Goal: Task Accomplishment & Management: Manage account settings

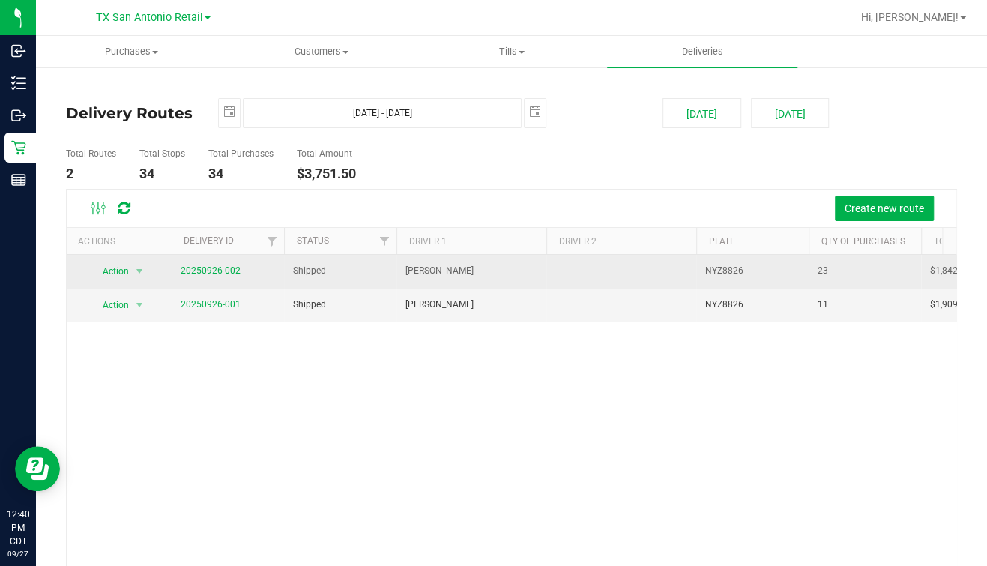
click at [187, 261] on td "20250926-002" at bounding box center [228, 272] width 112 height 34
click at [192, 262] on td "20250926-002" at bounding box center [228, 272] width 112 height 34
click at [193, 264] on span "20250926-002" at bounding box center [211, 271] width 60 height 14
click at [194, 265] on span "20250926-002" at bounding box center [211, 271] width 60 height 14
click at [194, 268] on link "20250926-002" at bounding box center [211, 270] width 60 height 10
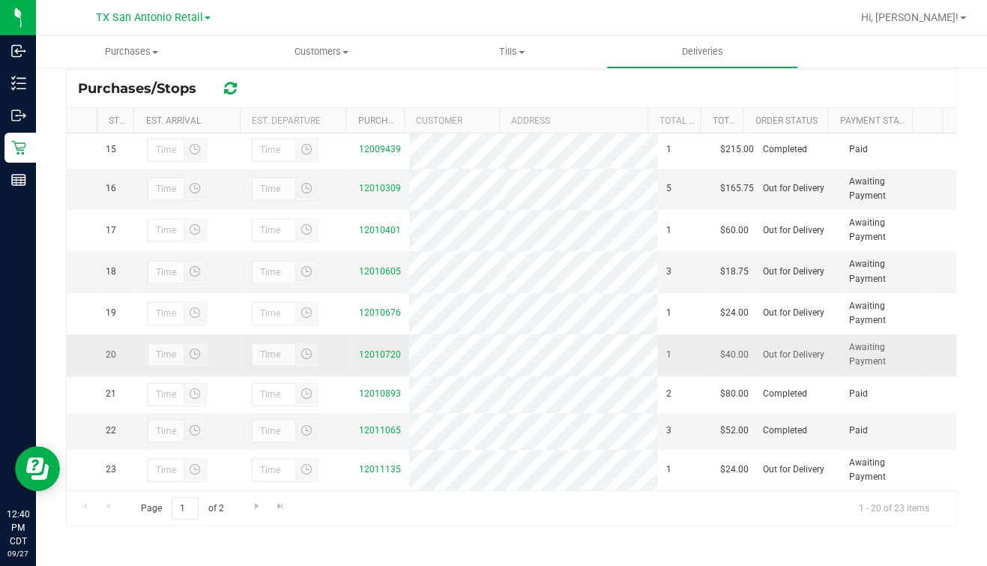
scroll to position [695, 0]
click at [397, 251] on td "12010605" at bounding box center [379, 271] width 59 height 41
click at [390, 251] on td "12010605" at bounding box center [379, 271] width 59 height 41
click at [382, 266] on link "12010605" at bounding box center [380, 271] width 42 height 10
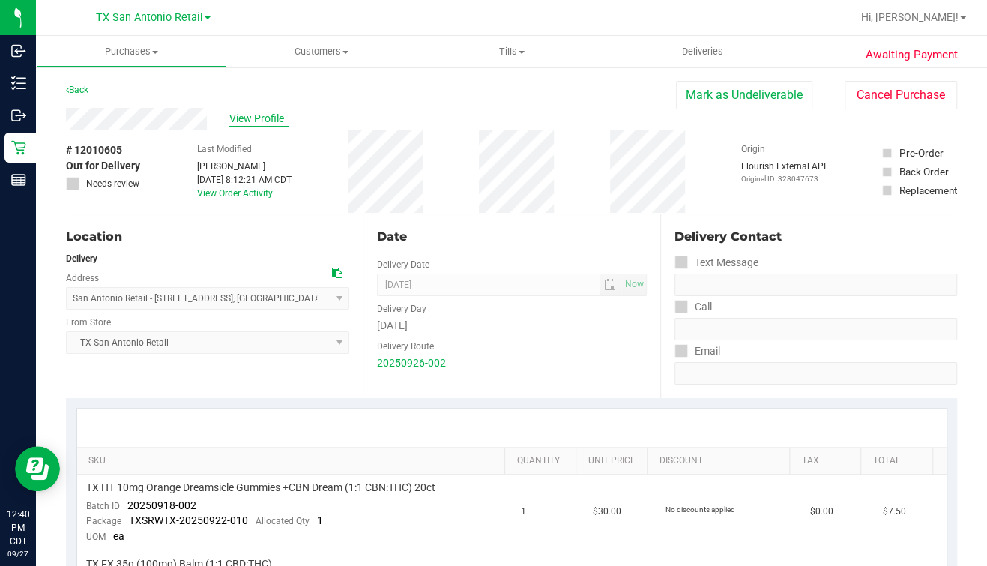
click at [238, 124] on span "View Profile" at bounding box center [259, 119] width 60 height 16
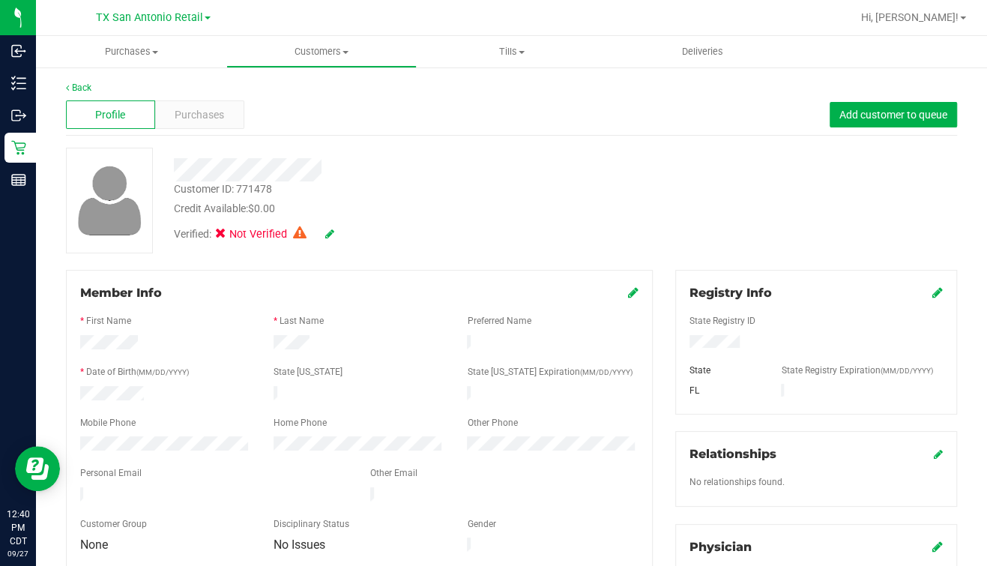
click at [327, 232] on icon at bounding box center [329, 234] width 9 height 10
click at [219, 229] on span at bounding box center [224, 235] width 13 height 13
click at [0, 0] on input "Medical" at bounding box center [0, 0] width 0 height 0
drag, startPoint x: 939, startPoint y: 292, endPoint x: 911, endPoint y: 304, distance: 30.6
click at [940, 292] on div "Registry Info State Registry ID State State Registry Expiration (MM/DD/YYYY) FL" at bounding box center [816, 342] width 282 height 144
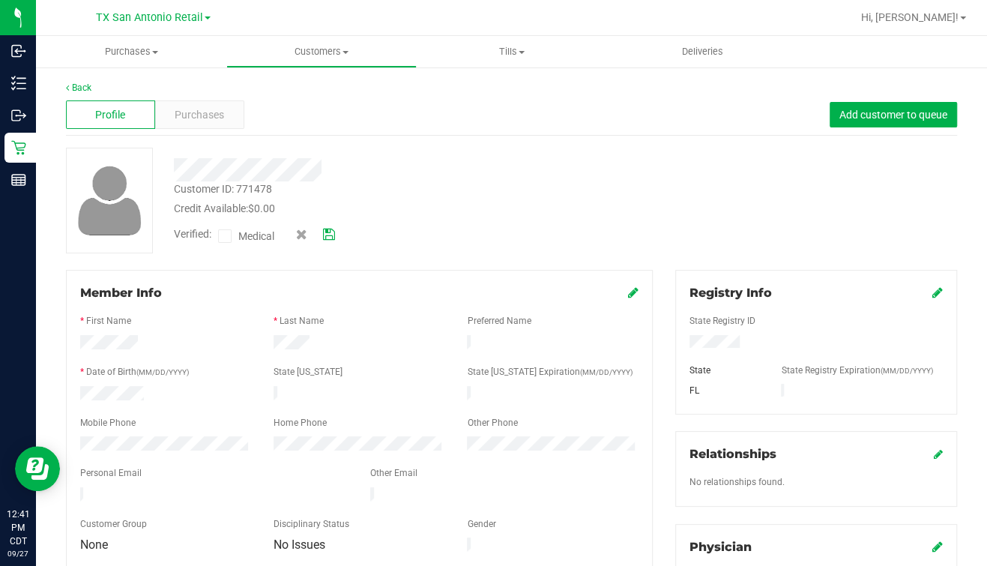
drag, startPoint x: 931, startPoint y: 283, endPoint x: 921, endPoint y: 292, distance: 12.8
click at [932, 285] on div "Registry Info State Registry ID State State Registry Expiration (MM/DD/YYYY) FL" at bounding box center [816, 342] width 282 height 144
click at [932, 292] on icon at bounding box center [937, 292] width 10 height 12
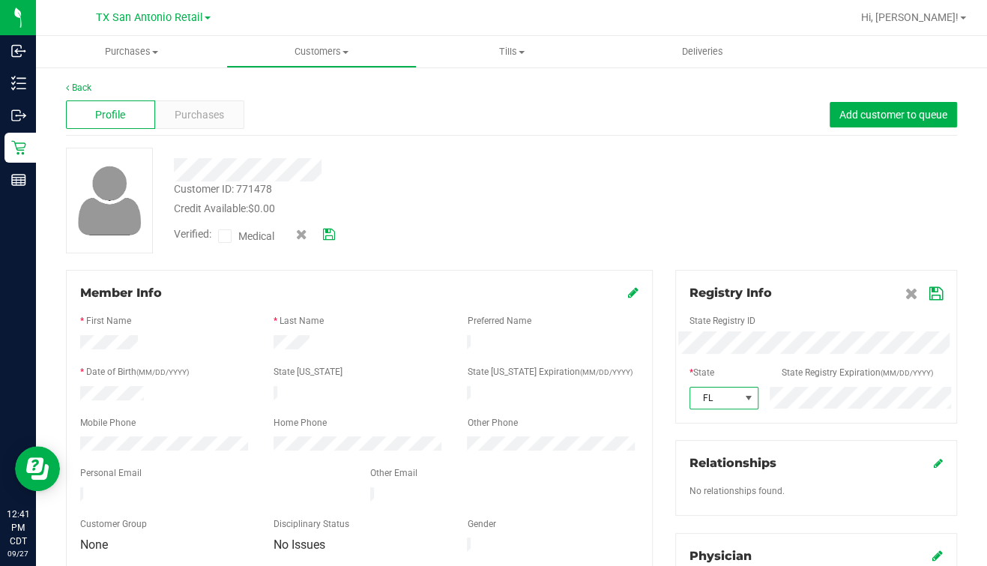
click at [713, 393] on span "FL" at bounding box center [714, 397] width 49 height 21
click at [702, 302] on li "[GEOGRAPHIC_DATA]" at bounding box center [713, 314] width 67 height 25
click at [929, 289] on icon at bounding box center [935, 294] width 13 height 12
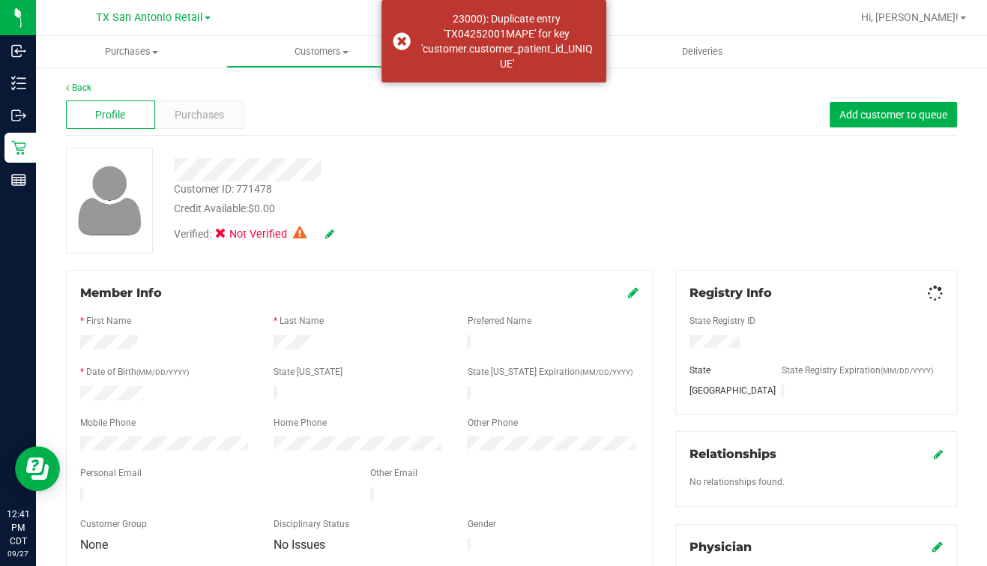
click at [809, 237] on div "Customer ID: 771478 Credit Available: $0.00 Verified: Not Verified" at bounding box center [512, 201] width 914 height 106
click at [324, 228] on div "Verified: Not Verified" at bounding box center [254, 234] width 160 height 16
click at [324, 234] on div "Verified: Not Verified" at bounding box center [254, 234] width 160 height 16
click at [331, 235] on icon at bounding box center [329, 234] width 9 height 10
click at [328, 232] on icon at bounding box center [329, 234] width 12 height 10
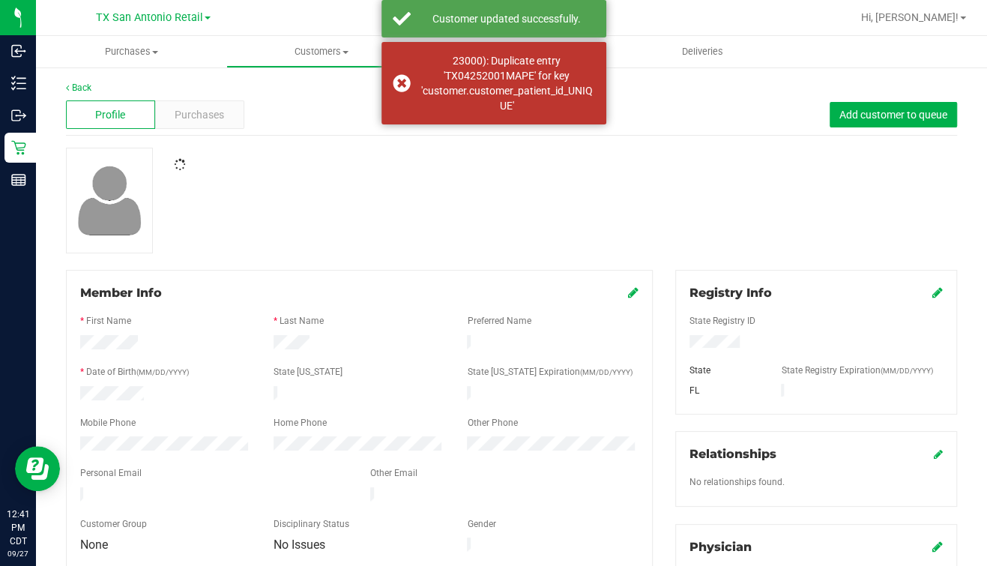
click at [444, 209] on div at bounding box center [512, 201] width 914 height 106
click at [533, 244] on div "Verified: Not Verified" at bounding box center [391, 233] width 457 height 33
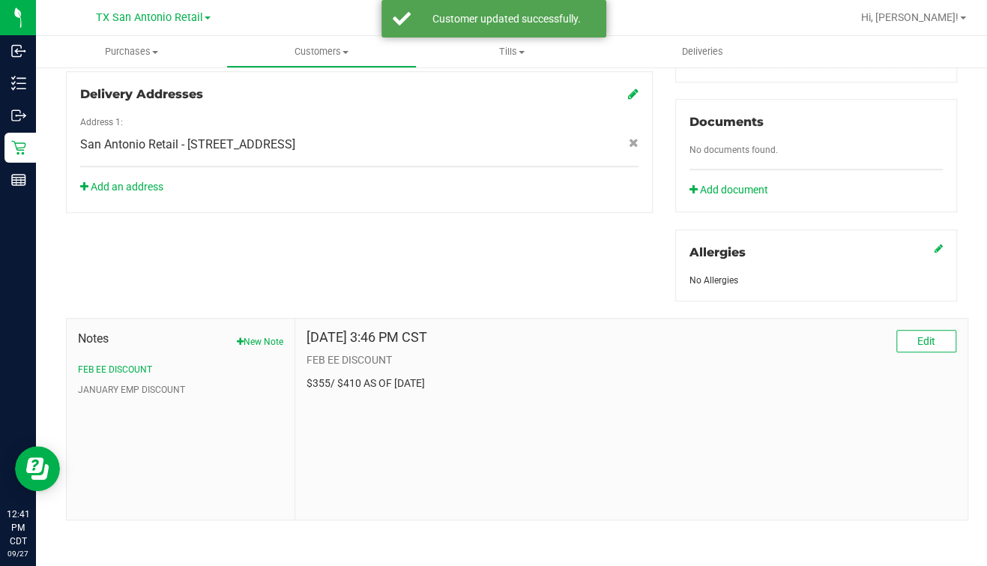
scroll to position [0, 0]
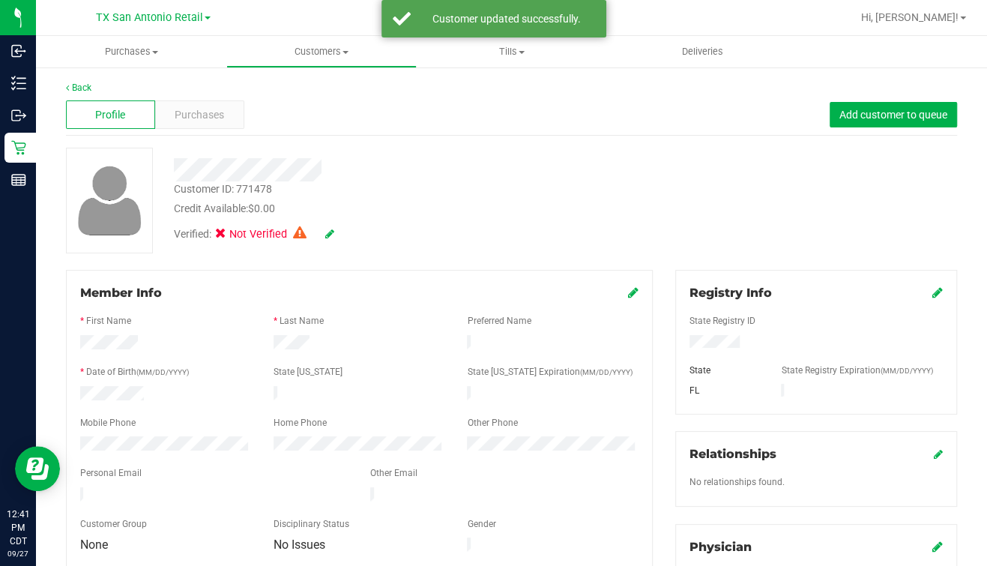
drag, startPoint x: 614, startPoint y: 236, endPoint x: 627, endPoint y: 238, distance: 13.6
click at [614, 235] on div "Customer ID: 771478 Credit Available: $0.00 Verified: Not Verified" at bounding box center [512, 201] width 914 height 106
click at [787, 316] on div "State Registry ID" at bounding box center [816, 322] width 276 height 17
click at [558, 164] on div at bounding box center [391, 169] width 457 height 23
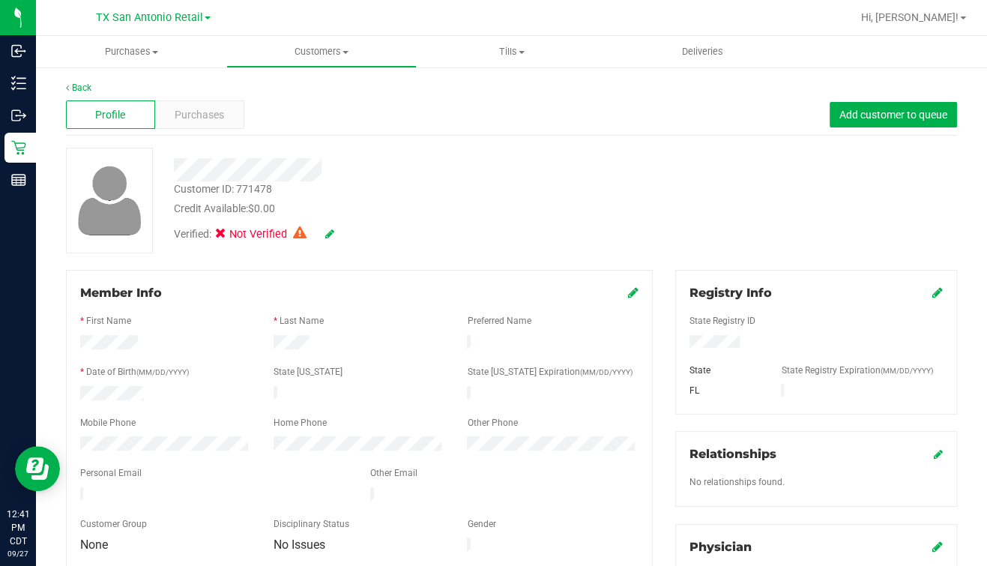
click at [450, 154] on div at bounding box center [391, 165] width 457 height 34
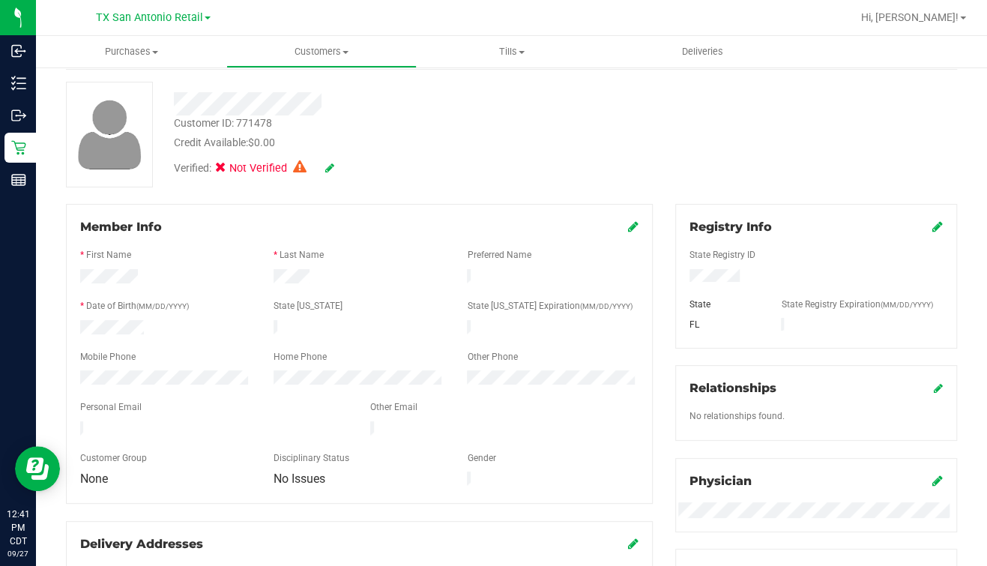
scroll to position [93, 0]
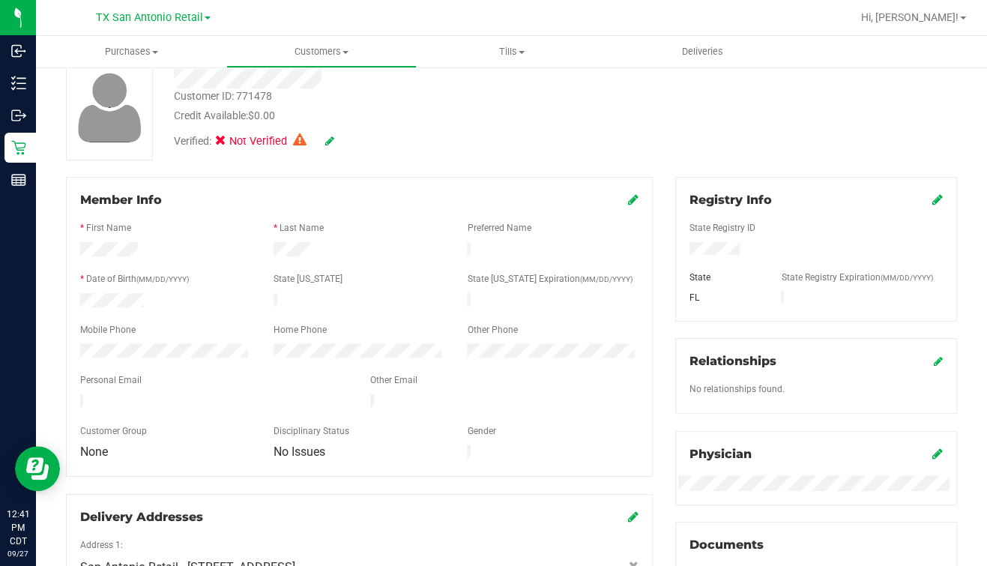
click at [803, 274] on label "State Registry Expiration (MM/DD/YYYY)" at bounding box center [856, 277] width 151 height 13
drag, startPoint x: 731, startPoint y: 250, endPoint x: 540, endPoint y: 140, distance: 220.9
click at [540, 140] on div "Verified: Not Verified" at bounding box center [391, 140] width 457 height 33
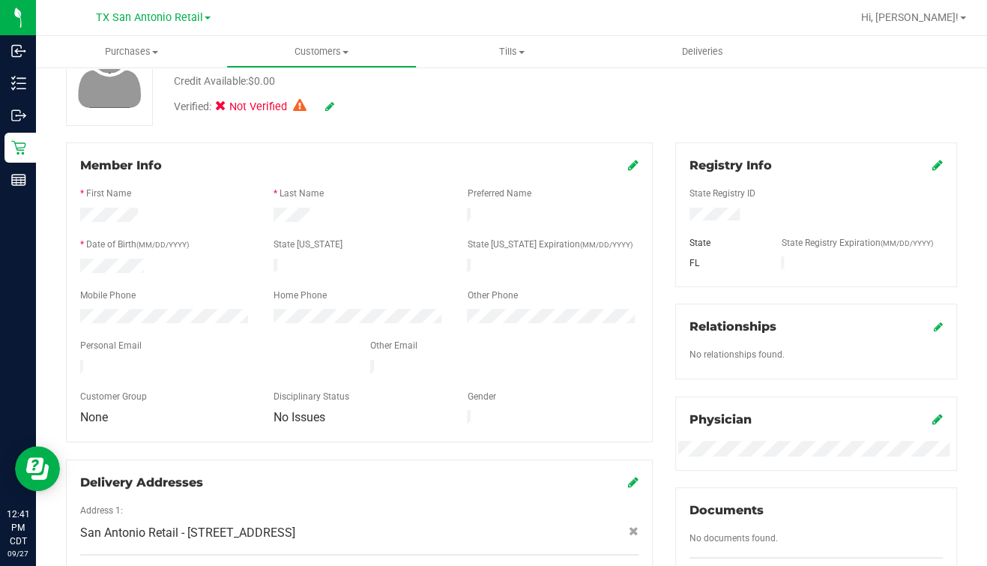
scroll to position [0, 0]
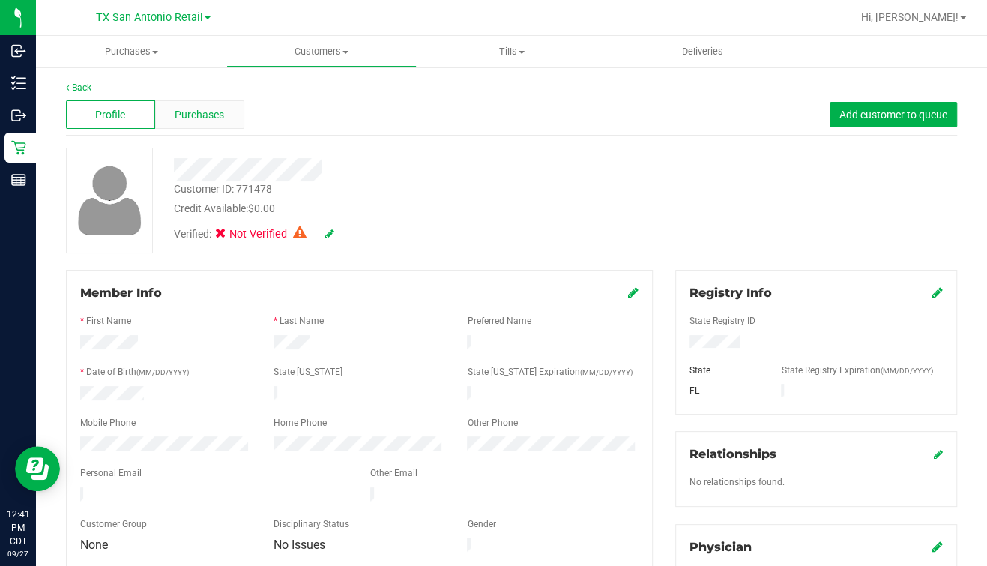
click at [218, 106] on div "Purchases" at bounding box center [199, 114] width 89 height 28
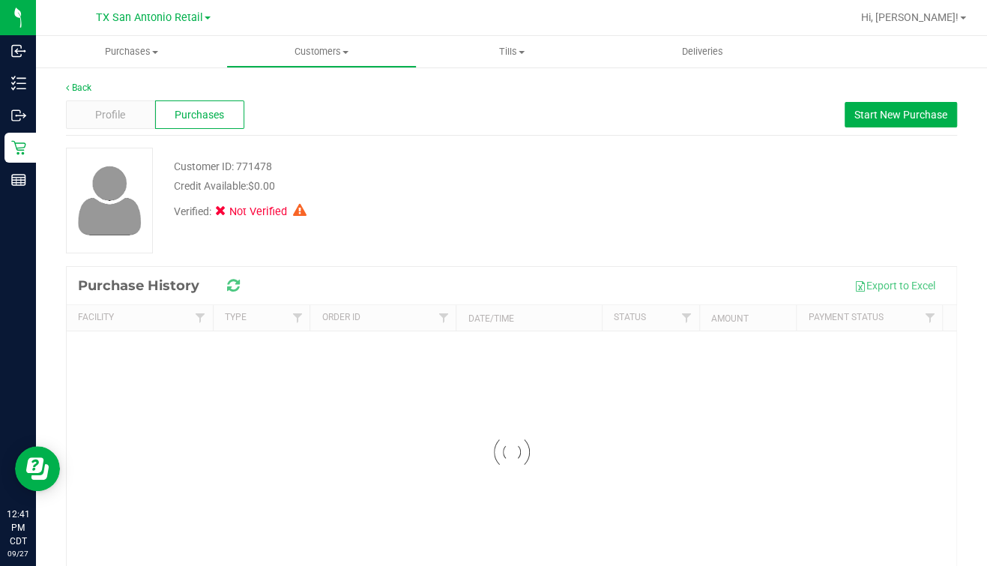
click at [528, 139] on div "Back Profile Purchases Start New Purchase Customer ID: 771478 Credit Available:…" at bounding box center [511, 359] width 891 height 557
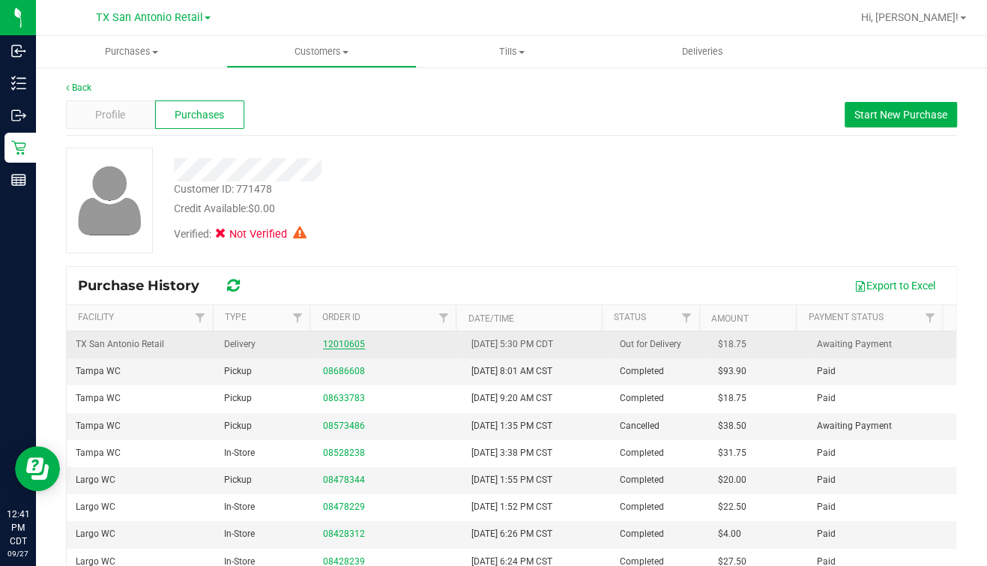
click at [340, 342] on link "12010605" at bounding box center [344, 344] width 42 height 10
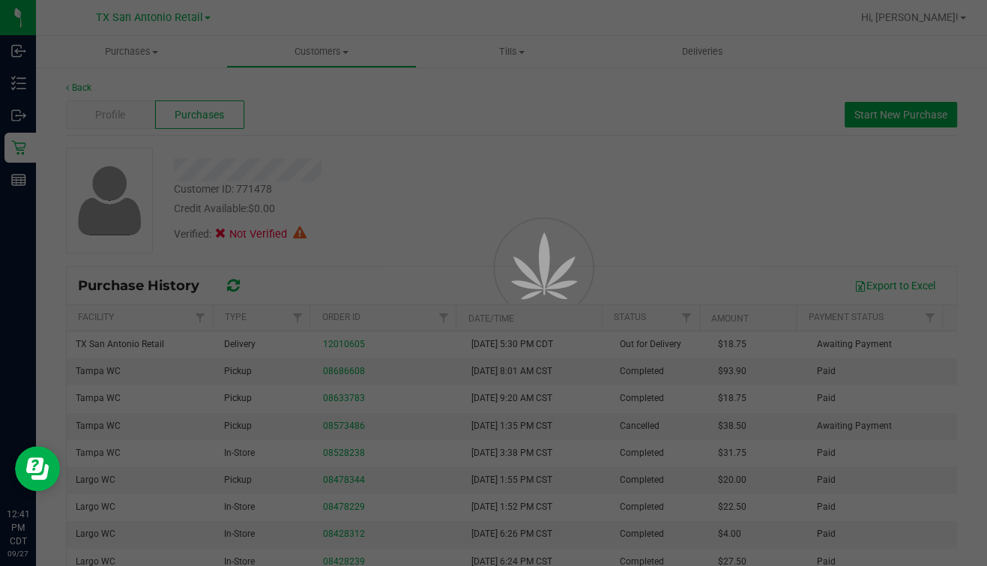
click at [523, 268] on div at bounding box center [523, 301] width 67 height 67
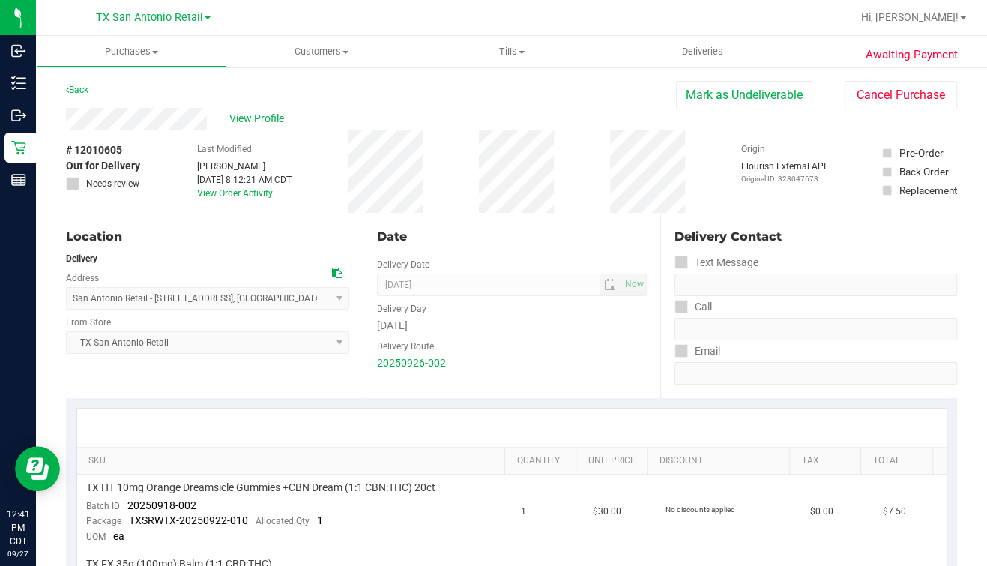
click at [483, 109] on div "View Profile" at bounding box center [371, 119] width 610 height 22
click at [709, 47] on span "Deliveries" at bounding box center [703, 51] width 82 height 13
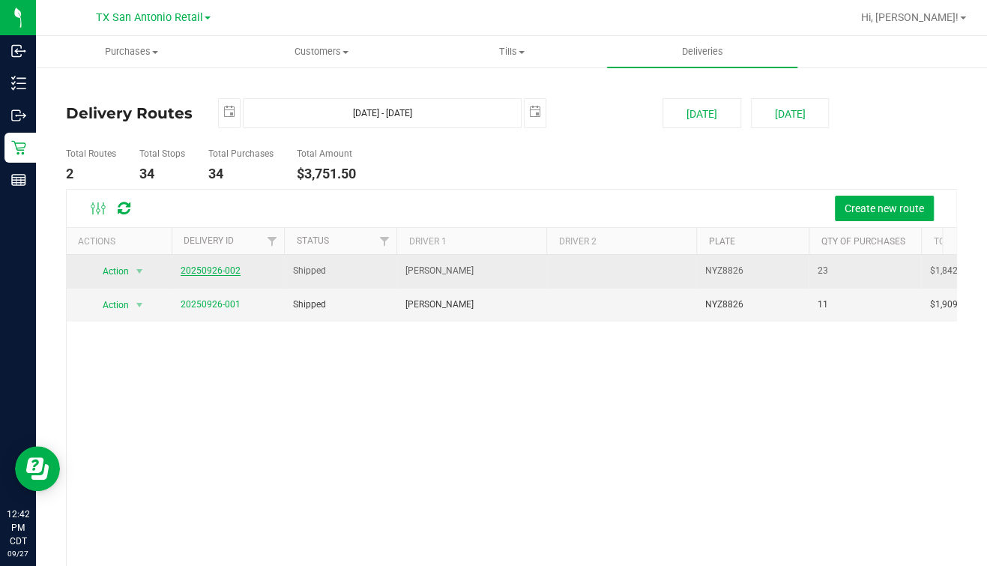
click at [214, 265] on link "20250926-002" at bounding box center [211, 270] width 60 height 10
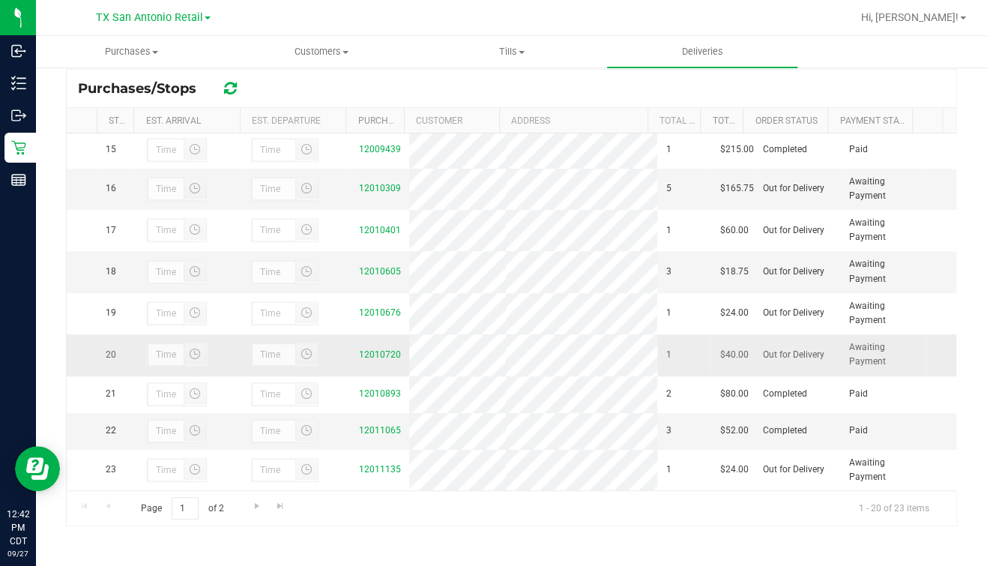
scroll to position [695, 0]
click at [372, 349] on link "12010720" at bounding box center [380, 354] width 42 height 10
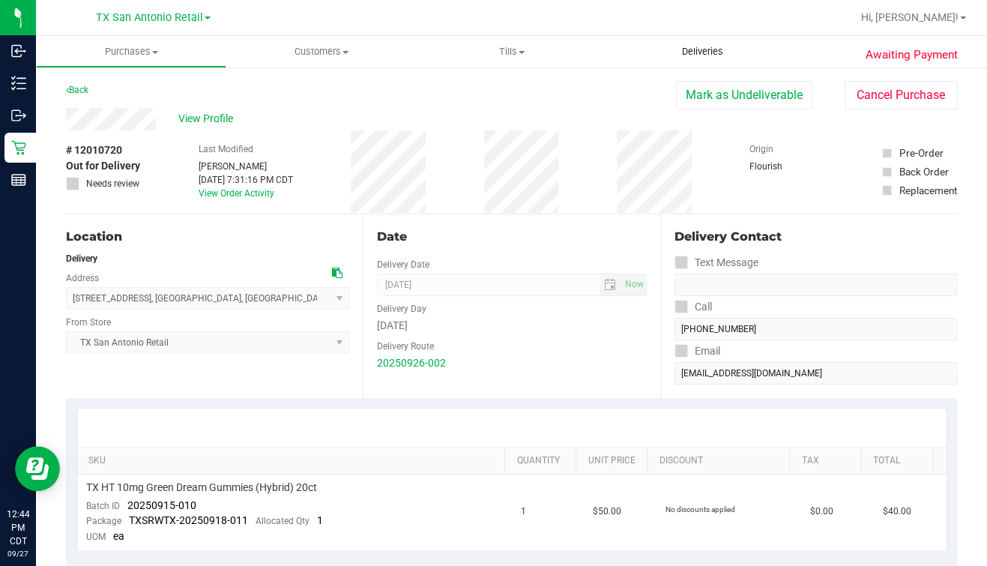
click at [691, 48] on span "Deliveries" at bounding box center [703, 51] width 82 height 13
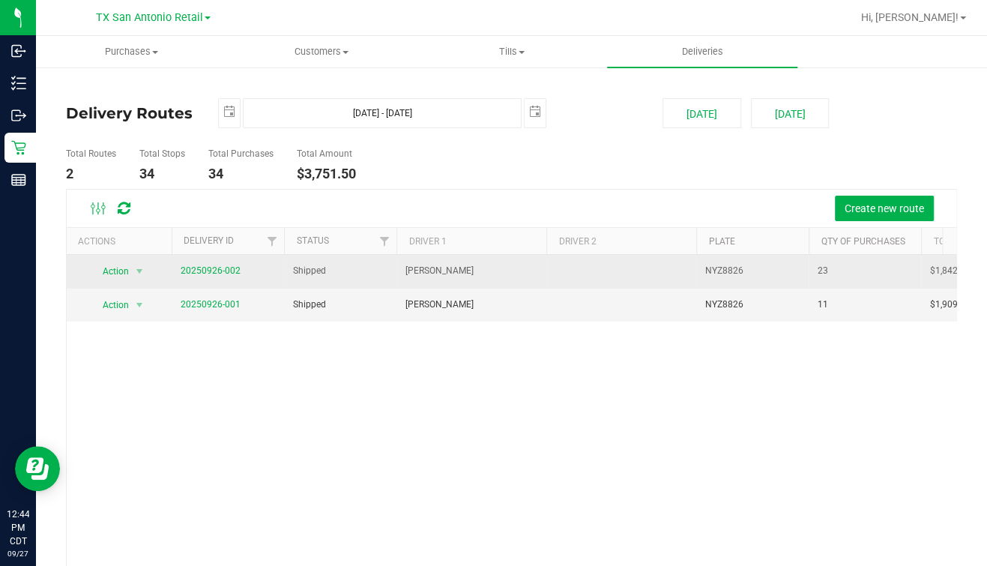
click at [184, 281] on td "20250926-002" at bounding box center [228, 272] width 112 height 34
click at [185, 270] on link "20250926-002" at bounding box center [211, 270] width 60 height 10
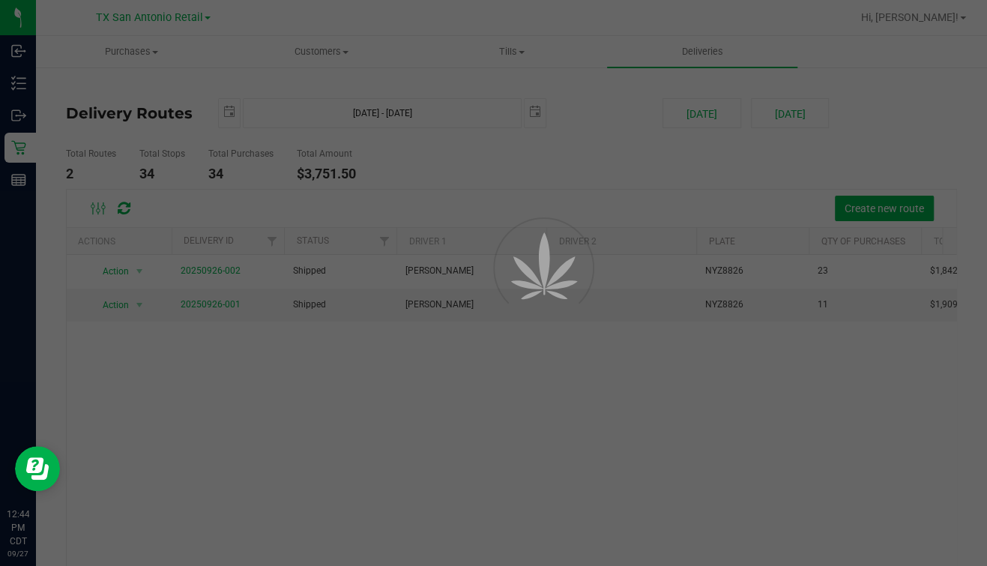
click at [588, 157] on div at bounding box center [493, 283] width 987 height 566
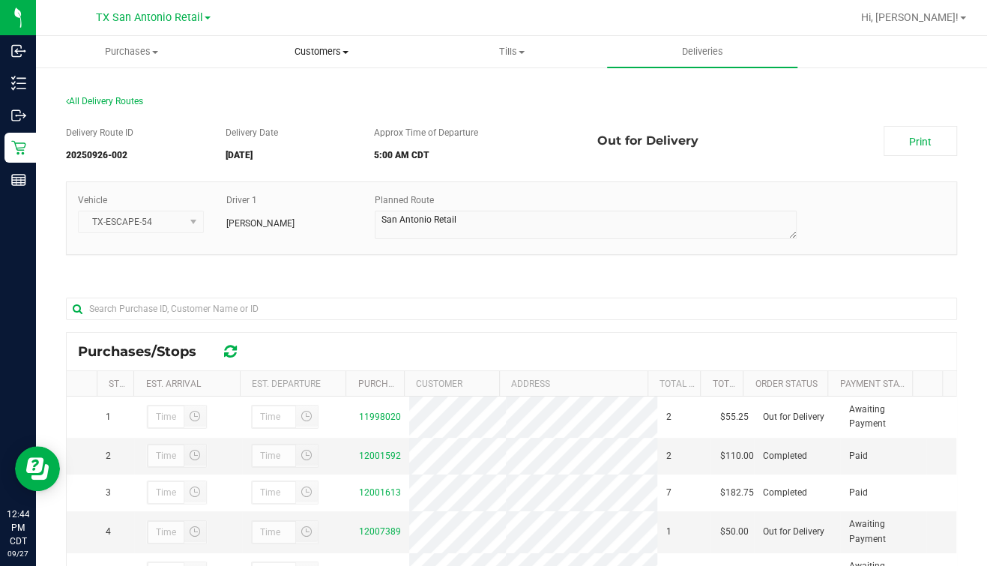
click at [324, 52] on span "Customers" at bounding box center [321, 51] width 189 height 13
click at [244, 90] on span "All customers" at bounding box center [280, 90] width 108 height 13
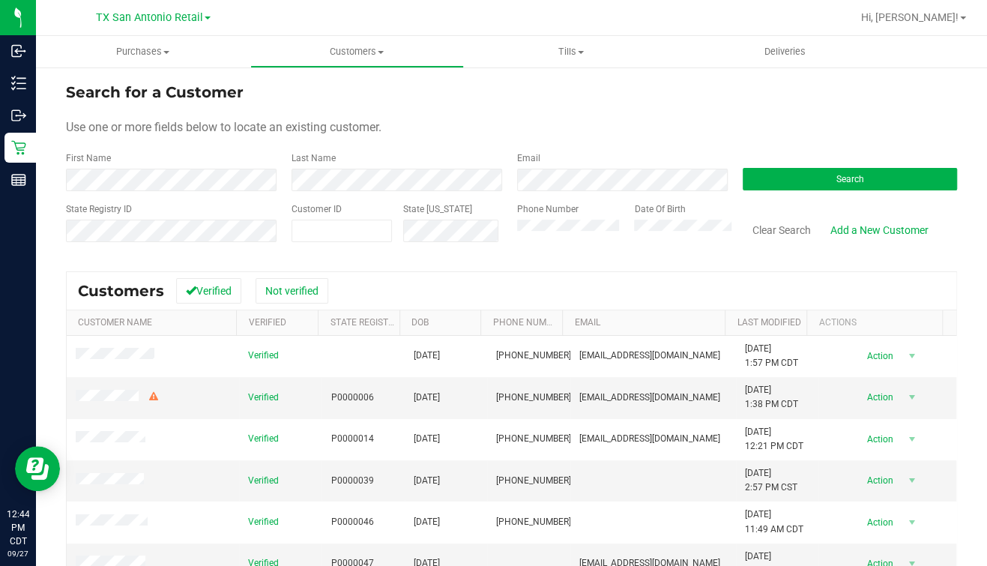
click at [178, 163] on div "First Name" at bounding box center [173, 171] width 214 height 40
click at [749, 172] on button "Search" at bounding box center [850, 179] width 214 height 22
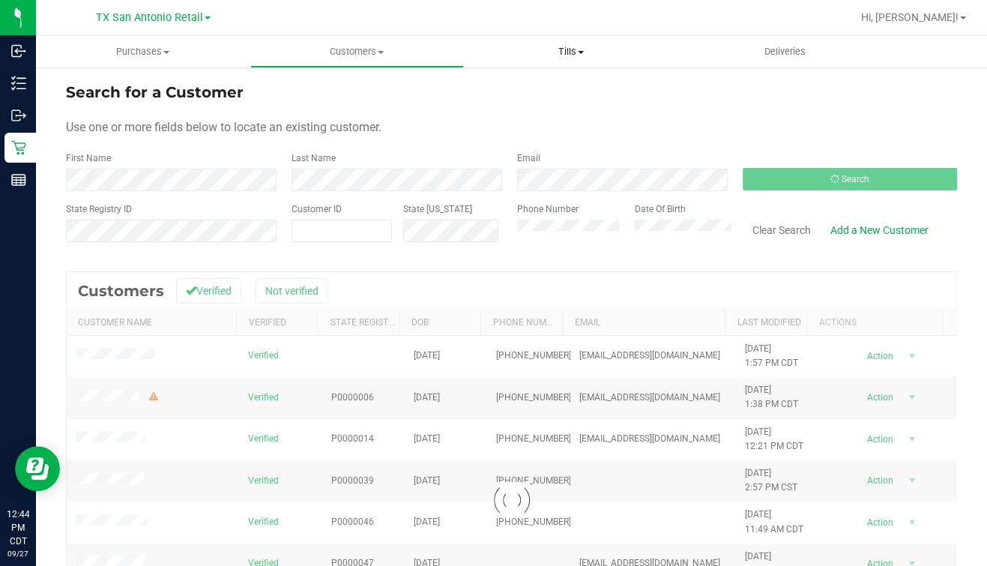
drag, startPoint x: 696, startPoint y: 122, endPoint x: 537, endPoint y: 40, distance: 179.7
click at [695, 120] on div "Use one or more fields below to locate an existing customer." at bounding box center [511, 127] width 891 height 18
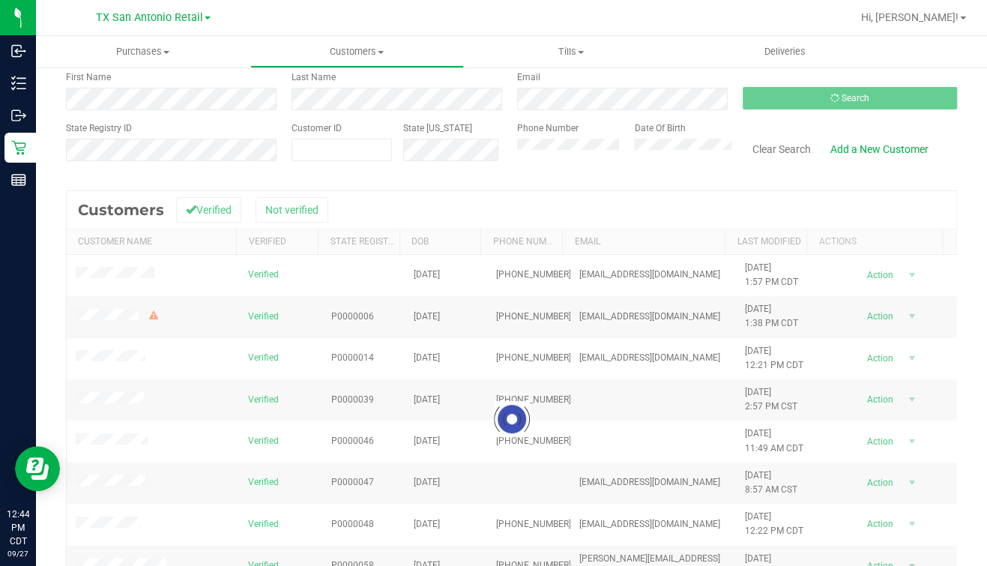
scroll to position [178, 0]
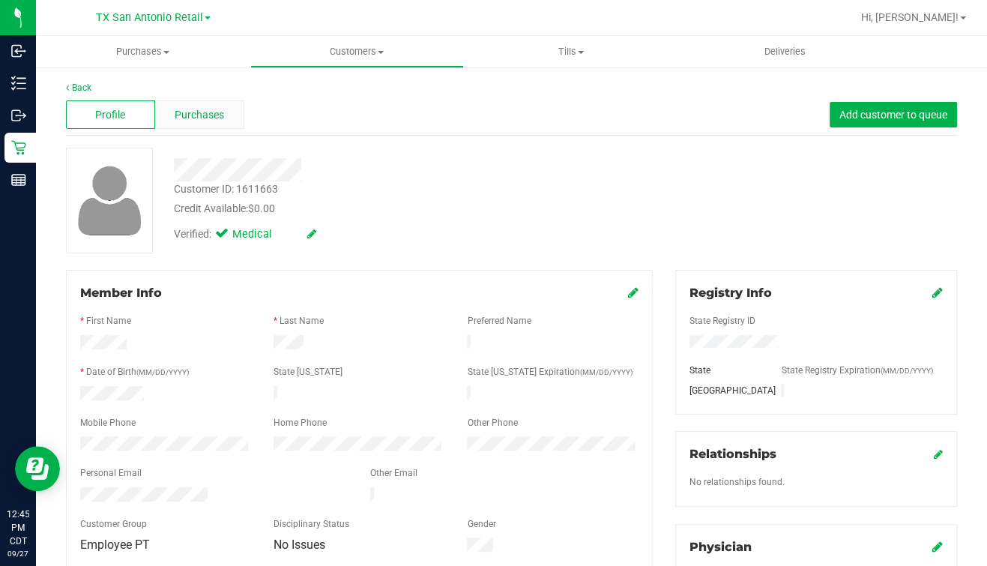
click at [198, 101] on div "Purchases" at bounding box center [199, 114] width 89 height 28
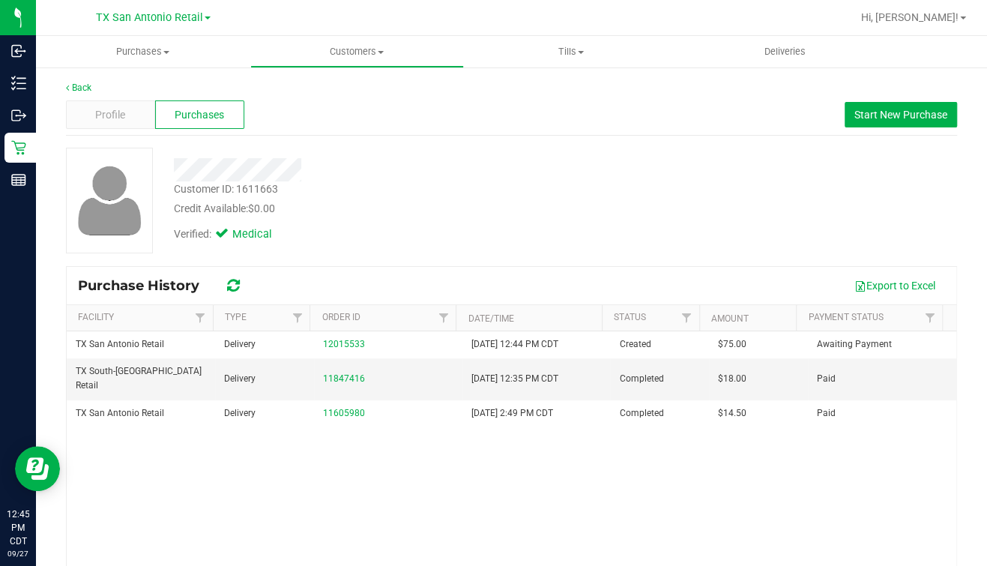
click at [552, 173] on div at bounding box center [391, 169] width 457 height 23
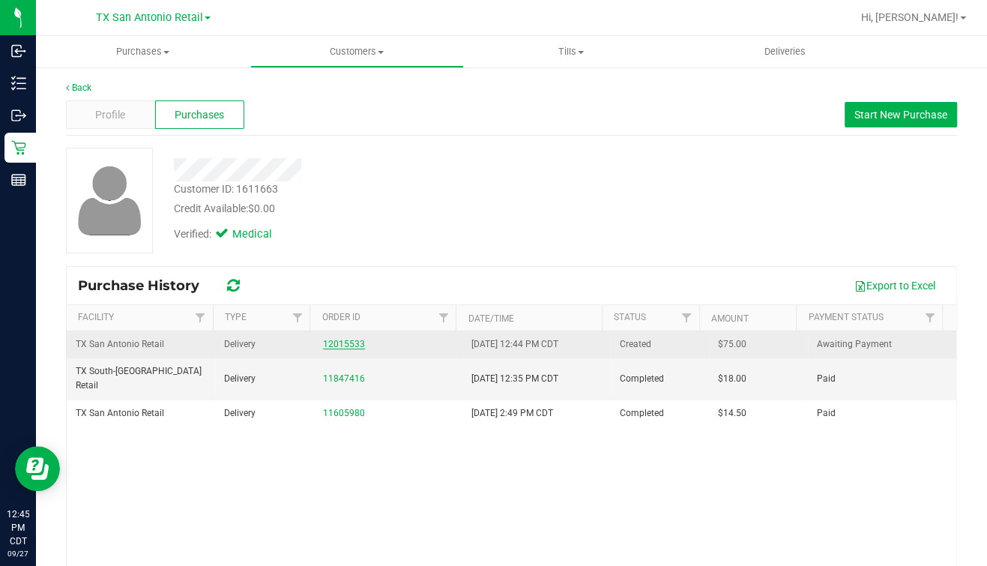
click at [330, 342] on link "12015533" at bounding box center [344, 344] width 42 height 10
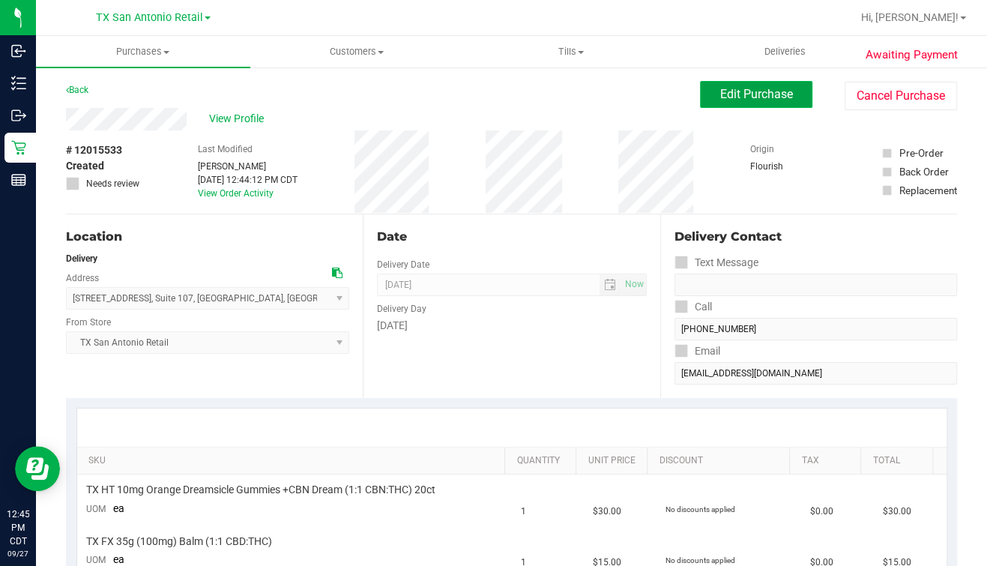
click at [764, 97] on span "Edit Purchase" at bounding box center [756, 94] width 73 height 14
click at [612, 97] on div "Back Edit Purchase Cancel Purchase" at bounding box center [511, 94] width 891 height 27
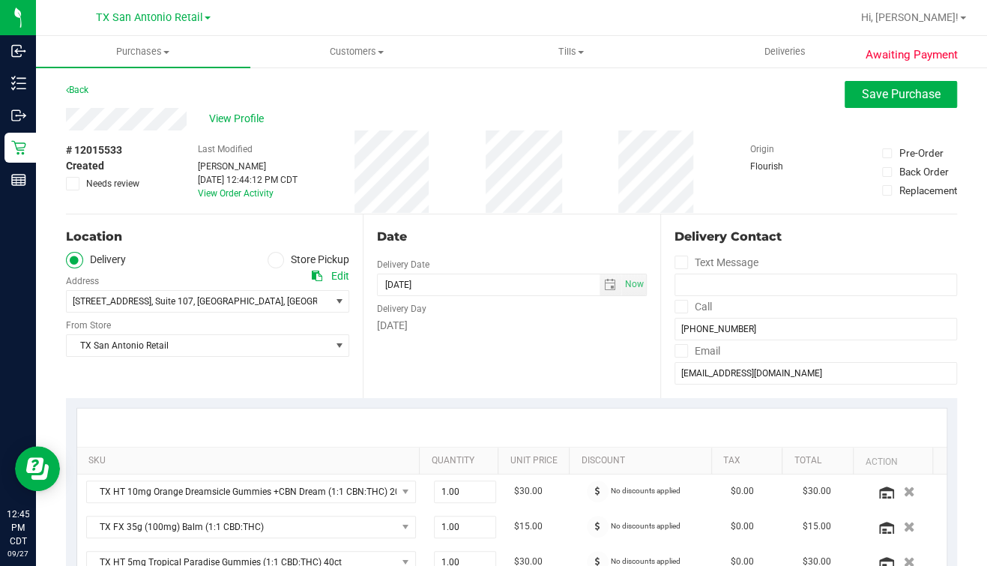
click at [597, 97] on div "Back Save Purchase" at bounding box center [511, 94] width 891 height 27
click at [447, 196] on div "# 12015533 Created Needs review Last Modified Matthew Perez Sep 27, 2025 12:44:…" at bounding box center [511, 171] width 891 height 83
click at [862, 94] on span "Save Purchase" at bounding box center [901, 94] width 79 height 14
click at [687, 103] on div "Back Save Purchase" at bounding box center [511, 94] width 891 height 27
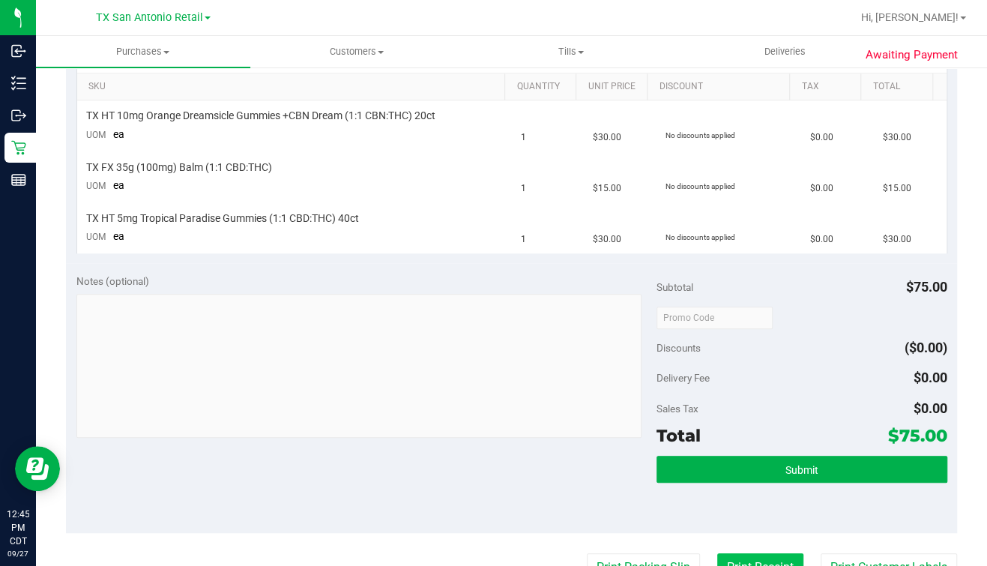
scroll to position [655, 0]
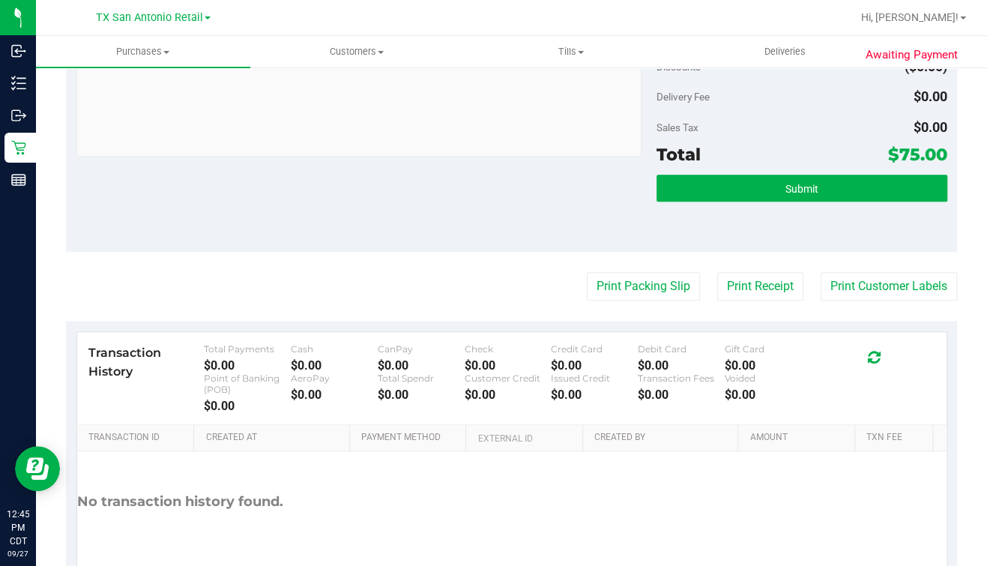
click at [856, 169] on div "Subtotal $75.00 Discounts ($0.00) Delivery Fee $0.00 Sales Tax $0.00 Total $75.…" at bounding box center [801, 118] width 290 height 250
click at [848, 181] on button "Submit" at bounding box center [801, 188] width 290 height 27
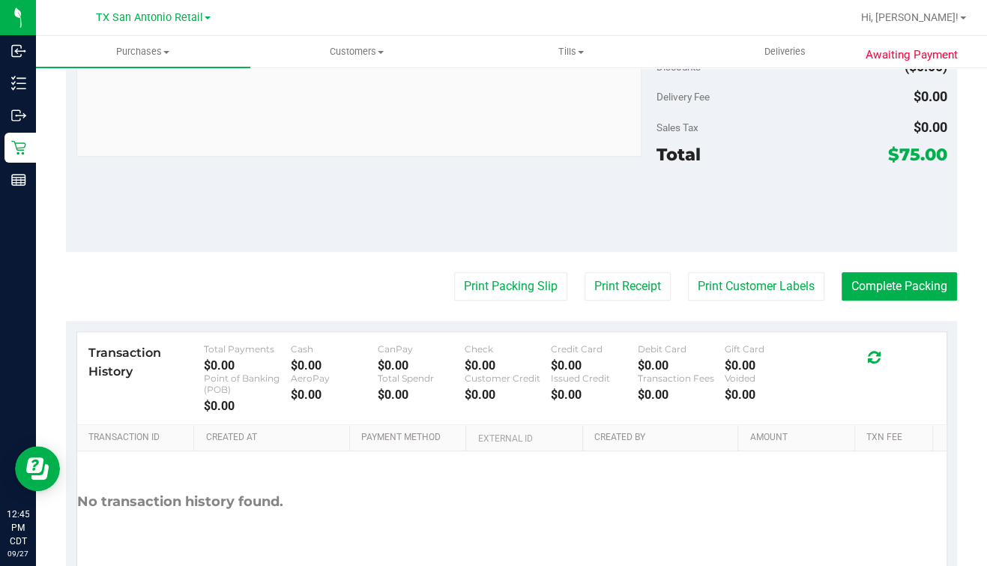
scroll to position [93, 0]
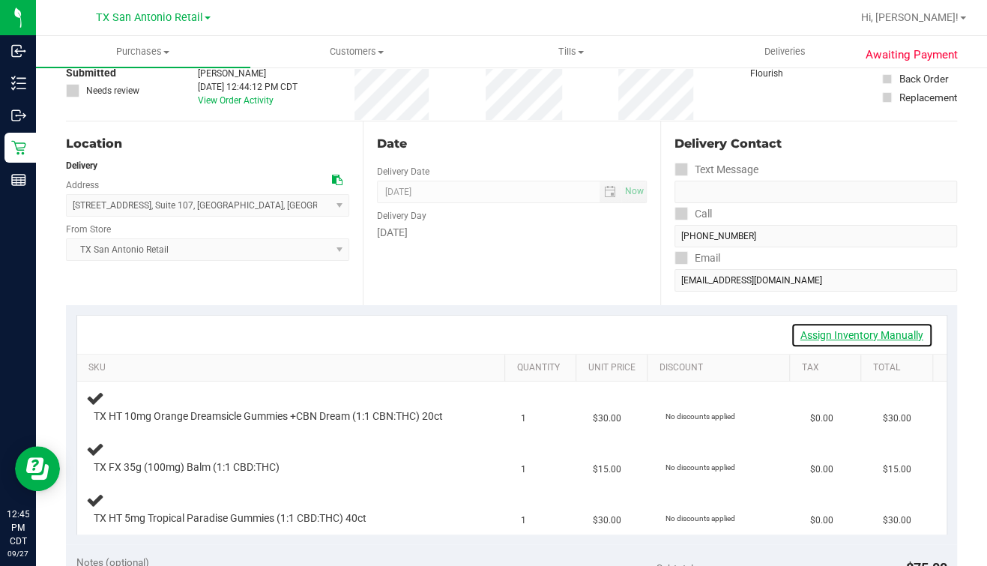
click at [843, 335] on link "Assign Inventory Manually" at bounding box center [862, 334] width 142 height 25
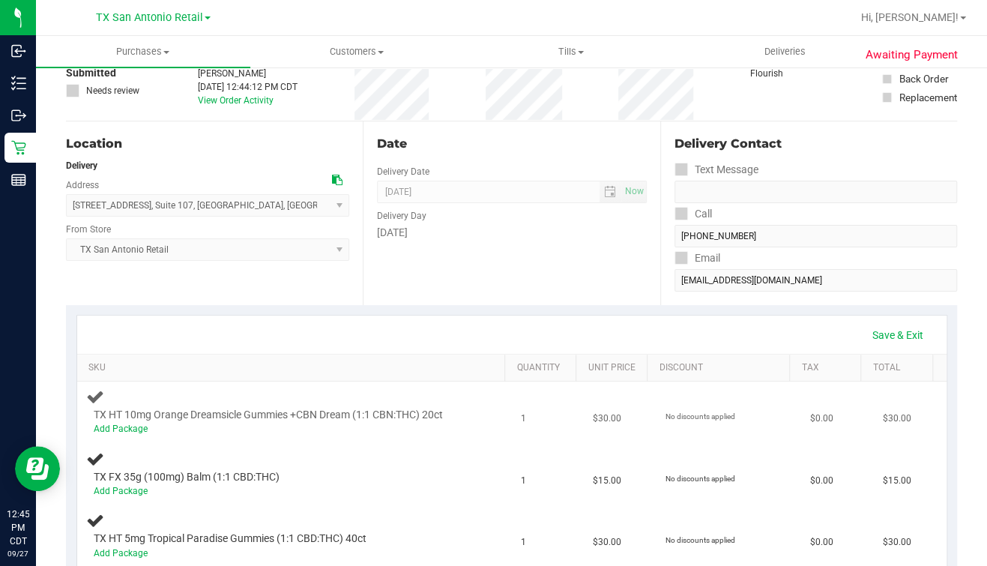
click at [112, 433] on div "Add Package" at bounding box center [281, 429] width 375 height 14
click at [112, 431] on link "Add Package" at bounding box center [121, 428] width 54 height 10
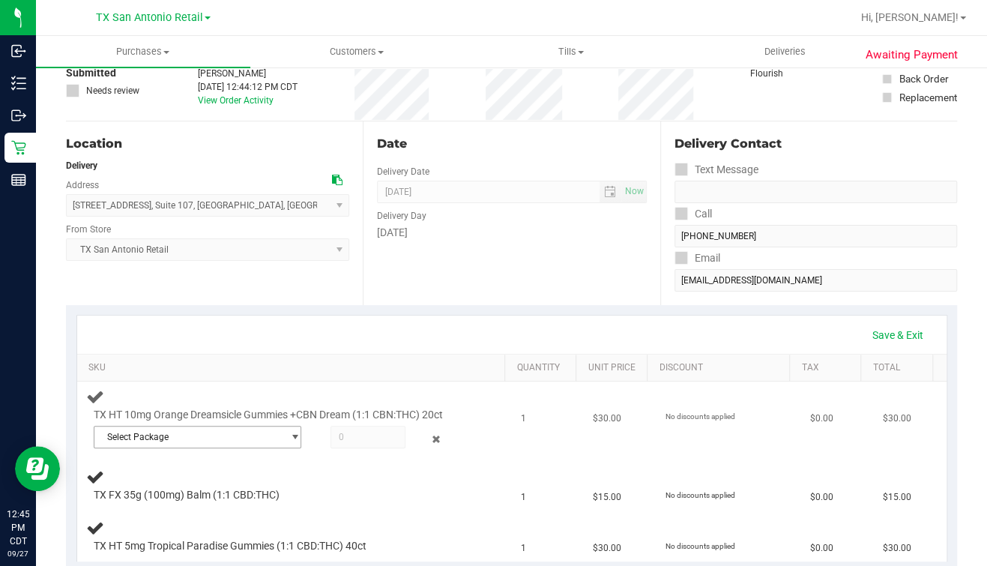
click at [138, 437] on span "Select Package" at bounding box center [187, 436] width 187 height 21
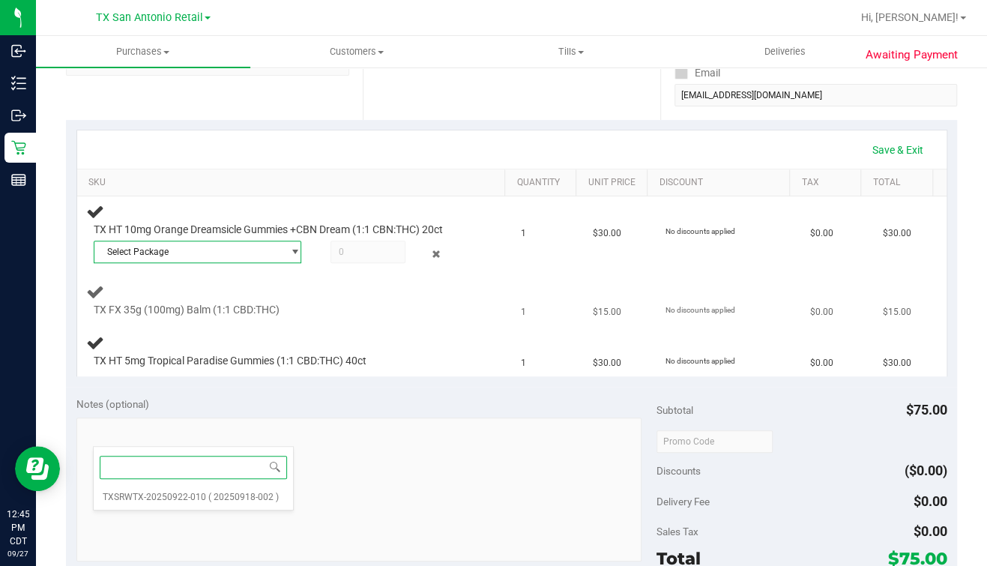
scroll to position [187, 0]
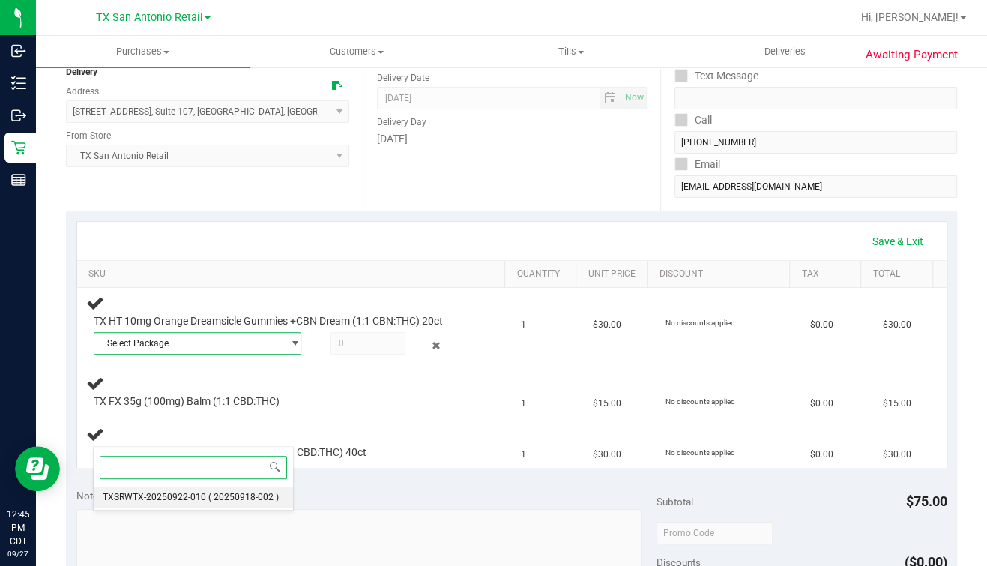
click at [205, 500] on li "TXSRWTX-20250922-010 ( 20250918-002 )" at bounding box center [193, 496] width 199 height 21
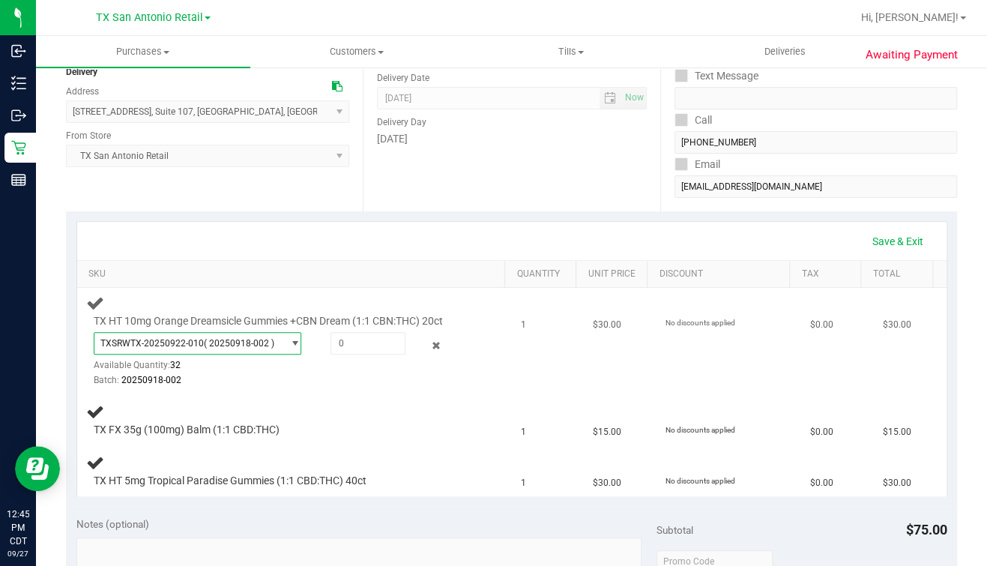
click at [283, 387] on div at bounding box center [281, 387] width 375 height 1
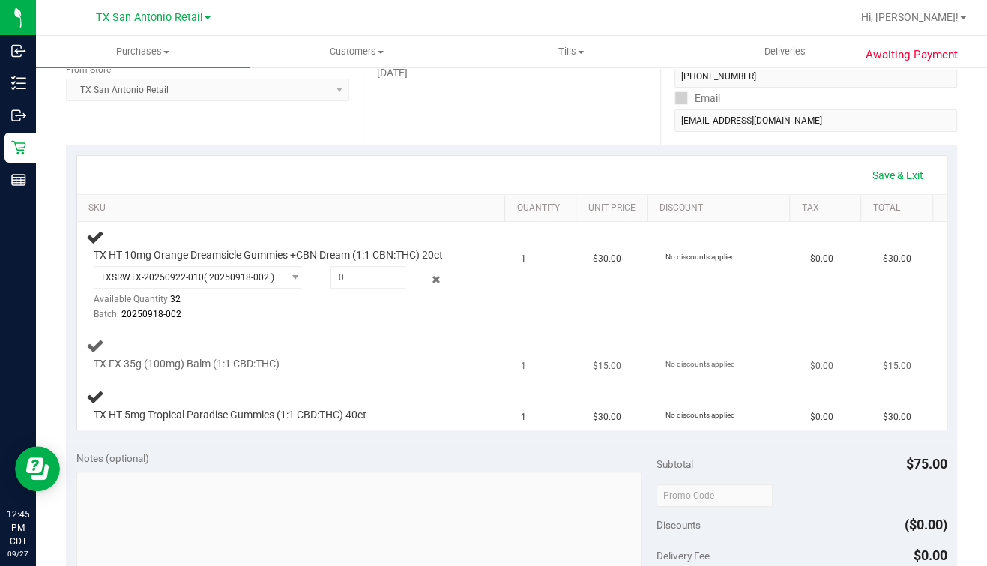
scroll to position [281, 0]
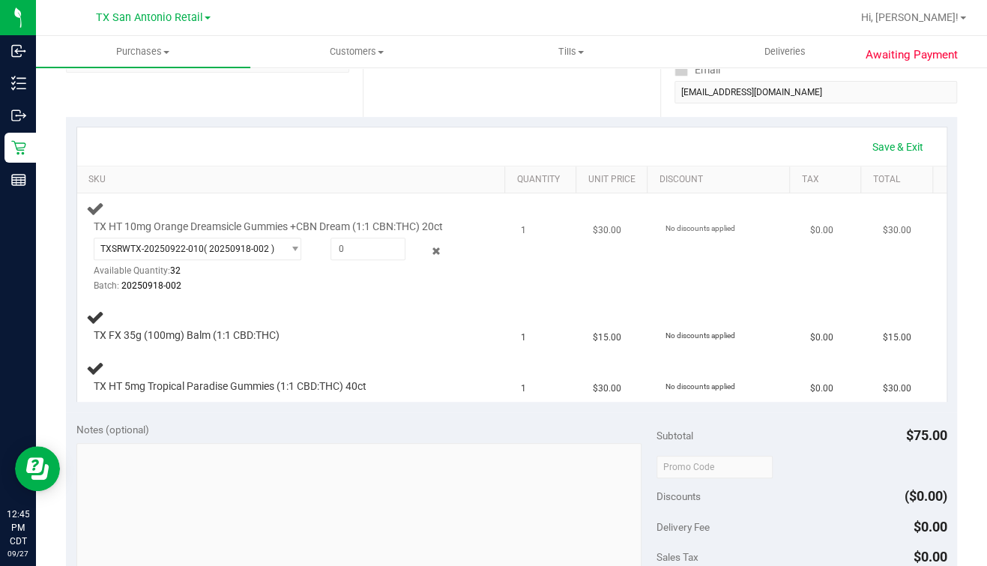
click at [397, 285] on div "Batch: 20250918-002" at bounding box center [281, 286] width 375 height 14
click at [369, 252] on span at bounding box center [367, 249] width 75 height 22
type input "1"
type input "1.0000"
click at [305, 285] on div "Batch: 20250918-002" at bounding box center [281, 286] width 375 height 14
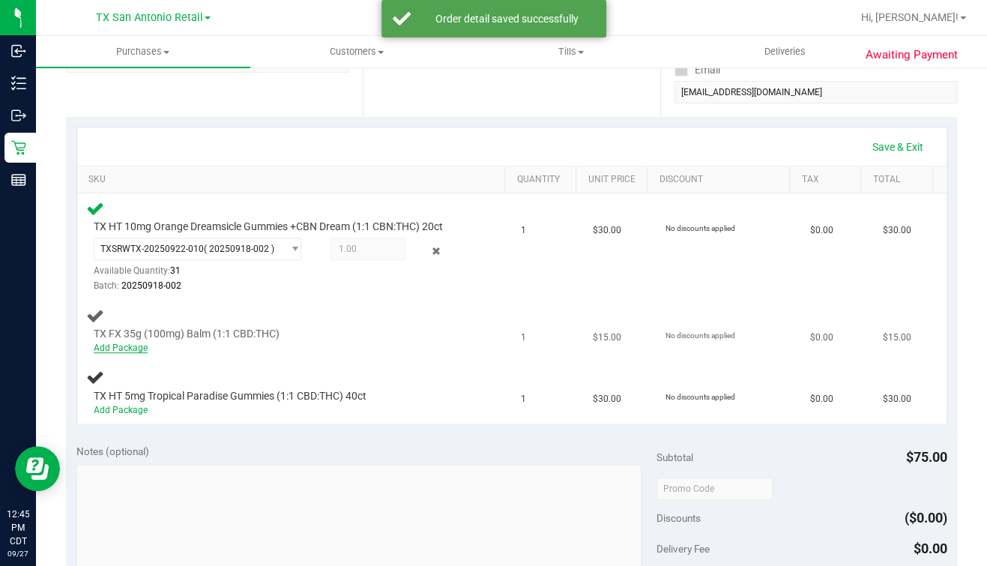
click at [121, 342] on link "Add Package" at bounding box center [121, 347] width 54 height 10
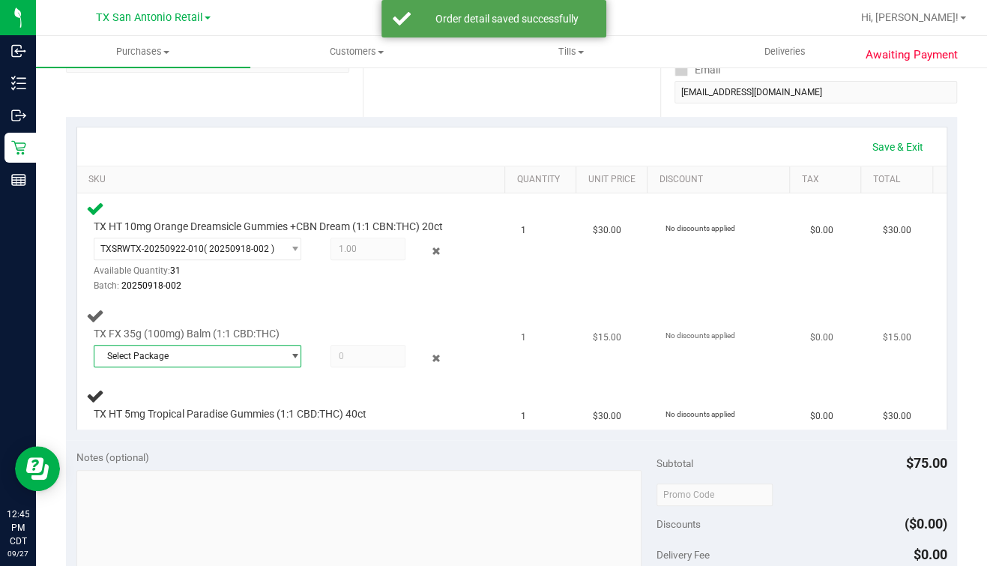
click at [184, 354] on span "Select Package" at bounding box center [187, 355] width 187 height 21
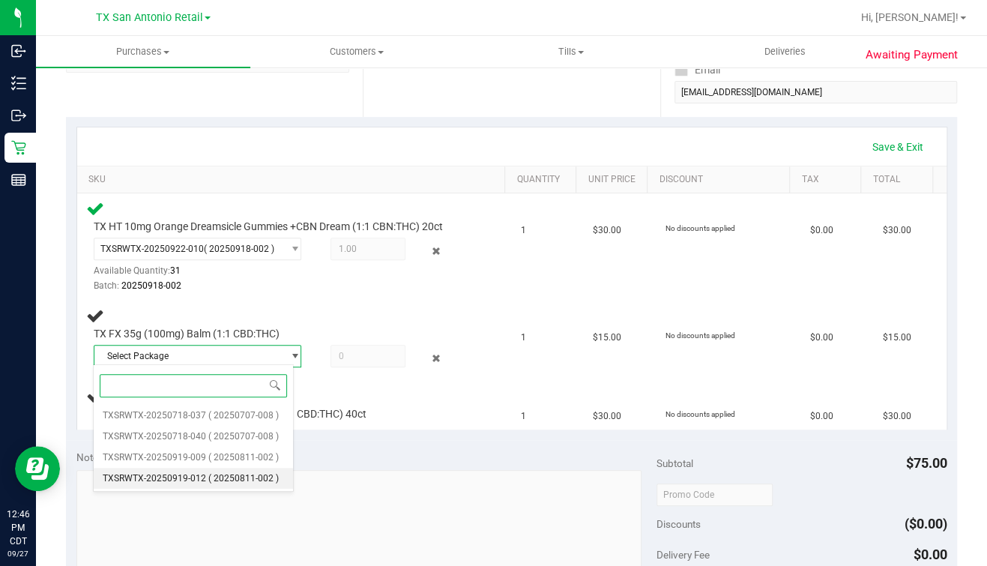
click at [217, 478] on span "( 20250811-002 )" at bounding box center [243, 478] width 70 height 10
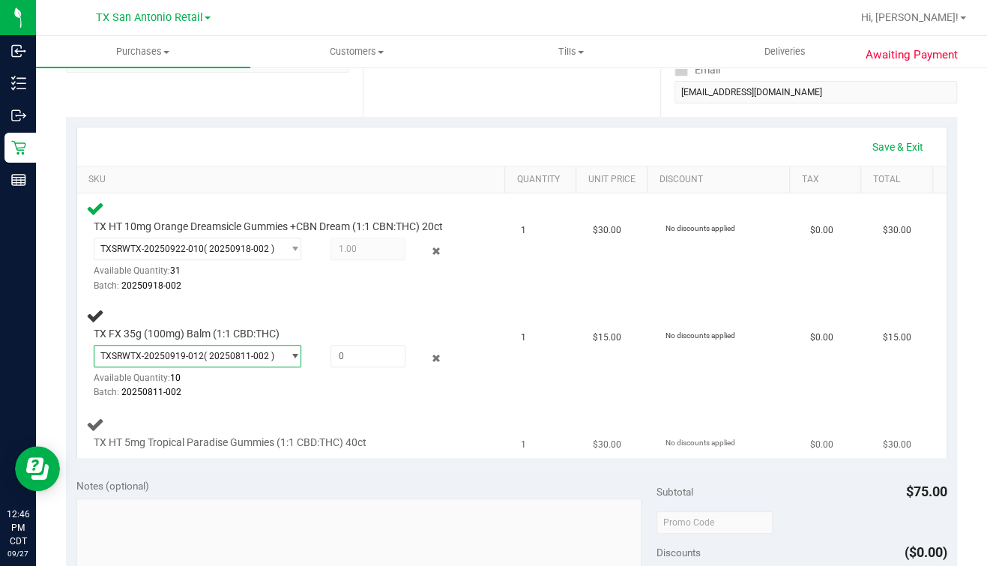
click at [294, 415] on div "TX HT 5mg Tropical Paradise Gummies (1:1 CBD:THC) 40ct" at bounding box center [294, 432] width 417 height 35
click at [369, 354] on span at bounding box center [367, 356] width 75 height 22
type input "1"
type input "1.0000"
click at [325, 400] on div at bounding box center [281, 400] width 375 height 1
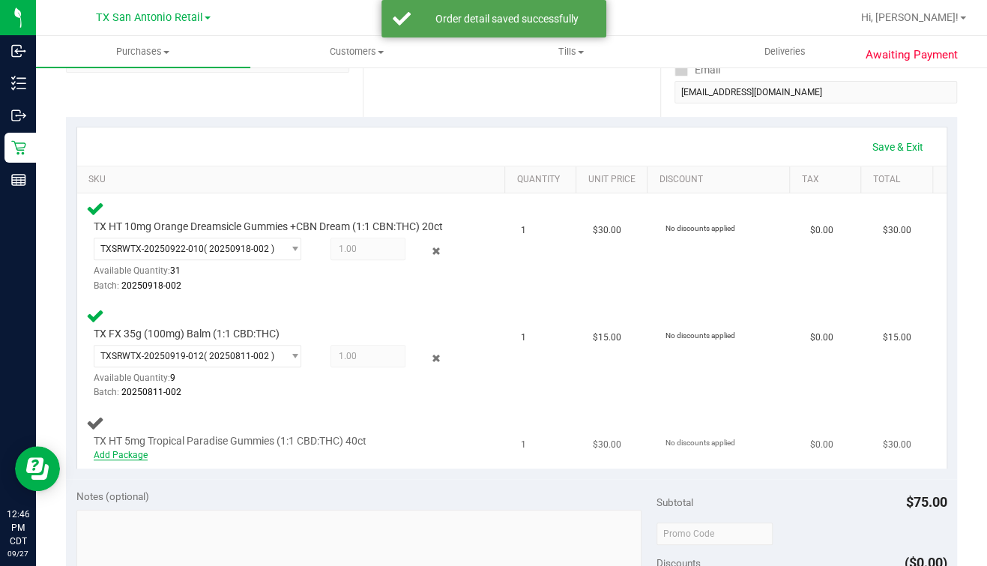
click at [131, 450] on link "Add Package" at bounding box center [121, 455] width 54 height 10
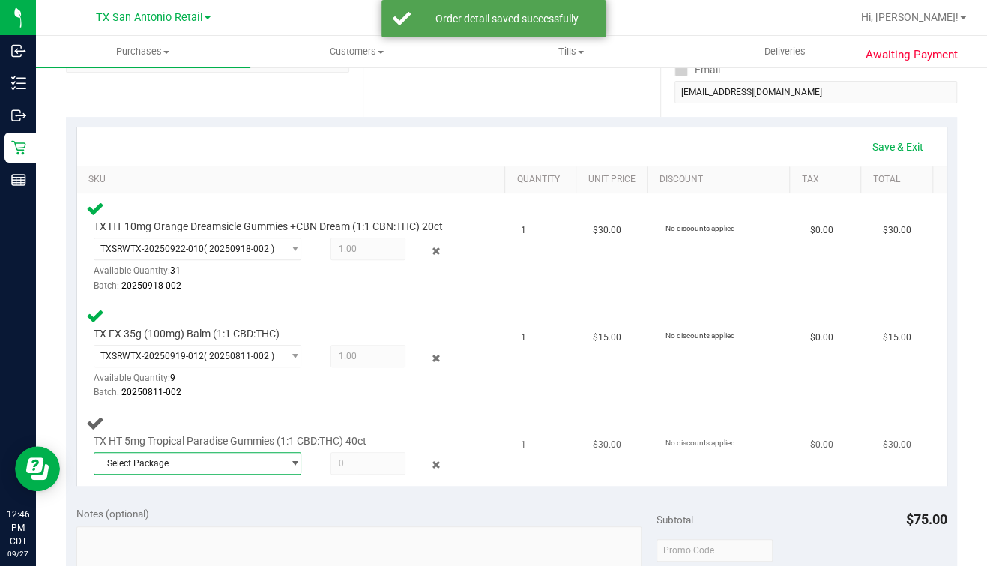
click at [193, 457] on span "Select Package" at bounding box center [187, 463] width 187 height 21
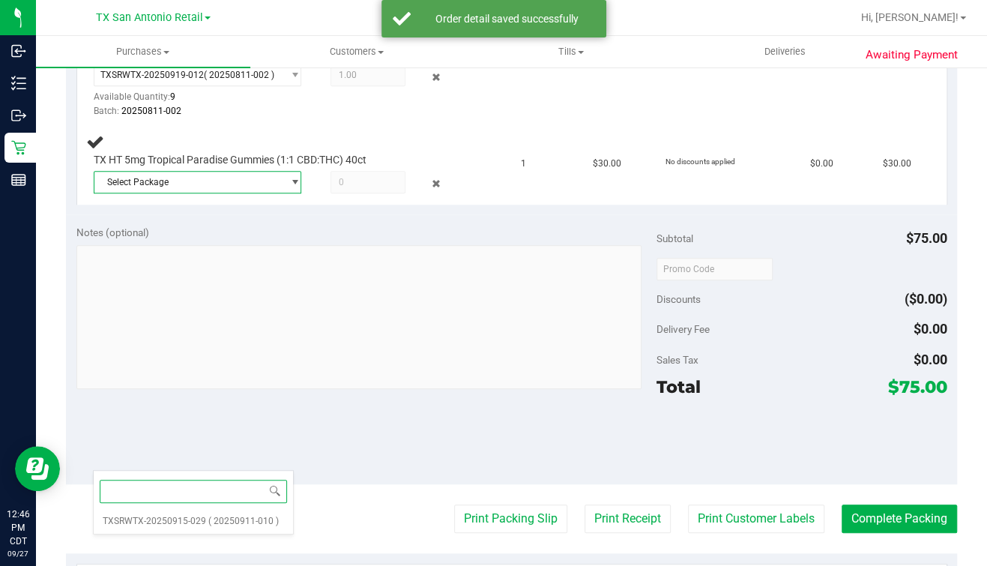
click at [172, 532] on div "Select Package TXSRWTX-20250915-029 ( 20250911-010 ) No data found." at bounding box center [193, 502] width 201 height 64
click at [180, 532] on div "Select Package TXSRWTX-20250915-029 ( 20250911-010 ) No data found." at bounding box center [193, 502] width 201 height 64
click at [180, 517] on span "TXSRWTX-20250915-029" at bounding box center [154, 521] width 103 height 10
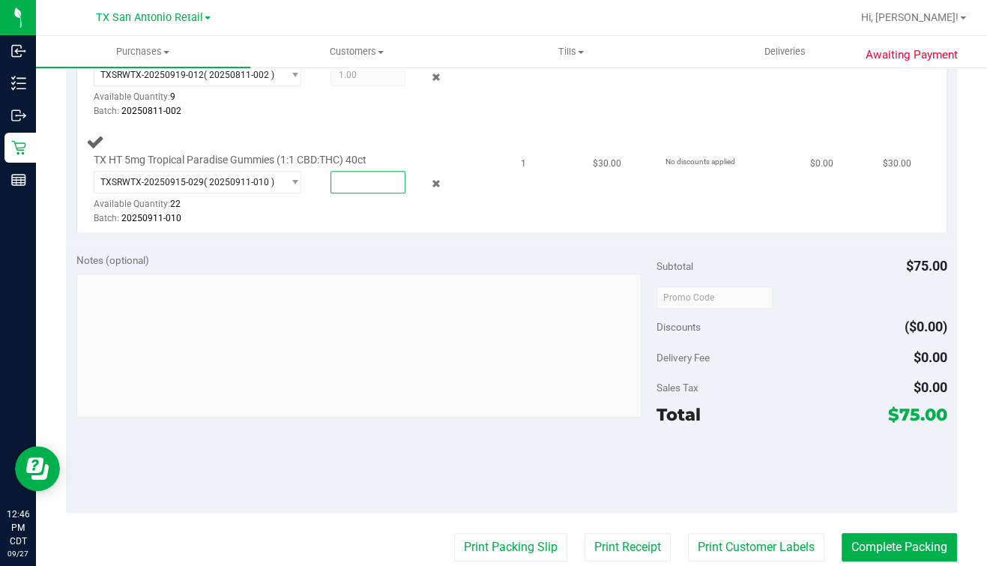
click at [343, 173] on span at bounding box center [367, 182] width 75 height 22
type input "1"
type input "1.0000"
click at [310, 211] on div "Batch: 20250911-010" at bounding box center [281, 218] width 375 height 14
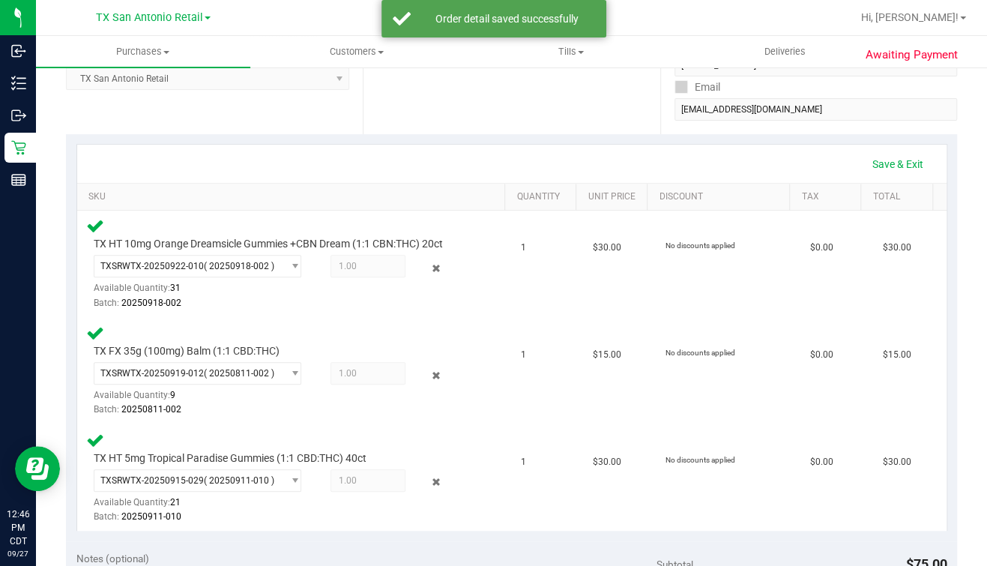
scroll to position [0, 0]
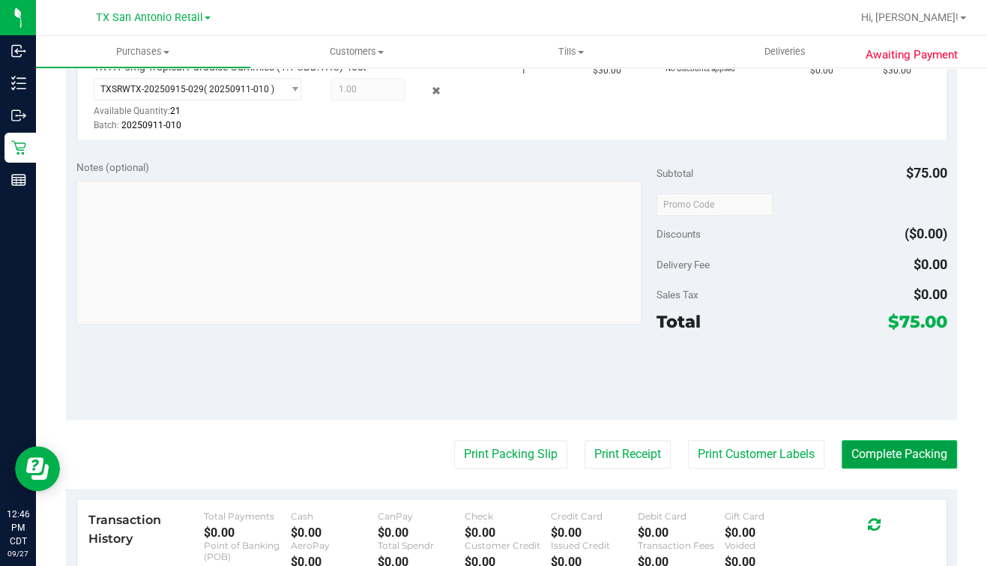
click at [869, 457] on button "Complete Packing" at bounding box center [899, 454] width 115 height 28
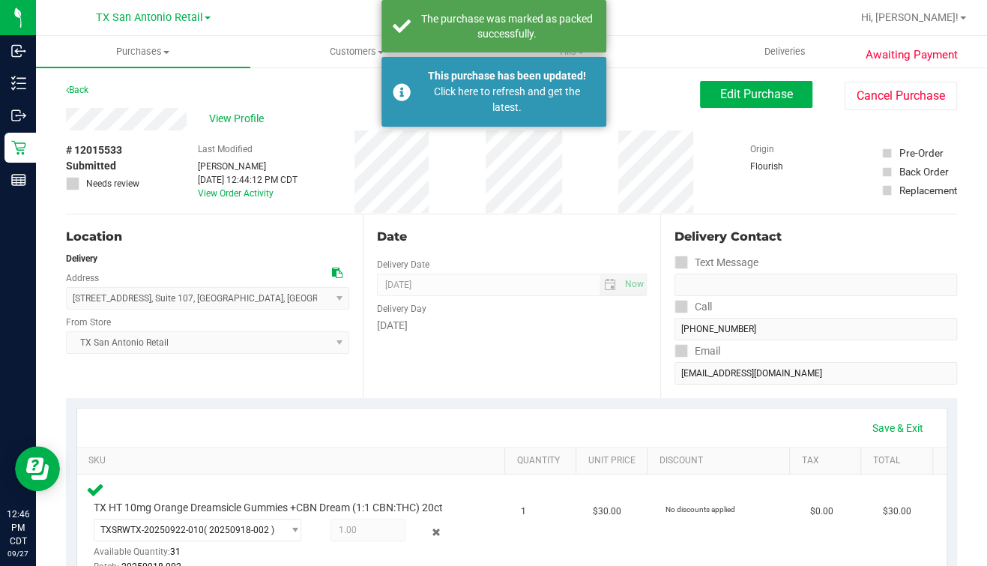
click at [511, 256] on div "Date Delivery Date 09/27/2025 Now 09/27/2025 07:00 AM Now Delivery Day Saturday" at bounding box center [511, 306] width 297 height 184
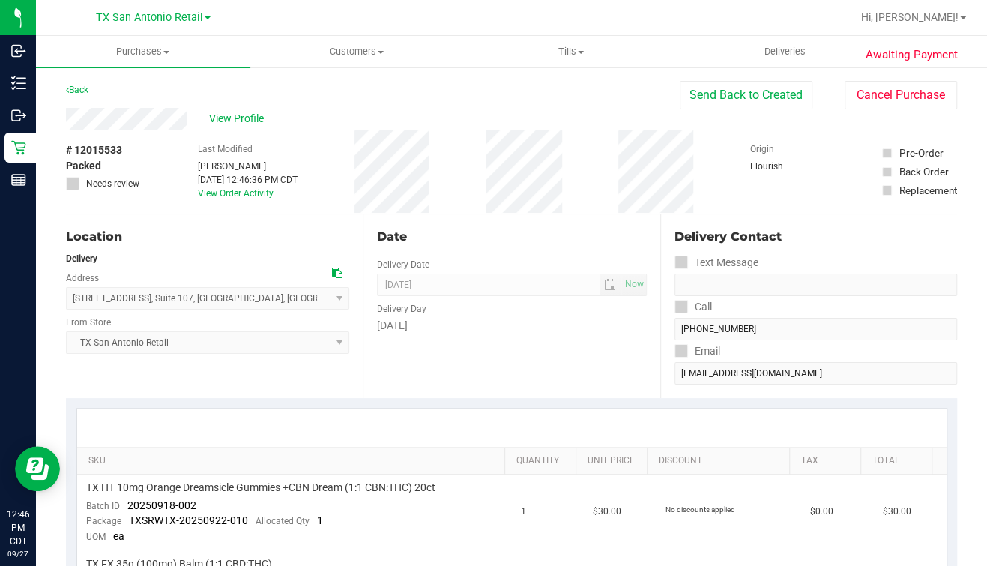
scroll to position [187, 0]
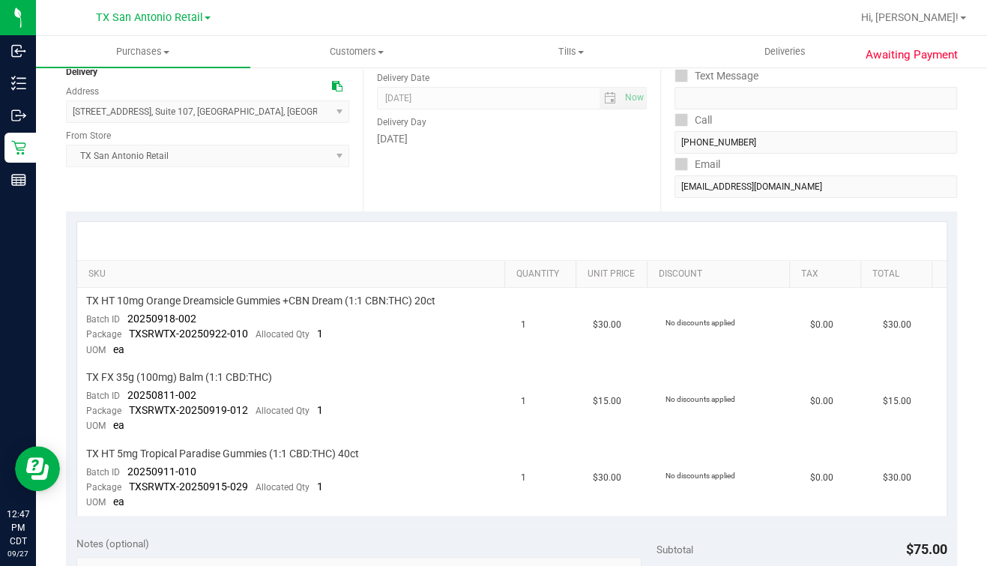
click at [354, 225] on div at bounding box center [511, 241] width 869 height 38
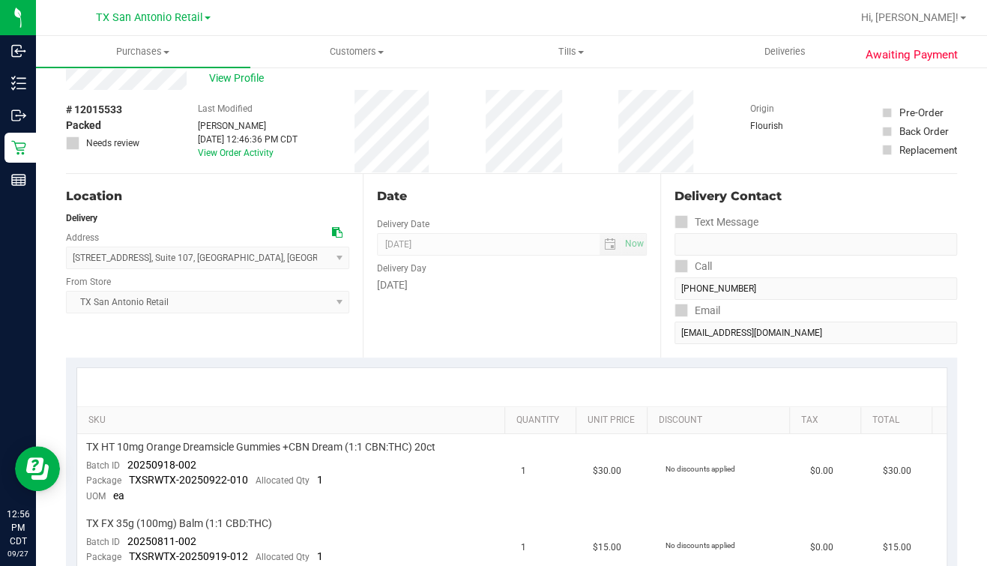
scroll to position [0, 0]
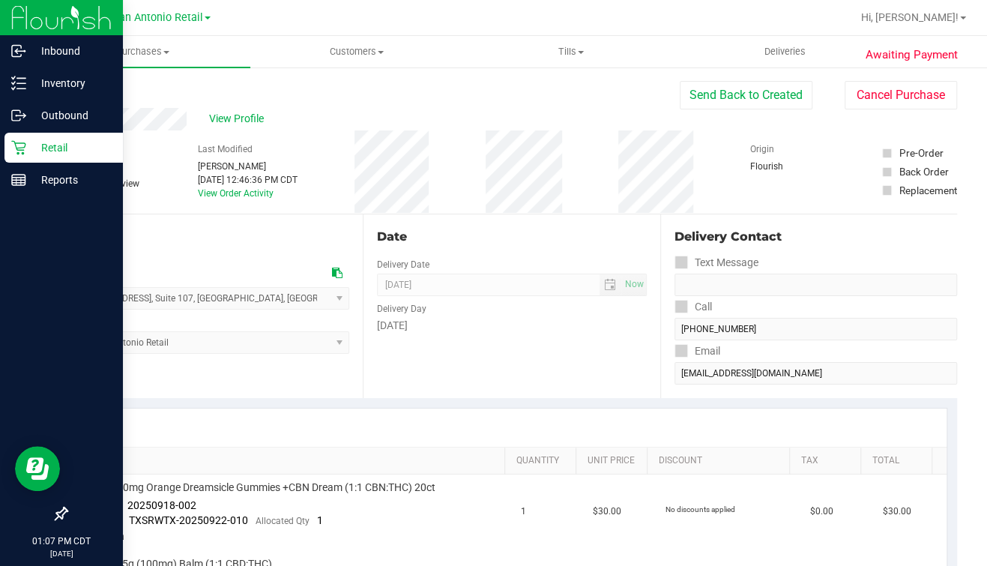
drag, startPoint x: 16, startPoint y: 146, endPoint x: 102, endPoint y: 144, distance: 85.5
click at [16, 146] on icon at bounding box center [18, 147] width 15 height 15
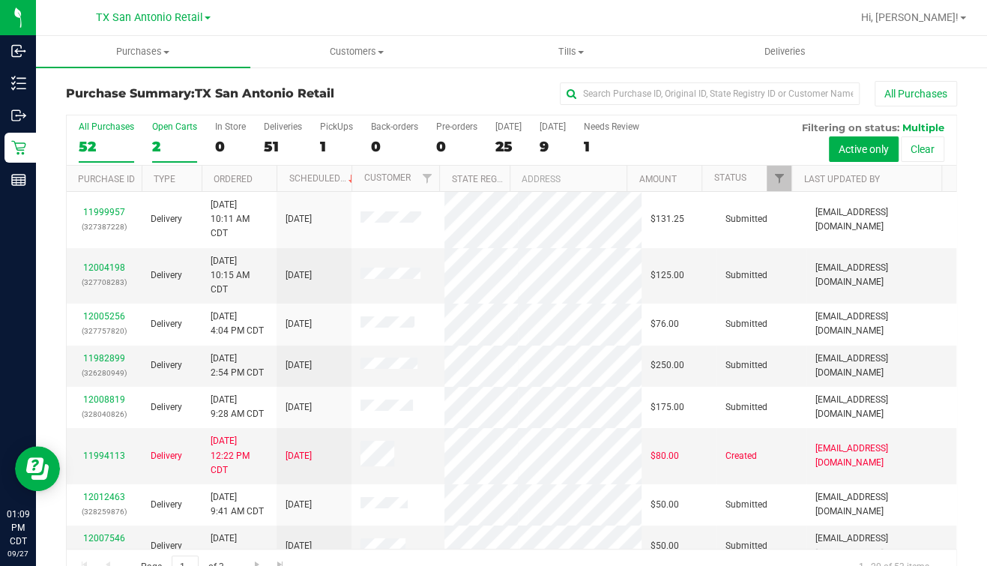
click at [157, 144] on div "2" at bounding box center [174, 146] width 45 height 17
click at [0, 0] on input "Open Carts 2" at bounding box center [0, 0] width 0 height 0
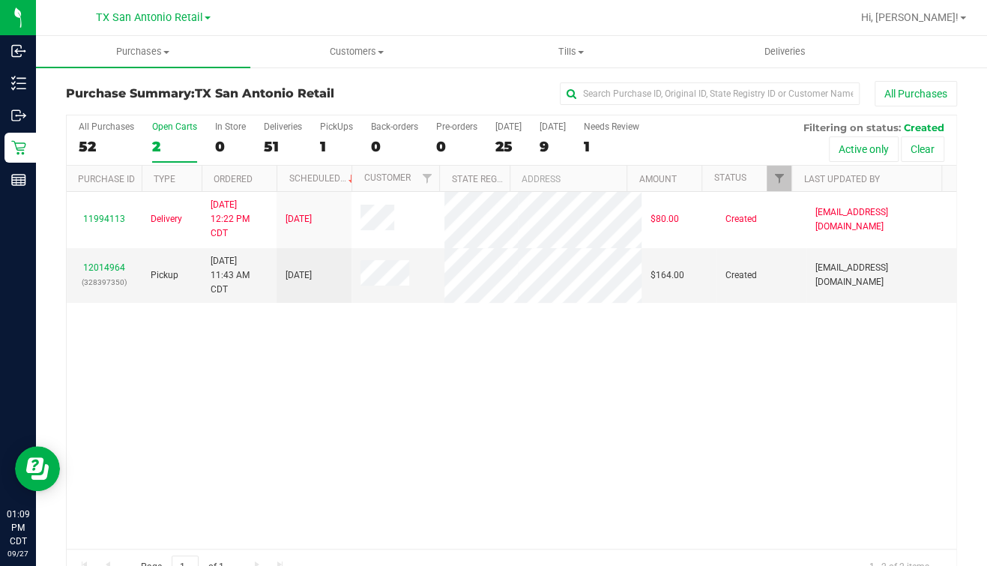
drag, startPoint x: 261, startPoint y: 337, endPoint x: 271, endPoint y: 328, distance: 13.3
click at [261, 339] on div "11994113 Delivery 9/23/2025 12:22 PM CDT 9/30/2025 $80.00 Created vferrazza@liv…" at bounding box center [512, 370] width 890 height 357
click at [766, 49] on span "Deliveries" at bounding box center [785, 51] width 82 height 13
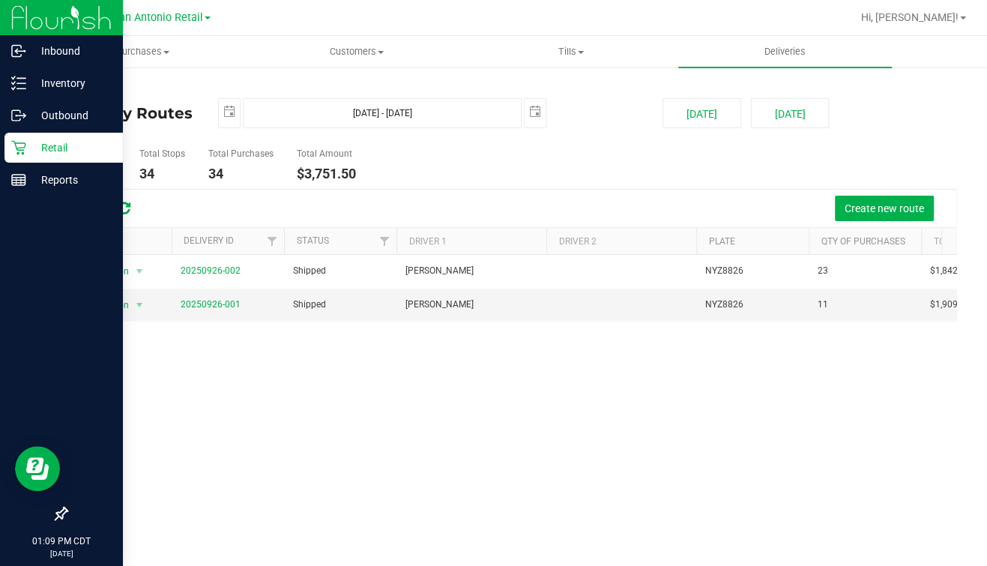
click at [26, 146] on p "Retail" at bounding box center [71, 148] width 90 height 18
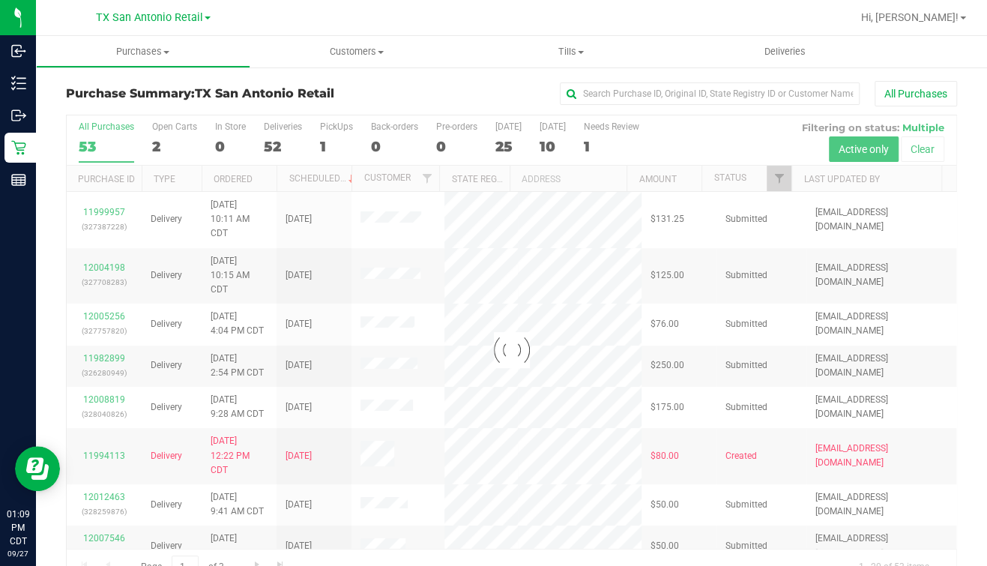
click at [185, 148] on div at bounding box center [512, 349] width 890 height 469
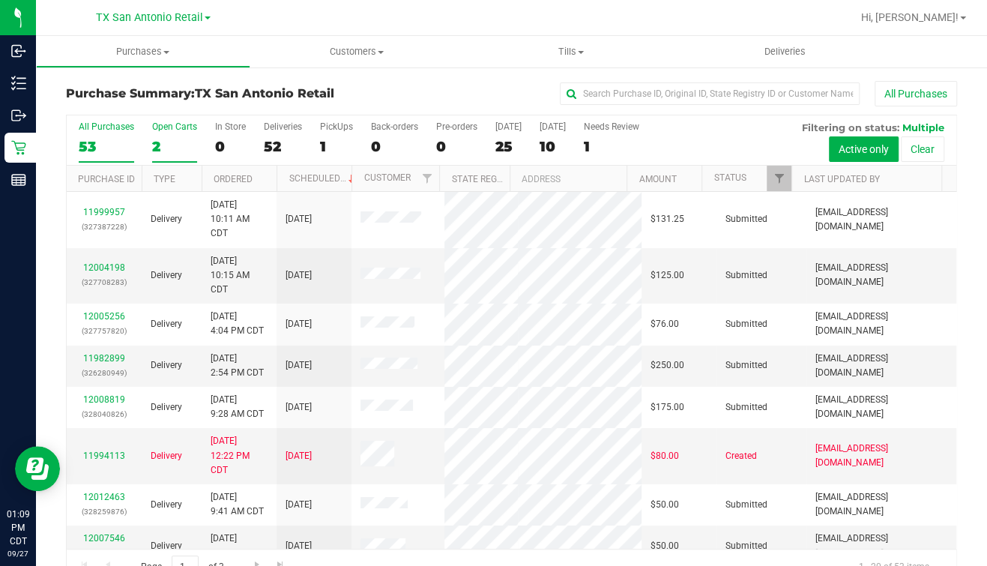
click at [171, 140] on div "2" at bounding box center [174, 146] width 45 height 17
click at [0, 0] on input "Open Carts 2" at bounding box center [0, 0] width 0 height 0
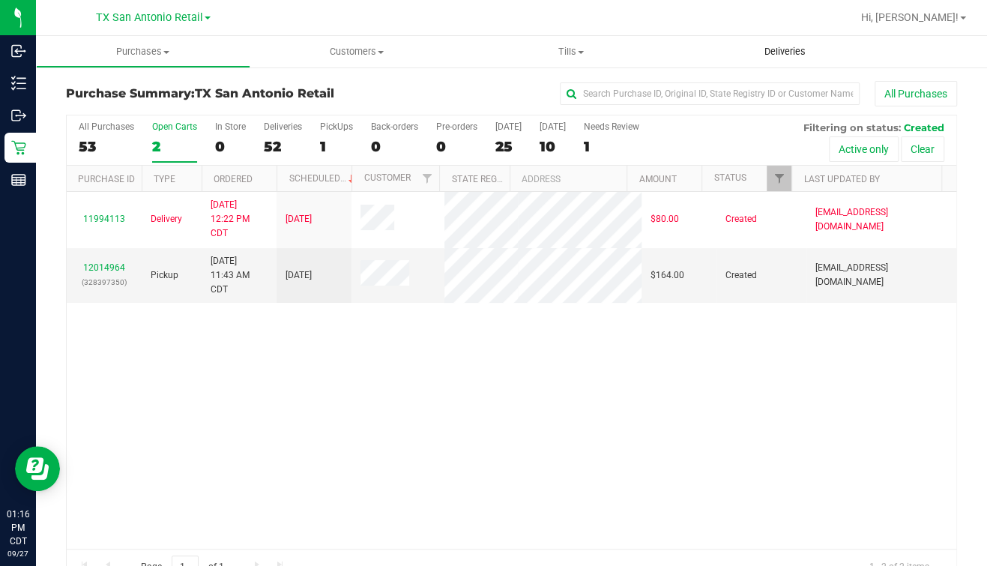
click at [788, 49] on span "Deliveries" at bounding box center [785, 51] width 82 height 13
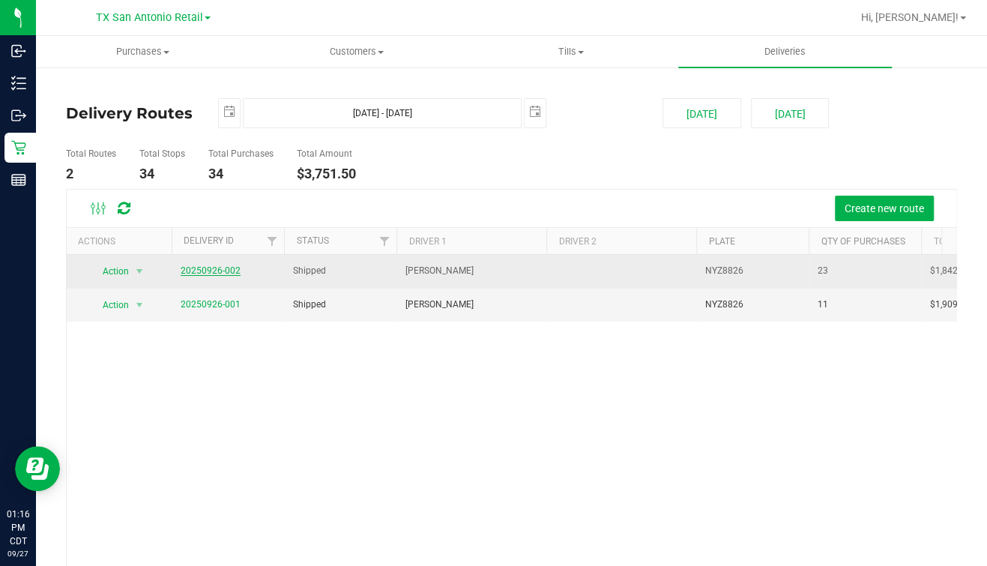
click at [206, 265] on link "20250926-002" at bounding box center [211, 270] width 60 height 10
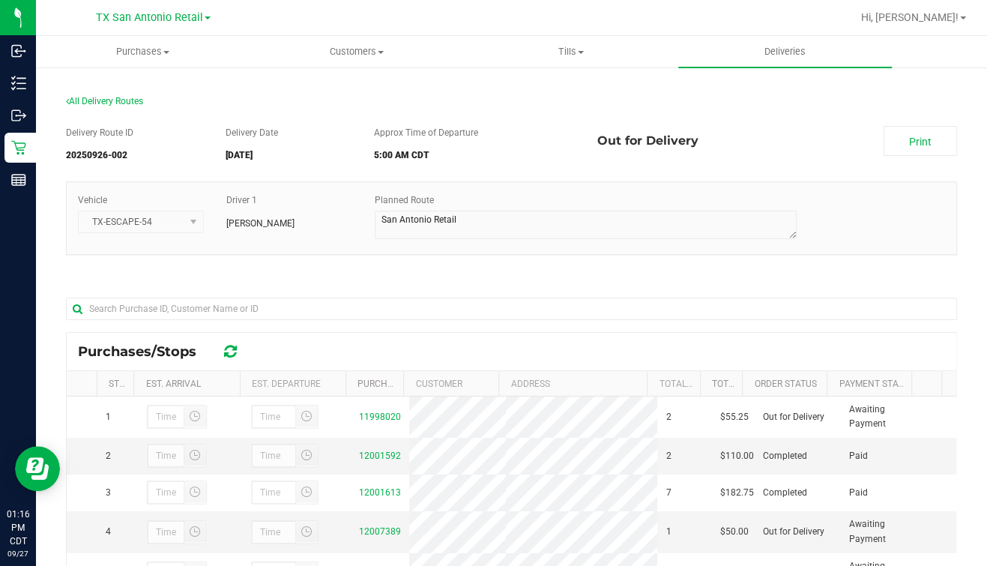
click at [351, 296] on div at bounding box center [511, 308] width 891 height 48
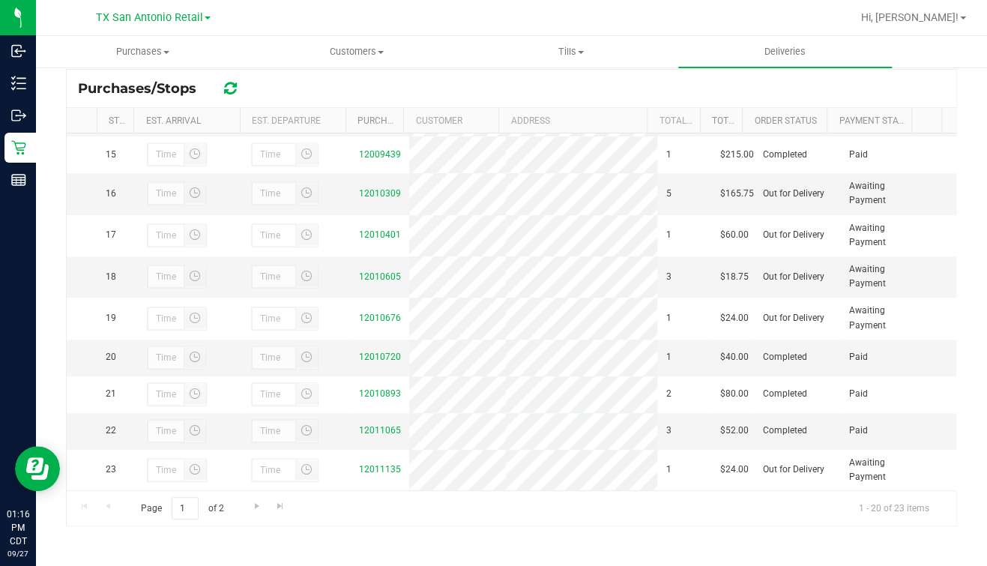
scroll to position [695, 0]
click at [388, 271] on link "12010605" at bounding box center [380, 276] width 42 height 10
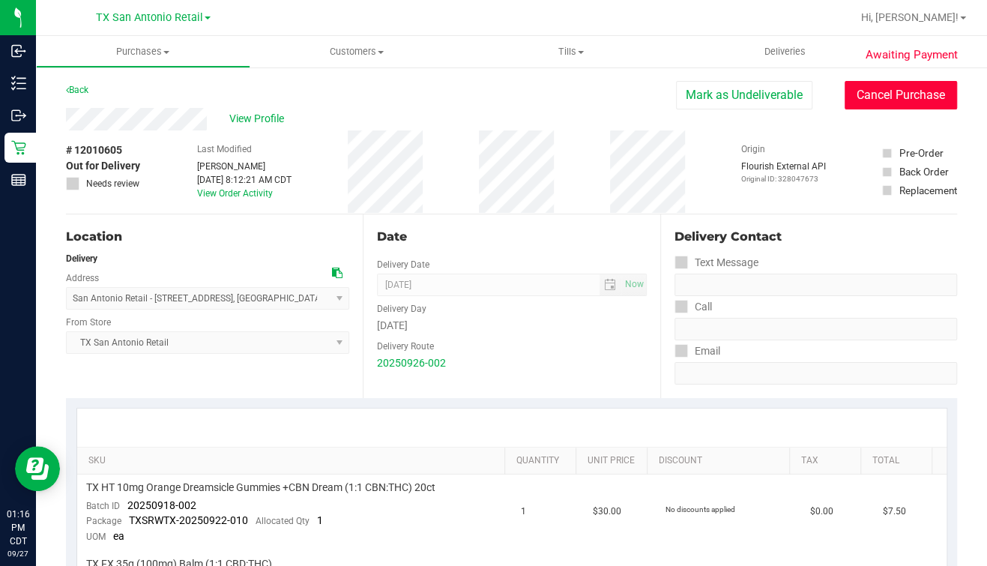
drag, startPoint x: 924, startPoint y: 94, endPoint x: 653, endPoint y: 120, distance: 271.8
click at [923, 95] on button "Cancel Purchase" at bounding box center [901, 95] width 112 height 28
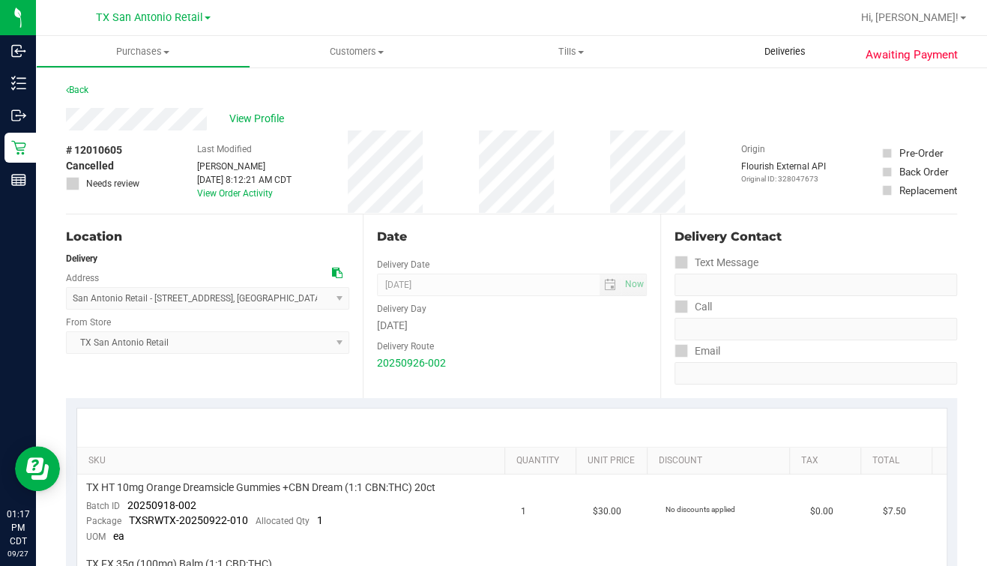
click at [767, 43] on uib-tab-heading "Deliveries" at bounding box center [785, 51] width 214 height 31
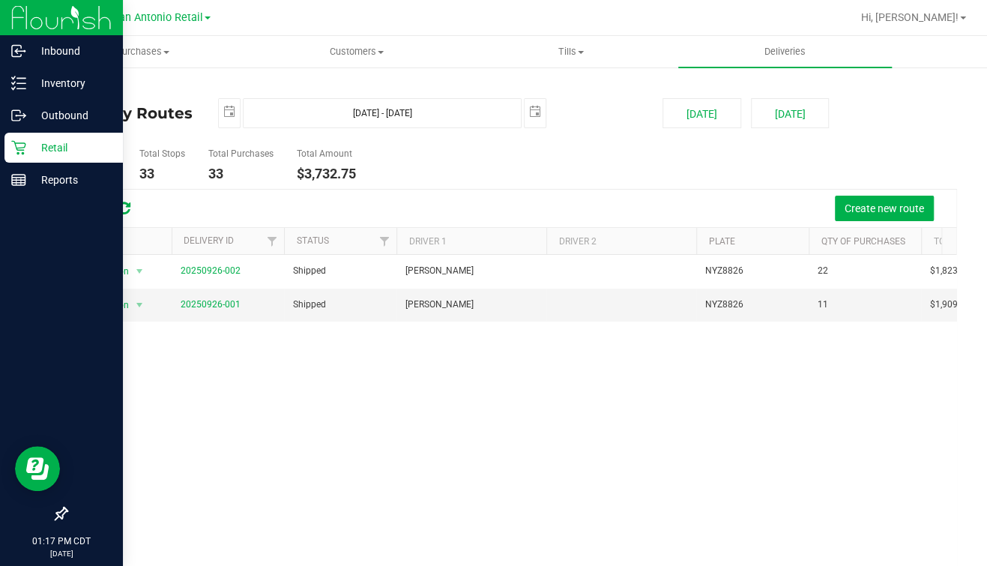
click at [9, 146] on div "Retail" at bounding box center [63, 148] width 118 height 30
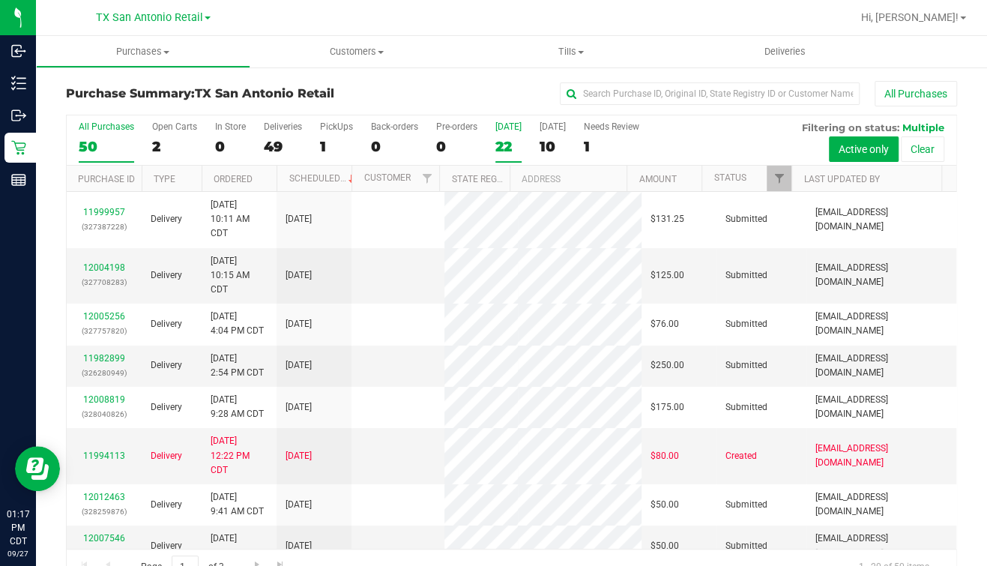
click at [495, 148] on div "22" at bounding box center [508, 146] width 26 height 17
click at [0, 0] on input "Today 22" at bounding box center [0, 0] width 0 height 0
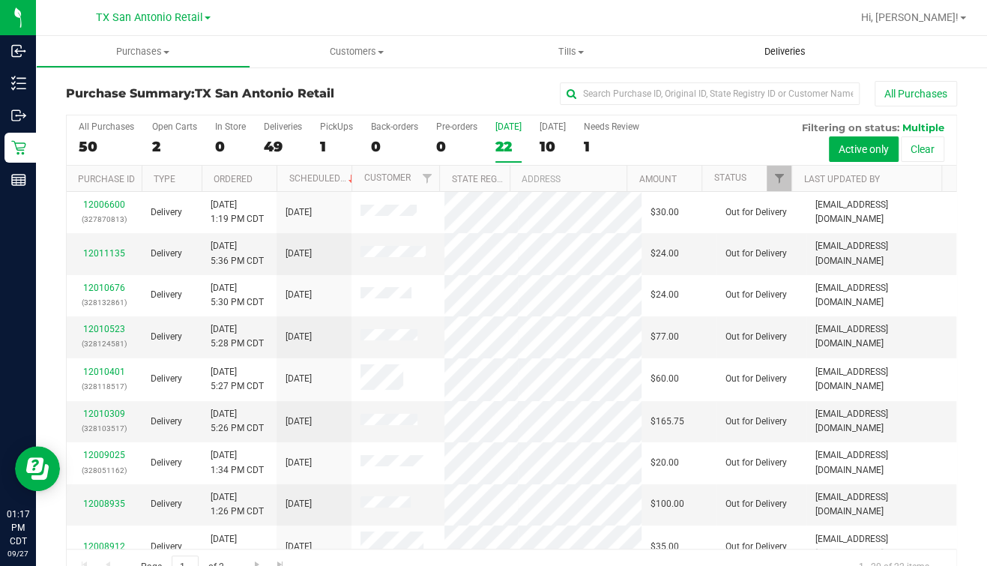
click at [795, 47] on span "Deliveries" at bounding box center [785, 51] width 82 height 13
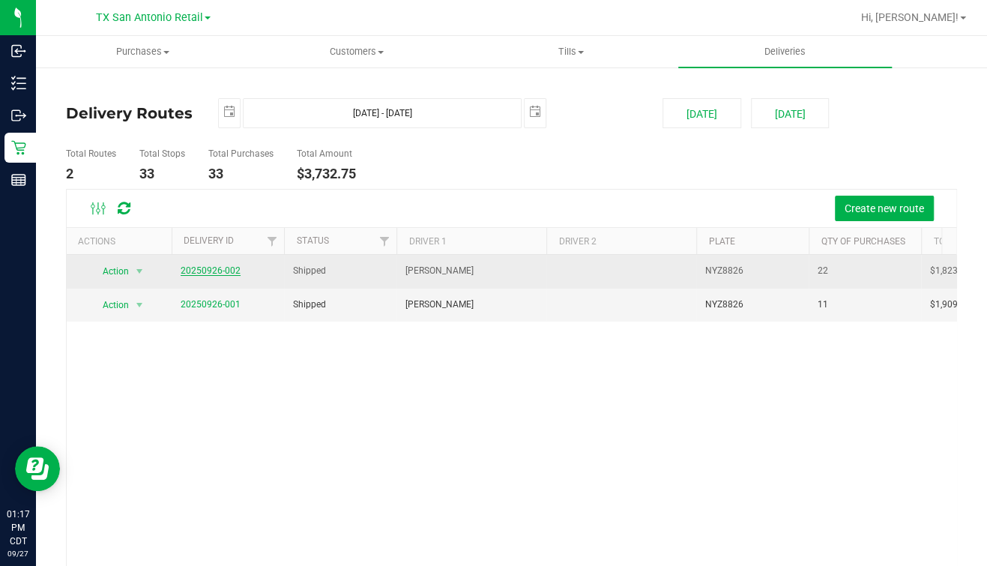
click at [202, 266] on link "20250926-002" at bounding box center [211, 270] width 60 height 10
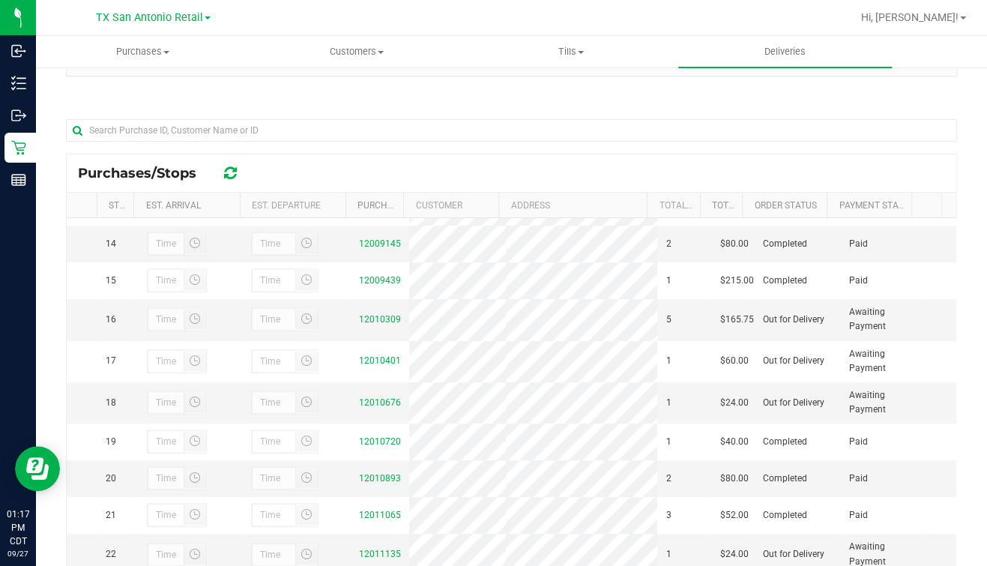
scroll to position [639, 0]
click at [338, 46] on span "Customers" at bounding box center [357, 51] width 213 height 13
click at [307, 82] on li "All customers" at bounding box center [357, 91] width 214 height 18
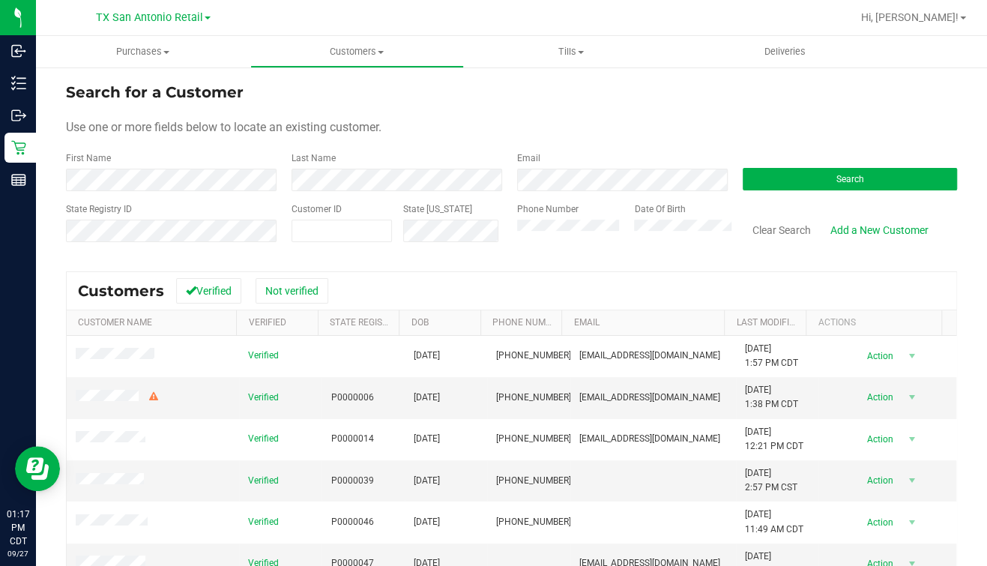
click at [181, 199] on form "Search for a Customer Use one or more fields below to locate an existing custom…" at bounding box center [511, 168] width 891 height 175
click at [160, 169] on form "Search for a Customer Use one or more fields below to locate an existing custom…" at bounding box center [511, 168] width 891 height 175
click at [161, 169] on div "First Name" at bounding box center [173, 171] width 214 height 40
click at [94, 198] on form "Search for a Customer Use one or more fields below to locate an existing custom…" at bounding box center [511, 168] width 891 height 175
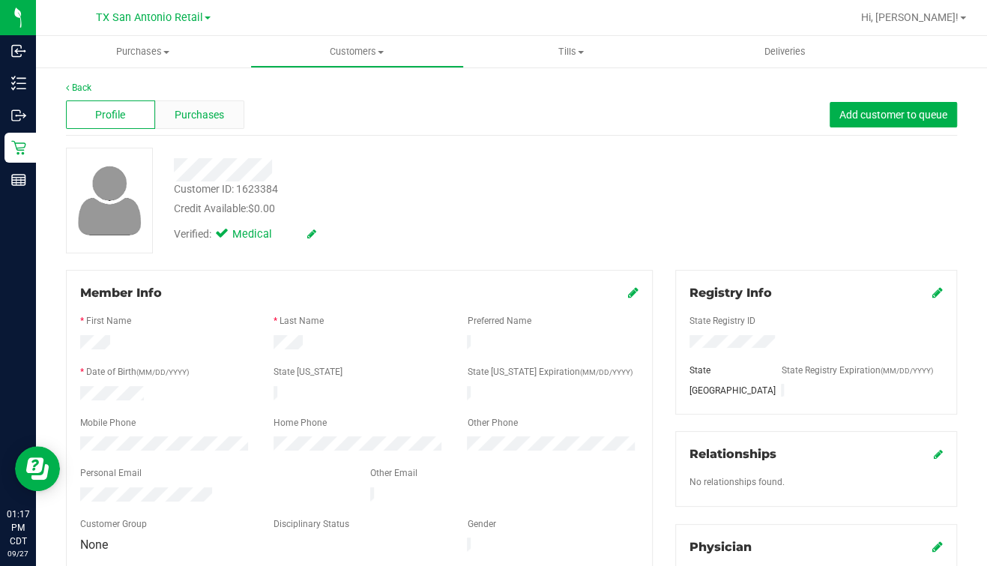
click at [221, 124] on div "Purchases" at bounding box center [199, 114] width 89 height 28
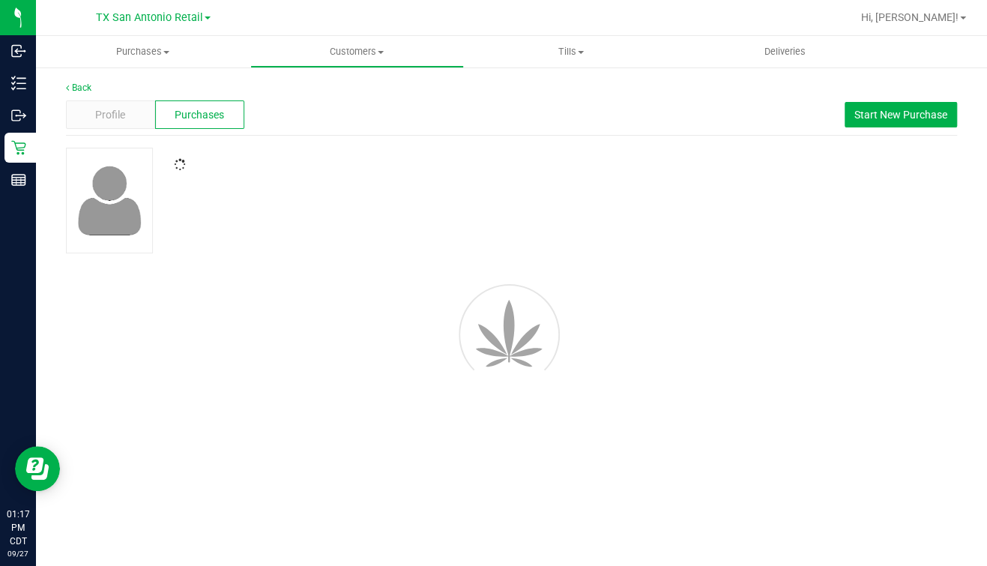
click at [549, 113] on div "Profile Purchases Start New Purchase" at bounding box center [511, 114] width 891 height 41
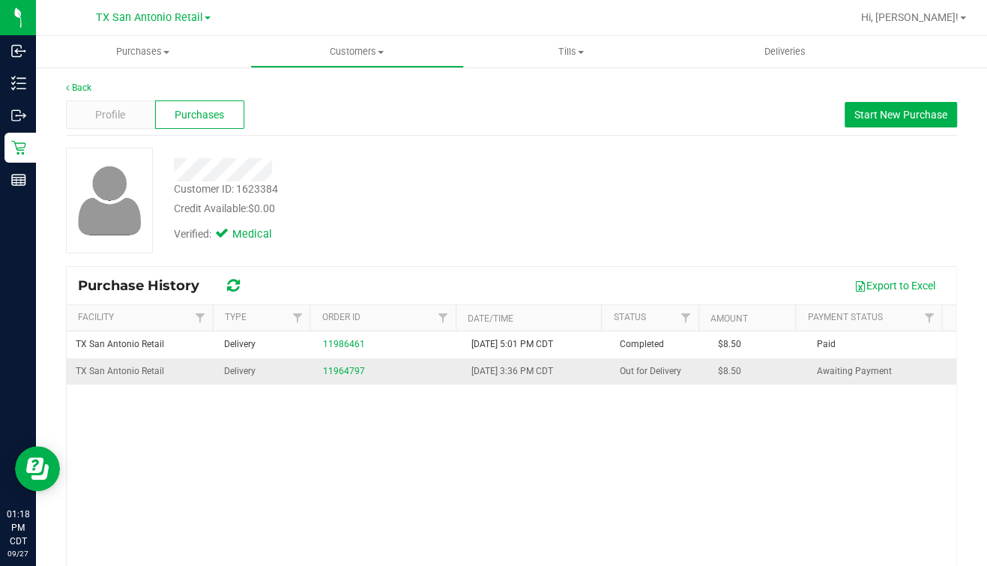
click at [229, 366] on span "Delivery" at bounding box center [239, 371] width 31 height 14
click at [215, 374] on td "Delivery" at bounding box center [264, 371] width 99 height 26
click at [238, 367] on span "Delivery" at bounding box center [239, 371] width 31 height 14
click at [323, 371] on link "11964797" at bounding box center [344, 371] width 42 height 10
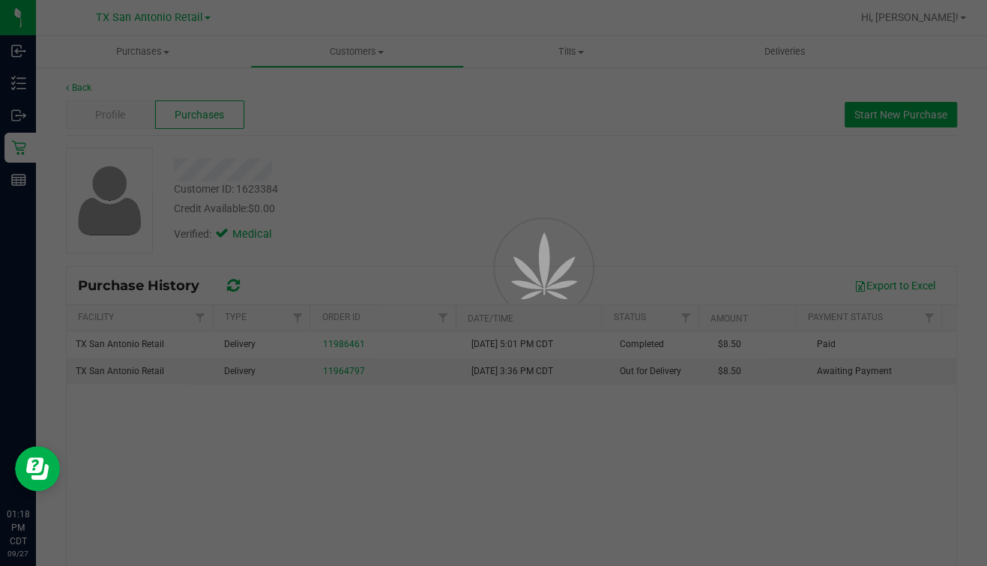
click at [561, 211] on div at bounding box center [493, 283] width 987 height 566
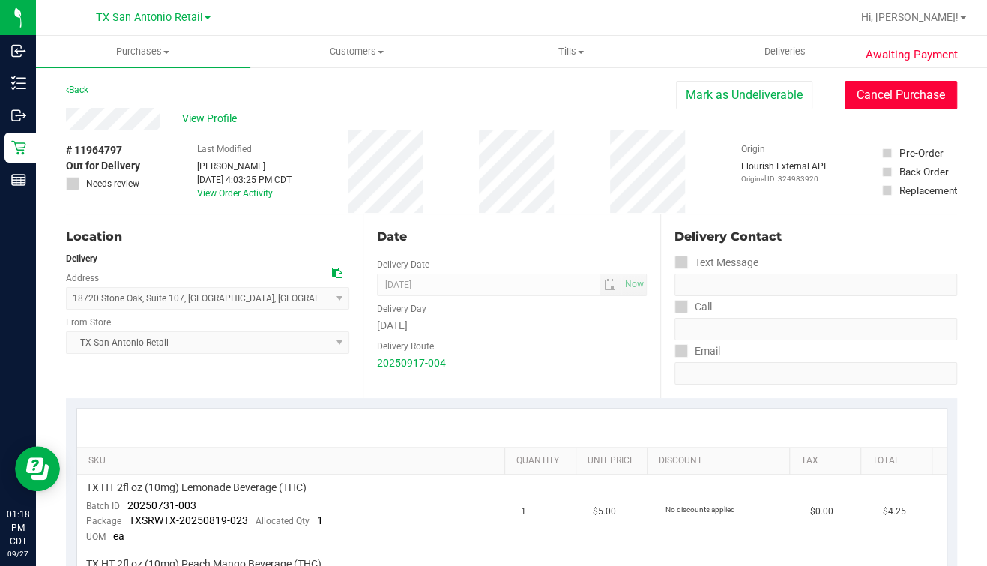
click at [895, 97] on button "Cancel Purchase" at bounding box center [901, 95] width 112 height 28
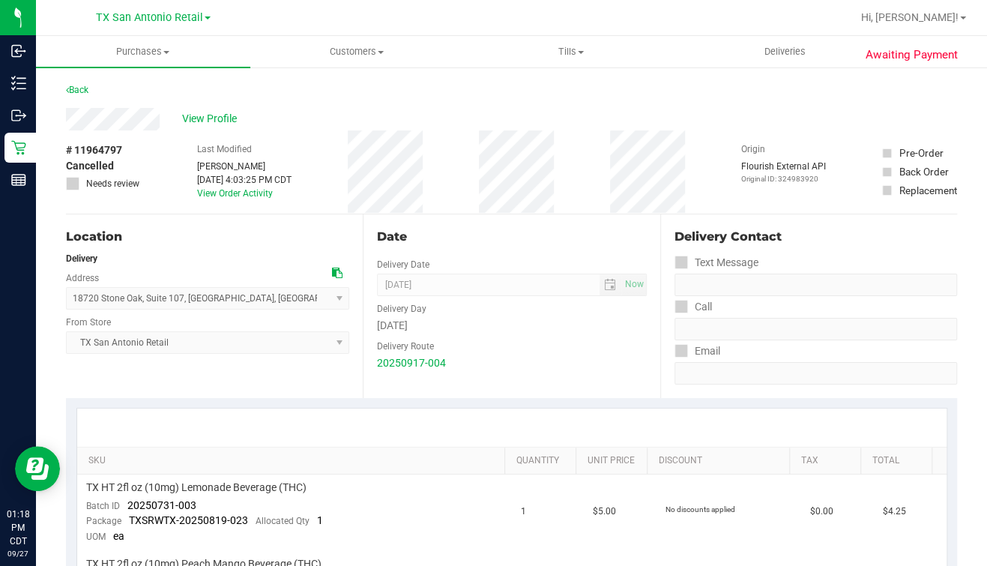
click at [273, 110] on div "View Profile" at bounding box center [511, 119] width 891 height 22
click at [357, 51] on span "Customers" at bounding box center [357, 51] width 213 height 13
click at [281, 86] on span "All customers" at bounding box center [304, 90] width 108 height 13
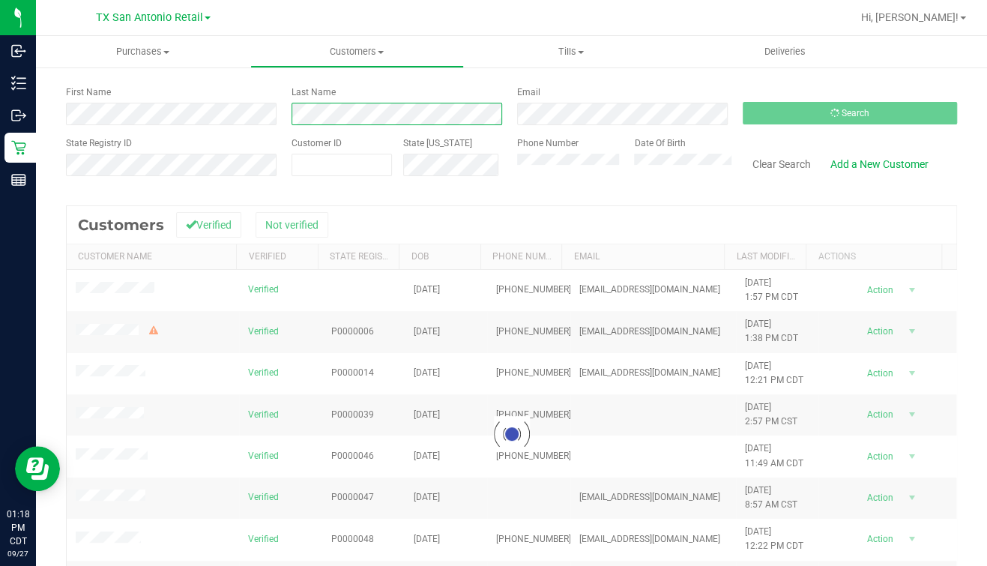
scroll to position [93, 0]
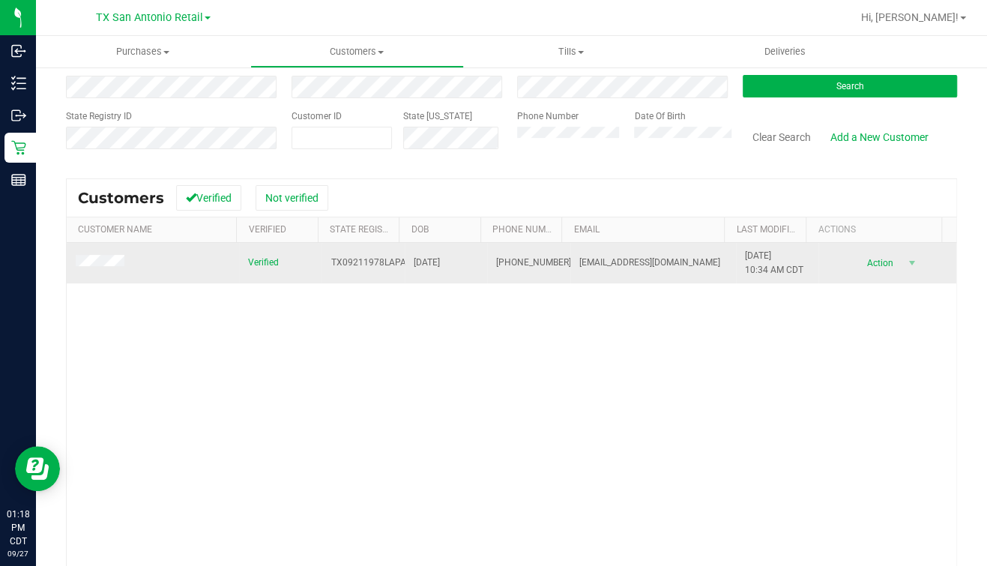
click at [97, 255] on span at bounding box center [102, 263] width 53 height 16
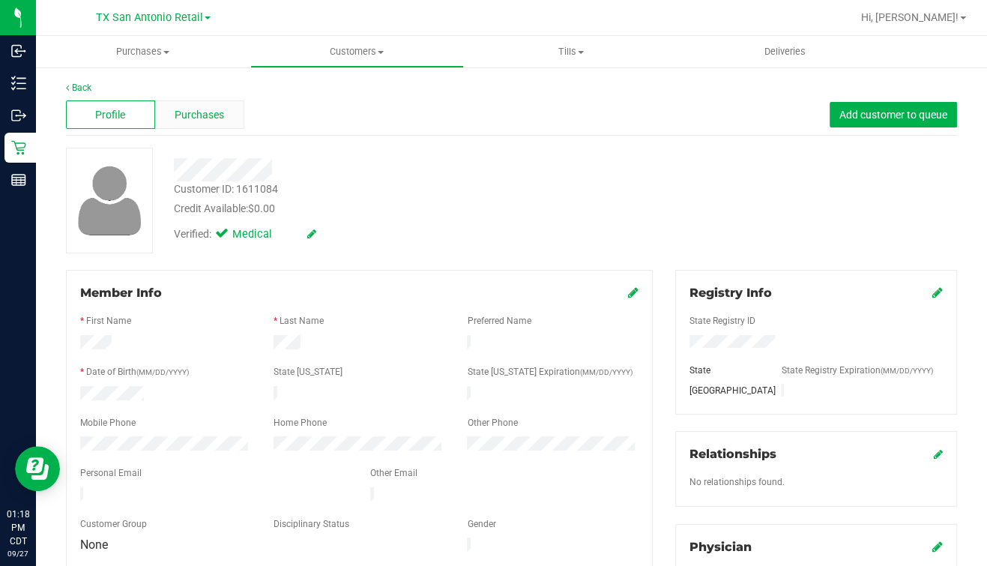
click at [190, 108] on span "Purchases" at bounding box center [199, 115] width 49 height 16
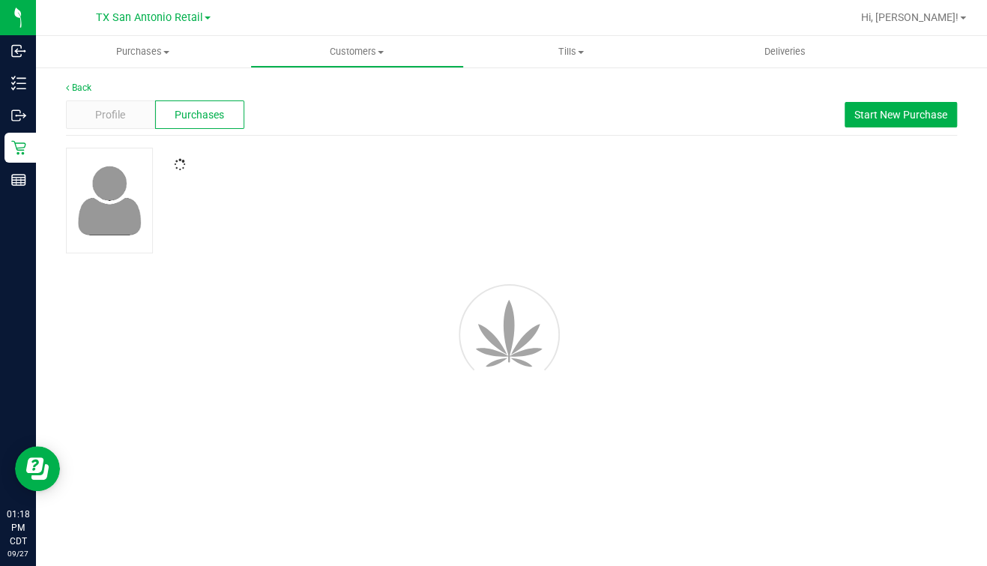
click at [507, 155] on div at bounding box center [391, 160] width 457 height 24
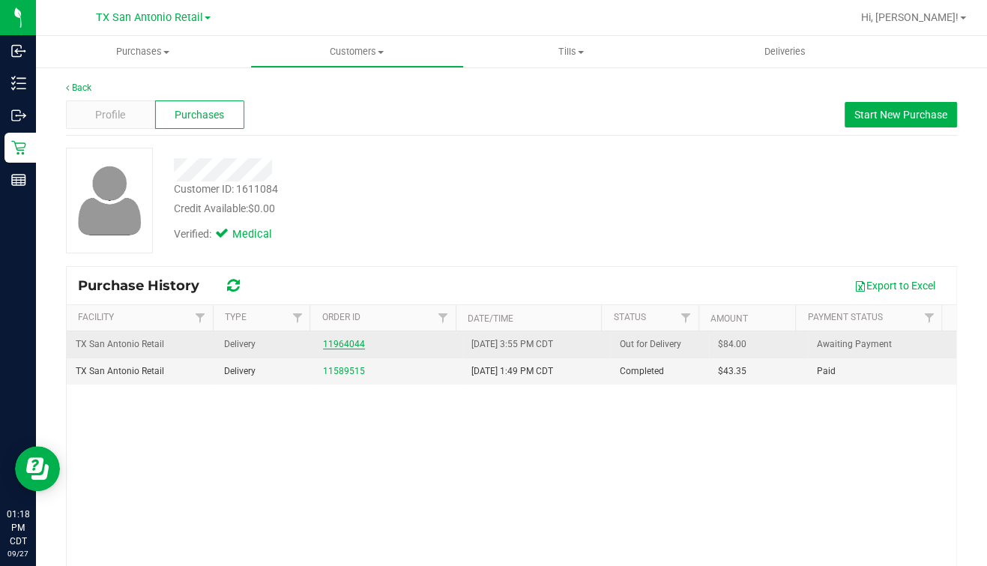
click at [333, 342] on link "11964044" at bounding box center [344, 344] width 42 height 10
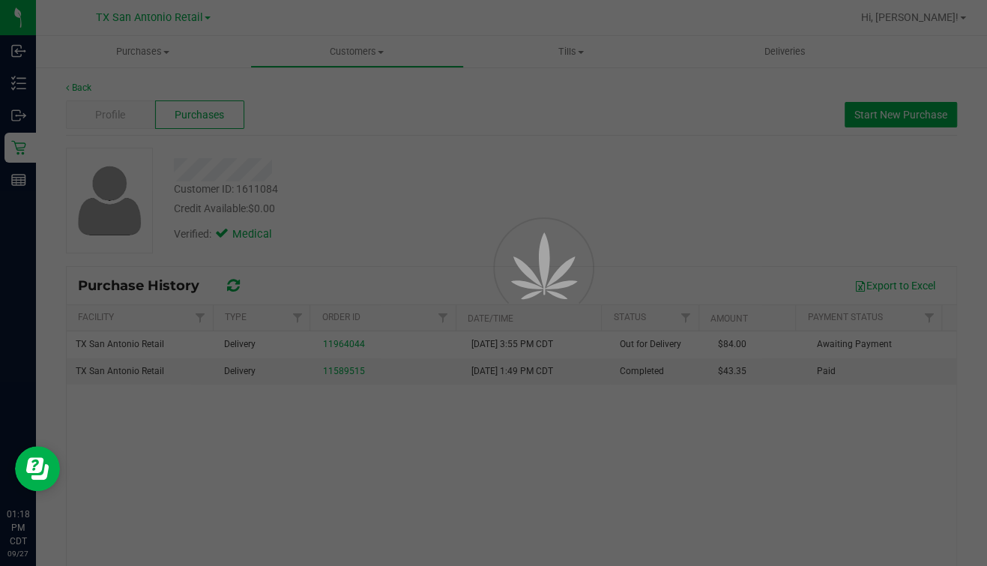
click at [646, 199] on div at bounding box center [493, 283] width 987 height 566
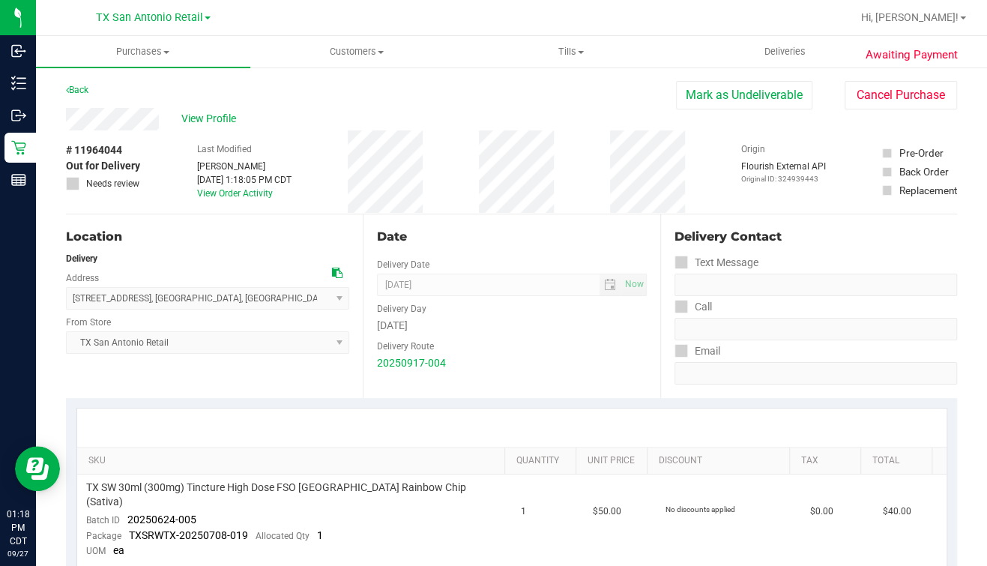
click at [911, 93] on button "Cancel Purchase" at bounding box center [901, 95] width 112 height 28
click at [331, 51] on span "Customers" at bounding box center [357, 51] width 213 height 13
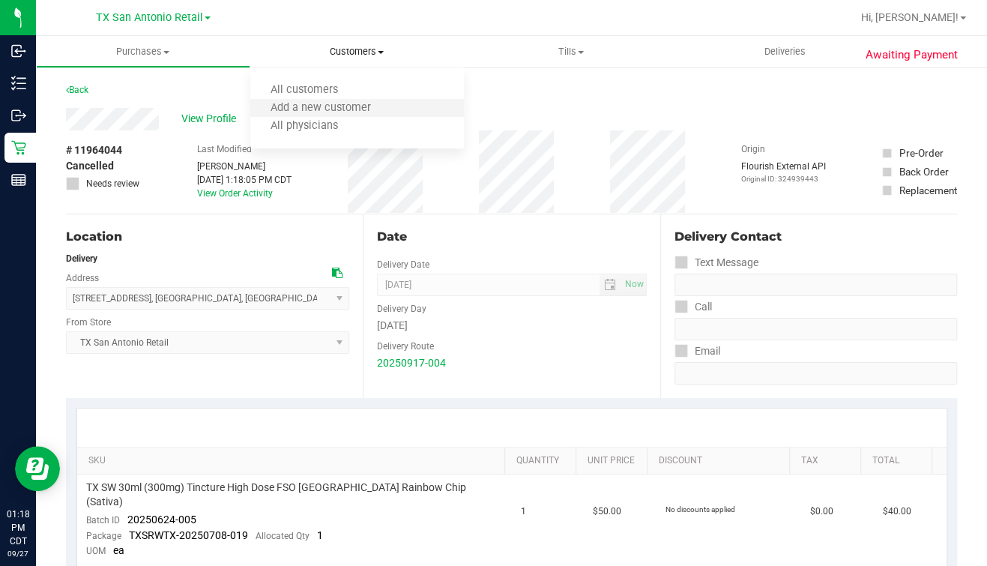
click at [295, 100] on li "Add a new customer" at bounding box center [357, 109] width 214 height 18
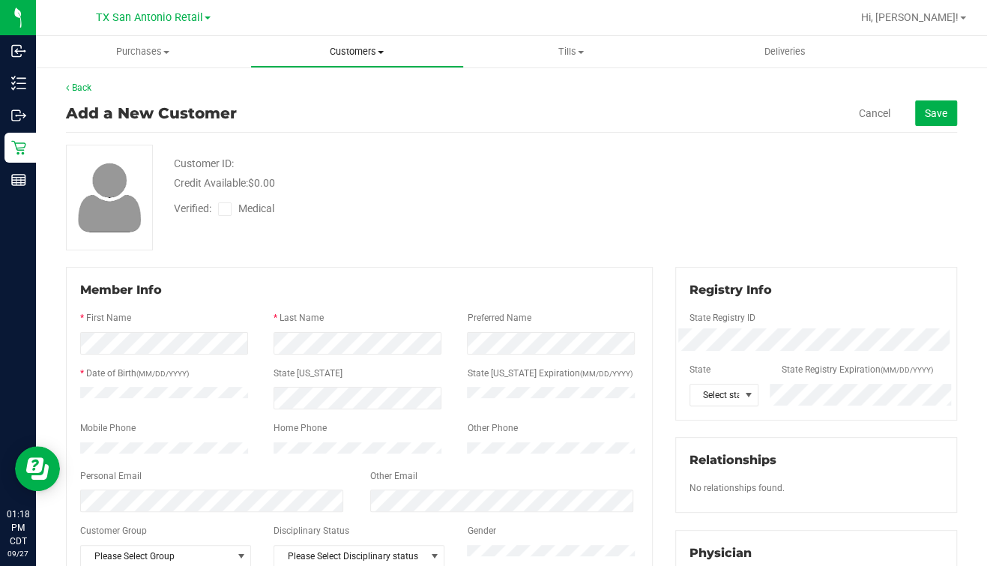
click at [345, 46] on span "Customers" at bounding box center [357, 51] width 213 height 13
click at [315, 90] on span "All customers" at bounding box center [304, 90] width 108 height 13
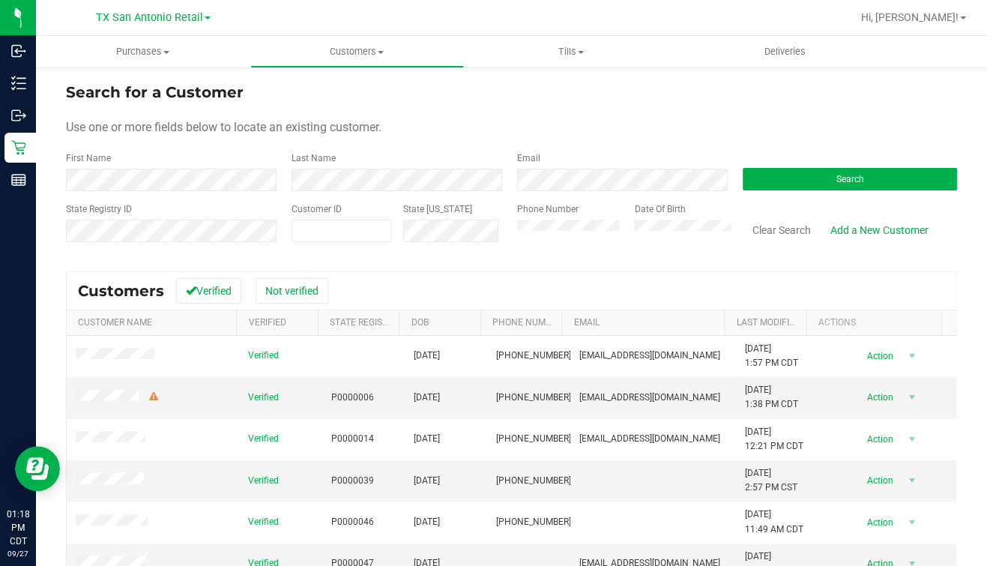
click at [139, 156] on div "First Name" at bounding box center [173, 171] width 214 height 40
click at [139, 157] on div "First Name" at bounding box center [173, 171] width 214 height 40
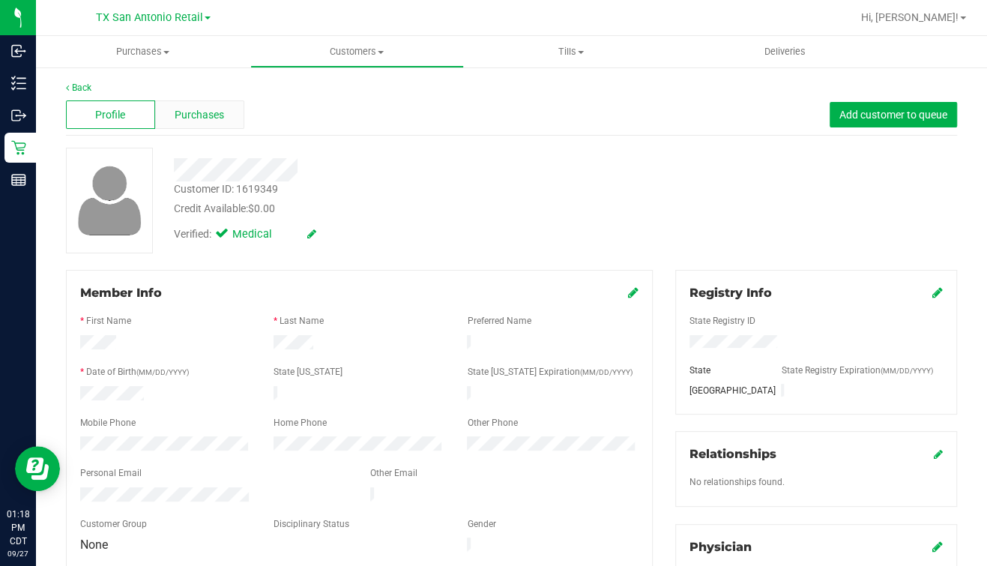
click at [189, 112] on span "Purchases" at bounding box center [199, 115] width 49 height 16
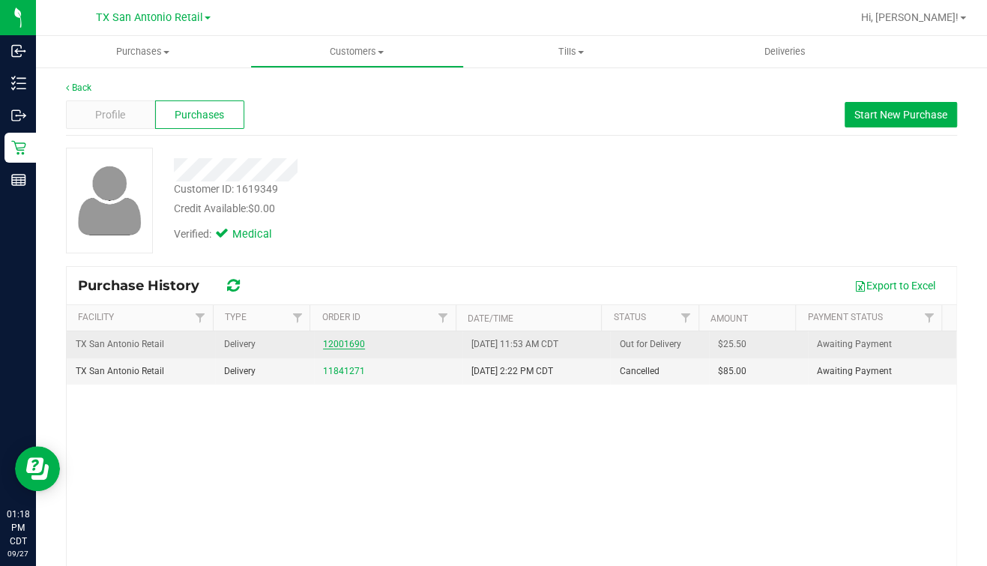
click at [323, 342] on link "12001690" at bounding box center [344, 344] width 42 height 10
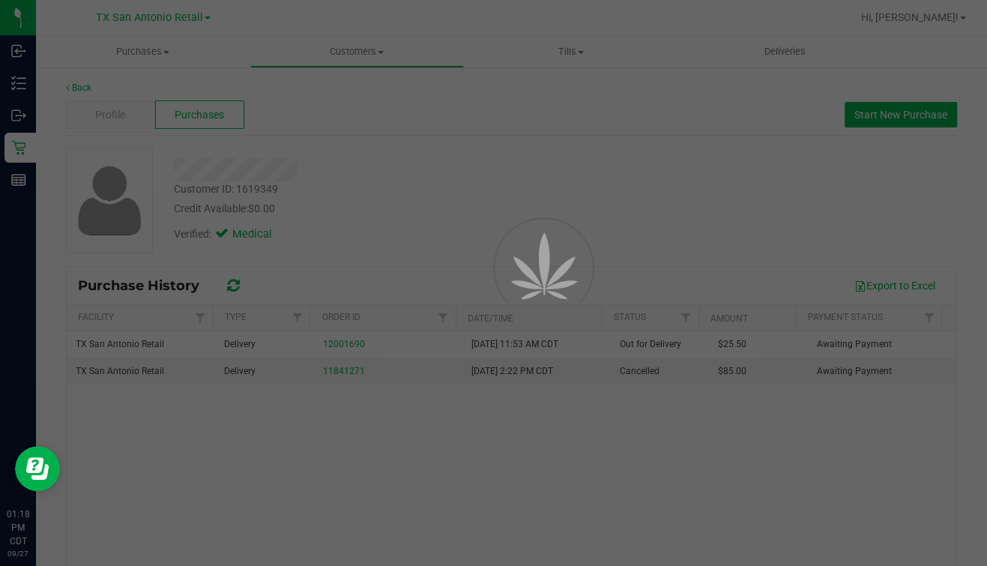
click at [543, 194] on div at bounding box center [493, 283] width 987 height 566
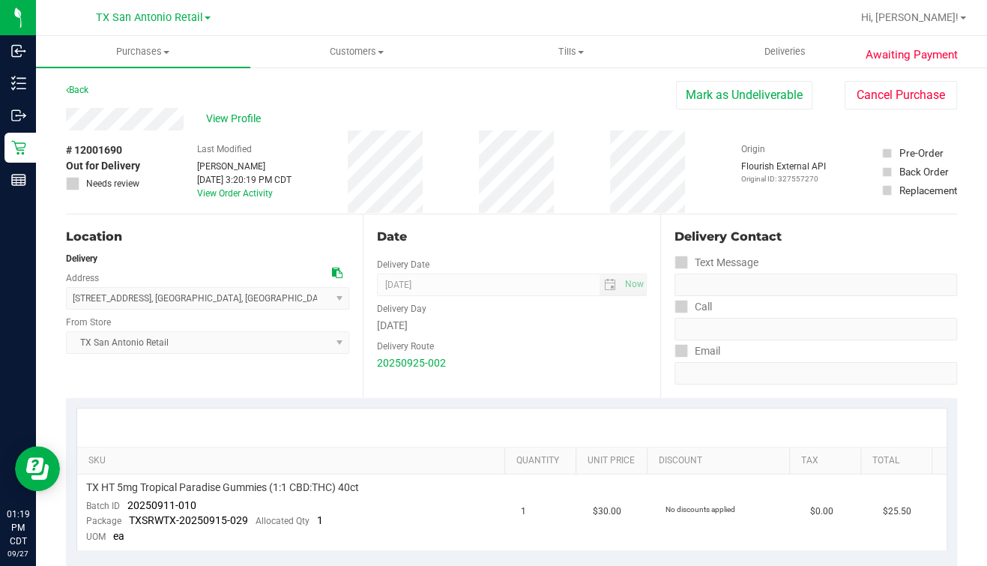
click at [312, 429] on div at bounding box center [511, 427] width 869 height 38
drag, startPoint x: 905, startPoint y: 82, endPoint x: 674, endPoint y: 120, distance: 233.1
click at [904, 82] on button "Cancel Purchase" at bounding box center [901, 95] width 112 height 28
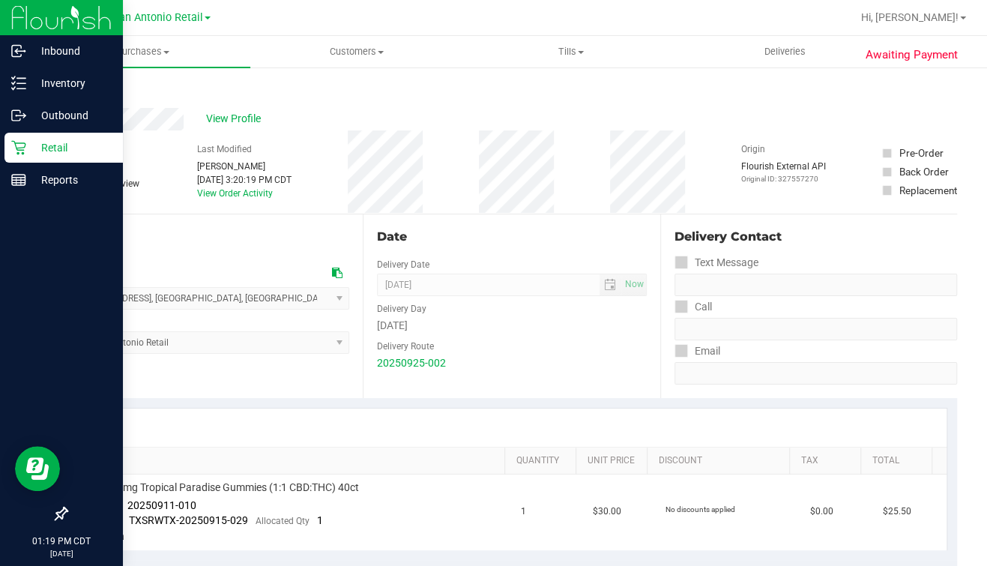
click at [11, 154] on icon at bounding box center [18, 147] width 15 height 15
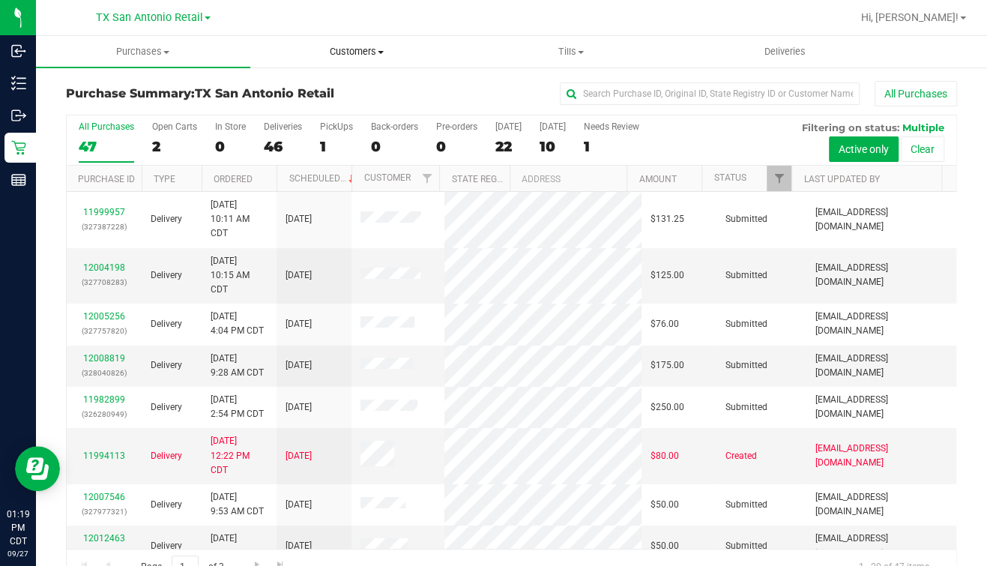
click at [335, 46] on span "Customers" at bounding box center [357, 51] width 213 height 13
click at [310, 90] on span "All customers" at bounding box center [304, 90] width 108 height 13
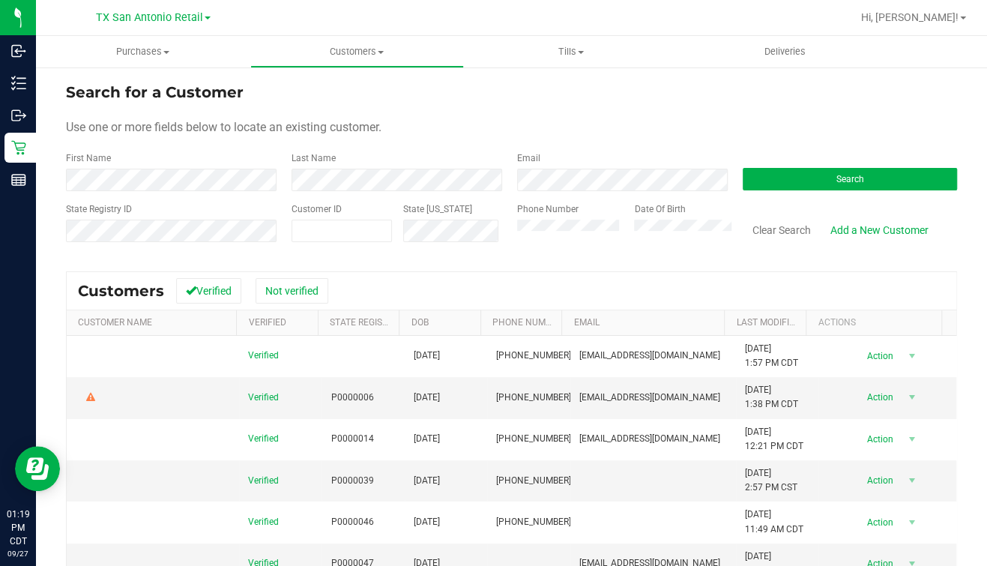
click at [140, 170] on div "First Name" at bounding box center [173, 171] width 214 height 40
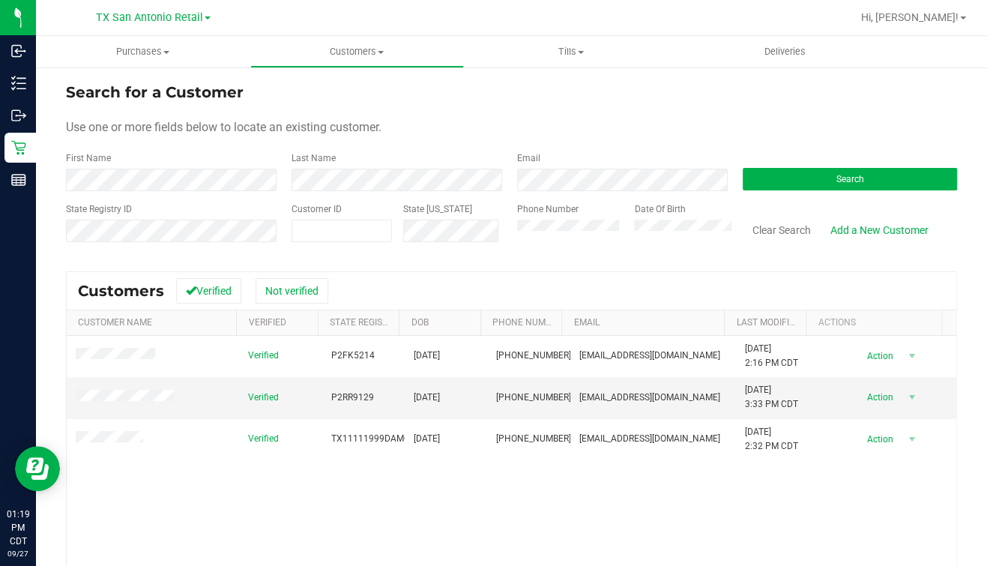
click at [438, 494] on div "Verified P2FK5214 03/09/1979 (407) 951-3580 angelboy20004@gmail.com 9/23/2025 2…" at bounding box center [512, 514] width 890 height 357
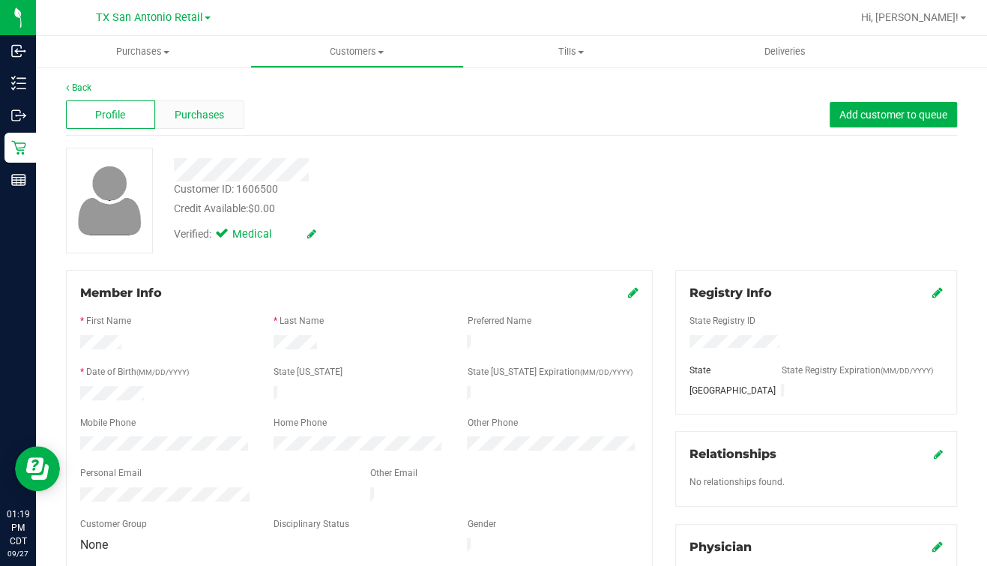
click at [196, 105] on div "Purchases" at bounding box center [199, 114] width 89 height 28
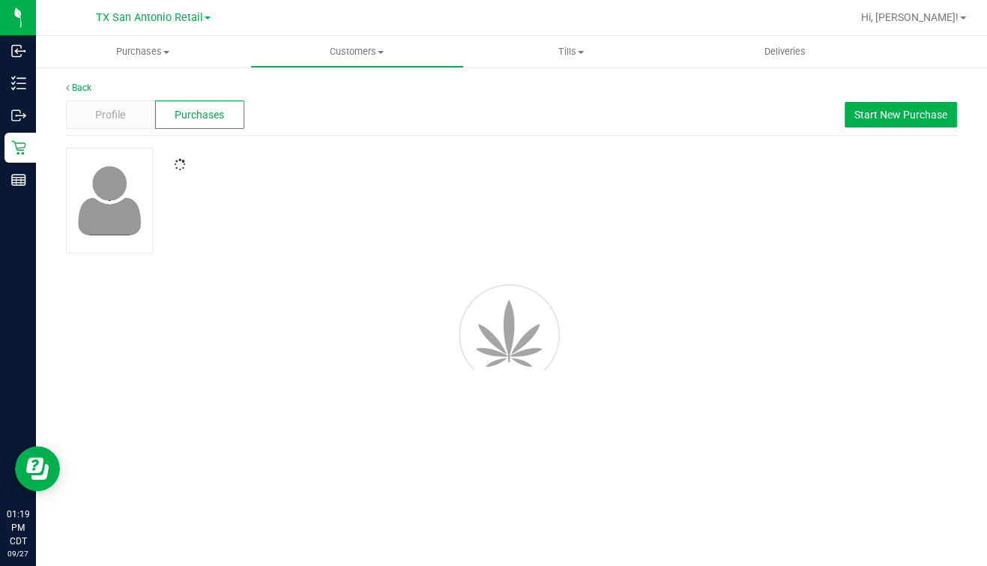
click at [417, 119] on div "Profile Purchases Start New Purchase" at bounding box center [511, 114] width 891 height 41
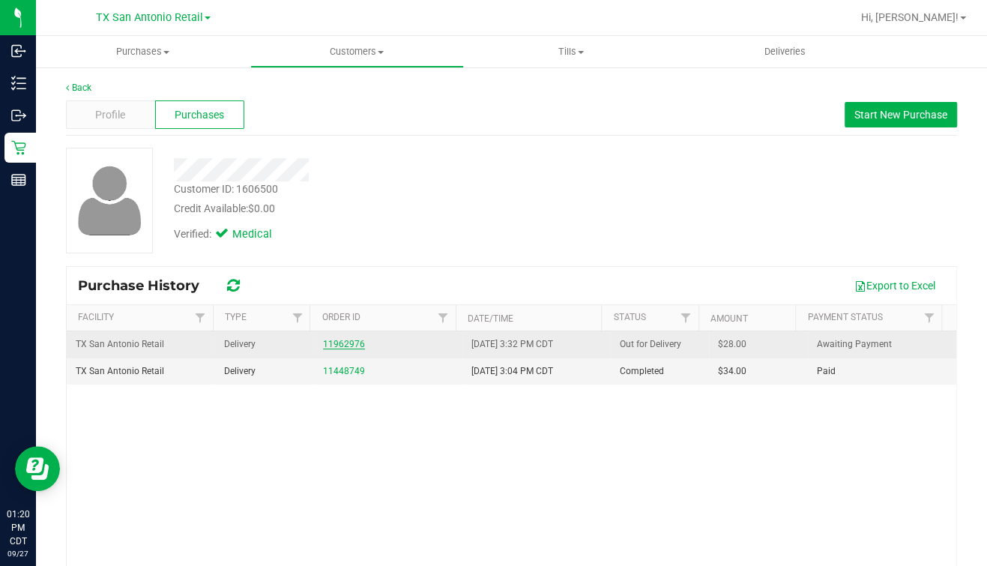
click at [323, 341] on link "11962976" at bounding box center [344, 344] width 42 height 10
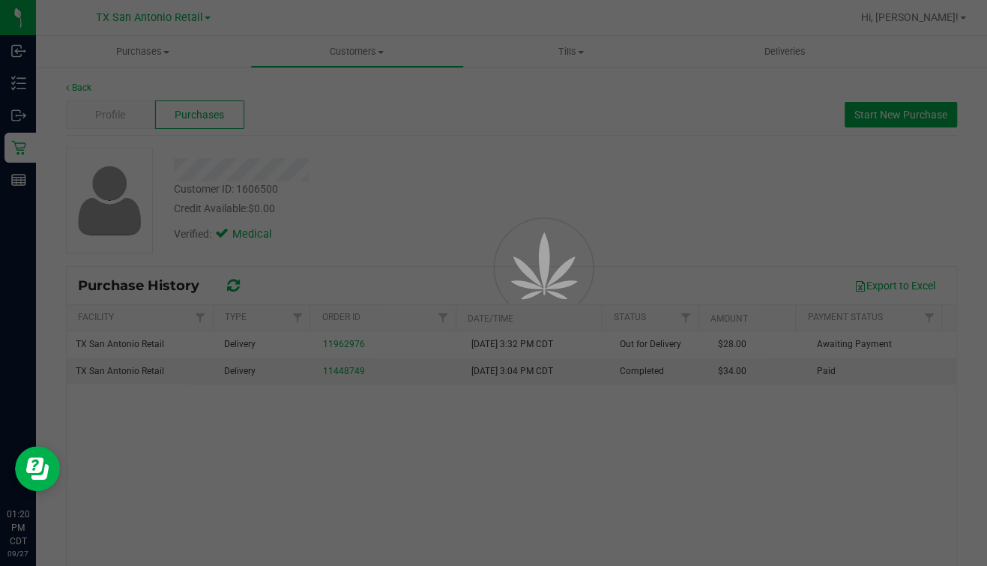
click at [582, 211] on div at bounding box center [493, 283] width 987 height 566
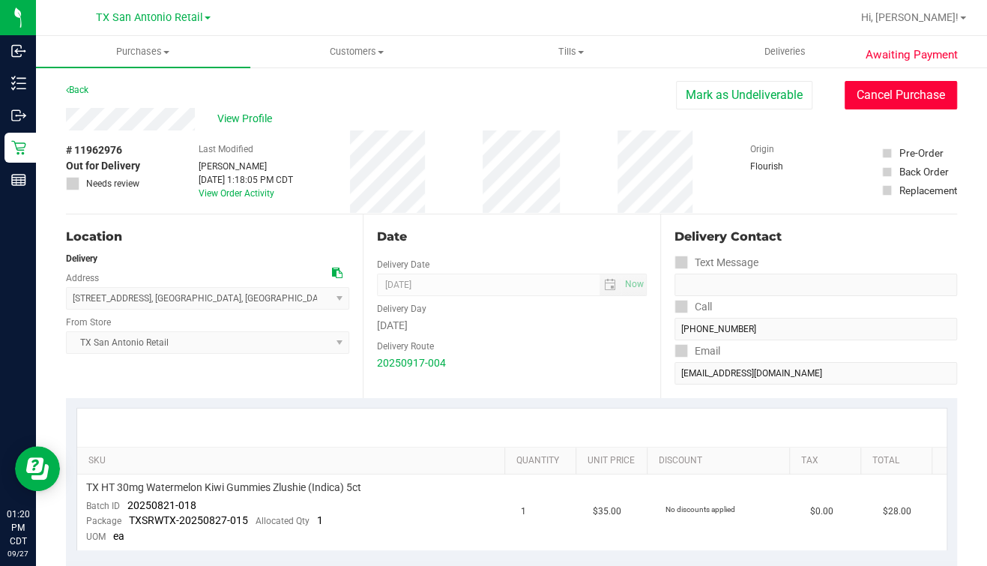
click at [845, 100] on button "Cancel Purchase" at bounding box center [901, 95] width 112 height 28
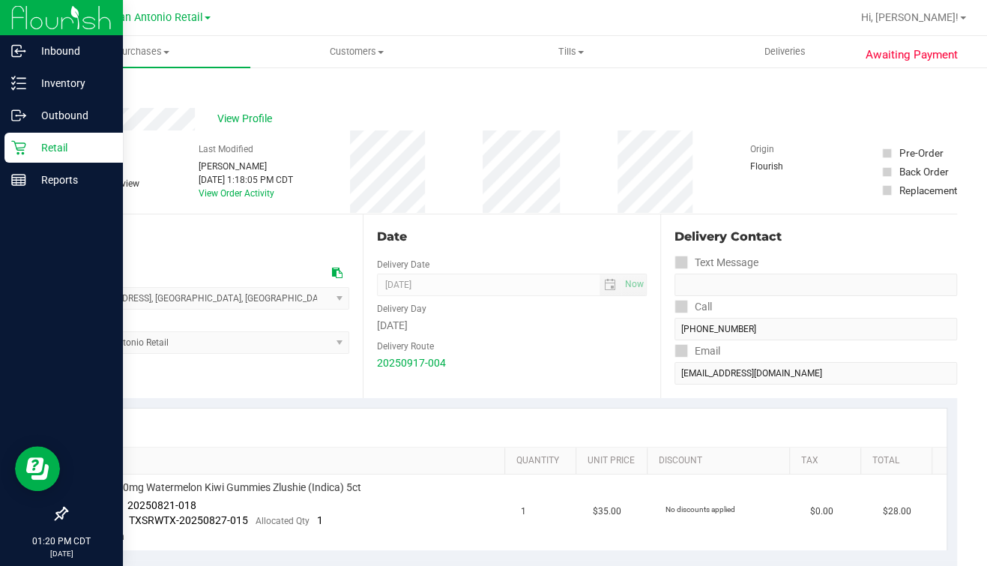
drag, startPoint x: 21, startPoint y: 149, endPoint x: 31, endPoint y: 149, distance: 10.5
click at [22, 149] on icon at bounding box center [18, 147] width 15 height 15
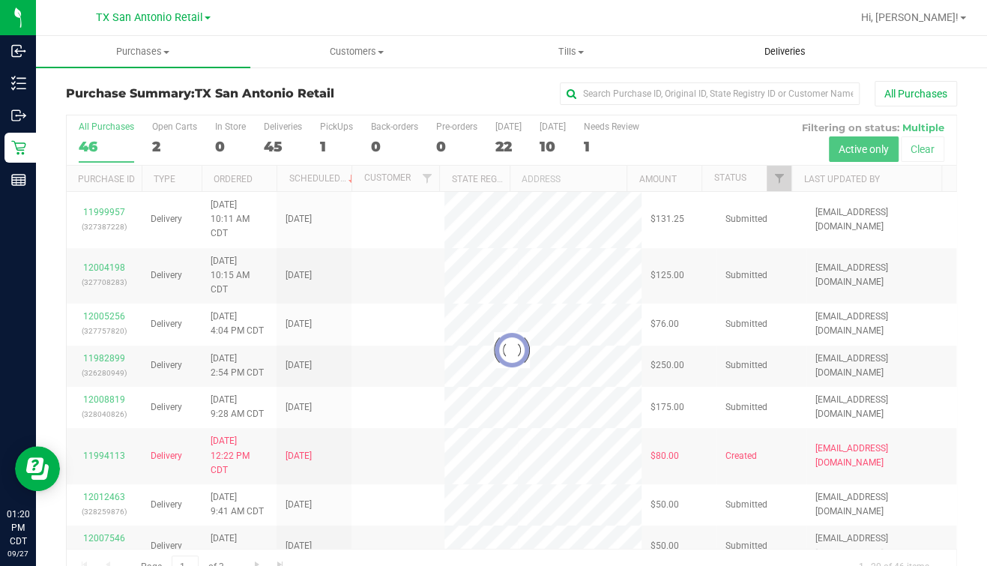
click at [796, 52] on span "Deliveries" at bounding box center [785, 51] width 82 height 13
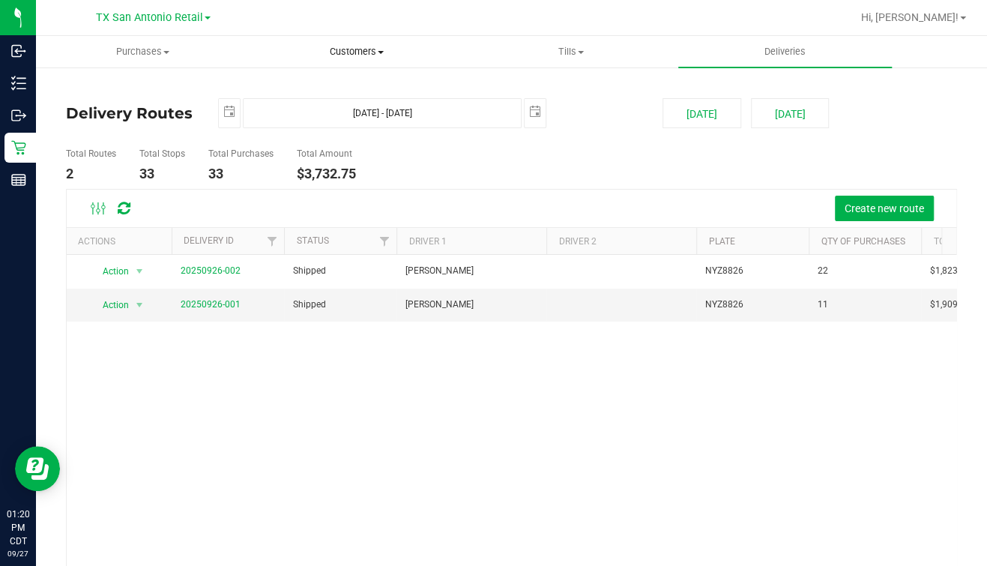
click at [354, 48] on span "Customers" at bounding box center [357, 51] width 213 height 13
click at [330, 79] on ul "All customers Add a new customer All physicians" at bounding box center [357, 108] width 214 height 81
click at [351, 44] on uib-tab-heading "Customers All customers Add a new customer All physicians" at bounding box center [357, 51] width 214 height 31
click at [307, 89] on span "All customers" at bounding box center [304, 90] width 108 height 13
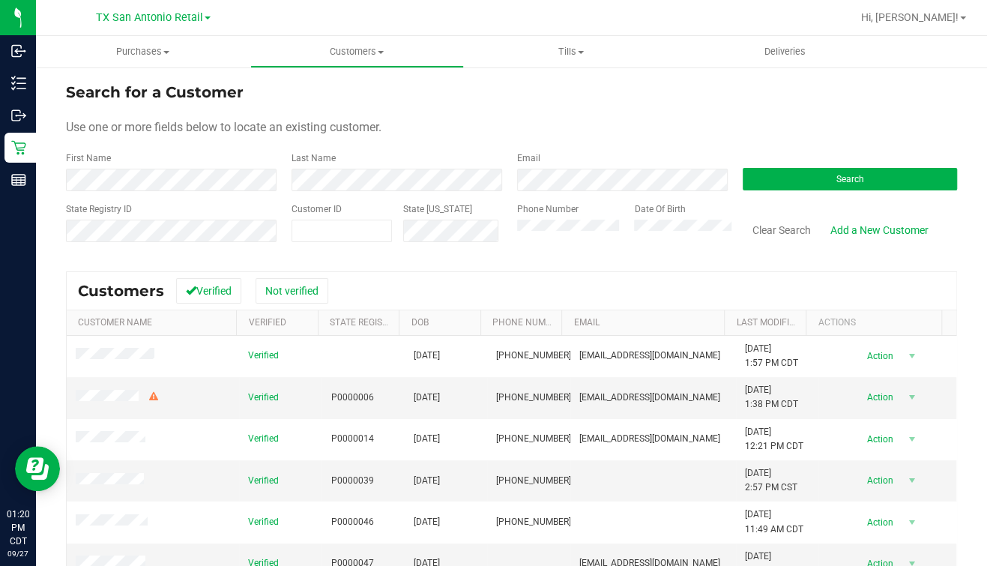
click at [148, 164] on div "First Name" at bounding box center [173, 171] width 214 height 40
click at [799, 187] on button "Search" at bounding box center [850, 179] width 214 height 22
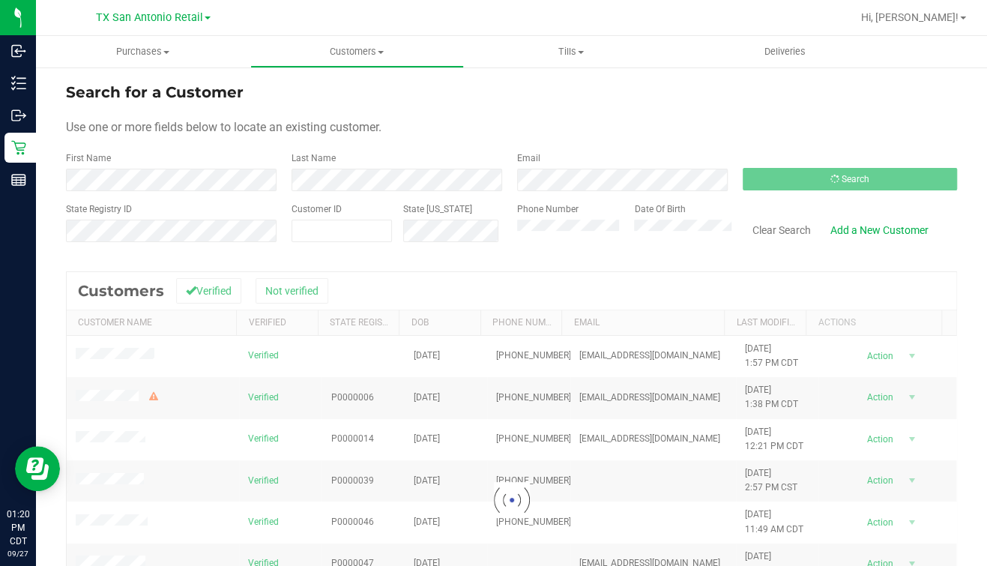
click at [770, 153] on div "Search" at bounding box center [844, 171] width 226 height 40
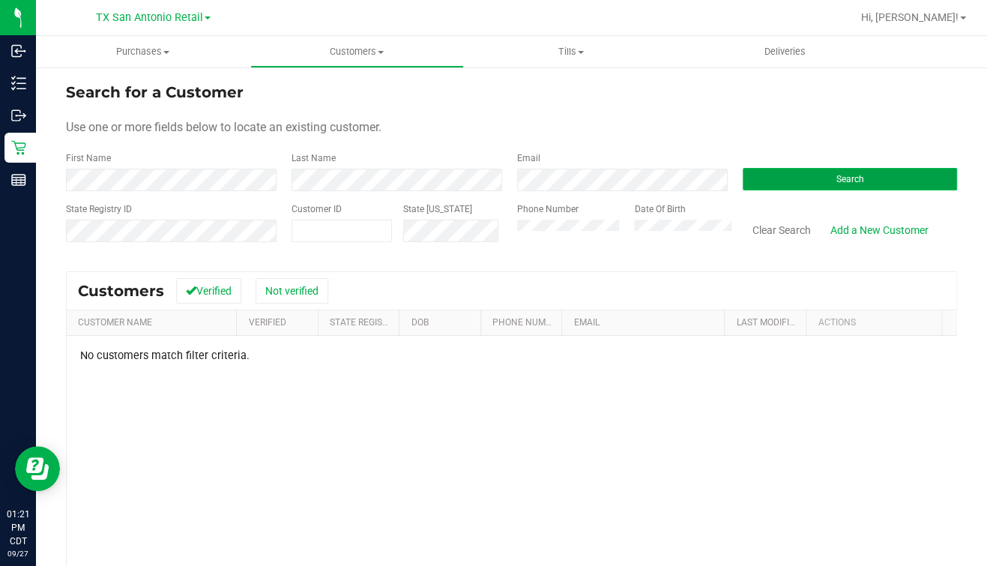
click at [836, 174] on span "Search" at bounding box center [850, 179] width 28 height 10
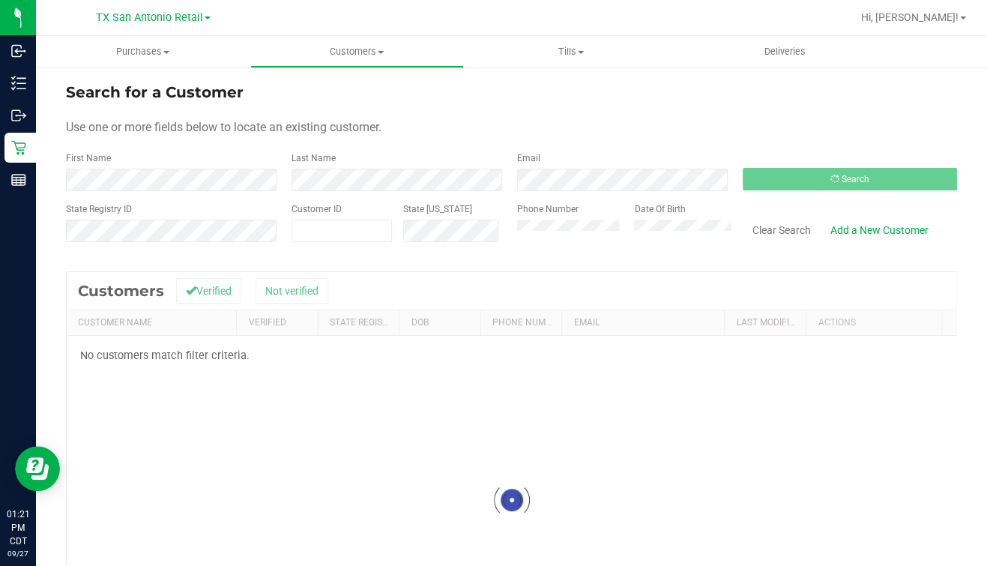
click at [702, 136] on div "Use one or more fields below to locate an existing customer." at bounding box center [511, 127] width 891 height 18
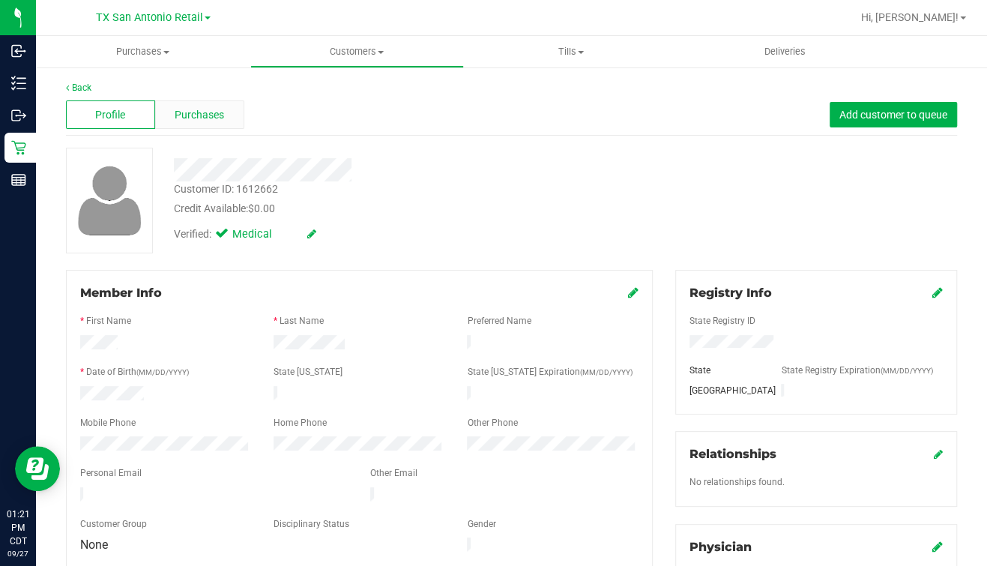
click at [193, 110] on span "Purchases" at bounding box center [199, 115] width 49 height 16
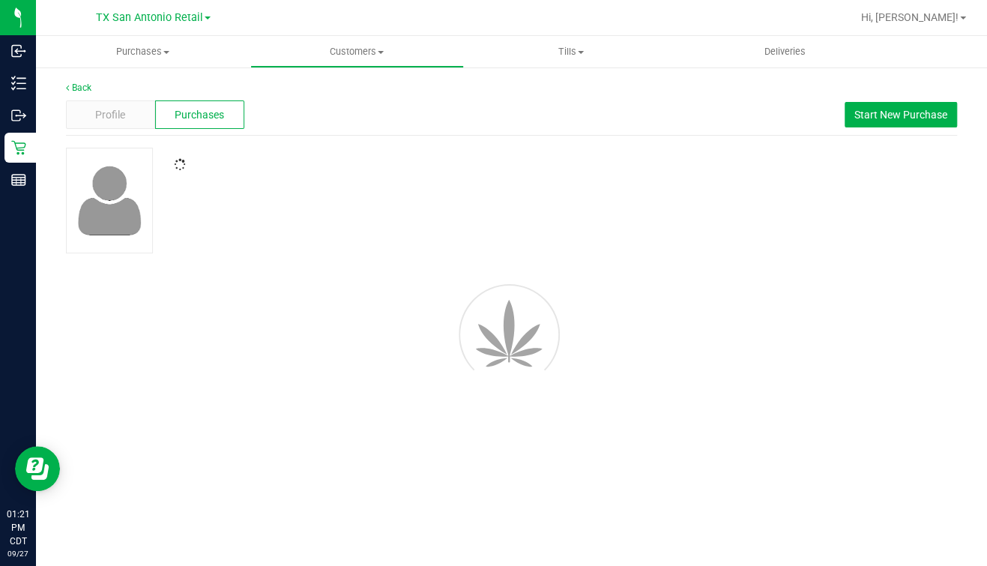
click at [607, 130] on div "Profile Purchases Start New Purchase" at bounding box center [511, 114] width 891 height 41
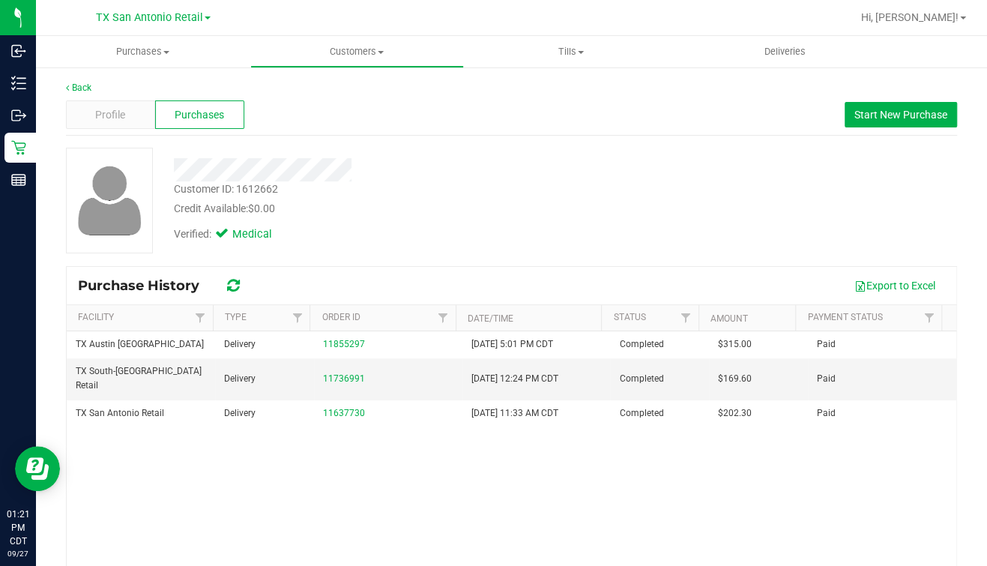
click at [510, 181] on div "Customer ID: 1612662 Credit Available: $0.00" at bounding box center [391, 198] width 457 height 35
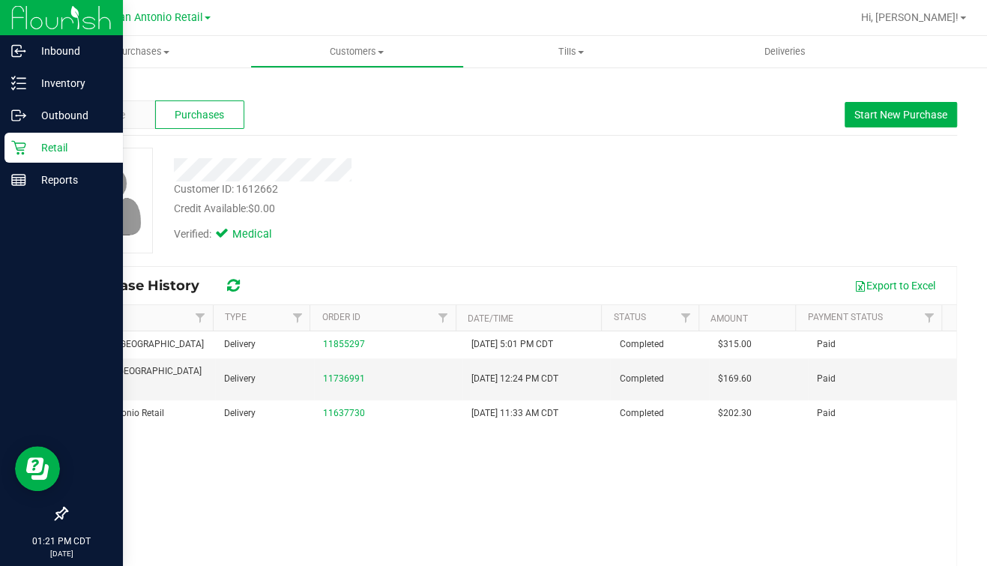
click at [22, 153] on icon at bounding box center [18, 148] width 14 height 14
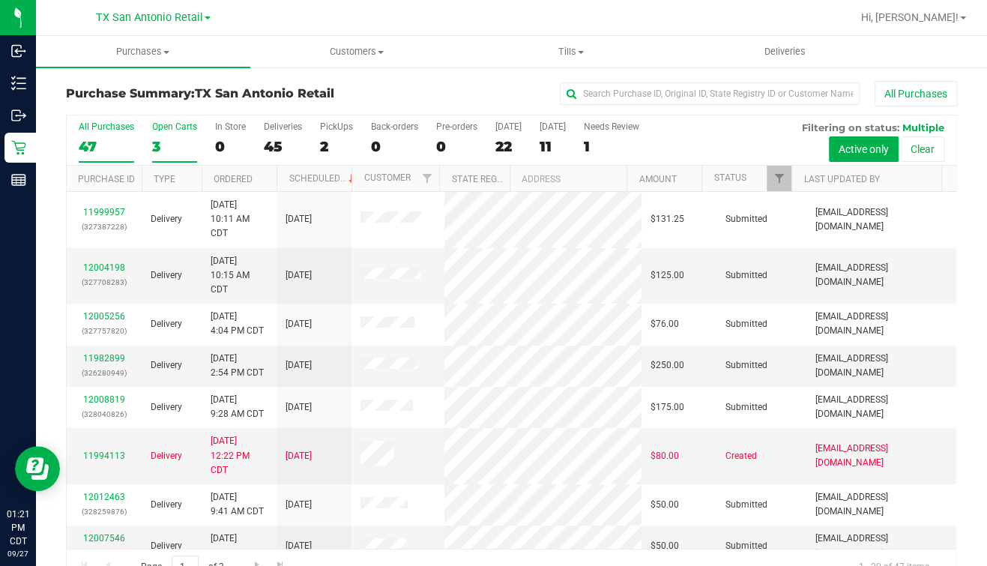
click at [190, 136] on label "Open Carts 3" at bounding box center [174, 141] width 45 height 41
click at [0, 0] on input "Open Carts 3" at bounding box center [0, 0] width 0 height 0
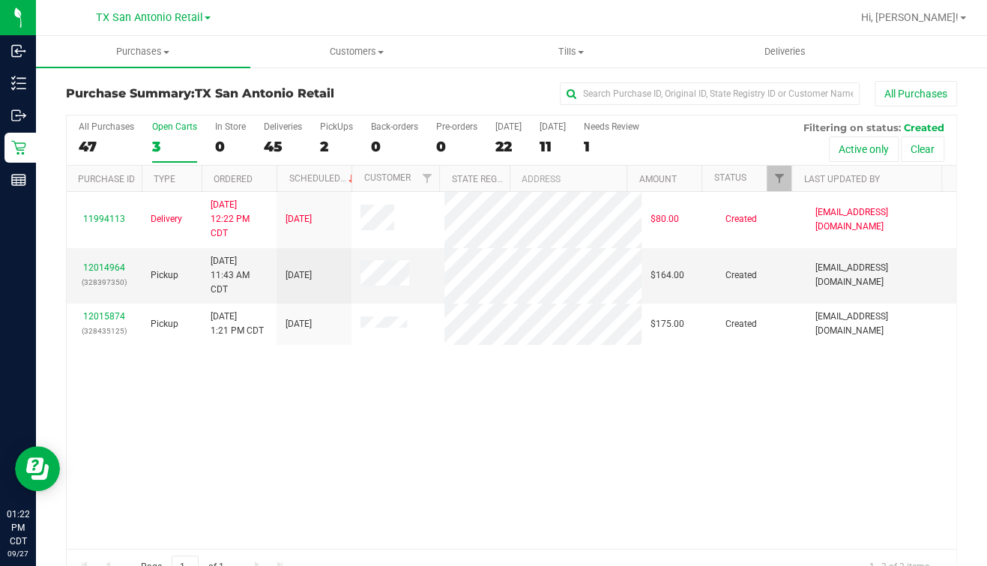
click at [375, 450] on div "11994113 Delivery 9/23/2025 12:22 PM CDT 9/30/2025 $80.00 Created vferrazza@liv…" at bounding box center [512, 370] width 890 height 357
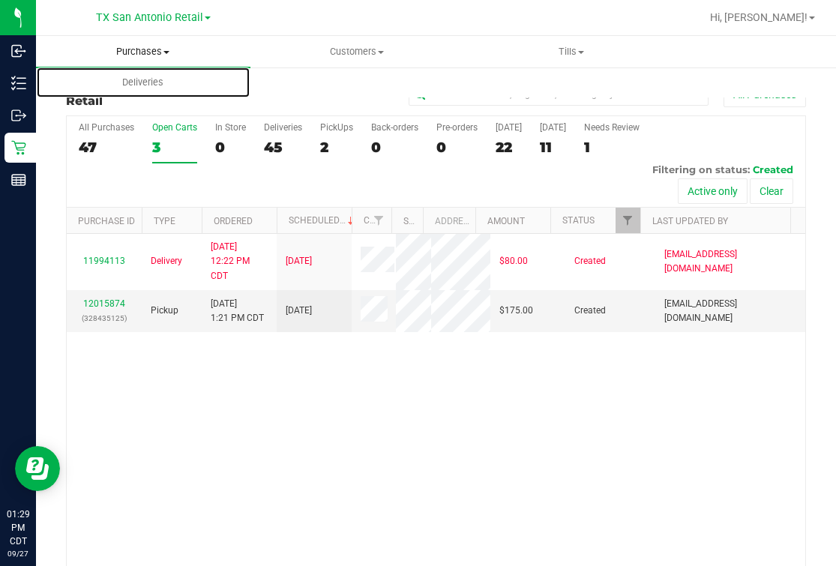
drag, startPoint x: 223, startPoint y: 88, endPoint x: 140, endPoint y: 43, distance: 93.5
click at [223, 86] on uib-tab-heading "Deliveries" at bounding box center [143, 82] width 213 height 30
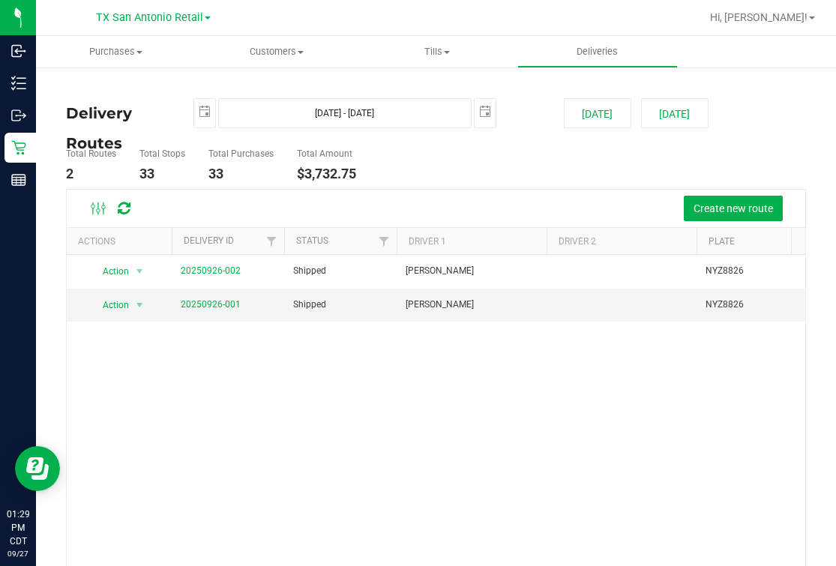
drag, startPoint x: 466, startPoint y: 187, endPoint x: 456, endPoint y: 195, distance: 12.3
click at [466, 188] on deliveries-list "Delivery Routes 2025-09-27 Sep 27, 2025 - Sep 27, 2025 2025-09-27 Today Tomorro…" at bounding box center [436, 374] width 740 height 552
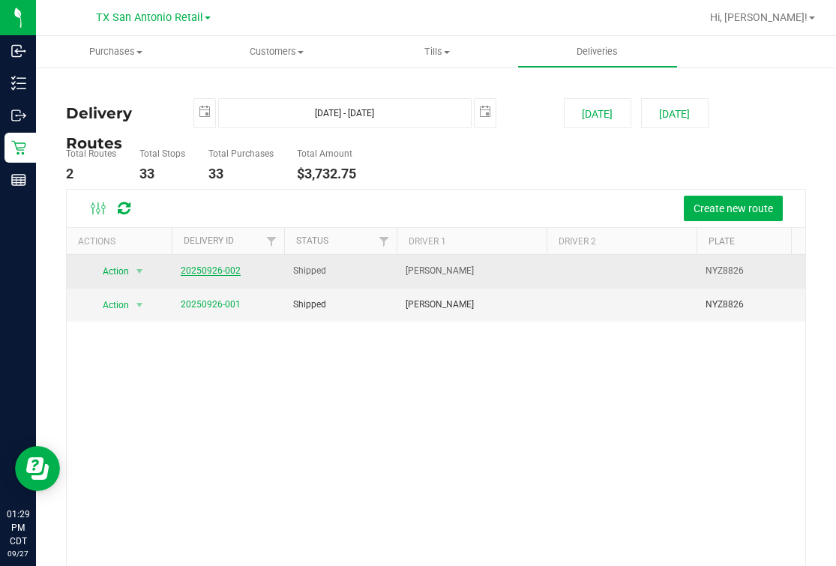
click at [181, 267] on link "20250926-002" at bounding box center [211, 270] width 60 height 10
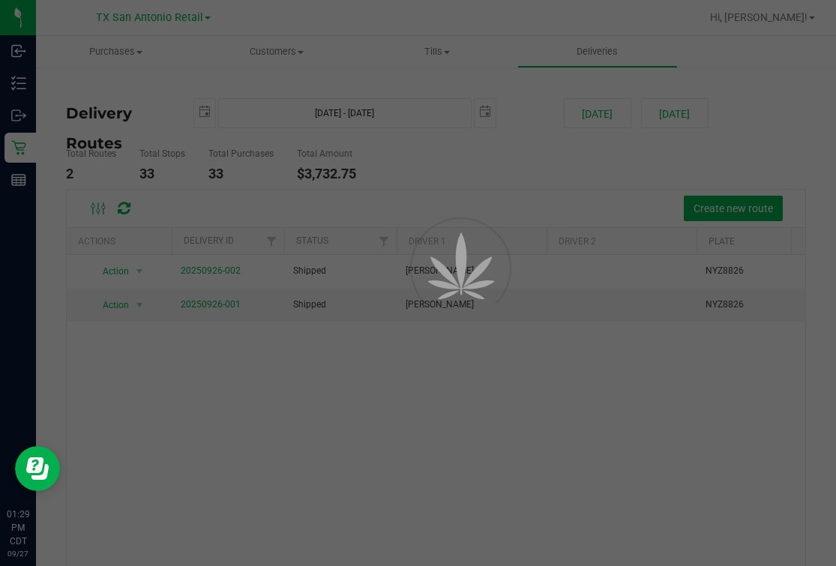
click at [528, 172] on div at bounding box center [418, 283] width 836 height 566
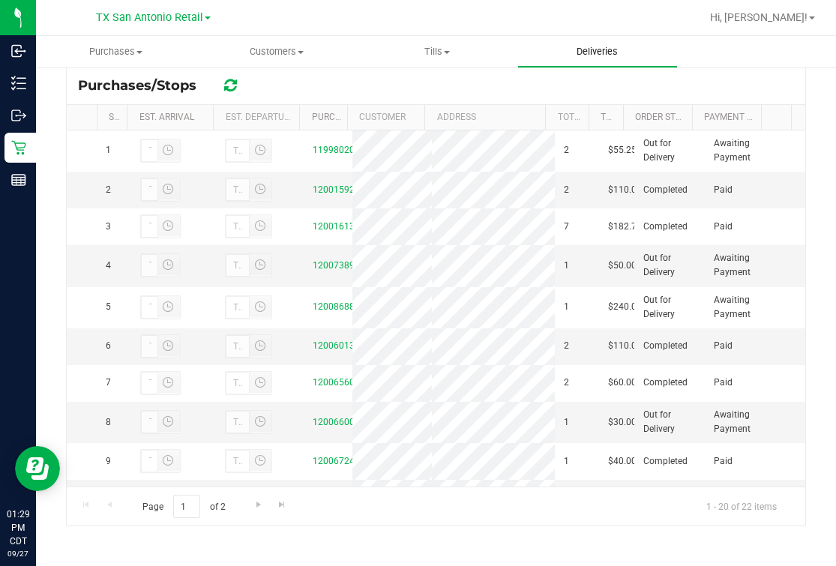
click at [599, 48] on span "Deliveries" at bounding box center [597, 51] width 82 height 13
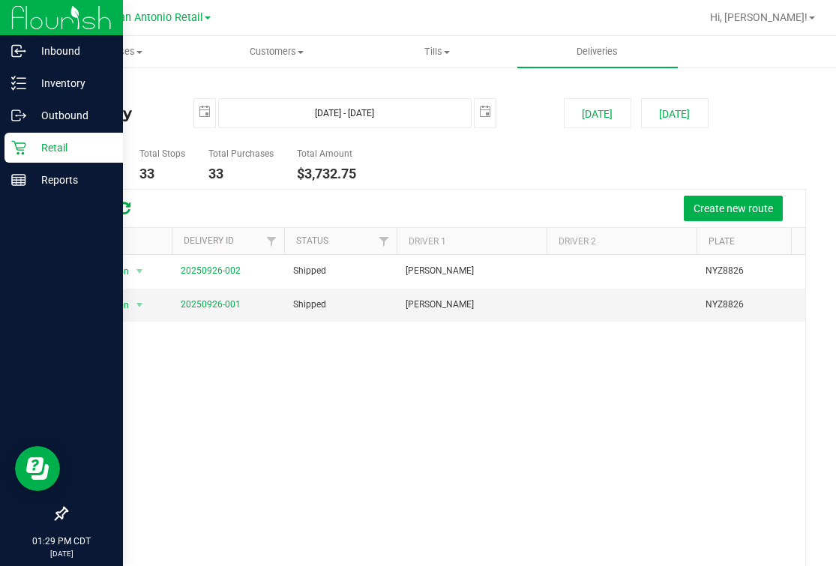
click at [13, 137] on div "Retail" at bounding box center [63, 148] width 118 height 30
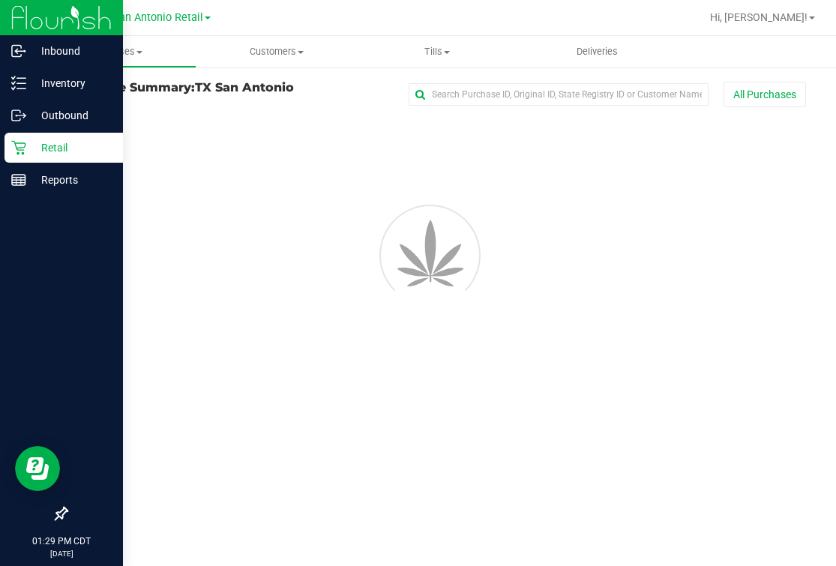
click at [564, 190] on div at bounding box center [435, 182] width 785 height 135
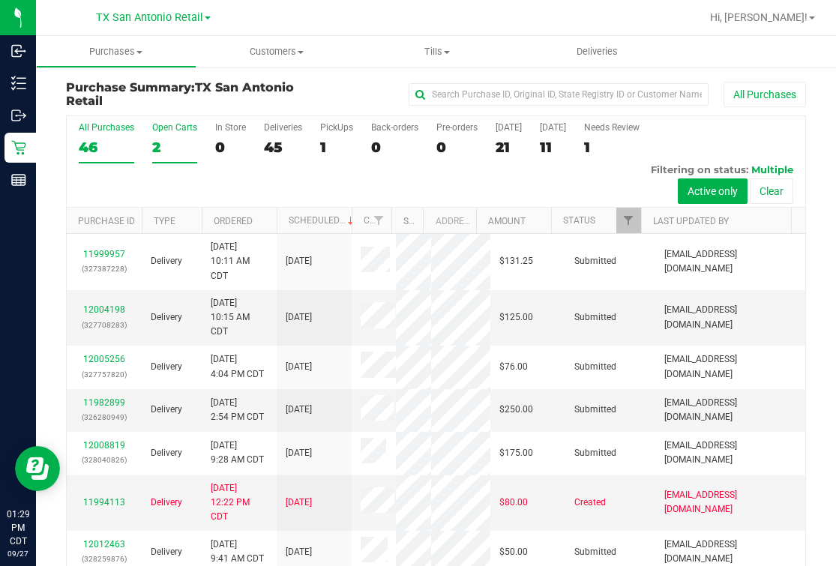
click at [168, 151] on div "2" at bounding box center [174, 147] width 45 height 17
click at [0, 0] on input "Open Carts 2" at bounding box center [0, 0] width 0 height 0
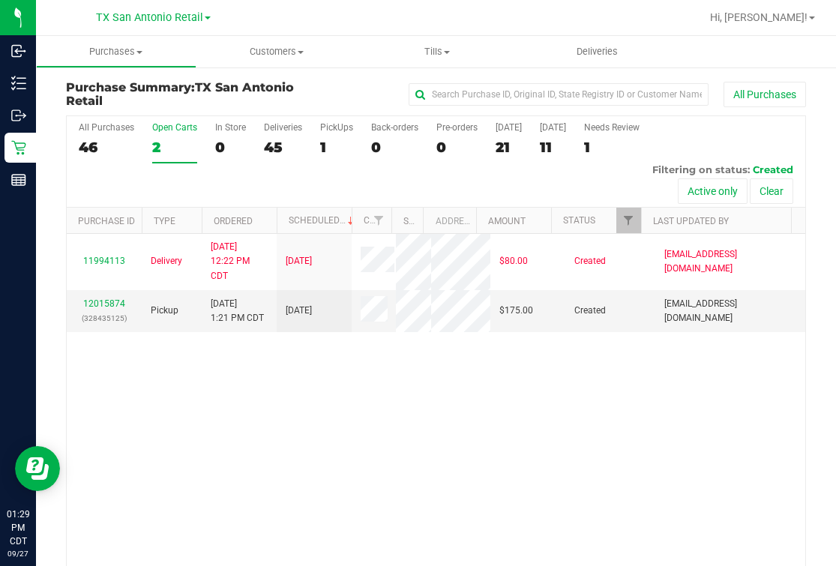
click at [325, 468] on div "11994113 Delivery 9/23/2025 12:22 PM CDT 9/30/2025 $80.00 Created vferrazza@liv…" at bounding box center [436, 412] width 738 height 357
click at [98, 309] on link "12015874" at bounding box center [104, 303] width 42 height 10
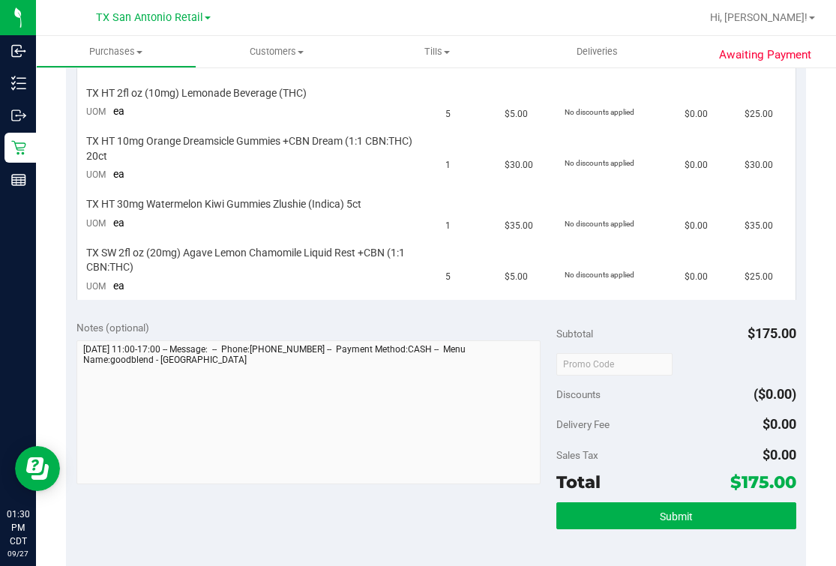
scroll to position [655, 0]
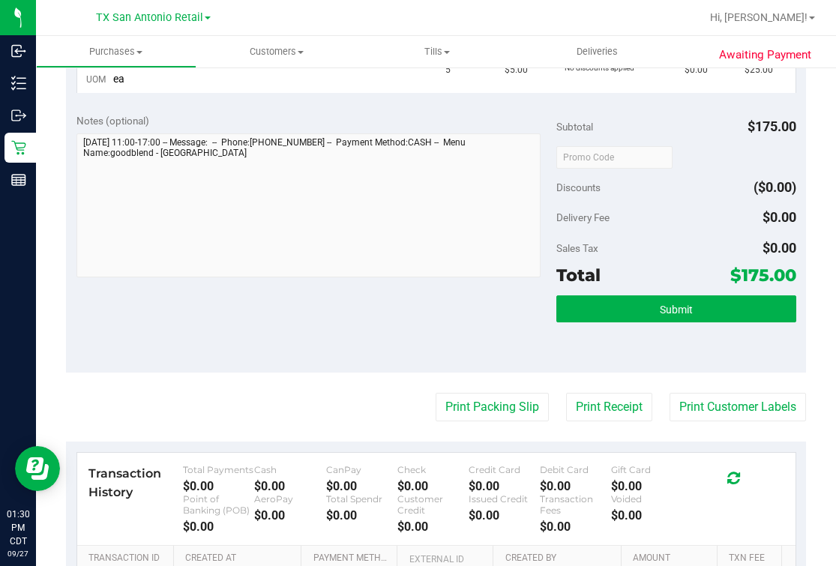
drag, startPoint x: 226, startPoint y: 288, endPoint x: 232, endPoint y: 303, distance: 16.1
click at [226, 281] on div at bounding box center [308, 207] width 465 height 148
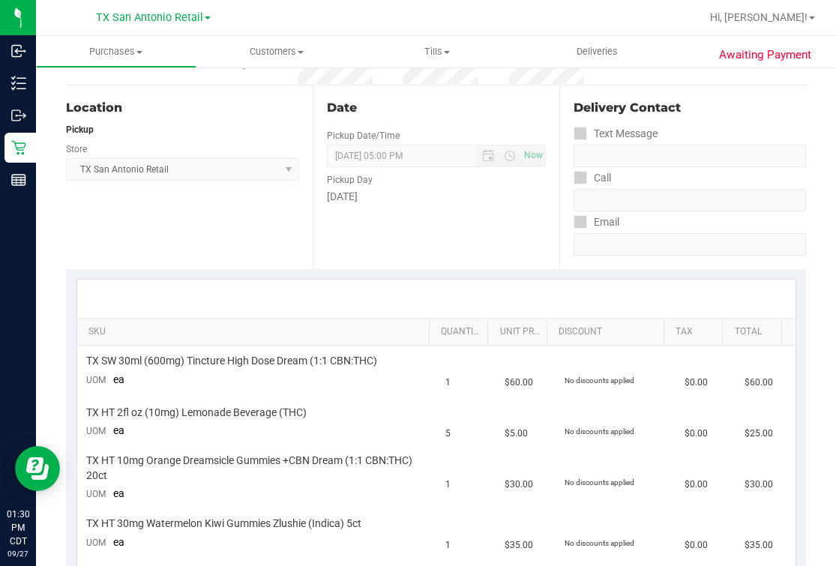
scroll to position [0, 0]
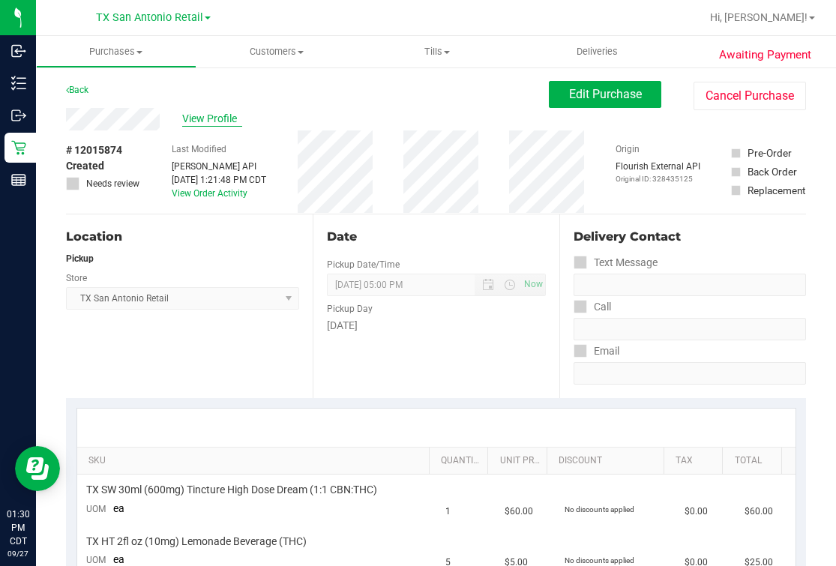
click at [193, 116] on span "View Profile" at bounding box center [212, 119] width 60 height 16
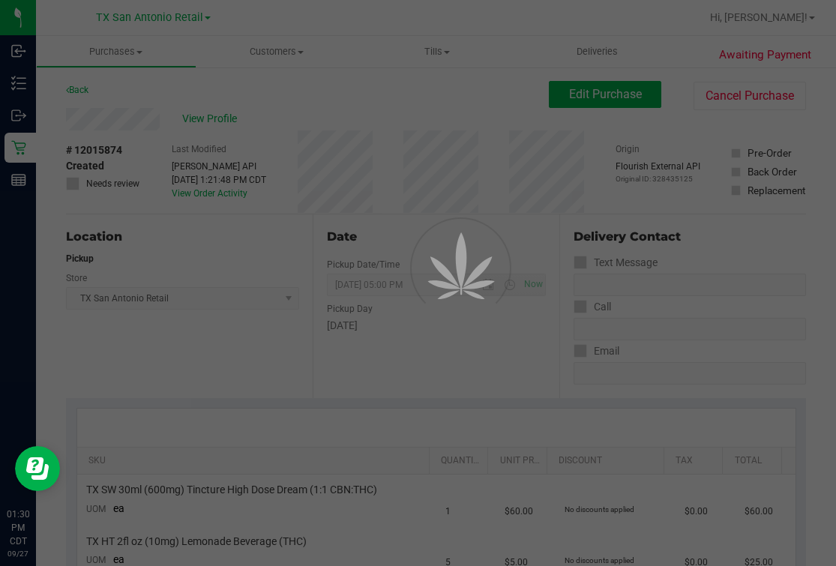
click at [479, 148] on div at bounding box center [418, 283] width 836 height 566
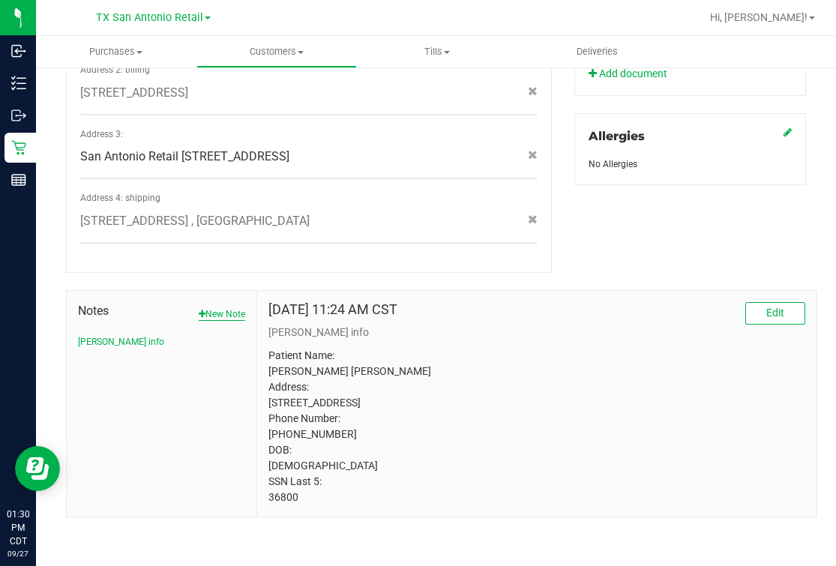
scroll to position [665, 0]
click at [278, 500] on p "Patient Name: miguel adrian diaz Address: 5714 golf Heights Unit #1 san antonio…" at bounding box center [536, 426] width 537 height 157
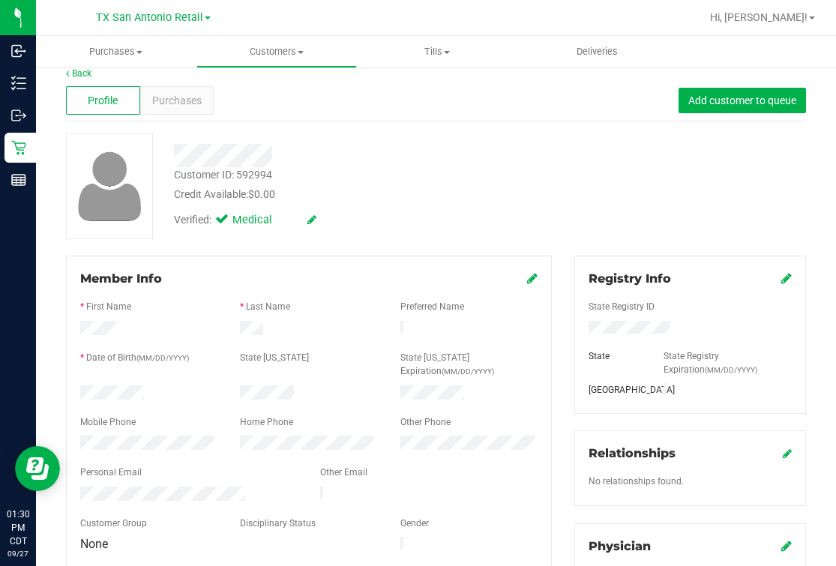
scroll to position [10, 0]
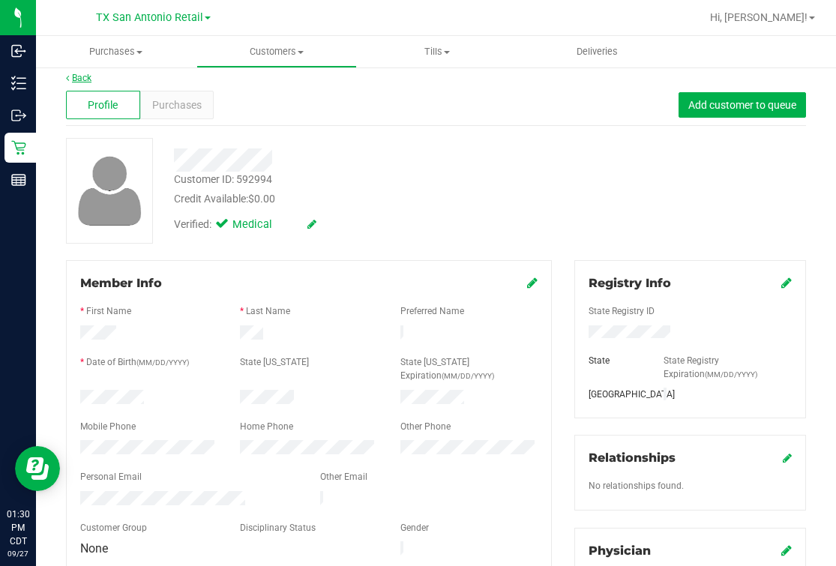
click at [70, 76] on link "Back" at bounding box center [78, 78] width 25 height 10
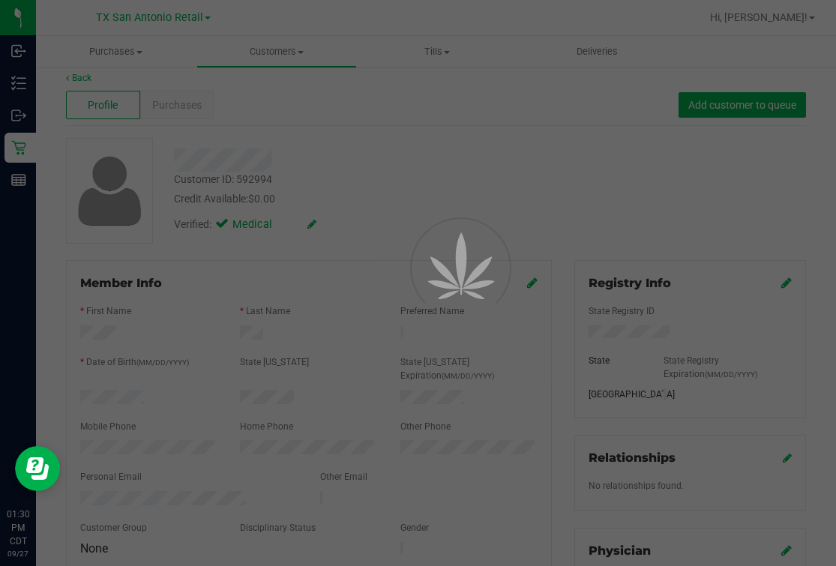
click at [351, 175] on div at bounding box center [418, 283] width 836 height 566
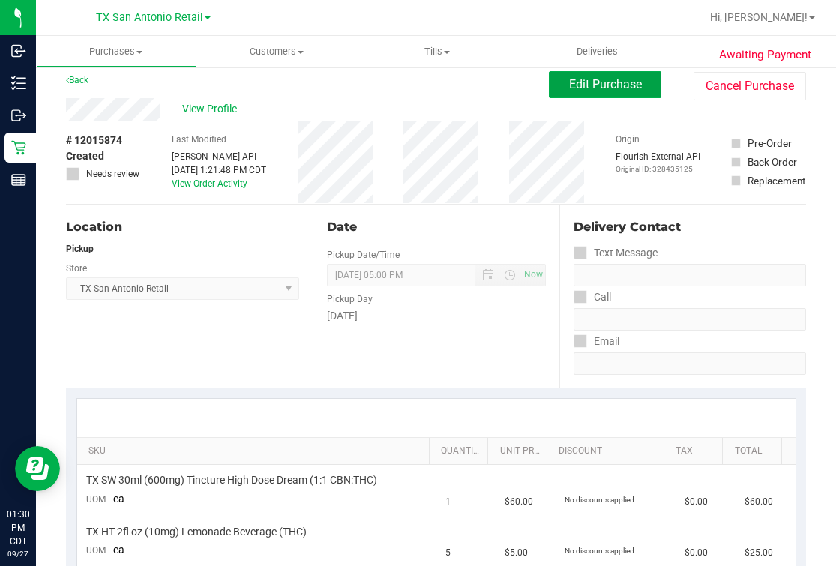
drag, startPoint x: 583, startPoint y: 85, endPoint x: 397, endPoint y: 90, distance: 185.9
click at [583, 82] on span "Edit Purchase" at bounding box center [605, 84] width 73 height 14
click at [397, 90] on div "Back Edit Purchase Cancel Purchase" at bounding box center [436, 84] width 740 height 27
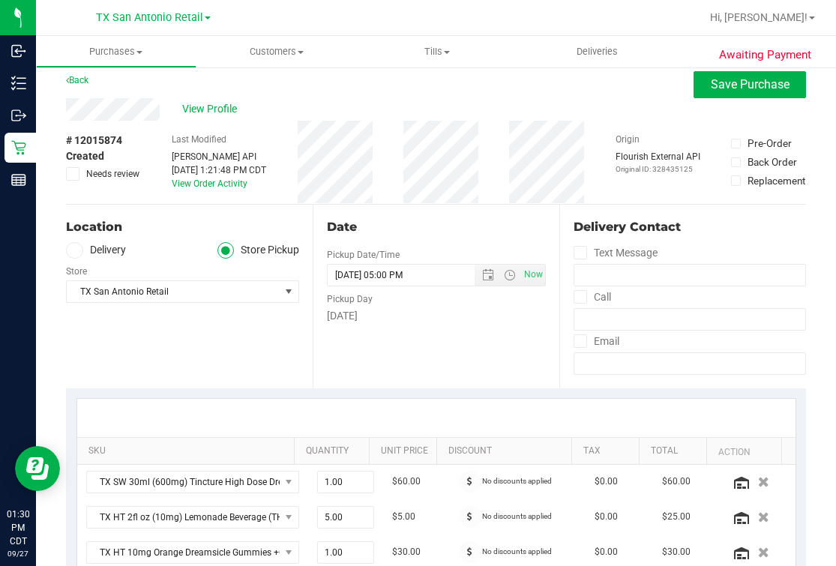
click at [66, 252] on span at bounding box center [74, 250] width 17 height 17
click at [0, 0] on input "Delivery" at bounding box center [0, 0] width 0 height 0
click at [182, 231] on div "Location" at bounding box center [182, 227] width 233 height 18
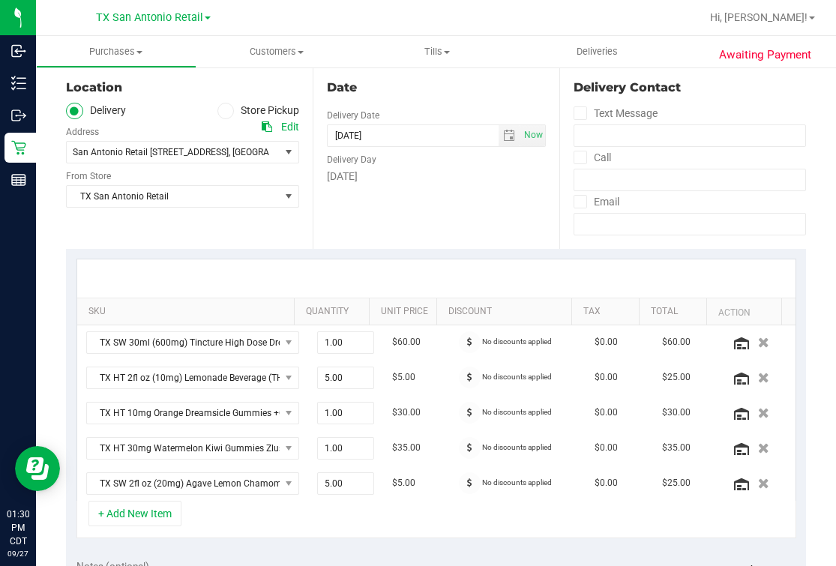
scroll to position [384, 0]
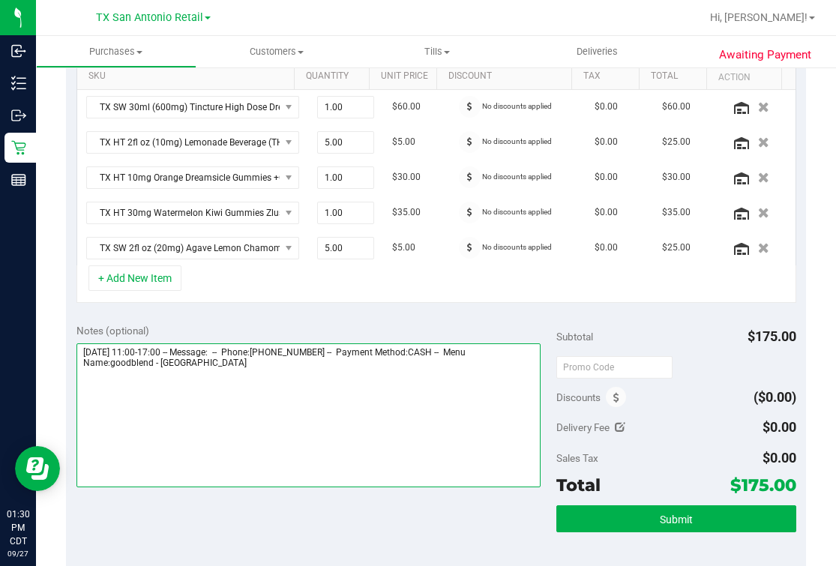
click at [244, 387] on textarea at bounding box center [308, 415] width 465 height 144
drag, startPoint x: 292, startPoint y: 461, endPoint x: 286, endPoint y: 456, distance: 8.0
click at [292, 457] on textarea at bounding box center [308, 415] width 465 height 144
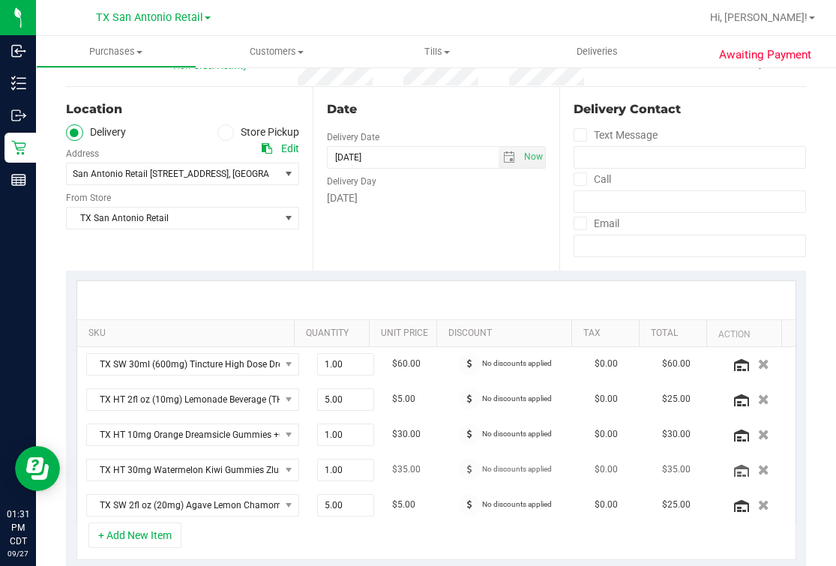
scroll to position [20, 0]
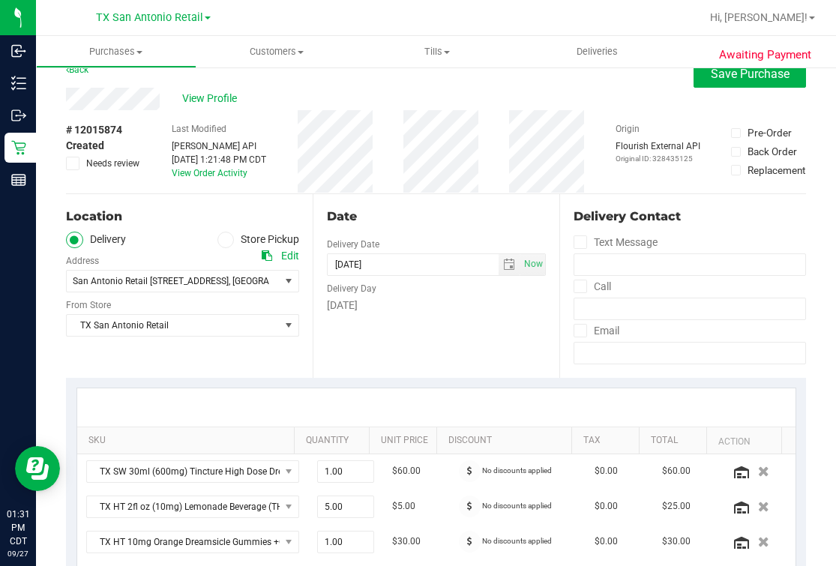
type textarea "Sunday 09/28/2025 11:00-17:00 -- Message: -- Phone:3615426247 -- Payment Method…"
click at [494, 350] on div "Date Delivery Date 09/28/2025 Now 09/28/2025 05:00 PM Now Delivery Day Sunday" at bounding box center [435, 286] width 247 height 184
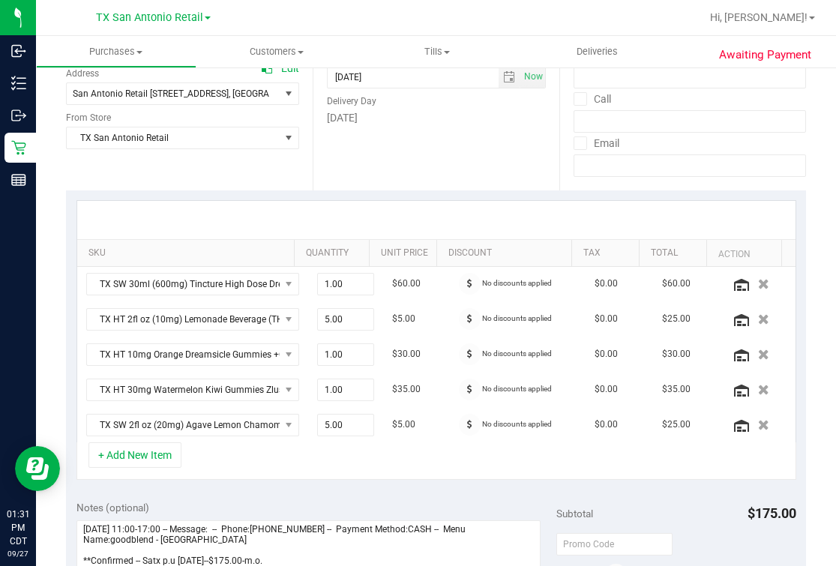
scroll to position [301, 0]
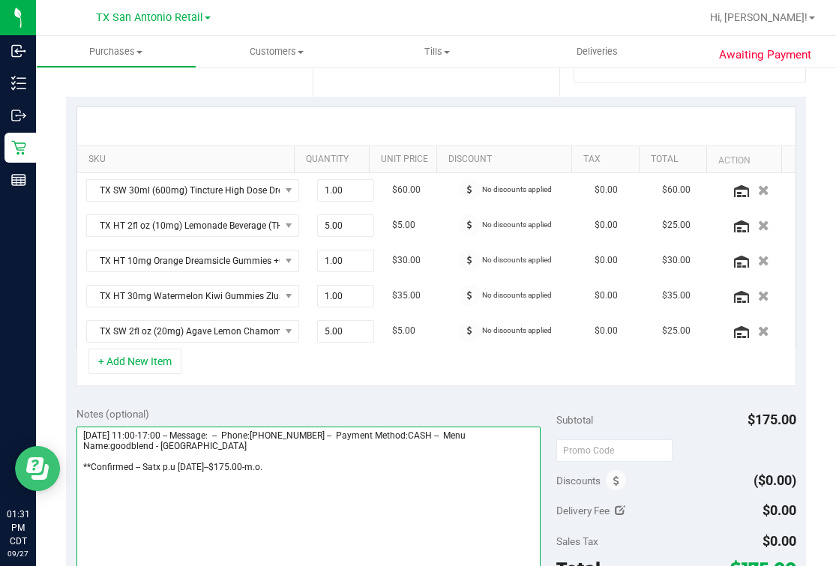
drag, startPoint x: 327, startPoint y: 937, endPoint x: 76, endPoint y: 907, distance: 252.9
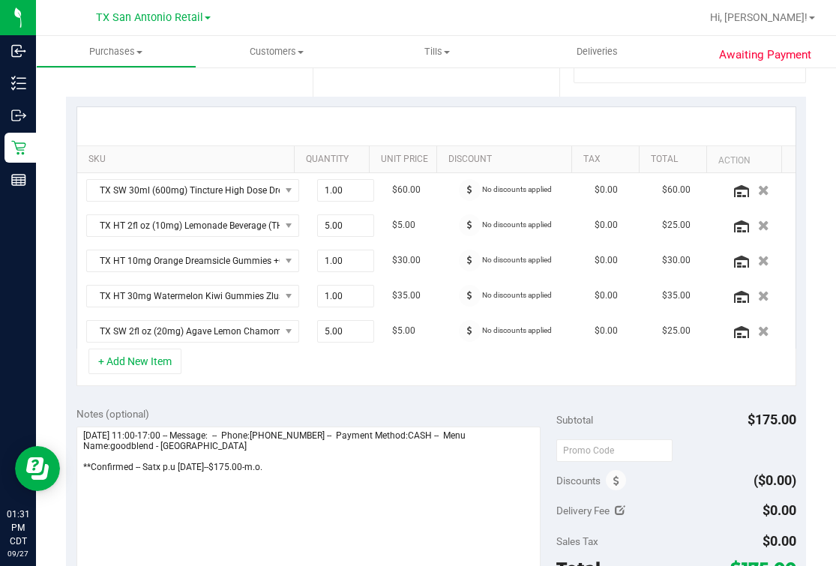
click at [388, 382] on div "SKU Quantity Unit Price Discount Tax Total Action TX SW 30ml (600mg) Tincture H…" at bounding box center [436, 247] width 740 height 300
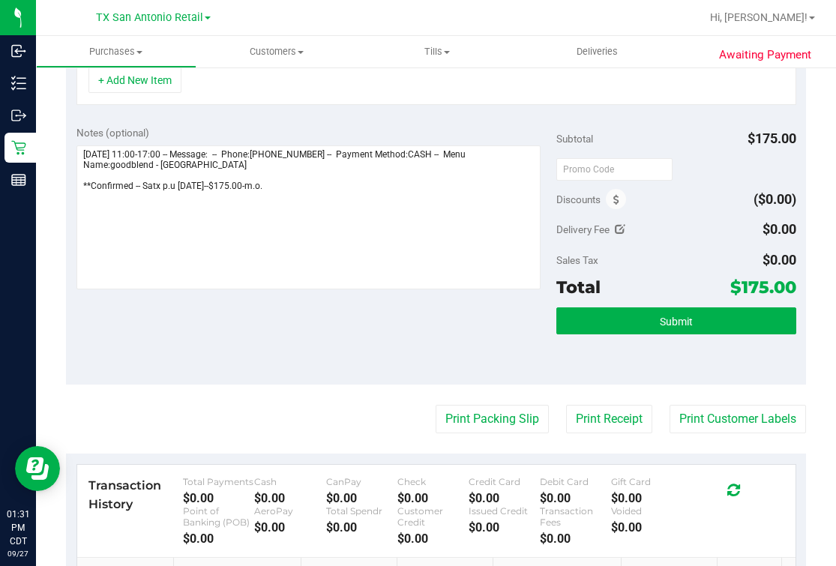
scroll to position [0, 0]
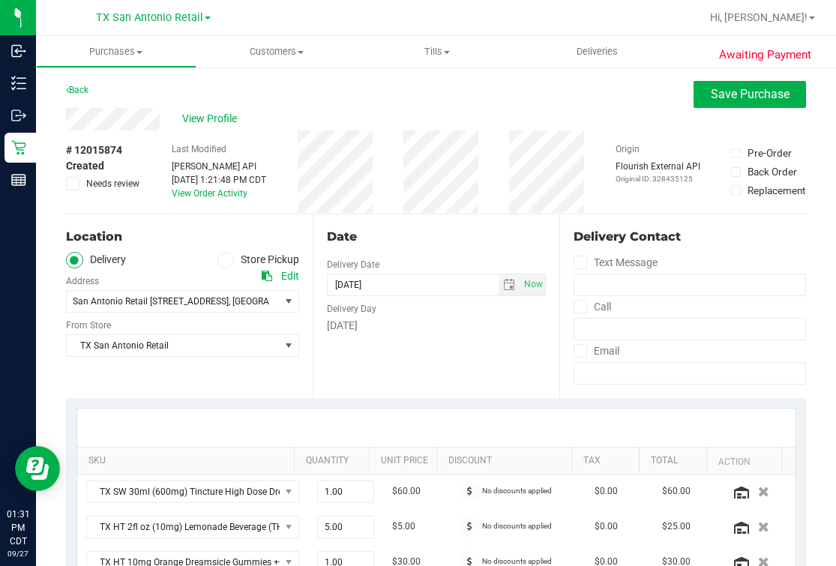
click at [507, 230] on div "Date" at bounding box center [436, 237] width 219 height 18
click at [767, 84] on button "Save Purchase" at bounding box center [749, 94] width 112 height 27
click at [573, 82] on div "Back Save Purchase" at bounding box center [436, 94] width 740 height 27
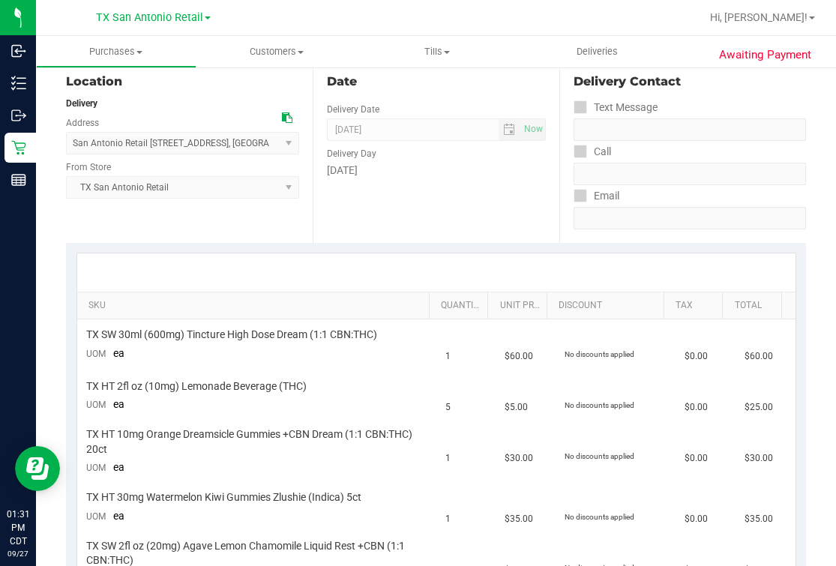
scroll to position [562, 0]
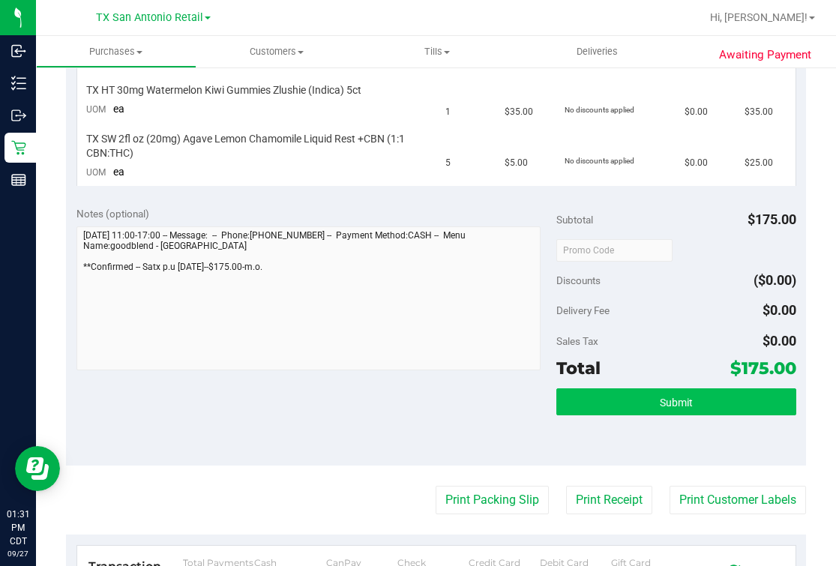
drag, startPoint x: 582, startPoint y: 420, endPoint x: 578, endPoint y: 411, distance: 10.1
click at [580, 417] on div "Submit" at bounding box center [676, 421] width 240 height 67
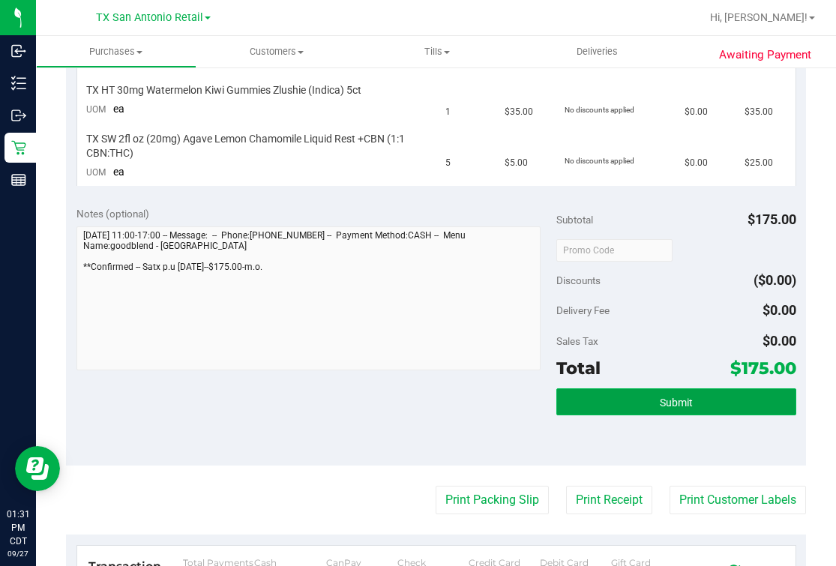
click at [579, 402] on button "Submit" at bounding box center [676, 401] width 240 height 27
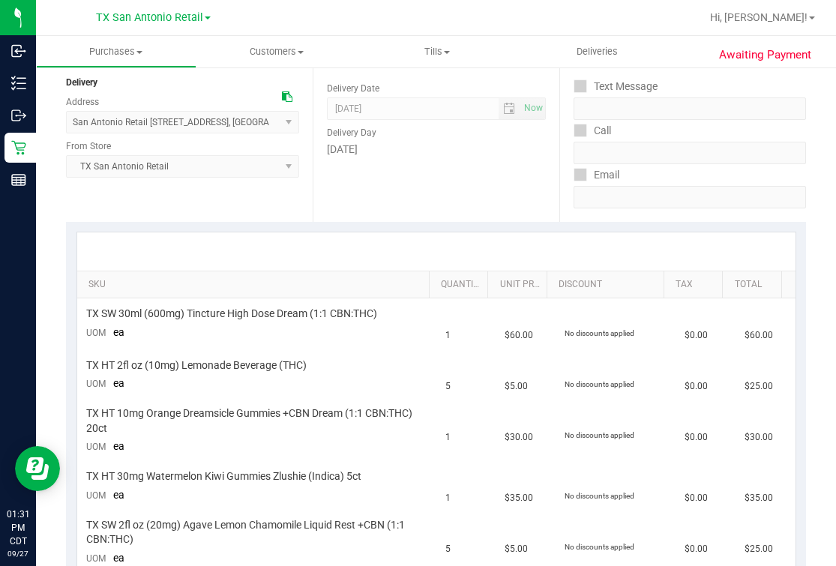
scroll to position [0, 0]
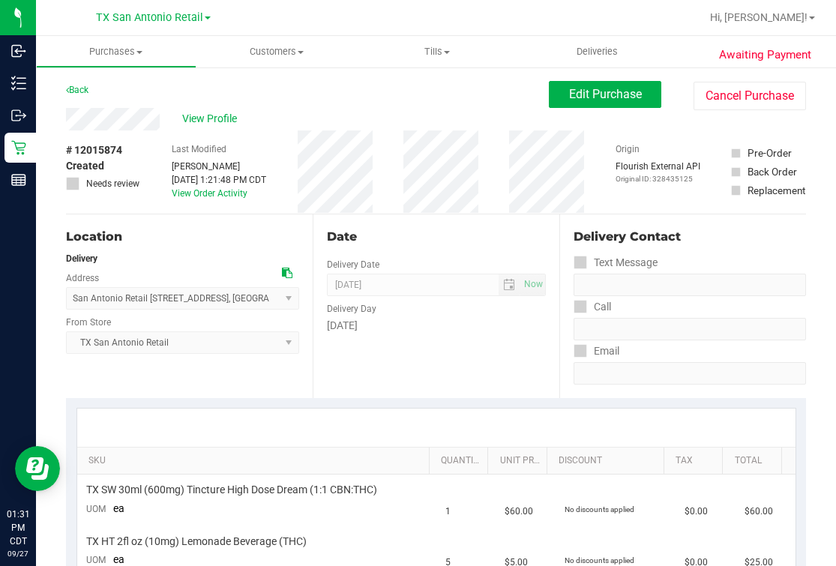
click at [428, 219] on div "Date Delivery Date 09/28/2025 Now 09/28/2025 07:00 AM Now Delivery Day Sunday" at bounding box center [435, 306] width 247 height 184
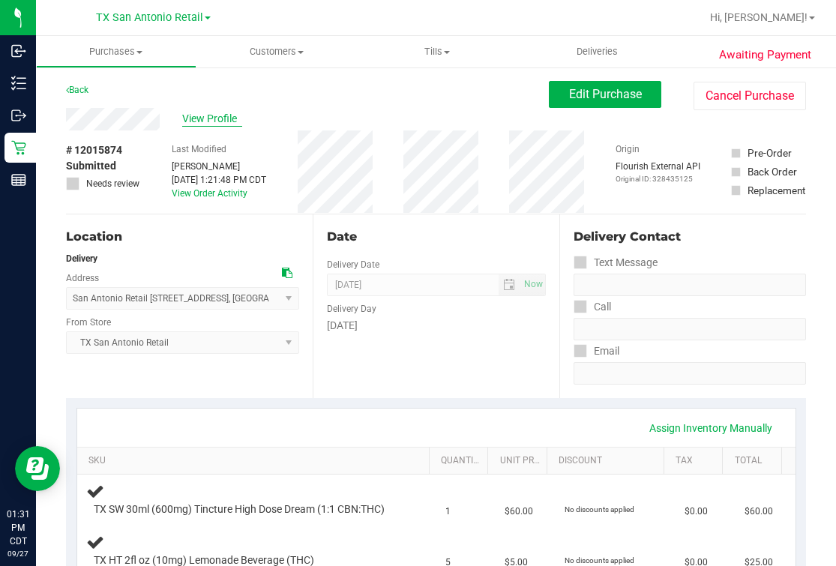
click at [190, 116] on span "View Profile" at bounding box center [212, 119] width 60 height 16
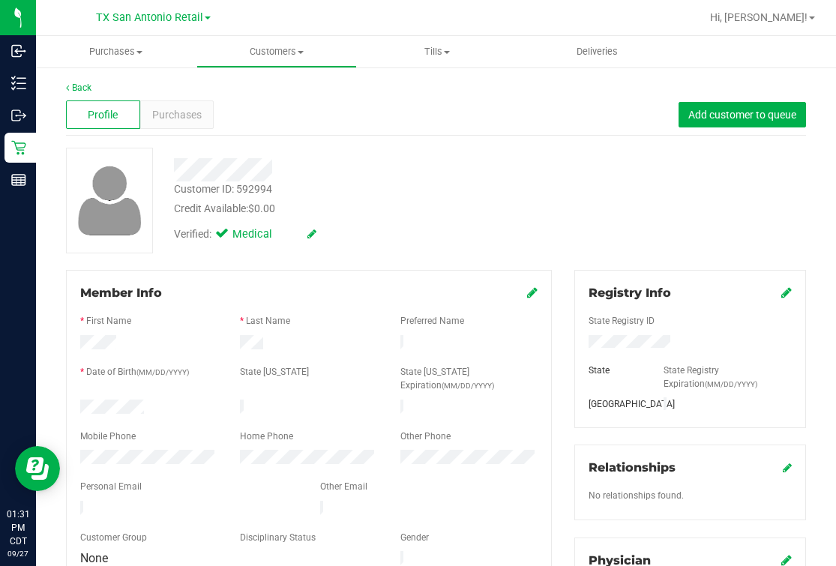
click at [165, 519] on div at bounding box center [308, 525] width 457 height 12
click at [434, 169] on div at bounding box center [353, 169] width 381 height 23
click at [74, 82] on link "Back" at bounding box center [78, 87] width 25 height 10
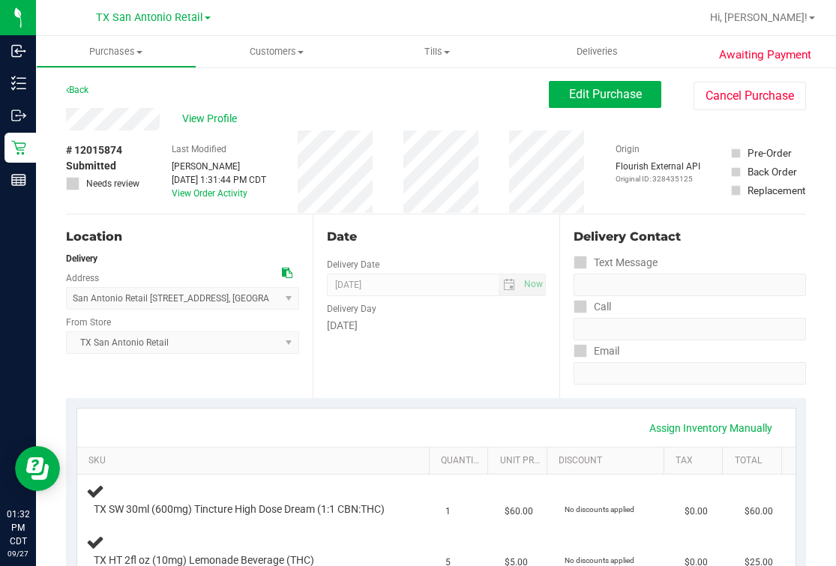
click at [449, 242] on div "Date" at bounding box center [436, 237] width 219 height 18
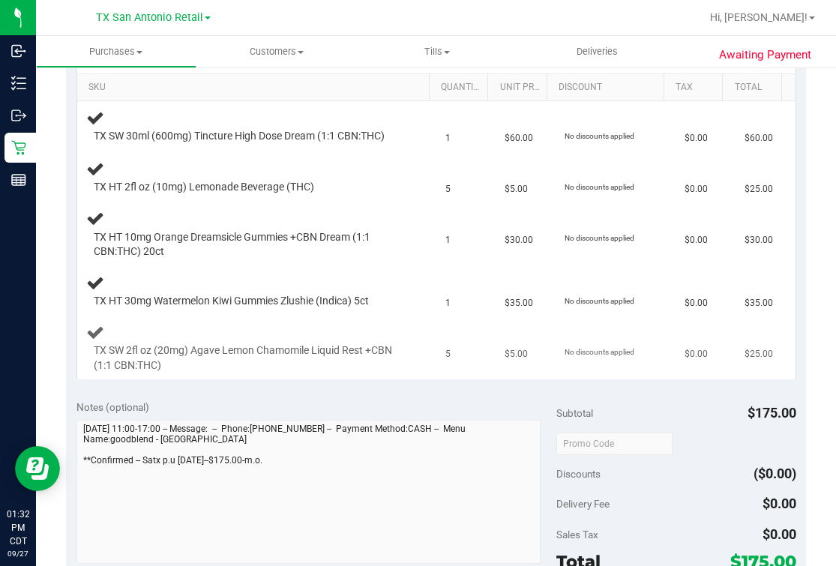
scroll to position [374, 0]
click at [50, 495] on div "Awaiting Payment Back Edit Purchase Cancel Purchase View Profile # 12015874 Sub…" at bounding box center [436, 370] width 800 height 1356
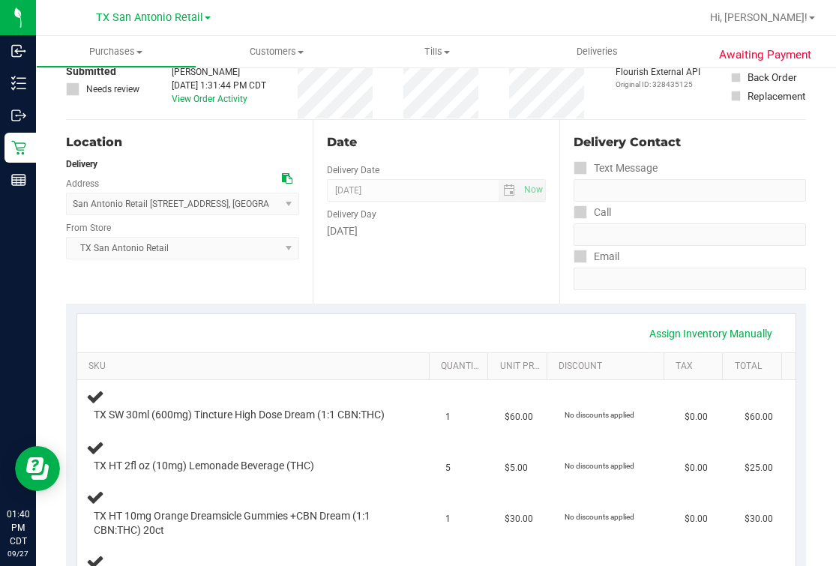
scroll to position [0, 0]
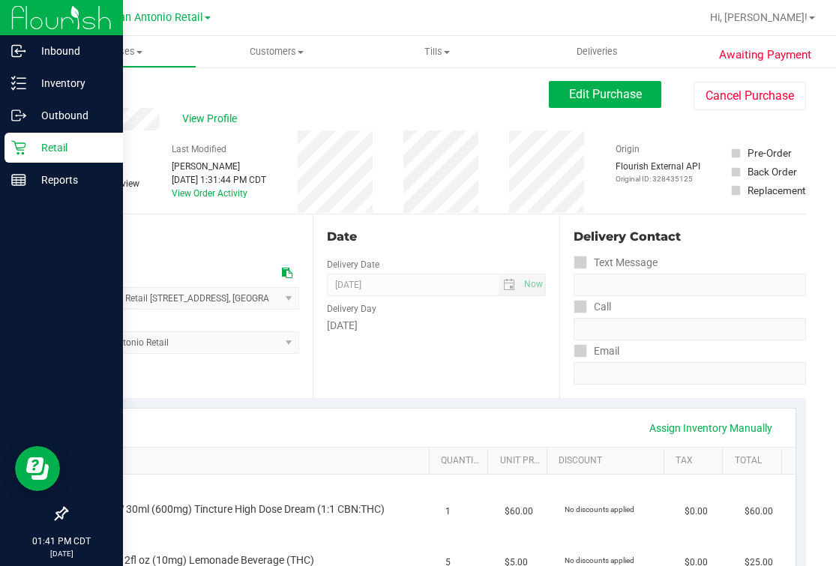
click at [28, 150] on p "Retail" at bounding box center [71, 148] width 90 height 18
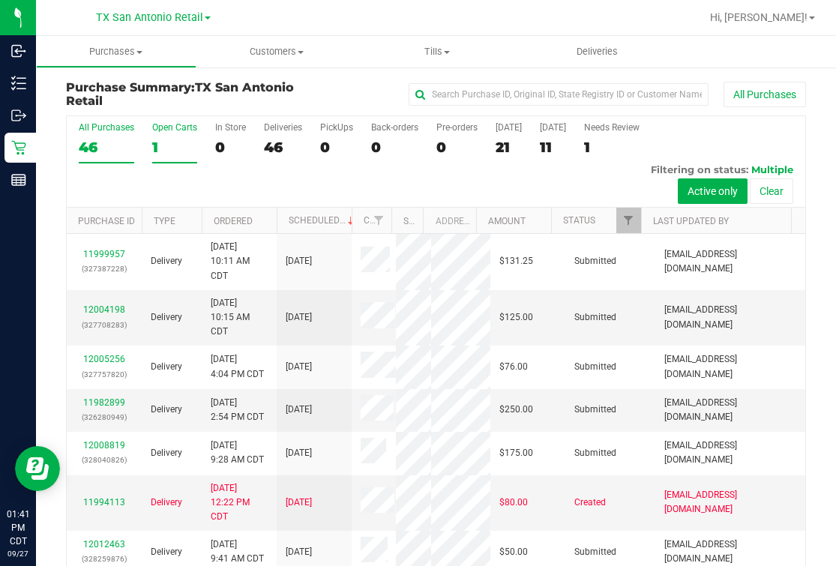
click at [166, 129] on div "Open Carts" at bounding box center [174, 127] width 45 height 10
click at [0, 0] on input "Open Carts 1" at bounding box center [0, 0] width 0 height 0
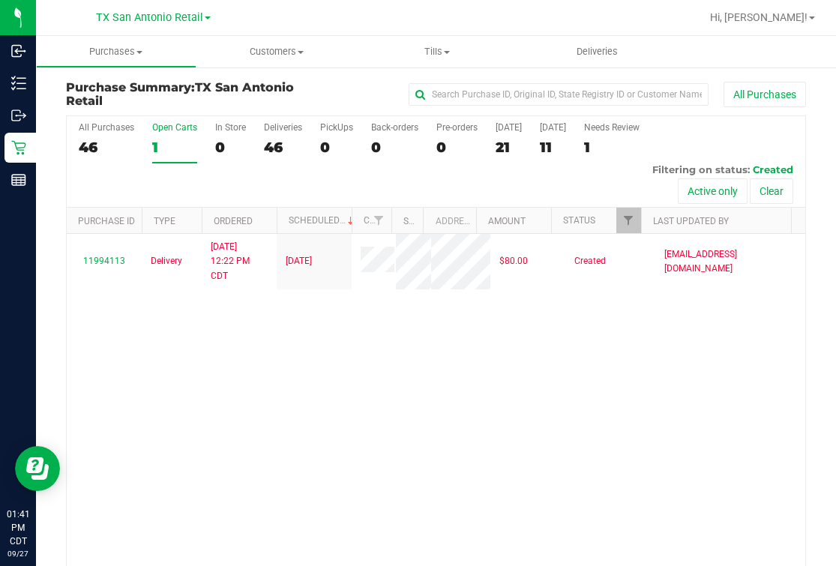
click at [169, 11] on link "TX San Antonio Retail" at bounding box center [153, 17] width 115 height 14
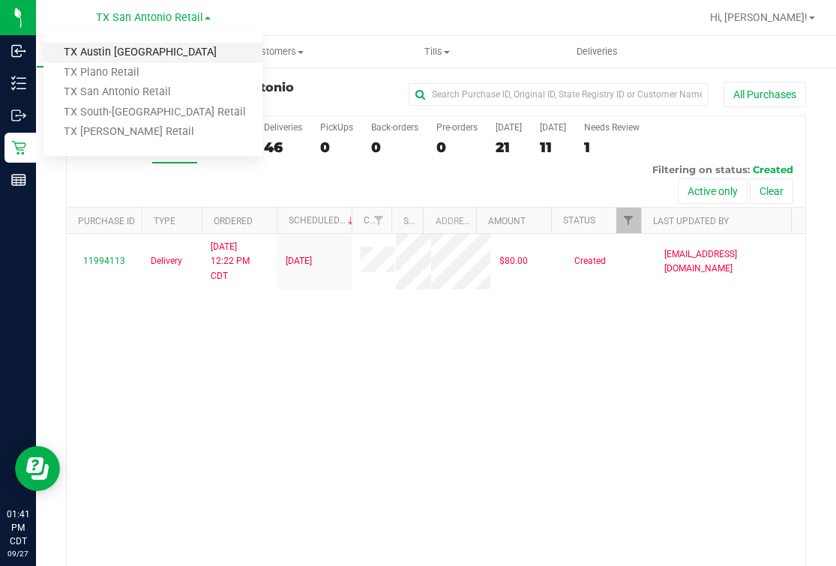
click at [113, 56] on link "TX Austin [GEOGRAPHIC_DATA]" at bounding box center [152, 53] width 219 height 20
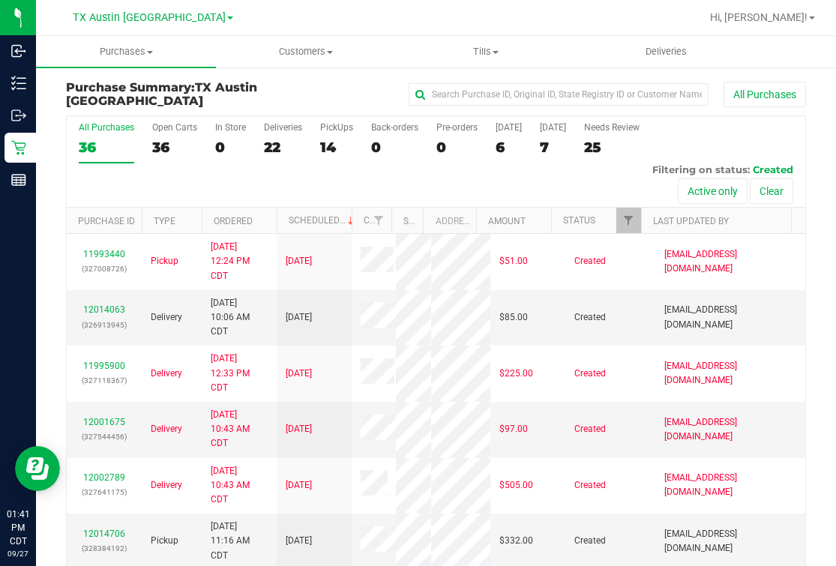
click at [492, 143] on div "All Purchases 36 Open Carts 36 In Store 0 Deliveries 22 PickUps 14 Back-orders …" at bounding box center [436, 161] width 738 height 91
click at [498, 143] on div "6" at bounding box center [508, 147] width 26 height 17
click at [0, 0] on input "[DATE] 6" at bounding box center [0, 0] width 0 height 0
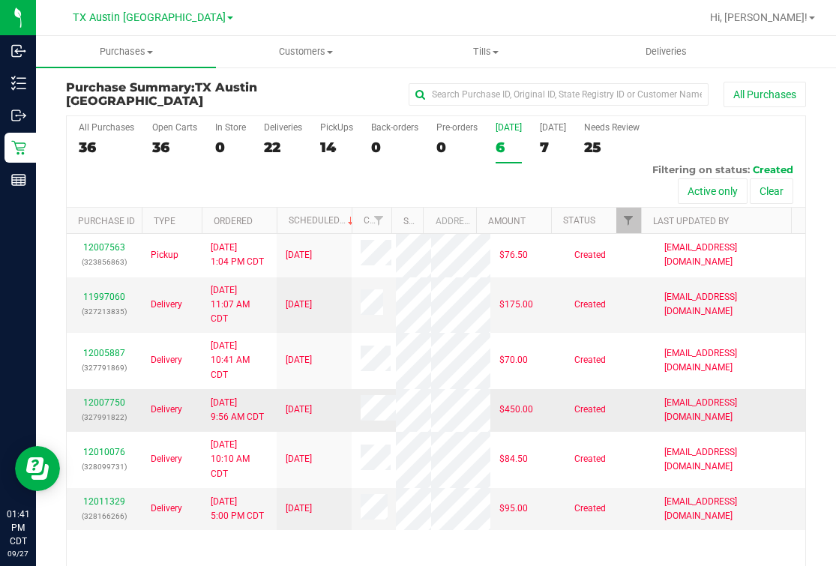
scroll to position [78, 0]
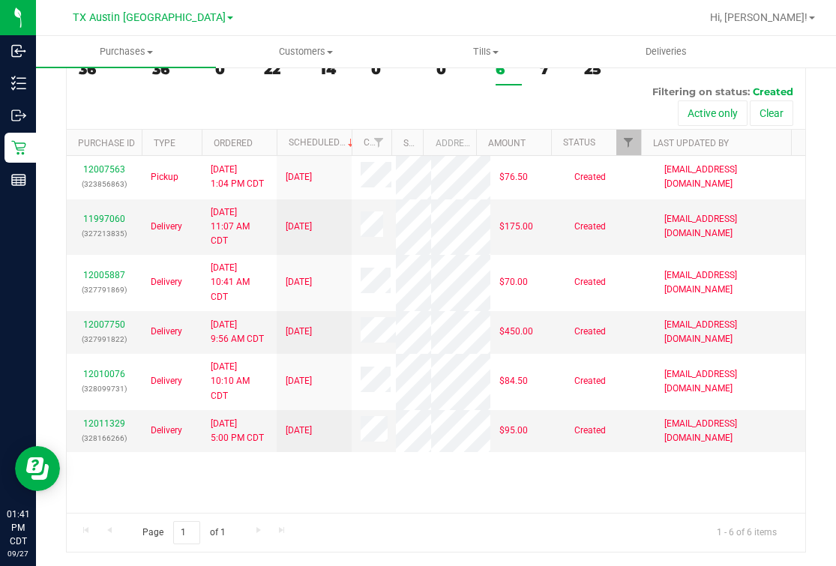
click at [706, 132] on th "Last Updated By" at bounding box center [716, 143] width 150 height 26
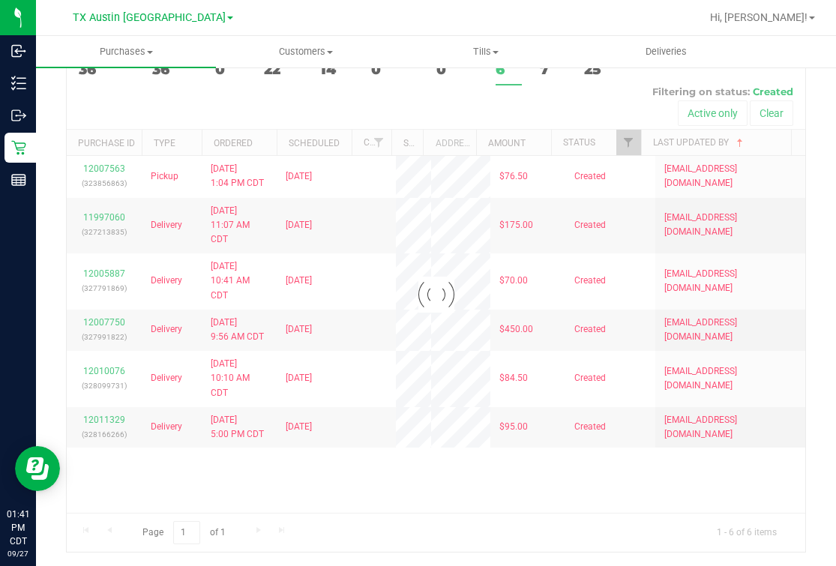
scroll to position [0, 0]
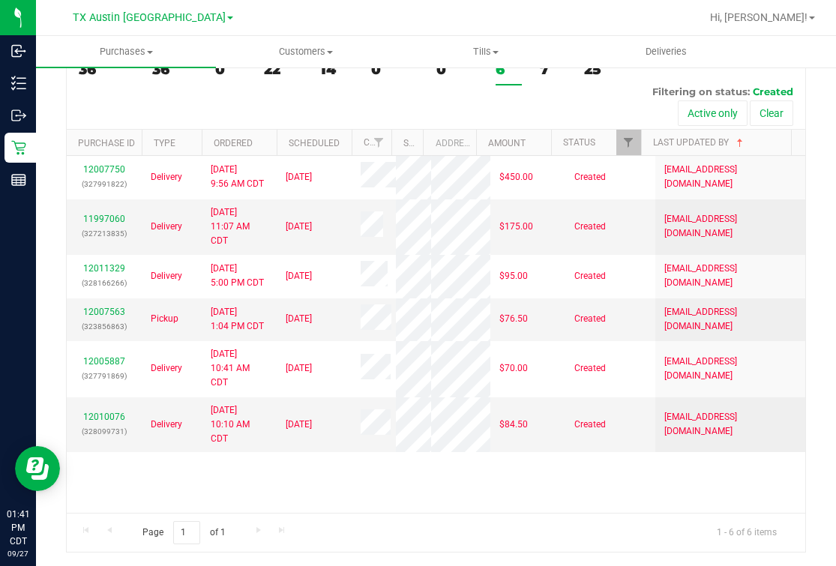
click at [691, 146] on th "Last Updated By" at bounding box center [716, 143] width 150 height 26
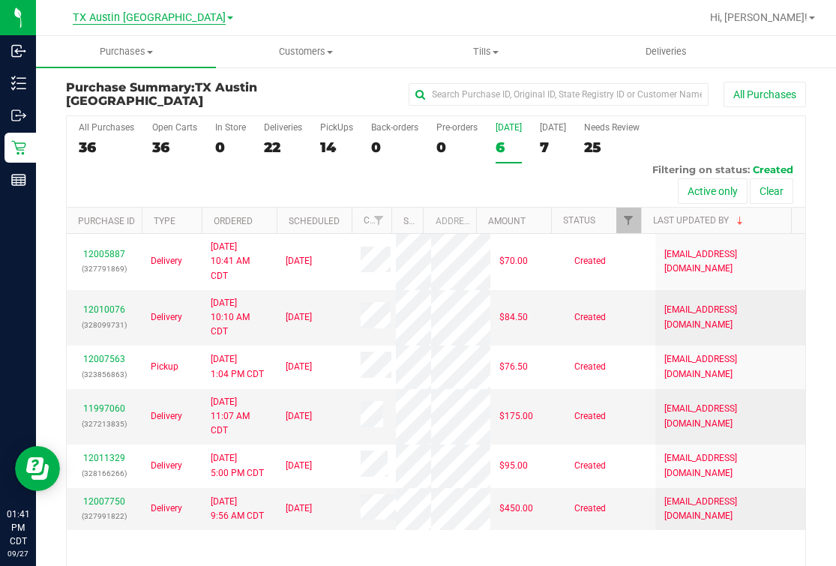
click at [158, 13] on span "TX Austin [GEOGRAPHIC_DATA]" at bounding box center [149, 17] width 153 height 13
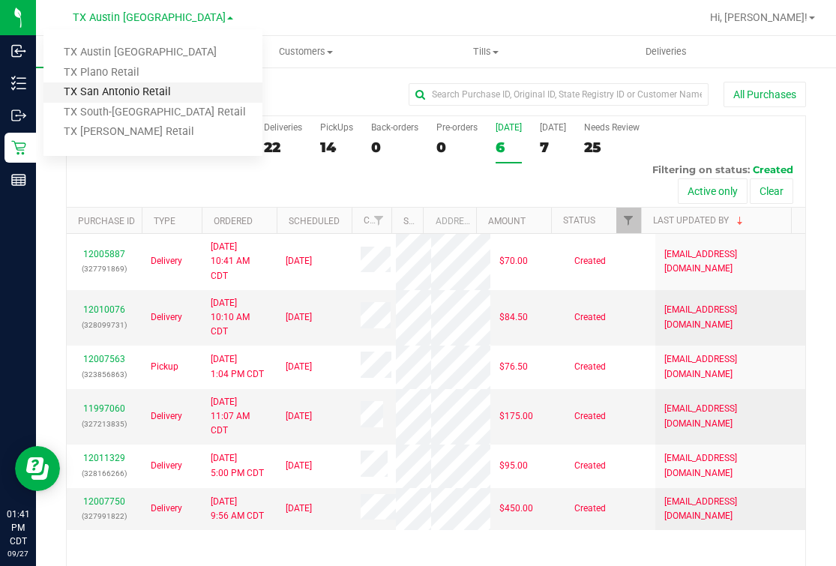
click at [124, 94] on link "TX San Antonio Retail" at bounding box center [152, 92] width 219 height 20
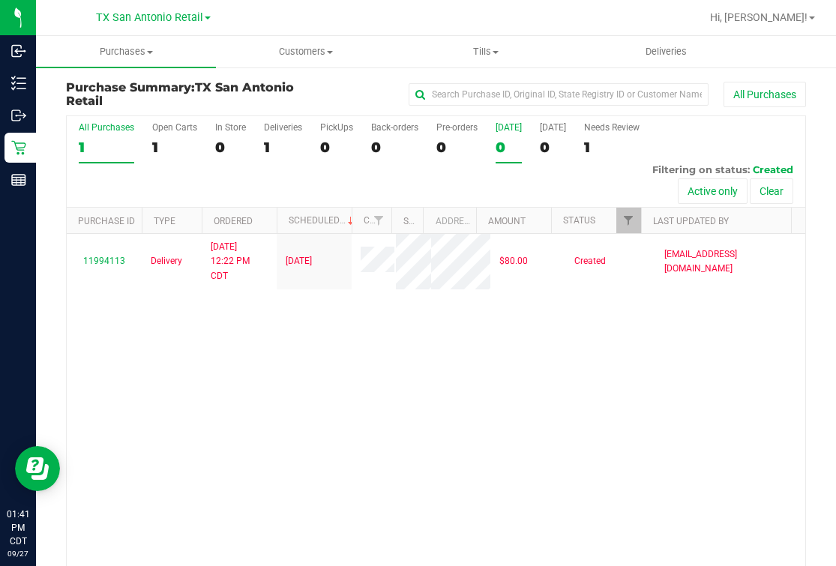
click at [507, 142] on div "0" at bounding box center [508, 147] width 26 height 17
click at [0, 0] on input "Today 0" at bounding box center [0, 0] width 0 height 0
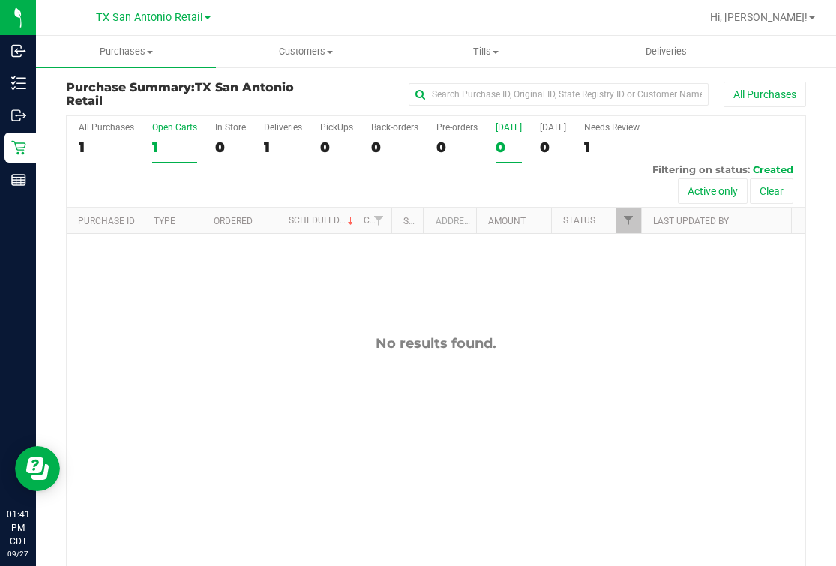
click at [155, 142] on div "1" at bounding box center [174, 147] width 45 height 17
click at [0, 0] on input "Open Carts 1" at bounding box center [0, 0] width 0 height 0
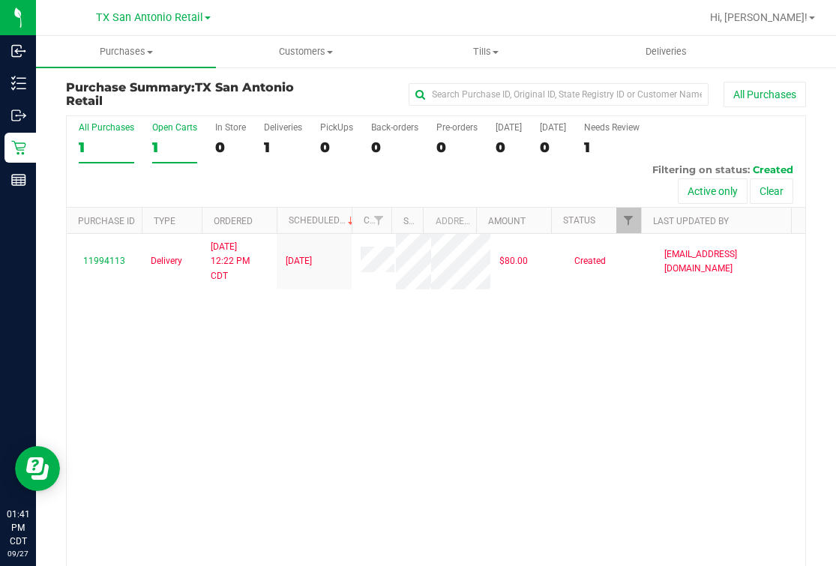
click at [84, 139] on div "1" at bounding box center [106, 147] width 55 height 17
click at [0, 0] on input "All Purchases 1" at bounding box center [0, 0] width 0 height 0
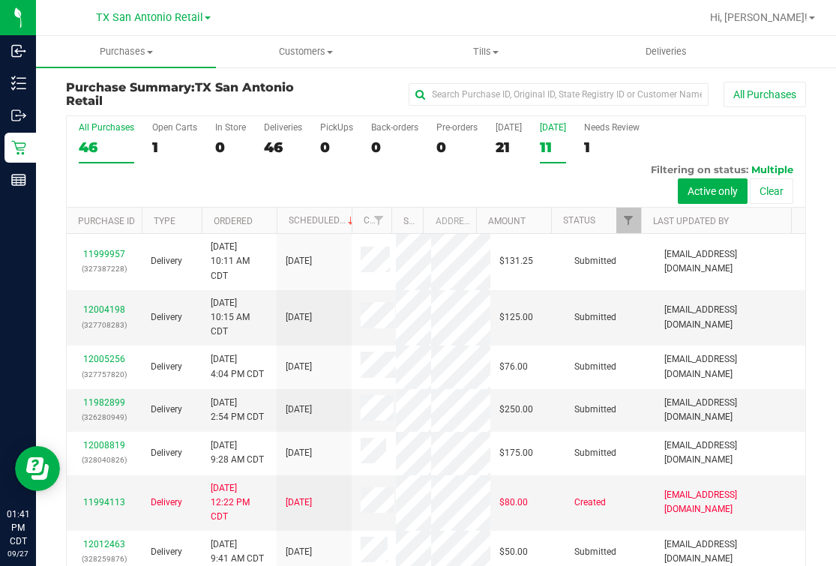
click at [551, 149] on div "11" at bounding box center [553, 147] width 26 height 17
click at [0, 0] on input "Tomorrow 11" at bounding box center [0, 0] width 0 height 0
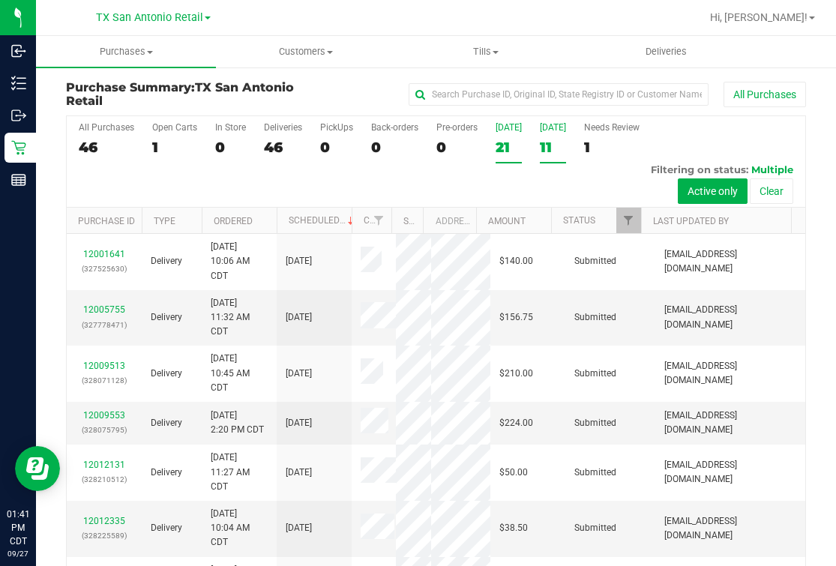
click at [511, 155] on div "21" at bounding box center [508, 147] width 26 height 17
click at [0, 0] on input "Today 21" at bounding box center [0, 0] width 0 height 0
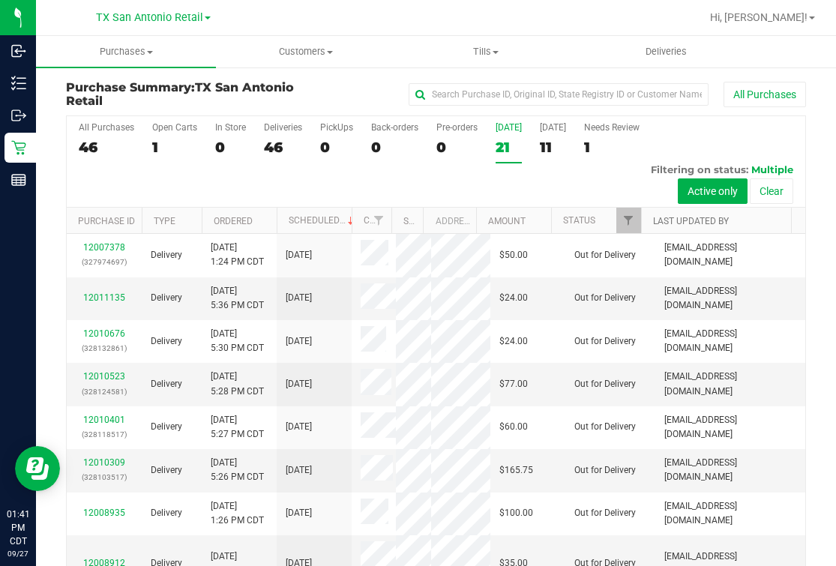
click at [692, 220] on link "Last Updated By" at bounding box center [691, 221] width 76 height 10
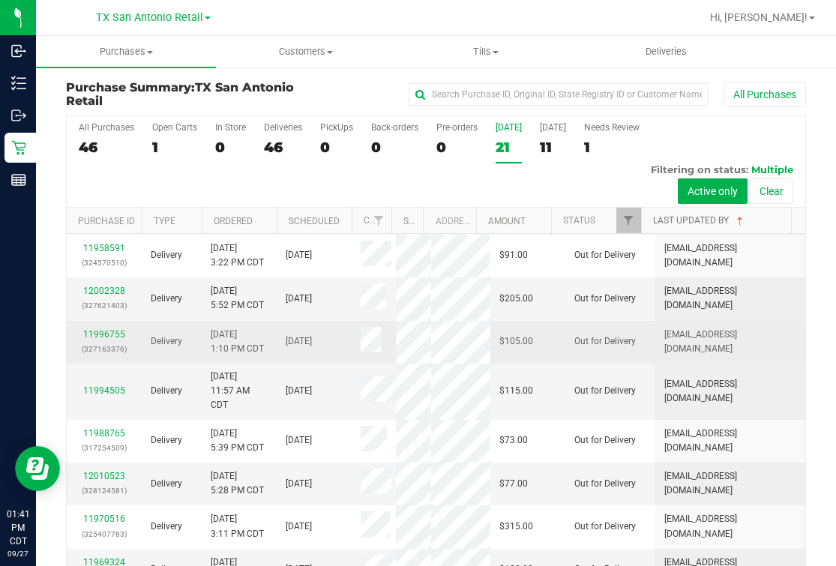
scroll to position [1996, 0]
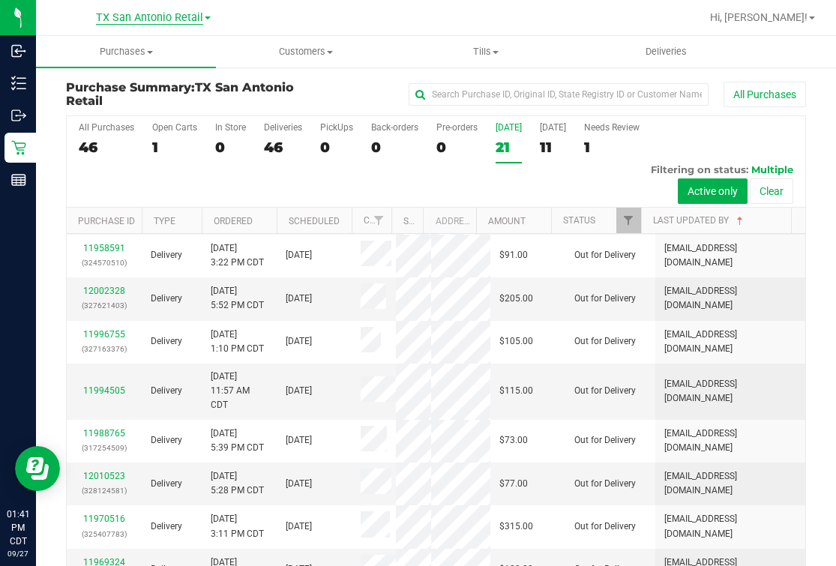
click at [165, 17] on span "TX San Antonio Retail" at bounding box center [149, 17] width 107 height 13
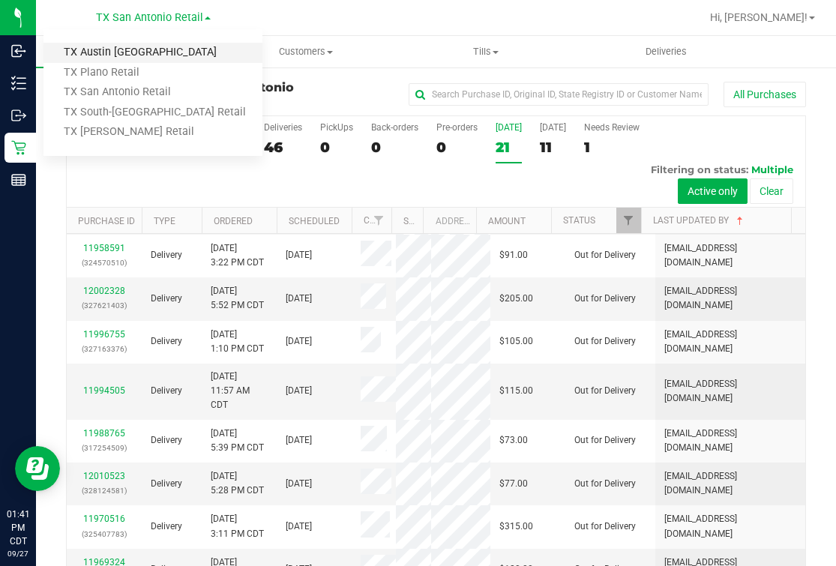
click at [112, 45] on link "TX Austin [GEOGRAPHIC_DATA]" at bounding box center [152, 53] width 219 height 20
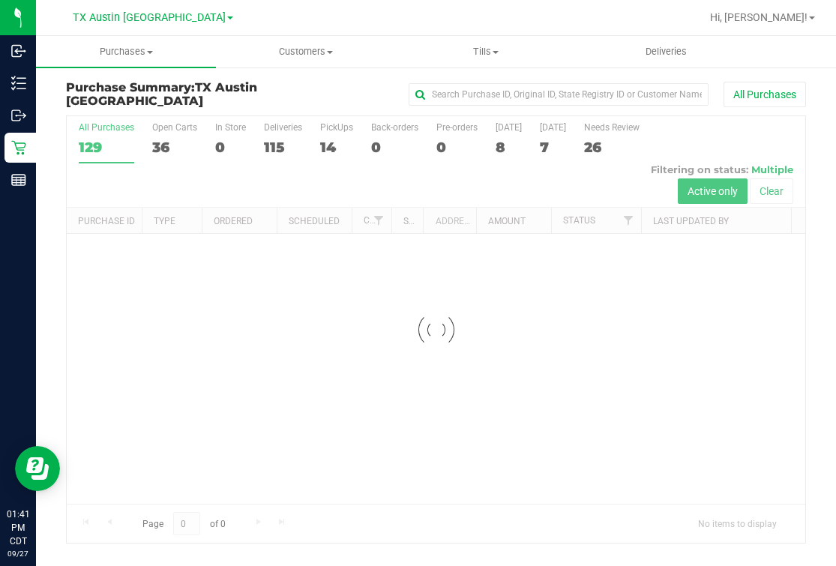
click at [222, 145] on div at bounding box center [436, 329] width 738 height 426
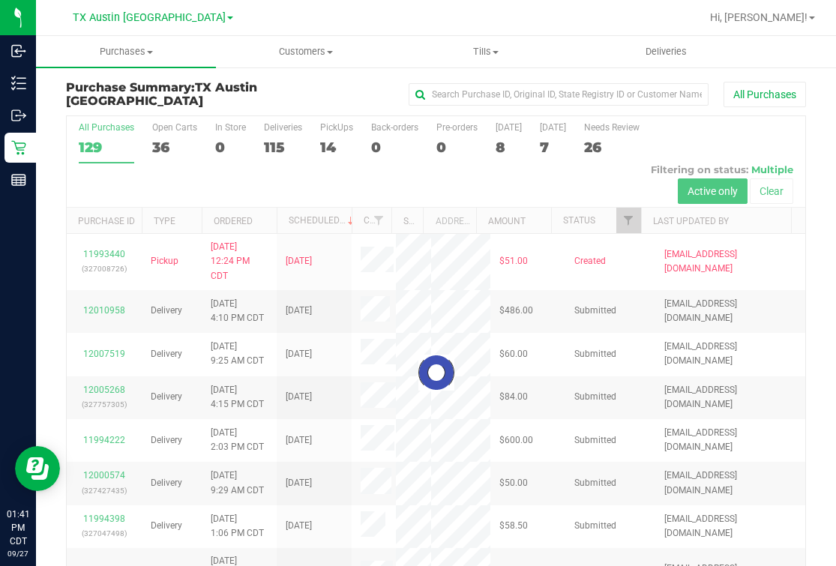
click at [336, 137] on div at bounding box center [436, 372] width 738 height 513
click at [341, 142] on div at bounding box center [436, 372] width 738 height 513
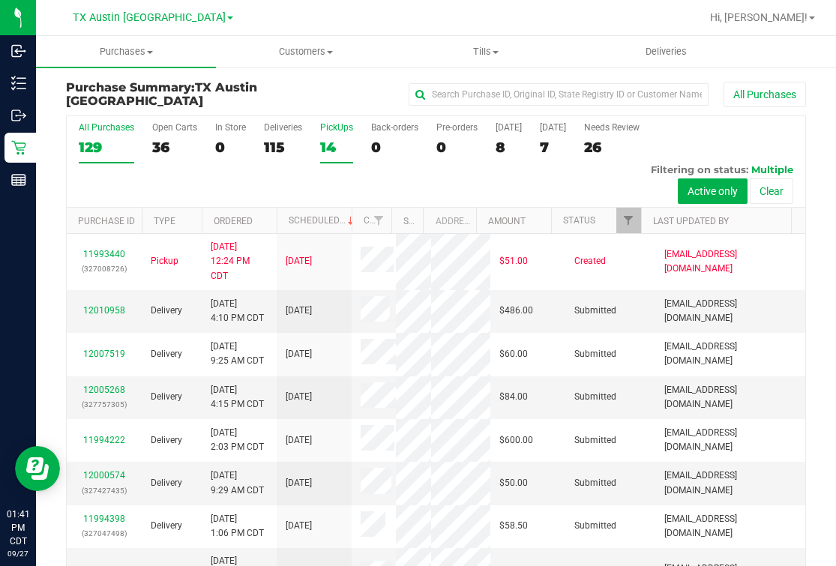
click at [327, 139] on div "14" at bounding box center [336, 147] width 33 height 17
click at [0, 0] on input "PickUps 14" at bounding box center [0, 0] width 0 height 0
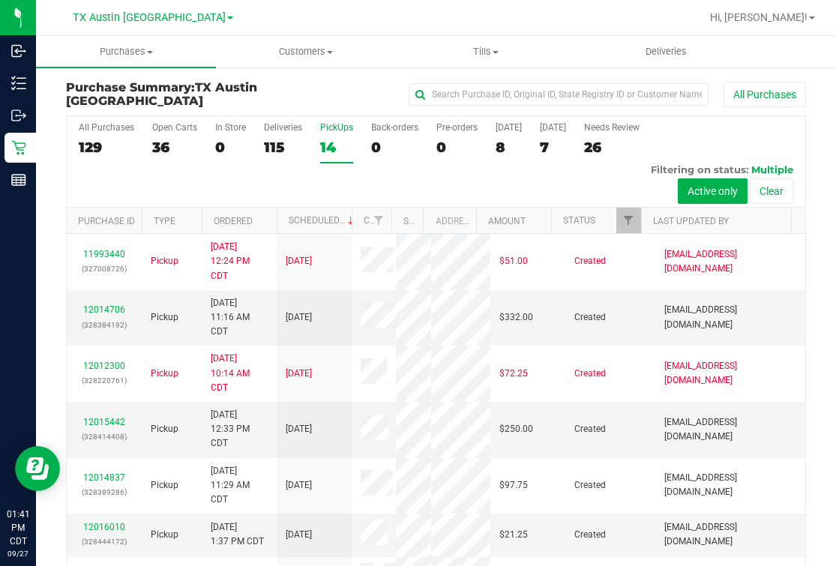
click at [339, 134] on label "PickUps 14" at bounding box center [336, 142] width 33 height 41
click at [0, 0] on input "PickUps 14" at bounding box center [0, 0] width 0 height 0
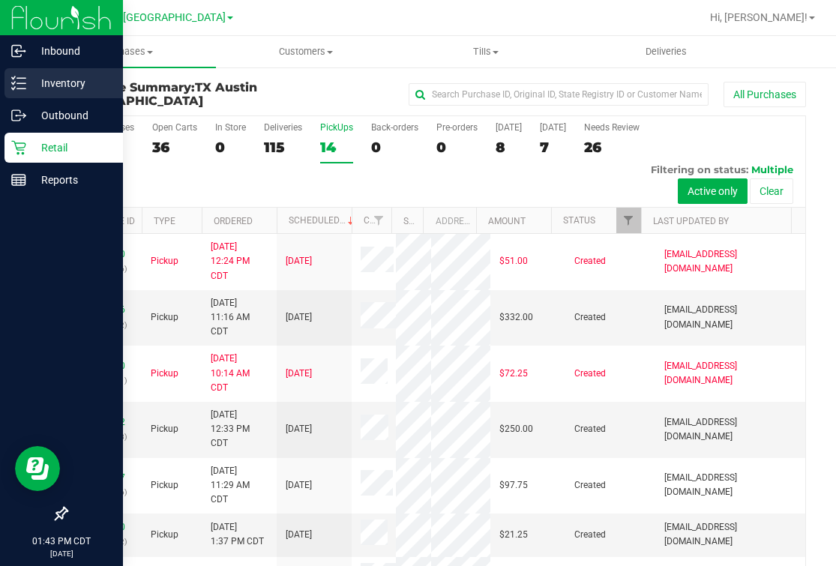
click at [51, 77] on p "Inventory" at bounding box center [71, 83] width 90 height 18
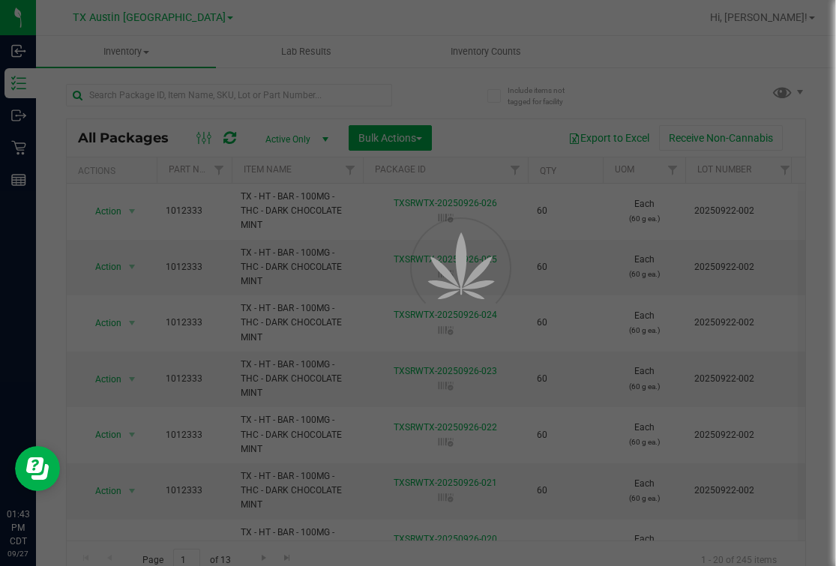
click at [159, 19] on div at bounding box center [418, 283] width 836 height 566
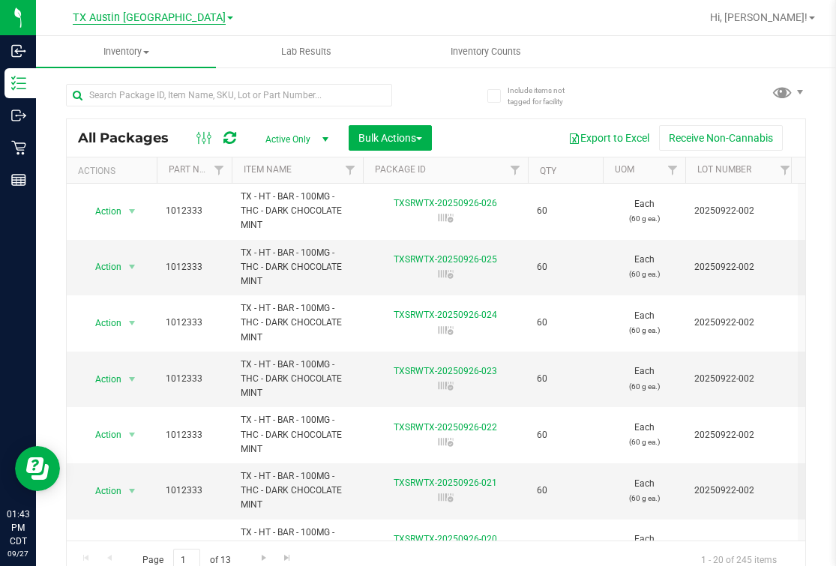
click at [159, 16] on span "TX Austin [GEOGRAPHIC_DATA]" at bounding box center [149, 17] width 153 height 13
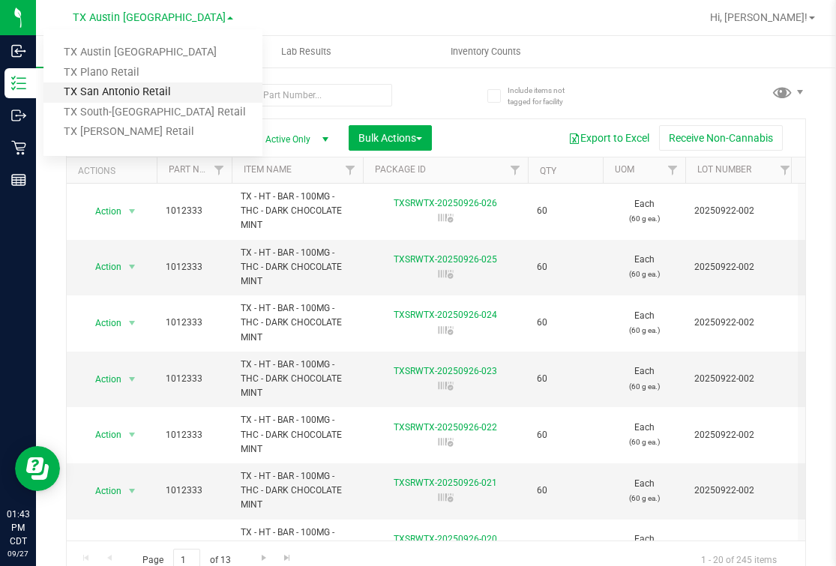
click at [118, 100] on link "TX San Antonio Retail" at bounding box center [152, 92] width 219 height 20
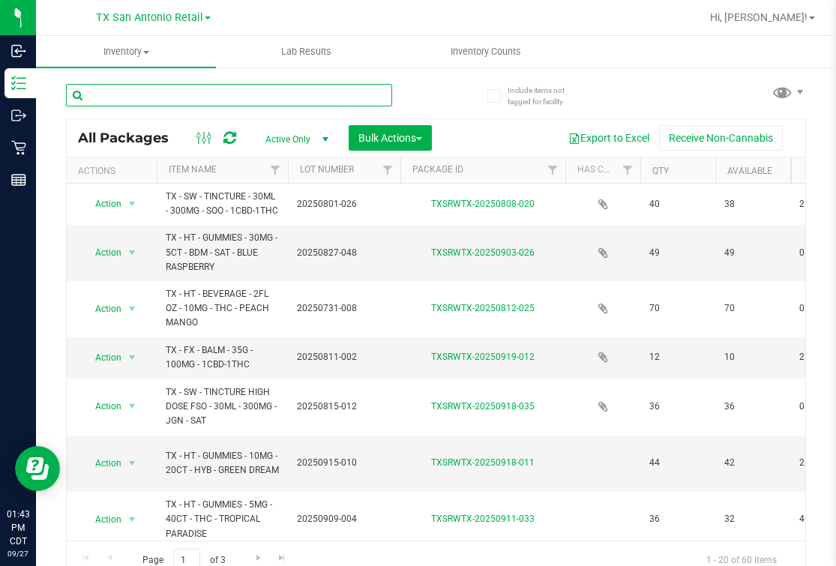
click at [236, 93] on input "text" at bounding box center [229, 95] width 326 height 22
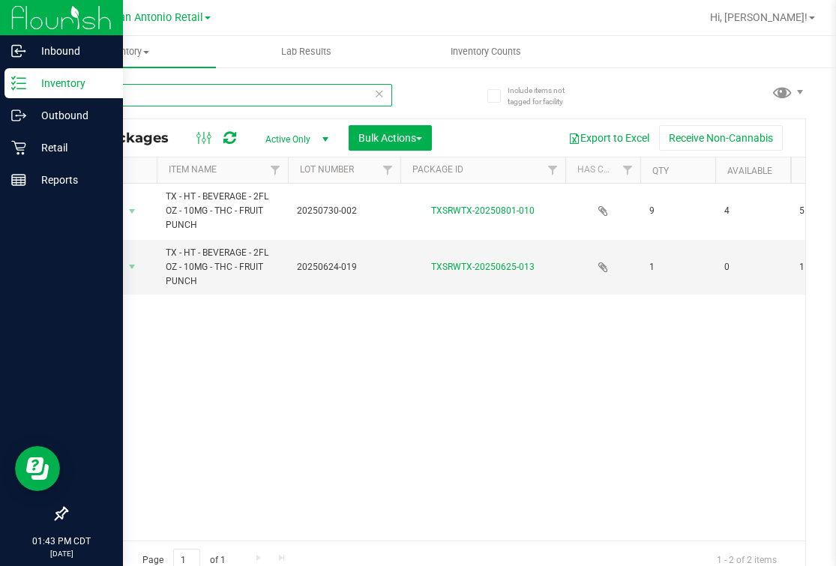
type input "fruit"
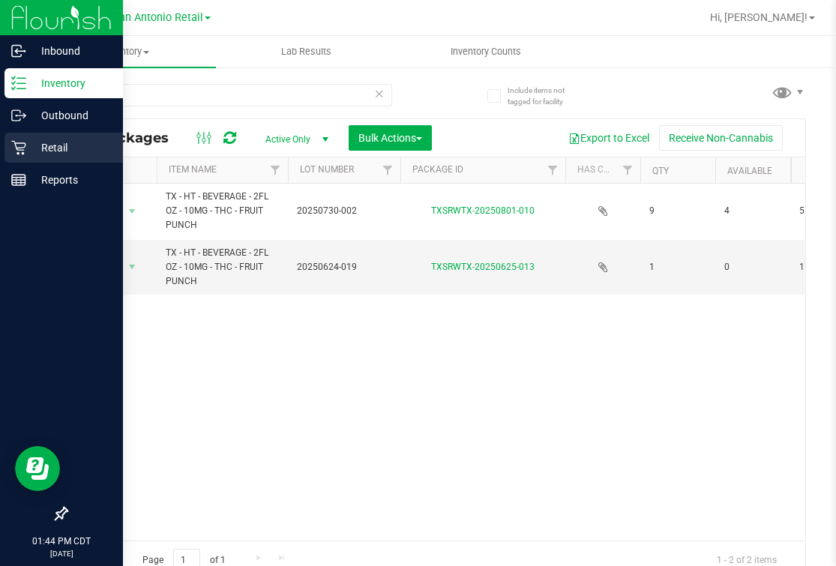
click at [28, 148] on p "Retail" at bounding box center [71, 148] width 90 height 18
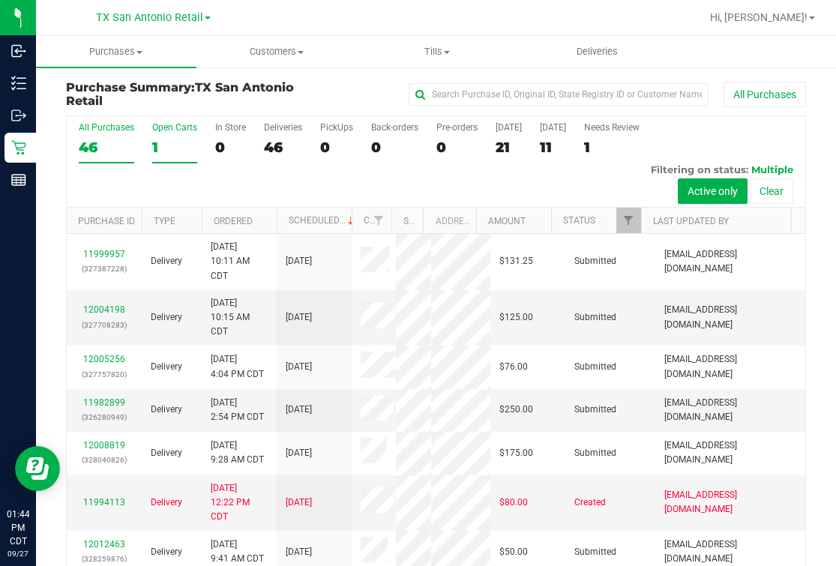
click at [185, 139] on div "1" at bounding box center [174, 147] width 45 height 17
click at [0, 0] on input "Open Carts 1" at bounding box center [0, 0] width 0 height 0
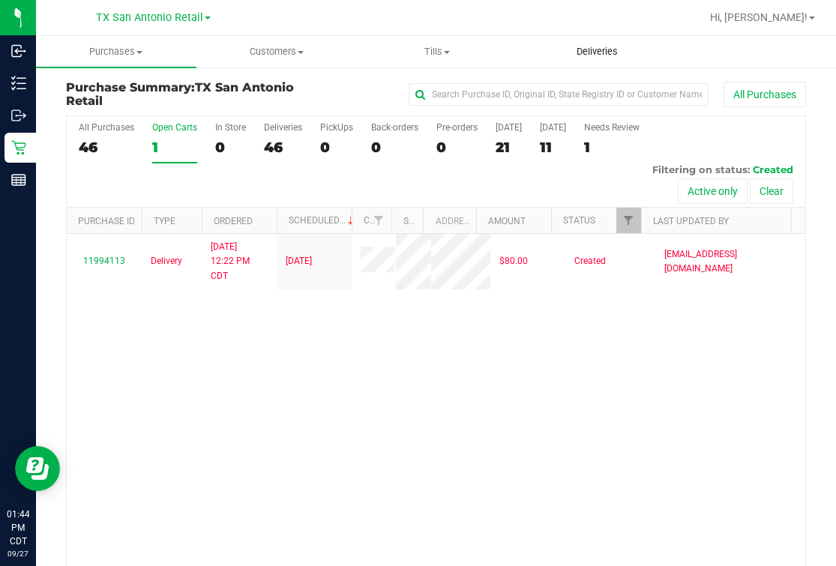
click at [620, 52] on span "Deliveries" at bounding box center [597, 51] width 82 height 13
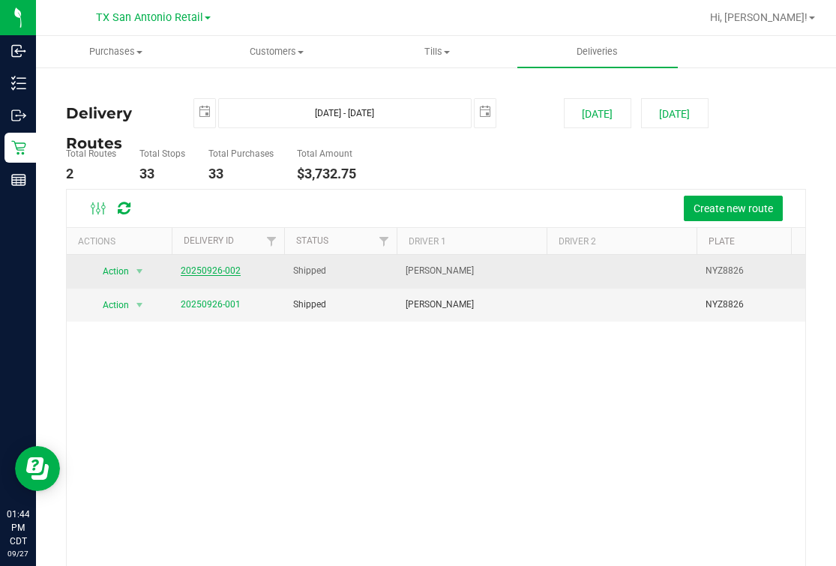
click at [226, 272] on link "20250926-002" at bounding box center [211, 270] width 60 height 10
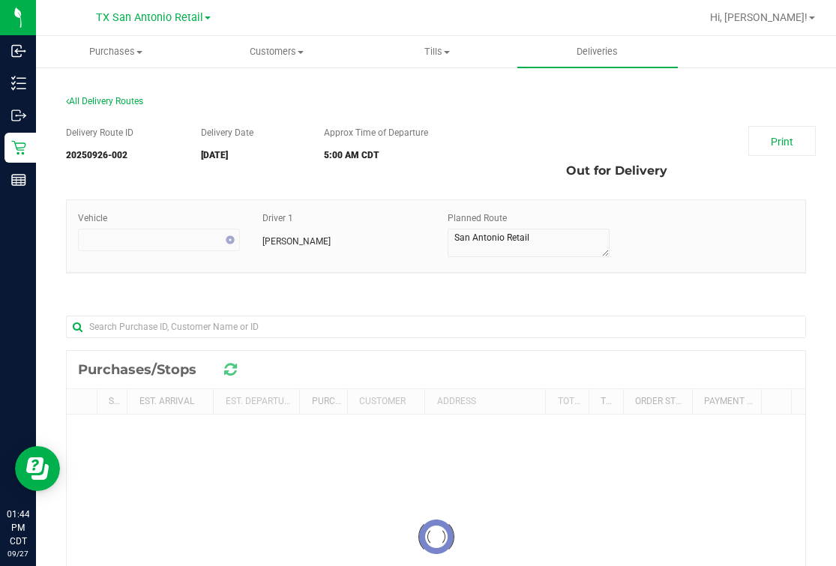
click at [465, 193] on div "Delivery Route ID 20250926-002 Delivery Date 09/27/2025 Approx Time of Departur…" at bounding box center [436, 425] width 740 height 621
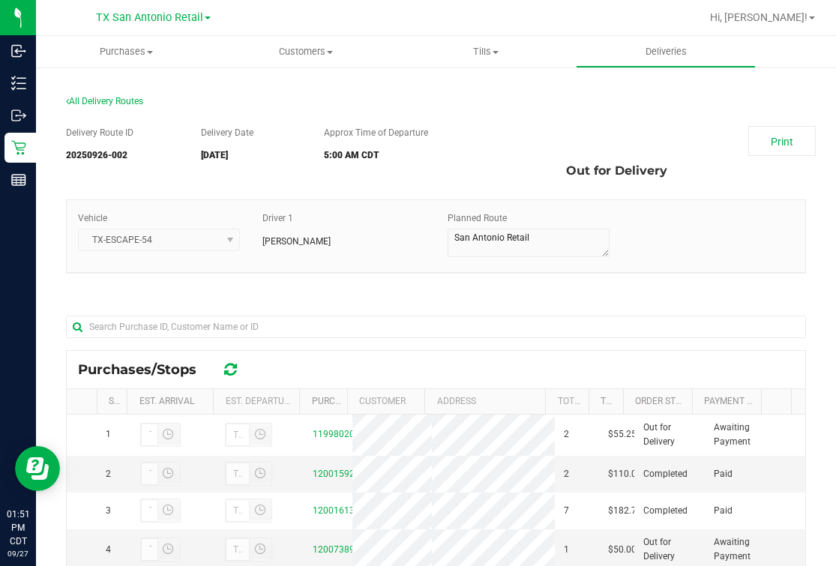
click at [612, 312] on div at bounding box center [436, 326] width 740 height 48
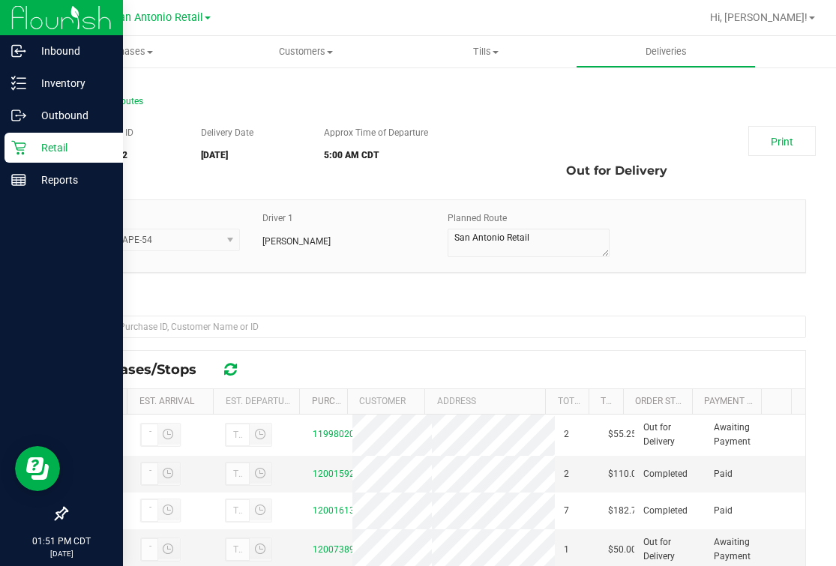
click at [34, 151] on p "Retail" at bounding box center [71, 148] width 90 height 18
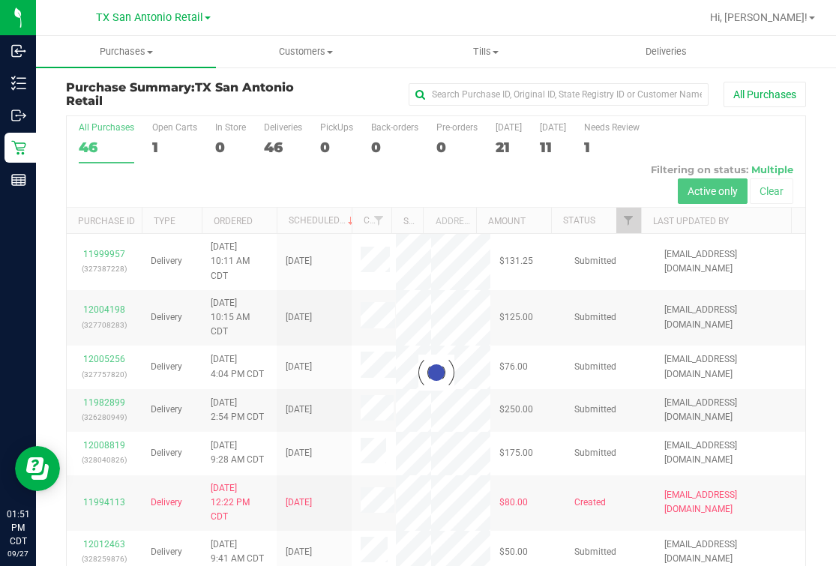
click at [166, 135] on div at bounding box center [436, 372] width 738 height 513
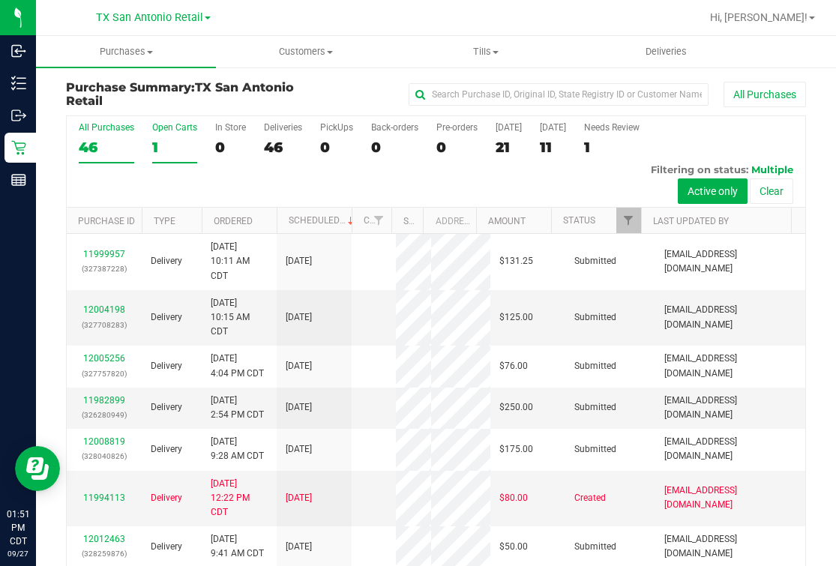
click at [166, 129] on div "Open Carts" at bounding box center [174, 127] width 45 height 10
click at [0, 0] on input "Open Carts 1" at bounding box center [0, 0] width 0 height 0
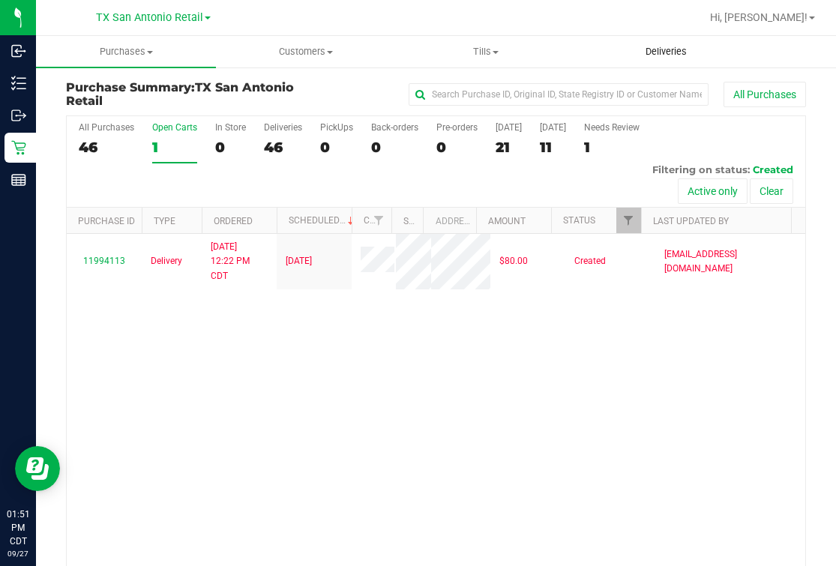
click at [645, 52] on span "Deliveries" at bounding box center [666, 51] width 82 height 13
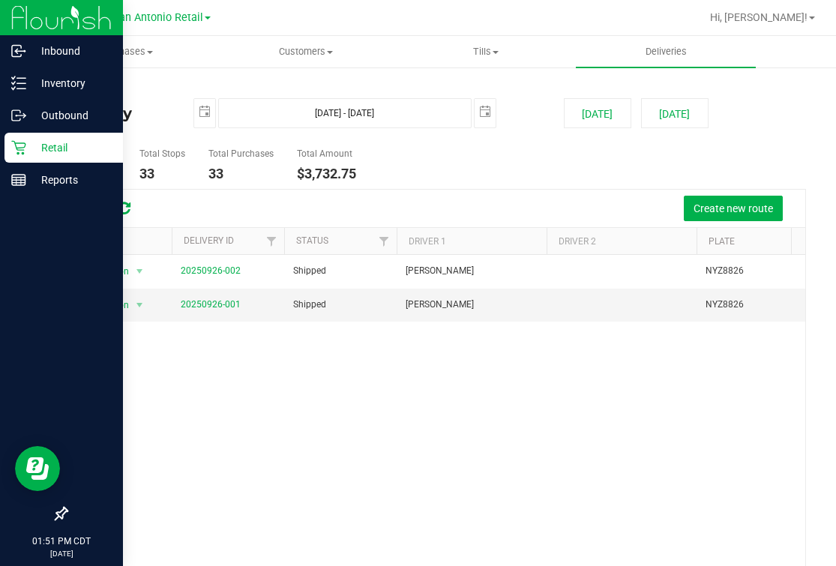
click at [26, 149] on p "Retail" at bounding box center [71, 148] width 90 height 18
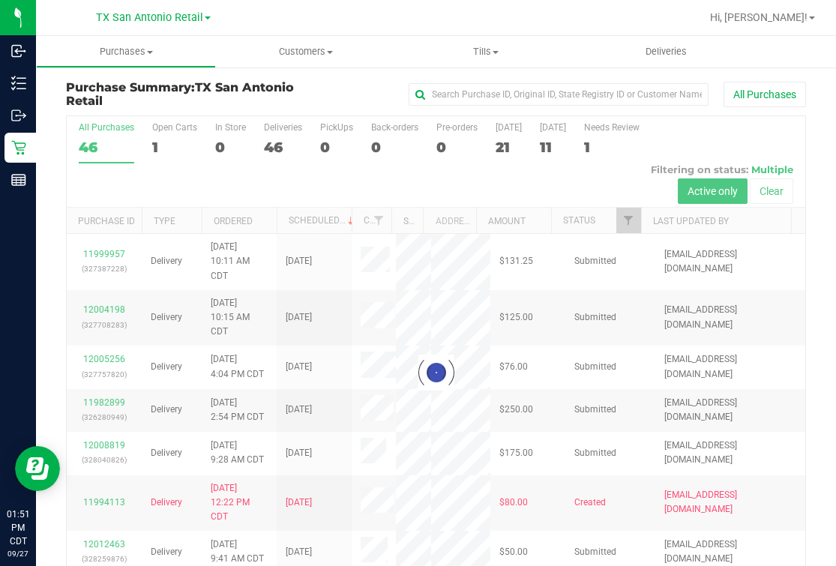
click at [169, 139] on div at bounding box center [436, 372] width 738 height 513
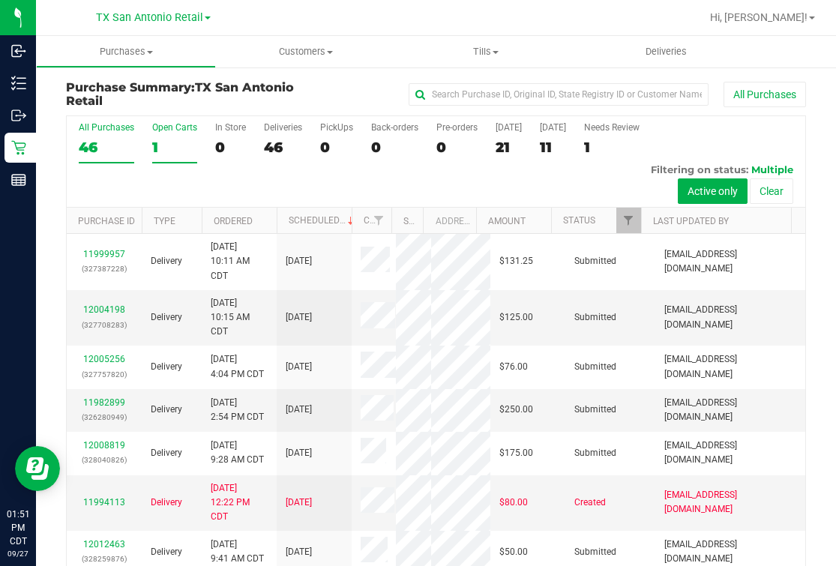
click at [169, 134] on label "Open Carts 1" at bounding box center [174, 142] width 45 height 41
click at [0, 0] on input "Open Carts 1" at bounding box center [0, 0] width 0 height 0
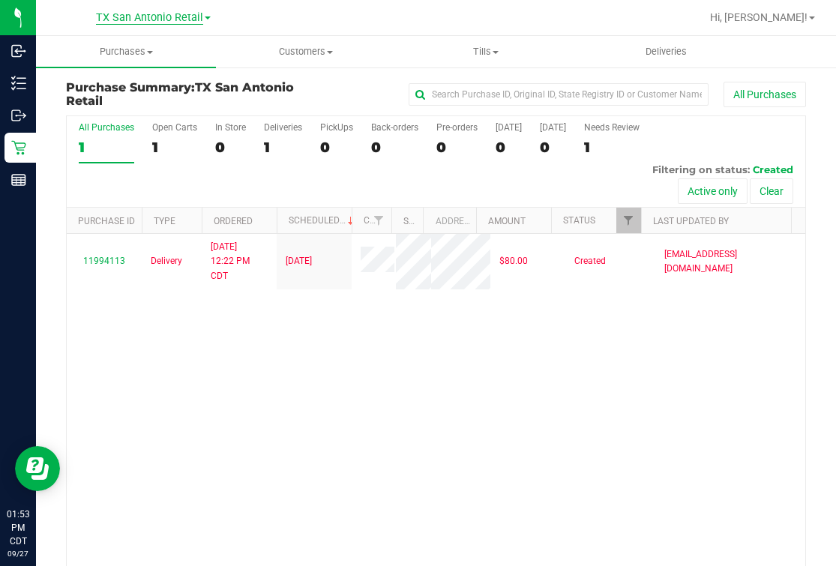
click at [196, 13] on span "TX San Antonio Retail" at bounding box center [149, 17] width 107 height 13
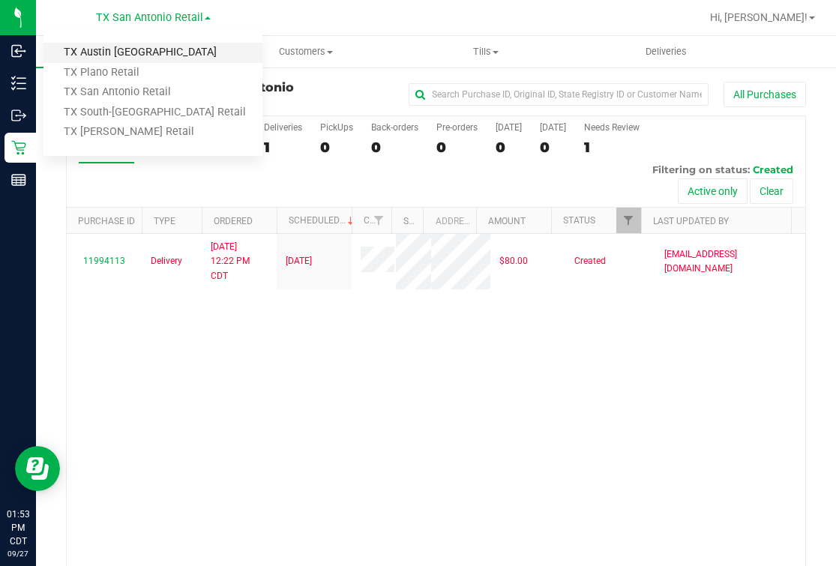
click at [88, 49] on link "TX Austin [GEOGRAPHIC_DATA]" at bounding box center [152, 53] width 219 height 20
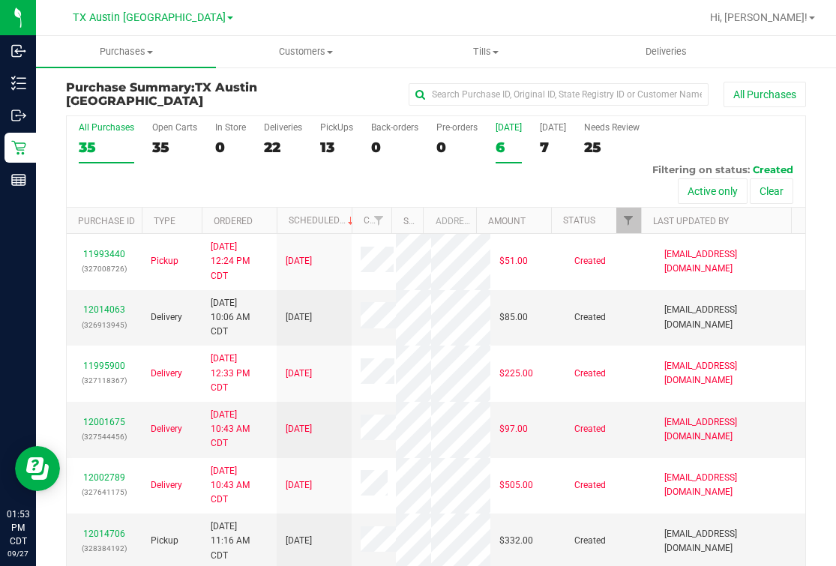
click at [497, 139] on div "6" at bounding box center [508, 147] width 26 height 17
click at [0, 0] on input "[DATE] 6" at bounding box center [0, 0] width 0 height 0
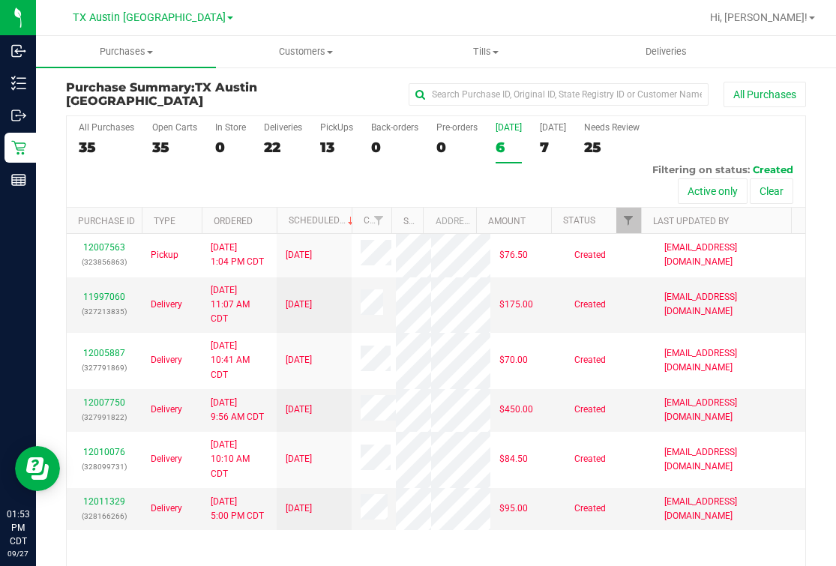
click at [393, 16] on div at bounding box center [484, 17] width 432 height 29
click at [659, 56] on span "Deliveries" at bounding box center [666, 51] width 82 height 13
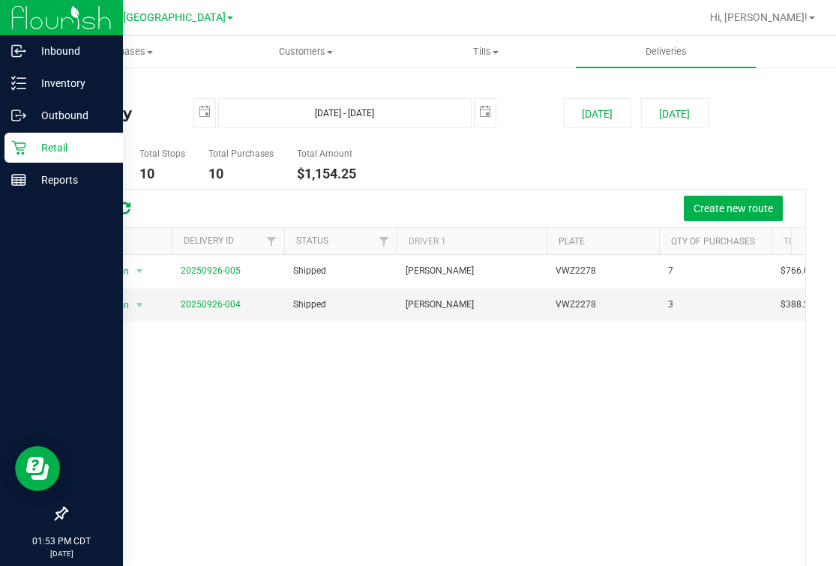
click at [28, 147] on p "Retail" at bounding box center [71, 148] width 90 height 18
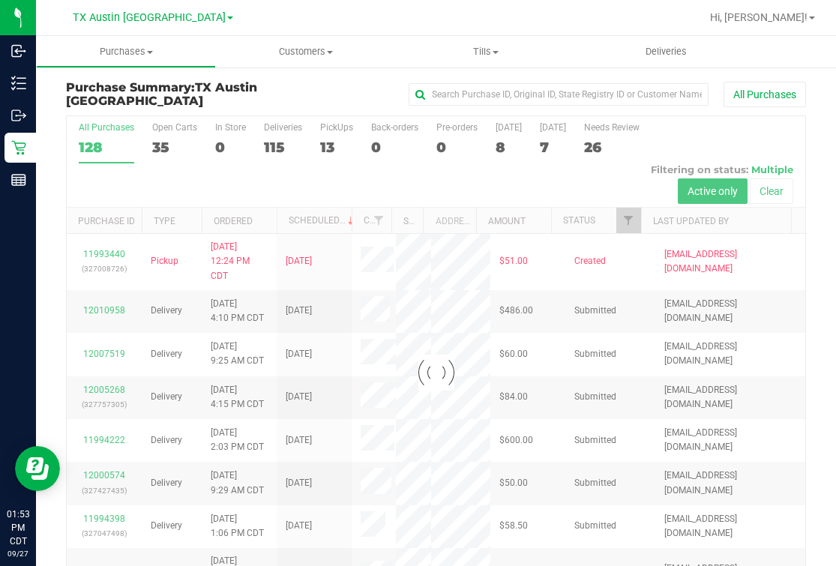
click at [342, 137] on label "PickUps 13" at bounding box center [336, 142] width 33 height 41
click at [0, 0] on input "PickUps 13" at bounding box center [0, 0] width 0 height 0
click at [327, 148] on div at bounding box center [436, 372] width 738 height 513
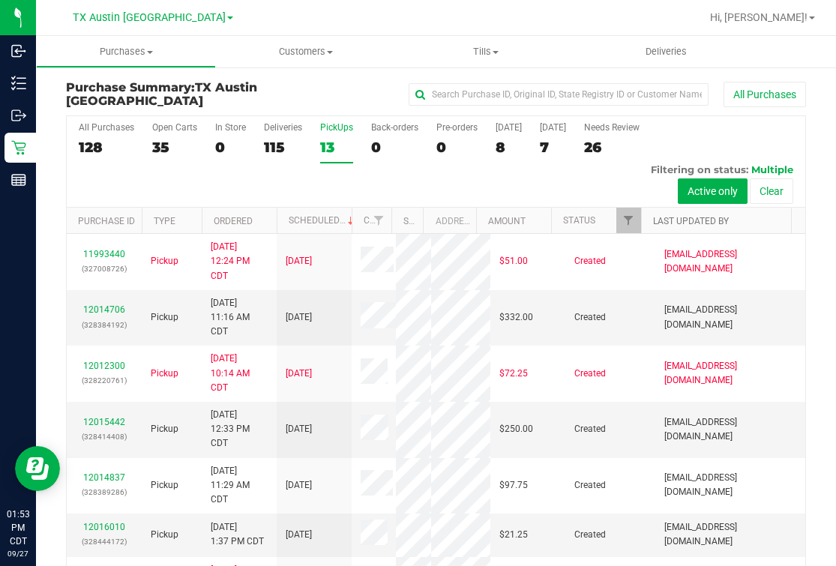
click at [660, 218] on link "Last Updated By" at bounding box center [691, 221] width 76 height 10
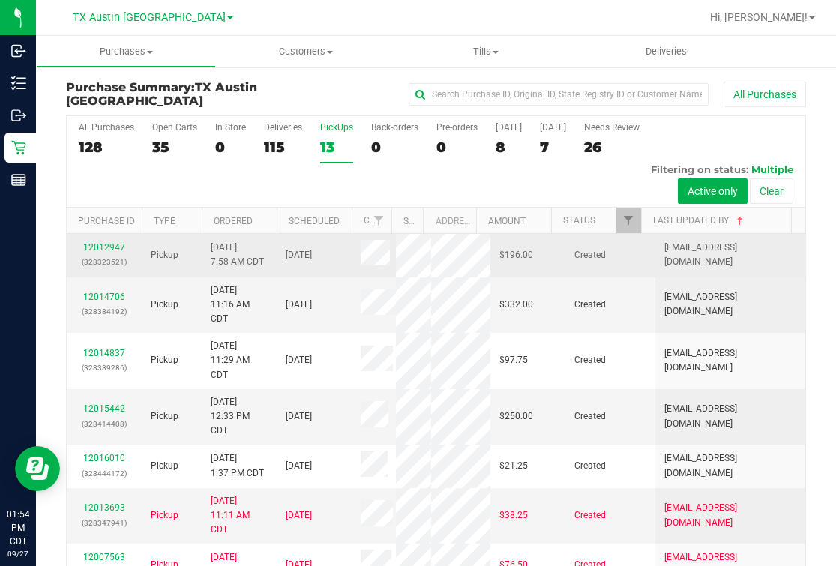
click at [105, 235] on td "12012947 (328323521)" at bounding box center [104, 255] width 75 height 43
click at [93, 250] on link "12012947" at bounding box center [104, 247] width 42 height 10
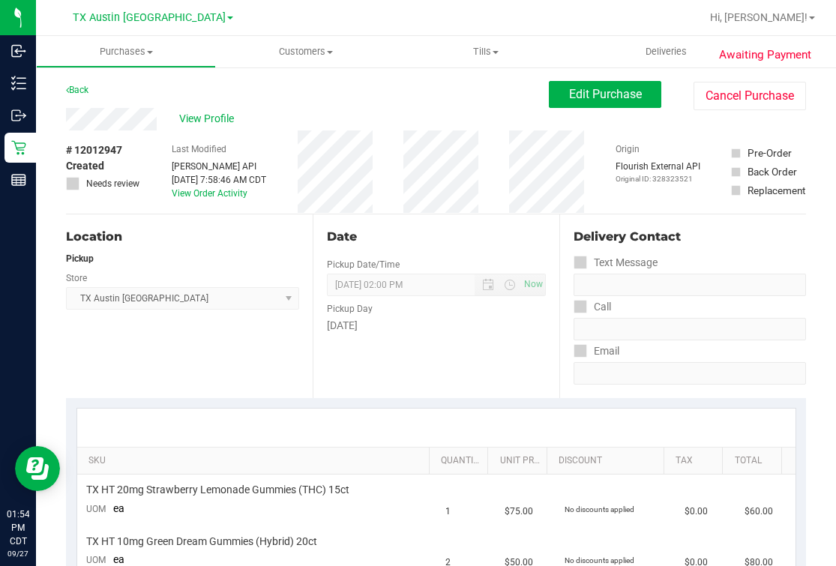
click at [163, 122] on div "View Profile" at bounding box center [307, 119] width 483 height 22
click at [209, 241] on div "Location" at bounding box center [182, 237] width 233 height 18
click at [301, 338] on div "Location Pickup Store [GEOGRAPHIC_DATA] [GEOGRAPHIC_DATA] [GEOGRAPHIC_DATA] Sel…" at bounding box center [189, 306] width 247 height 184
click at [211, 238] on div "Location" at bounding box center [182, 237] width 233 height 18
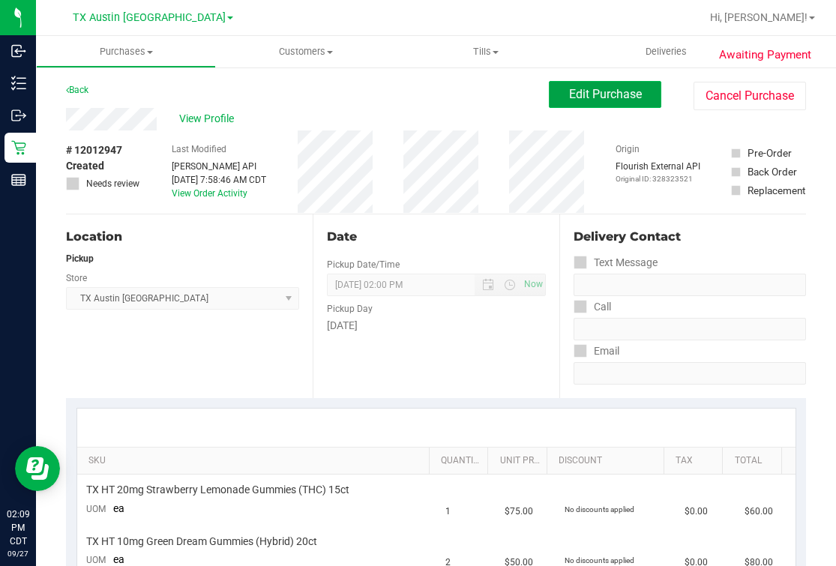
click at [561, 85] on button "Edit Purchase" at bounding box center [605, 94] width 112 height 27
click at [387, 86] on div "Back Edit Purchase Cancel Purchase" at bounding box center [436, 94] width 740 height 27
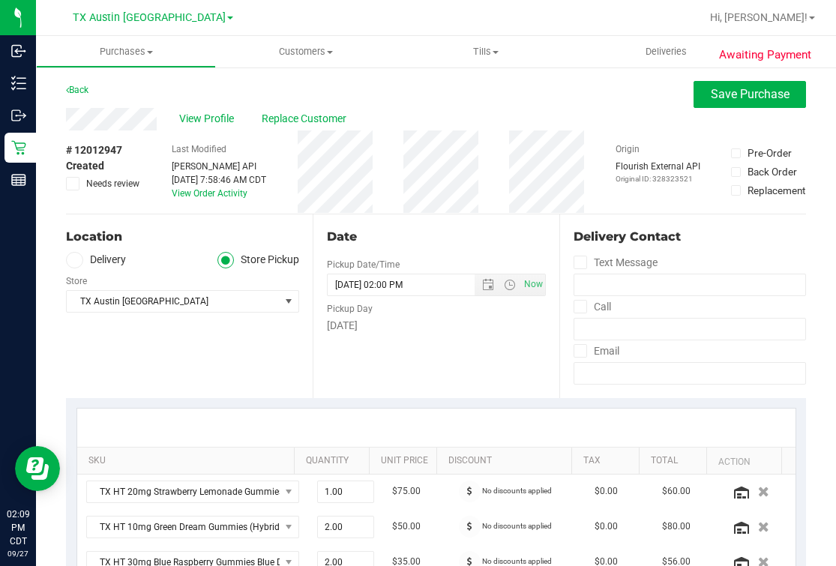
click at [235, 248] on div "Location Delivery Store Pickup Store [GEOGRAPHIC_DATA] [GEOGRAPHIC_DATA] [GEOGR…" at bounding box center [189, 306] width 247 height 184
click at [76, 265] on span at bounding box center [74, 260] width 17 height 17
click at [0, 0] on input "Delivery" at bounding box center [0, 0] width 0 height 0
click at [145, 244] on div "Location" at bounding box center [182, 237] width 233 height 18
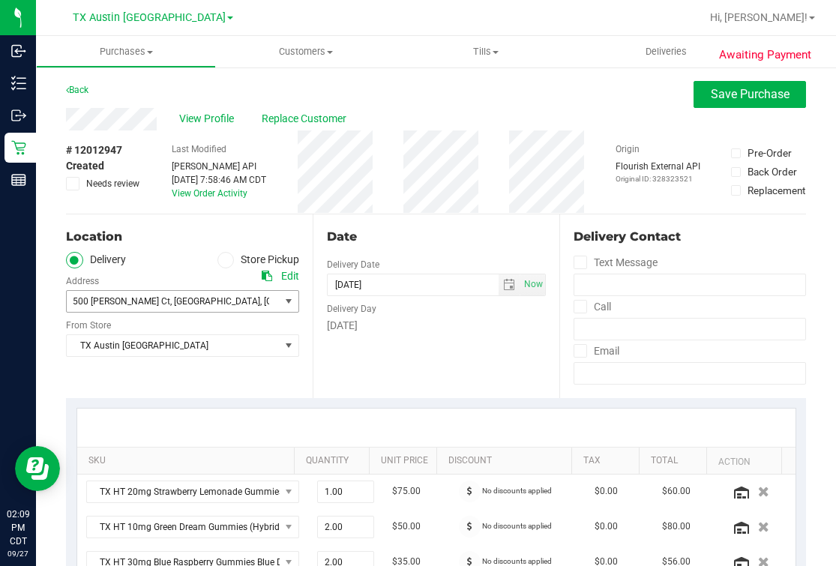
click at [260, 296] on span ", [GEOGRAPHIC_DATA]" at bounding box center [305, 301] width 90 height 10
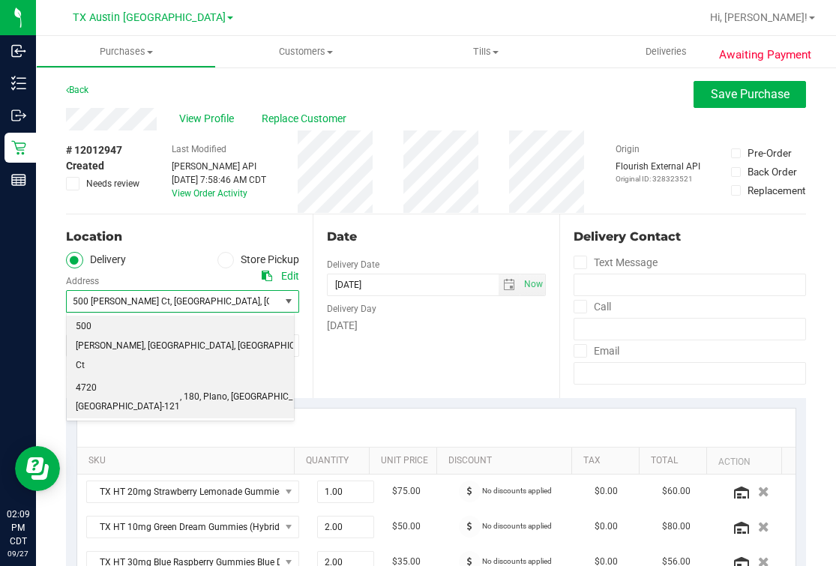
click at [199, 387] on span ", Plano" at bounding box center [213, 396] width 28 height 19
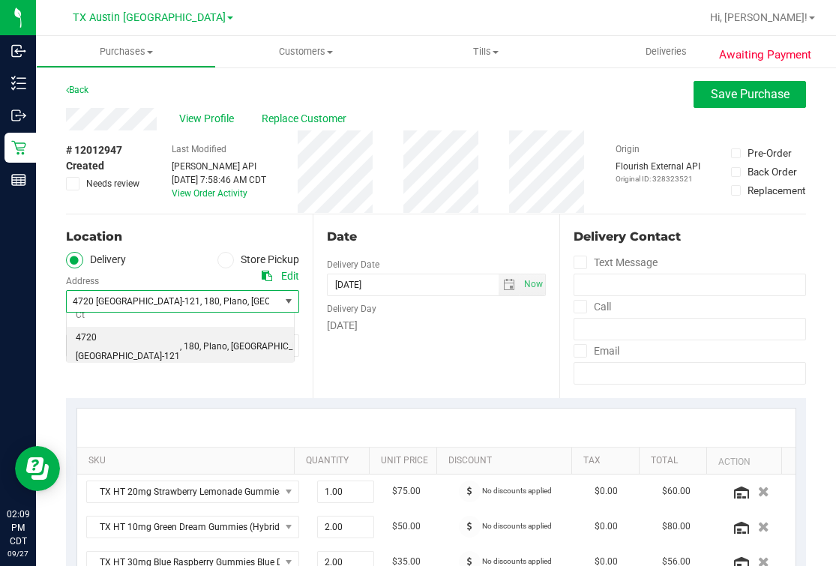
click at [156, 244] on div "Location" at bounding box center [182, 237] width 233 height 18
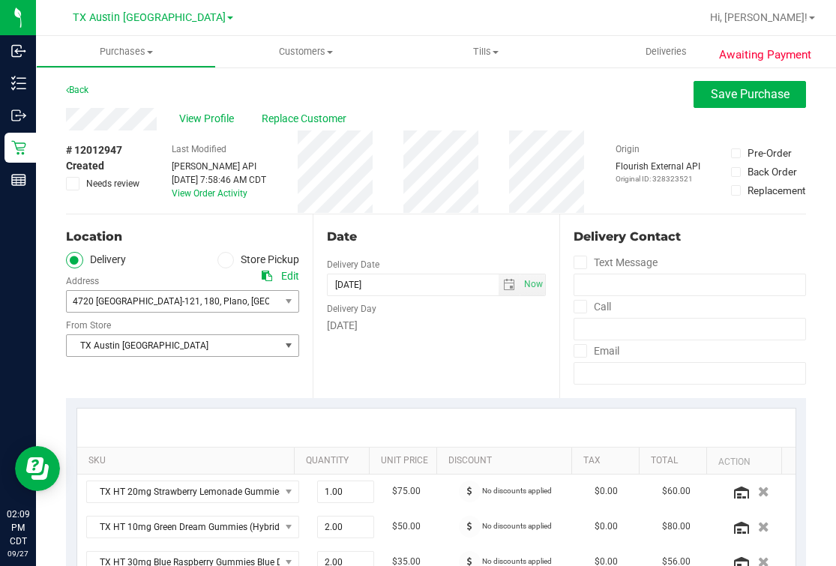
click at [160, 343] on span "TX Austin [GEOGRAPHIC_DATA]" at bounding box center [173, 345] width 213 height 21
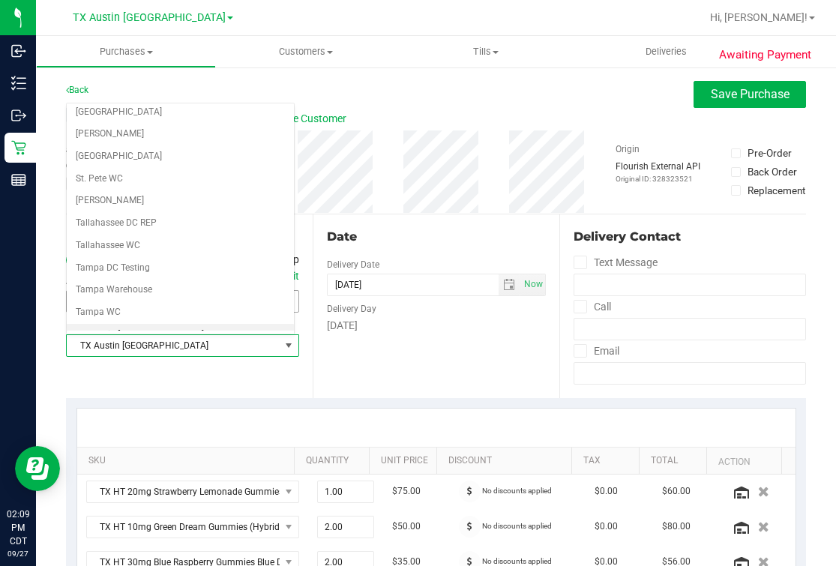
scroll to position [1073, 0]
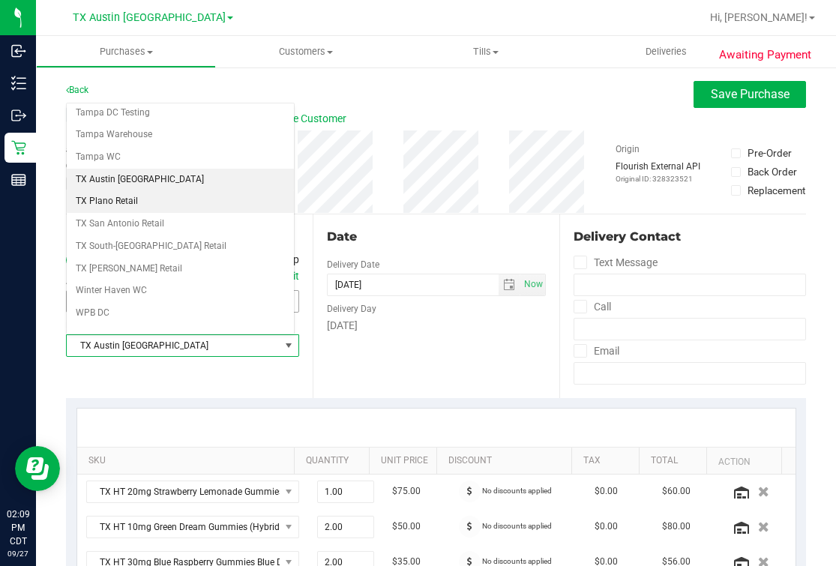
drag, startPoint x: 143, startPoint y: 181, endPoint x: 299, endPoint y: 200, distance: 157.0
click at [145, 190] on li "TX Plano Retail" at bounding box center [180, 201] width 227 height 22
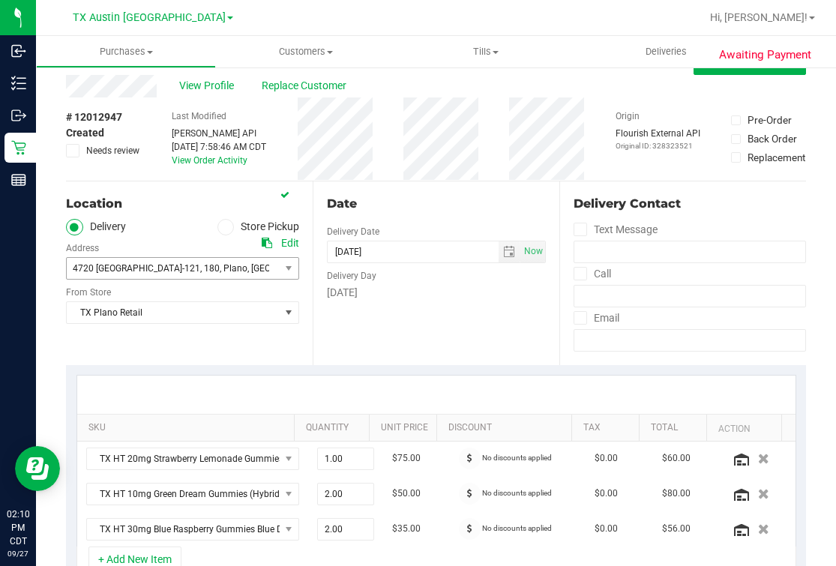
scroll to position [0, 0]
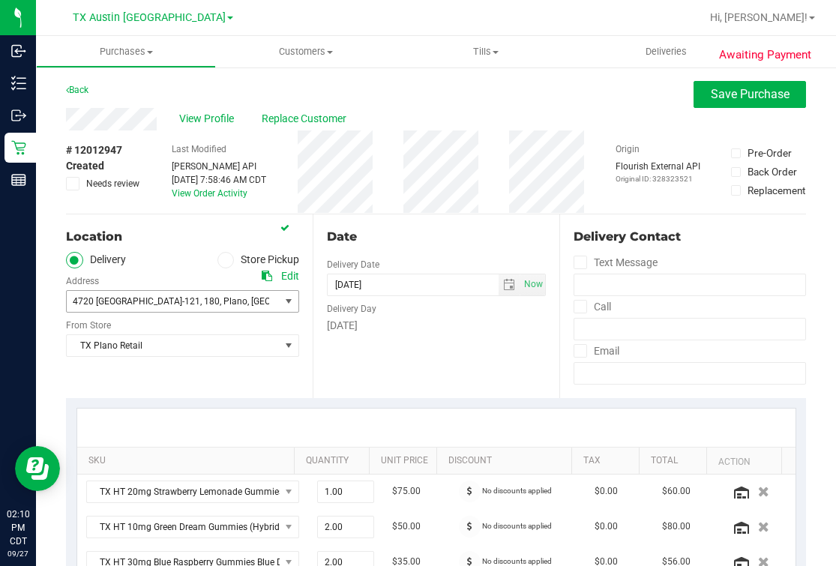
click at [337, 297] on span "75024" at bounding box center [350, 301] width 26 height 10
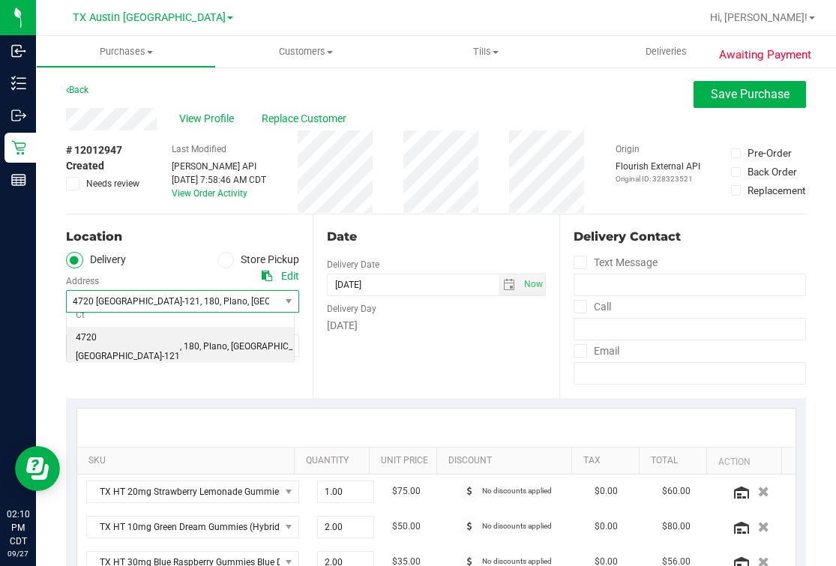
click at [398, 358] on div "Date Delivery Date [DATE] Now [DATE] 02:00 PM Now Delivery Day [DATE]" at bounding box center [435, 306] width 247 height 184
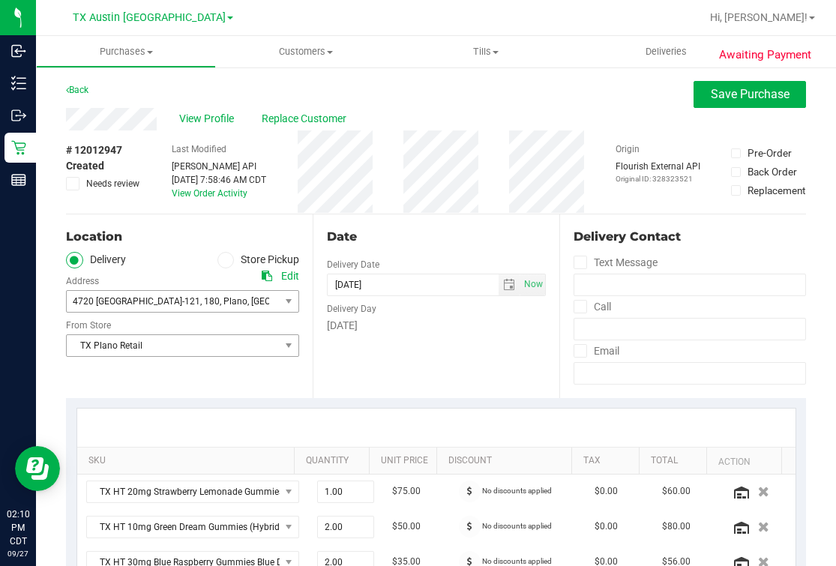
click at [140, 335] on span "TX Plano Retail" at bounding box center [173, 345] width 213 height 21
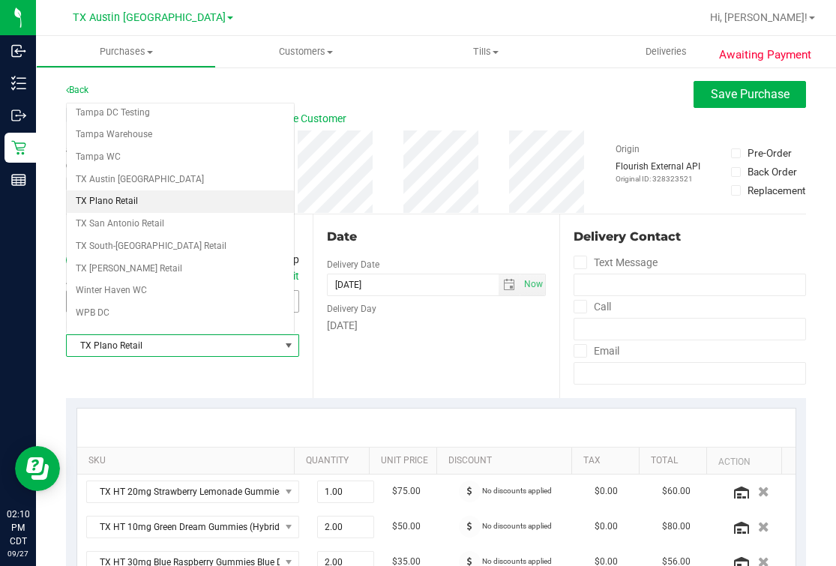
click at [138, 348] on span "TX Plano Retail" at bounding box center [173, 345] width 213 height 21
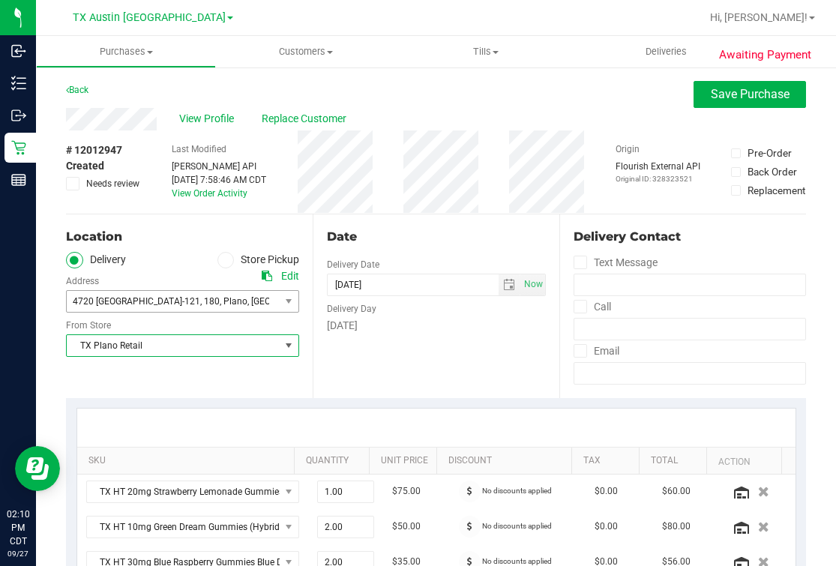
click at [139, 341] on span "TX Plano Retail" at bounding box center [173, 345] width 213 height 21
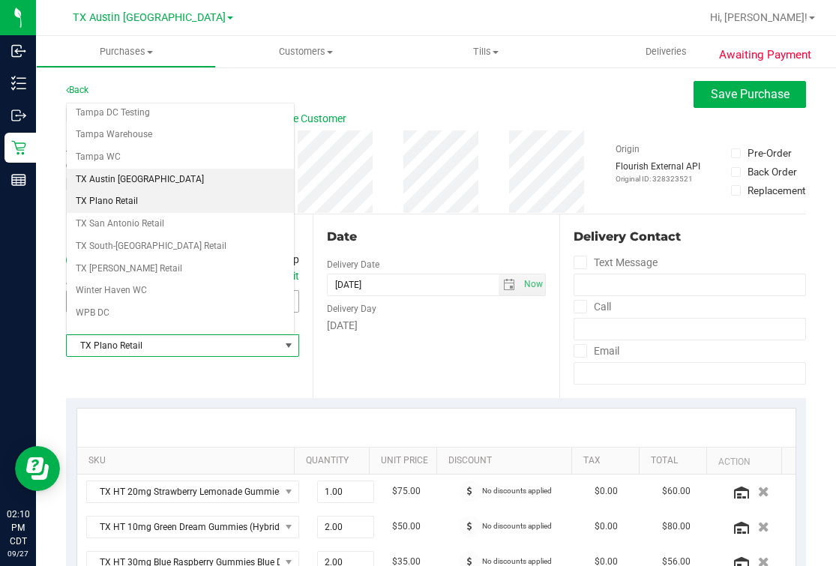
click at [166, 169] on li "TX Austin [GEOGRAPHIC_DATA]" at bounding box center [180, 180] width 227 height 22
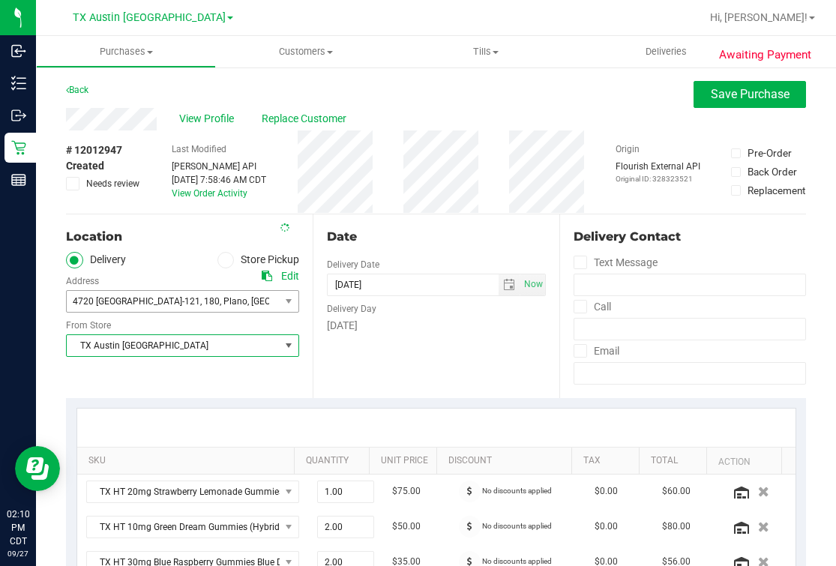
drag, startPoint x: 149, startPoint y: 247, endPoint x: 190, endPoint y: 248, distance: 40.5
click at [149, 248] on div "Location Delivery Store Pickup Address Edit 4720 [GEOGRAPHIC_DATA]-121 , 180 , …" at bounding box center [189, 306] width 247 height 184
click at [283, 277] on div "Edit" at bounding box center [290, 276] width 18 height 16
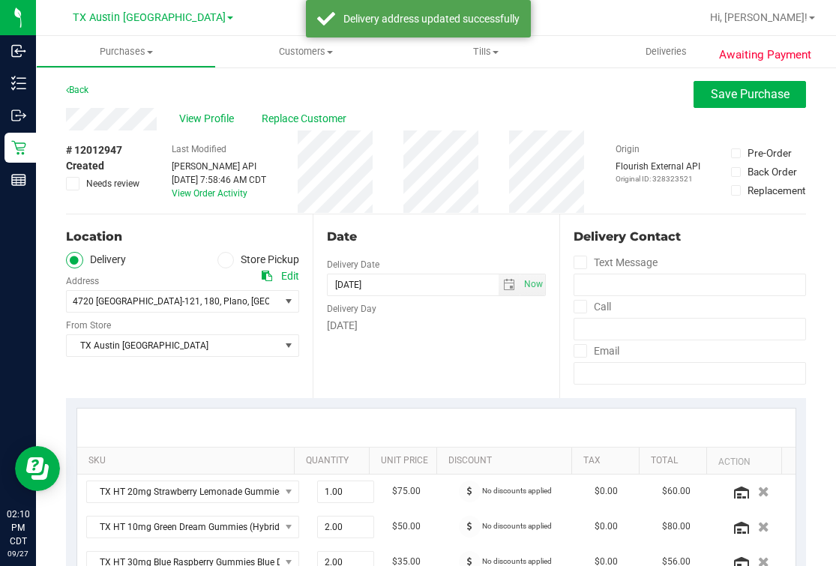
click at [472, 345] on div "Date Delivery Date [DATE] Now [DATE] 02:00 PM Now Delivery Day [DATE]" at bounding box center [435, 306] width 247 height 184
click at [161, 228] on div "Location" at bounding box center [182, 237] width 233 height 18
click at [169, 294] on div "4720 [GEOGRAPHIC_DATA]-121 , 180 , [GEOGRAPHIC_DATA] , [GEOGRAPHIC_DATA] 75024 …" at bounding box center [182, 290] width 233 height 44
click at [169, 298] on span "4720 [GEOGRAPHIC_DATA]-121 , 180 , [GEOGRAPHIC_DATA] , [GEOGRAPHIC_DATA] 75024" at bounding box center [168, 301] width 202 height 21
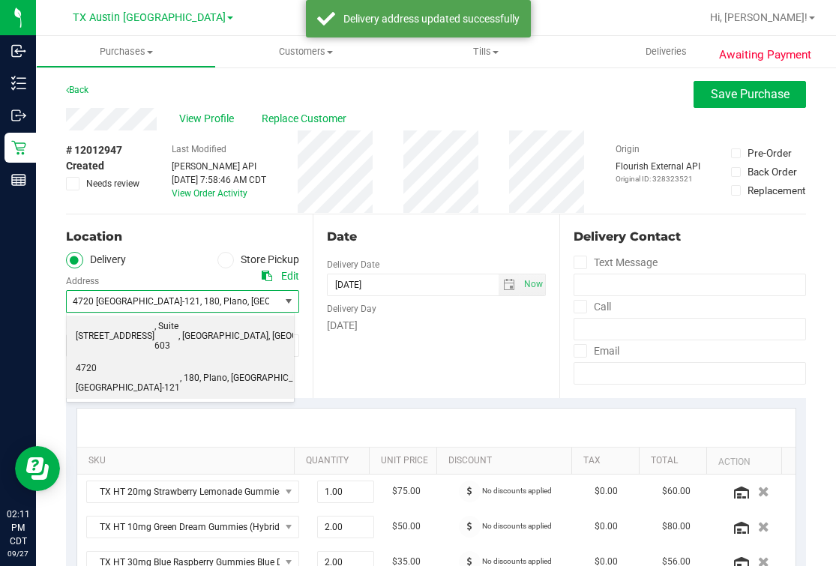
click at [162, 326] on span ", Suite 603" at bounding box center [166, 336] width 24 height 38
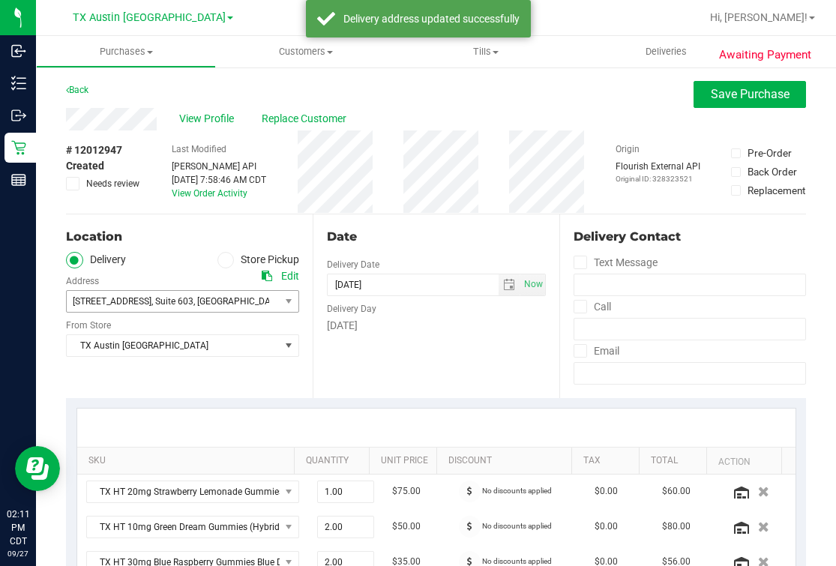
click at [423, 239] on div "Date" at bounding box center [436, 237] width 219 height 18
click at [427, 349] on div "Date Delivery Date [DATE] Now [DATE] 02:00 PM Now Delivery Day [DATE]" at bounding box center [435, 306] width 247 height 184
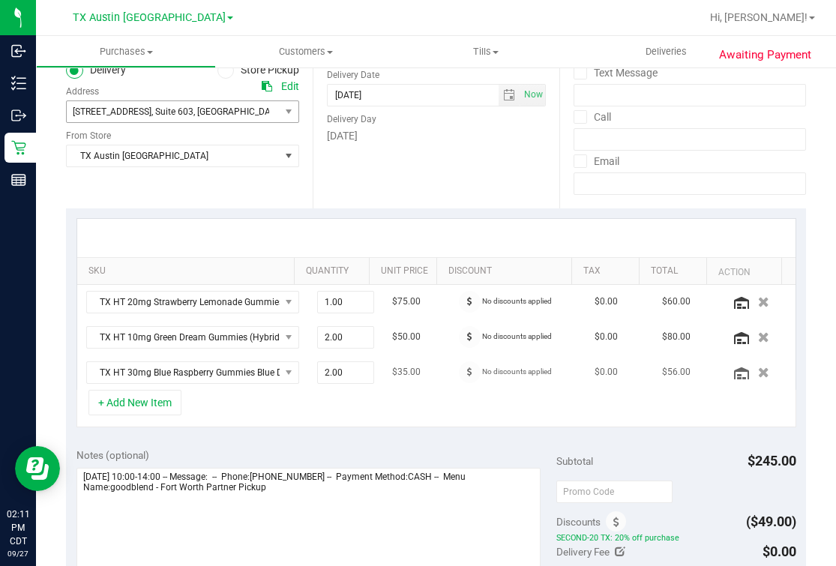
scroll to position [374, 0]
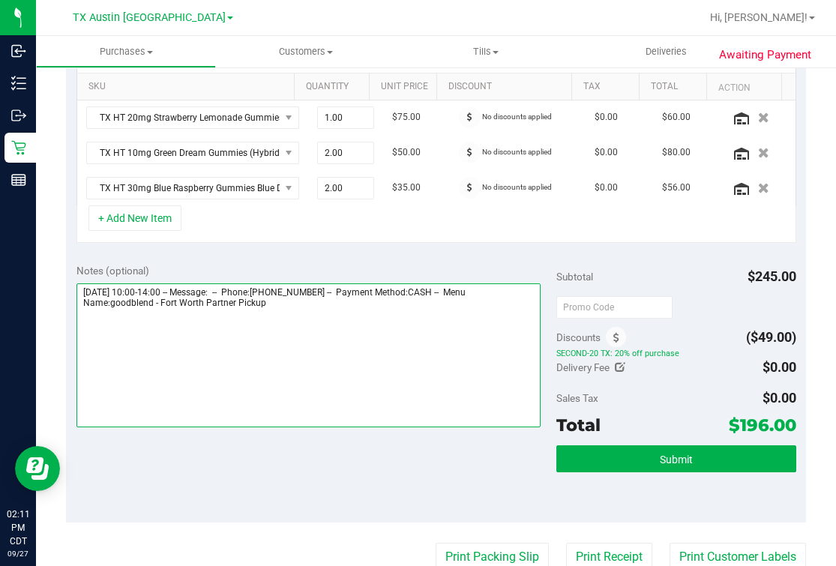
click at [327, 370] on textarea at bounding box center [308, 355] width 465 height 144
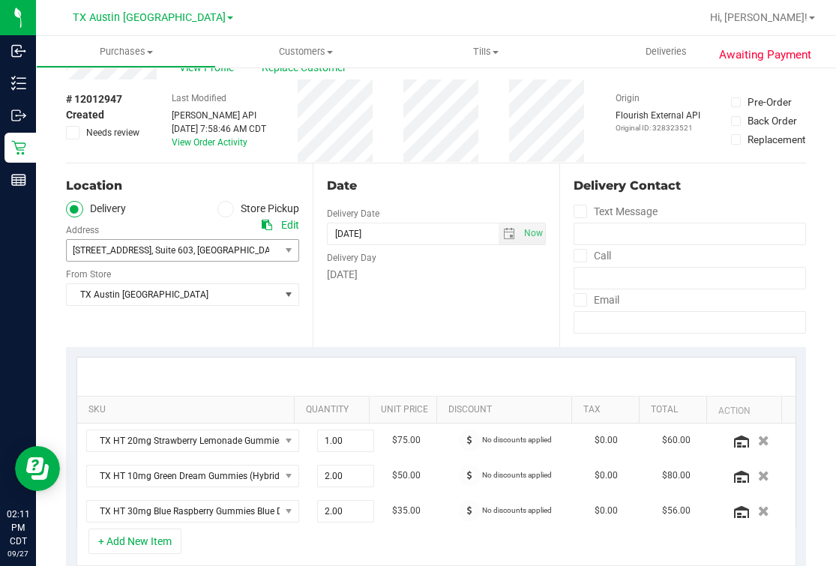
scroll to position [0, 0]
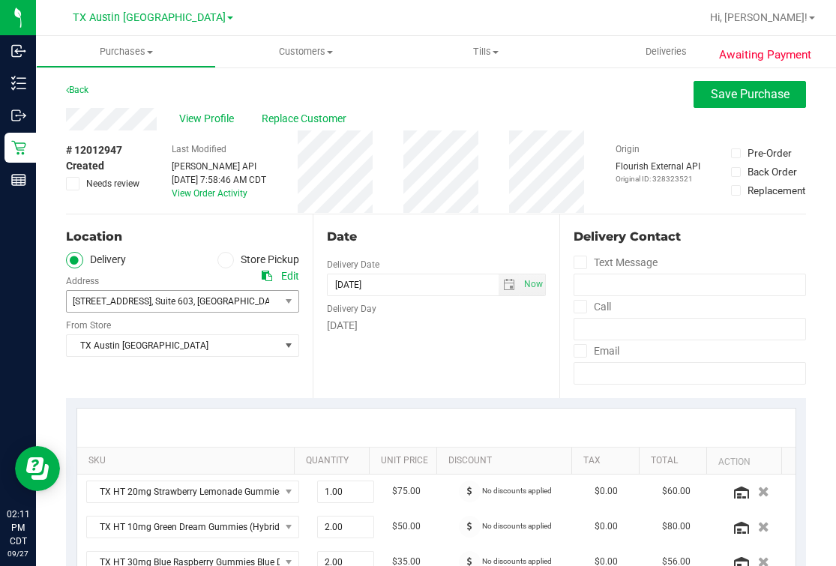
type textarea "[DATE] 10:00-14:00 -- Message: -- Phone:[PHONE_NUMBER] -- Payment Method:CASH -…"
drag, startPoint x: 388, startPoint y: 220, endPoint x: 474, endPoint y: 350, distance: 155.3
click at [474, 350] on div "Date Delivery Date [DATE] Now [DATE] 02:00 PM Now Delivery Day [DATE]" at bounding box center [435, 306] width 247 height 184
click at [447, 249] on div "Date Delivery Date [DATE] Now [DATE] 02:00 PM Now Delivery Day [DATE]" at bounding box center [435, 306] width 247 height 184
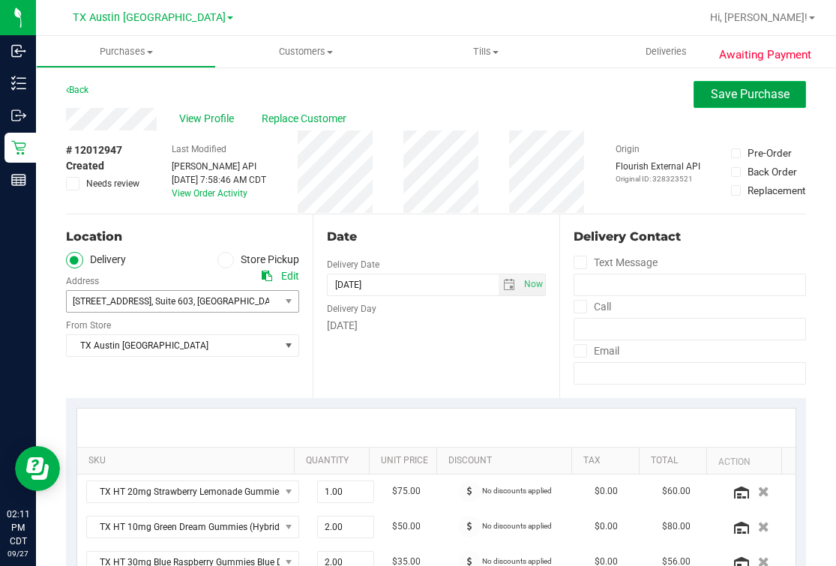
click at [771, 97] on span "Save Purchase" at bounding box center [749, 94] width 79 height 14
drag, startPoint x: 581, startPoint y: 97, endPoint x: 628, endPoint y: 129, distance: 56.7
click at [579, 97] on div "Back Save Purchase" at bounding box center [436, 94] width 740 height 27
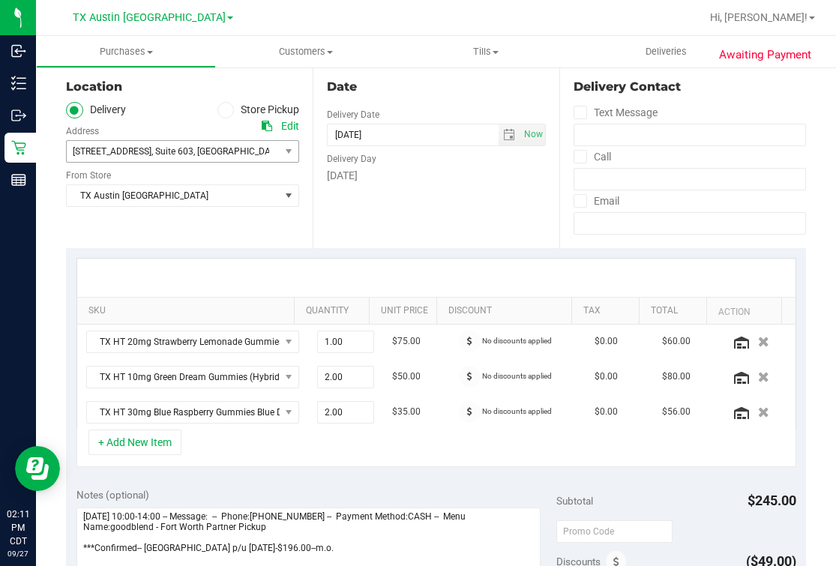
scroll to position [281, 0]
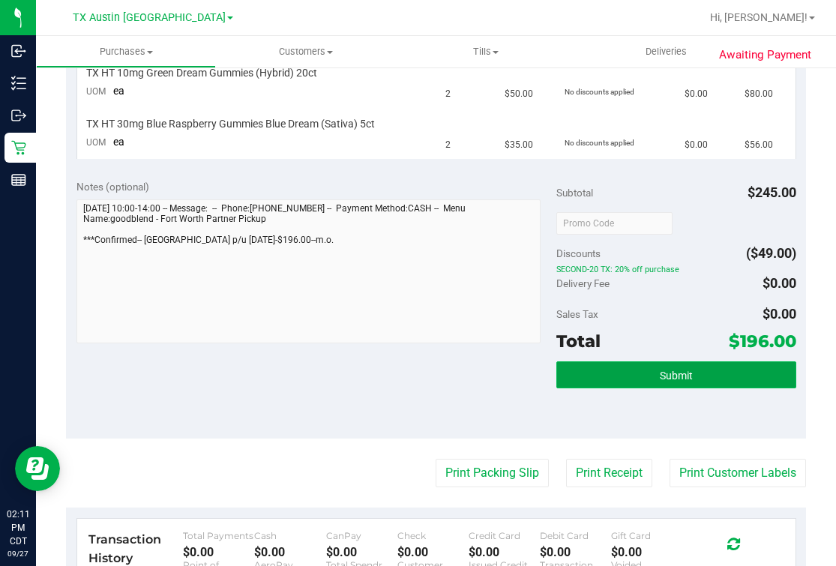
click at [649, 382] on button "Submit" at bounding box center [676, 374] width 240 height 27
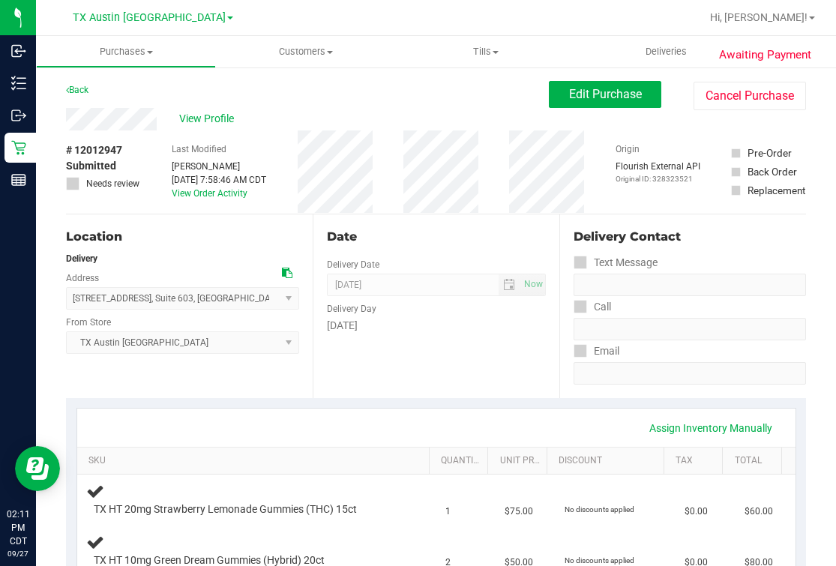
click at [473, 228] on div "Date" at bounding box center [436, 237] width 219 height 18
click at [229, 109] on div "View Profile" at bounding box center [307, 119] width 483 height 22
click at [222, 109] on div "View Profile" at bounding box center [307, 119] width 483 height 22
click at [218, 112] on span "View Profile" at bounding box center [209, 119] width 60 height 16
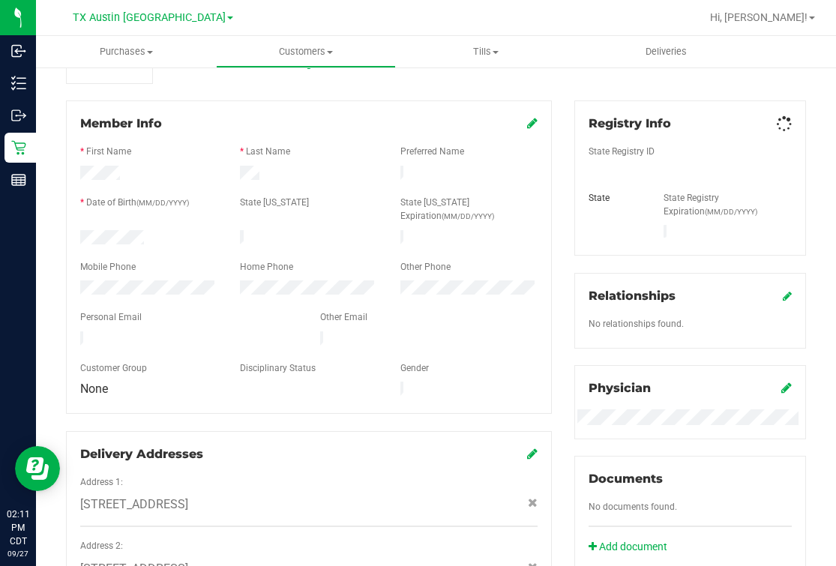
scroll to position [187, 0]
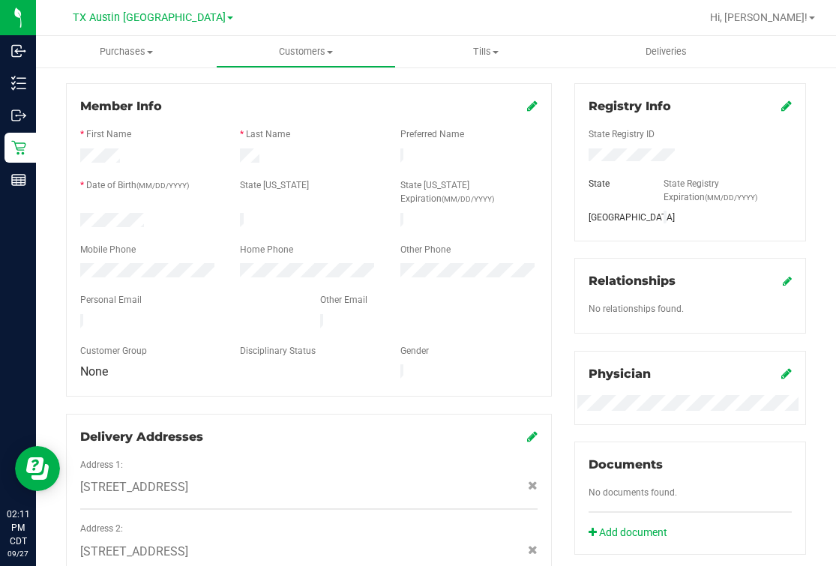
click at [362, 243] on div "Home Phone" at bounding box center [309, 251] width 160 height 17
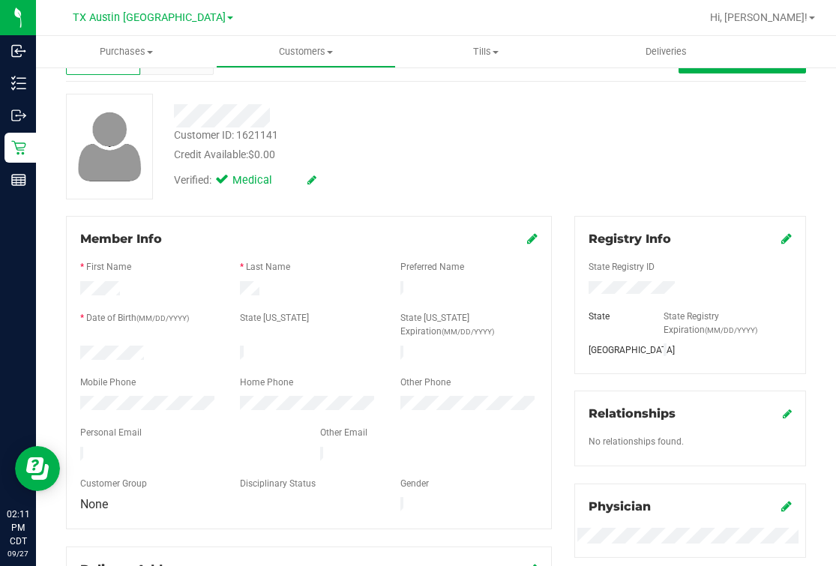
scroll to position [0, 0]
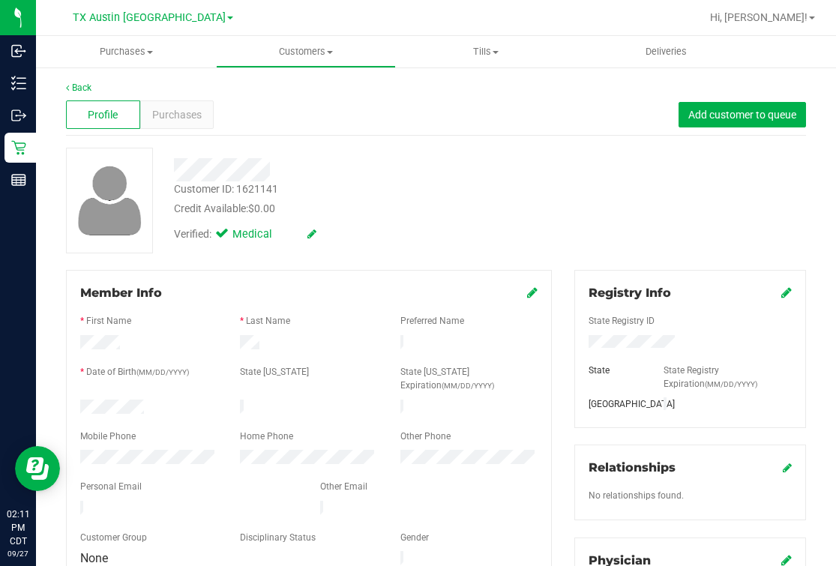
click at [84, 91] on link "Back" at bounding box center [78, 87] width 25 height 10
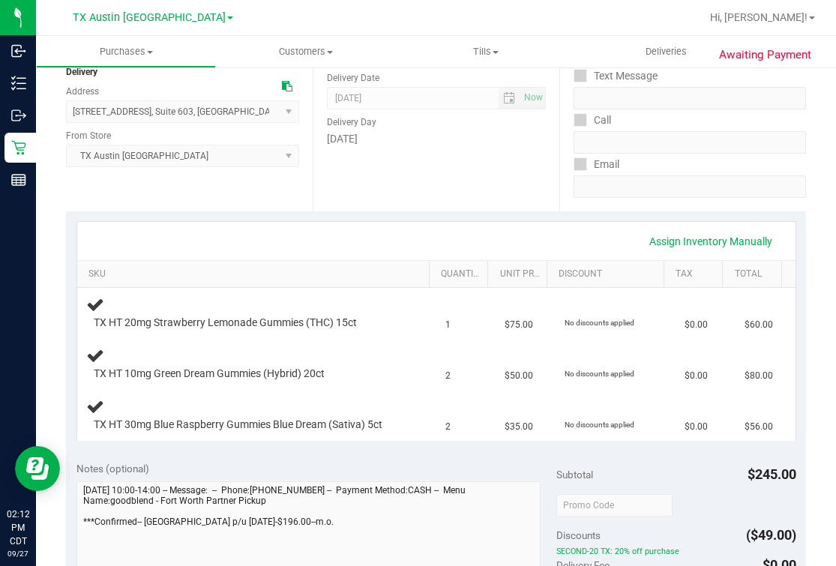
scroll to position [468, 0]
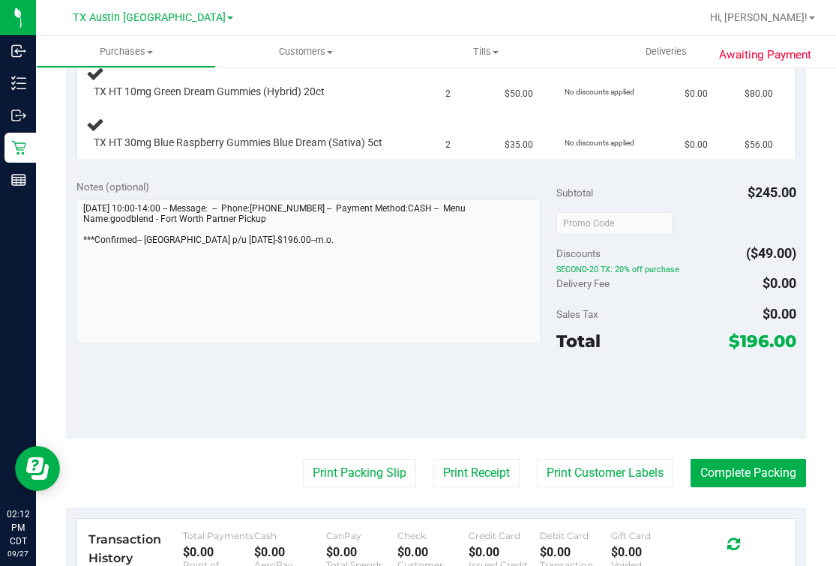
click at [75, 263] on div "Notes (optional) Subtotal $245.00 Discounts ($49.00) SECOND-20 TX: 20% off purc…" at bounding box center [436, 304] width 740 height 270
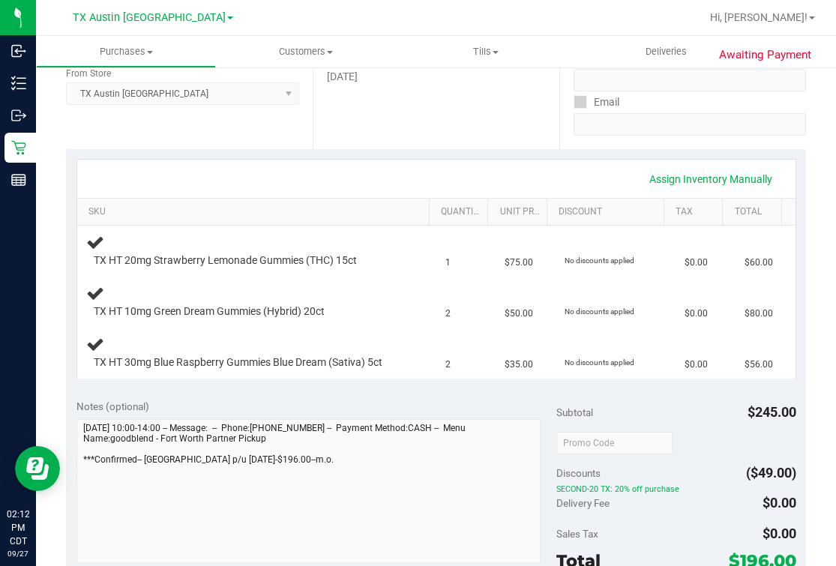
scroll to position [0, 0]
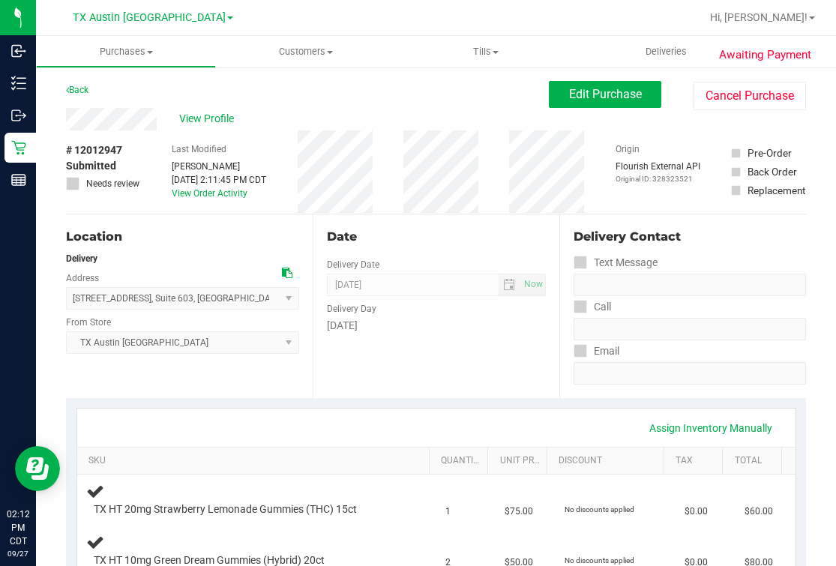
click at [420, 92] on div "Back Edit Purchase Cancel Purchase" at bounding box center [436, 94] width 740 height 27
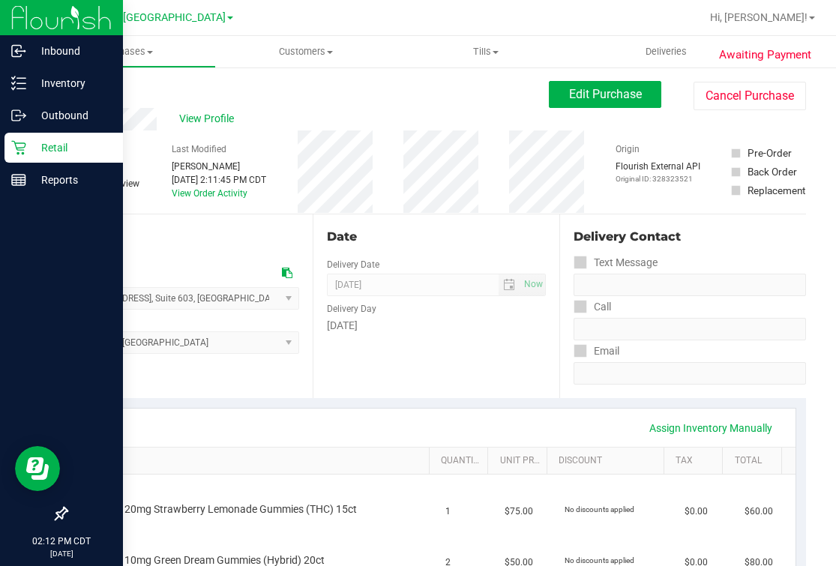
click at [14, 140] on icon at bounding box center [18, 147] width 15 height 15
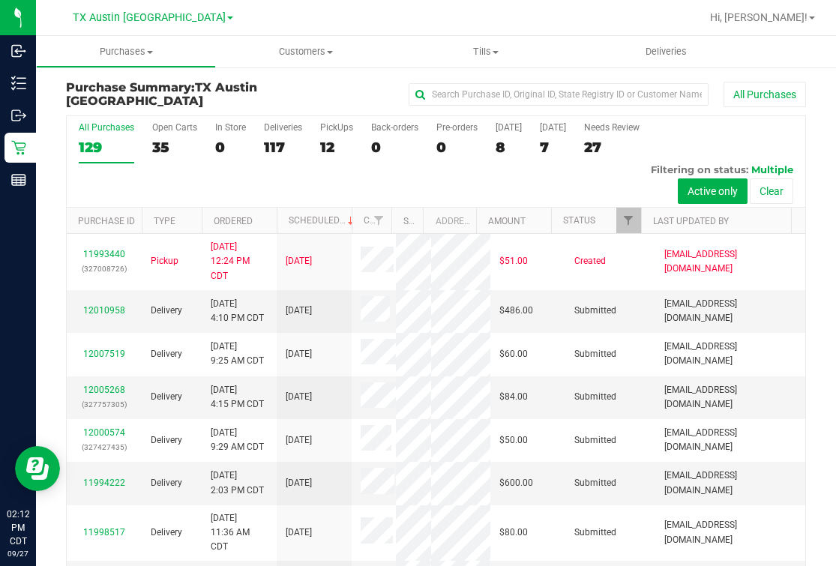
drag, startPoint x: 336, startPoint y: 93, endPoint x: 331, endPoint y: 109, distance: 17.3
click at [336, 93] on div "All Purchases" at bounding box center [558, 94] width 493 height 25
click at [322, 142] on div "12" at bounding box center [336, 147] width 33 height 17
click at [0, 0] on input "PickUps 12" at bounding box center [0, 0] width 0 height 0
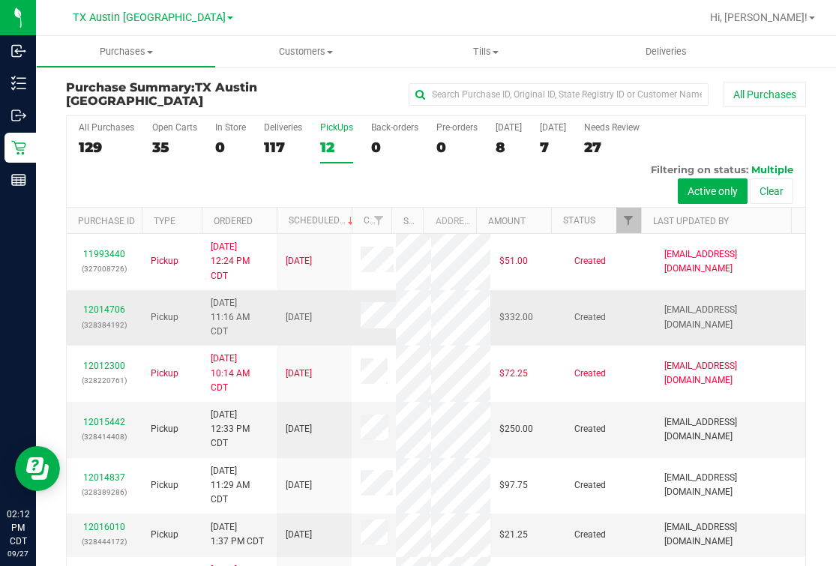
scroll to position [456, 0]
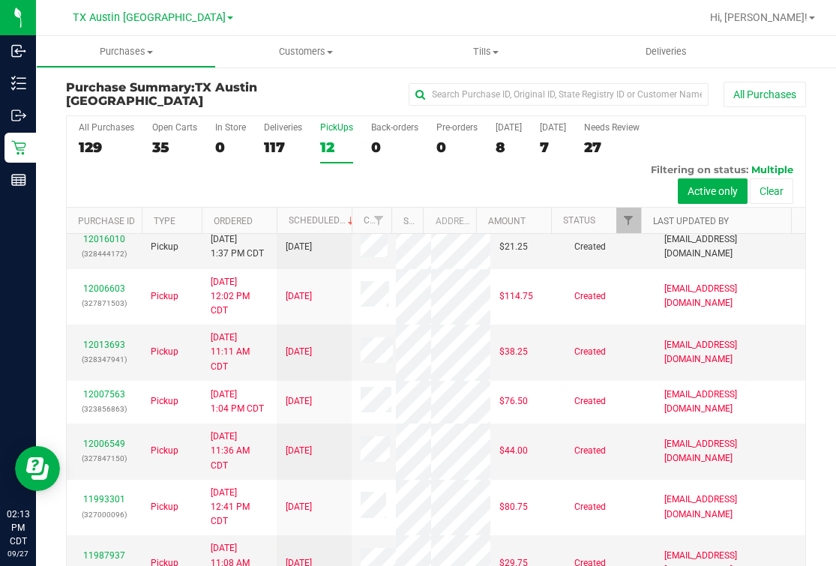
click at [653, 221] on link "Last Updated By" at bounding box center [691, 221] width 76 height 10
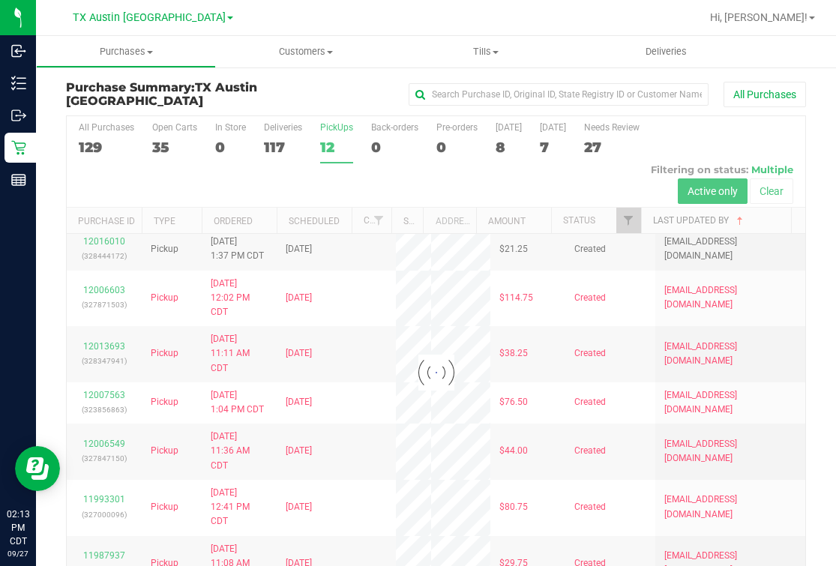
scroll to position [0, 0]
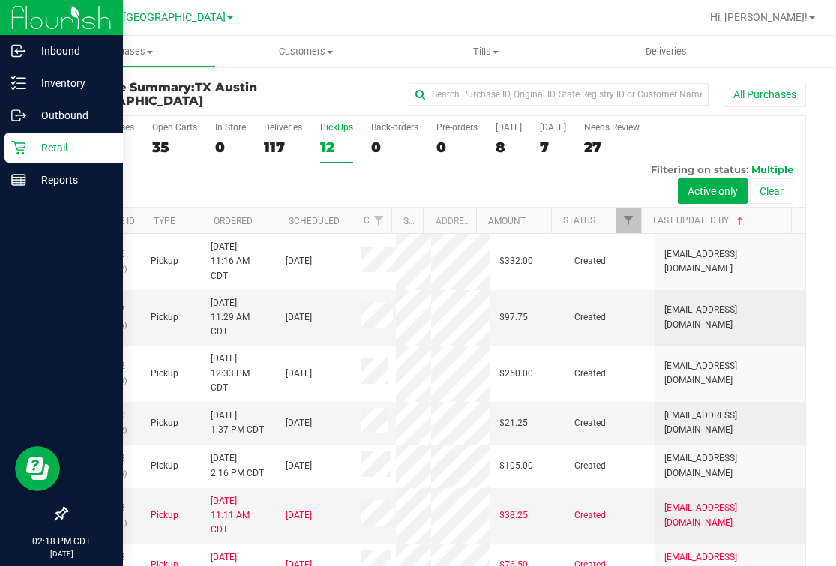
click at [1, 144] on link "Retail" at bounding box center [61, 149] width 123 height 32
click at [28, 150] on p "Retail" at bounding box center [71, 148] width 90 height 18
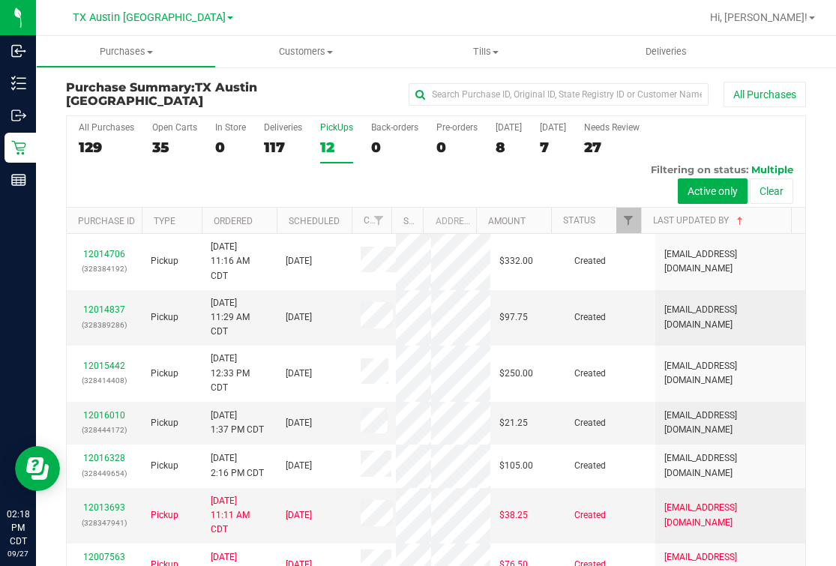
click at [327, 139] on div "12" at bounding box center [336, 147] width 33 height 17
click at [0, 0] on input "PickUps 12" at bounding box center [0, 0] width 0 height 0
click at [130, 22] on span "TX Austin [GEOGRAPHIC_DATA]" at bounding box center [149, 17] width 153 height 13
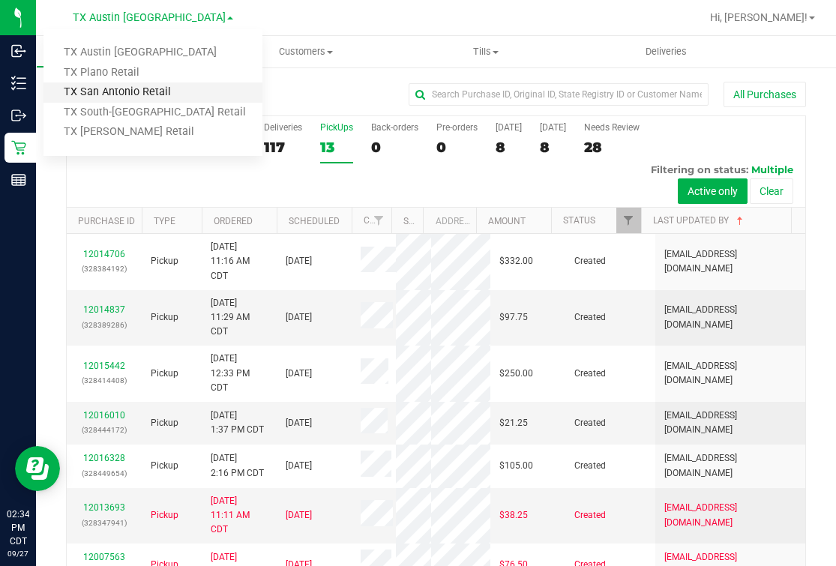
click at [100, 95] on link "TX San Antonio Retail" at bounding box center [152, 92] width 219 height 20
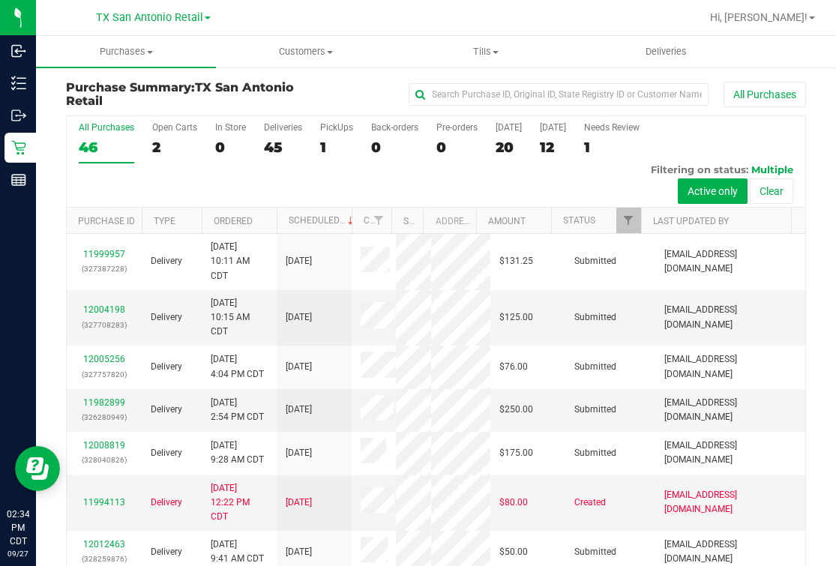
click at [318, 128] on div "All Purchases 46 Open Carts 2 In Store 0 Deliveries 45 PickUps 1 Back-orders 0 …" at bounding box center [436, 161] width 738 height 91
click at [324, 133] on div "PickUps" at bounding box center [336, 127] width 33 height 10
click at [0, 0] on input "PickUps 1" at bounding box center [0, 0] width 0 height 0
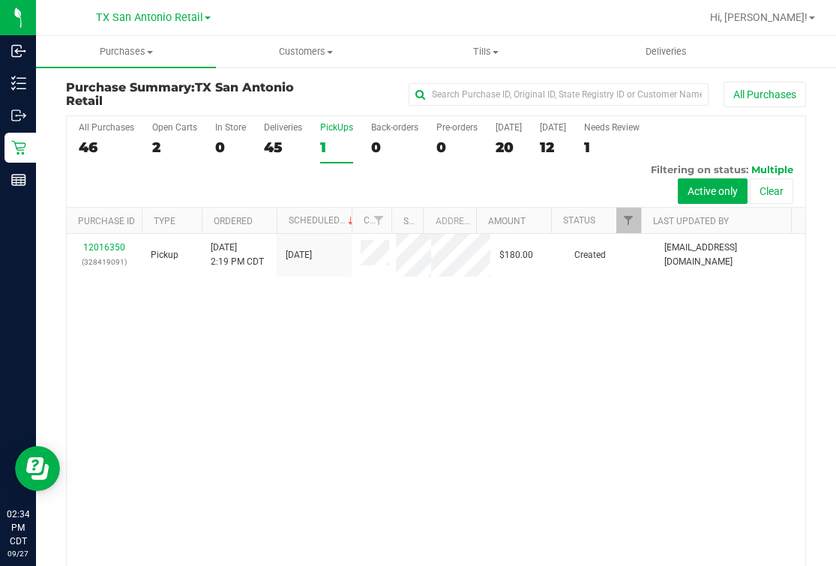
click at [287, 421] on div "12016350 (328419091) Pickup [DATE] 2:19 PM CDT 9/28/2025 $180.00 Created [PERSO…" at bounding box center [436, 412] width 738 height 357
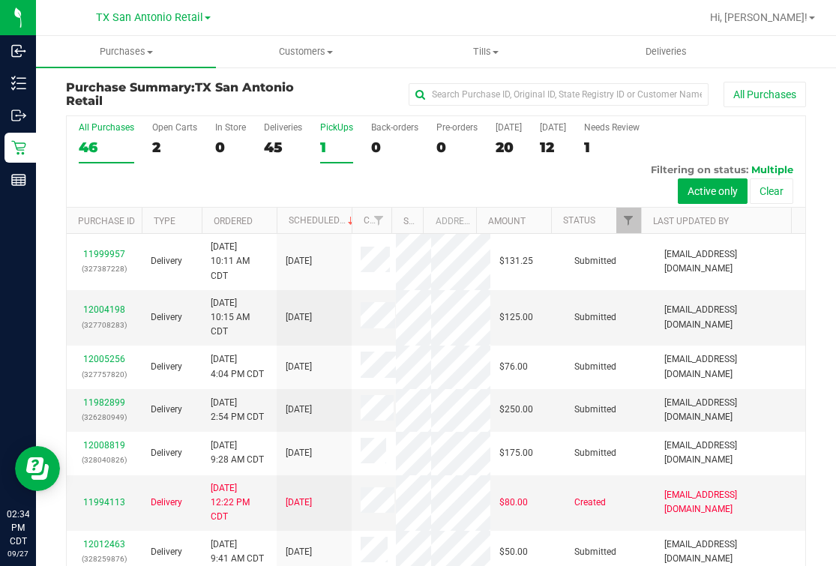
click at [345, 124] on div "PickUps" at bounding box center [336, 127] width 33 height 10
click at [0, 0] on input "PickUps 1" at bounding box center [0, 0] width 0 height 0
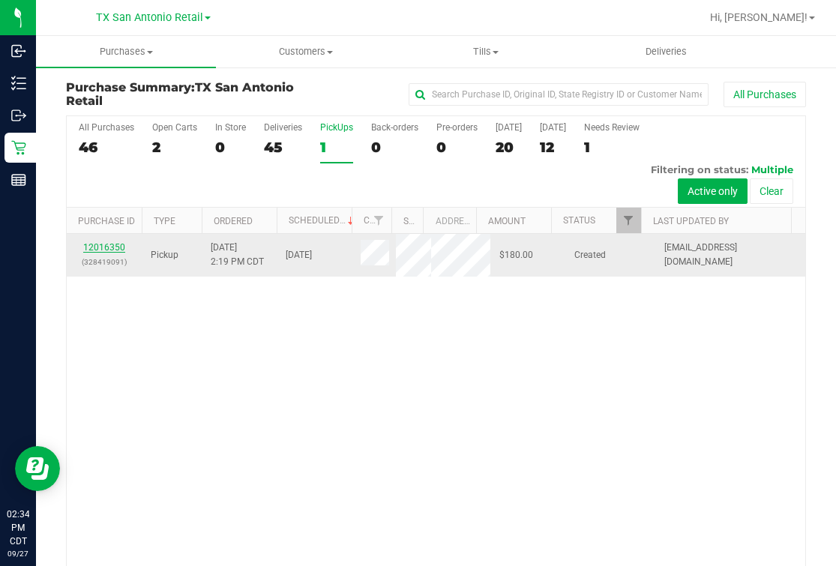
click at [101, 244] on link "12016350" at bounding box center [104, 247] width 42 height 10
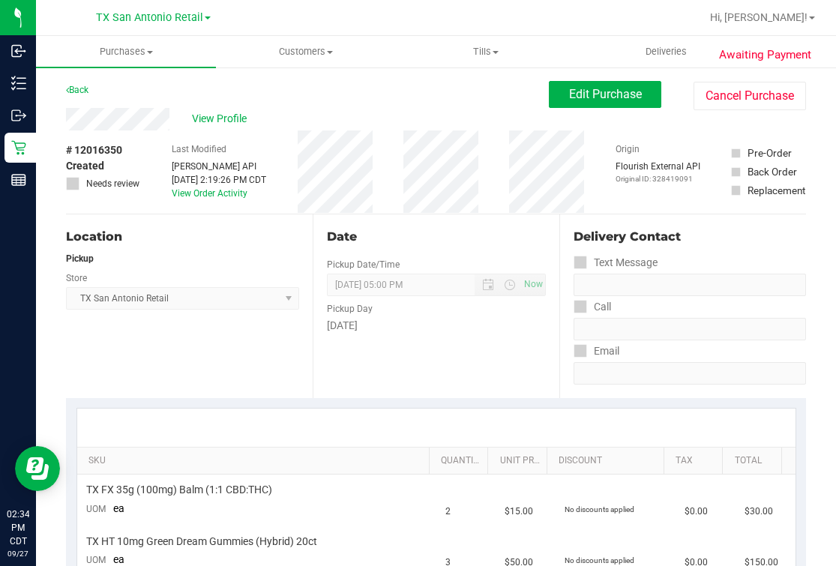
click at [424, 221] on div "Date Pickup Date/Time [DATE] Now [DATE] 05:00 PM Now Pickup Day [DATE]" at bounding box center [435, 306] width 247 height 184
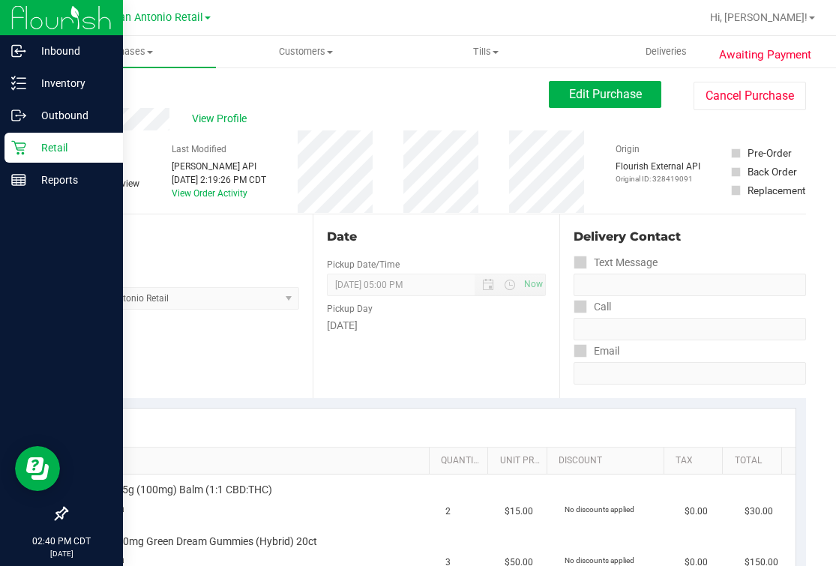
click at [19, 140] on icon at bounding box center [18, 147] width 15 height 15
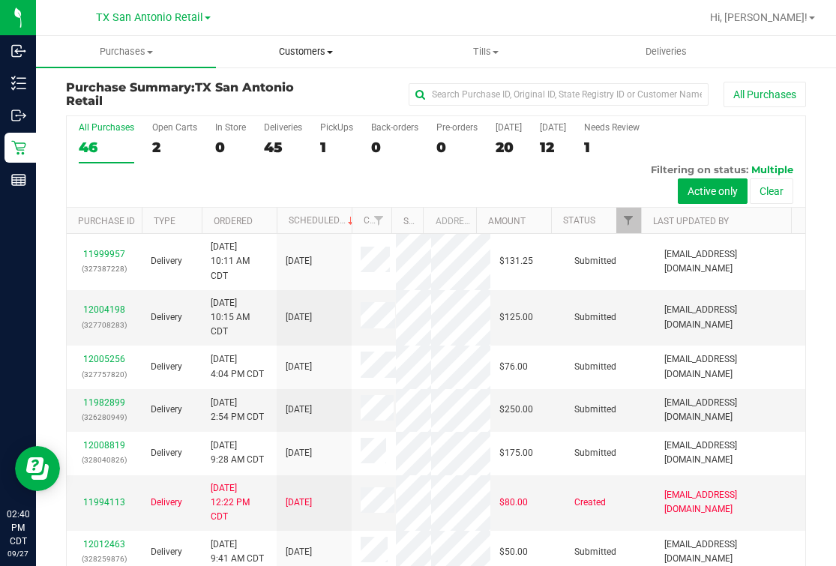
click at [298, 60] on uib-tab-heading "Customers All customers Add a new customer All physicians" at bounding box center [306, 52] width 178 height 30
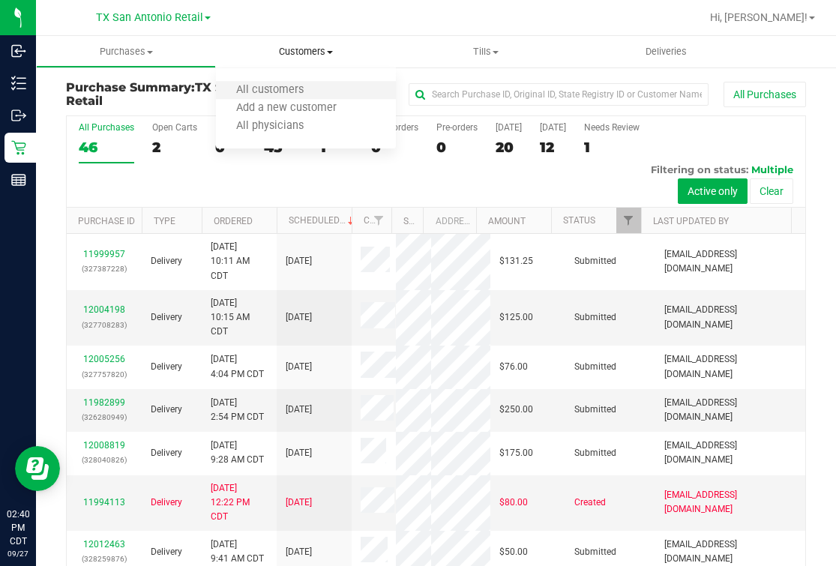
click at [273, 82] on li "All customers" at bounding box center [306, 91] width 180 height 18
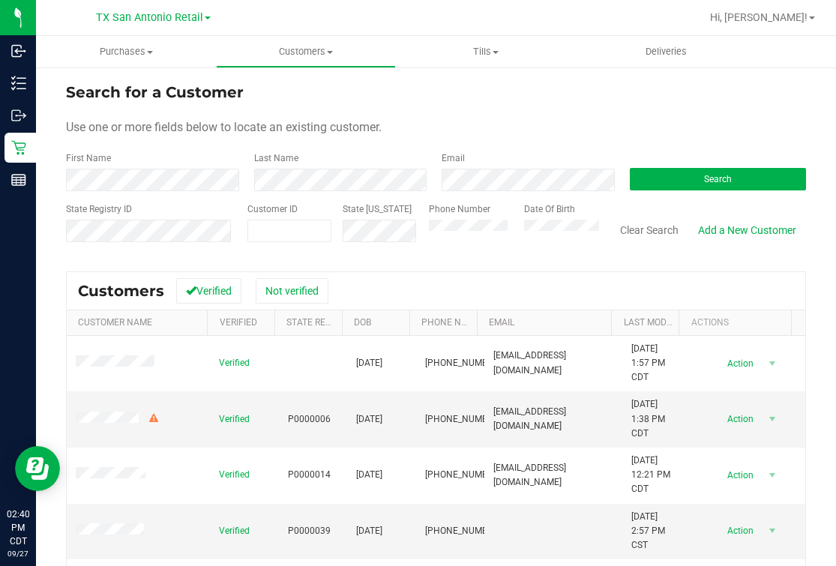
click at [487, 243] on div "Phone Number" at bounding box center [471, 228] width 84 height 53
click at [647, 175] on button "Search" at bounding box center [717, 179] width 177 height 22
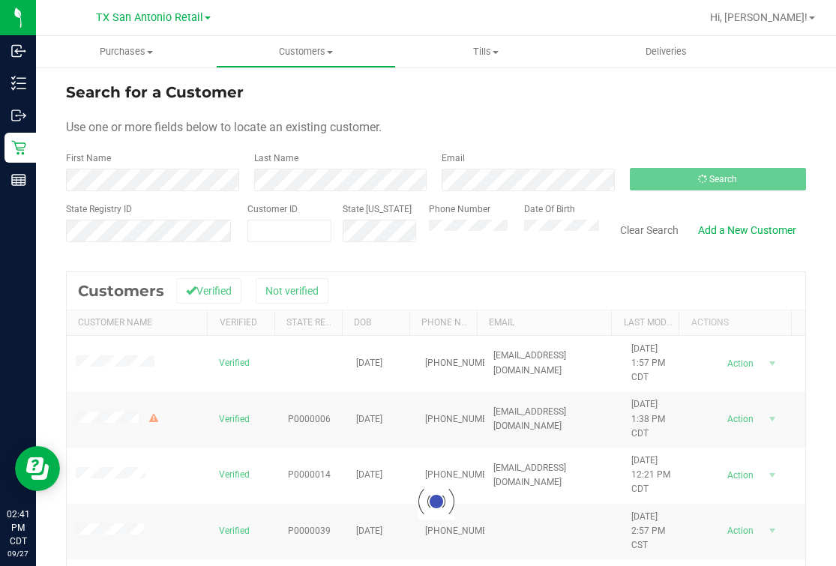
click at [529, 91] on div "Search for a Customer" at bounding box center [436, 92] width 740 height 22
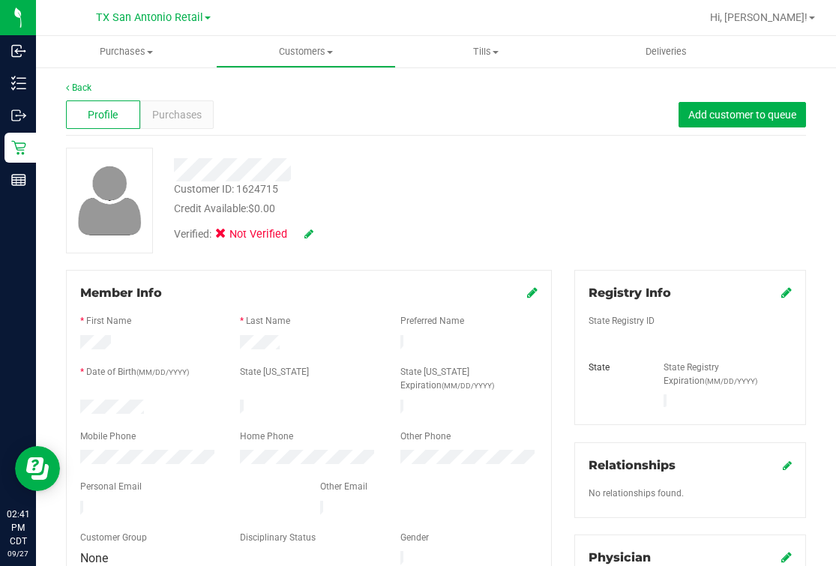
click at [781, 292] on icon at bounding box center [786, 292] width 10 height 12
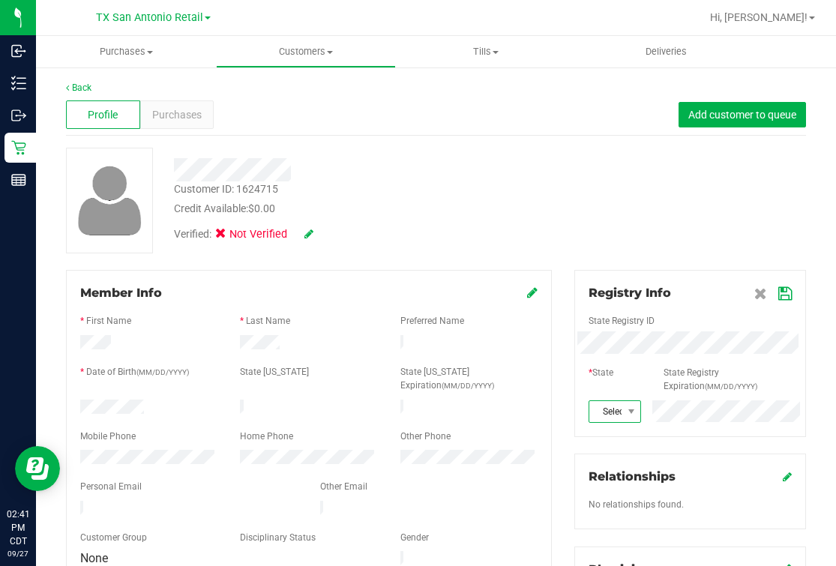
click at [598, 409] on span "Select state" at bounding box center [605, 411] width 32 height 21
click at [600, 315] on li "[GEOGRAPHIC_DATA]" at bounding box center [603, 327] width 49 height 25
click at [778, 292] on icon at bounding box center [784, 294] width 13 height 12
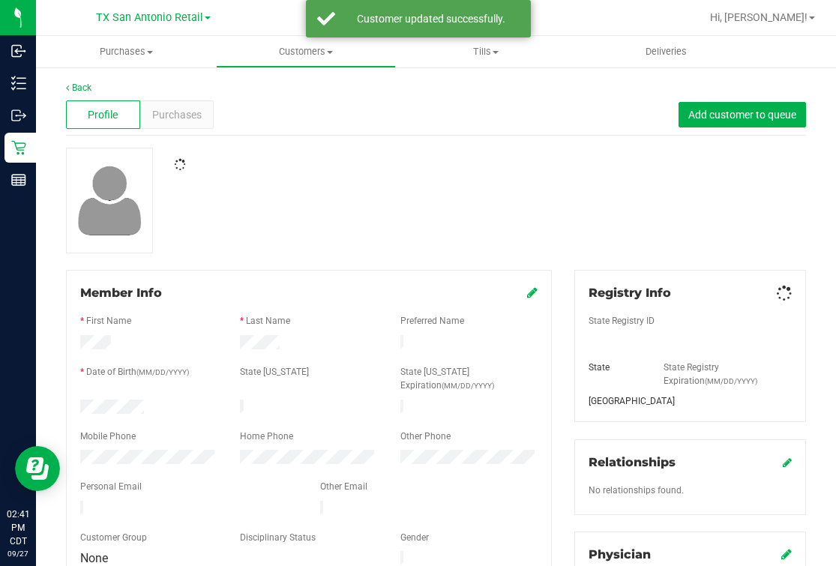
click at [479, 245] on div at bounding box center [436, 201] width 762 height 106
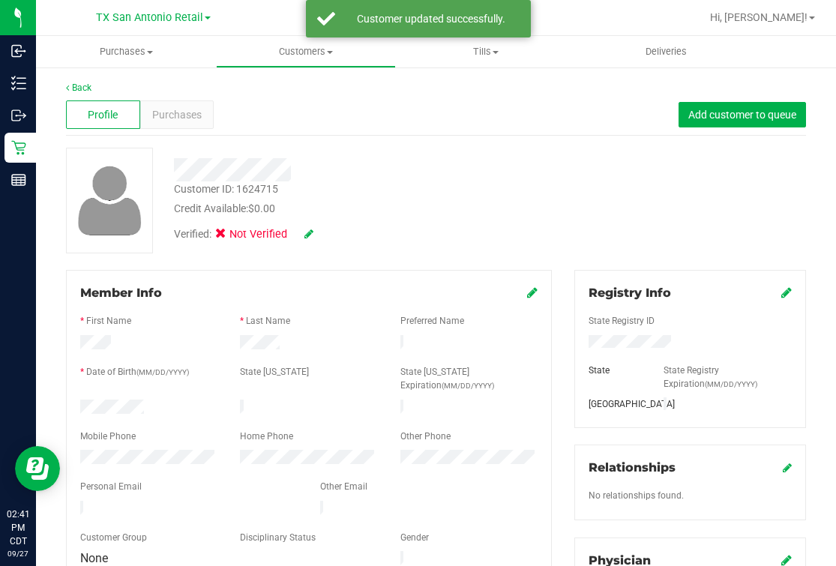
click at [308, 236] on icon at bounding box center [308, 234] width 9 height 10
click at [223, 236] on icon at bounding box center [225, 236] width 10 height 0
click at [0, 0] on input "Medical" at bounding box center [0, 0] width 0 height 0
click at [328, 232] on icon at bounding box center [329, 234] width 12 height 10
click at [497, 162] on div at bounding box center [353, 164] width 381 height 13
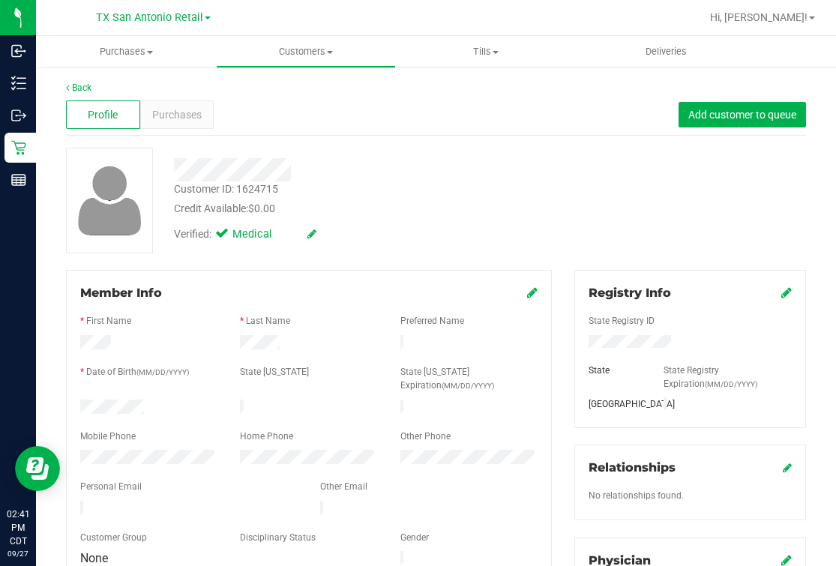
scroll to position [93, 0]
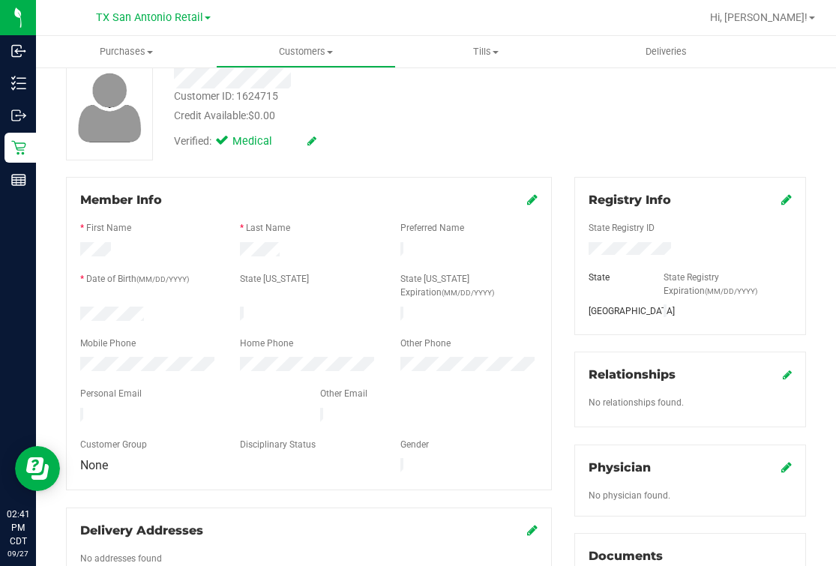
click at [781, 471] on link at bounding box center [786, 467] width 10 height 14
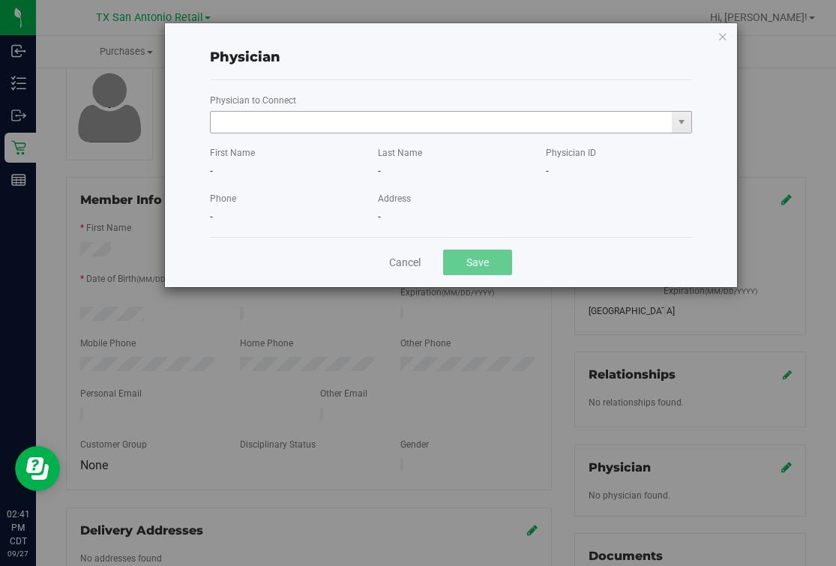
click at [460, 132] on input "text" at bounding box center [442, 122] width 462 height 21
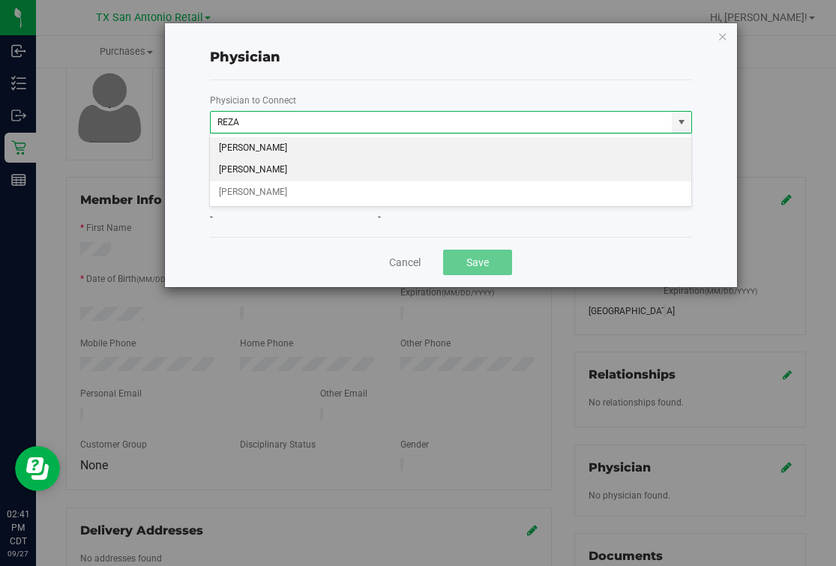
click at [271, 170] on li "[PERSON_NAME]" at bounding box center [450, 170] width 480 height 22
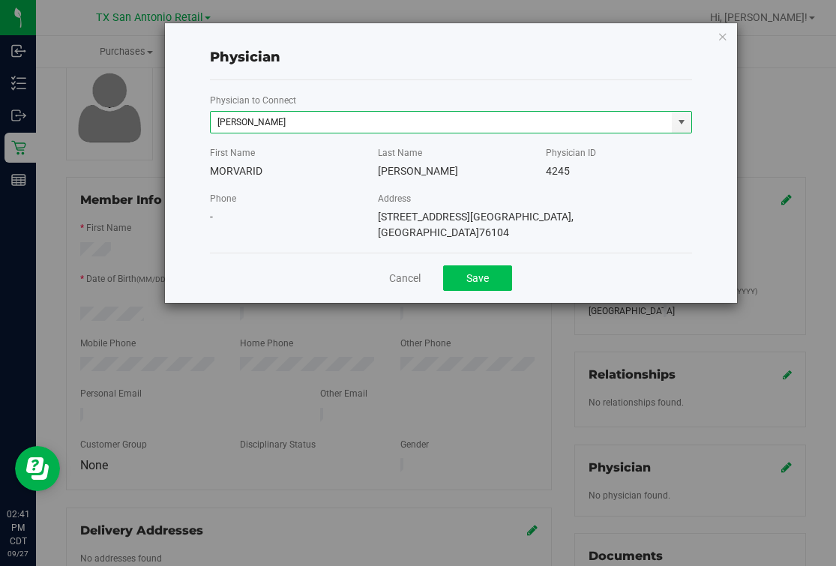
type input "[PERSON_NAME]"
click at [481, 265] on button "Save" at bounding box center [477, 277] width 69 height 25
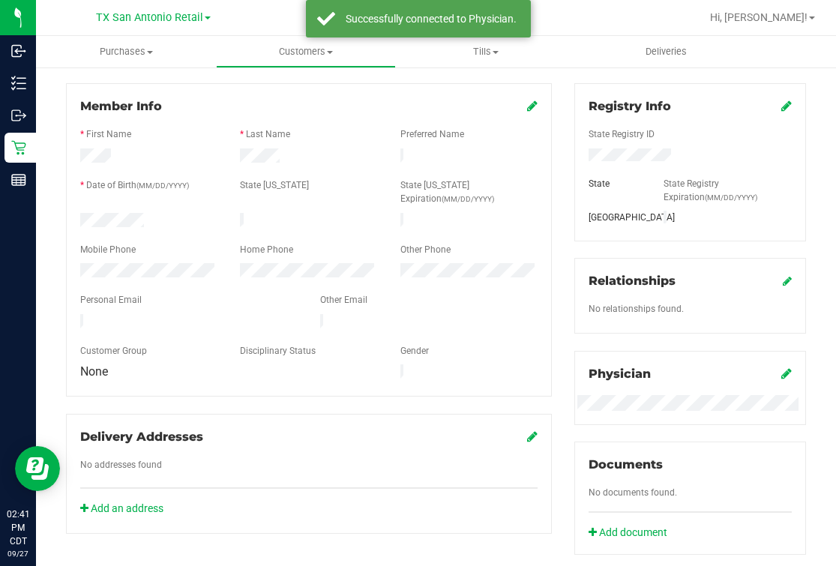
scroll to position [0, 0]
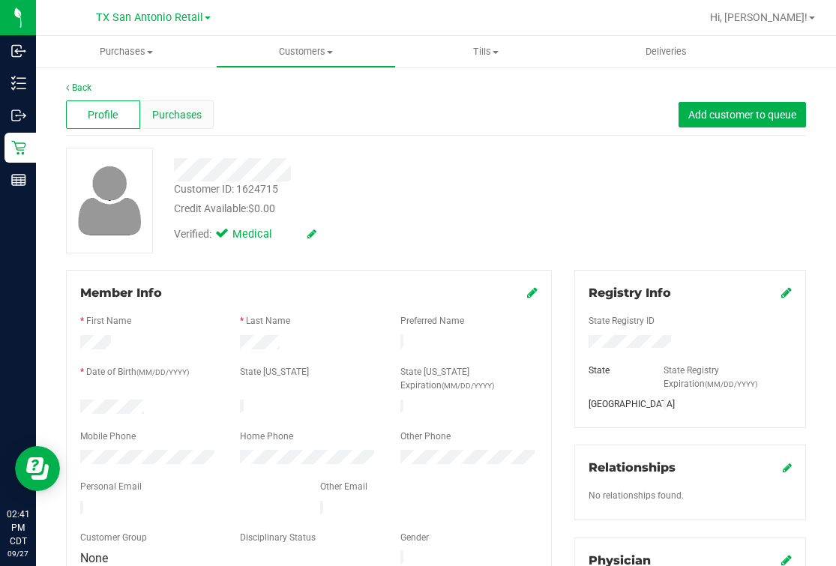
click at [166, 107] on span "Purchases" at bounding box center [176, 115] width 49 height 16
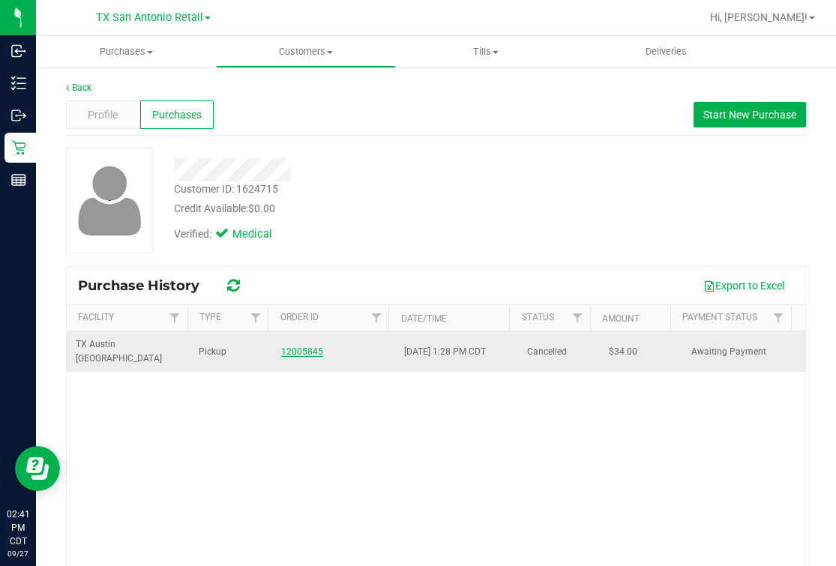
click at [281, 346] on link "12005845" at bounding box center [302, 351] width 42 height 10
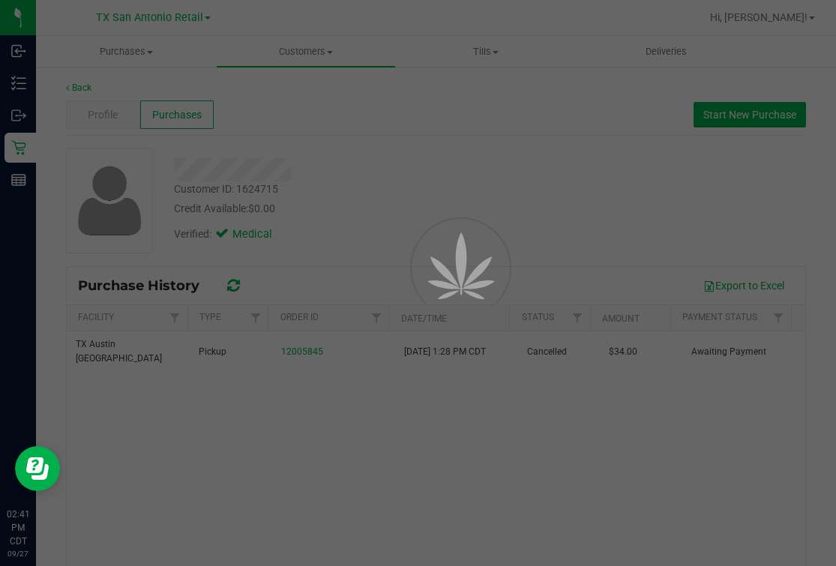
click at [477, 196] on div at bounding box center [418, 283] width 836 height 566
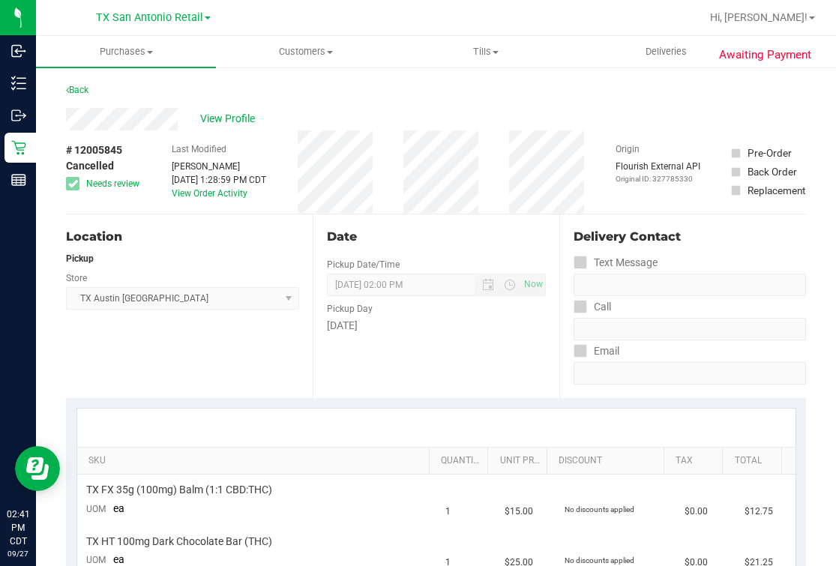
click at [218, 354] on div "Location Pickup Store TX Austin DC Select Store Bonita Springs WC Boynton Beach…" at bounding box center [189, 306] width 247 height 184
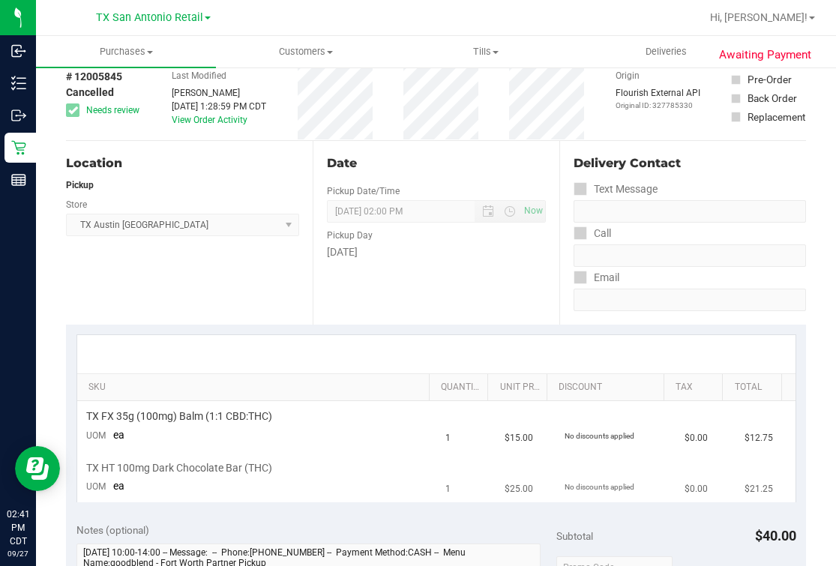
scroll to position [187, 0]
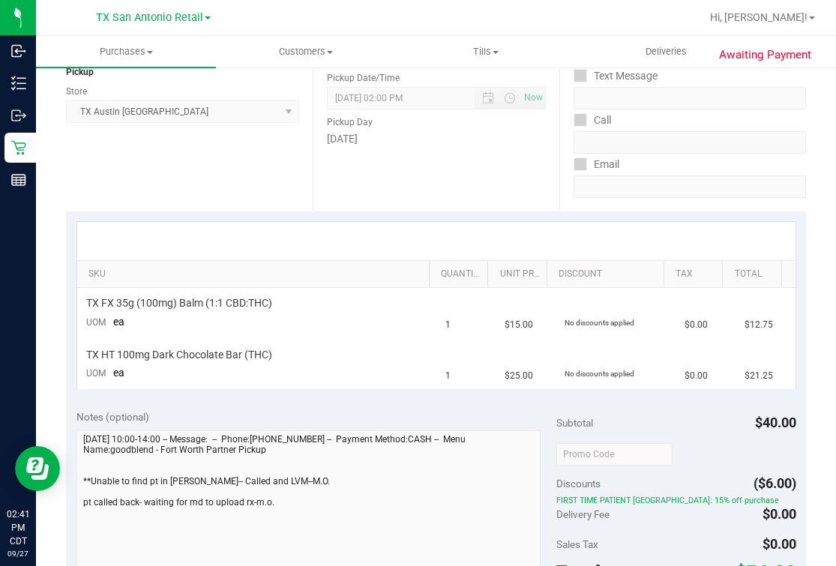
click at [487, 232] on div at bounding box center [436, 241] width 718 height 38
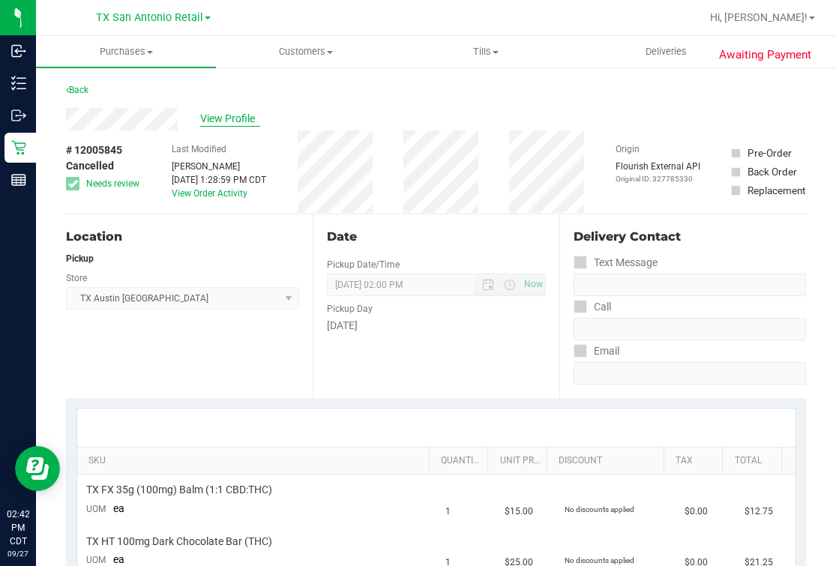
click at [206, 117] on span "View Profile" at bounding box center [230, 119] width 60 height 16
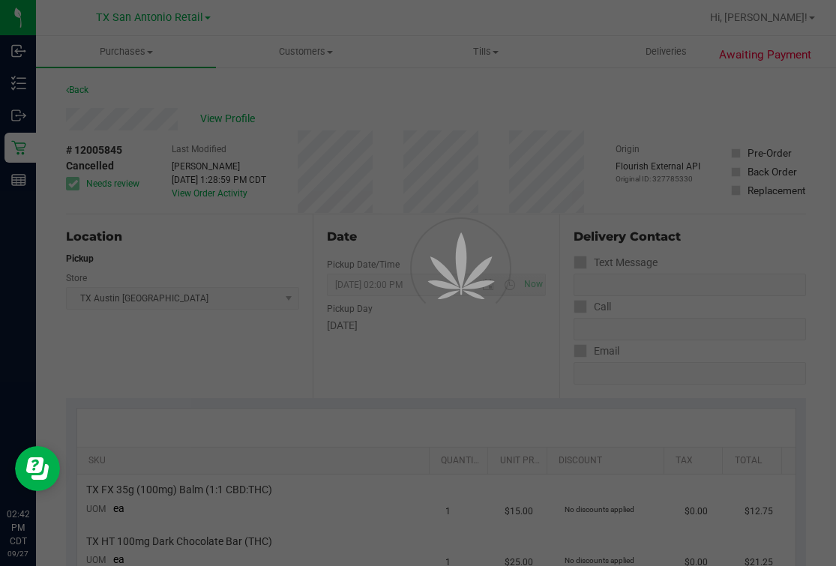
click at [441, 112] on div at bounding box center [418, 283] width 836 height 566
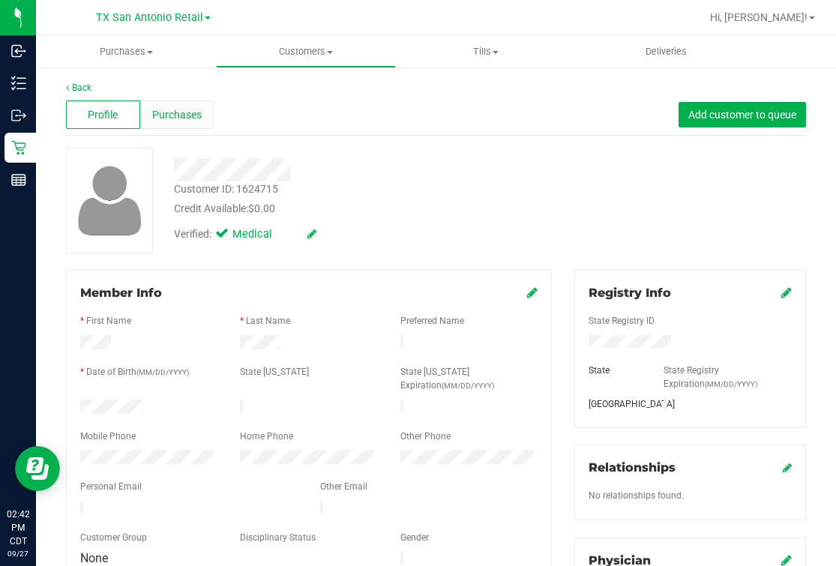
click at [178, 101] on div "Purchases" at bounding box center [177, 114] width 74 height 28
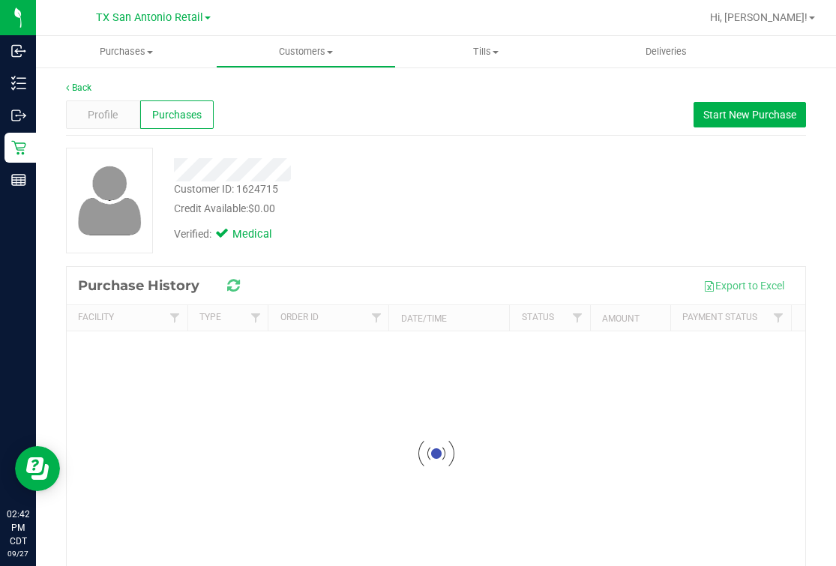
click at [542, 161] on div "Customer ID: 1624715 Credit Available: $0.00 Verified: Medical" at bounding box center [436, 201] width 762 height 106
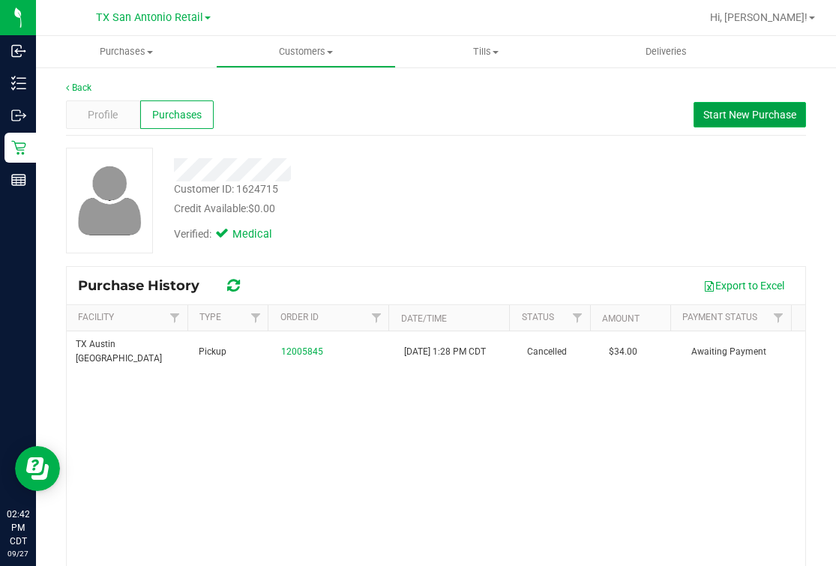
click at [748, 112] on span "Start New Purchase" at bounding box center [749, 115] width 93 height 12
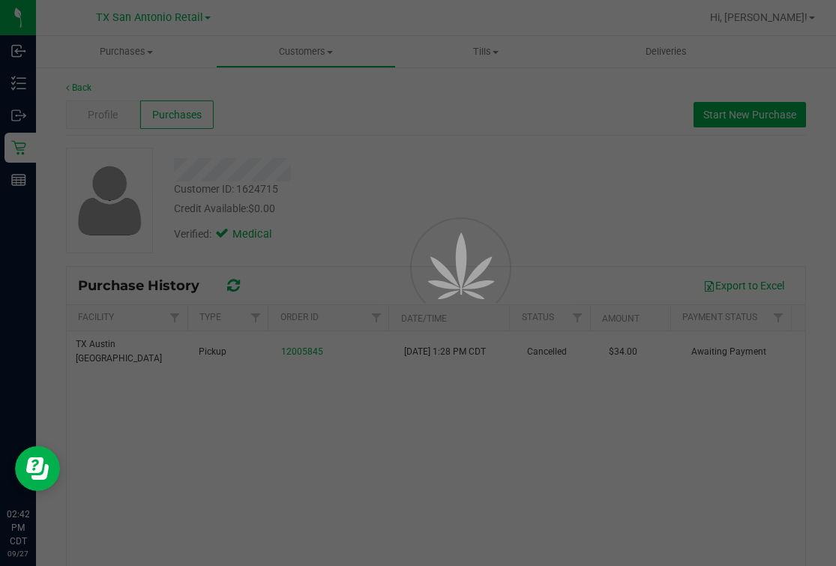
click at [495, 184] on div at bounding box center [418, 283] width 836 height 566
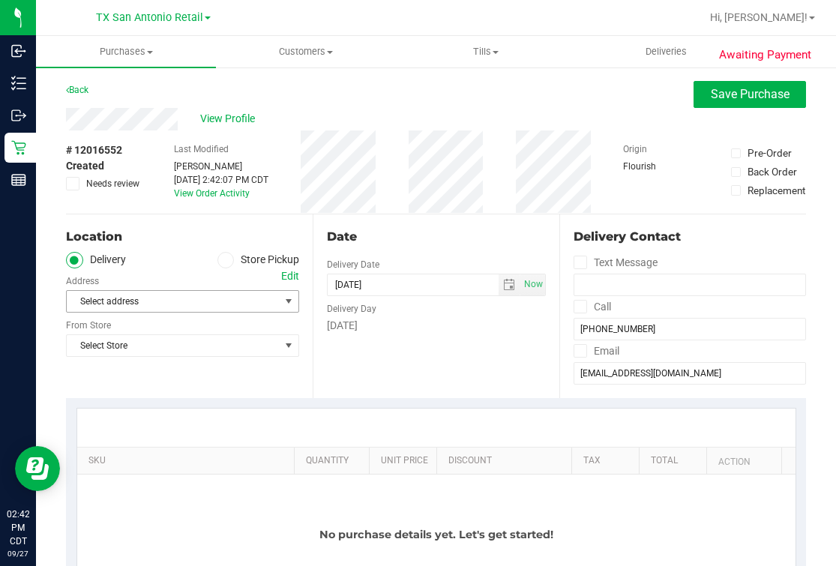
click at [140, 302] on span "Select address" at bounding box center [168, 301] width 202 height 21
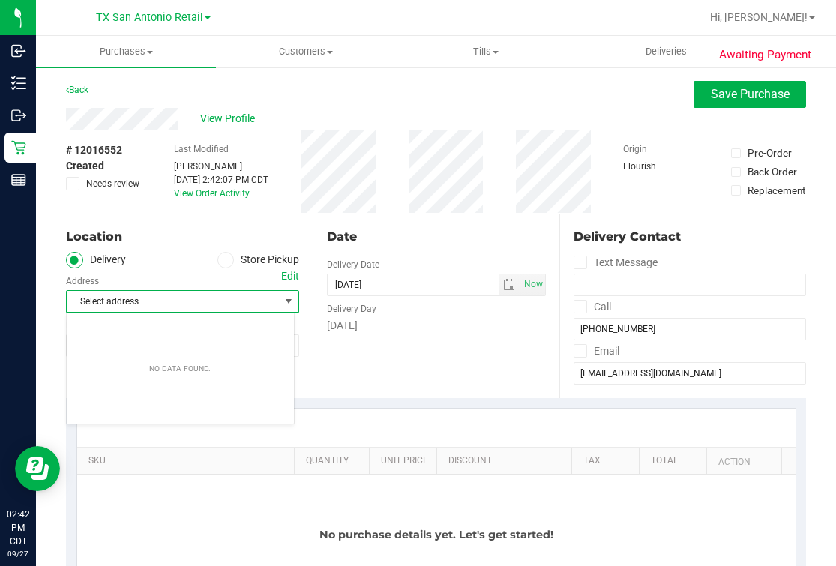
click at [140, 302] on span "Select address" at bounding box center [168, 301] width 202 height 21
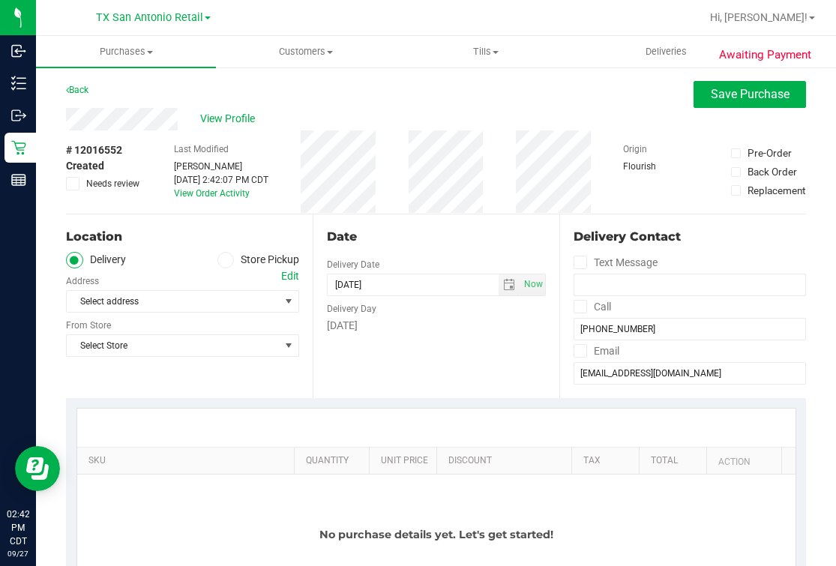
click at [155, 283] on div "Select address Select address" at bounding box center [182, 290] width 233 height 44
click at [281, 274] on div "Edit" at bounding box center [290, 276] width 18 height 16
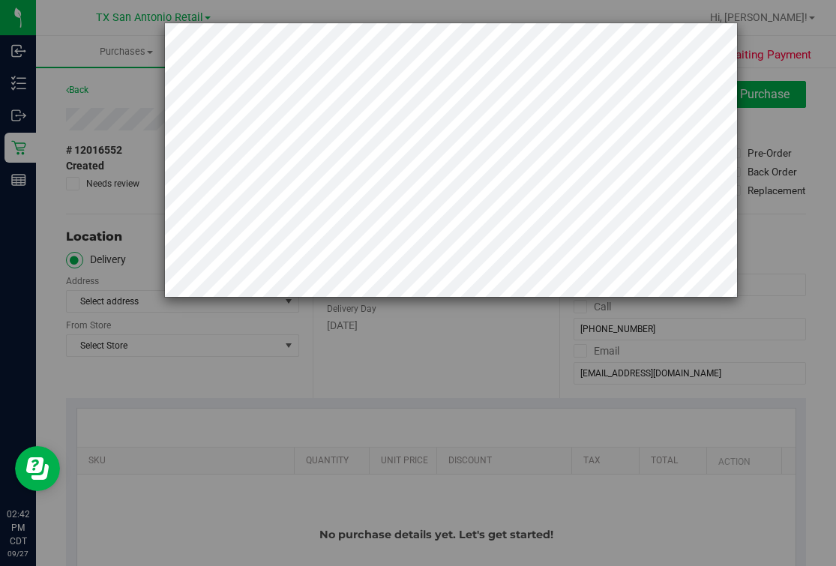
click at [128, 302] on div at bounding box center [423, 283] width 847 height 566
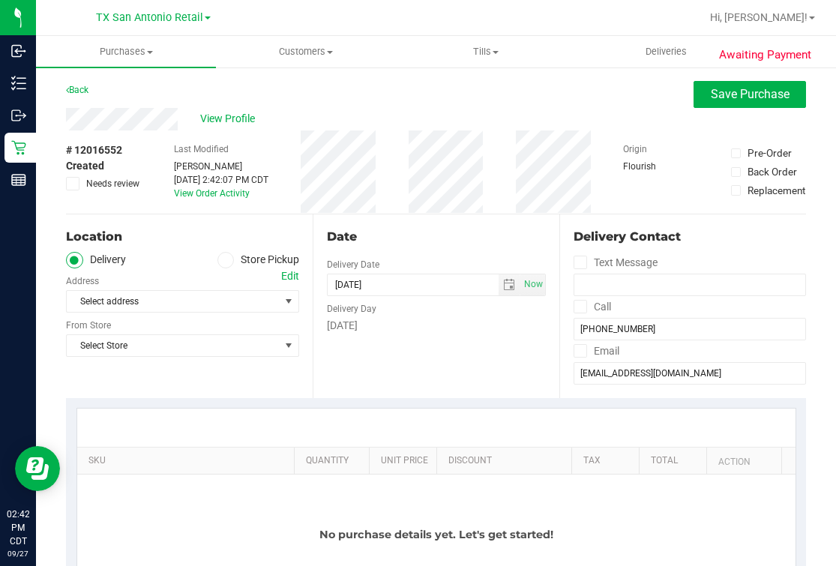
click at [286, 279] on div "Edit" at bounding box center [290, 276] width 18 height 16
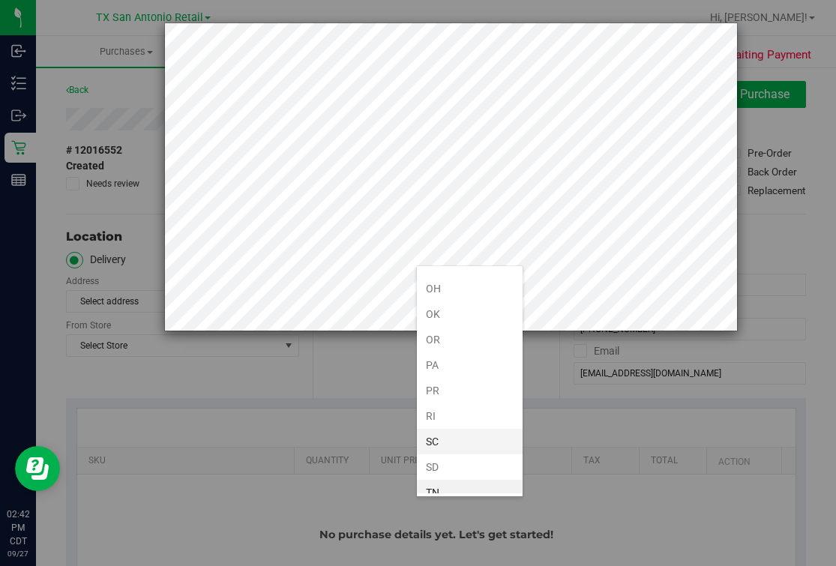
scroll to position [1086, 0]
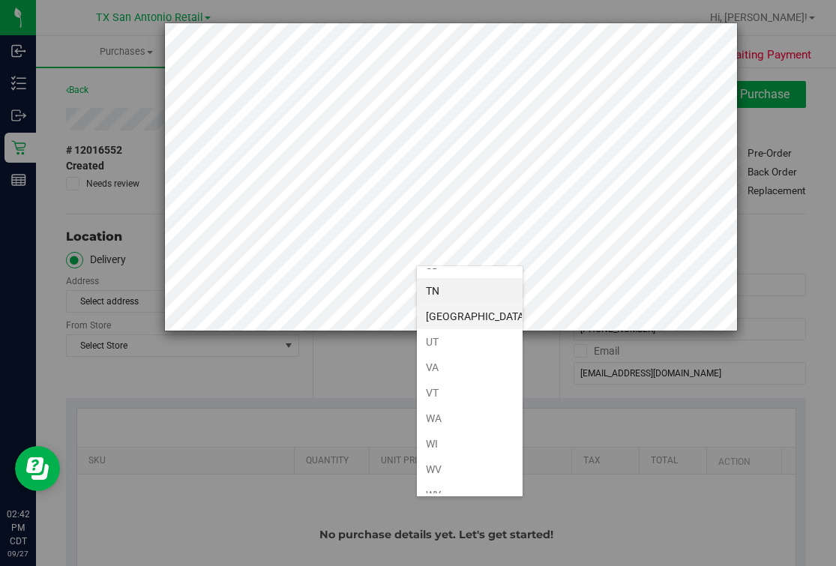
click at [447, 305] on li "[GEOGRAPHIC_DATA]" at bounding box center [470, 316] width 106 height 25
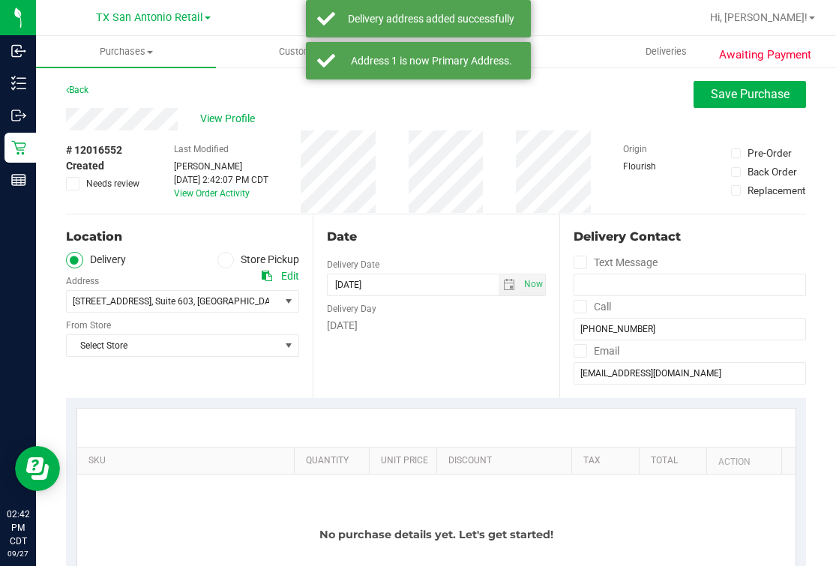
click at [145, 252] on ul "Delivery Store Pickup" at bounding box center [182, 260] width 233 height 17
click at [192, 337] on span "Select Store" at bounding box center [173, 345] width 213 height 21
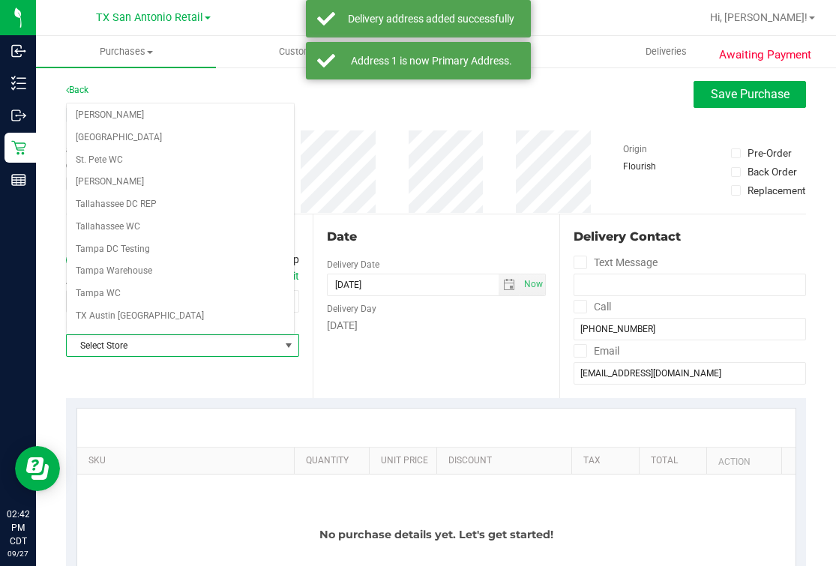
scroll to position [1073, 0]
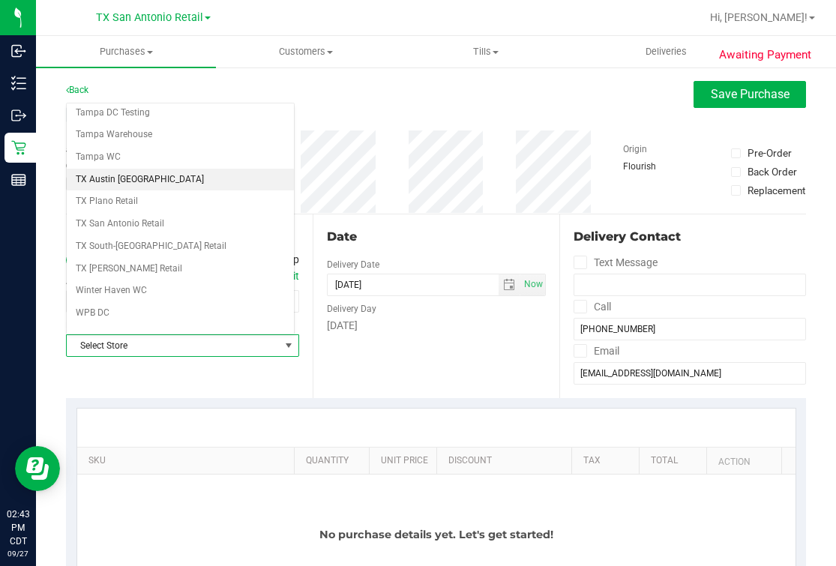
click at [128, 169] on li "TX Austin [GEOGRAPHIC_DATA]" at bounding box center [180, 180] width 227 height 22
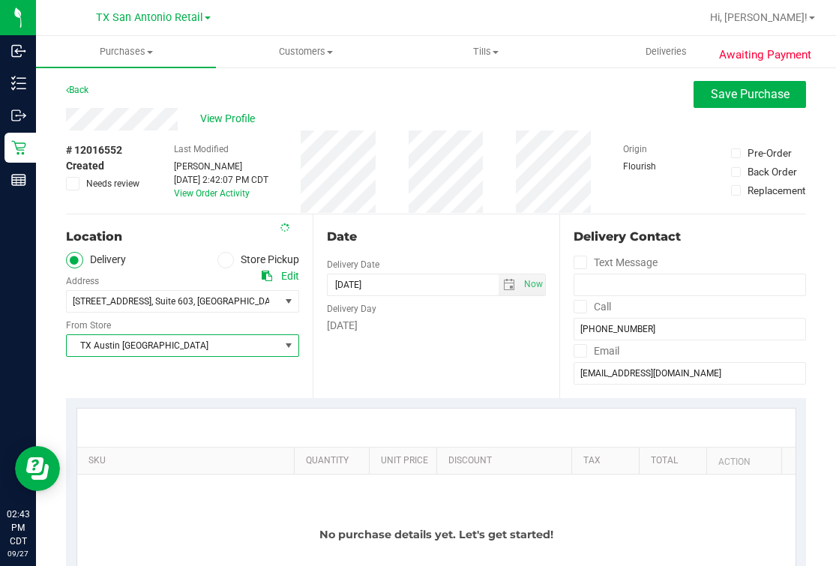
click at [481, 225] on div "Date Delivery Date 09/27/2025 Now 09/27/2025 02:42 PM Now Delivery Day Saturday" at bounding box center [435, 306] width 247 height 184
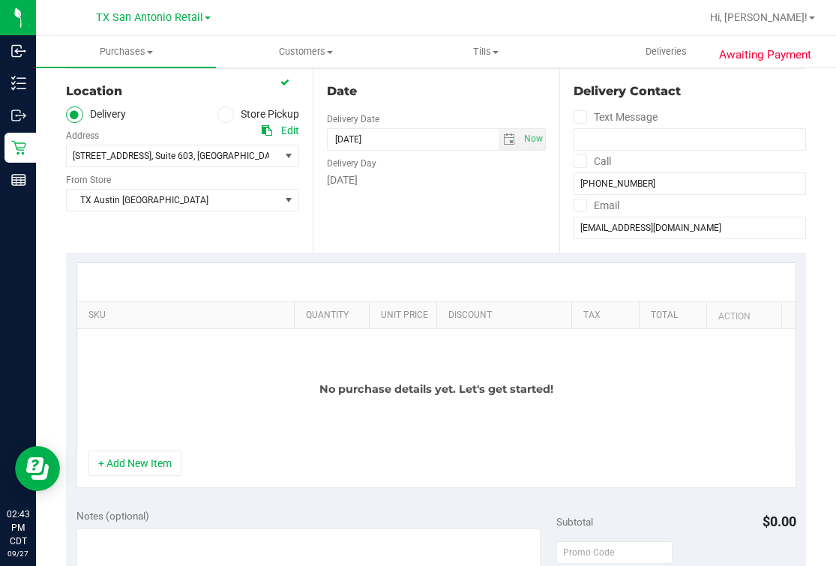
scroll to position [187, 0]
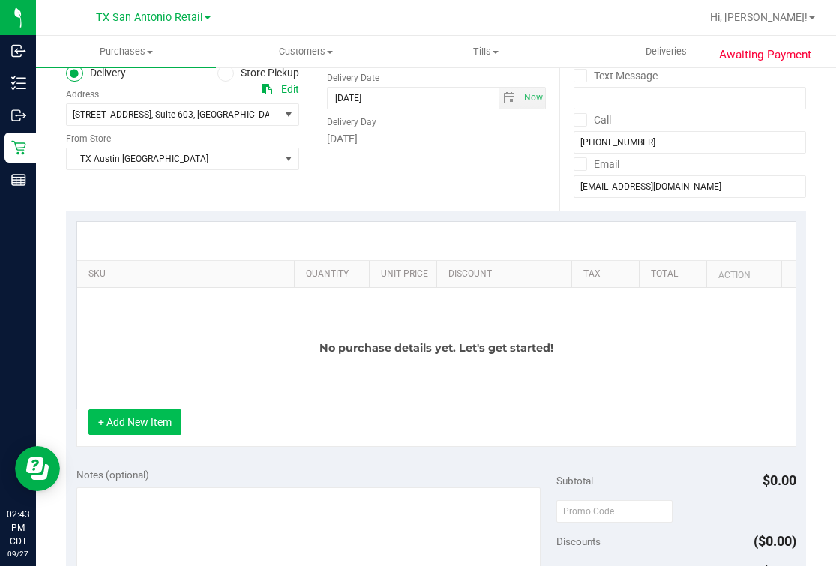
click at [118, 424] on button "+ Add New Item" at bounding box center [134, 421] width 93 height 25
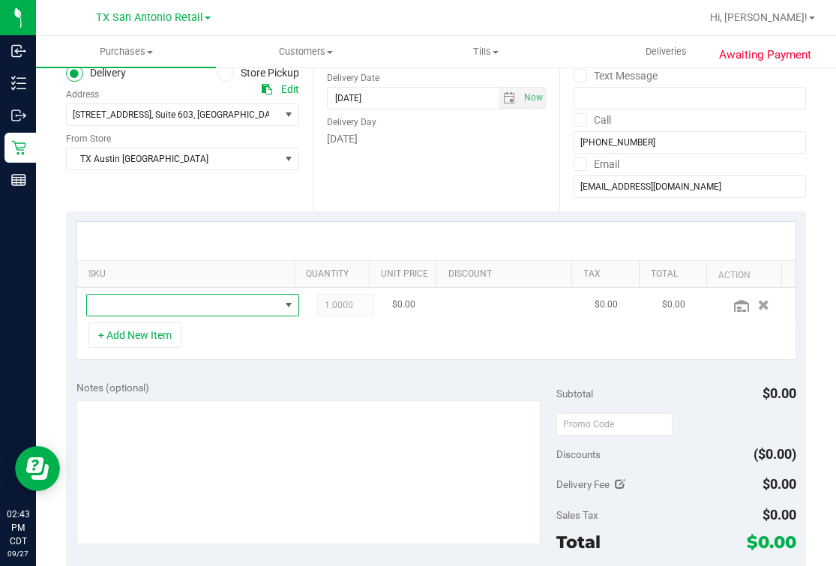
click at [217, 304] on span "NO DATA FOUND" at bounding box center [183, 305] width 193 height 21
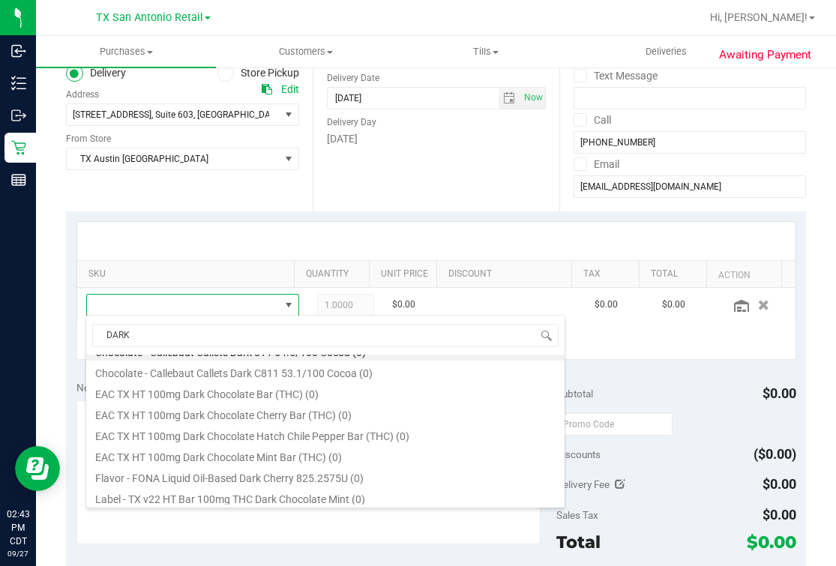
scroll to position [0, 0]
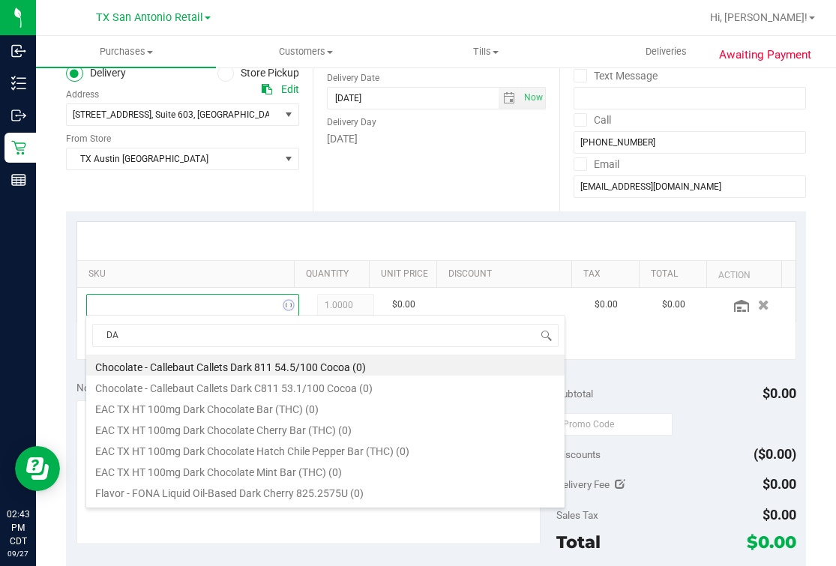
type input "D"
type input "choc"
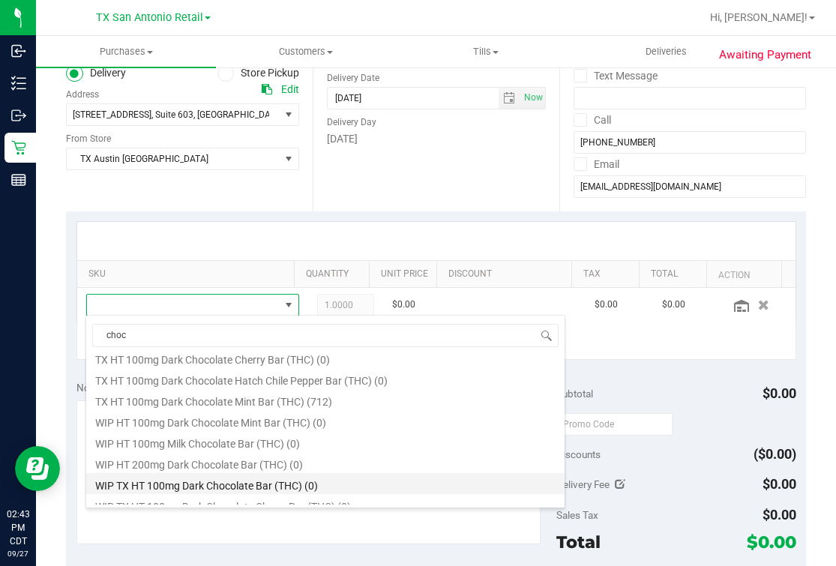
scroll to position [365, 0]
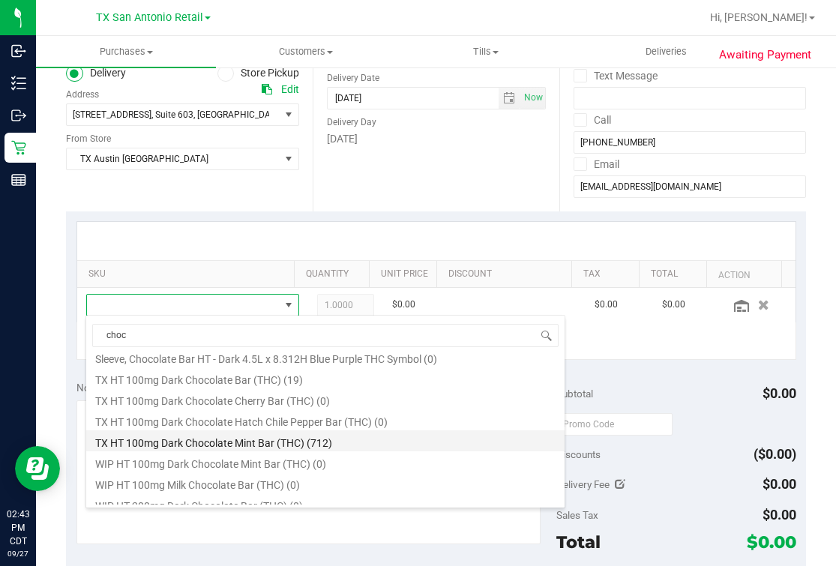
click at [315, 442] on li "TX HT 100mg Dark Chocolate Mint Bar (THC) (712)" at bounding box center [325, 440] width 478 height 21
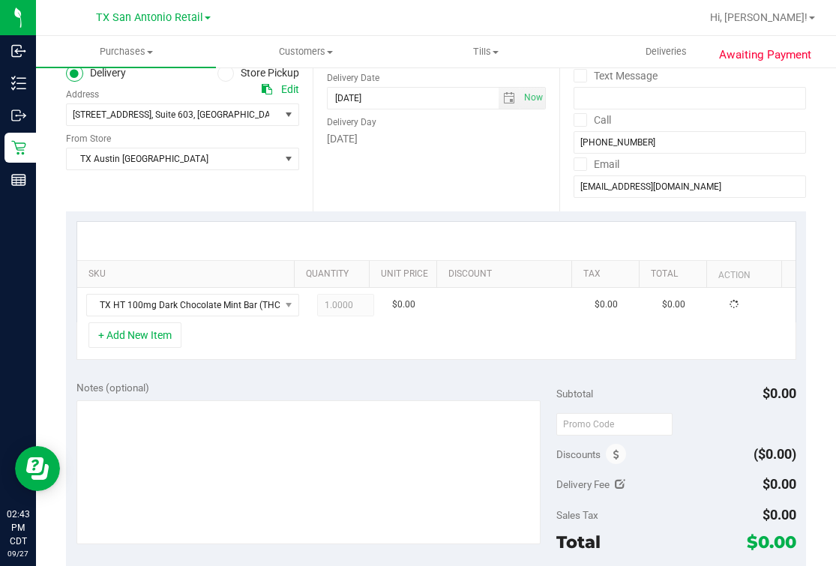
click at [335, 345] on div "+ Add New Item" at bounding box center [435, 340] width 719 height 37
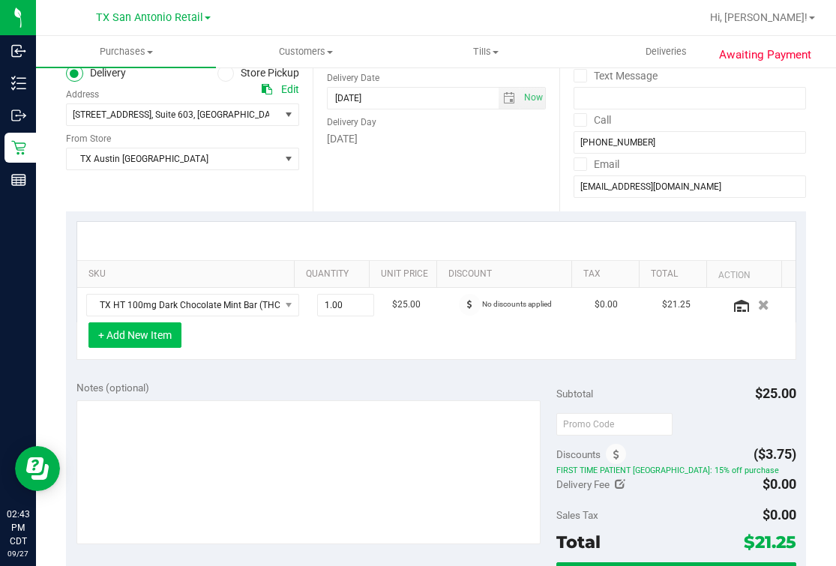
click at [148, 327] on button "+ Add New Item" at bounding box center [134, 334] width 93 height 25
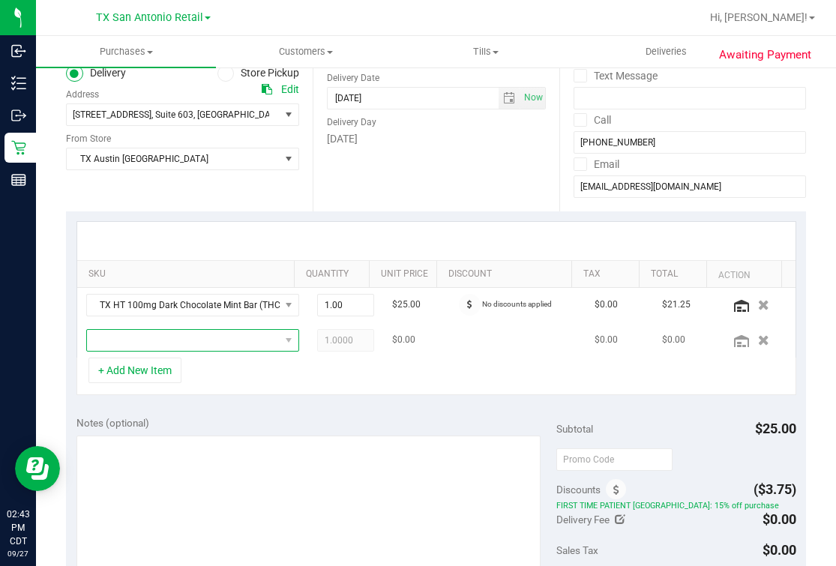
click at [189, 337] on span "NO DATA FOUND" at bounding box center [183, 340] width 193 height 21
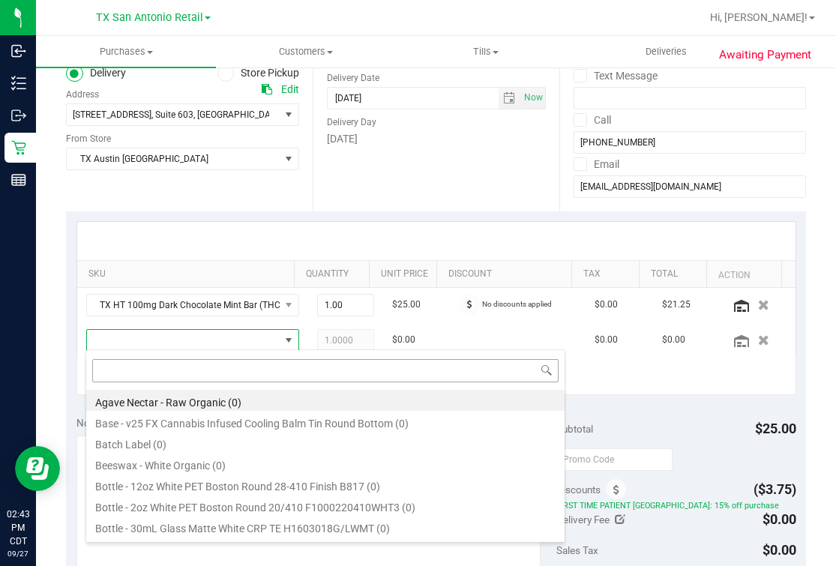
scroll to position [22, 170]
type input "fx"
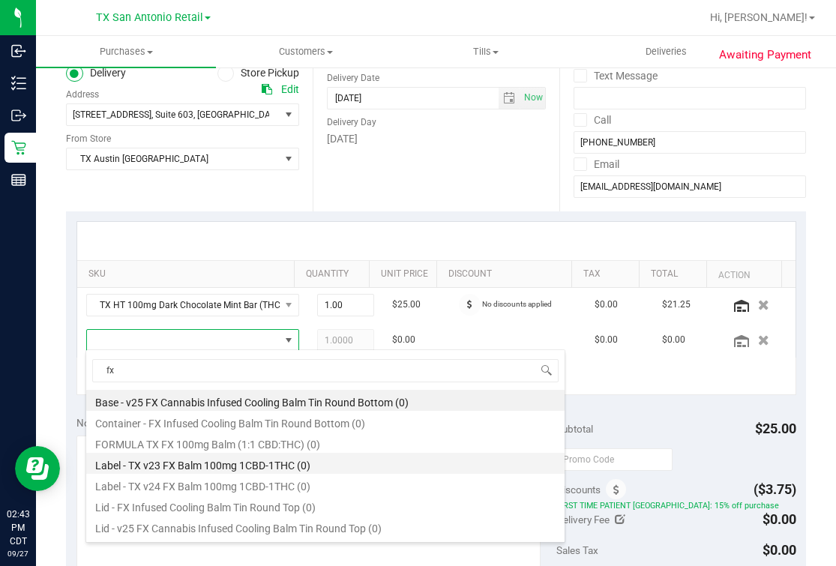
scroll to position [18, 0]
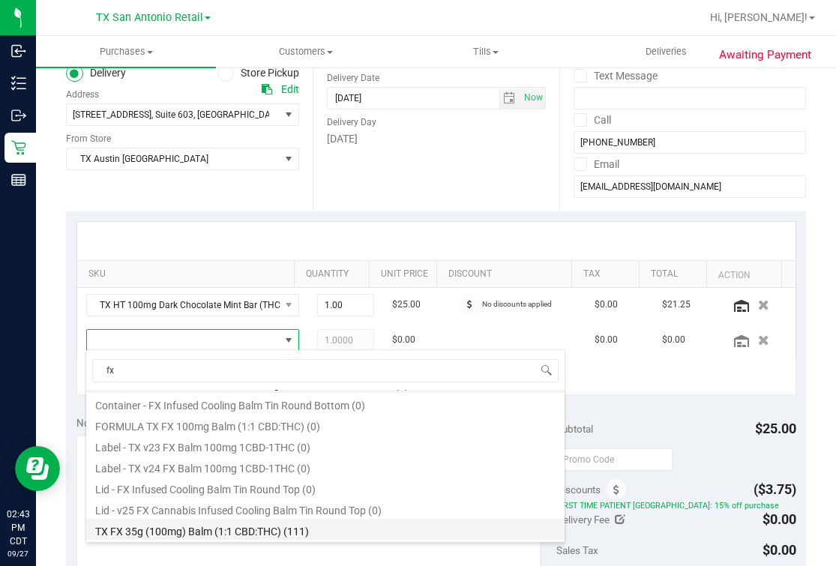
click at [300, 531] on li "TX FX 35g (100mg) Balm (1:1 CBD:THC) (111)" at bounding box center [325, 529] width 478 height 21
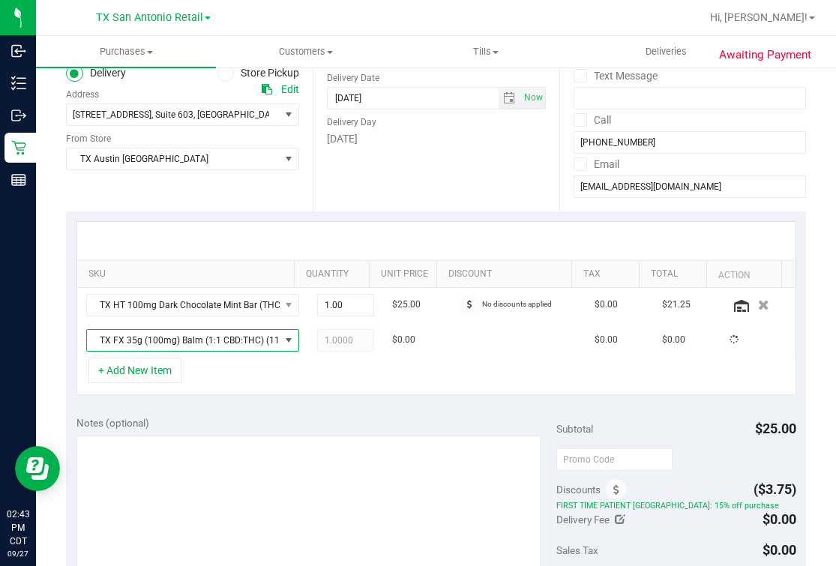
click at [428, 368] on div "+ Add New Item" at bounding box center [435, 375] width 719 height 37
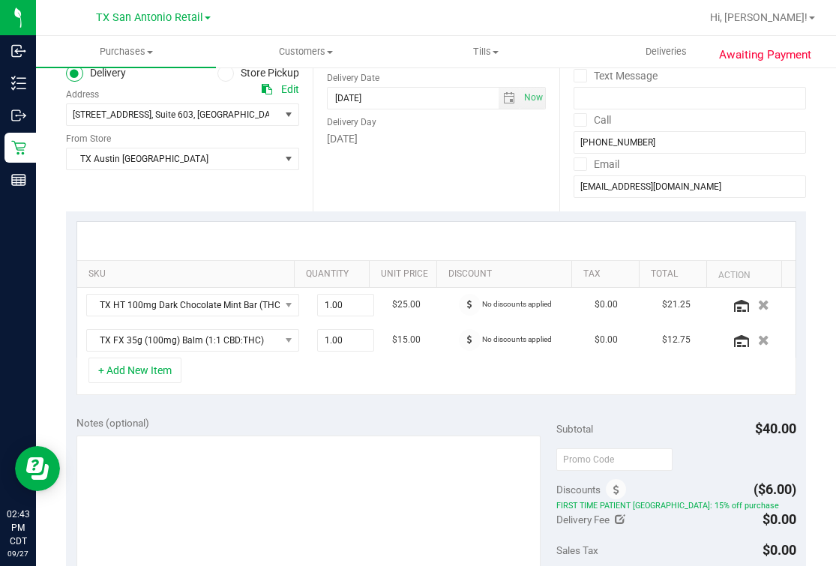
click at [335, 199] on div "Date Delivery Date 09/27/2025 Now 09/27/2025 07:00 AM Now Delivery Day Saturday" at bounding box center [435, 120] width 247 height 184
click at [404, 438] on textarea at bounding box center [308, 507] width 465 height 144
click at [466, 202] on div "Date Delivery Date 09/27/2025 Now 09/27/2025 07:00 AM Now Delivery Day Saturday" at bounding box center [435, 120] width 247 height 184
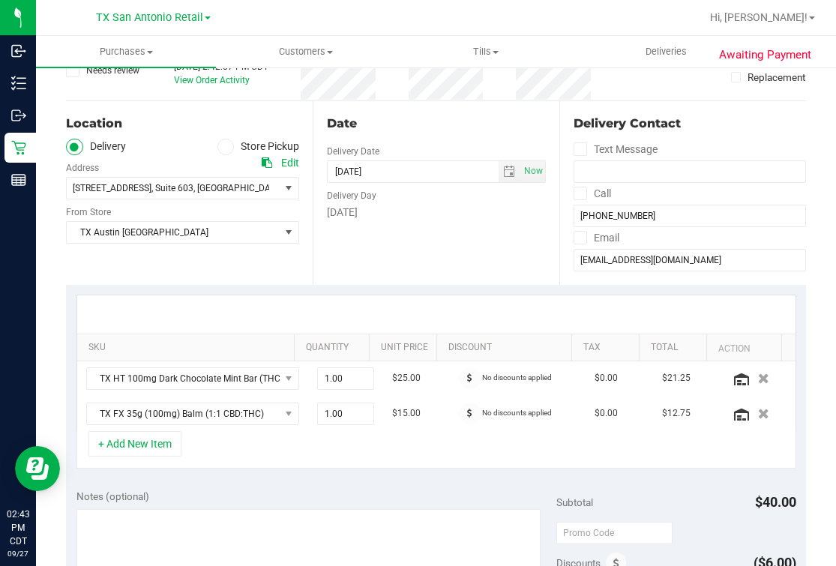
scroll to position [0, 0]
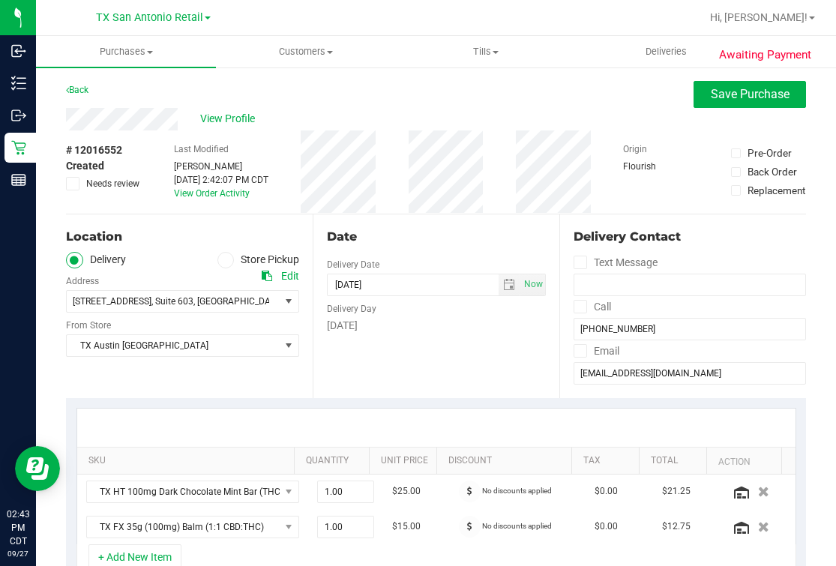
click at [407, 202] on div "# 12016552 Created Needs review Last Modified Mindy Ortiz Sep 27, 2025 2:42:07 …" at bounding box center [436, 171] width 740 height 83
click at [503, 281] on span "select" at bounding box center [509, 285] width 12 height 12
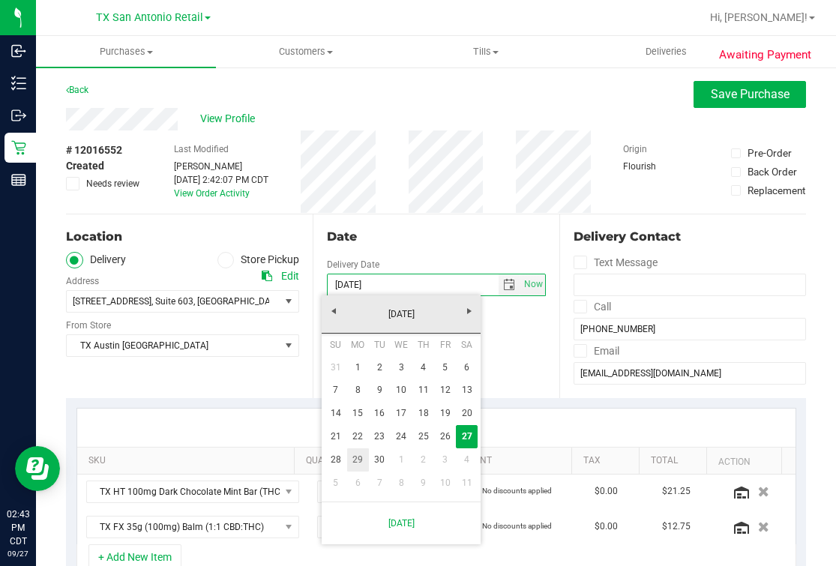
click at [361, 459] on link "29" at bounding box center [358, 459] width 22 height 23
type input "09/29/2025"
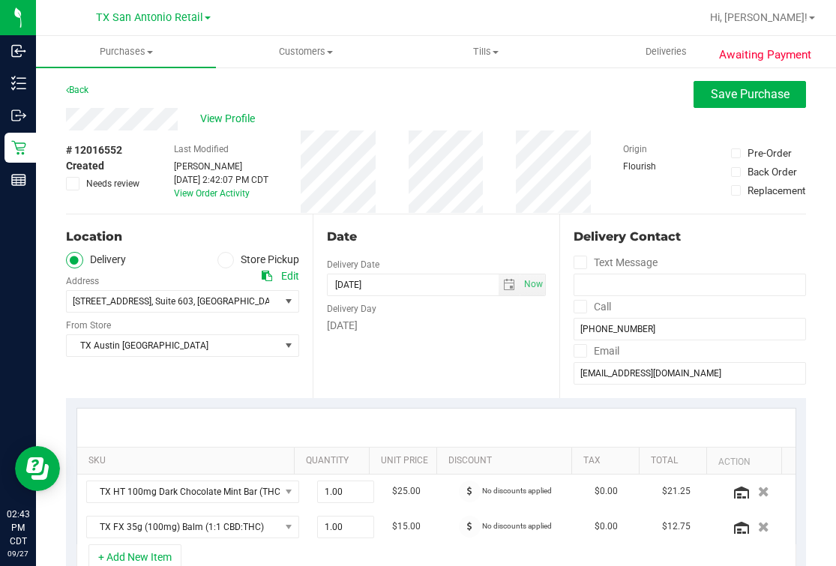
click at [438, 338] on div "Date Delivery Date 09/29/2025 Now 09/29/2025 07:00 AM Now Delivery Day Monday" at bounding box center [435, 306] width 247 height 184
click at [423, 221] on div "Date Delivery Date 09/29/2025 Now 09/29/2025 07:00 AM Now Delivery Day Monday" at bounding box center [435, 306] width 247 height 184
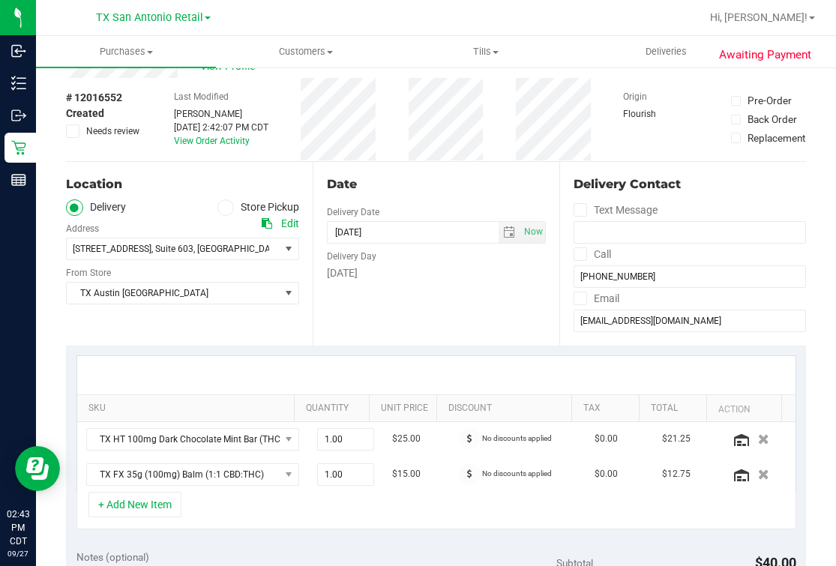
scroll to position [93, 0]
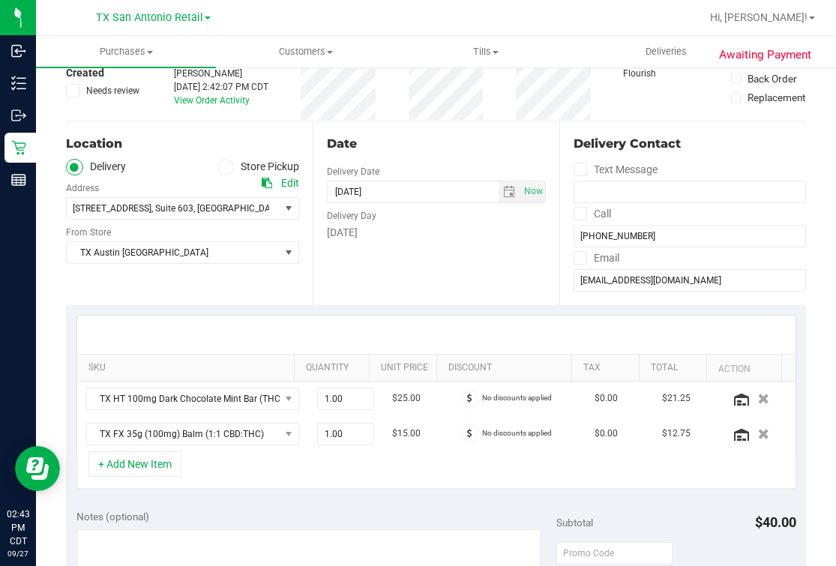
click at [493, 294] on div "Date Delivery Date 09/29/2025 Now 09/29/2025 07:00 AM Now Delivery Day Monday" at bounding box center [435, 213] width 247 height 184
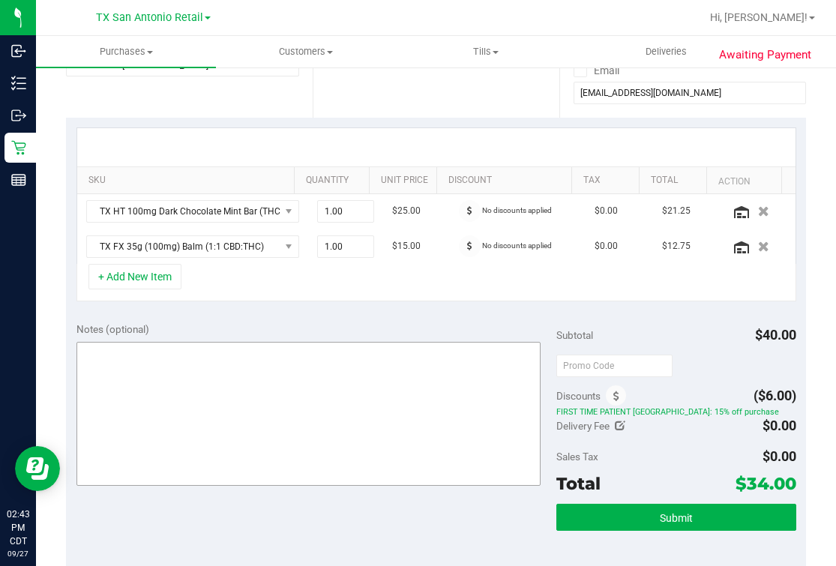
scroll to position [281, 0]
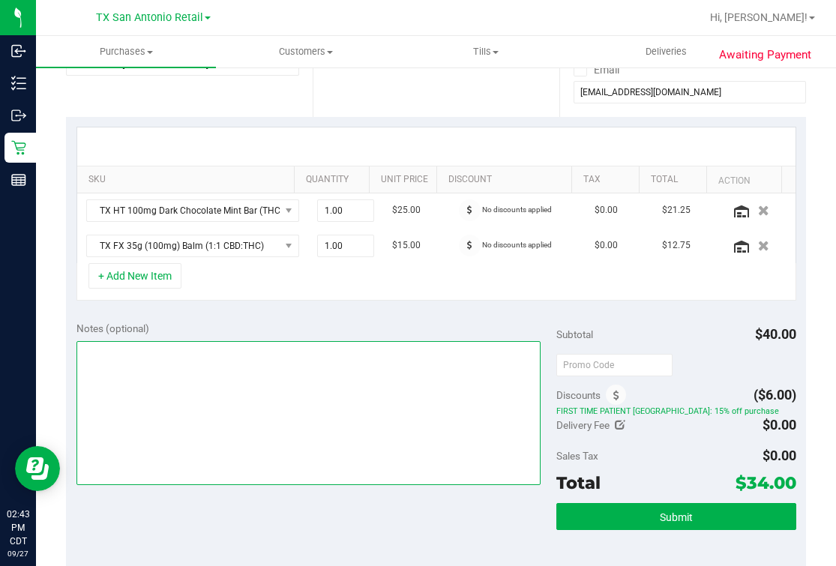
click at [259, 405] on textarea at bounding box center [308, 413] width 465 height 144
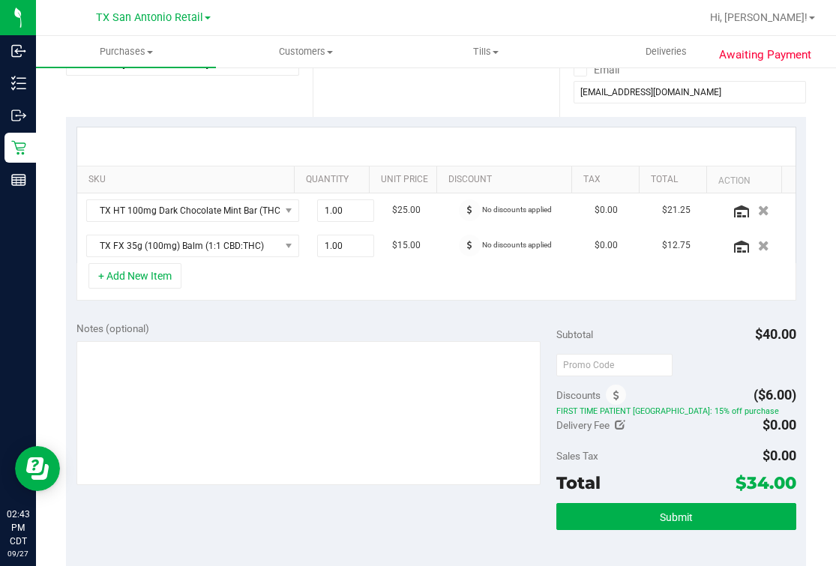
click at [393, 284] on div "+ Add New Item" at bounding box center [435, 281] width 719 height 37
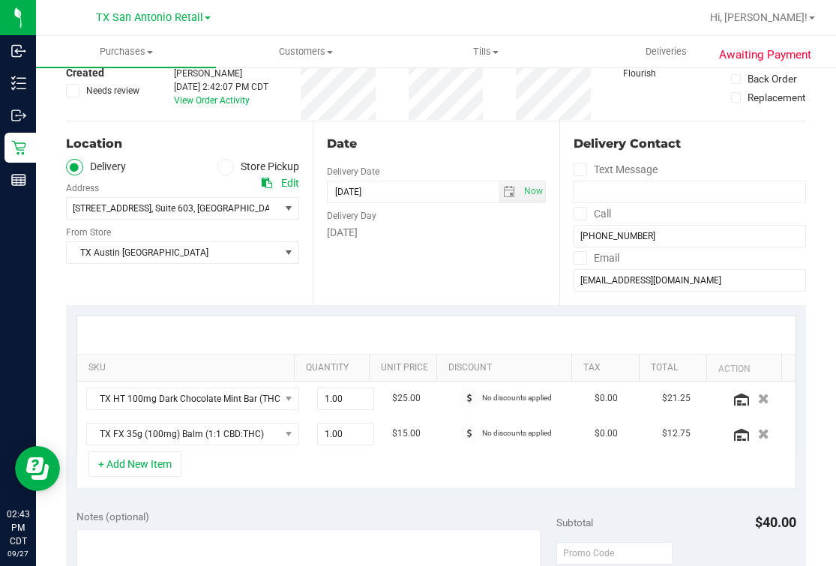
click at [408, 286] on div "Date Delivery Date 09/29/2025 Now 09/29/2025 07:00 AM Now Delivery Day Monday" at bounding box center [435, 213] width 247 height 184
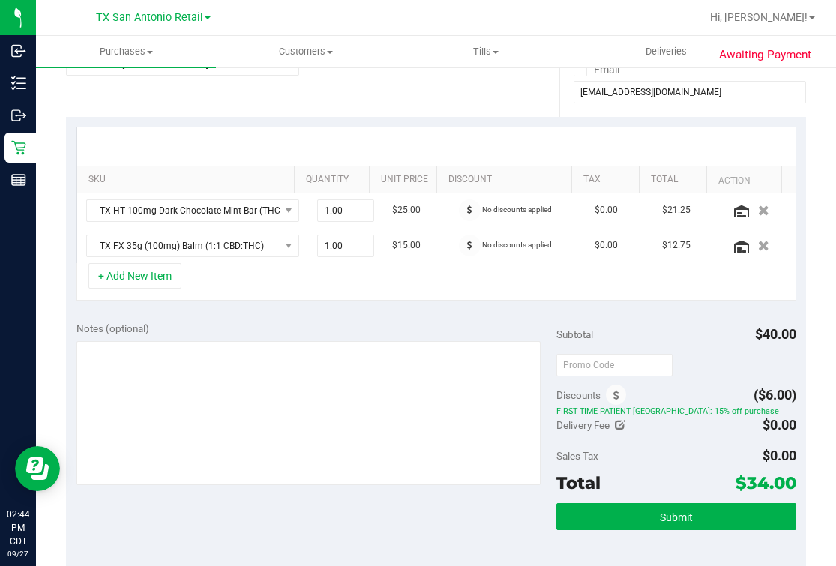
scroll to position [0, 0]
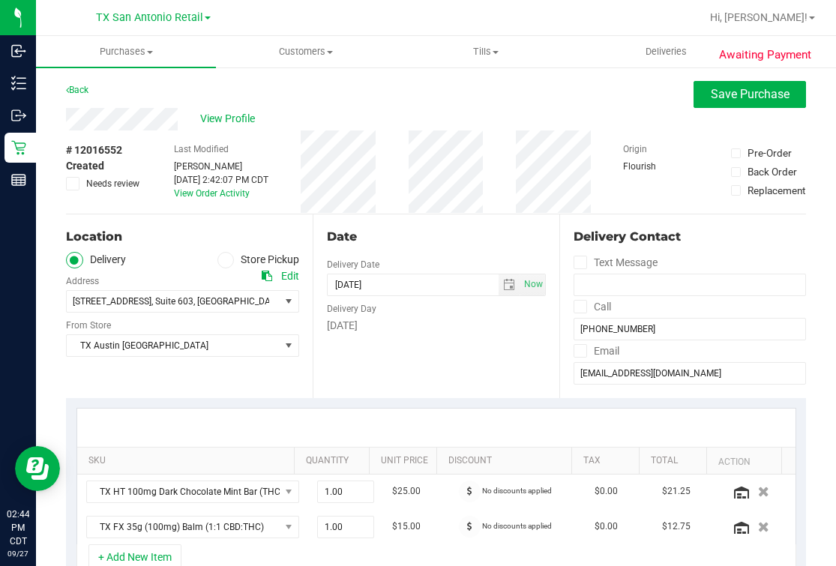
click at [406, 205] on div "# 12016552 Created Needs review Last Modified Mindy Ortiz Sep 27, 2025 2:42:07 …" at bounding box center [436, 171] width 740 height 83
click at [710, 94] on span "Save Purchase" at bounding box center [749, 94] width 79 height 14
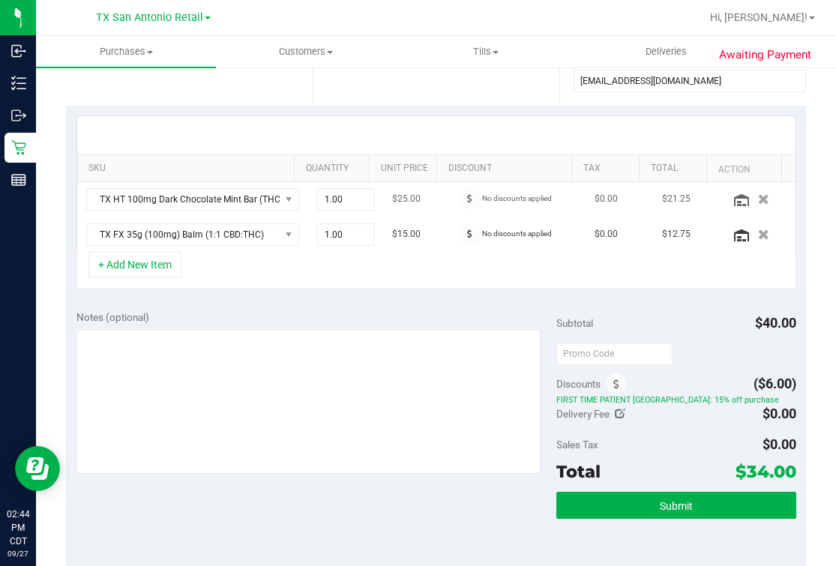
scroll to position [374, 0]
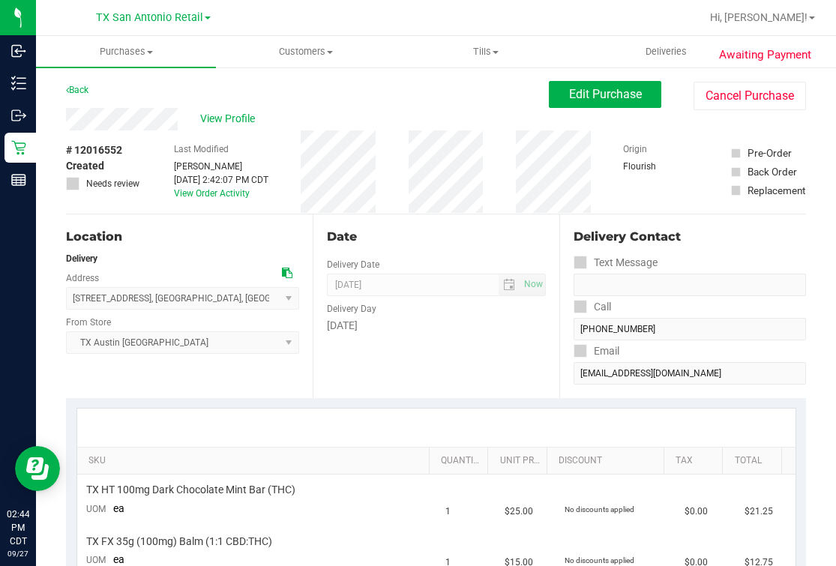
click at [613, 88] on span "Edit Purchase" at bounding box center [605, 94] width 73 height 14
click at [448, 108] on div "View Profile" at bounding box center [307, 119] width 483 height 22
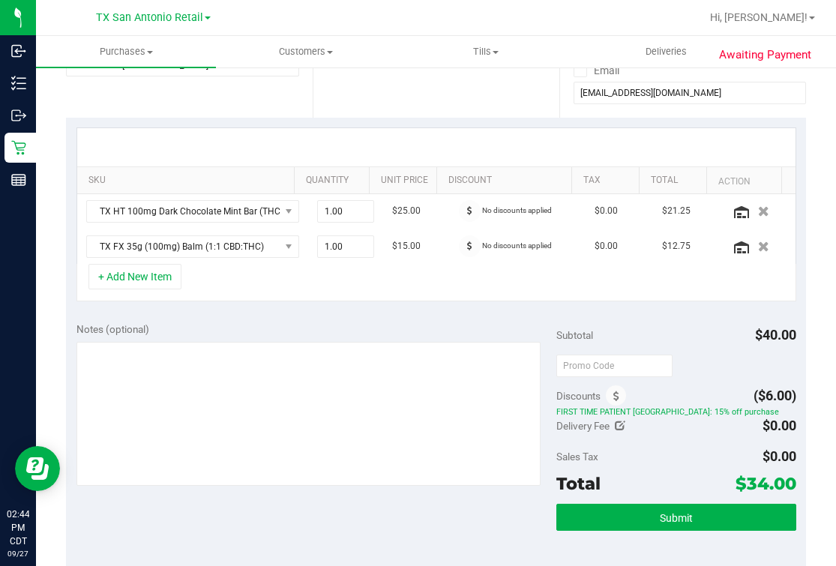
scroll to position [281, 0]
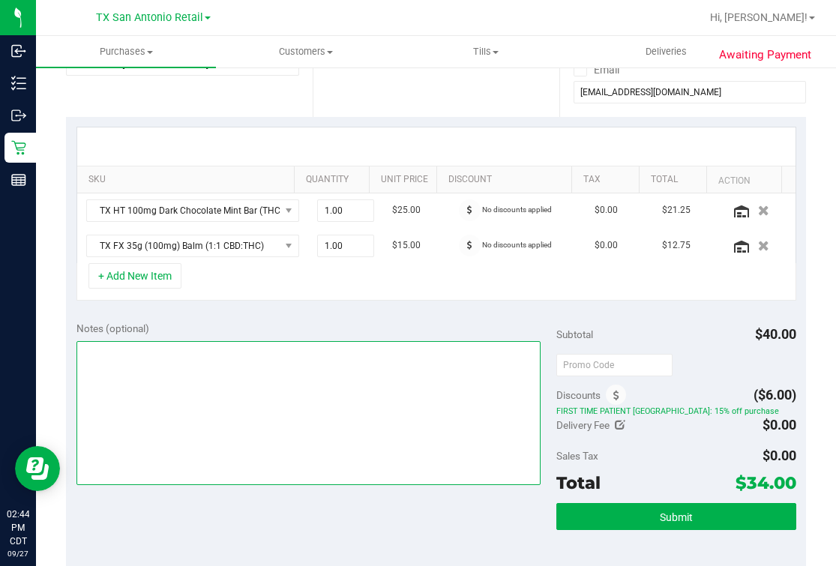
click at [222, 382] on textarea at bounding box center [308, 413] width 465 height 144
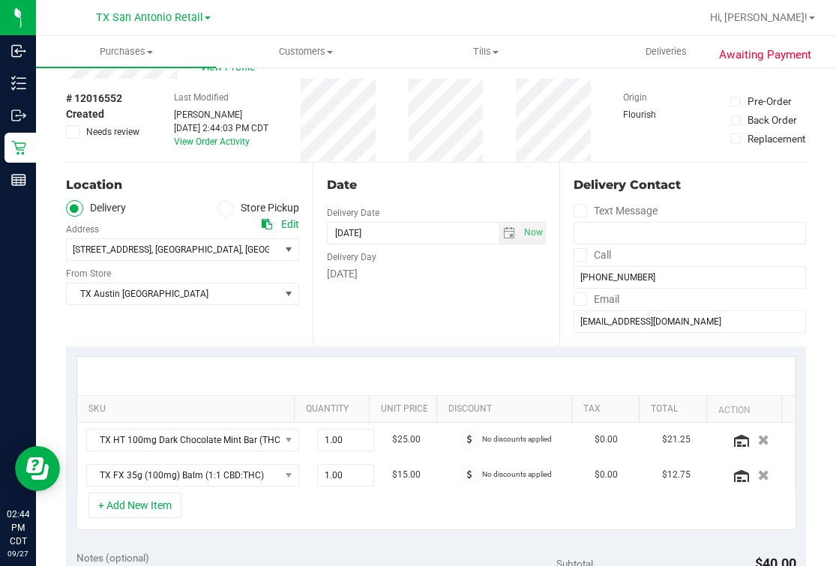
scroll to position [0, 0]
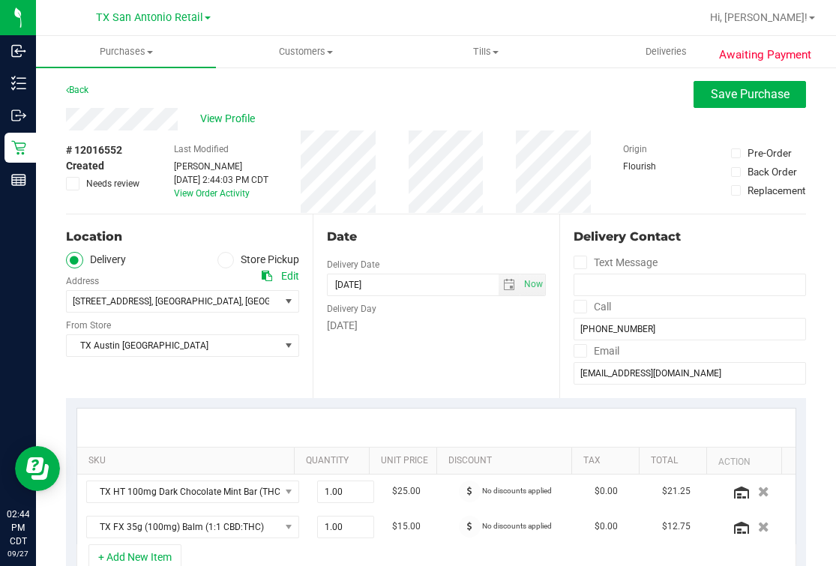
type textarea "---confirmed-- fort worth p/u mon 9/29-$34.00-m.o."
click at [425, 354] on div "Date Delivery Date 09/29/2025 Now 09/29/2025 07:00 AM Now Delivery Day Monday" at bounding box center [435, 306] width 247 height 184
click at [766, 90] on span "Save Purchase" at bounding box center [749, 94] width 79 height 14
click at [608, 95] on div "Back Save Purchase" at bounding box center [436, 94] width 740 height 27
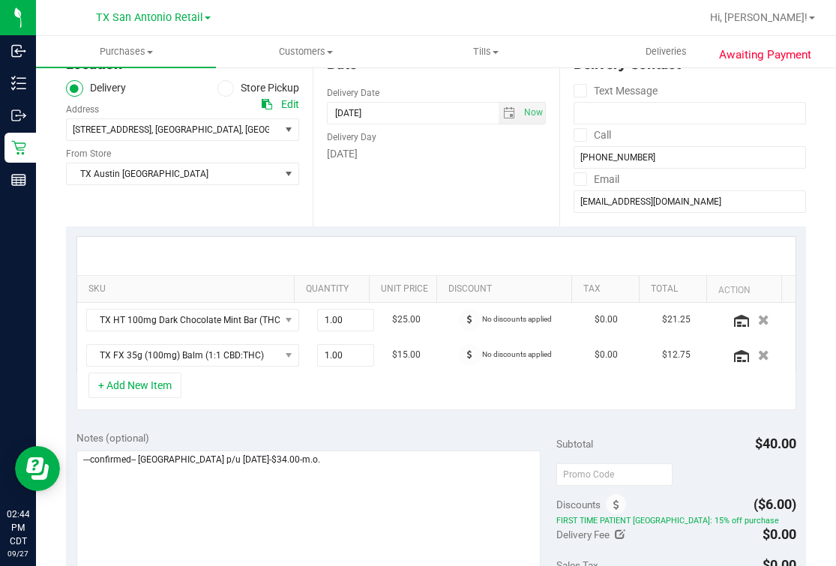
scroll to position [187, 0]
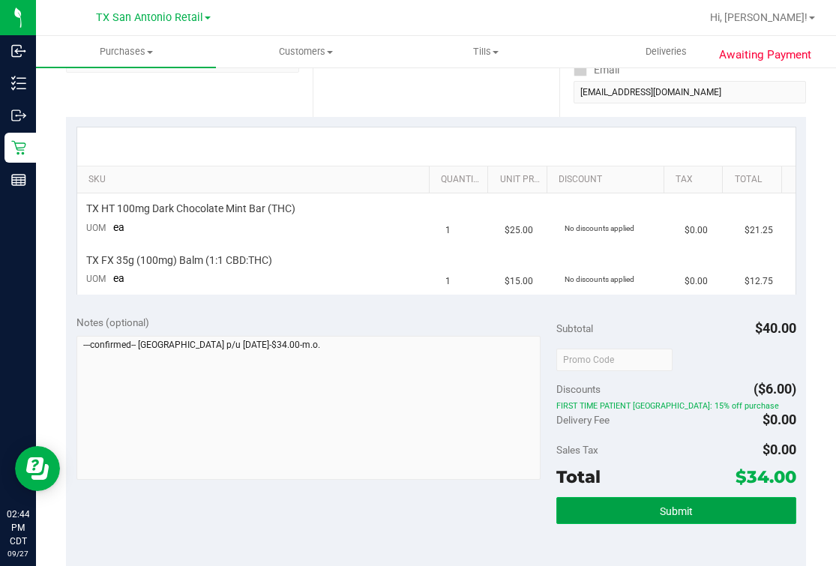
click at [611, 521] on button "Submit" at bounding box center [676, 510] width 240 height 27
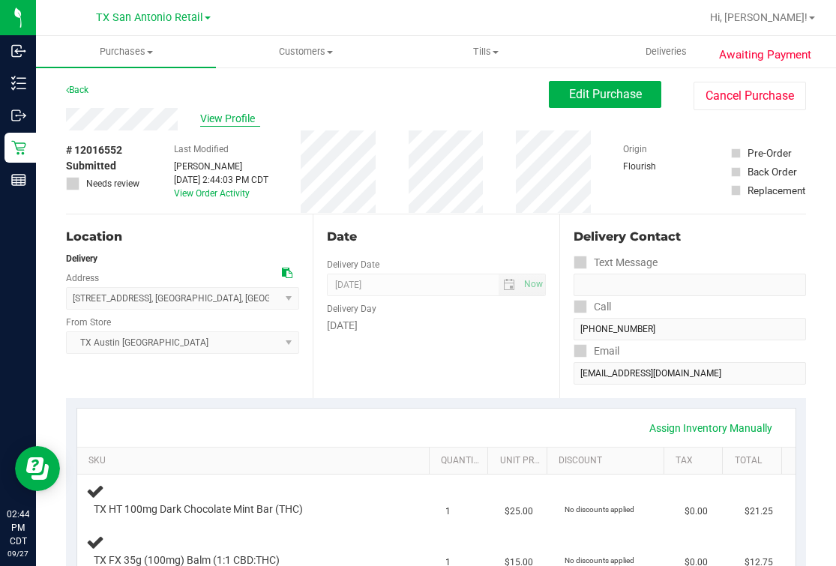
click at [239, 116] on span "View Profile" at bounding box center [230, 119] width 60 height 16
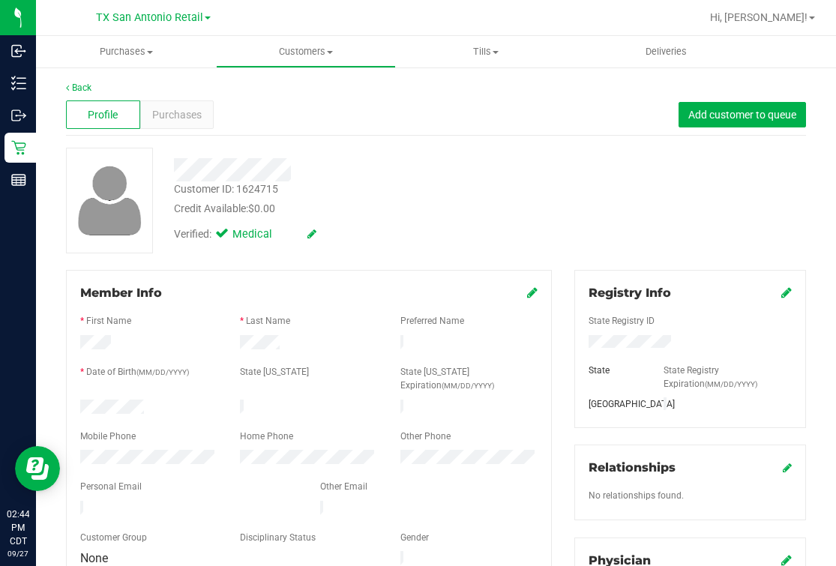
click at [127, 479] on form "Member Info * First Name * Last Name Preferred Name * Date of Birth (MM/DD/YYYY…" at bounding box center [308, 426] width 457 height 285
click at [696, 45] on span "Deliveries" at bounding box center [666, 51] width 82 height 13
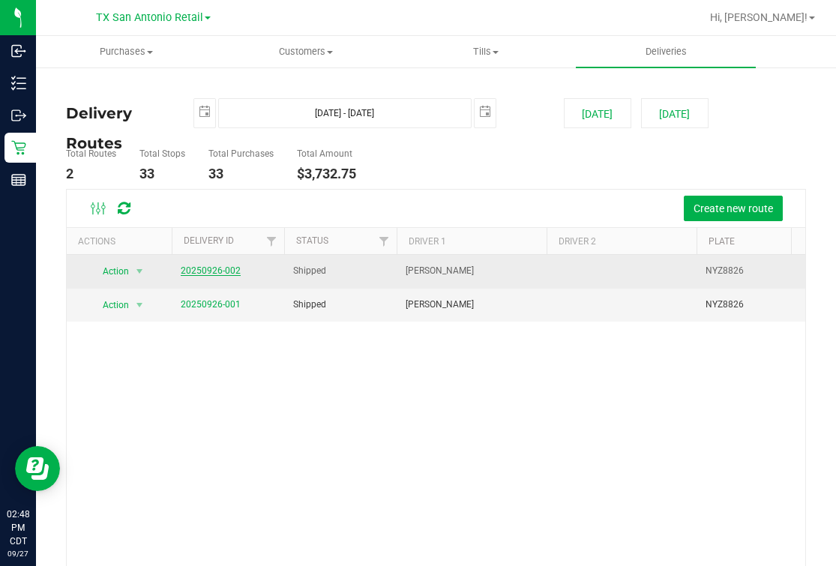
click at [236, 265] on link "20250926-002" at bounding box center [211, 270] width 60 height 10
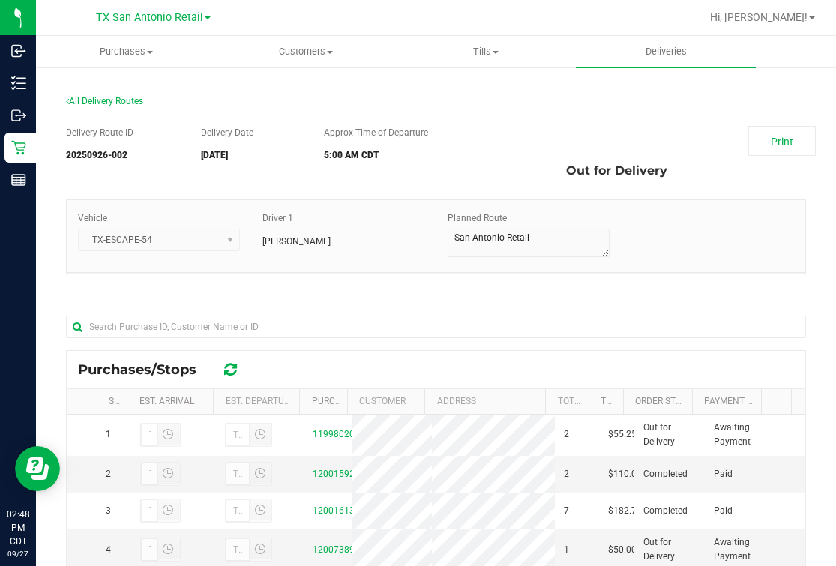
scroll to position [93, 0]
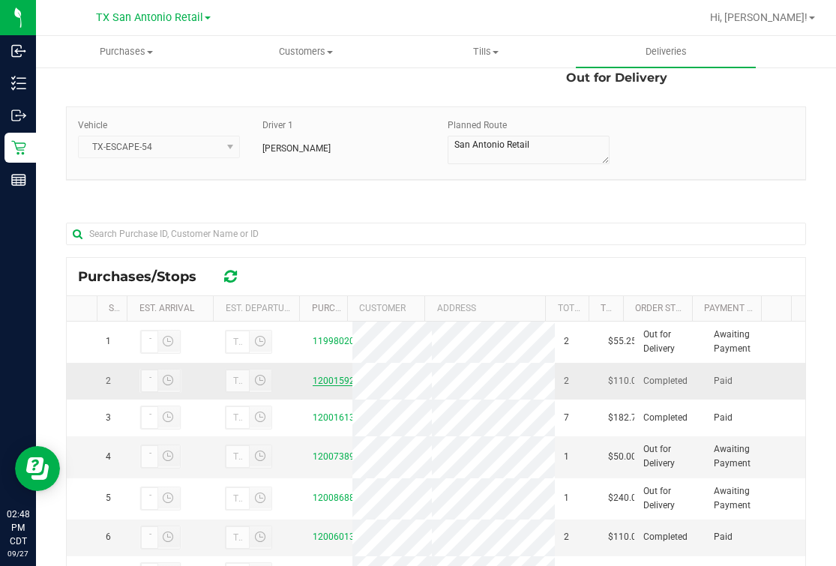
click at [312, 386] on link "12001592" at bounding box center [333, 380] width 42 height 10
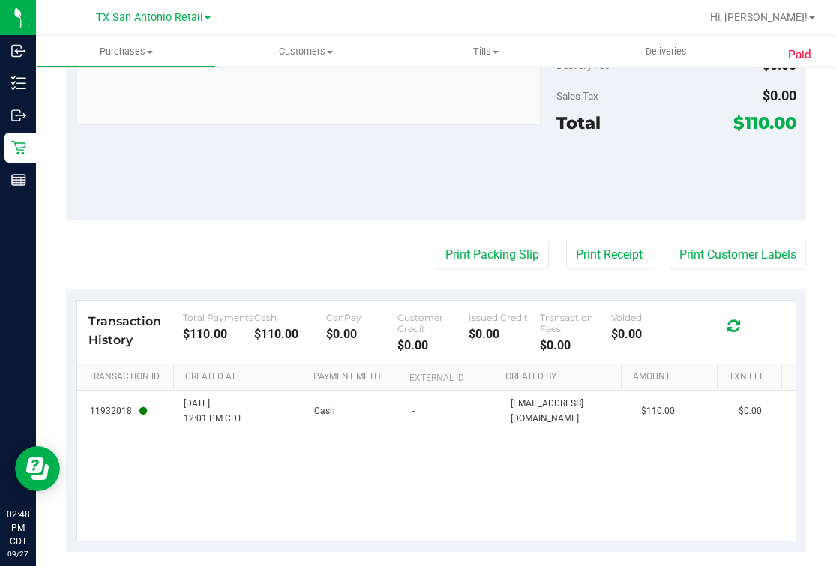
scroll to position [712, 0]
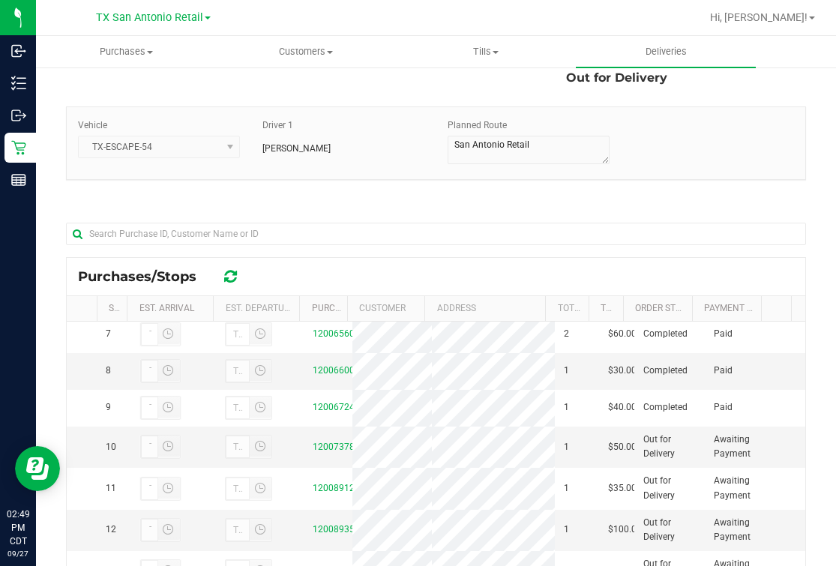
scroll to position [281, 0]
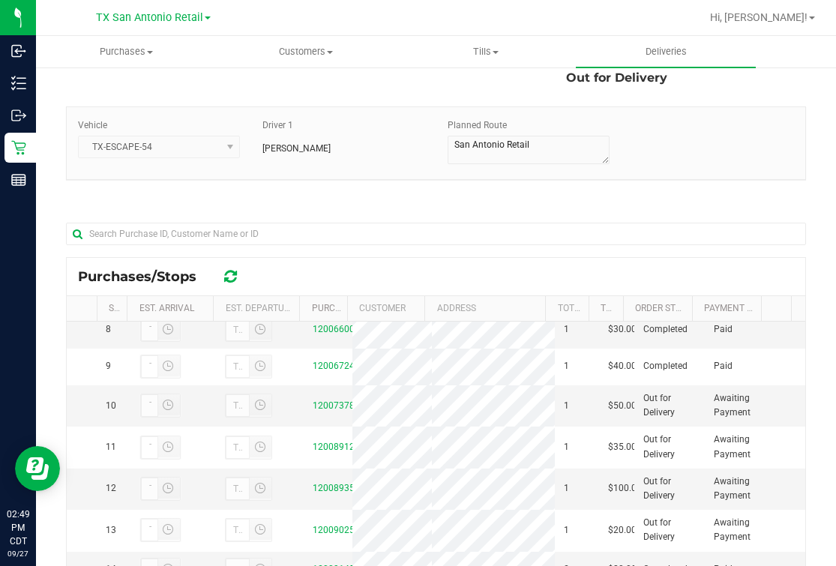
drag, startPoint x: 284, startPoint y: 403, endPoint x: 259, endPoint y: 264, distance: 141.7
click at [259, 264] on div "Purchases/Stops" at bounding box center [436, 276] width 738 height 37
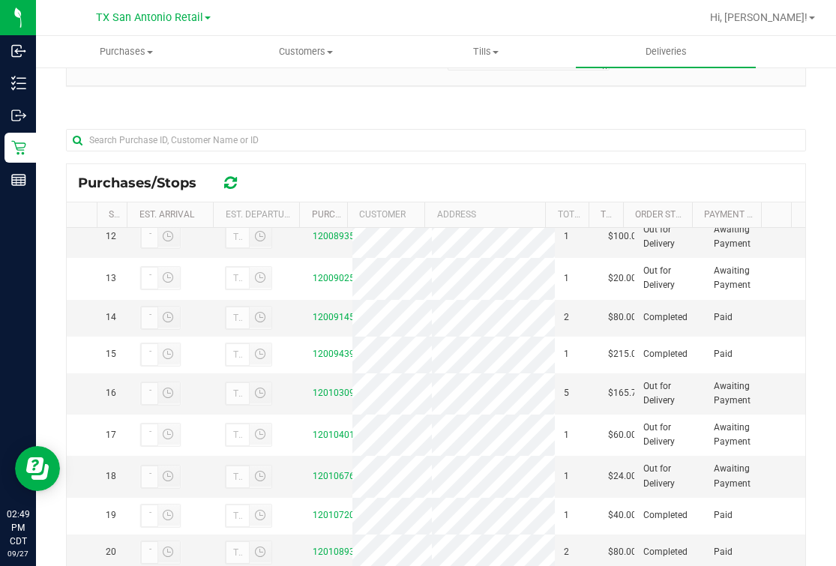
scroll to position [468, 0]
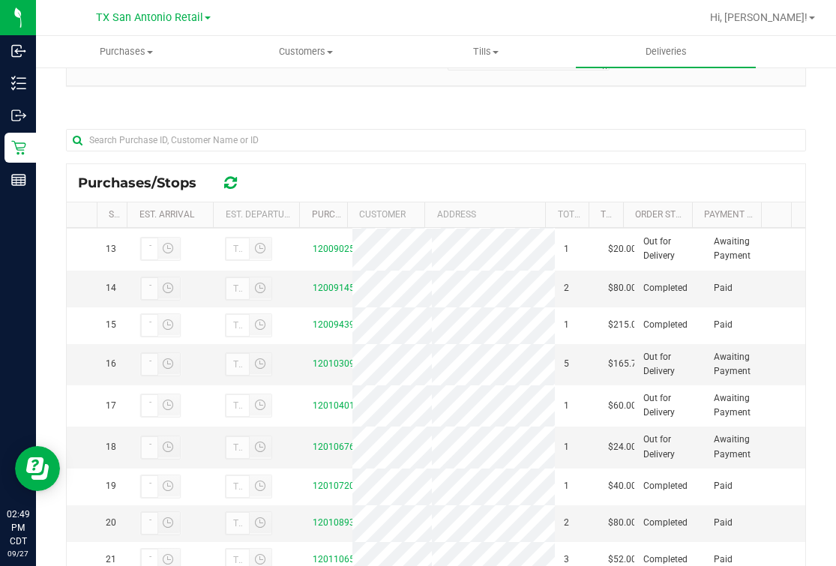
click at [324, 212] on link "12008935" at bounding box center [333, 207] width 42 height 10
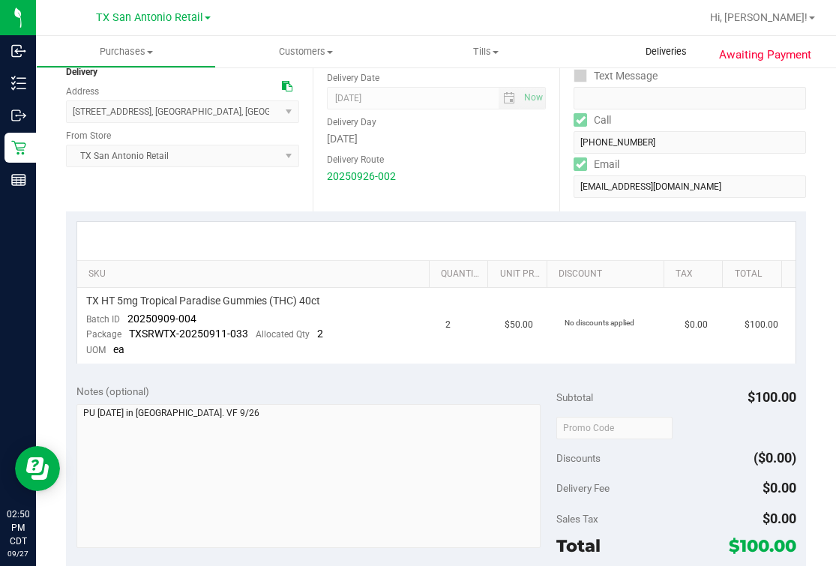
click at [661, 54] on span "Deliveries" at bounding box center [666, 51] width 82 height 13
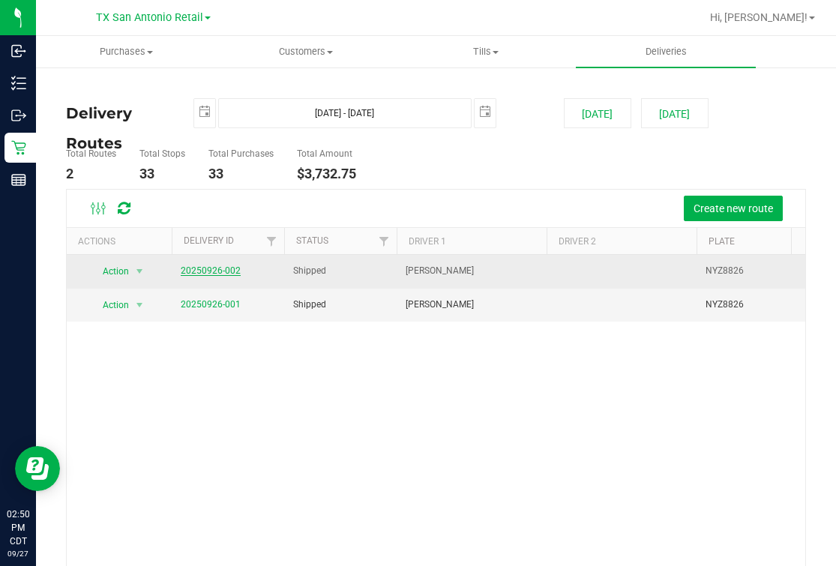
click at [221, 266] on link "20250926-002" at bounding box center [211, 270] width 60 height 10
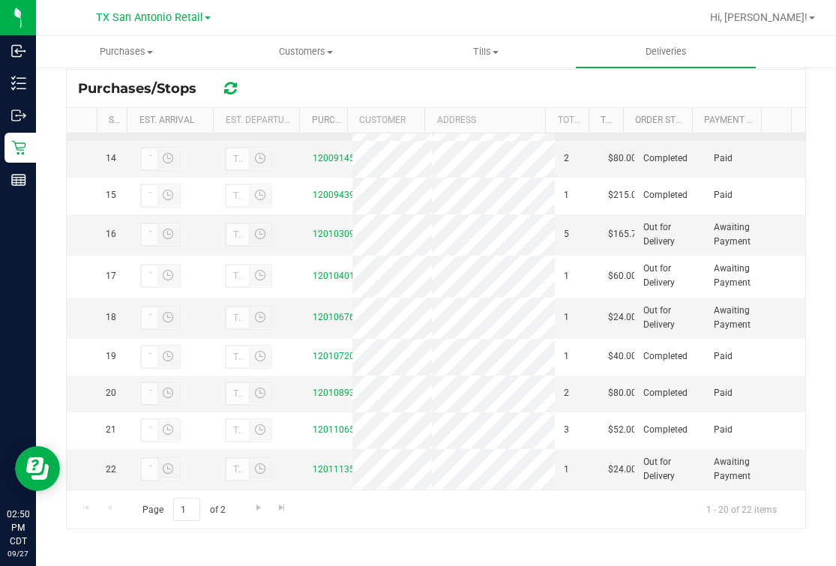
scroll to position [812, 0]
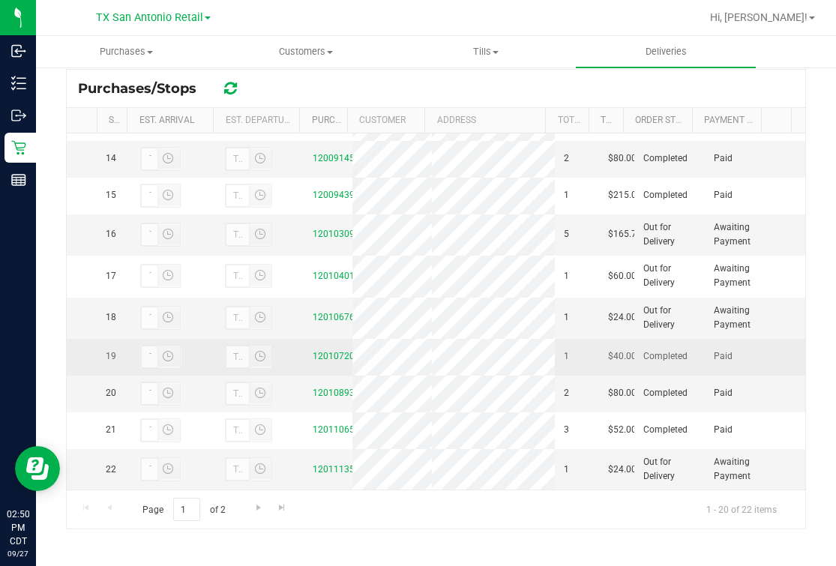
click at [325, 339] on td "12010720" at bounding box center [328, 357] width 49 height 37
click at [322, 339] on td "12010720" at bounding box center [328, 357] width 49 height 37
click at [321, 351] on link "12010720" at bounding box center [333, 356] width 42 height 10
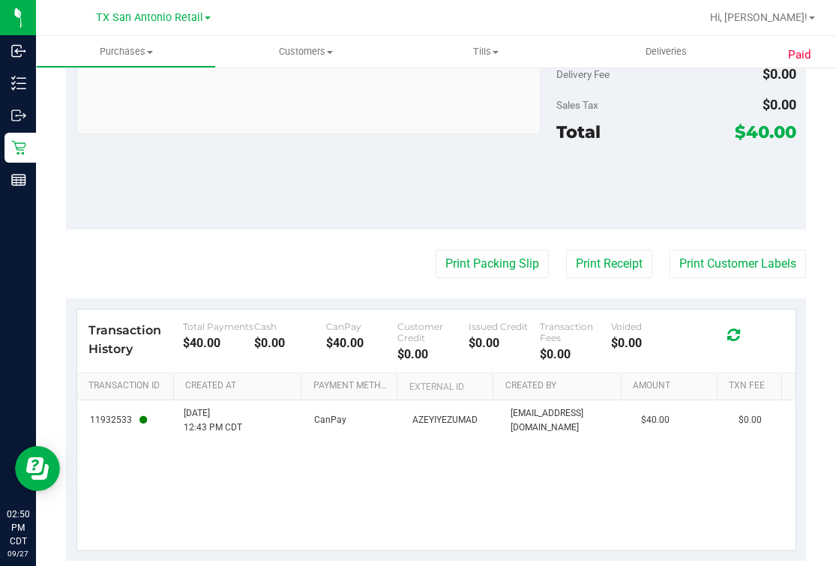
scroll to position [636, 0]
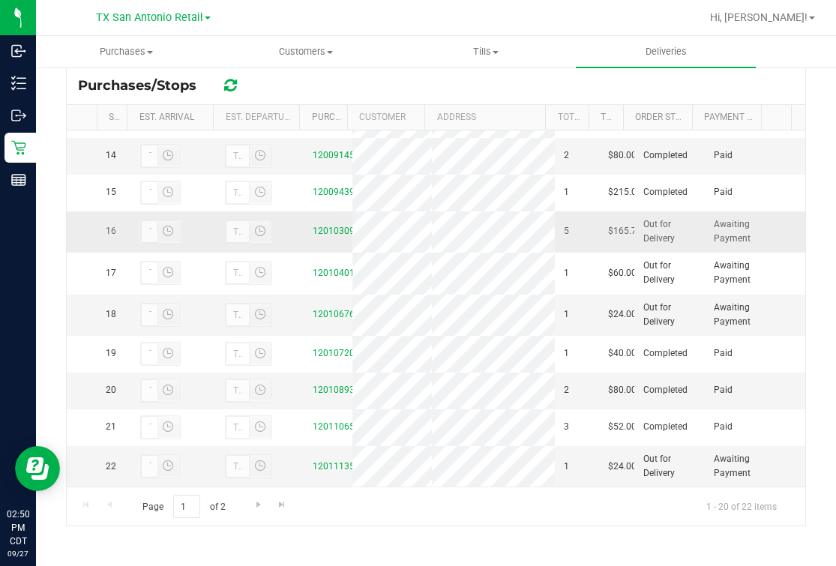
scroll to position [812, 0]
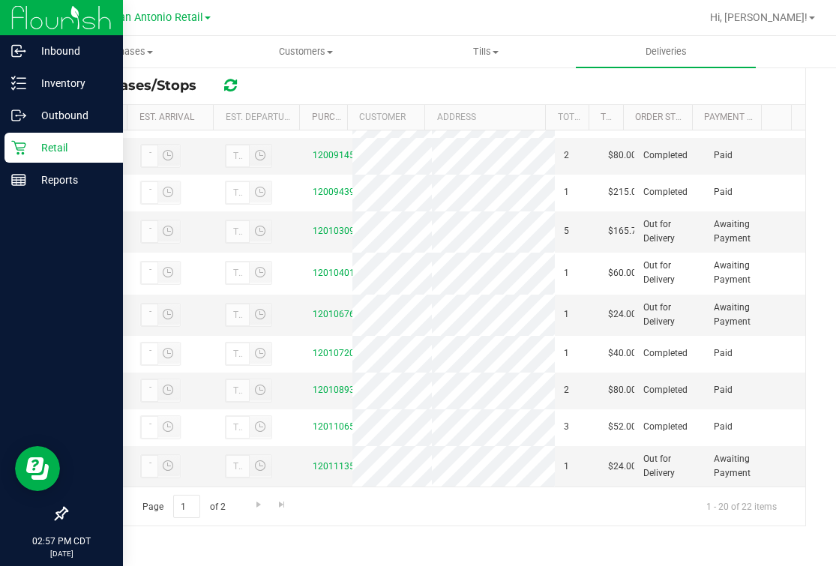
click at [24, 146] on icon at bounding box center [18, 148] width 14 height 14
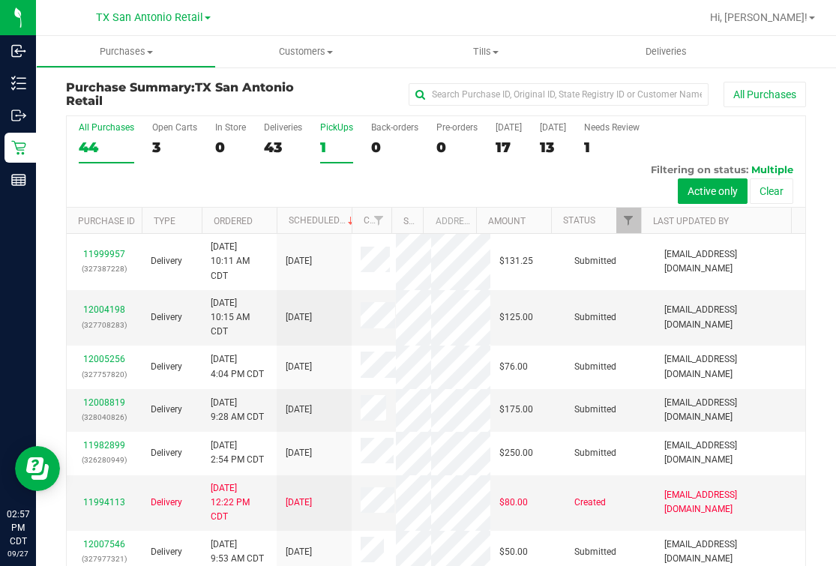
drag, startPoint x: 175, startPoint y: 150, endPoint x: 330, endPoint y: 139, distance: 156.3
click at [330, 139] on label "PickUps 1" at bounding box center [336, 142] width 33 height 41
click at [0, 0] on input "PickUps 1" at bounding box center [0, 0] width 0 height 0
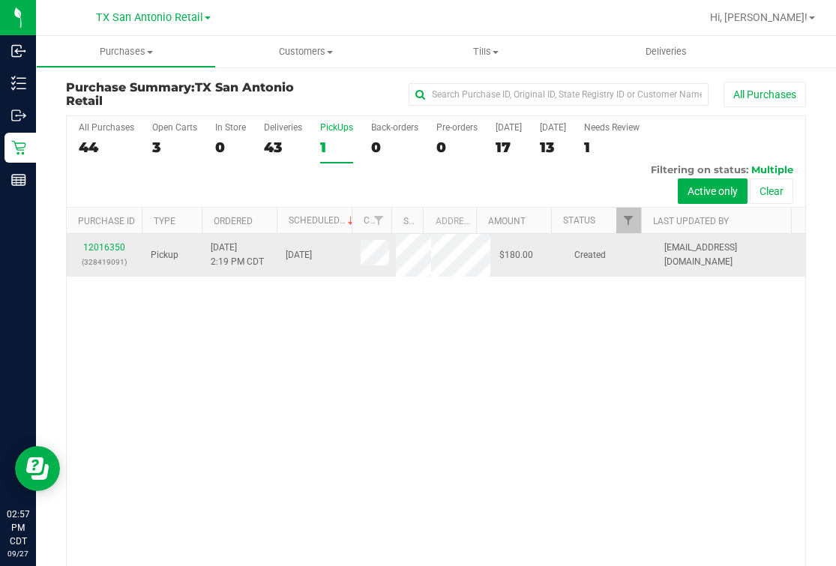
click at [103, 241] on div "12016350 (328419091)" at bounding box center [104, 255] width 57 height 28
click at [100, 244] on link "12016350" at bounding box center [104, 247] width 42 height 10
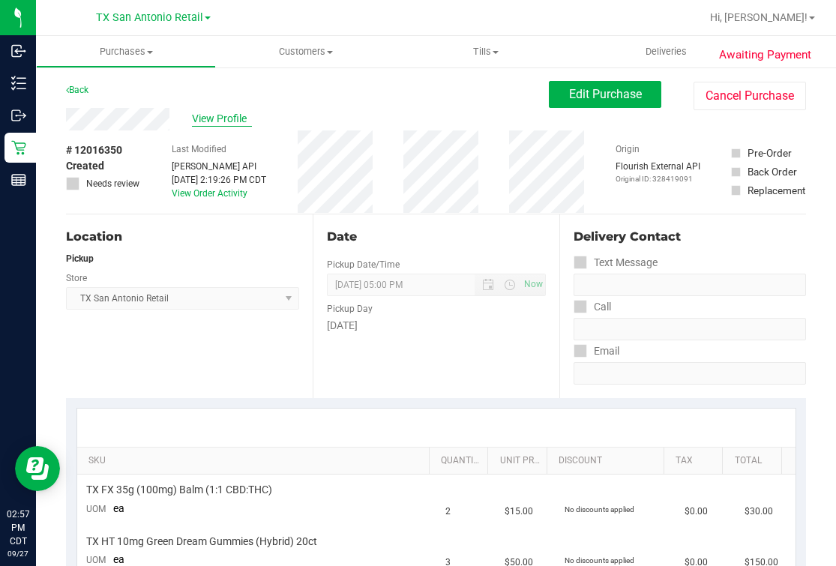
click at [208, 112] on span "View Profile" at bounding box center [222, 119] width 60 height 16
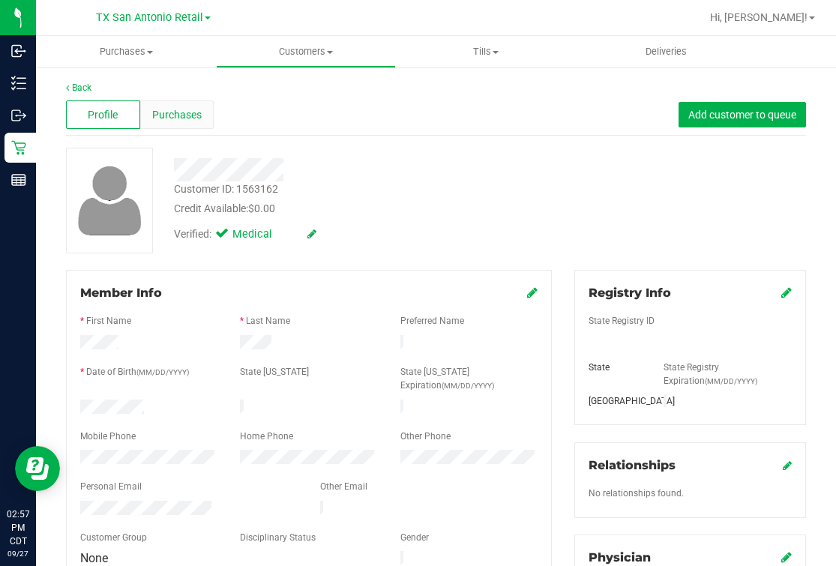
click at [178, 117] on span "Purchases" at bounding box center [176, 115] width 49 height 16
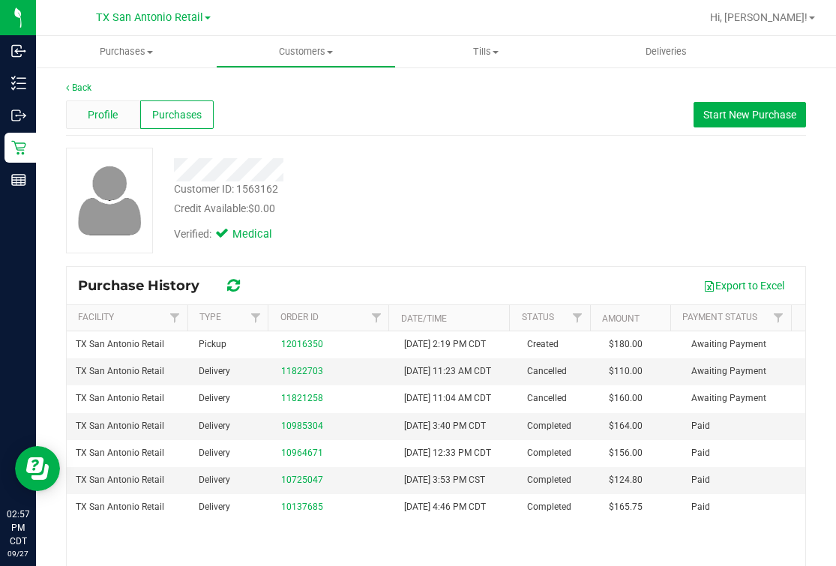
click at [127, 124] on div "Profile" at bounding box center [103, 114] width 74 height 28
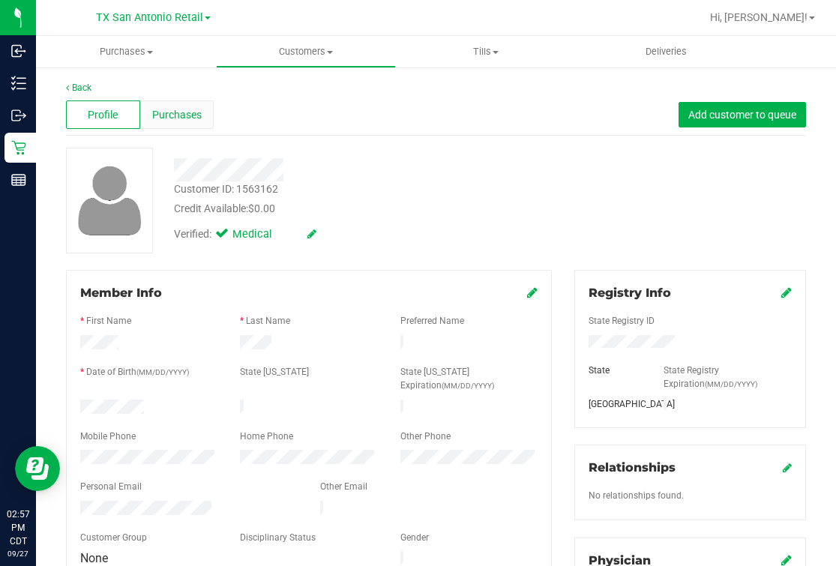
click at [196, 122] on span "Purchases" at bounding box center [176, 115] width 49 height 16
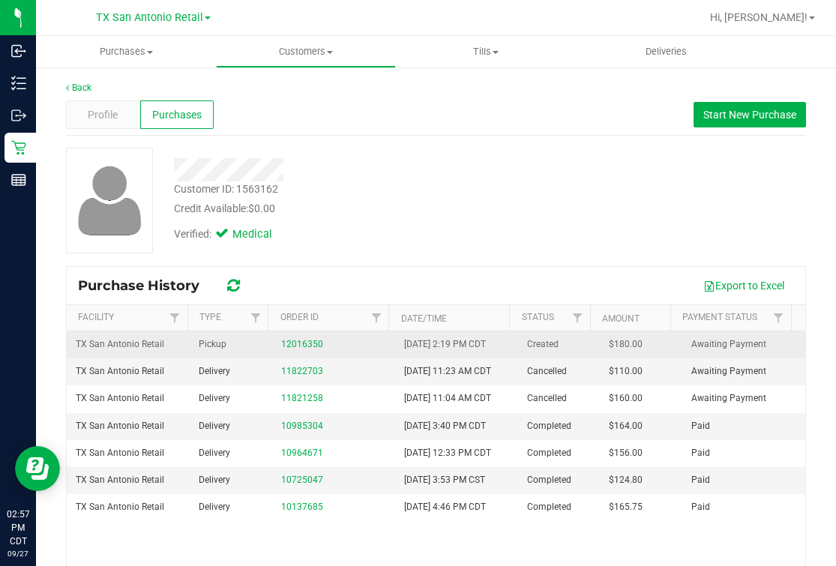
click at [281, 337] on div "12016350" at bounding box center [333, 344] width 105 height 14
click at [286, 342] on link "12016350" at bounding box center [302, 344] width 42 height 10
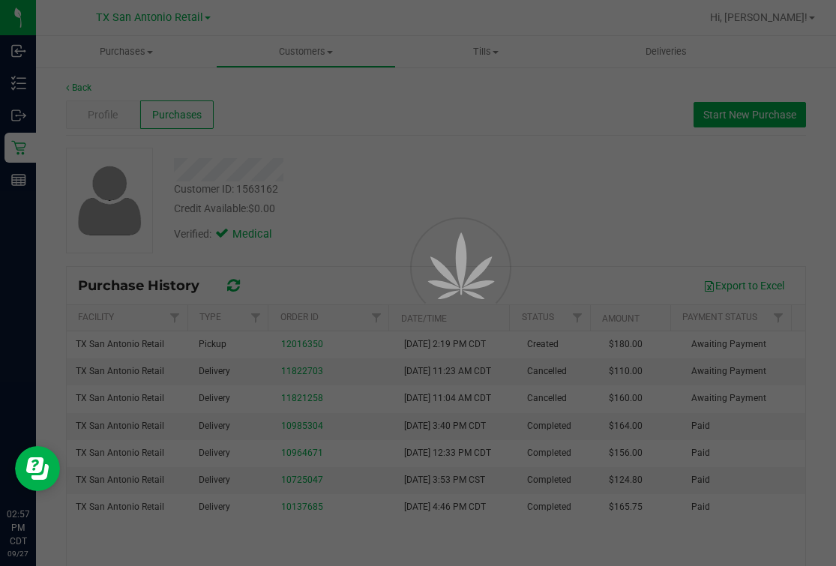
click at [562, 100] on div at bounding box center [418, 283] width 836 height 566
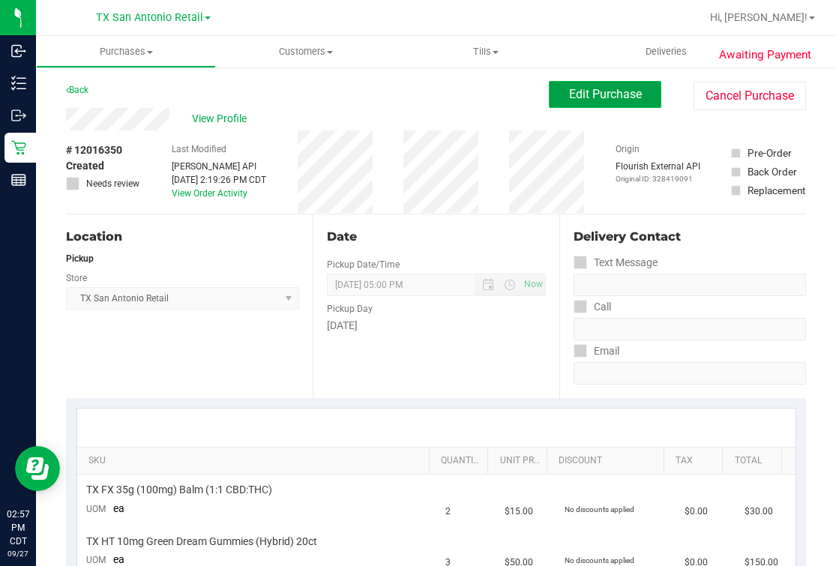
click at [613, 103] on button "Edit Purchase" at bounding box center [605, 94] width 112 height 27
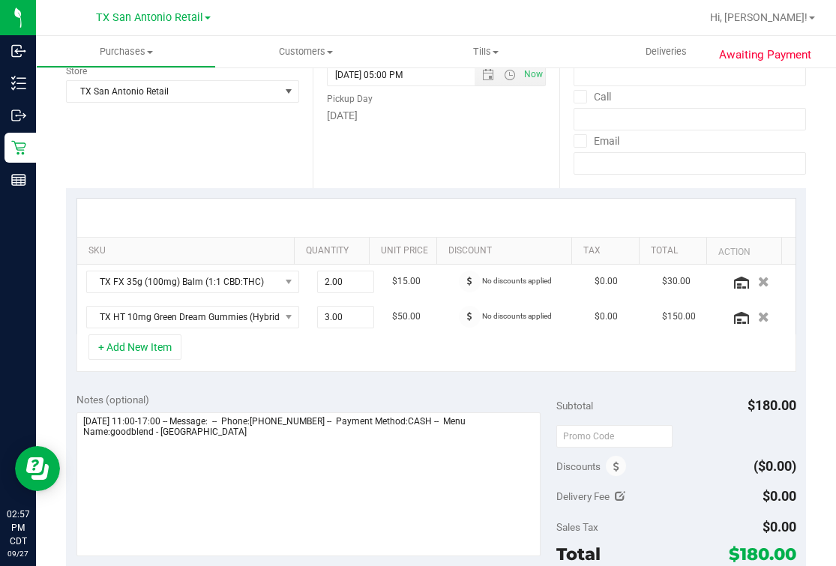
scroll to position [468, 0]
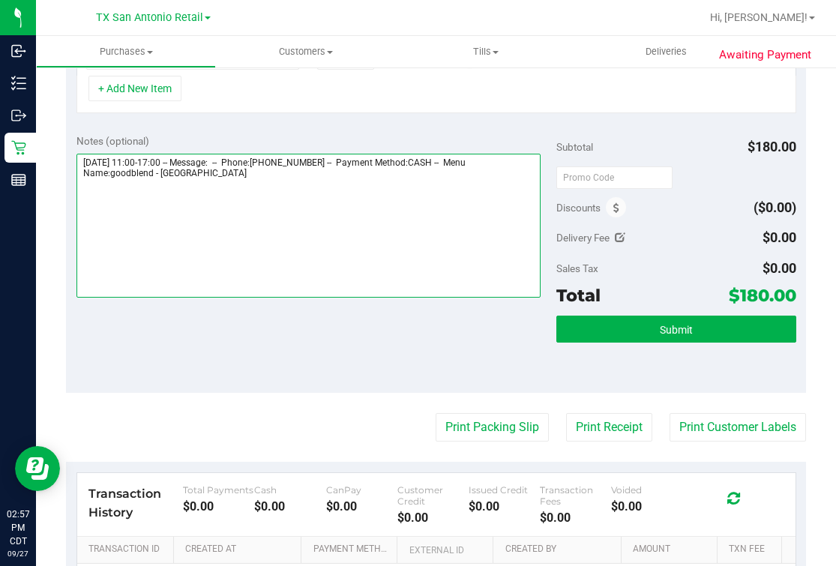
click at [343, 243] on textarea at bounding box center [308, 226] width 465 height 144
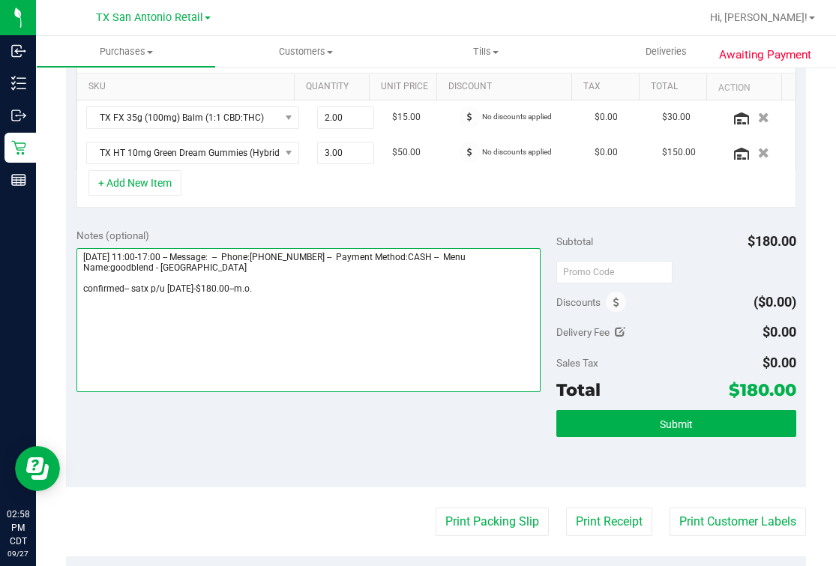
scroll to position [0, 0]
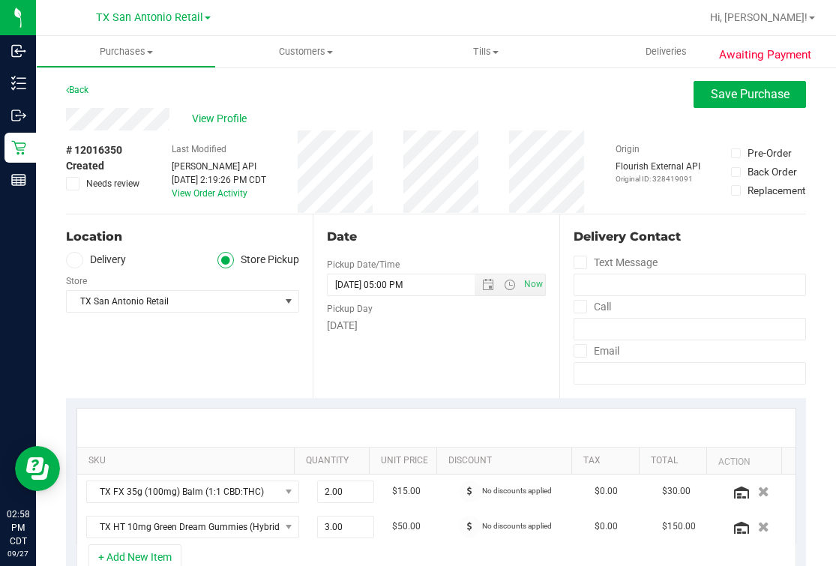
type textarea "Sunday 09/28/2025 11:00-17:00 -- Message: -- Phone:9568676589 -- Payment Method…"
click at [76, 260] on icon at bounding box center [74, 260] width 9 height 0
click at [0, 0] on input "Delivery" at bounding box center [0, 0] width 0 height 0
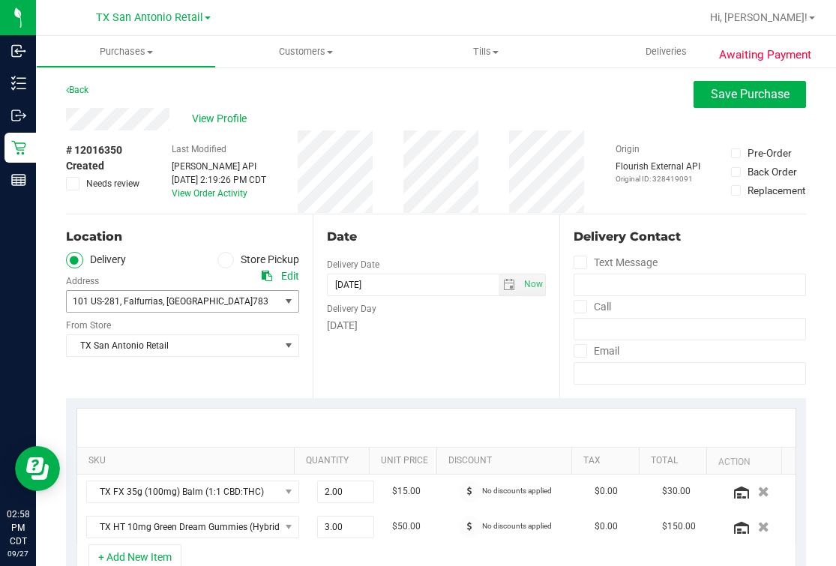
click at [111, 299] on span "101 US-281" at bounding box center [96, 301] width 47 height 10
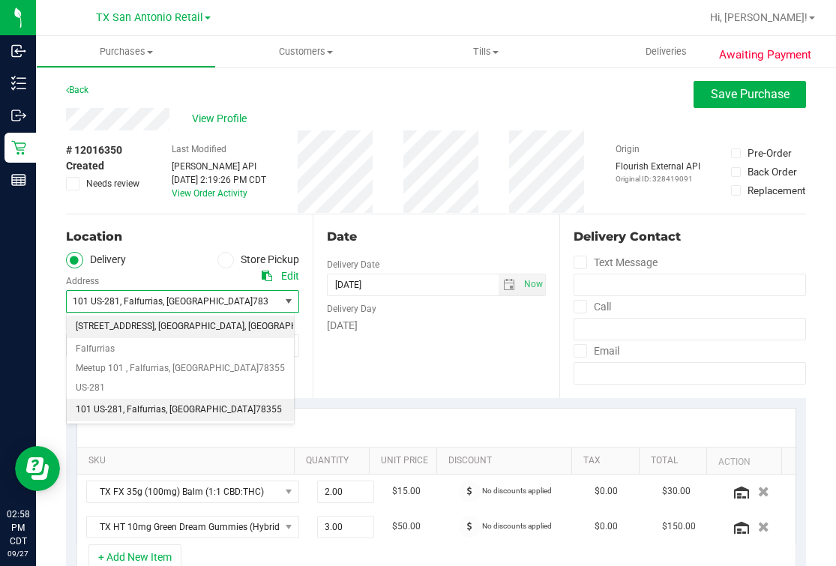
click at [133, 324] on span "18720 Stone Oak Parkway" at bounding box center [115, 326] width 79 height 19
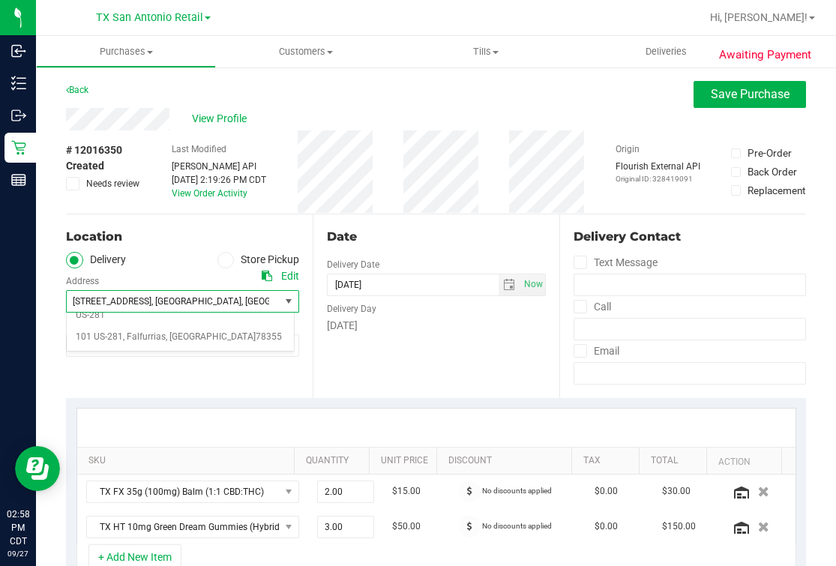
click at [381, 334] on div "Date Delivery Date [DATE] Now [DATE] 05:00 PM Now Delivery Day [DATE]" at bounding box center [435, 306] width 247 height 184
click at [399, 226] on div "Date Delivery Date [DATE] Now [DATE] 05:00 PM Now Delivery Day [DATE]" at bounding box center [435, 306] width 247 height 184
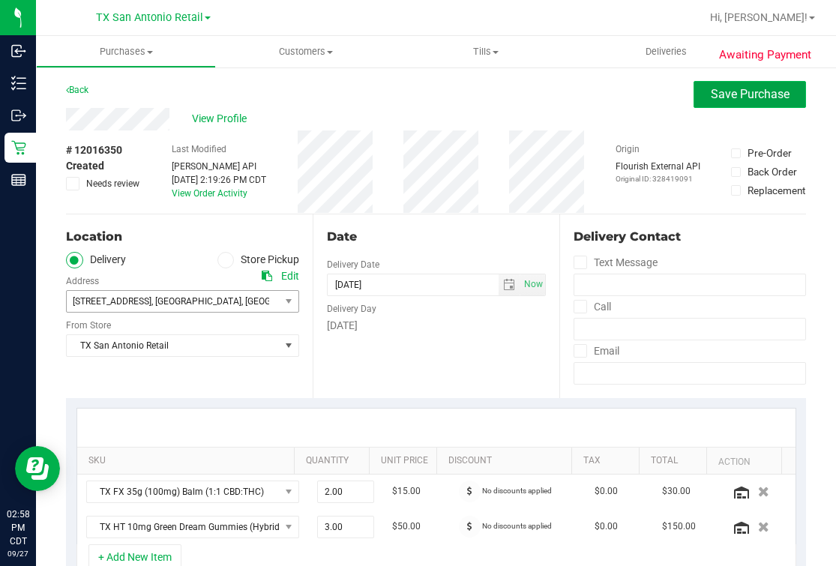
click at [693, 97] on button "Save Purchase" at bounding box center [749, 94] width 112 height 27
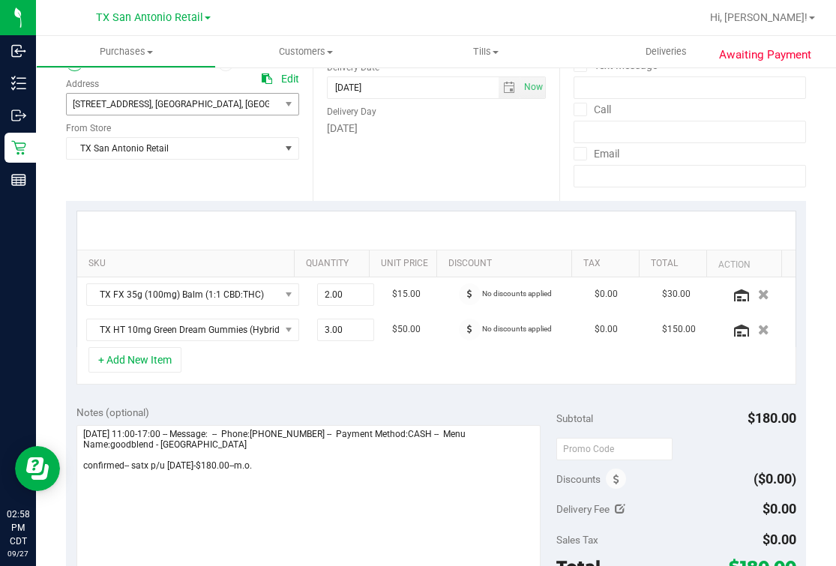
scroll to position [281, 0]
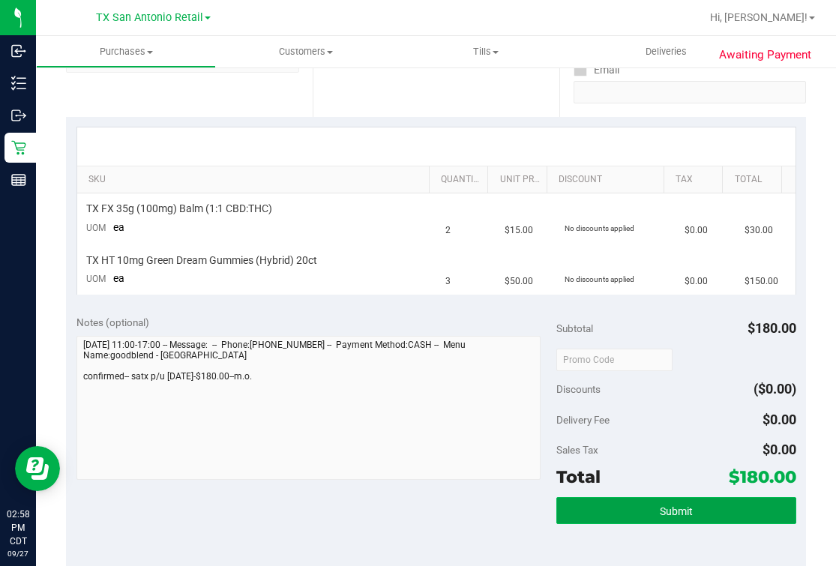
click at [670, 515] on span "Submit" at bounding box center [675, 511] width 33 height 12
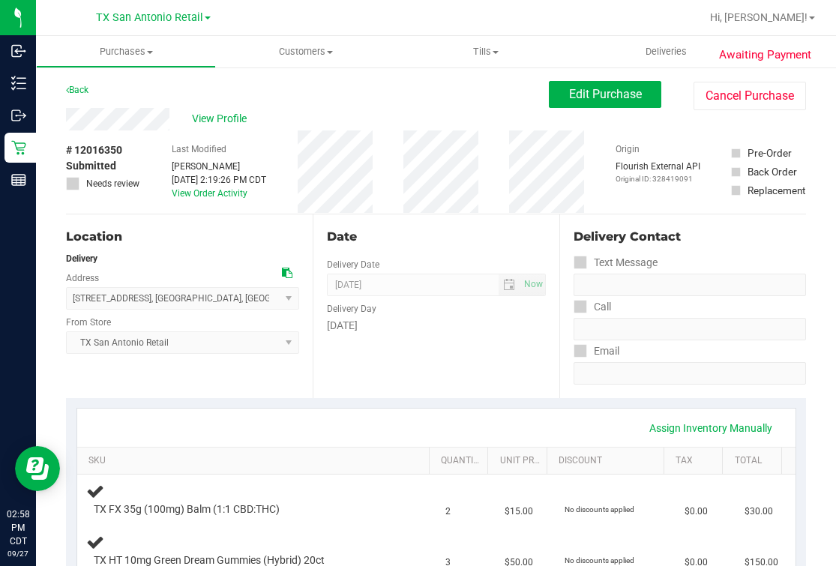
click at [214, 118] on span "View Profile" at bounding box center [222, 119] width 60 height 16
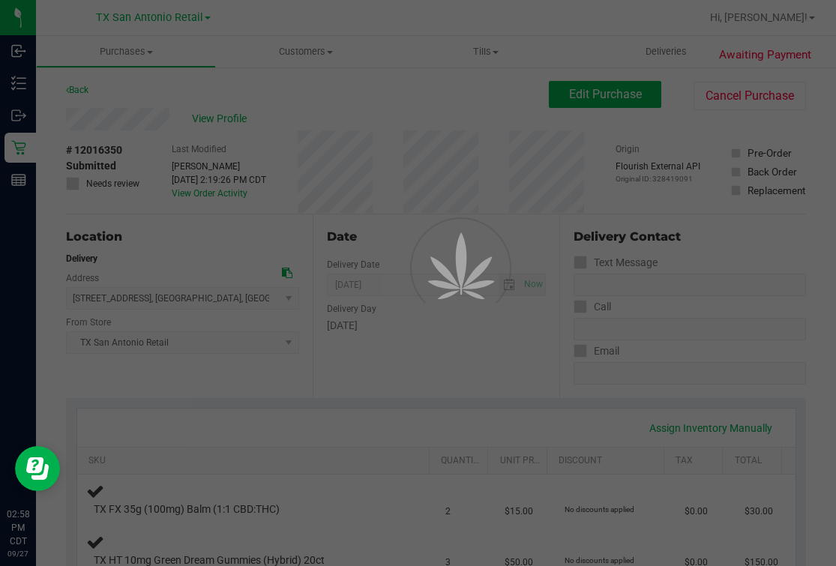
click at [346, 86] on div at bounding box center [418, 283] width 836 height 566
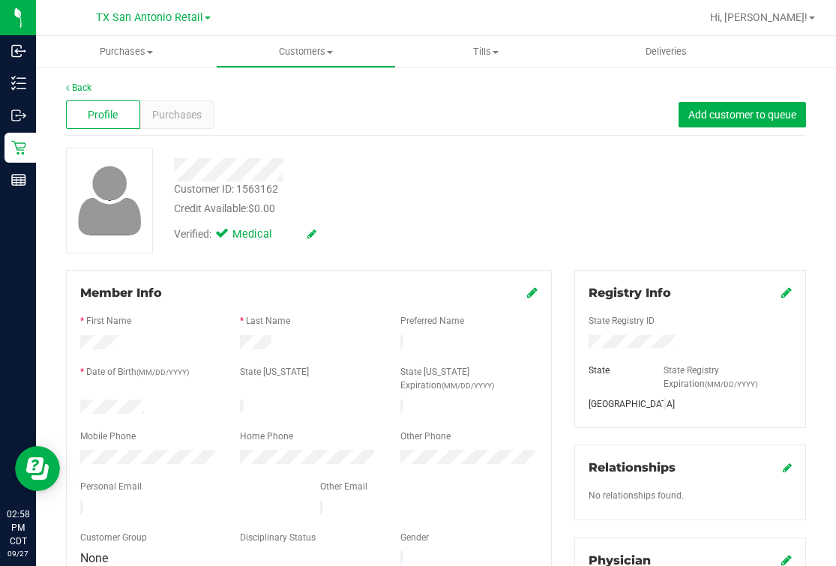
click at [479, 230] on div "Verified: Medical" at bounding box center [353, 233] width 381 height 33
click at [159, 480] on div "Personal Email" at bounding box center [189, 488] width 240 height 17
drag, startPoint x: 159, startPoint y: 477, endPoint x: 122, endPoint y: 146, distance: 333.3
click at [447, 223] on div "Verified: Medical" at bounding box center [353, 233] width 381 height 33
click at [329, 130] on div "Profile Purchases Add customer to queue" at bounding box center [436, 114] width 740 height 41
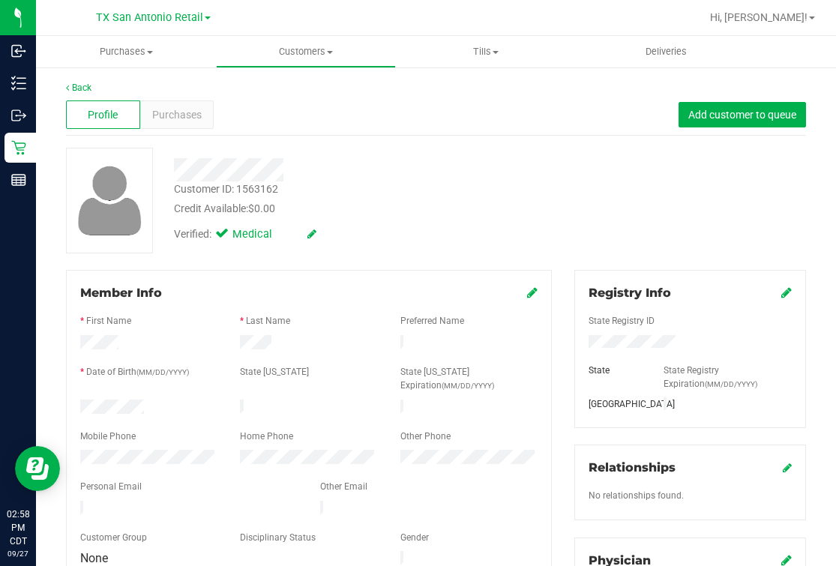
click at [93, 88] on div "Back" at bounding box center [436, 87] width 740 height 13
click at [85, 87] on link "Back" at bounding box center [78, 87] width 25 height 10
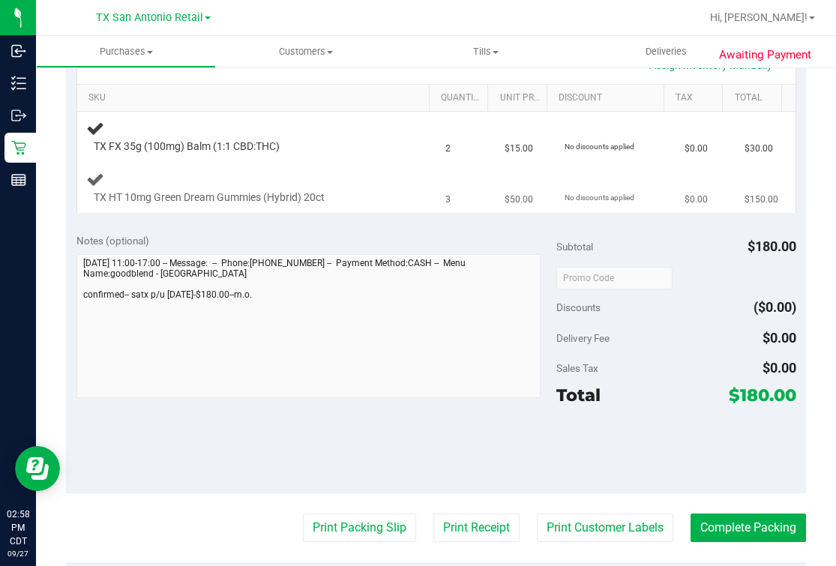
scroll to position [468, 0]
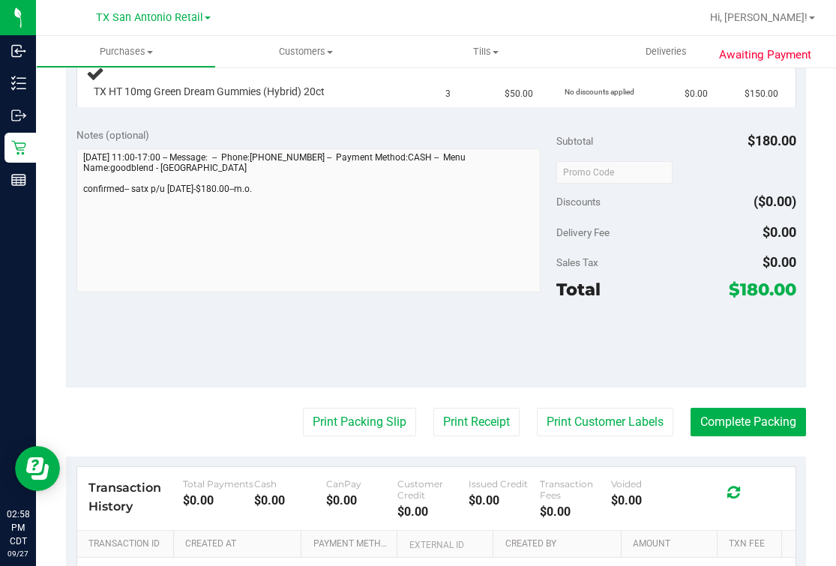
click at [44, 245] on div "Awaiting Payment Back Edit Purchase Cancel Purchase View Profile # 12016350 Sub…" at bounding box center [436, 173] width 800 height 1151
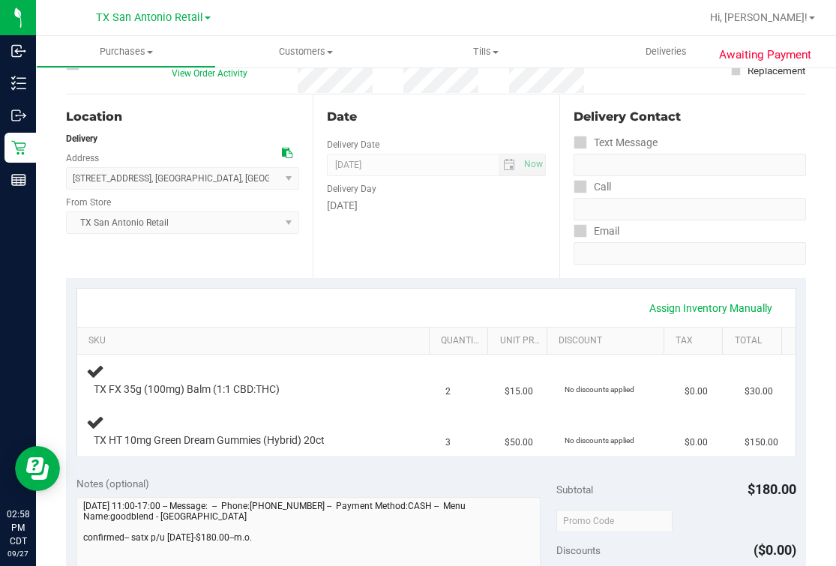
scroll to position [0, 0]
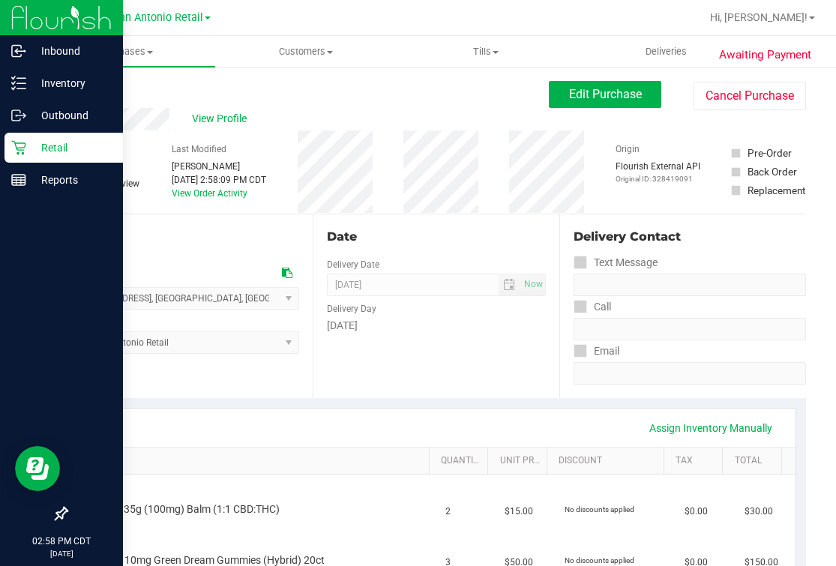
drag, startPoint x: 13, startPoint y: 154, endPoint x: 20, endPoint y: 160, distance: 9.1
click at [13, 154] on icon at bounding box center [18, 147] width 15 height 15
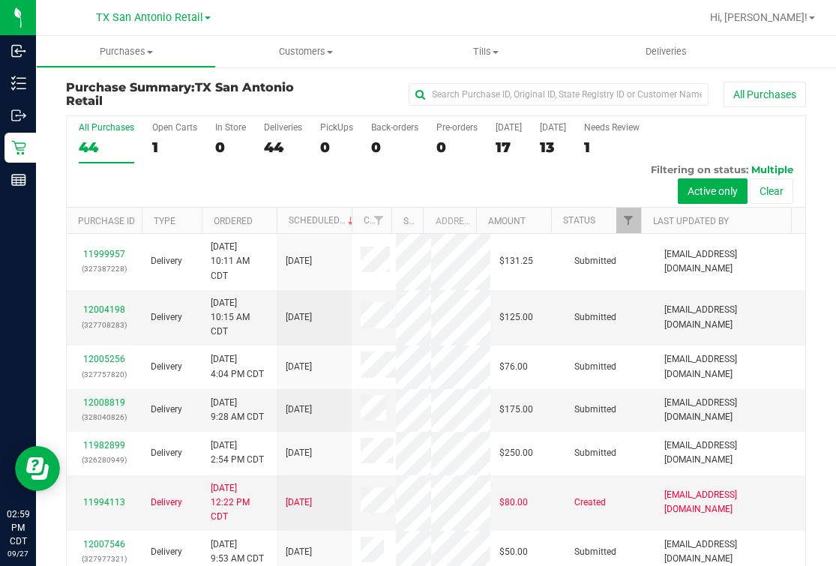
click at [150, 133] on div "All Purchases 44 Open Carts 1 In Store 0 Deliveries 44 PickUps 0 Back-orders 0 …" at bounding box center [436, 161] width 738 height 91
click at [166, 142] on div "1" at bounding box center [174, 147] width 45 height 17
click at [0, 0] on input "Open Carts 1" at bounding box center [0, 0] width 0 height 0
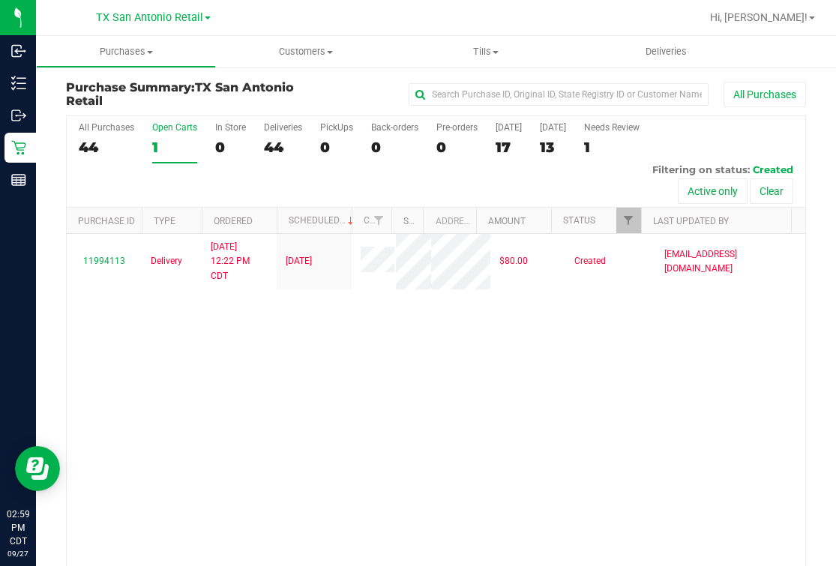
click at [145, 13] on span "TX San Antonio Retail" at bounding box center [149, 17] width 107 height 13
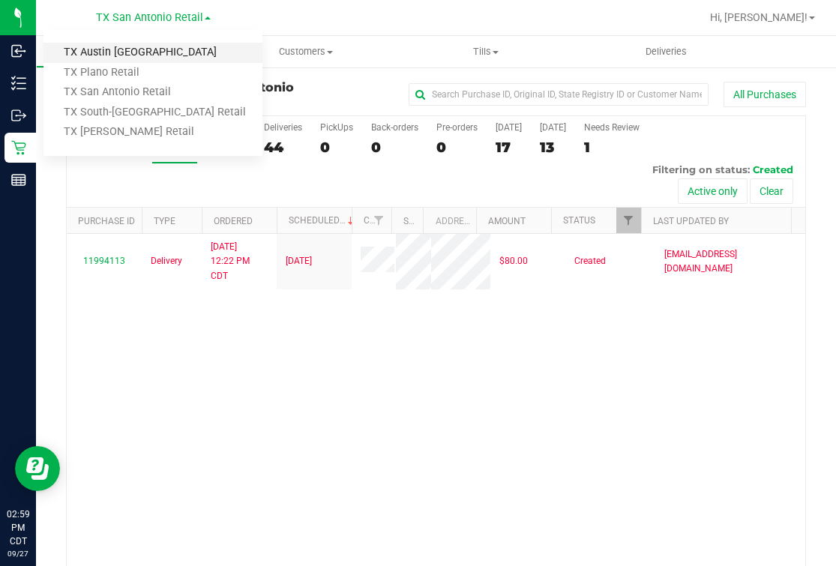
click at [145, 61] on link "TX Austin [GEOGRAPHIC_DATA]" at bounding box center [152, 53] width 219 height 20
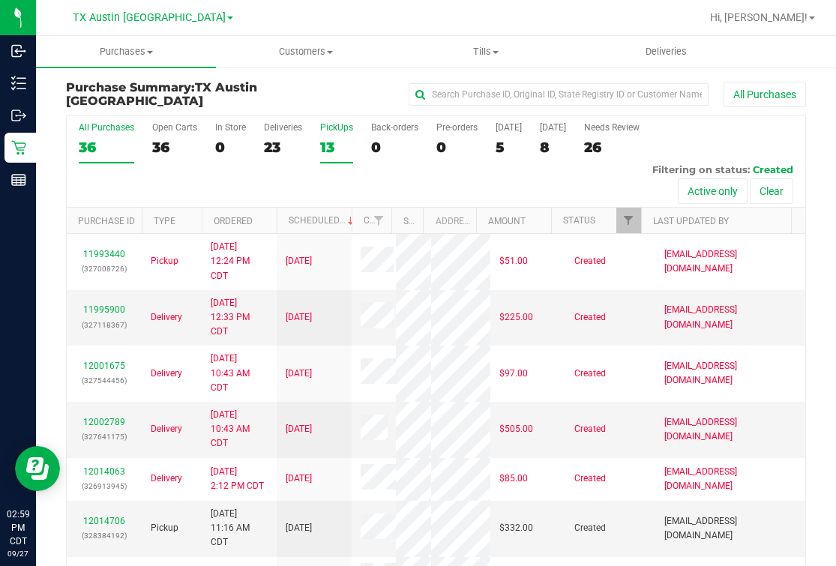
click at [336, 145] on div "13" at bounding box center [336, 147] width 33 height 17
click at [0, 0] on input "PickUps 13" at bounding box center [0, 0] width 0 height 0
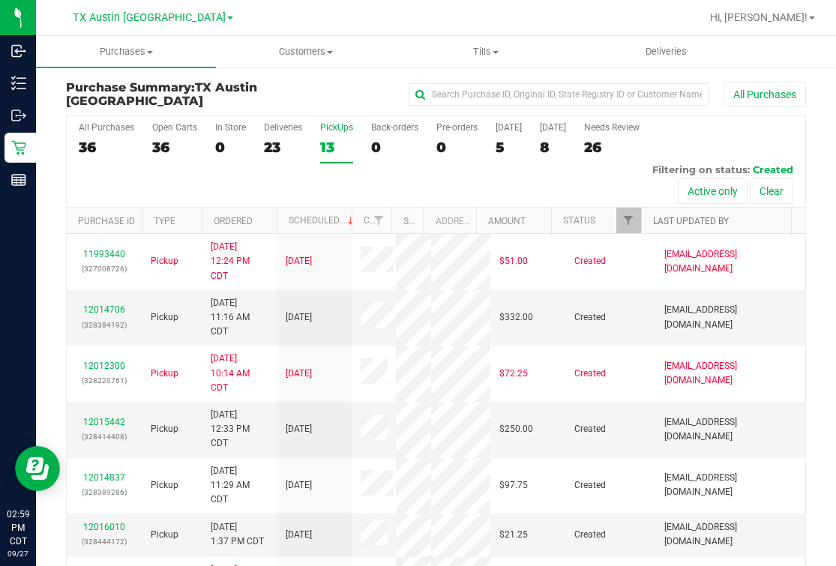
click at [670, 222] on link "Last Updated By" at bounding box center [691, 221] width 76 height 10
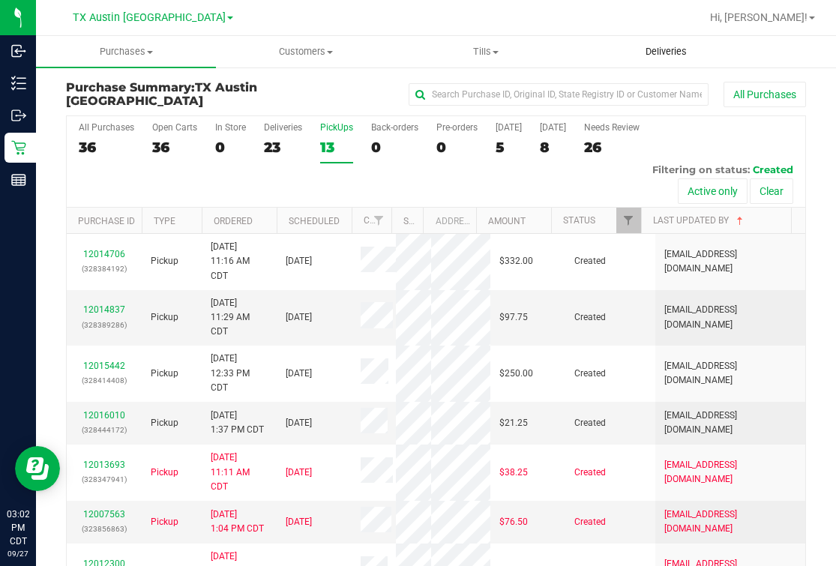
click at [680, 39] on uib-tab-heading "Deliveries" at bounding box center [665, 52] width 178 height 30
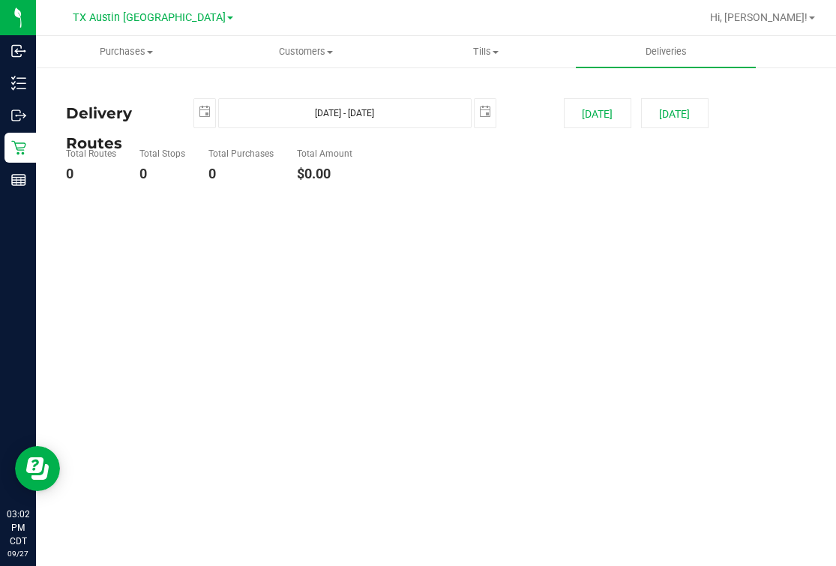
click at [633, 25] on div at bounding box center [484, 17] width 432 height 29
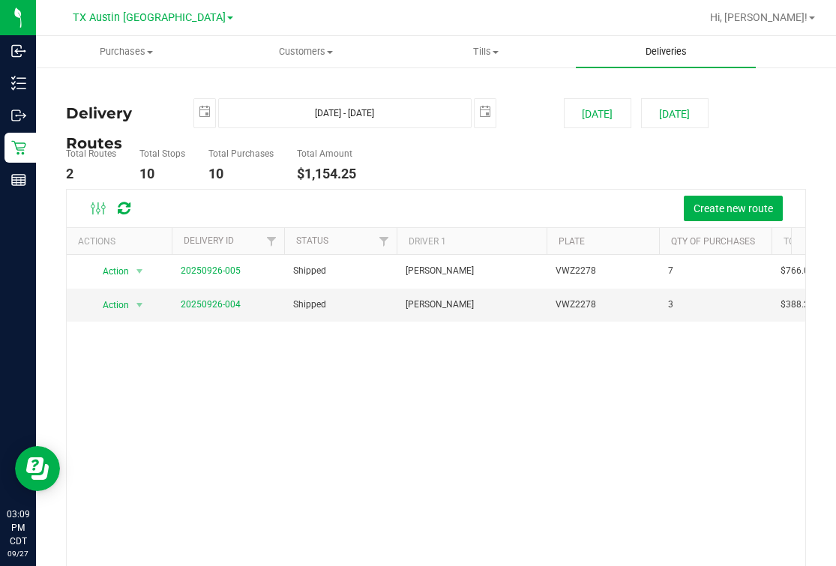
click at [667, 41] on uib-tab-heading "Deliveries" at bounding box center [666, 51] width 180 height 31
click at [142, 14] on span "TX Austin [GEOGRAPHIC_DATA]" at bounding box center [149, 17] width 153 height 13
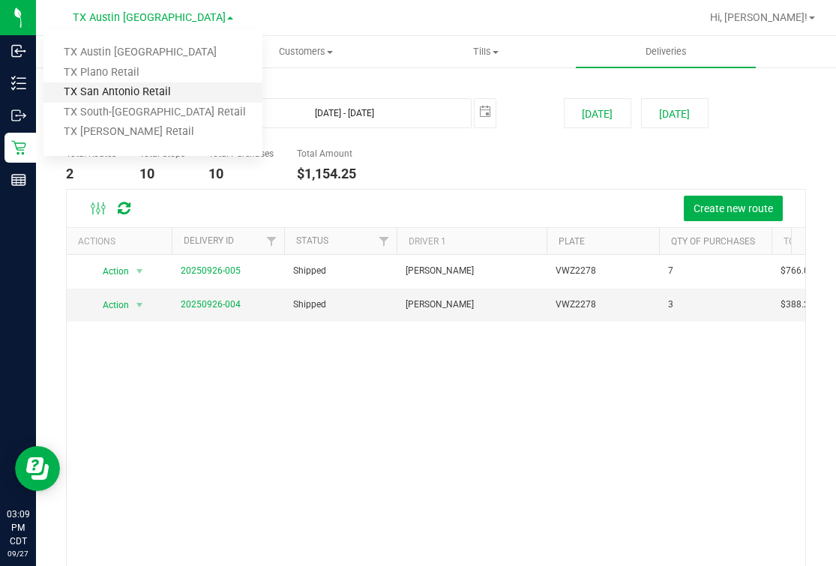
click at [136, 94] on link "TX San Antonio Retail" at bounding box center [152, 92] width 219 height 20
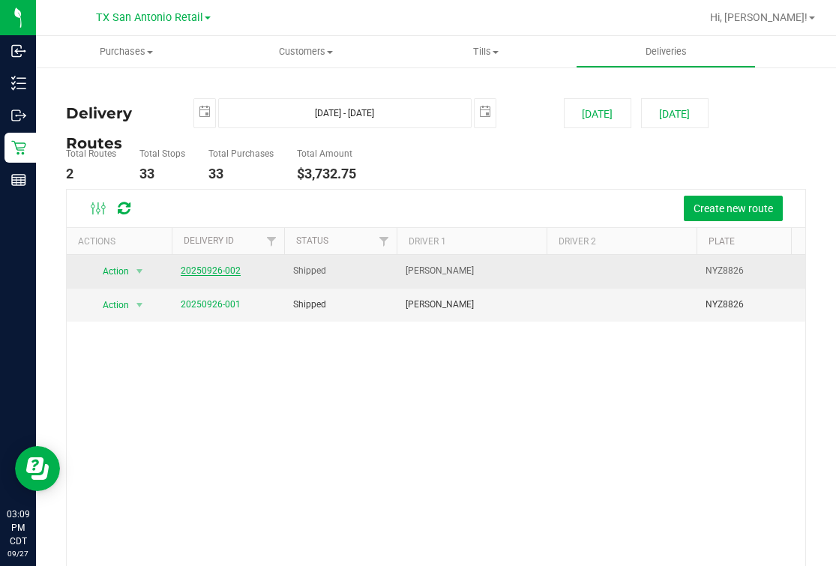
click at [205, 272] on link "20250926-002" at bounding box center [211, 270] width 60 height 10
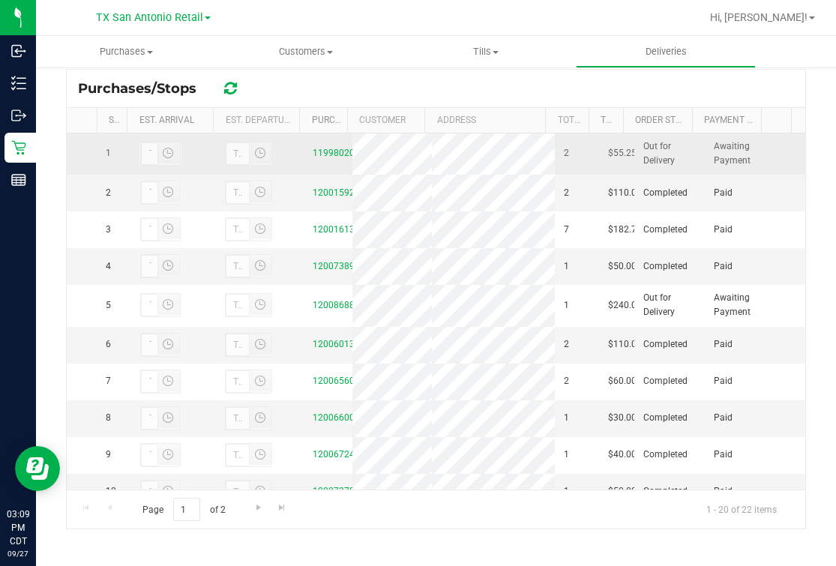
click at [321, 160] on div "11998020" at bounding box center [327, 153] width 31 height 14
click at [319, 160] on div "11998020" at bounding box center [327, 153] width 31 height 14
click at [315, 154] on link "11998020" at bounding box center [333, 153] width 42 height 10
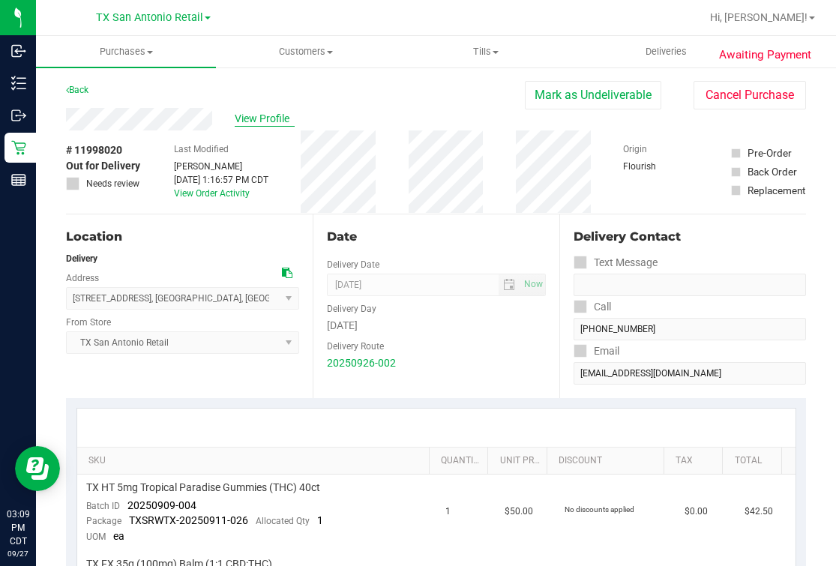
click at [248, 119] on span "View Profile" at bounding box center [265, 119] width 60 height 16
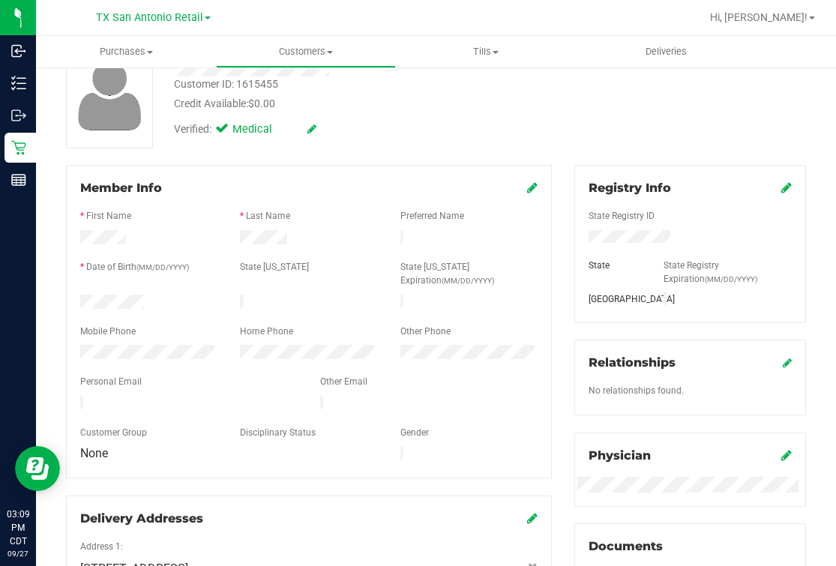
scroll to position [93, 0]
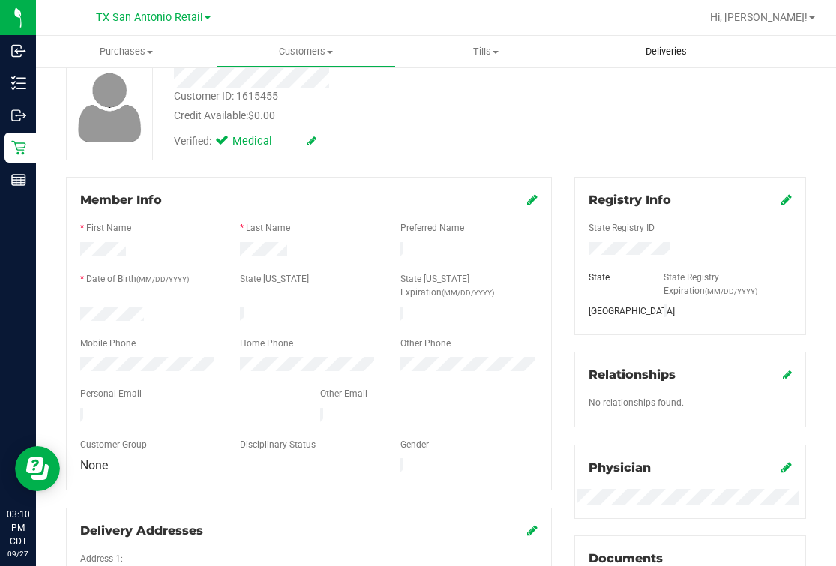
click at [659, 48] on span "Deliveries" at bounding box center [666, 51] width 82 height 13
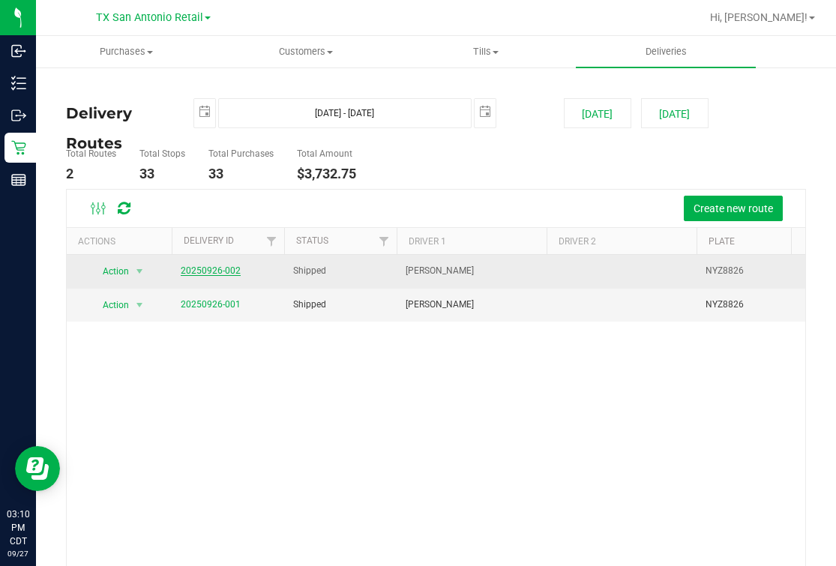
click at [193, 273] on link "20250926-002" at bounding box center [211, 270] width 60 height 10
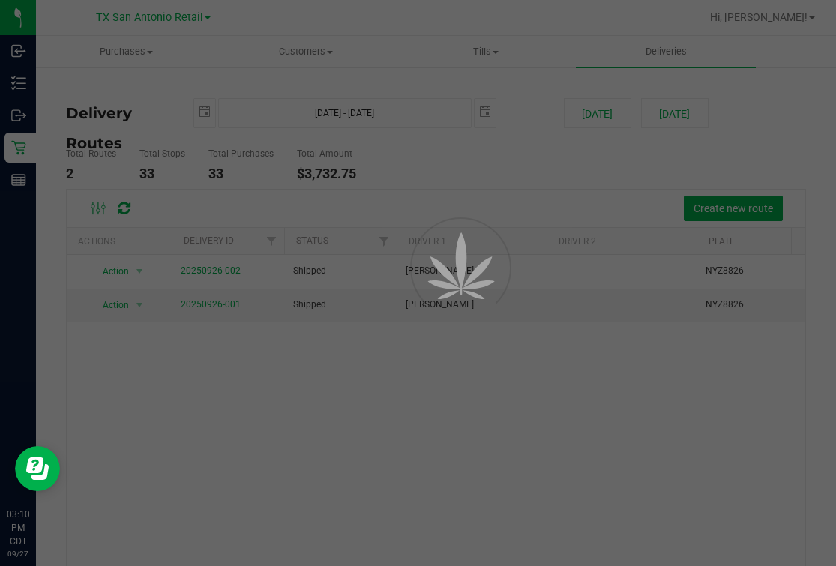
click at [459, 154] on div at bounding box center [418, 283] width 836 height 566
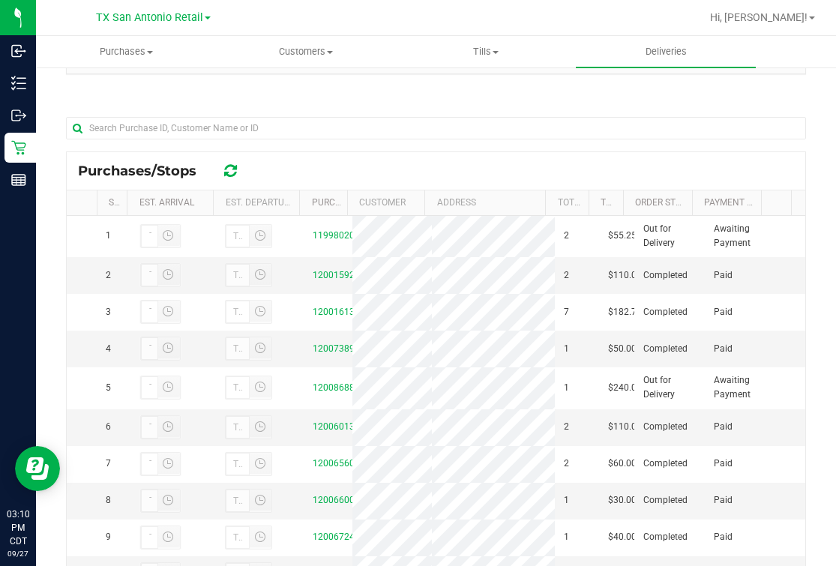
scroll to position [93, 0]
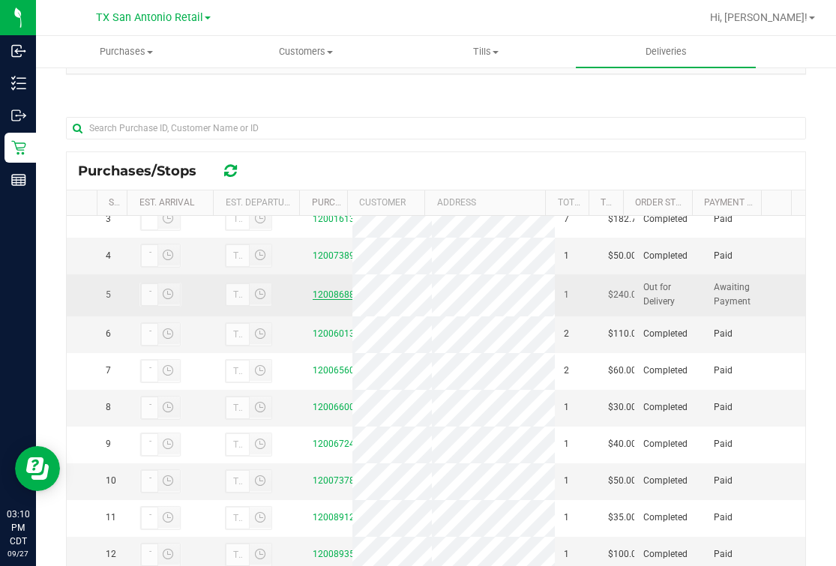
click at [312, 300] on link "12008688" at bounding box center [333, 294] width 42 height 10
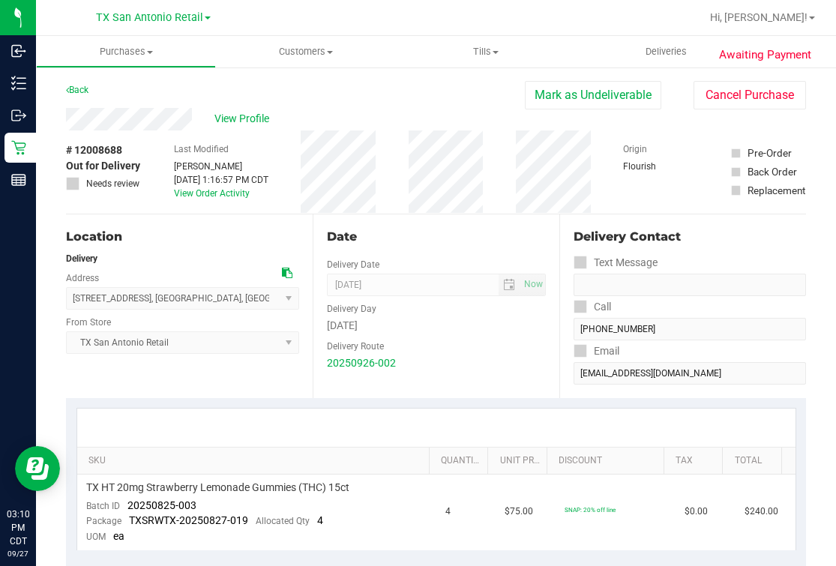
click at [245, 96] on div "Back Mark as Undeliverable Cancel Purchase" at bounding box center [436, 94] width 740 height 27
click at [245, 112] on span "View Profile" at bounding box center [244, 119] width 60 height 16
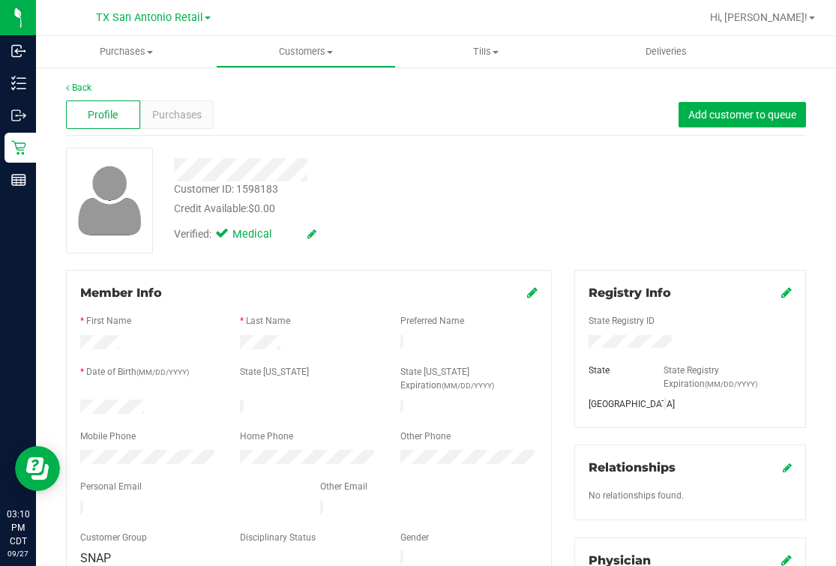
drag, startPoint x: 69, startPoint y: 77, endPoint x: 71, endPoint y: 85, distance: 8.5
click at [71, 85] on link "Back" at bounding box center [78, 87] width 25 height 10
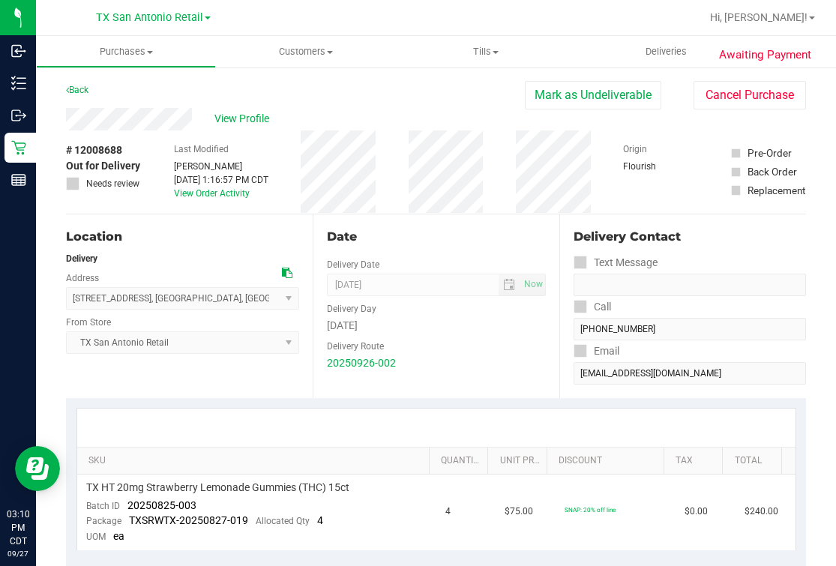
click at [432, 216] on div "Date Delivery Date 09/27/2025 Now 09/27/2025 07:00 AM Now Delivery Day Saturday…" at bounding box center [435, 306] width 247 height 184
click at [676, 47] on span "Deliveries" at bounding box center [666, 51] width 82 height 13
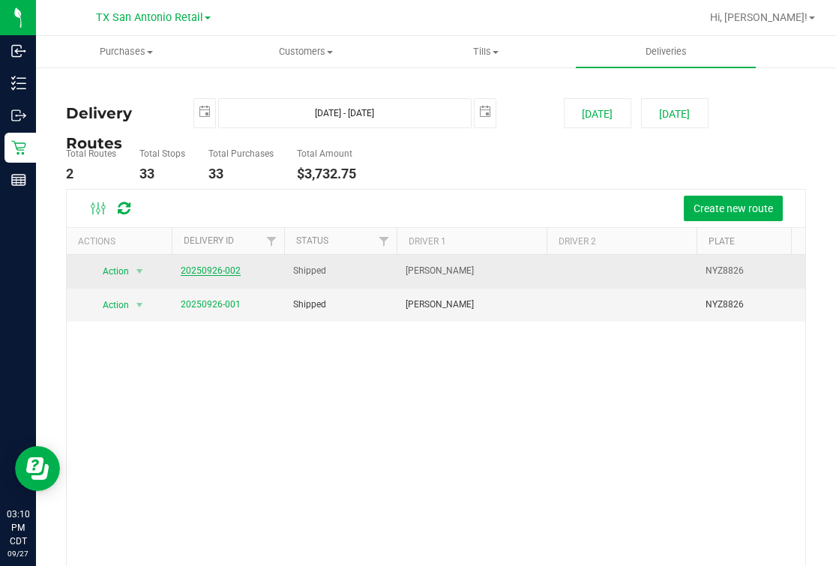
click at [205, 268] on link "20250926-002" at bounding box center [211, 270] width 60 height 10
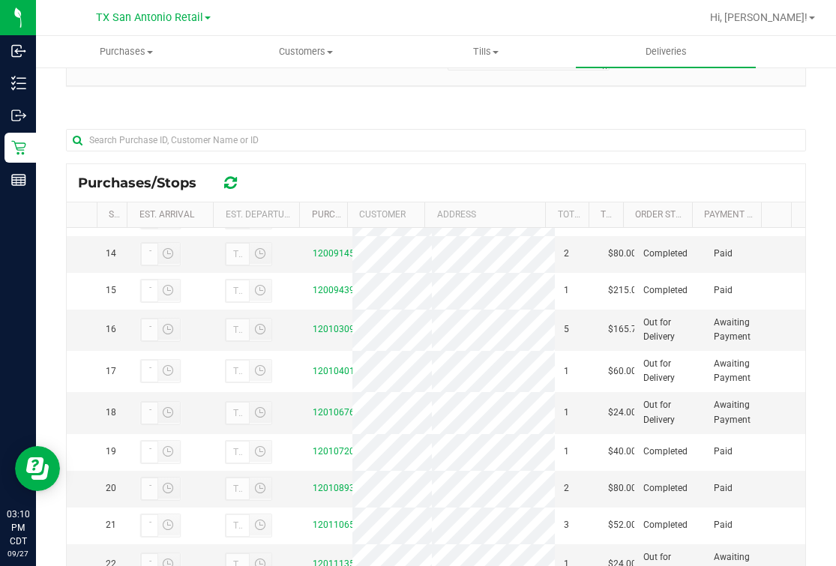
scroll to position [655, 0]
click at [321, 334] on link "12010309" at bounding box center [333, 329] width 42 height 10
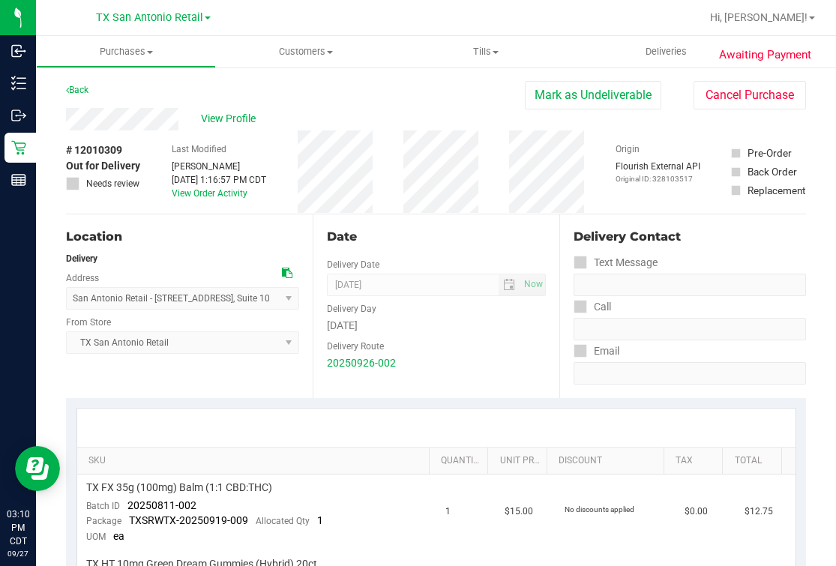
click at [226, 109] on div "View Profile" at bounding box center [295, 119] width 459 height 22
click at [223, 122] on span "View Profile" at bounding box center [231, 119] width 60 height 16
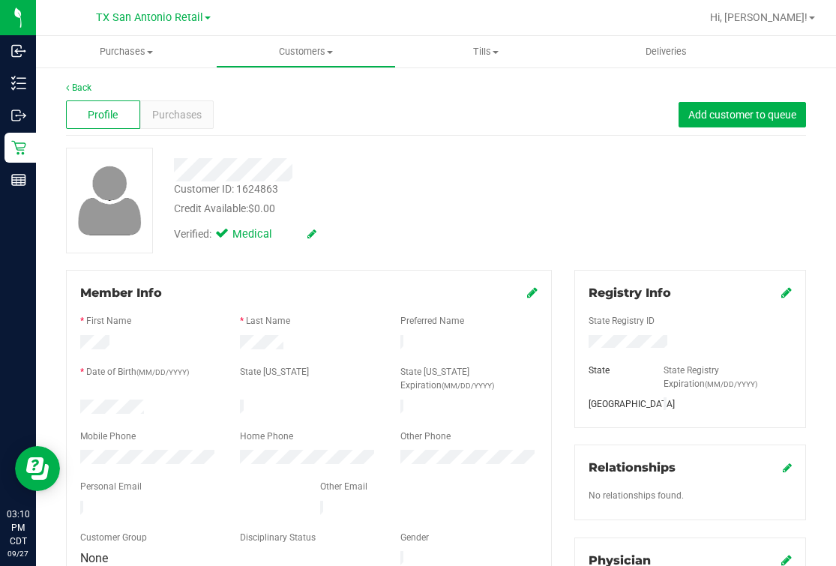
scroll to position [93, 0]
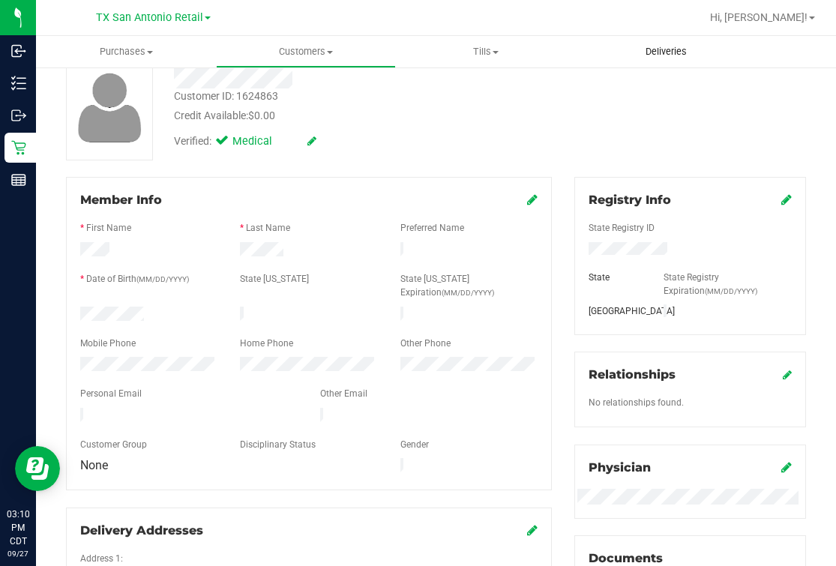
click at [669, 49] on span "Deliveries" at bounding box center [666, 51] width 82 height 13
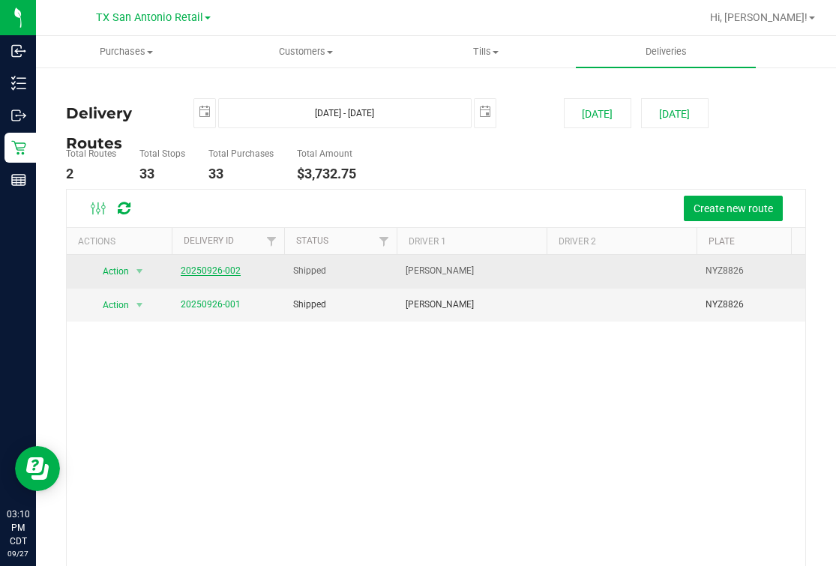
click at [228, 266] on link "20250926-002" at bounding box center [211, 270] width 60 height 10
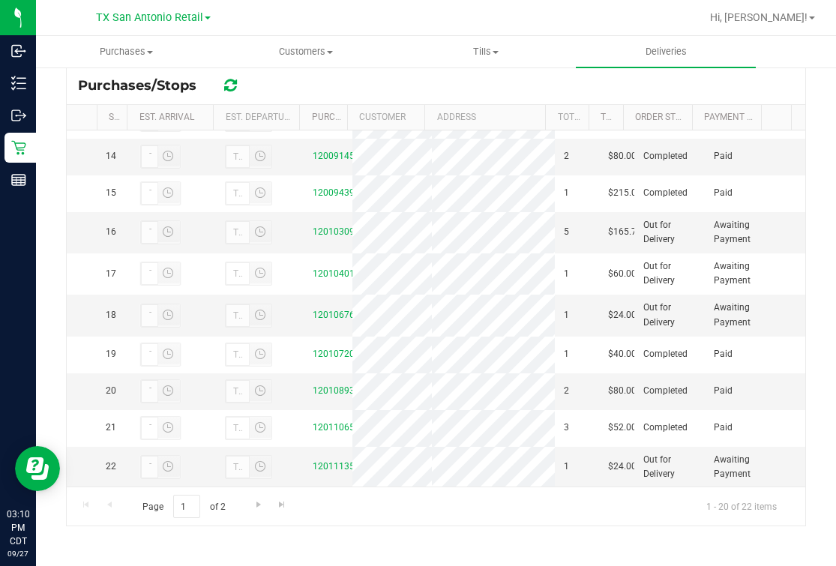
scroll to position [719, 0]
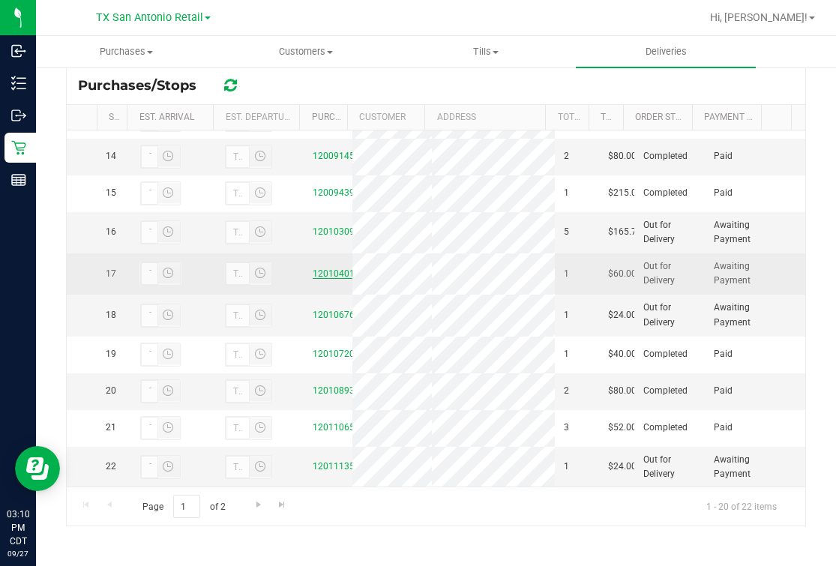
click at [320, 273] on link "12010401" at bounding box center [333, 273] width 42 height 10
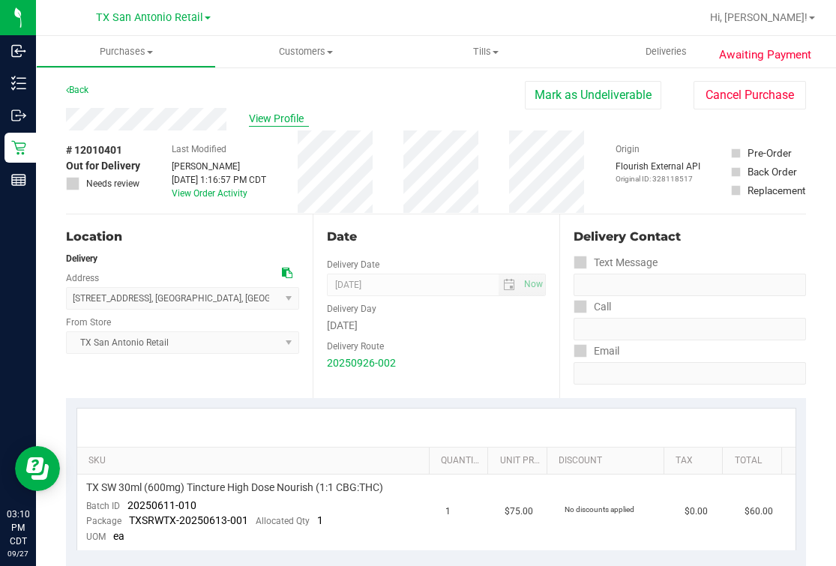
click at [277, 119] on span "View Profile" at bounding box center [279, 119] width 60 height 16
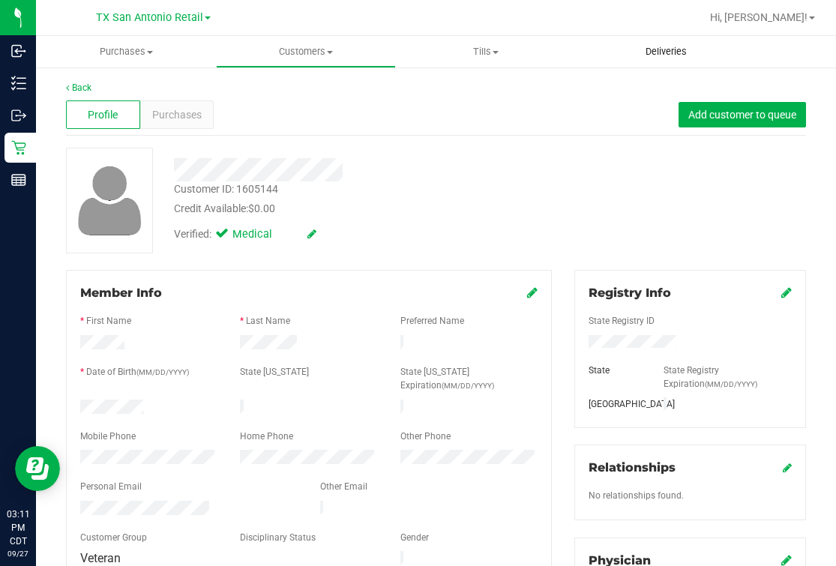
click at [680, 52] on span "Deliveries" at bounding box center [666, 51] width 82 height 13
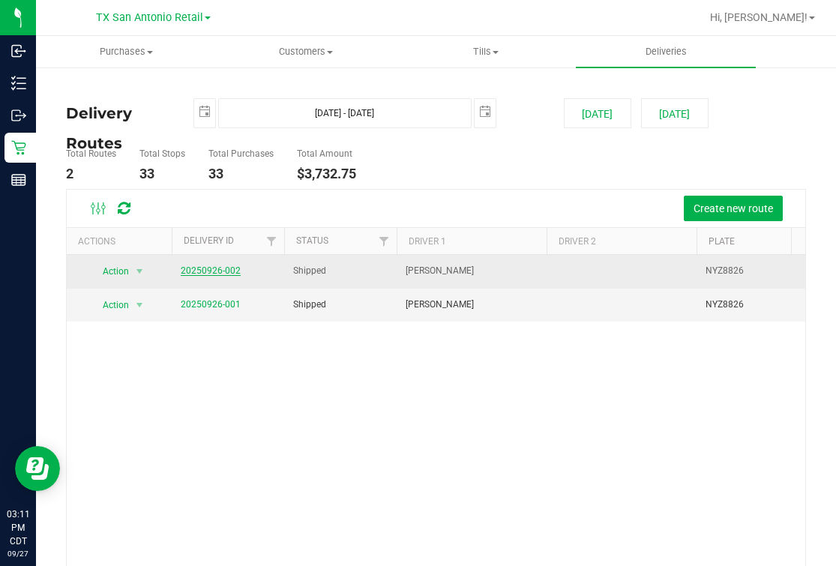
click at [197, 270] on link "20250926-002" at bounding box center [211, 270] width 60 height 10
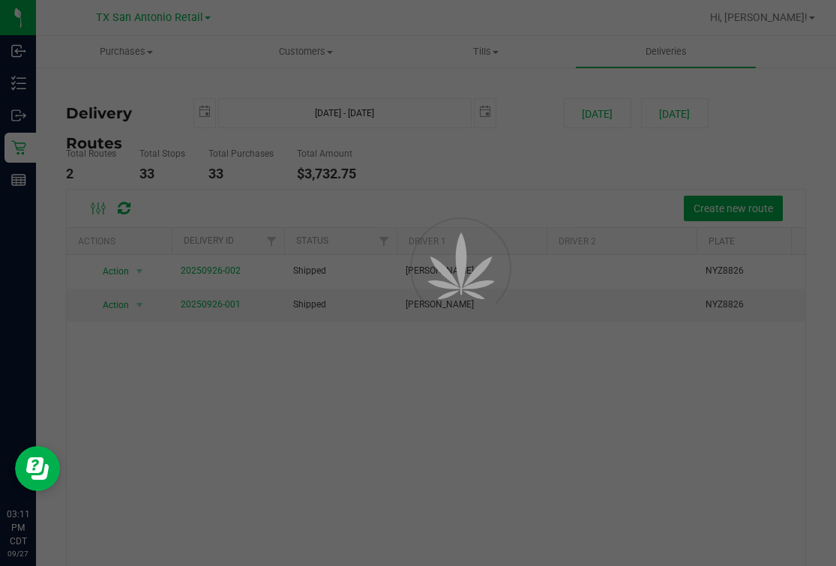
click at [480, 191] on div at bounding box center [418, 283] width 836 height 566
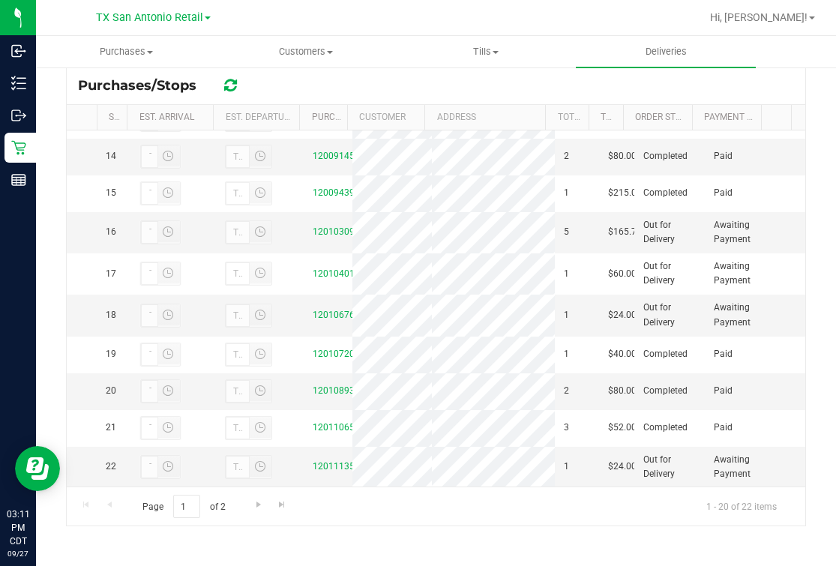
scroll to position [655, 0]
click at [312, 320] on link "12010676" at bounding box center [333, 315] width 42 height 10
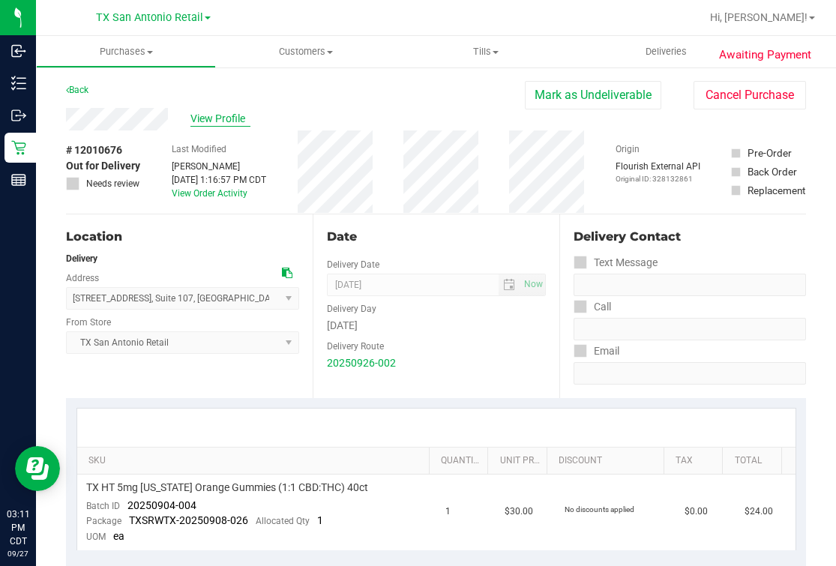
click at [232, 112] on span "View Profile" at bounding box center [220, 119] width 60 height 16
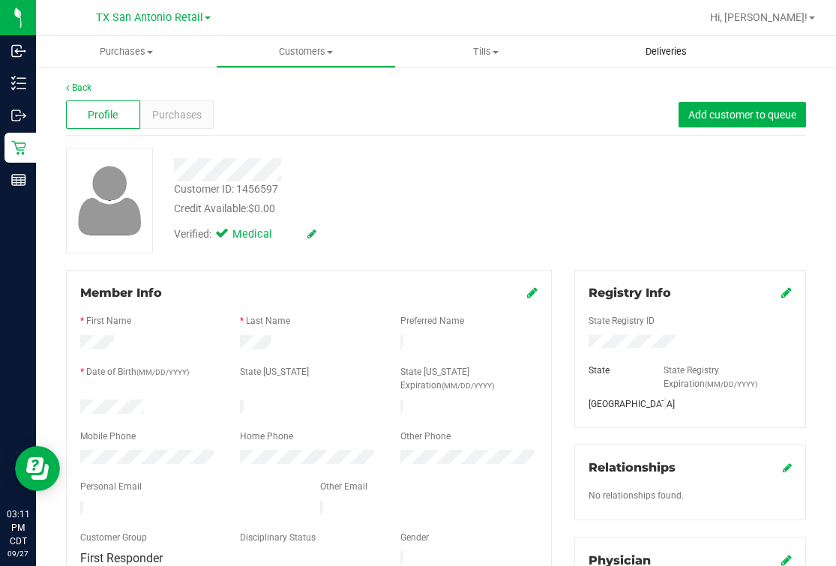
click at [667, 45] on span "Deliveries" at bounding box center [666, 51] width 82 height 13
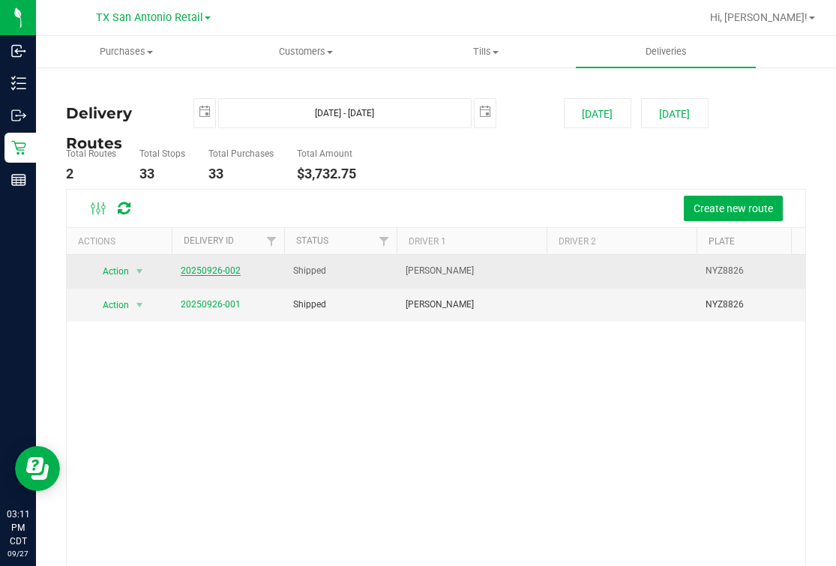
click at [196, 274] on link "20250926-002" at bounding box center [211, 270] width 60 height 10
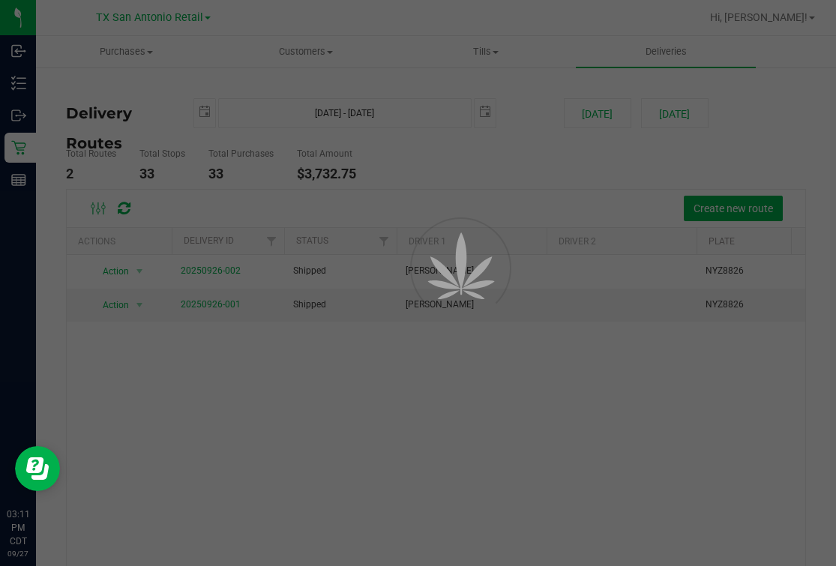
click at [446, 169] on div at bounding box center [418, 283] width 836 height 566
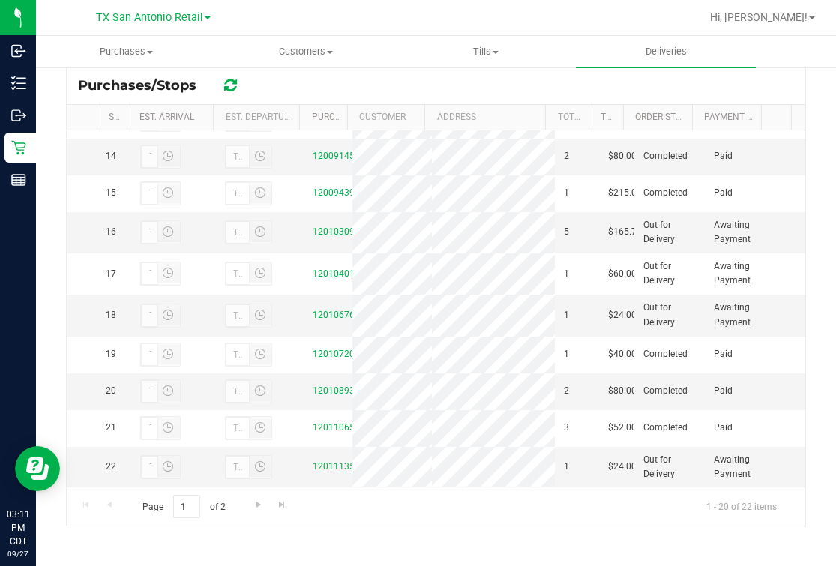
scroll to position [812, 0]
click at [324, 461] on link "12011135" at bounding box center [333, 466] width 42 height 10
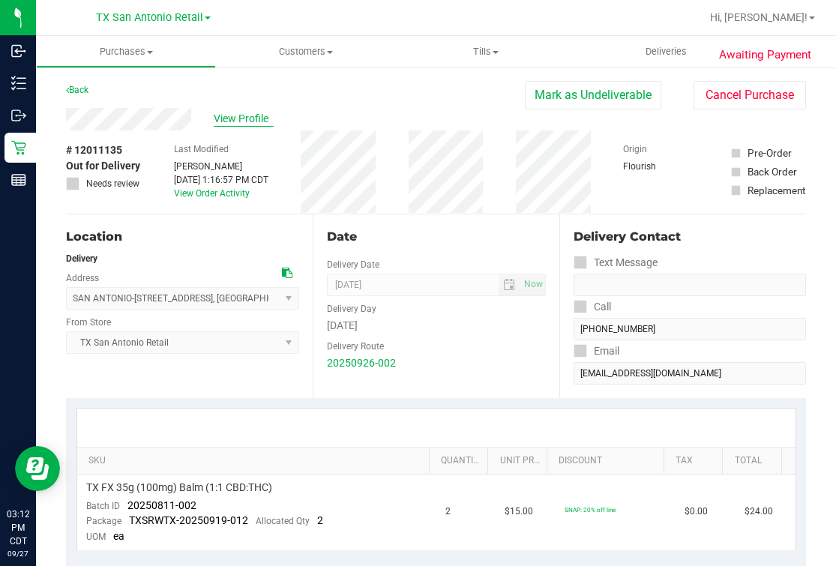
click at [238, 121] on span "View Profile" at bounding box center [244, 119] width 60 height 16
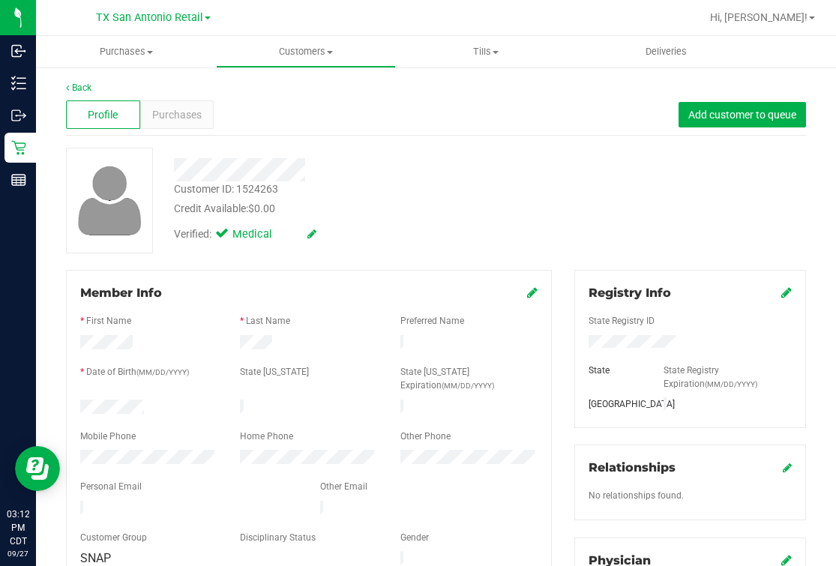
scroll to position [93, 0]
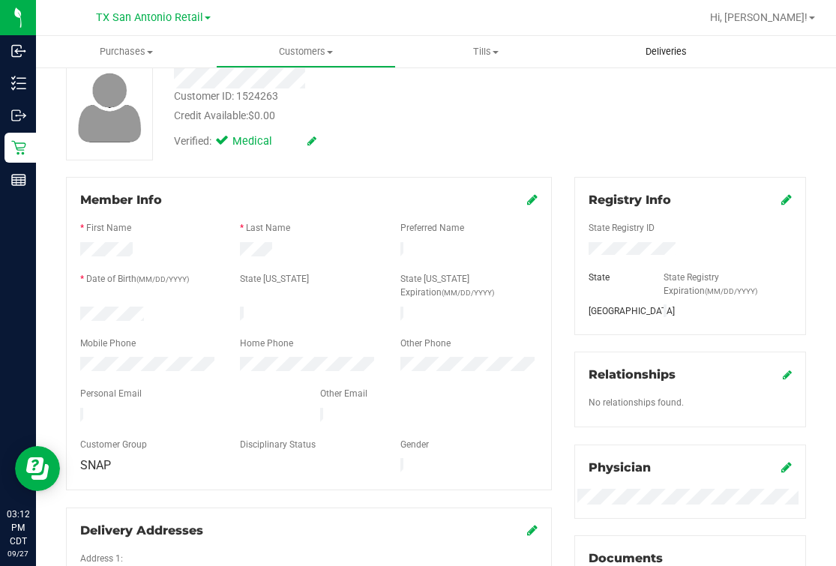
click at [660, 49] on span "Deliveries" at bounding box center [666, 51] width 82 height 13
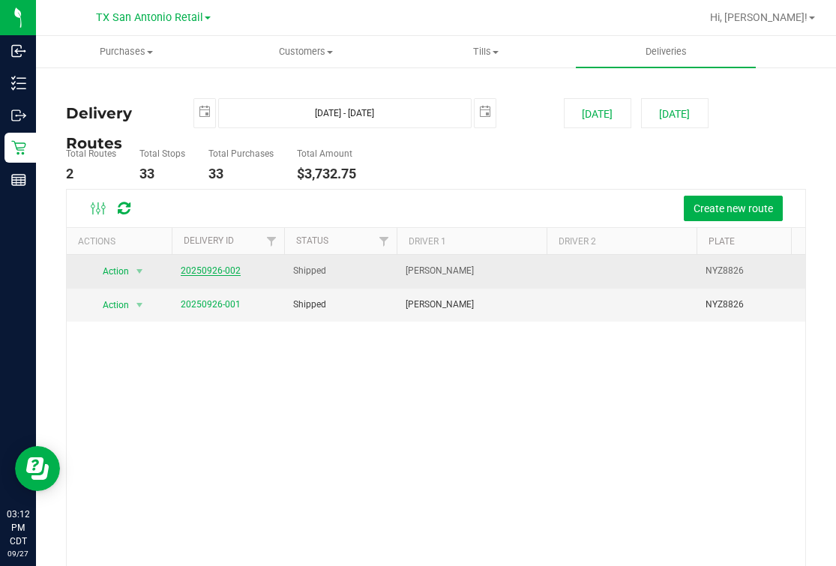
click at [185, 268] on link "20250926-002" at bounding box center [211, 270] width 60 height 10
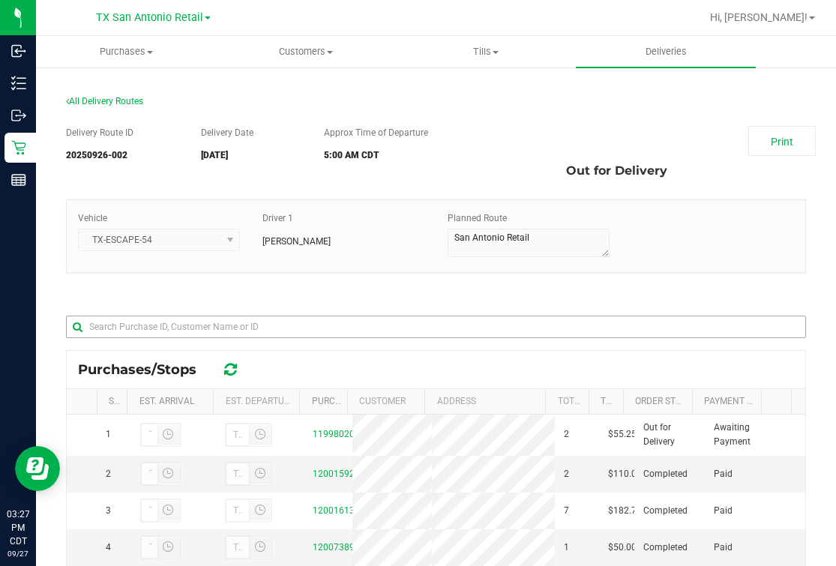
scroll to position [187, 0]
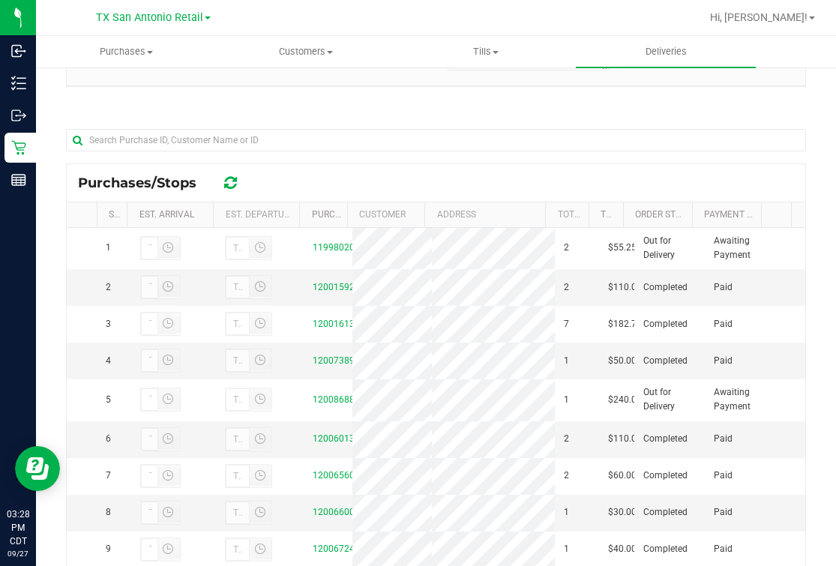
drag, startPoint x: 304, startPoint y: 102, endPoint x: 58, endPoint y: 117, distance: 245.5
click at [304, 102] on div "Delivery Route ID 20250926-002 Delivery Date 09/27/2025 Approx Time of Departur…" at bounding box center [436, 281] width 740 height 707
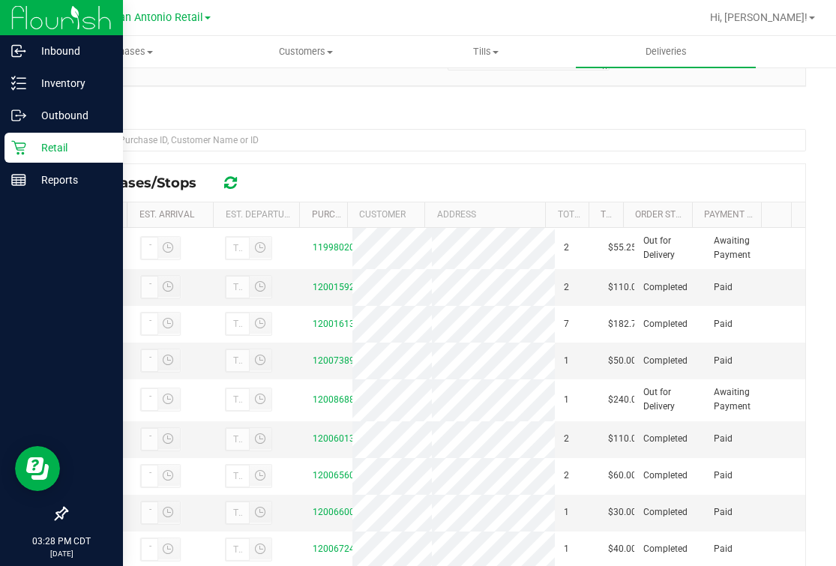
click at [20, 160] on div "Retail" at bounding box center [63, 148] width 118 height 30
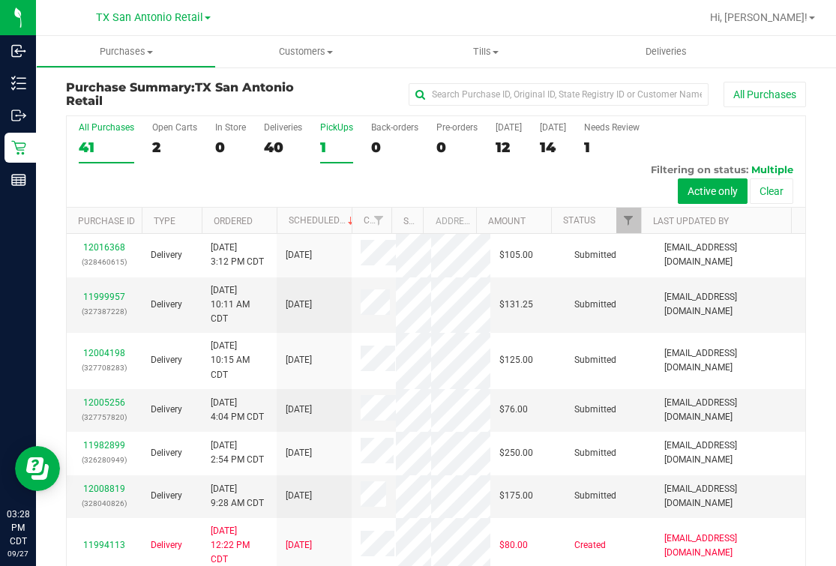
click at [346, 130] on div "PickUps" at bounding box center [336, 127] width 33 height 10
click at [0, 0] on input "PickUps 1" at bounding box center [0, 0] width 0 height 0
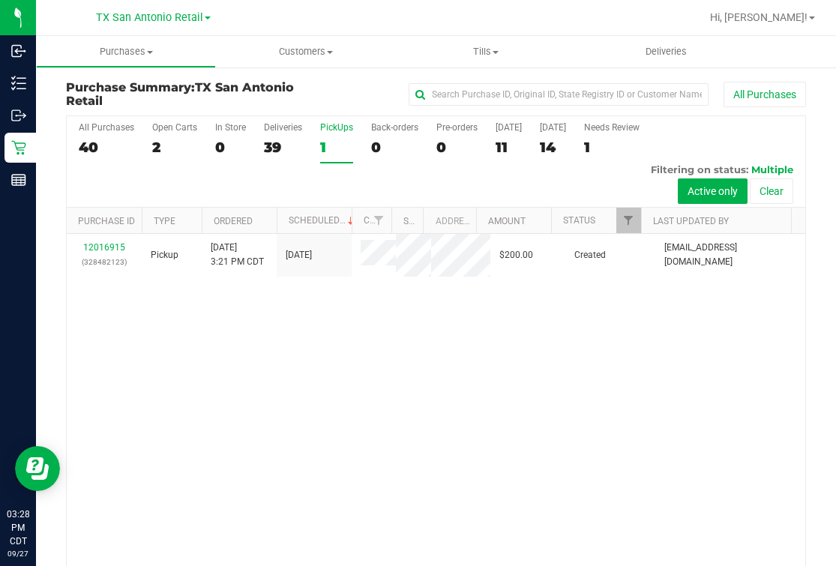
click at [331, 396] on div "12016915 (328482123) Pickup [DATE] 3:21 PM CDT 9/28/2025 $200.00 Created [PERSO…" at bounding box center [436, 412] width 738 height 357
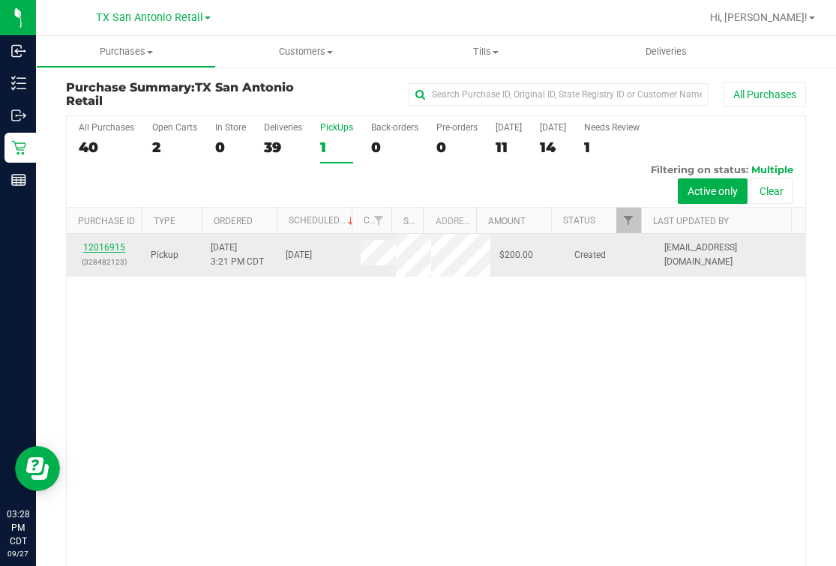
click at [95, 244] on link "12016915" at bounding box center [104, 247] width 42 height 10
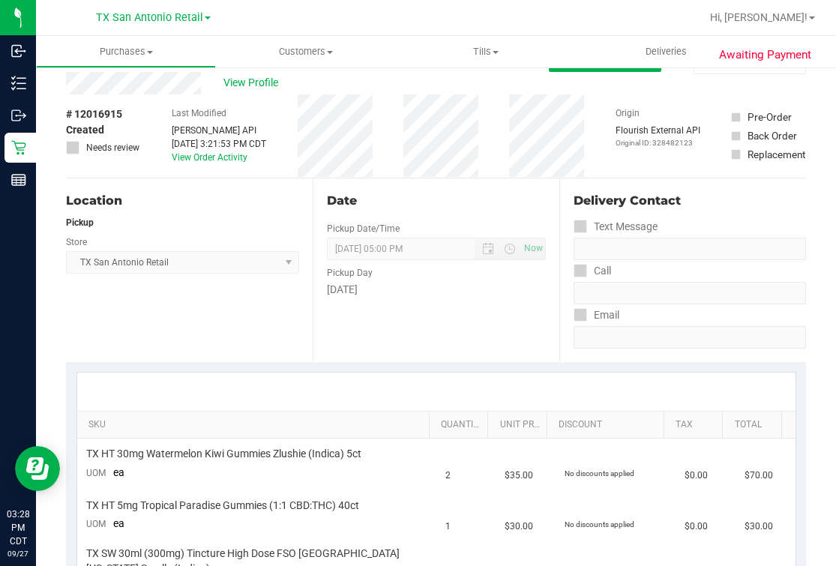
scroll to position [37, 0]
drag, startPoint x: 20, startPoint y: 305, endPoint x: 200, endPoint y: 101, distance: 271.8
click at [368, 75] on div "View Profile" at bounding box center [307, 82] width 483 height 22
click at [534, 202] on div "Date" at bounding box center [436, 200] width 219 height 18
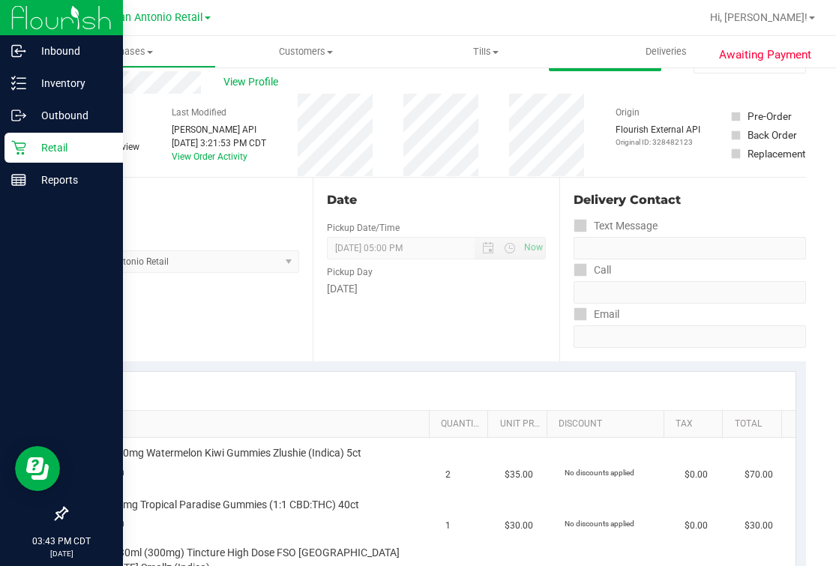
click at [22, 147] on icon at bounding box center [18, 148] width 14 height 14
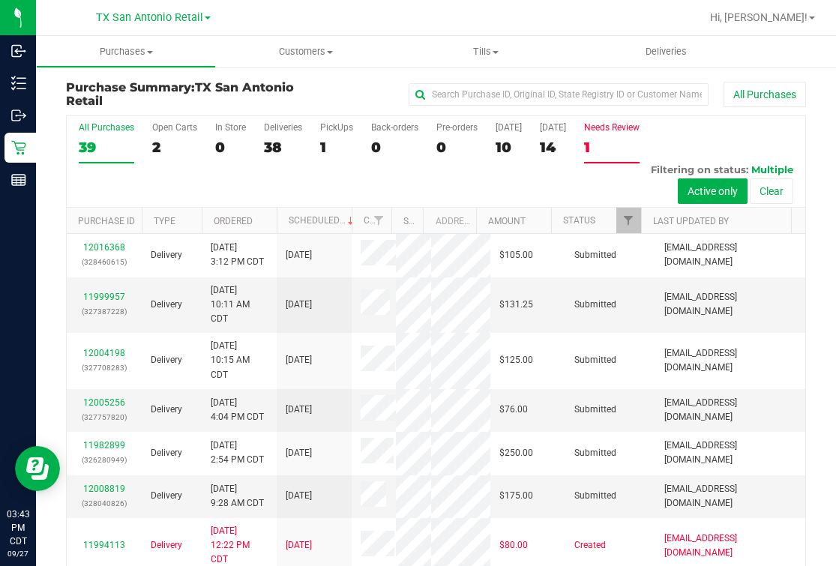
click at [619, 142] on div "1" at bounding box center [611, 147] width 55 height 17
click at [0, 0] on input "Needs Review 1" at bounding box center [0, 0] width 0 height 0
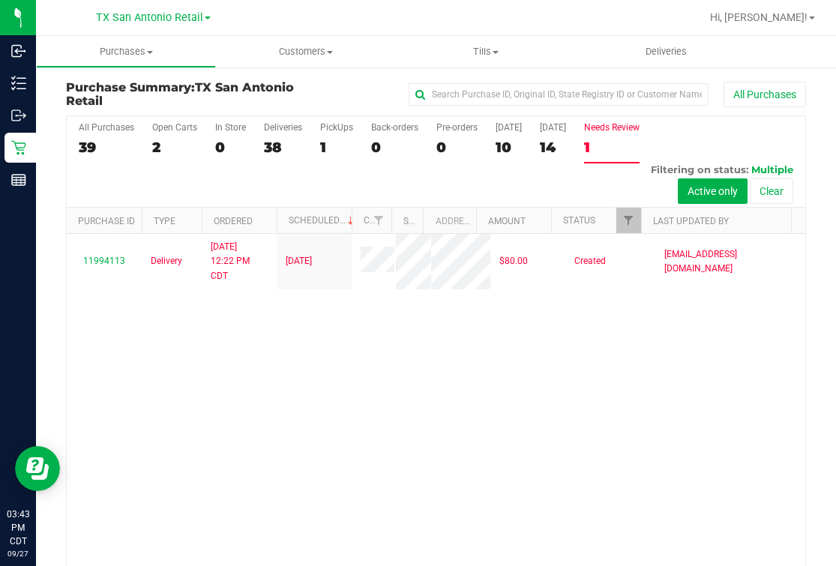
click at [656, 24] on div at bounding box center [484, 17] width 432 height 29
click at [503, 25] on div at bounding box center [484, 17] width 432 height 29
drag, startPoint x: 521, startPoint y: 433, endPoint x: 485, endPoint y: 386, distance: 59.4
click at [519, 434] on div "11994113 Delivery [DATE] 12:22 PM CDT 9/30/2025 $80.00 Created [EMAIL_ADDRESS][…" at bounding box center [436, 412] width 738 height 357
click at [342, 30] on div at bounding box center [484, 17] width 432 height 29
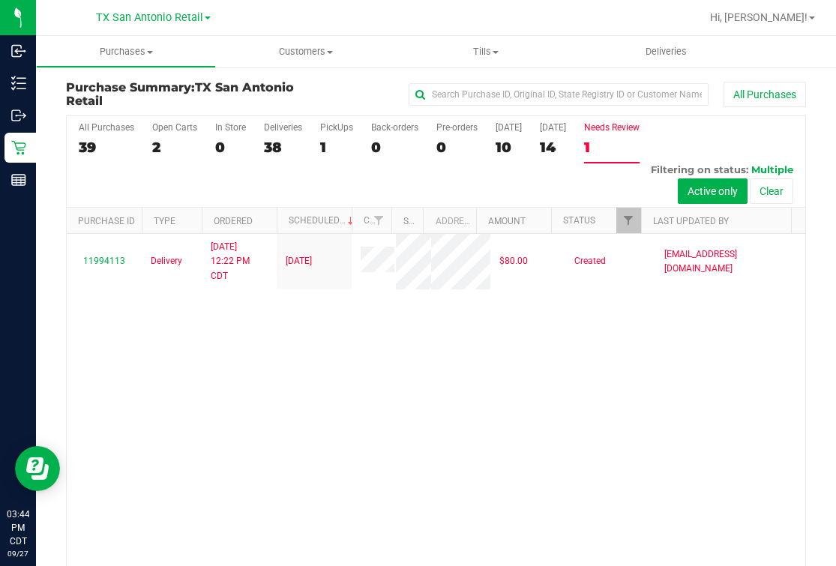
click at [347, 76] on div "Purchase Summary: TX San Antonio Retail All Purchases All Purchases 39 Open Car…" at bounding box center [436, 355] width 800 height 579
click at [414, 15] on div at bounding box center [484, 17] width 432 height 29
click at [292, 489] on div "11994113 Delivery [DATE] 12:22 PM CDT 9/30/2025 $80.00 Created [EMAIL_ADDRESS][…" at bounding box center [436, 412] width 738 height 357
click at [704, 390] on div "11994113 Delivery [DATE] 12:22 PM CDT 9/30/2025 $80.00 Created [EMAIL_ADDRESS][…" at bounding box center [436, 412] width 738 height 357
click at [341, 135] on label "PickUps 1" at bounding box center [336, 142] width 33 height 41
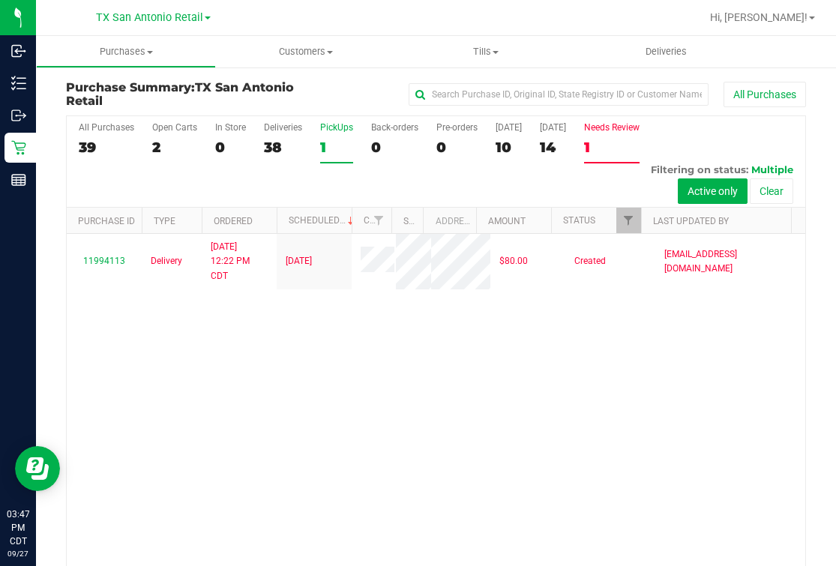
click at [0, 0] on input "PickUps 1" at bounding box center [0, 0] width 0 height 0
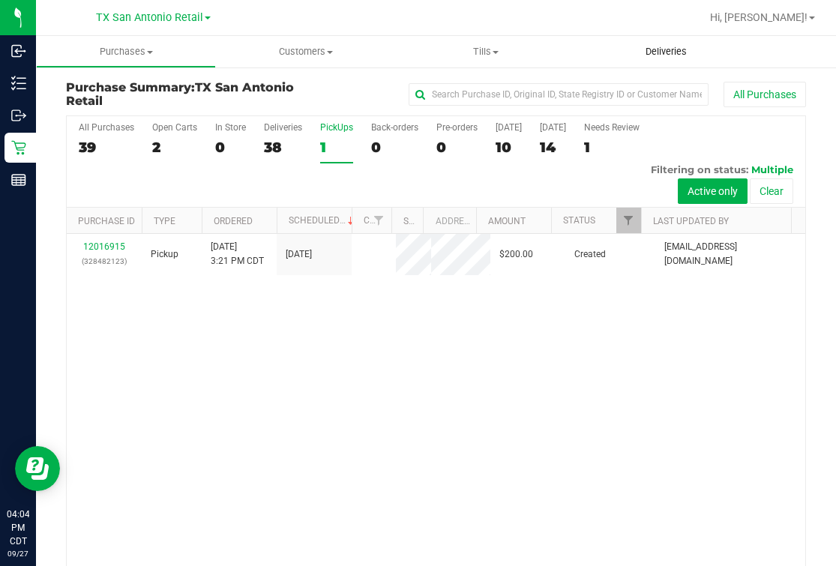
click at [646, 45] on span "Deliveries" at bounding box center [666, 51] width 82 height 13
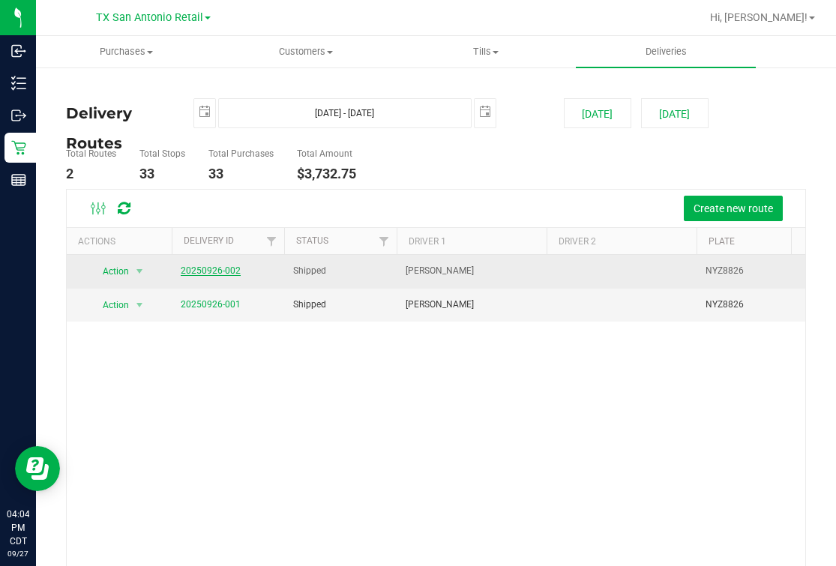
click at [205, 269] on link "20250926-002" at bounding box center [211, 270] width 60 height 10
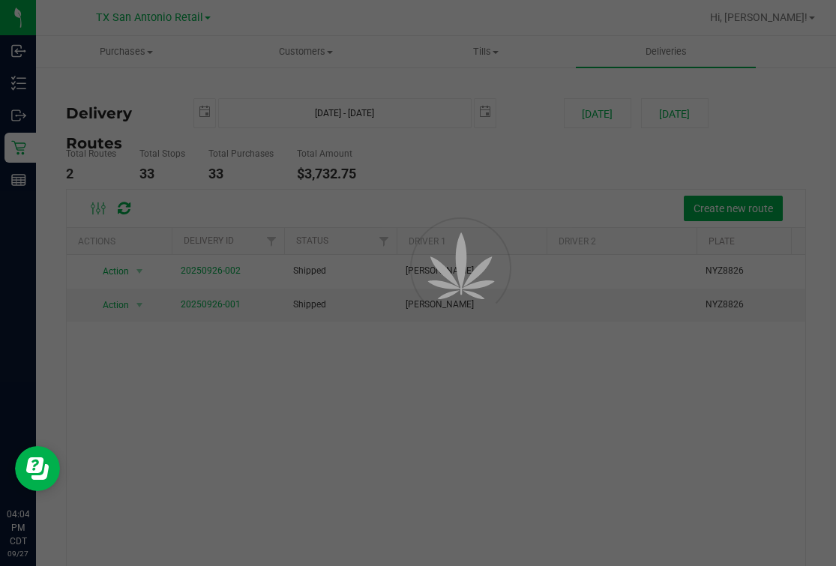
click at [551, 176] on div at bounding box center [418, 283] width 836 height 566
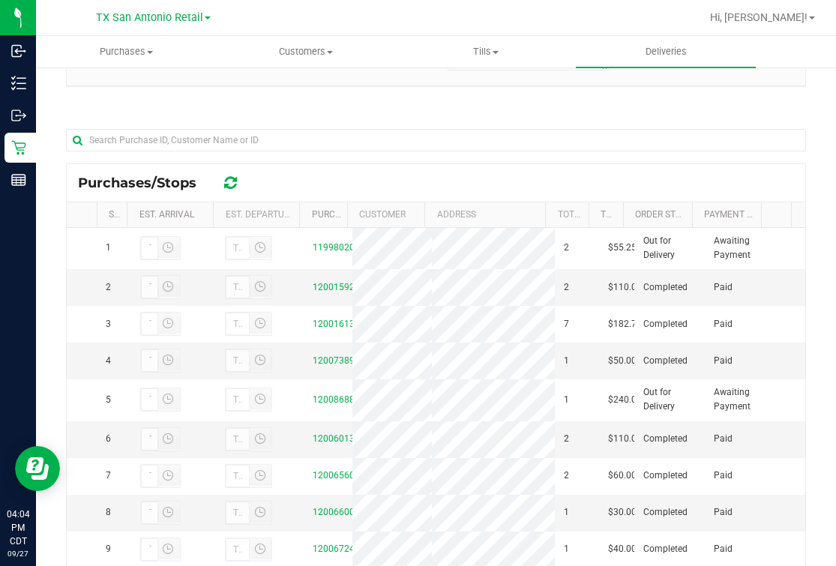
scroll to position [281, 0]
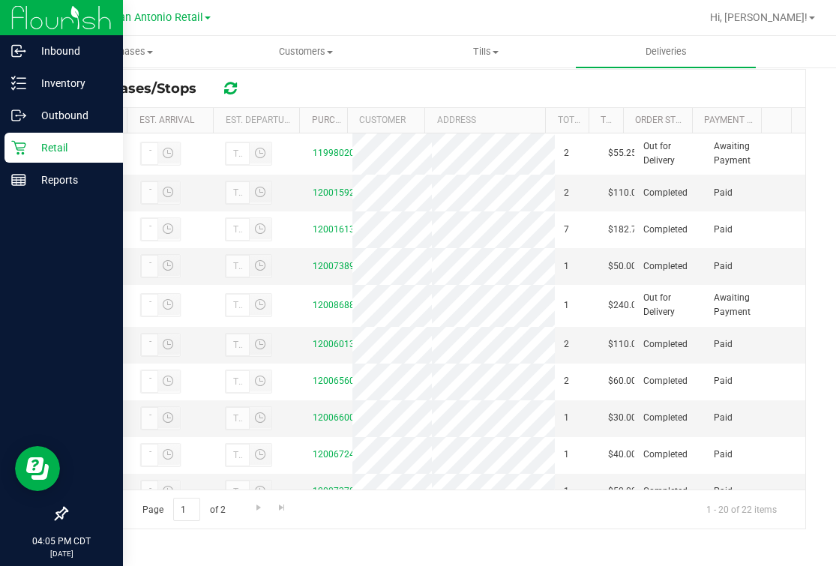
click at [12, 151] on icon at bounding box center [18, 147] width 15 height 15
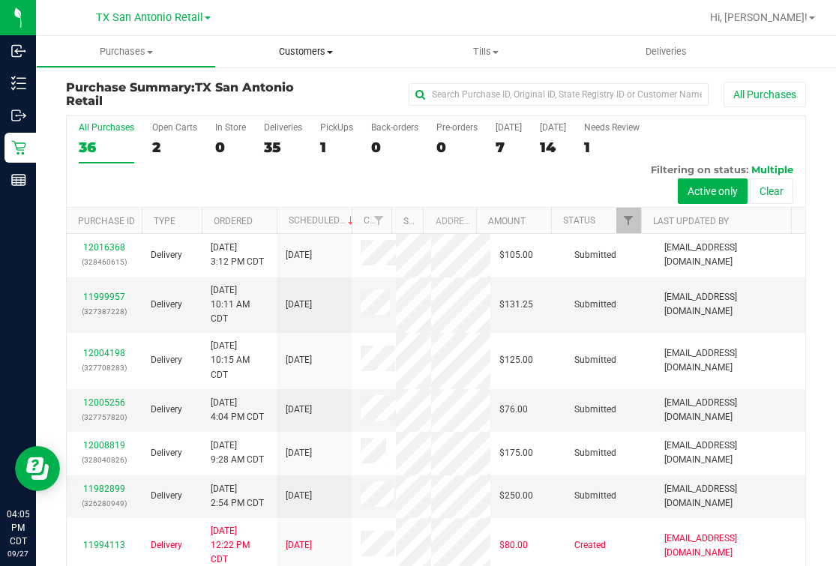
click at [283, 46] on span "Customers" at bounding box center [306, 51] width 178 height 13
click at [268, 91] on span "All customers" at bounding box center [270, 90] width 108 height 13
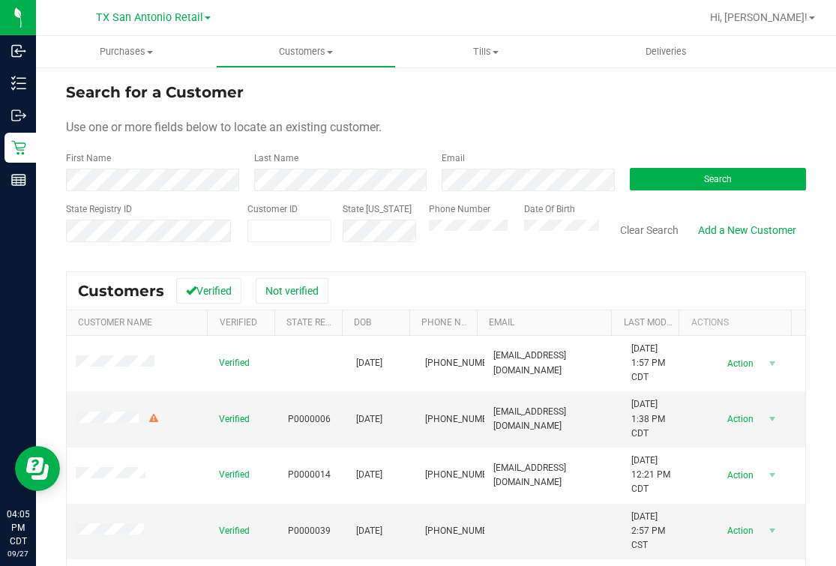
click at [180, 164] on div "First Name" at bounding box center [154, 171] width 177 height 40
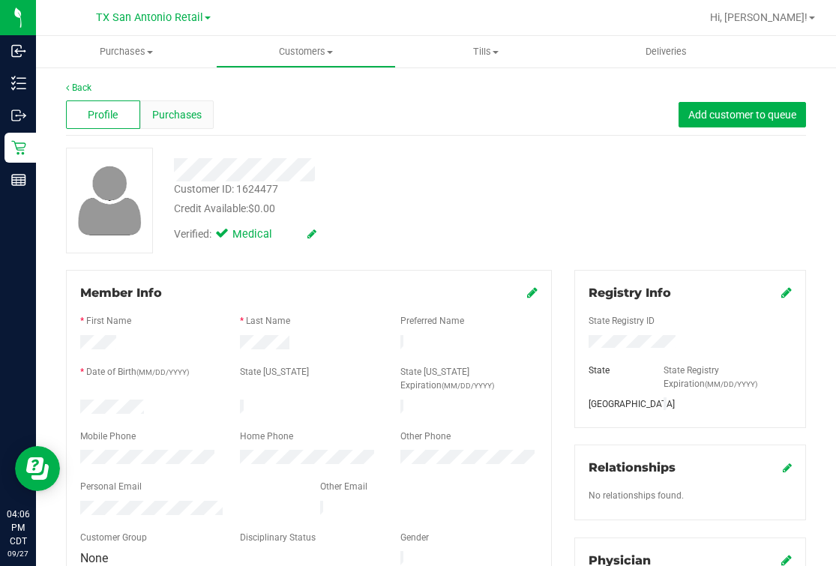
click at [185, 106] on div "Purchases" at bounding box center [177, 114] width 74 height 28
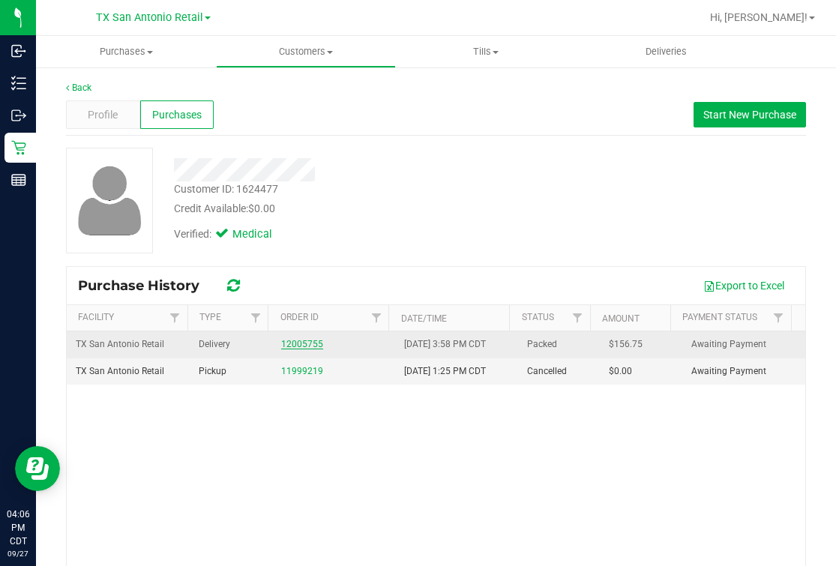
click at [281, 341] on link "12005755" at bounding box center [302, 344] width 42 height 10
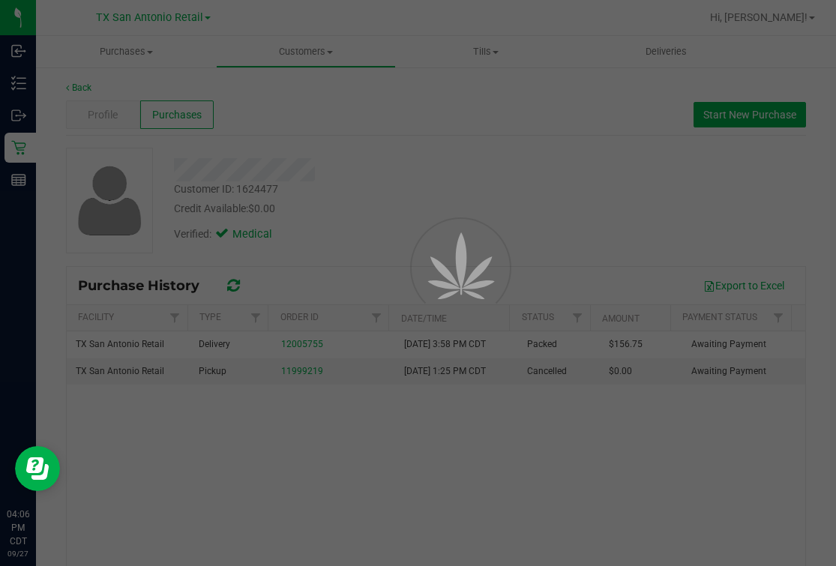
click at [507, 244] on div at bounding box center [418, 283] width 836 height 566
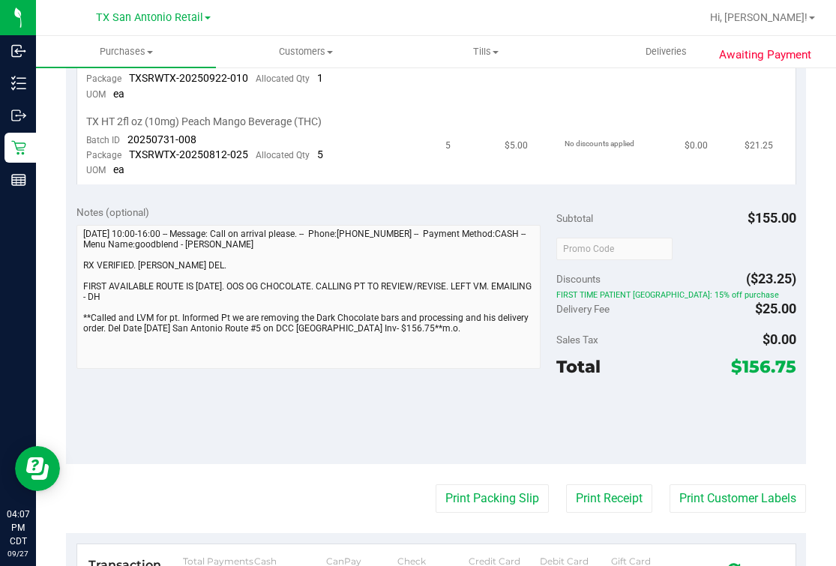
scroll to position [562, 0]
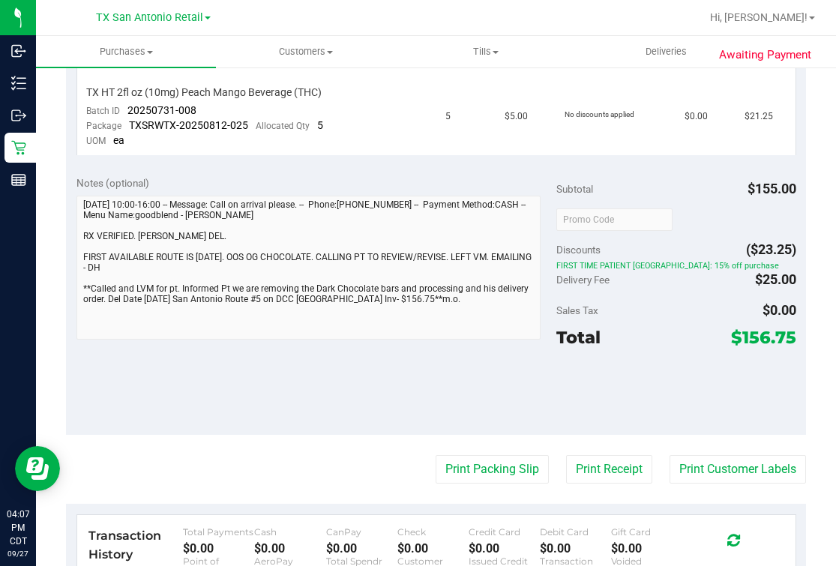
click at [310, 389] on div "Notes (optional) Subtotal $155.00 Discounts ($23.25) FIRST TIME PATIENT TX: 15%…" at bounding box center [436, 300] width 740 height 270
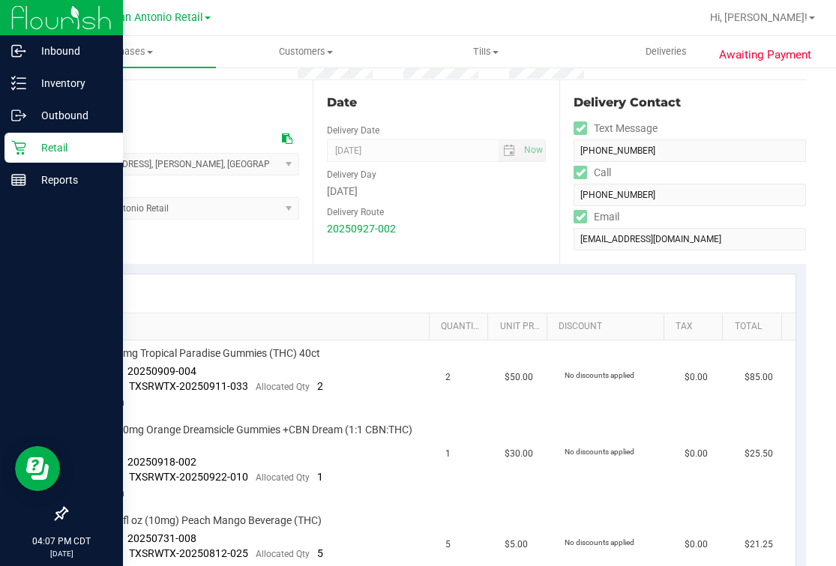
scroll to position [0, 0]
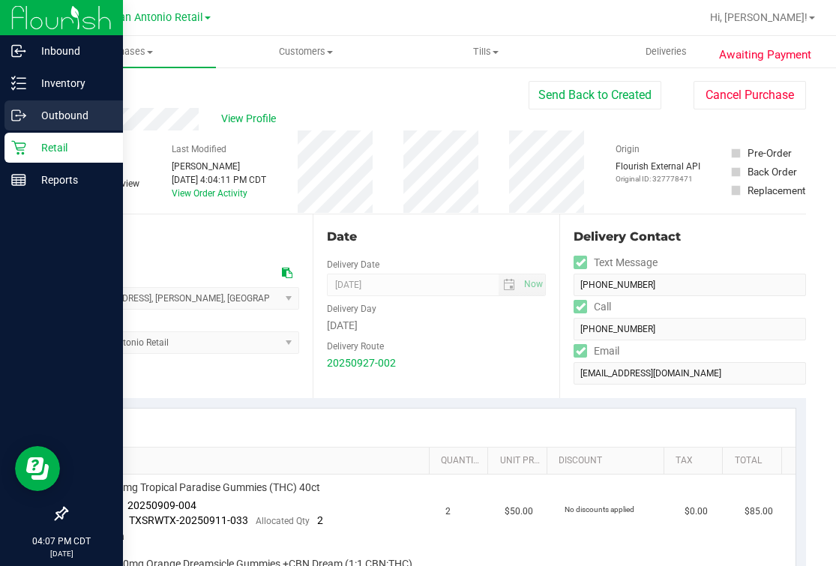
click at [15, 131] on link "Outbound" at bounding box center [61, 116] width 123 height 32
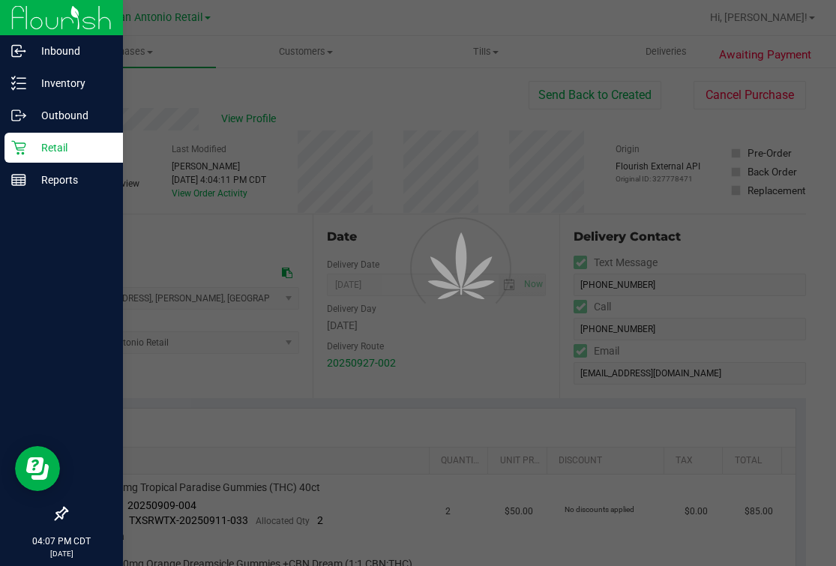
click at [34, 142] on p "Retail" at bounding box center [71, 148] width 90 height 18
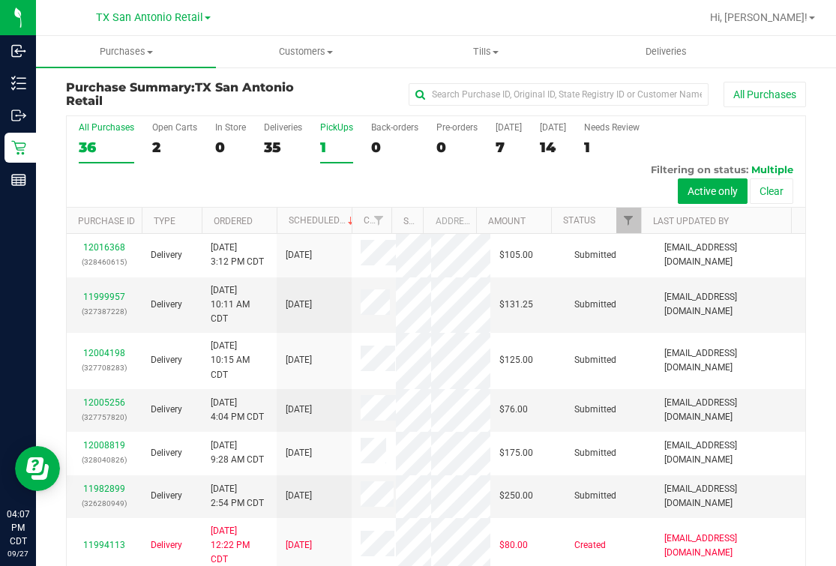
click at [331, 124] on div "PickUps" at bounding box center [336, 127] width 33 height 10
click at [0, 0] on input "PickUps 1" at bounding box center [0, 0] width 0 height 0
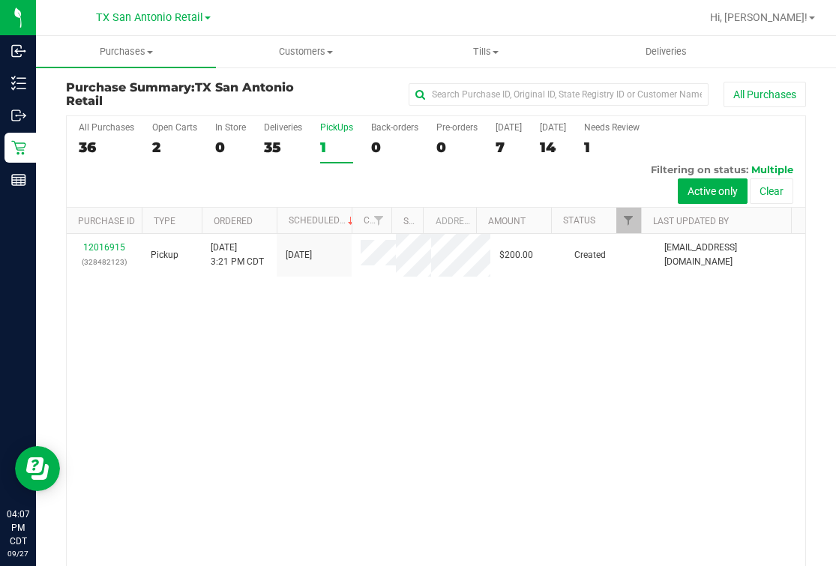
click at [395, 324] on div "12016915 (328482123) Pickup [DATE] 3:21 PM CDT 9/28/2025 $200.00 Created [PERSO…" at bounding box center [436, 412] width 738 height 357
click at [293, 387] on div "12016915 (328482123) Pickup [DATE] 3:21 PM CDT 9/28/2025 $200.00 Created [PERSO…" at bounding box center [436, 412] width 738 height 357
click at [310, 341] on div "12016915 (328482123) Pickup [DATE] 3:21 PM CDT 9/28/2025 $200.00 Created [PERSO…" at bounding box center [436, 412] width 738 height 357
click at [198, 318] on div "12016915 (328482123) Pickup [DATE] 3:21 PM CDT 9/28/2025 $200.00 Created [PERSO…" at bounding box center [436, 412] width 738 height 357
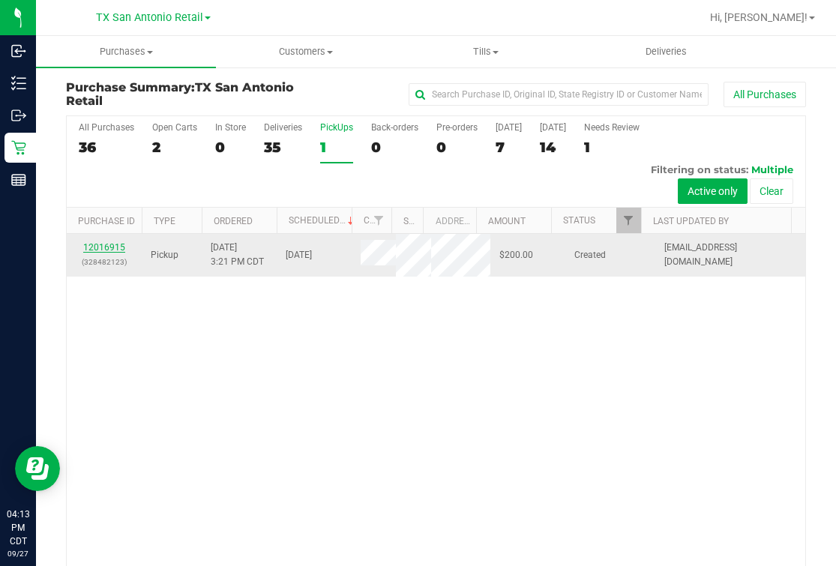
click at [112, 244] on link "12016915" at bounding box center [104, 247] width 42 height 10
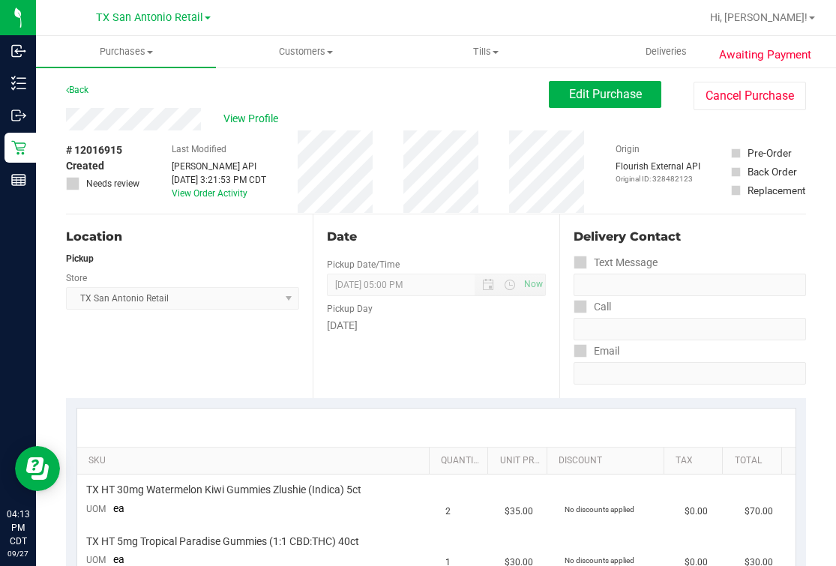
click at [216, 242] on div "Location" at bounding box center [182, 237] width 233 height 18
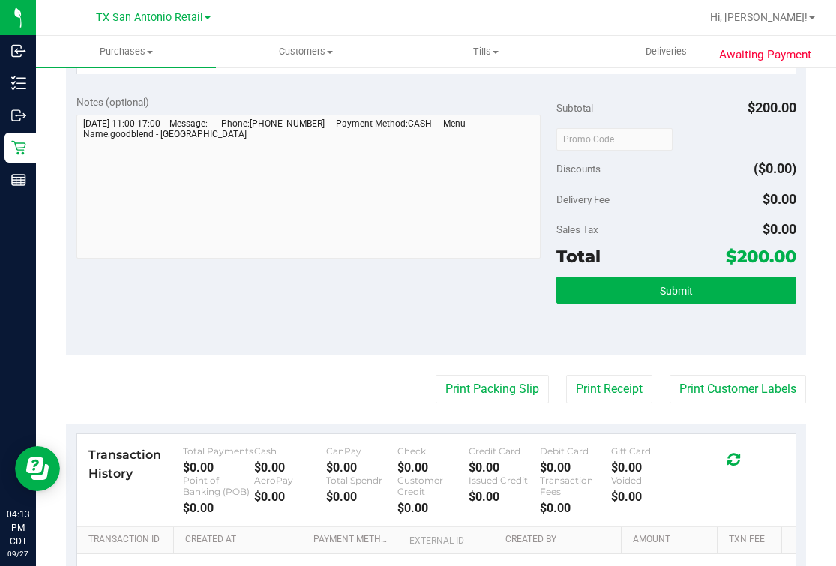
scroll to position [187, 0]
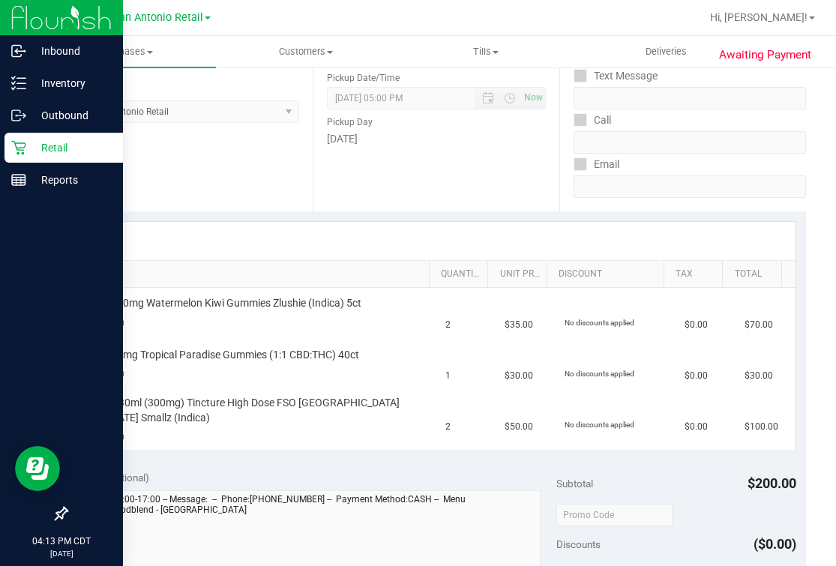
click at [20, 151] on icon at bounding box center [18, 147] width 15 height 15
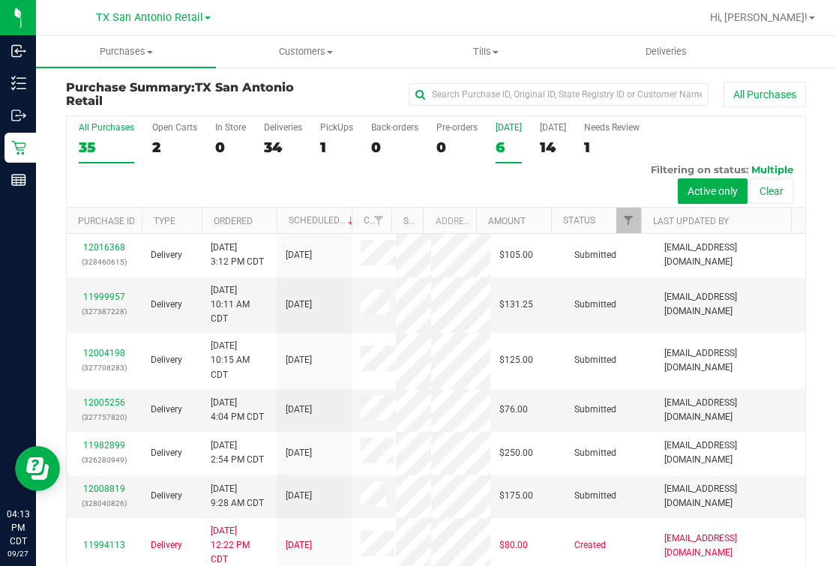
click at [509, 137] on label "[DATE] 6" at bounding box center [508, 142] width 26 height 41
click at [0, 0] on input "[DATE] 6" at bounding box center [0, 0] width 0 height 0
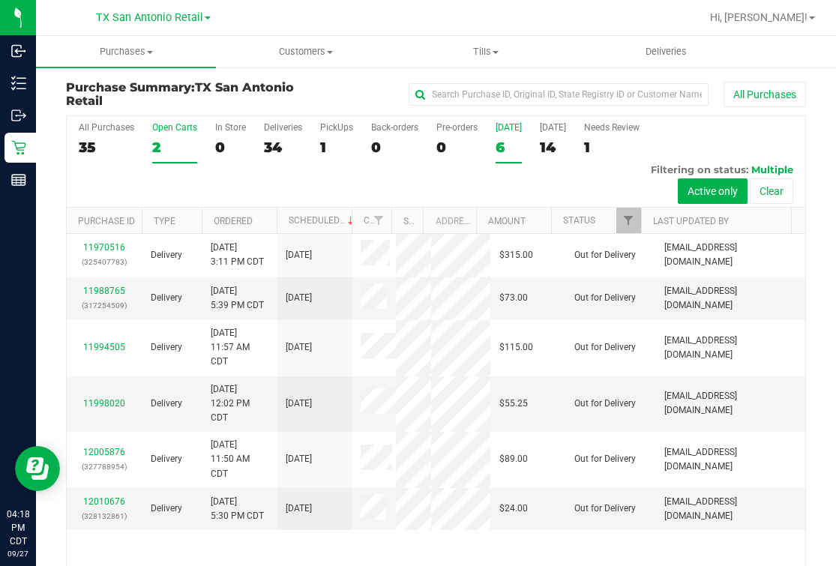
click at [174, 142] on div "2" at bounding box center [174, 147] width 45 height 17
click at [0, 0] on input "Open Carts 2" at bounding box center [0, 0] width 0 height 0
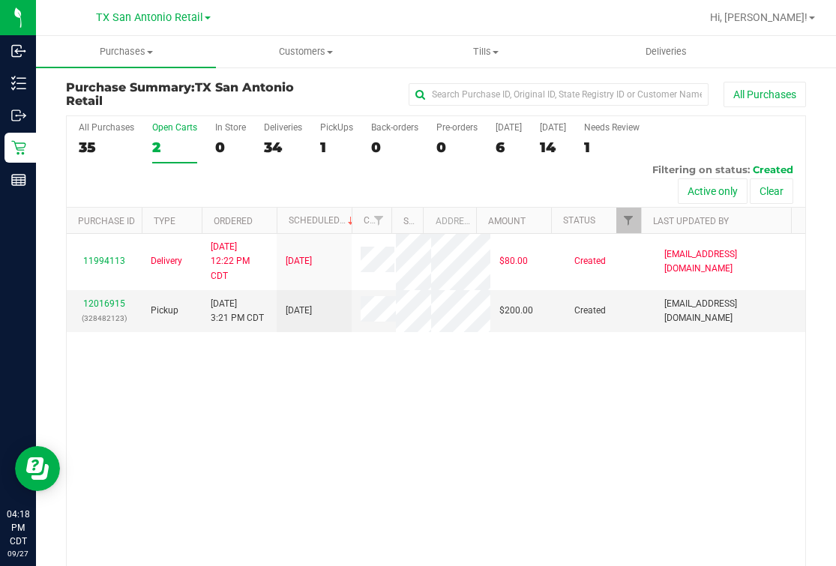
click at [466, 477] on div "11994113 Delivery [DATE] 12:22 PM CDT 9/30/2025 $80.00 Created [EMAIL_ADDRESS][…" at bounding box center [436, 412] width 738 height 357
click at [118, 308] on link "12016915" at bounding box center [104, 303] width 42 height 10
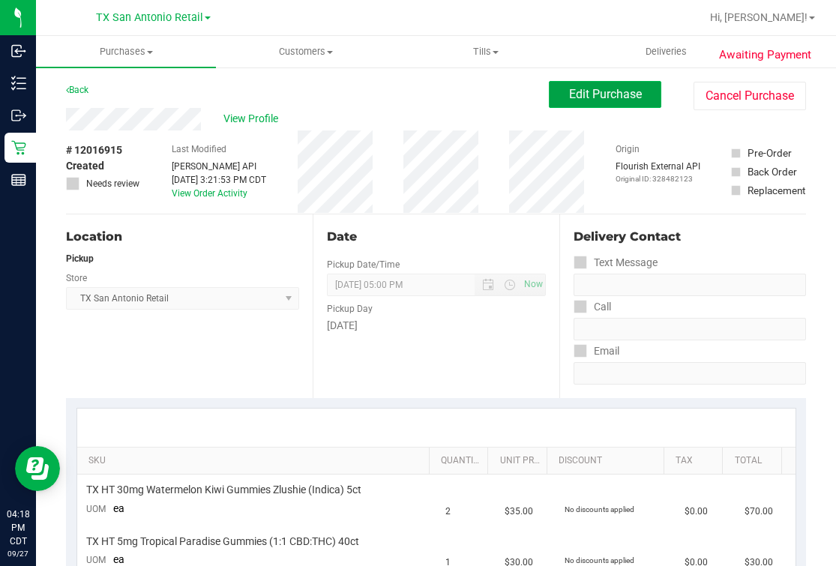
click at [607, 88] on span "Edit Purchase" at bounding box center [605, 94] width 73 height 14
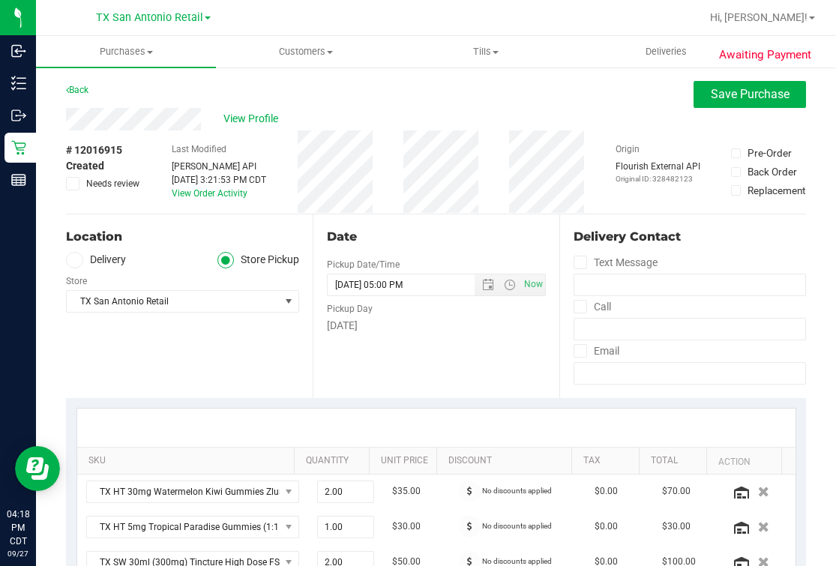
click at [71, 260] on icon at bounding box center [74, 260] width 9 height 0
click at [0, 0] on input "Delivery" at bounding box center [0, 0] width 0 height 0
click at [120, 289] on div "6338 Regency Wood , [GEOGRAPHIC_DATA] , [GEOGRAPHIC_DATA] 78249 Select address …" at bounding box center [182, 290] width 233 height 44
click at [252, 378] on div "Location Delivery Store Pickup Address Edit [STREET_ADDRESS] , [GEOGRAPHIC_DATA…" at bounding box center [189, 306] width 247 height 184
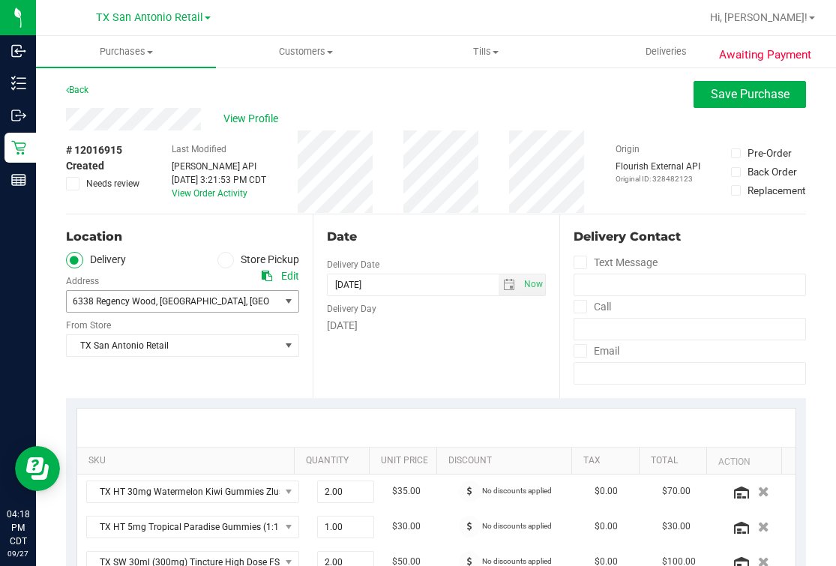
click at [184, 306] on span ", [GEOGRAPHIC_DATA]" at bounding box center [201, 301] width 90 height 10
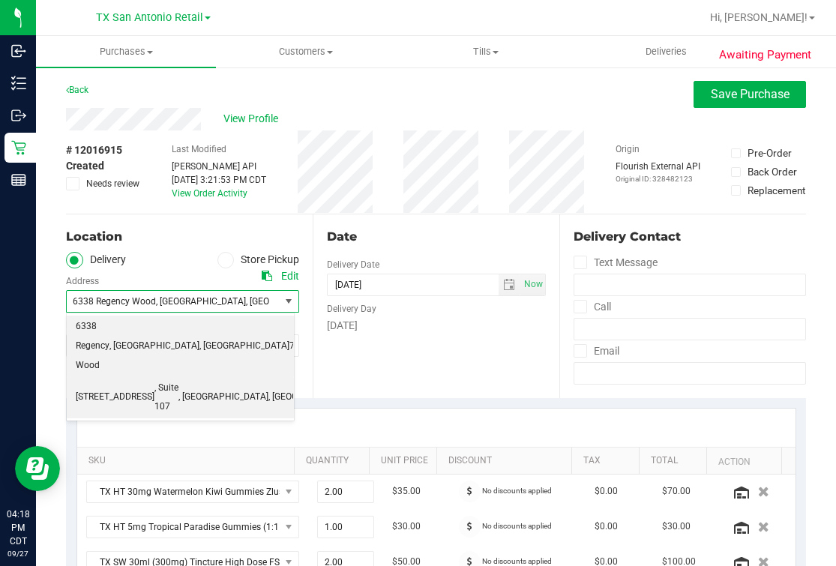
click at [163, 378] on span ", Suite 107" at bounding box center [166, 397] width 24 height 38
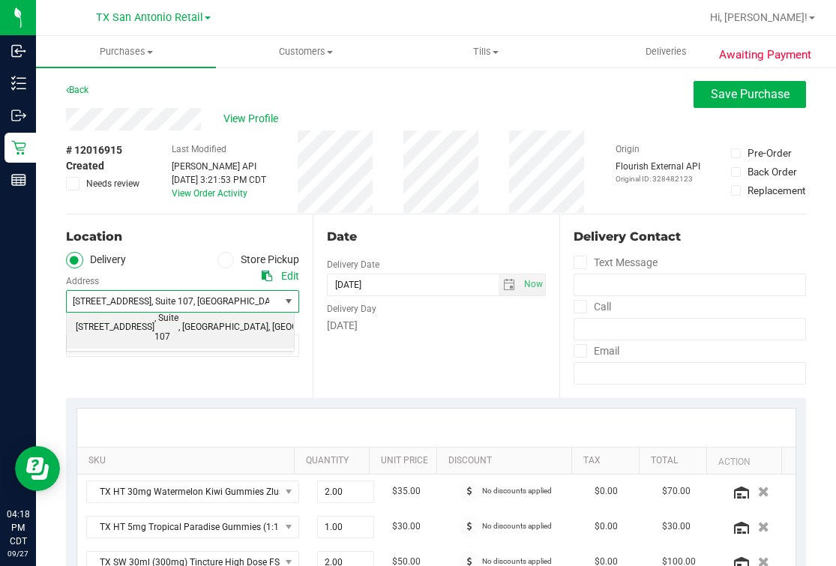
drag, startPoint x: 354, startPoint y: 356, endPoint x: 481, endPoint y: 423, distance: 143.5
click at [361, 359] on div "Date Delivery Date [DATE] Now [DATE] 05:00 PM Now Delivery Day [DATE]" at bounding box center [435, 306] width 247 height 184
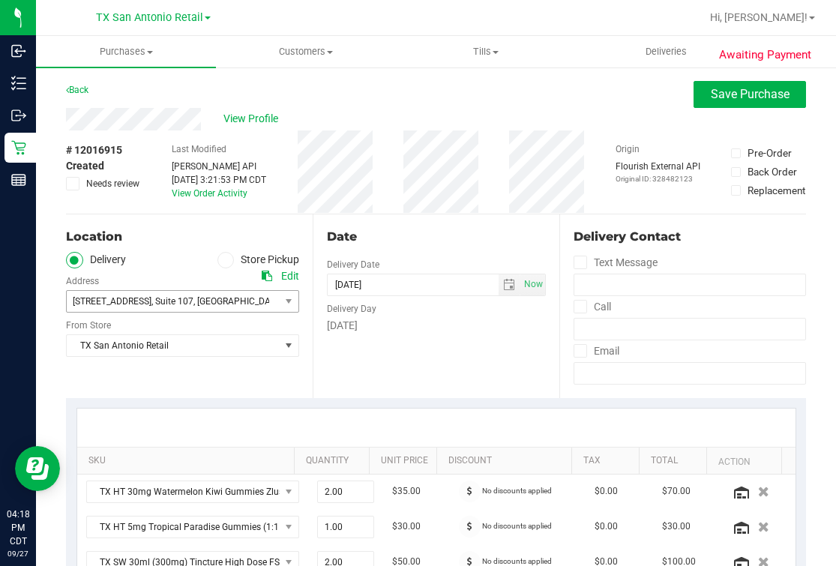
click at [153, 259] on ul "Delivery Store Pickup" at bounding box center [182, 260] width 233 height 17
drag, startPoint x: 151, startPoint y: 101, endPoint x: 158, endPoint y: 106, distance: 8.5
click at [156, 103] on div "Back Save Purchase" at bounding box center [436, 94] width 740 height 27
click at [365, 229] on div "Date" at bounding box center [436, 237] width 219 height 18
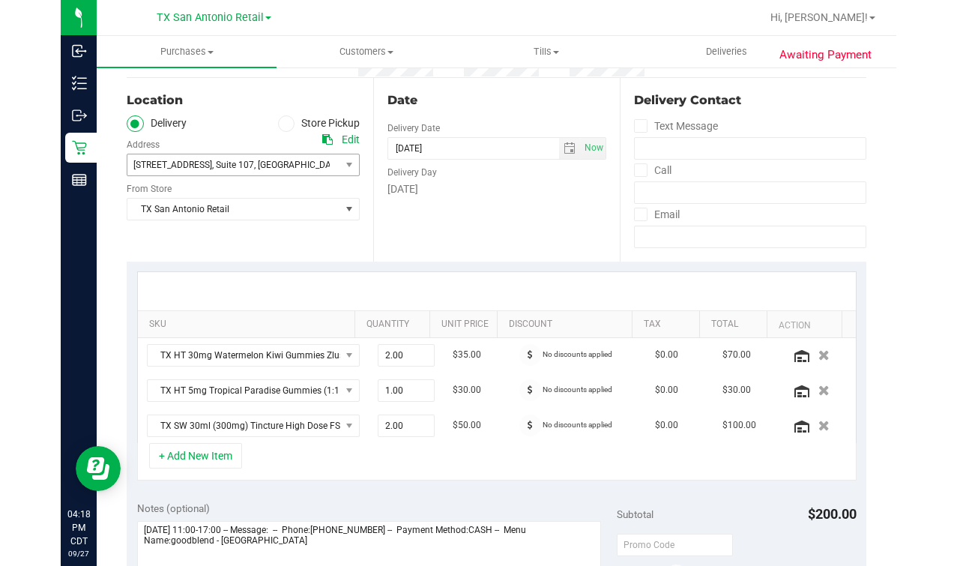
scroll to position [374, 0]
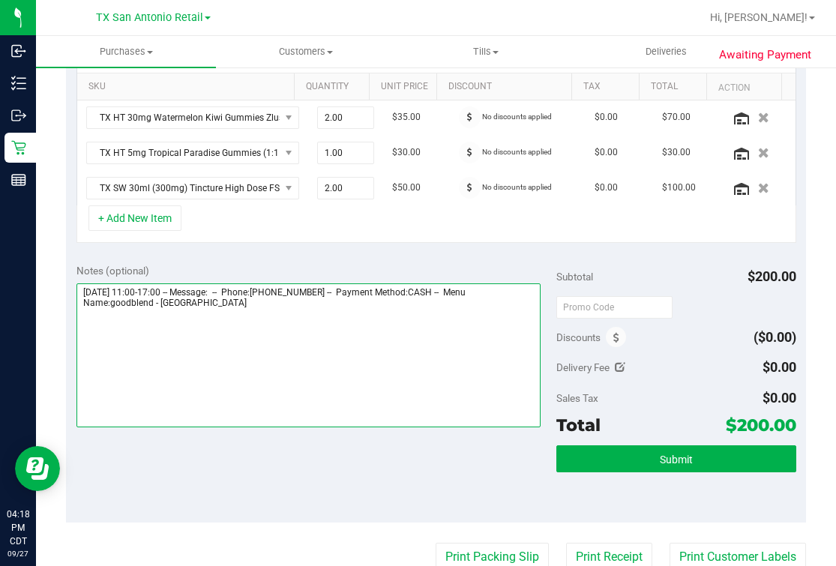
click at [376, 361] on textarea at bounding box center [308, 355] width 465 height 144
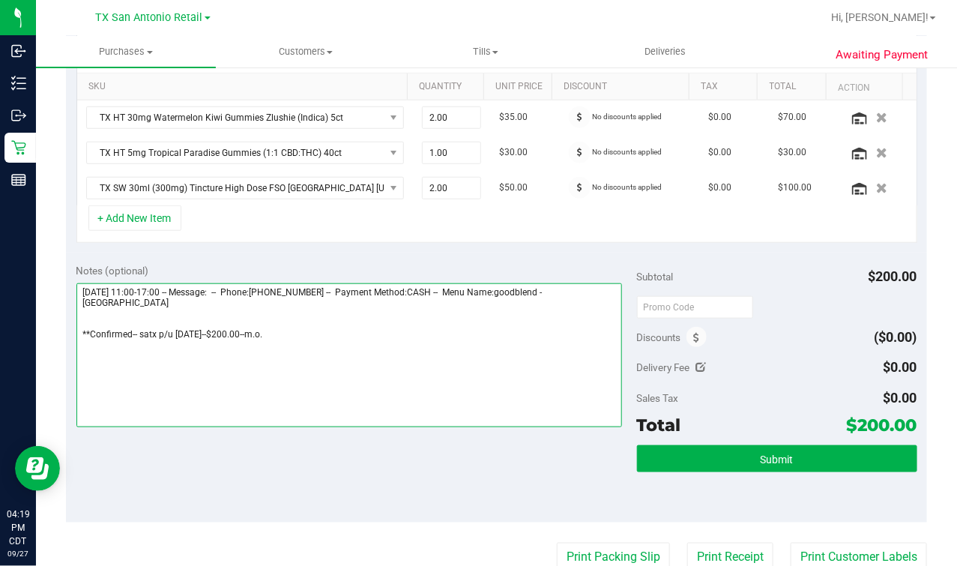
scroll to position [0, 0]
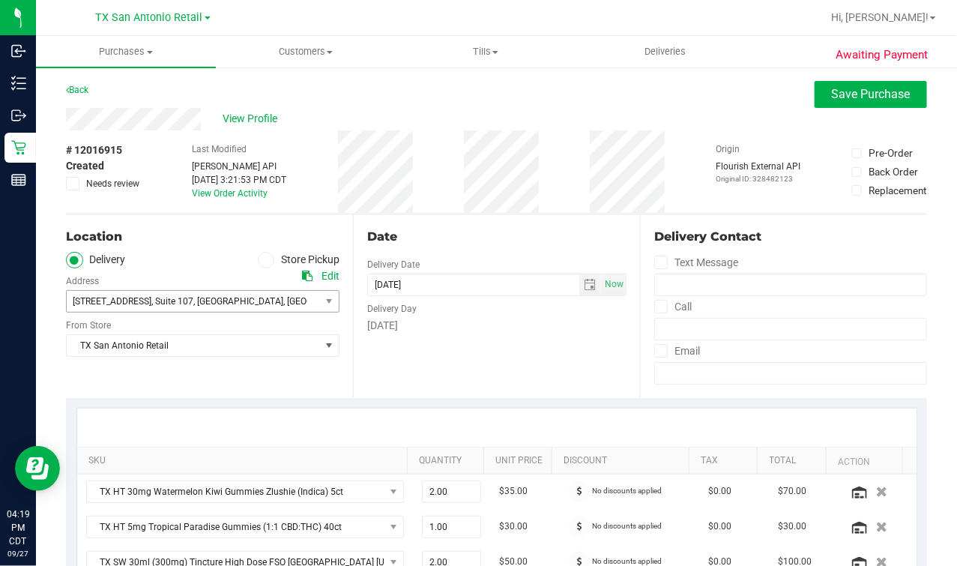
type textarea "[DATE] 11:00-17:00 -- Message: -- Phone:[PHONE_NUMBER] -- Payment Method:CASH -…"
click at [835, 97] on span "Save Purchase" at bounding box center [871, 94] width 79 height 14
click at [659, 109] on div "View Profile" at bounding box center [496, 119] width 861 height 22
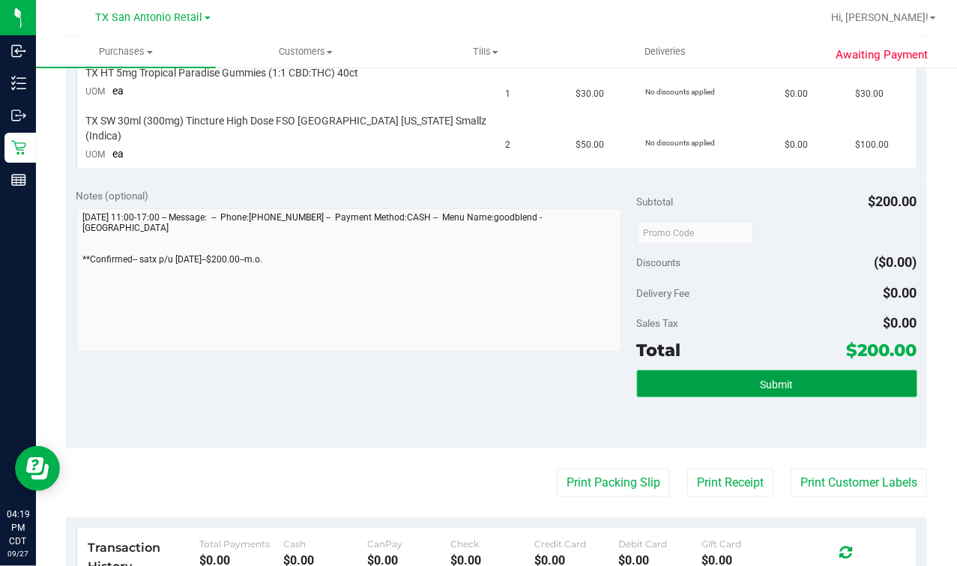
click at [774, 378] on span "Submit" at bounding box center [777, 384] width 33 height 12
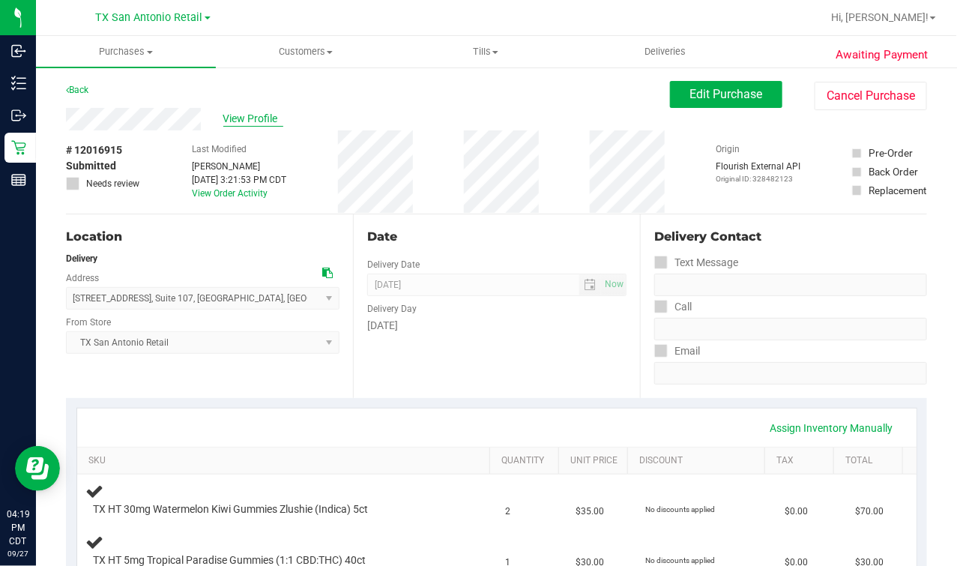
click at [235, 124] on span "View Profile" at bounding box center [253, 119] width 60 height 16
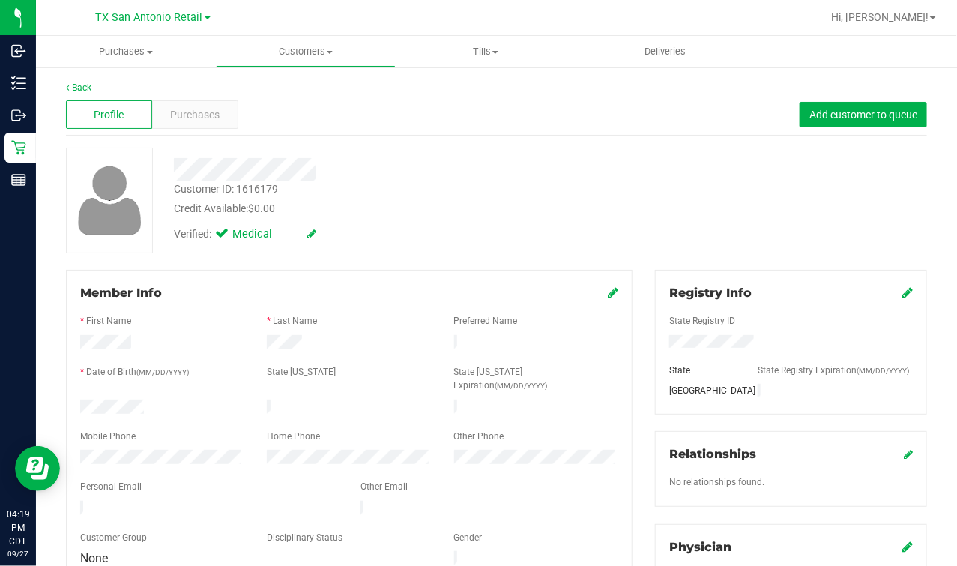
click at [331, 201] on div "Credit Available: $0.00" at bounding box center [384, 209] width 420 height 16
click at [63, 86] on div "Back Profile Purchases Add customer to queue Customer ID: 1616179 Credit Availa…" at bounding box center [496, 575] width 921 height 1018
click at [83, 86] on link "Back" at bounding box center [78, 87] width 25 height 10
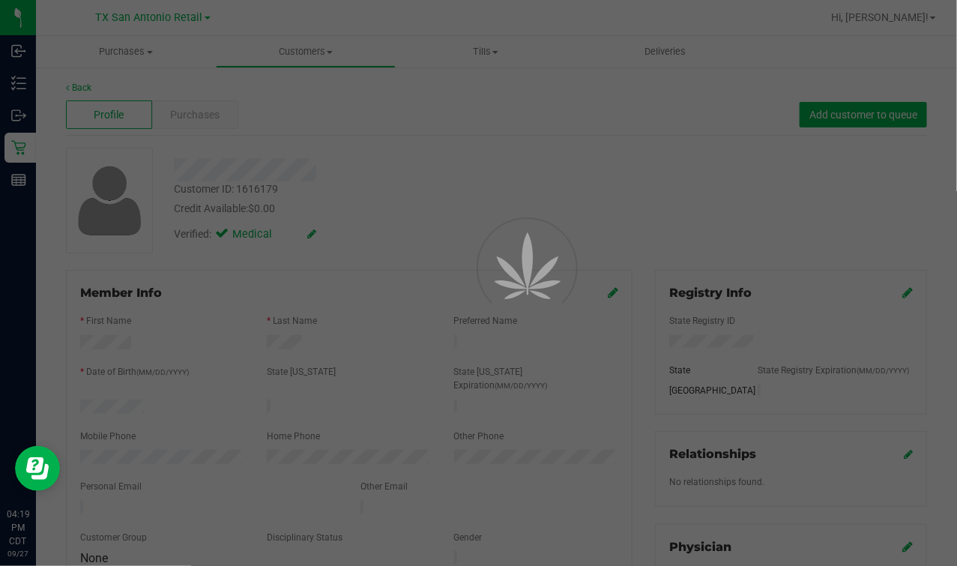
click at [496, 187] on div at bounding box center [478, 283] width 957 height 566
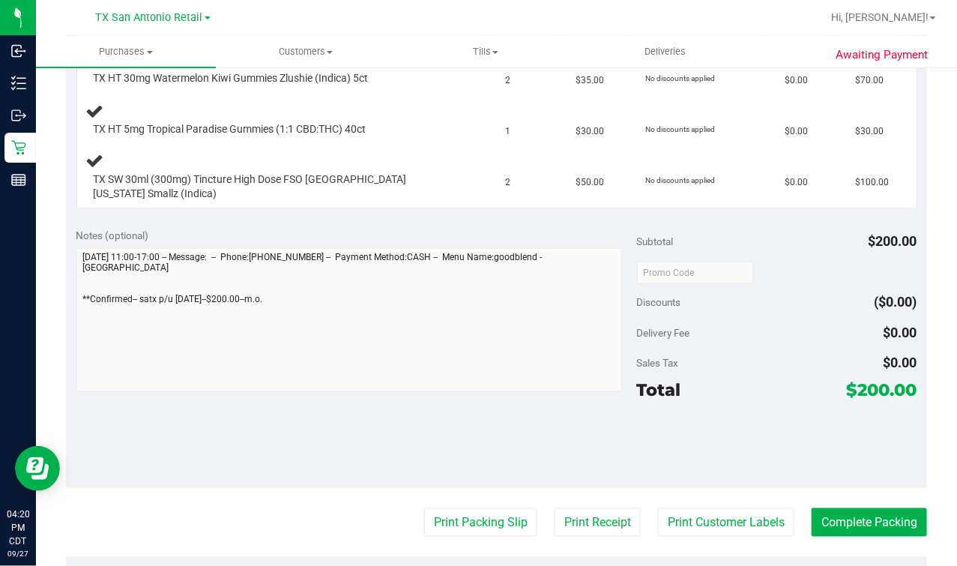
scroll to position [468, 0]
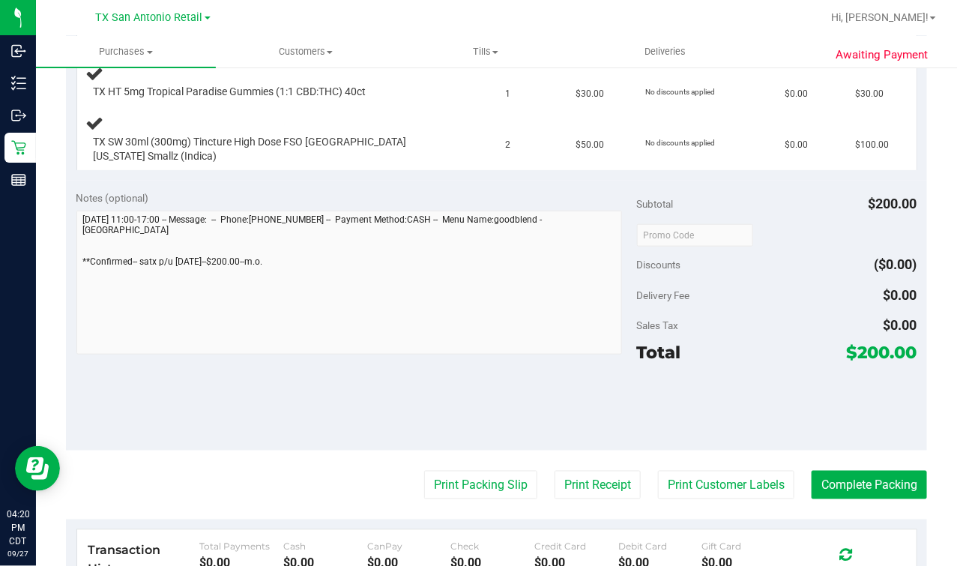
click at [0, 281] on html "Inbound Inventory Outbound Retail Reports 04:20 PM CDT [DATE] 09/27 [GEOGRAPHIC…" at bounding box center [478, 283] width 957 height 566
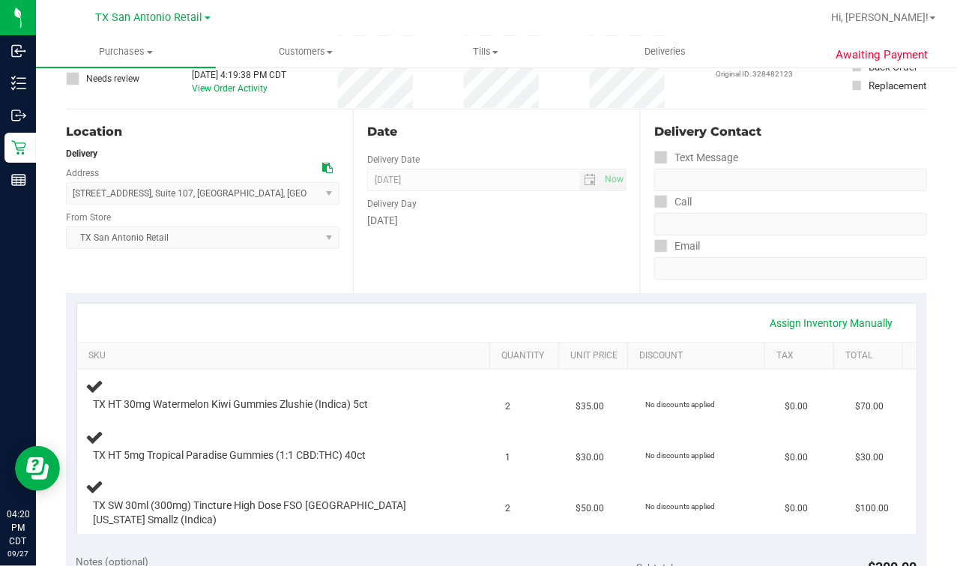
scroll to position [0, 0]
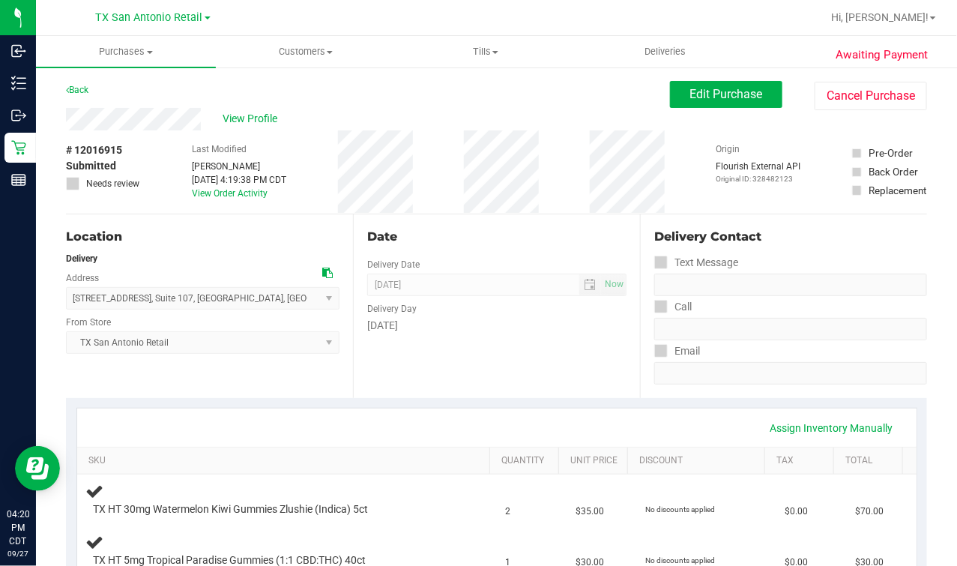
click at [477, 122] on div "View Profile" at bounding box center [368, 119] width 604 height 22
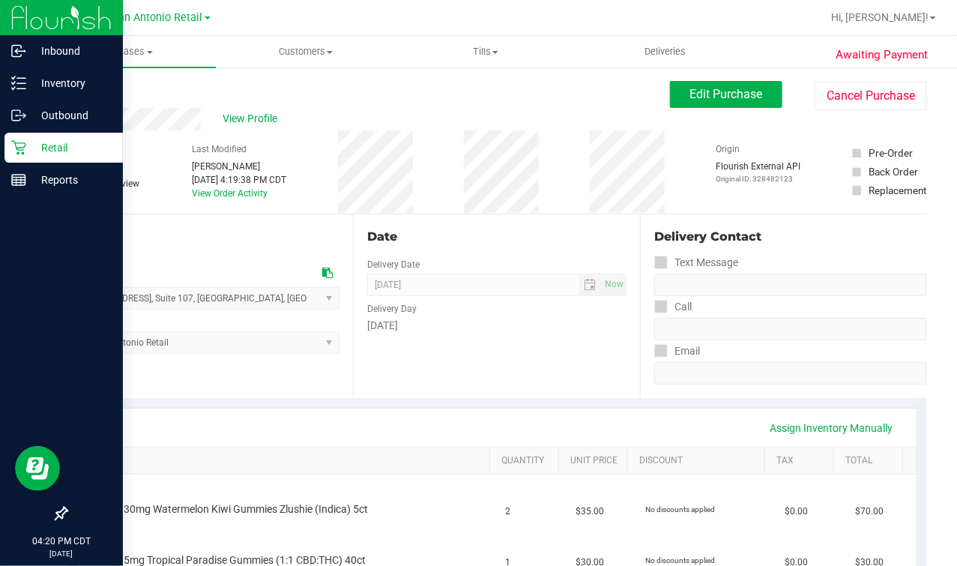
click at [18, 154] on icon at bounding box center [18, 147] width 15 height 15
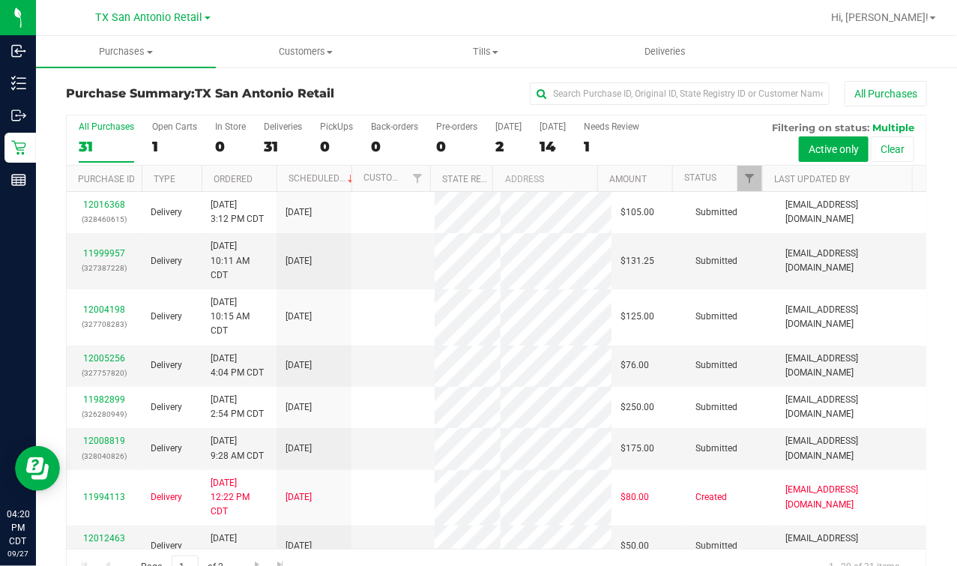
click at [199, 136] on div "All Purchases 31 Open Carts 1 In Store 0 Deliveries 31 PickUps 0 Back-orders 0 …" at bounding box center [497, 140] width 860 height 50
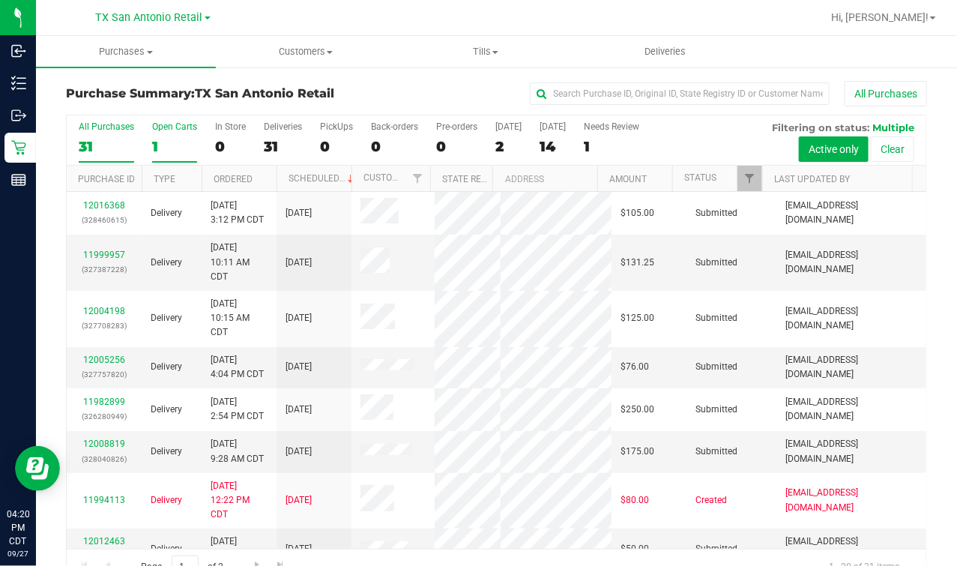
click at [189, 134] on label "Open Carts 1" at bounding box center [174, 141] width 45 height 41
click at [0, 0] on input "Open Carts 1" at bounding box center [0, 0] width 0 height 0
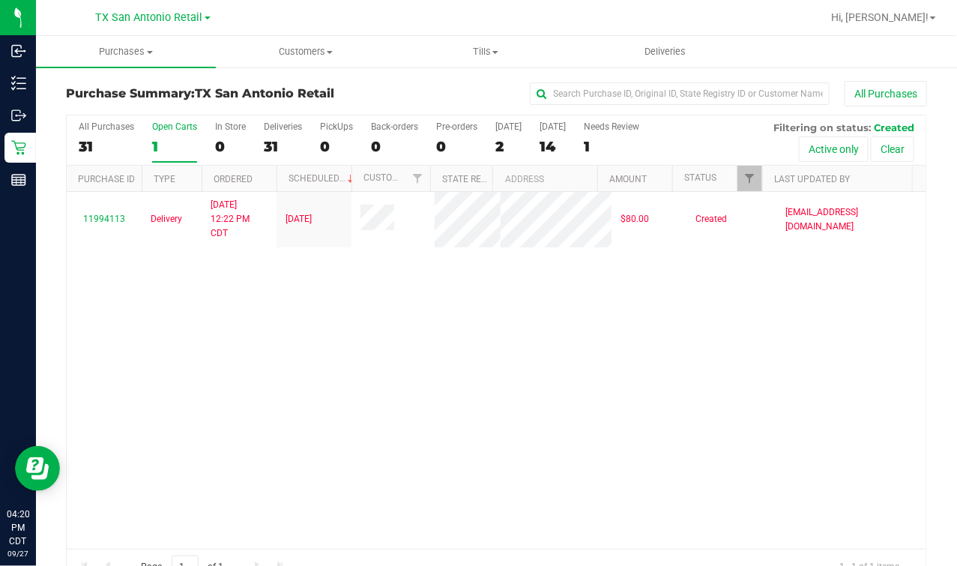
click at [480, 125] on div "All Purchases 31 Open Carts 1 In Store 0 Deliveries 31 PickUps 0 Back-orders 0 …" at bounding box center [497, 121] width 860 height 12
click at [501, 133] on div "All Purchases 31 Open Carts 1 In Store 0 Deliveries 31 PickUps 0 Back-orders 0 …" at bounding box center [497, 140] width 860 height 50
click at [501, 133] on label "[DATE] 2" at bounding box center [508, 141] width 26 height 41
click at [0, 0] on input "[DATE] 2" at bounding box center [0, 0] width 0 height 0
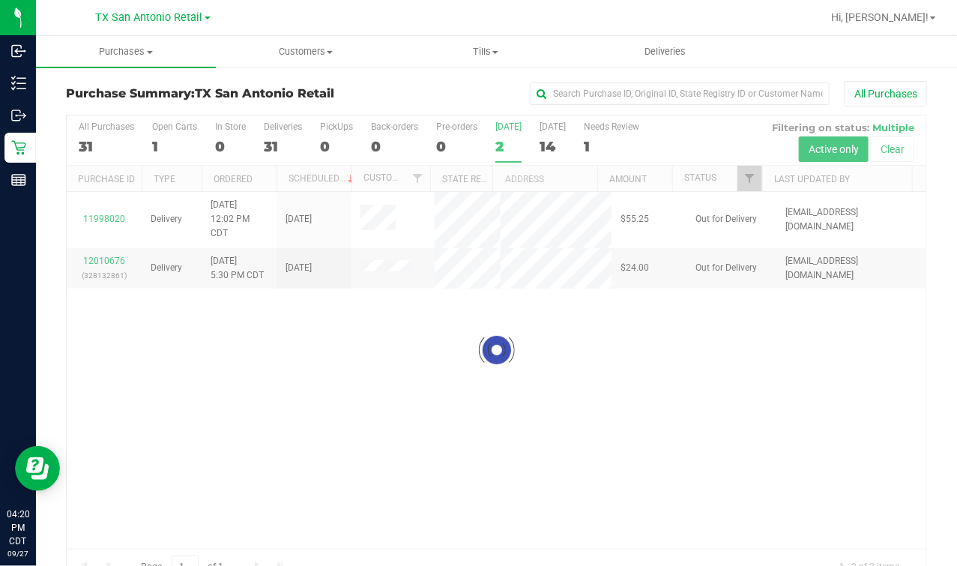
click at [475, 382] on div "Loading... 11998020 Delivery [DATE] 12:02 PM CDT 9/27/2025 $55.25 Out for Deliv…" at bounding box center [497, 370] width 860 height 357
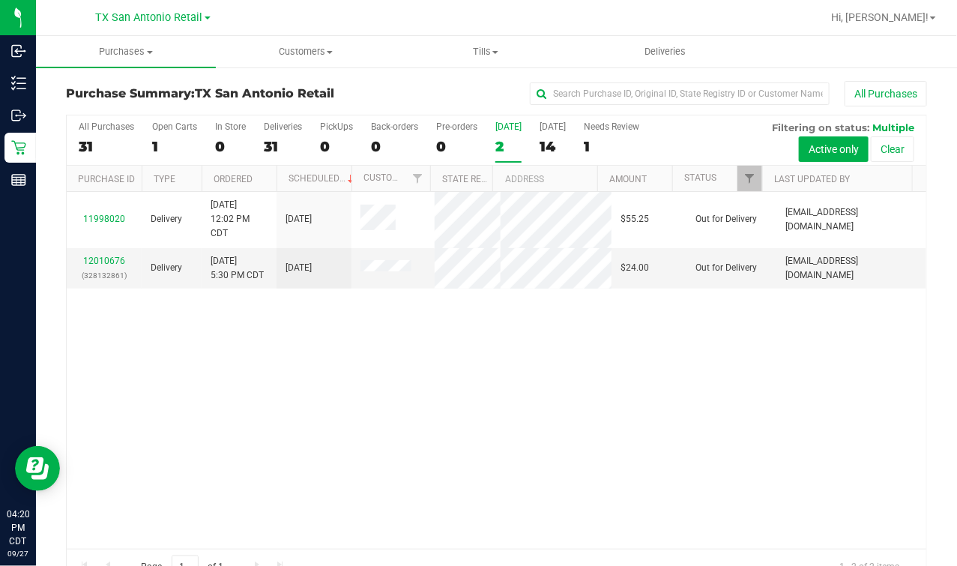
click at [306, 358] on div "11998020 Delivery [DATE] 12:02 PM CDT 9/27/2025 $55.25 Out for Delivery [EMAIL_…" at bounding box center [497, 370] width 860 height 357
click at [612, 142] on div "1" at bounding box center [611, 146] width 55 height 17
click at [0, 0] on input "Needs Review 1" at bounding box center [0, 0] width 0 height 0
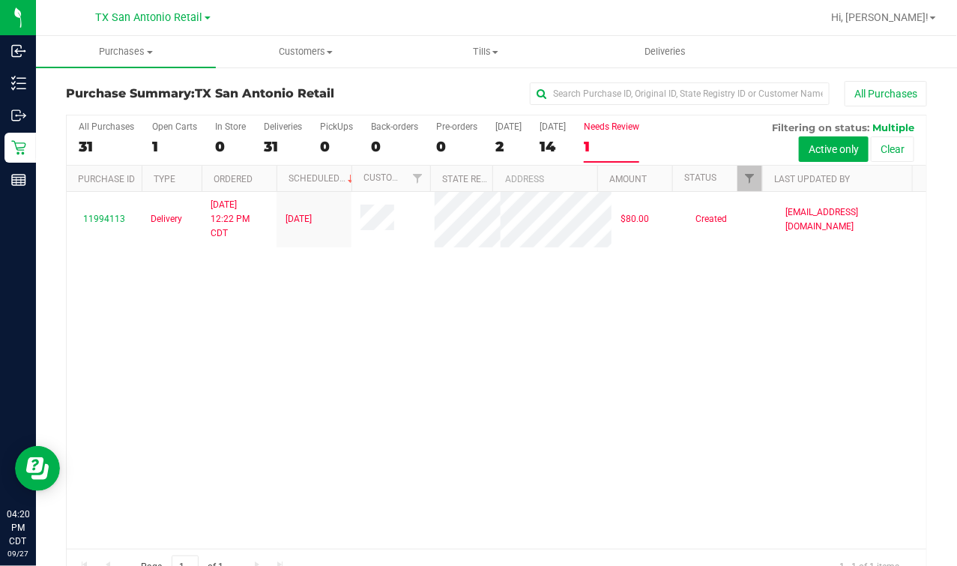
click at [631, 483] on div "11994113 Delivery [DATE] 12:22 PM CDT 9/30/2025 $80.00 Created [EMAIL_ADDRESS][…" at bounding box center [497, 370] width 860 height 357
click at [560, 136] on label "[DATE] 14" at bounding box center [553, 141] width 26 height 41
click at [0, 0] on input "[DATE] 14" at bounding box center [0, 0] width 0 height 0
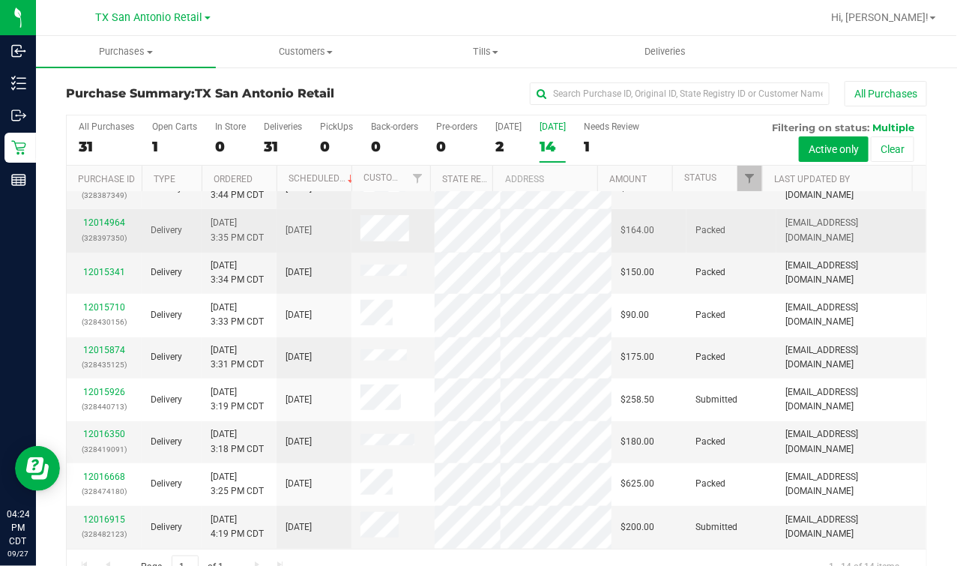
scroll to position [468, 0]
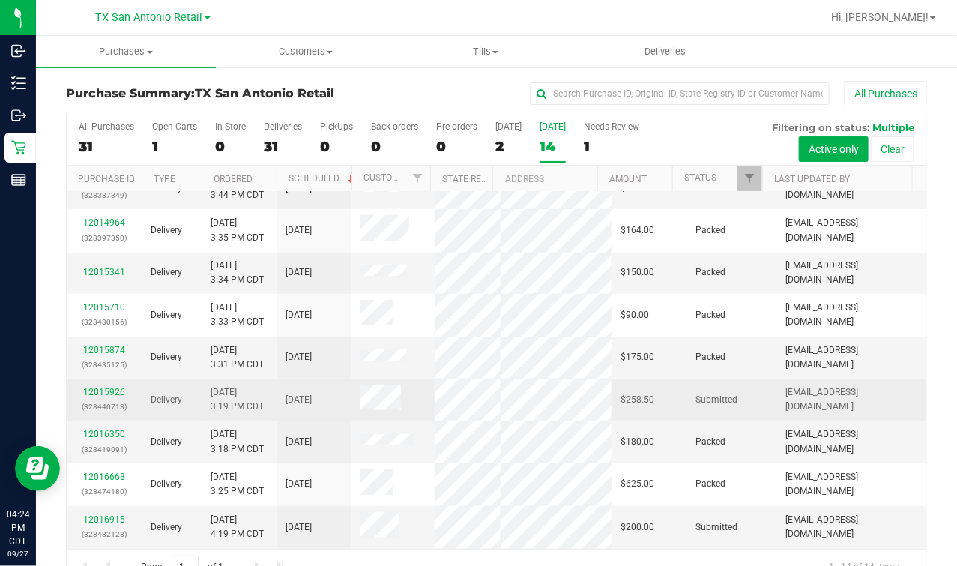
click at [87, 385] on div "12015926 (328440713)" at bounding box center [104, 399] width 57 height 28
click at [94, 387] on link "12015926" at bounding box center [104, 392] width 42 height 10
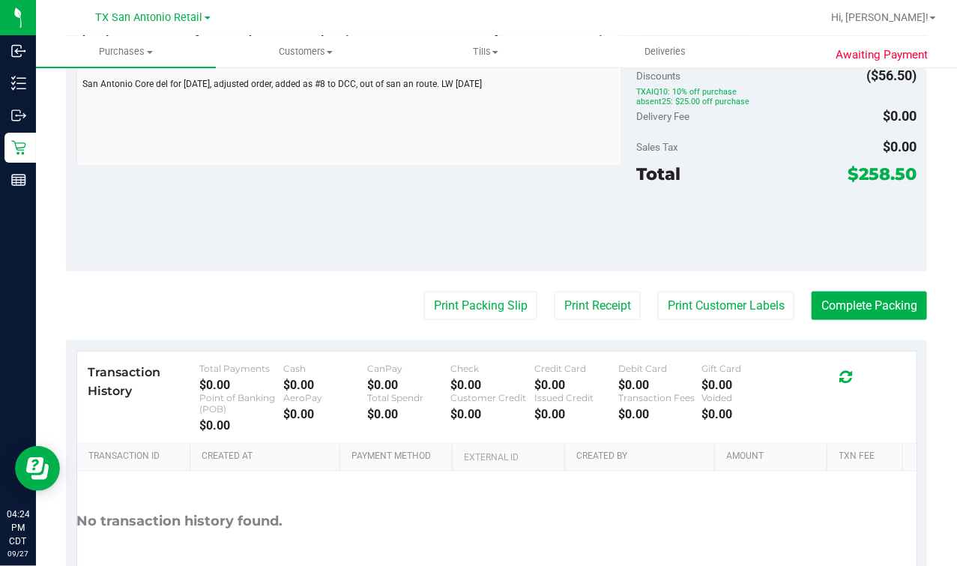
scroll to position [450, 0]
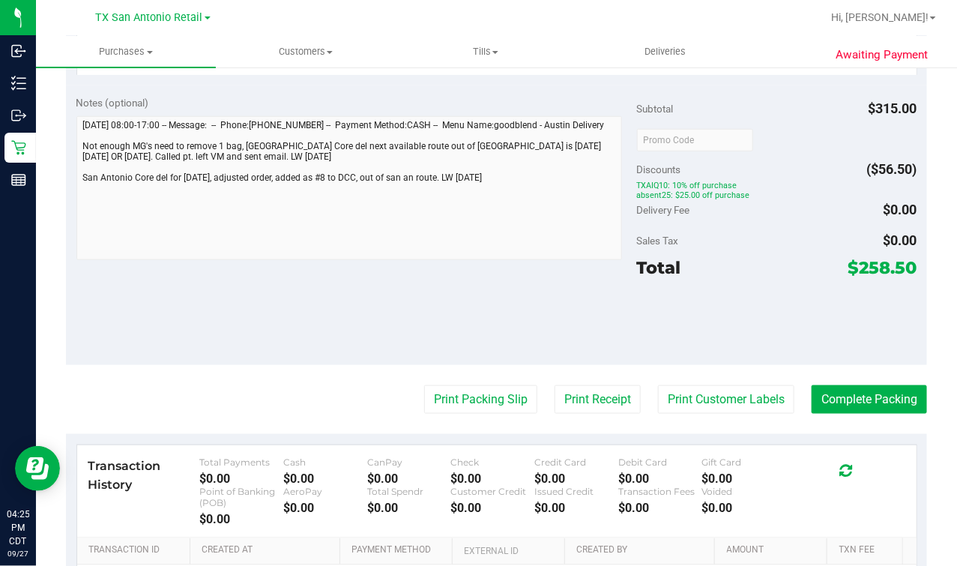
drag, startPoint x: 513, startPoint y: 330, endPoint x: 537, endPoint y: 324, distance: 25.3
click at [513, 330] on div "Notes (optional) Subtotal $315.00 Discounts ($56.50) TXAIQ10: 10% off purchase …" at bounding box center [496, 225] width 861 height 280
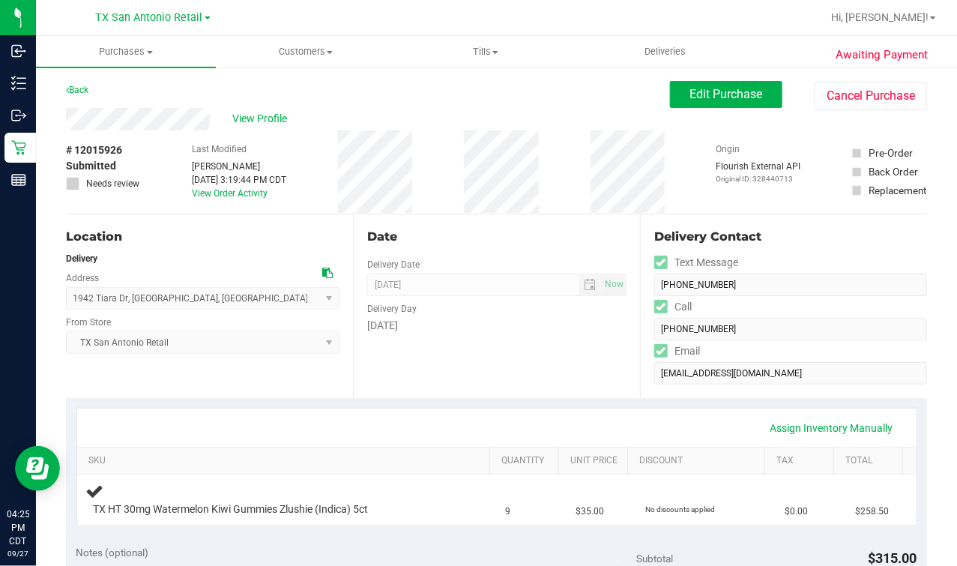
click at [441, 109] on div "View Profile" at bounding box center [368, 119] width 604 height 22
click at [621, 54] on uib-tab-heading "Deliveries" at bounding box center [665, 52] width 178 height 30
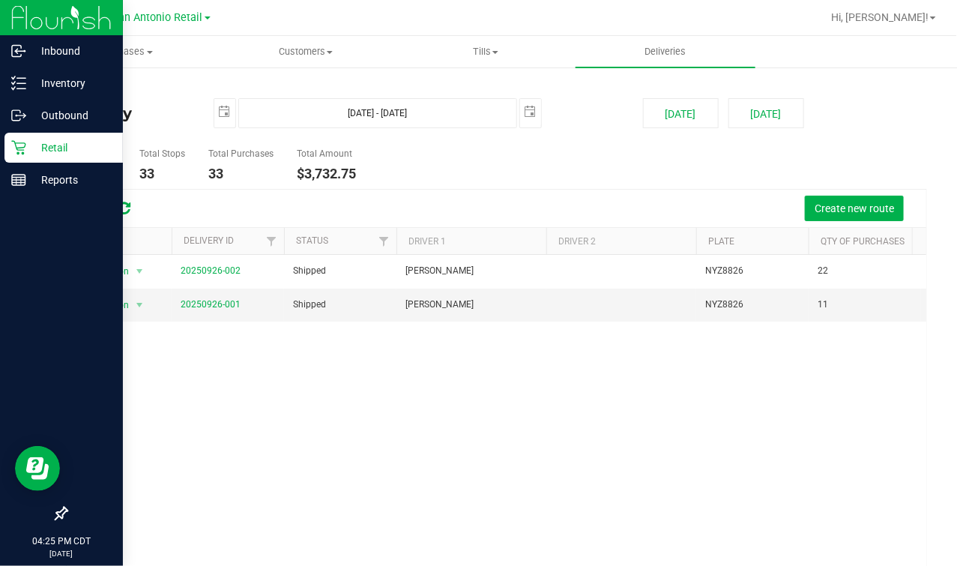
click at [25, 141] on icon at bounding box center [18, 147] width 15 height 15
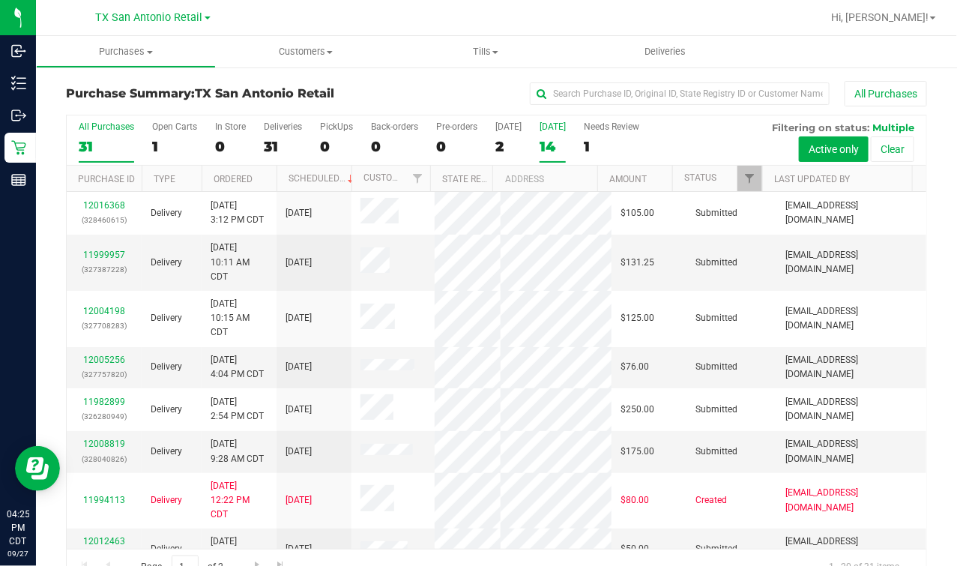
click at [552, 133] on label "[DATE] 14" at bounding box center [553, 141] width 26 height 41
click at [0, 0] on input "[DATE] 14" at bounding box center [0, 0] width 0 height 0
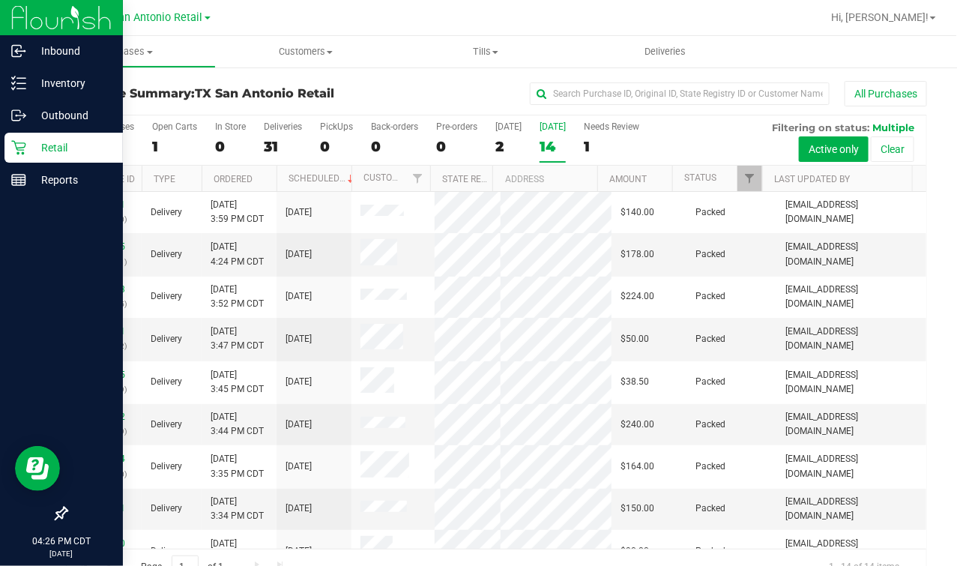
click at [15, 145] on icon at bounding box center [18, 148] width 14 height 14
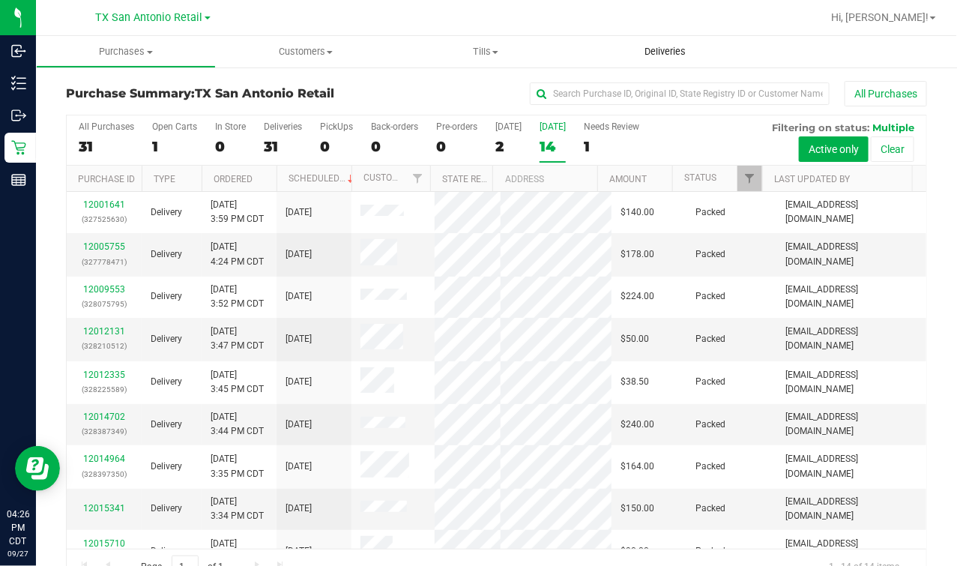
click at [693, 48] on span "Deliveries" at bounding box center [666, 51] width 82 height 13
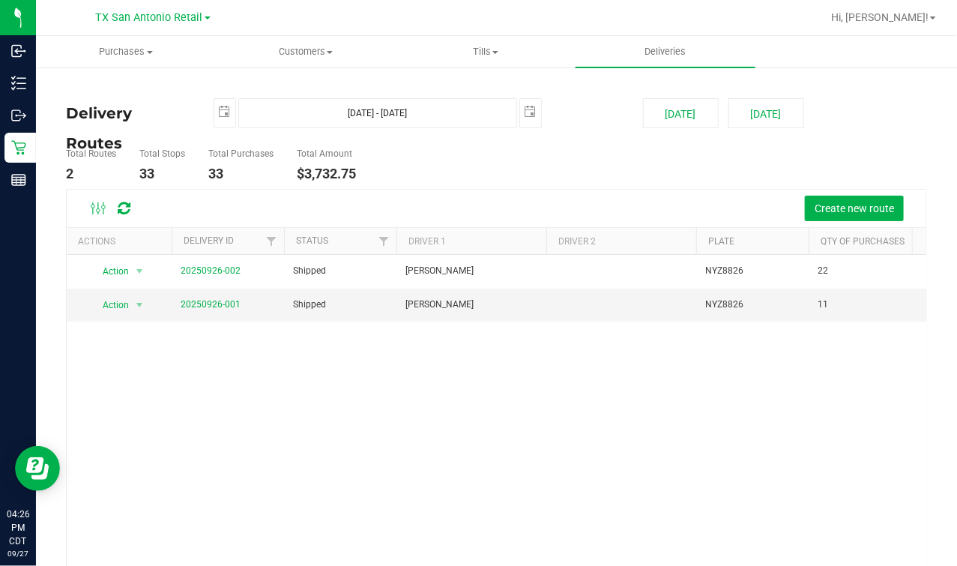
click at [266, 464] on div "Action Action View Delivery 20250926-002 Shipped [PERSON_NAME] NYZ8826 22 $1,82…" at bounding box center [497, 433] width 860 height 357
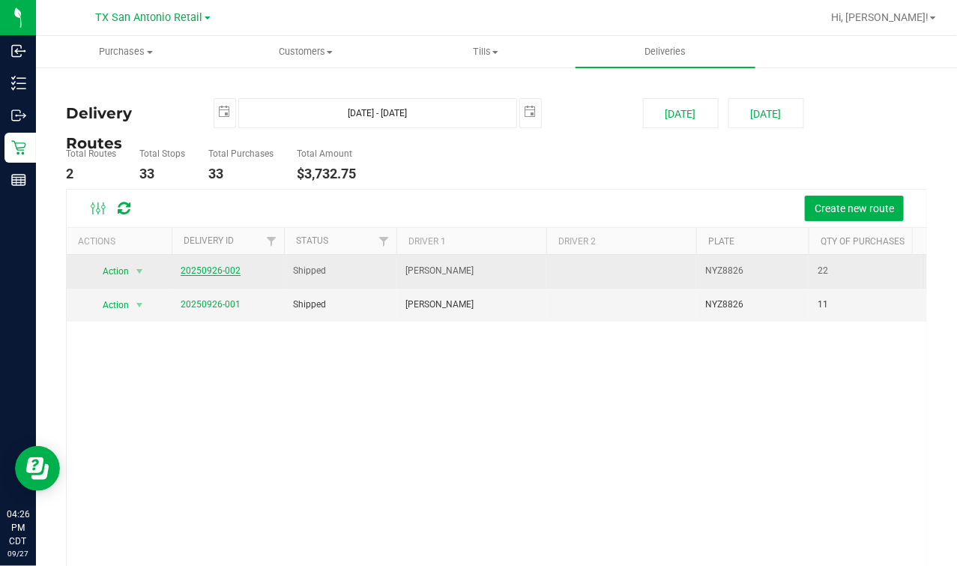
click at [182, 272] on link "20250926-002" at bounding box center [211, 270] width 60 height 10
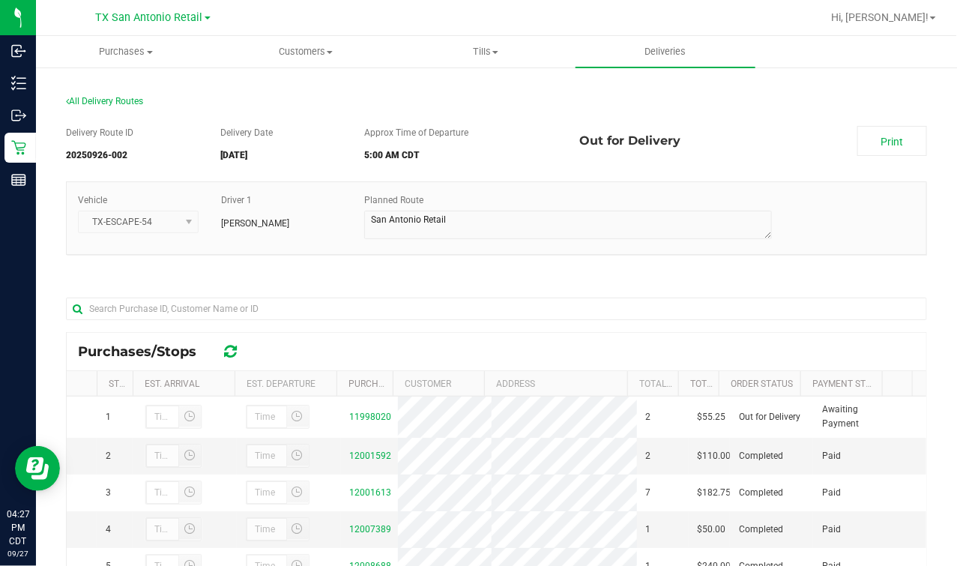
click at [433, 285] on div at bounding box center [496, 308] width 861 height 48
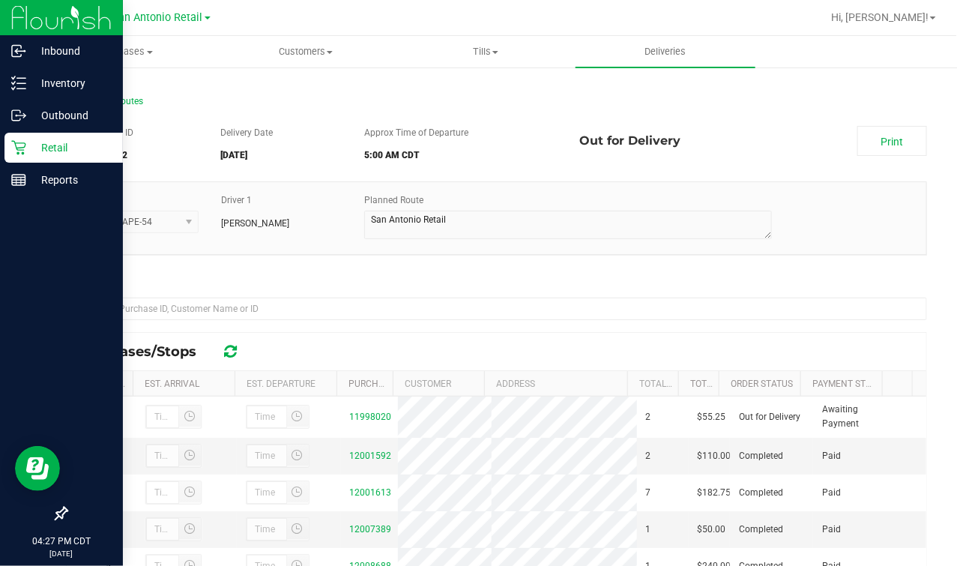
click at [18, 150] on icon at bounding box center [18, 148] width 14 height 14
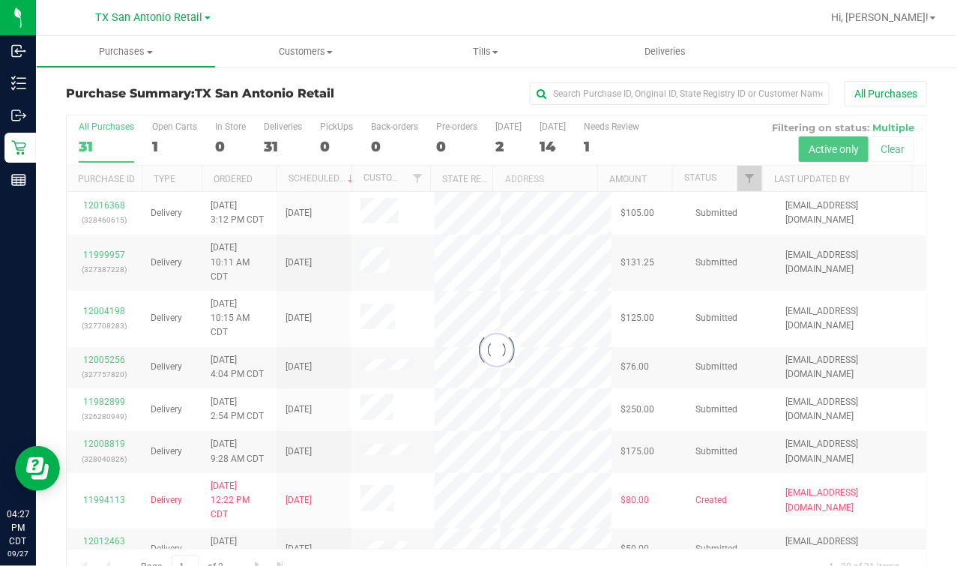
click at [410, 13] on div at bounding box center [544, 17] width 553 height 29
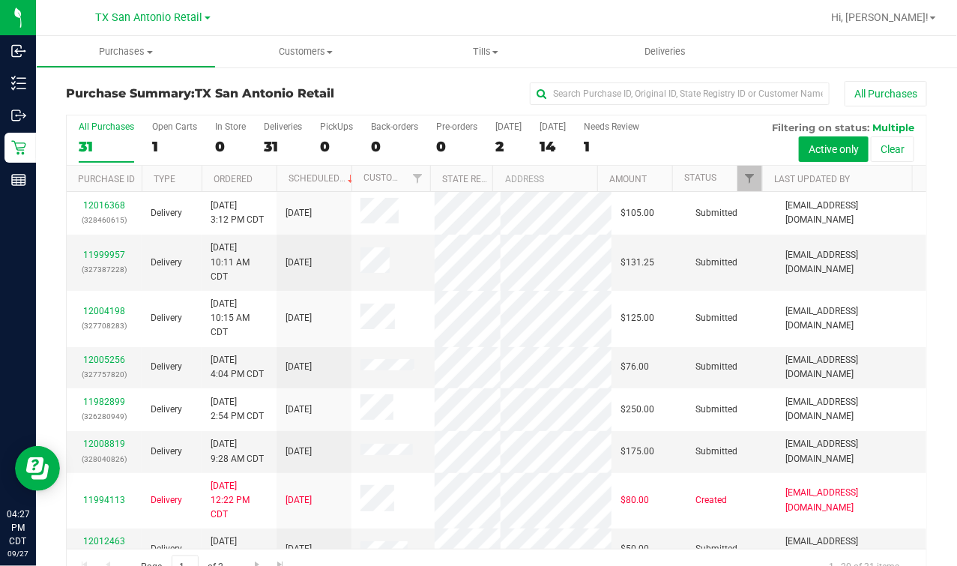
click at [396, 97] on div "All Purchases" at bounding box center [640, 93] width 574 height 25
click at [678, 39] on uib-tab-heading "Deliveries" at bounding box center [666, 51] width 180 height 31
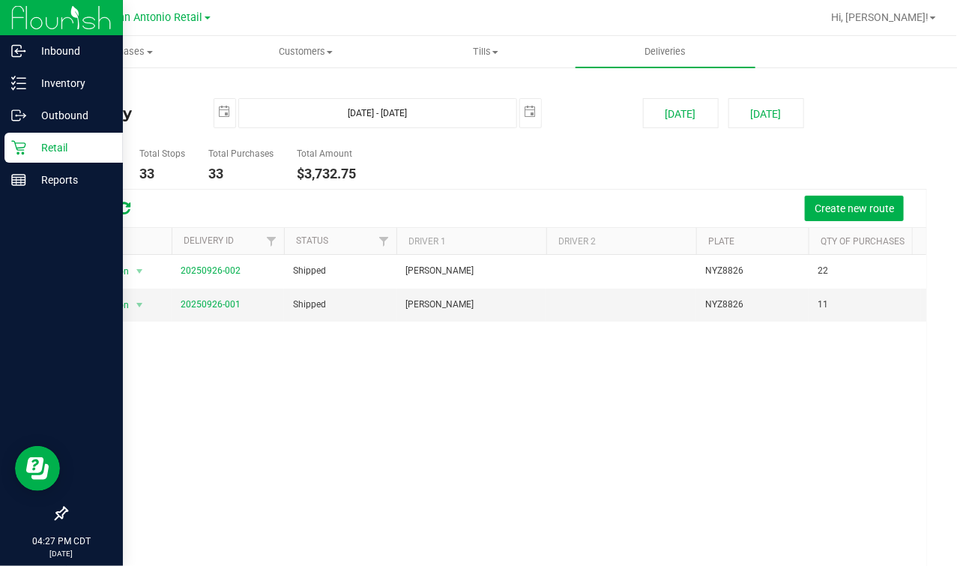
click at [21, 142] on icon at bounding box center [18, 147] width 15 height 15
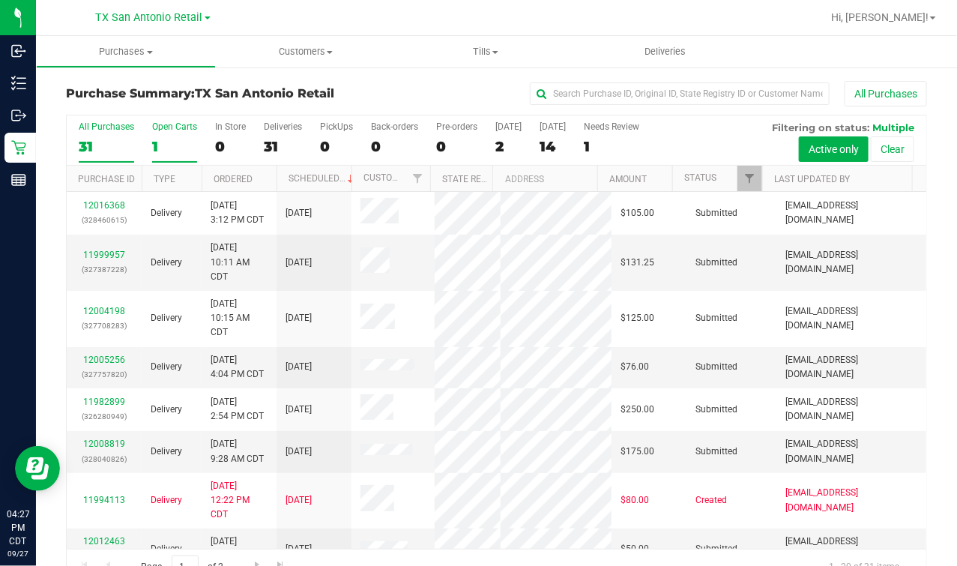
click at [160, 138] on div "1" at bounding box center [174, 146] width 45 height 17
click at [0, 0] on input "Open Carts 1" at bounding box center [0, 0] width 0 height 0
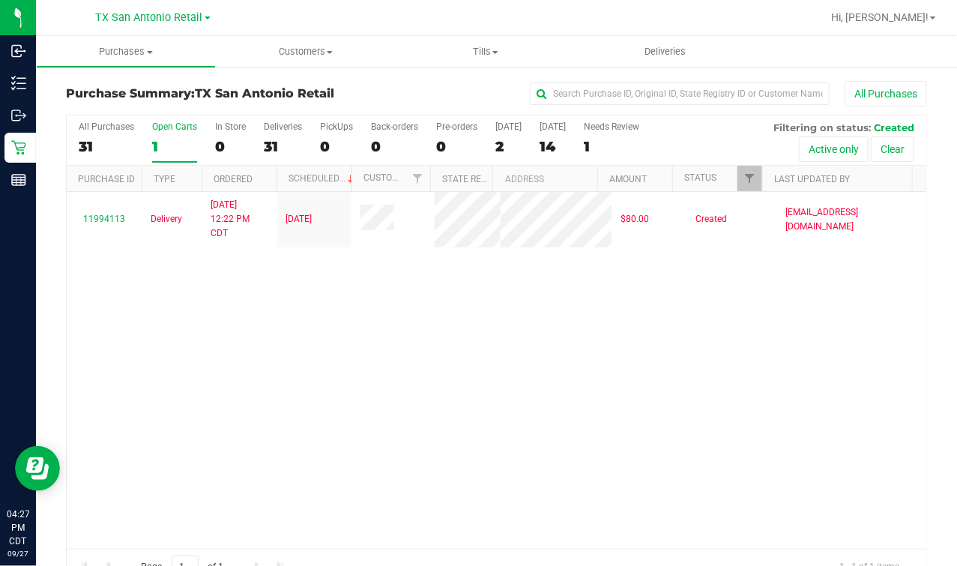
click at [387, 76] on div "Purchase Summary: TX [GEOGRAPHIC_DATA] Retail All Purchases All Purchases 31 Op…" at bounding box center [496, 333] width 921 height 534
click at [394, 33] on nav "TX San Antonio Retail Hi, [PERSON_NAME]!" at bounding box center [496, 18] width 921 height 36
click at [374, 76] on div "Purchase Summary: TX [GEOGRAPHIC_DATA] Retail All Purchases All Purchases 31 Op…" at bounding box center [496, 333] width 921 height 534
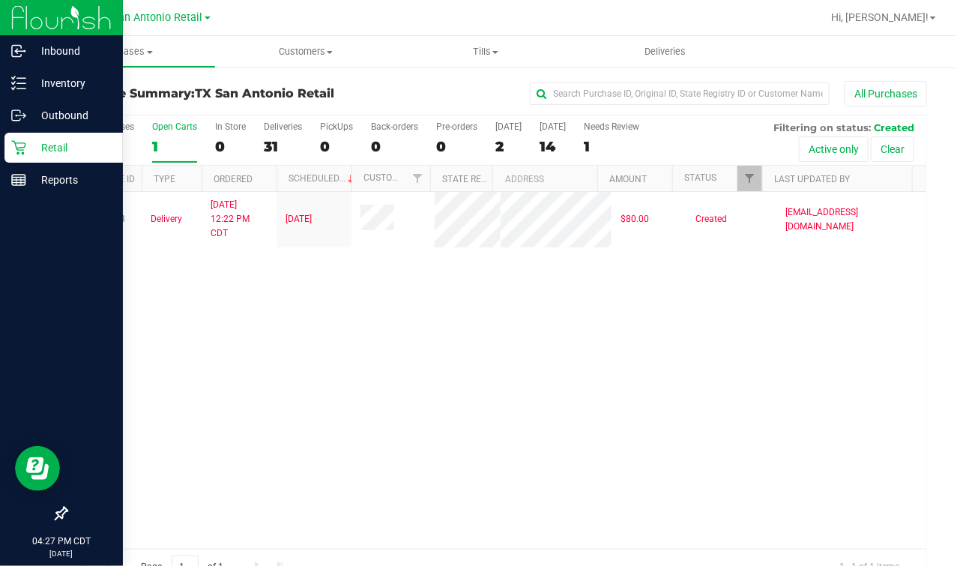
click at [9, 149] on div "Retail" at bounding box center [63, 148] width 118 height 30
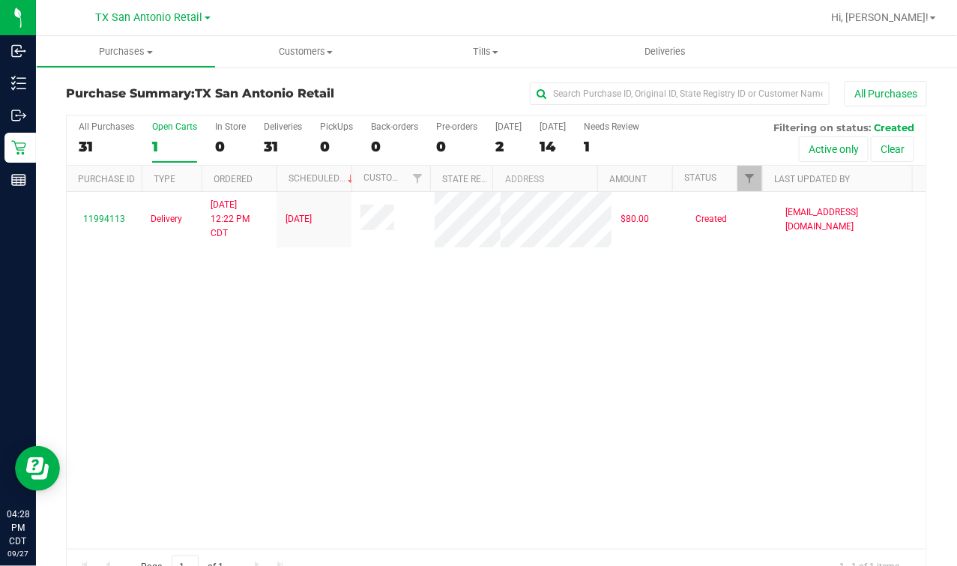
drag, startPoint x: 493, startPoint y: 411, endPoint x: 528, endPoint y: 486, distance: 82.8
click at [494, 414] on div "11994113 Delivery [DATE] 12:22 PM CDT 9/30/2025 $80.00 Created [EMAIL_ADDRESS][…" at bounding box center [497, 370] width 860 height 357
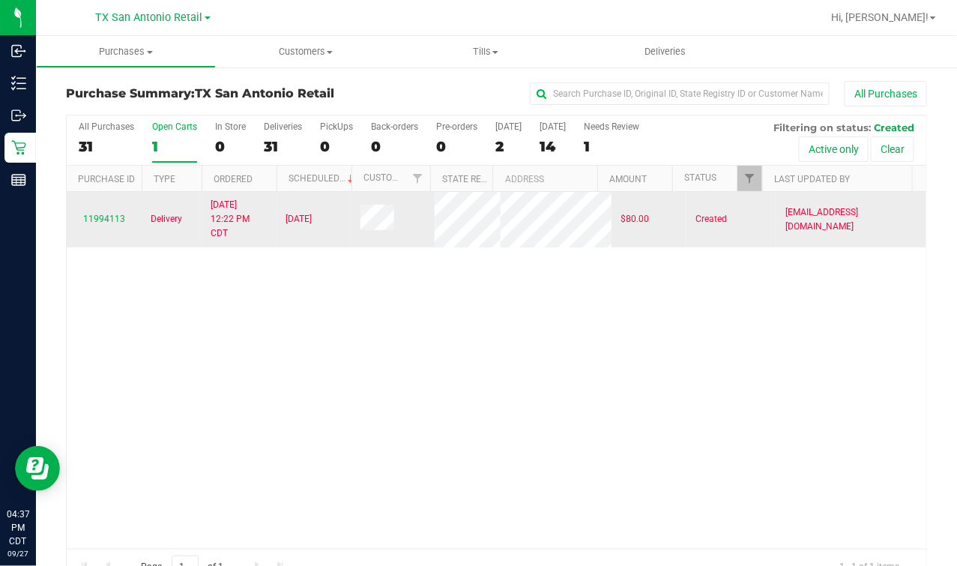
drag, startPoint x: 342, startPoint y: 312, endPoint x: 276, endPoint y: 244, distance: 95.9
click at [342, 312] on div "11994113 Delivery [DATE] 12:22 PM CDT 9/30/2025 $80.00 Created [EMAIL_ADDRESS][…" at bounding box center [497, 370] width 860 height 357
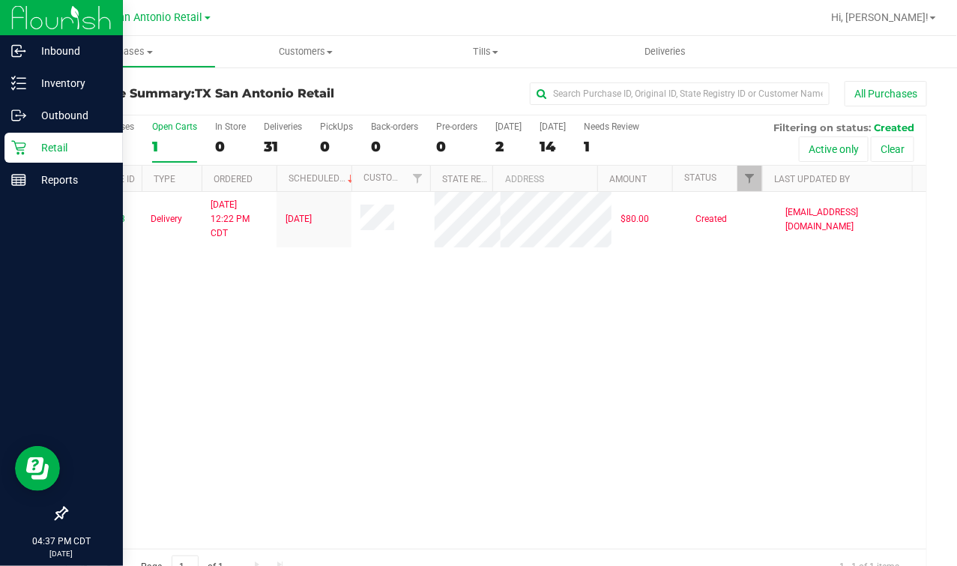
click at [20, 145] on icon at bounding box center [18, 147] width 15 height 15
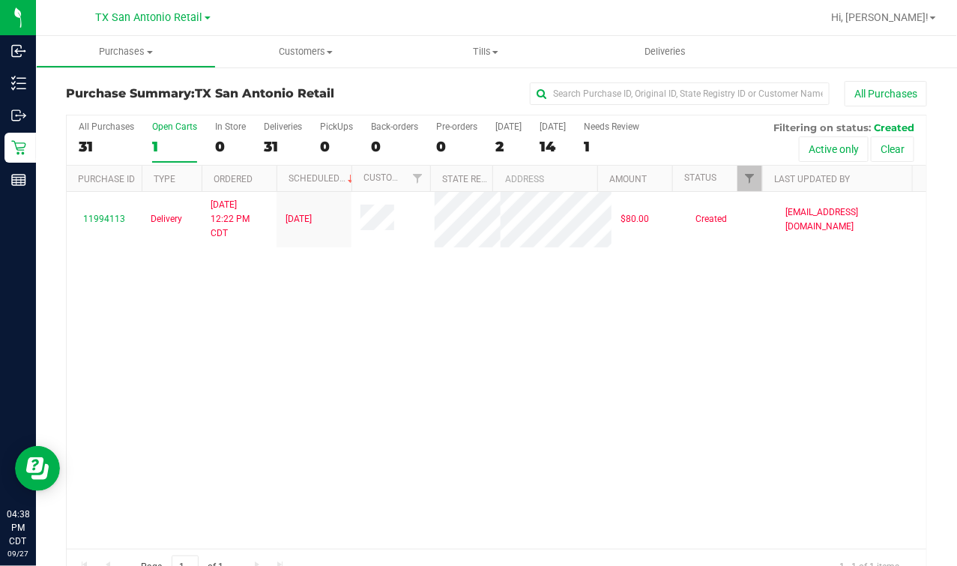
click at [256, 375] on div "11994113 Delivery [DATE] 12:22 PM CDT 9/30/2025 $80.00 Created [EMAIL_ADDRESS][…" at bounding box center [497, 370] width 860 height 357
click at [189, 133] on label "Open Carts 1" at bounding box center [174, 141] width 45 height 41
click at [0, 0] on input "Open Carts 1" at bounding box center [0, 0] width 0 height 0
click at [699, 0] on nav "TX San Antonio Retail Hi, [PERSON_NAME]!" at bounding box center [496, 18] width 921 height 36
click at [680, 37] on uib-tab-heading "Deliveries" at bounding box center [666, 51] width 180 height 31
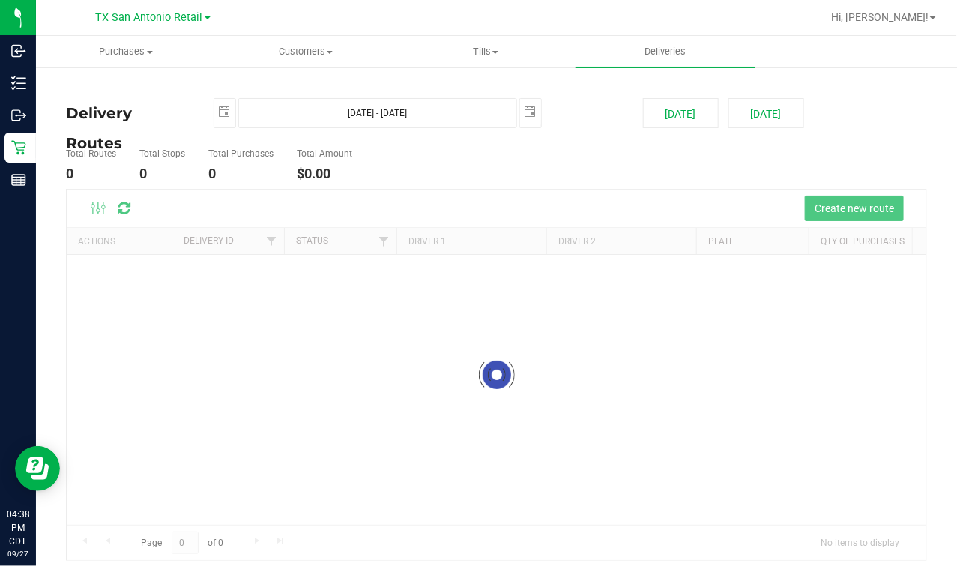
click at [348, 425] on div "Loading..." at bounding box center [497, 390] width 860 height 270
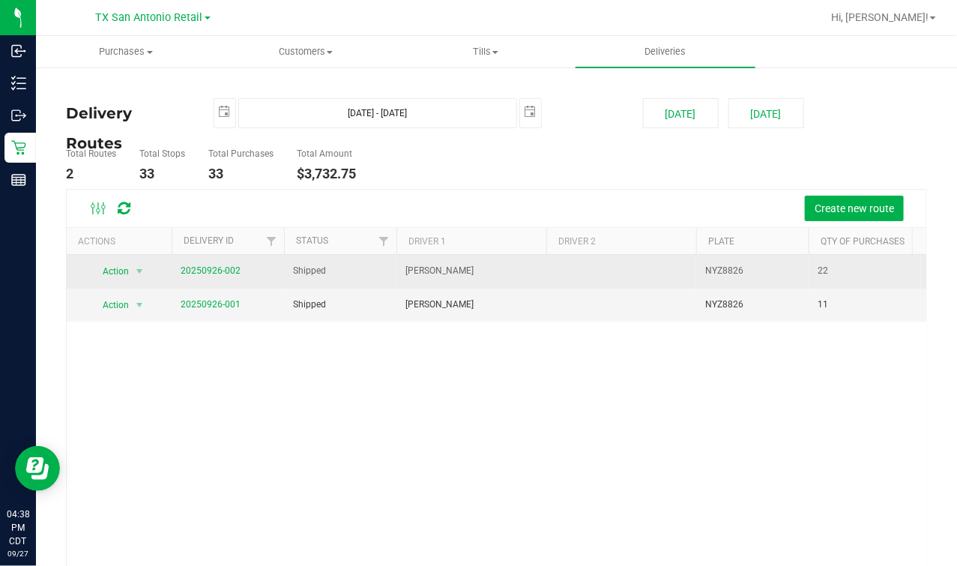
click at [211, 280] on td "20250926-002" at bounding box center [228, 272] width 112 height 34
click at [205, 274] on link "20250926-002" at bounding box center [211, 270] width 60 height 10
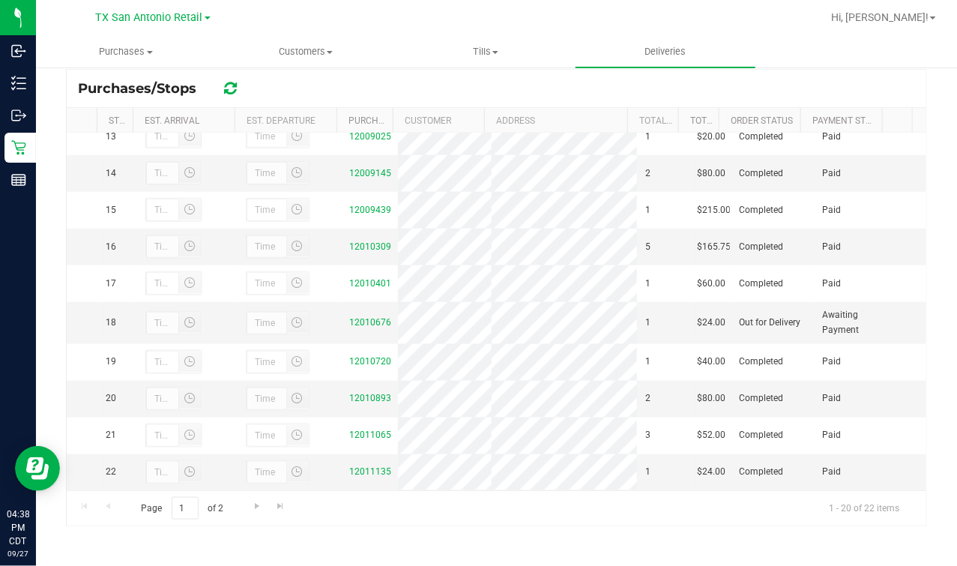
scroll to position [639, 0]
click at [354, 16] on div at bounding box center [544, 17] width 553 height 29
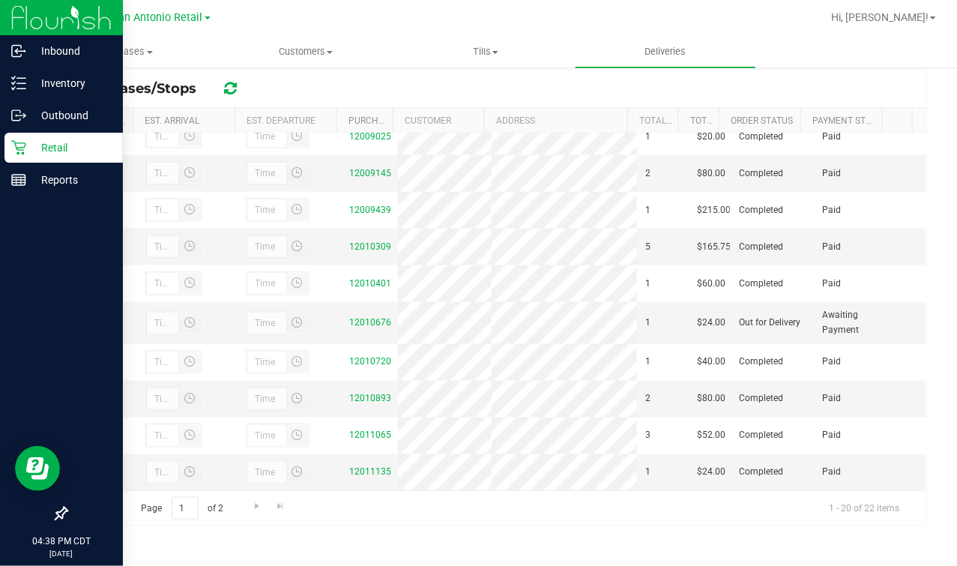
click at [26, 157] on div "Retail" at bounding box center [63, 148] width 118 height 30
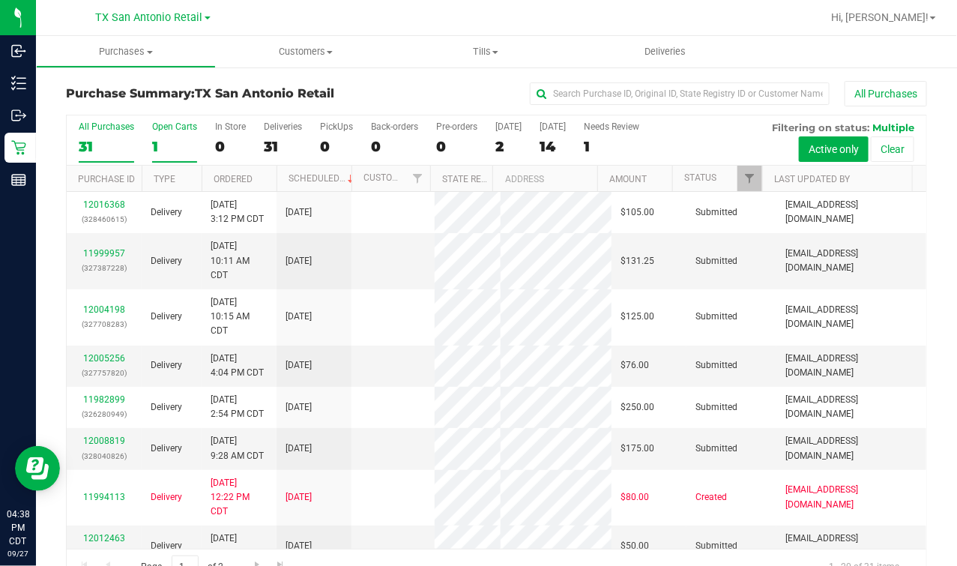
click at [178, 127] on div "Open Carts" at bounding box center [174, 126] width 45 height 10
click at [0, 0] on input "Open Carts 1" at bounding box center [0, 0] width 0 height 0
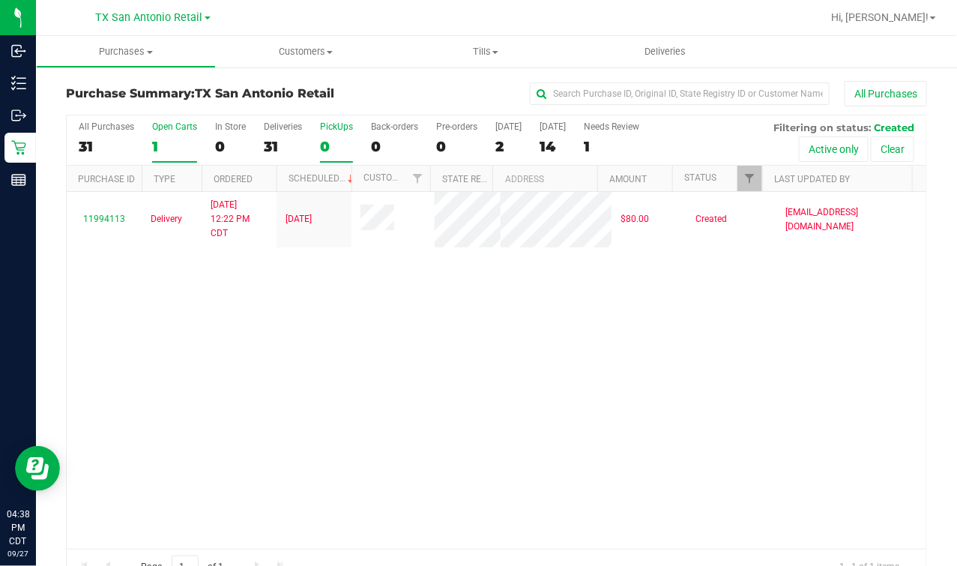
click at [344, 137] on label "PickUps 0" at bounding box center [336, 141] width 33 height 41
click at [0, 0] on input "PickUps 0" at bounding box center [0, 0] width 0 height 0
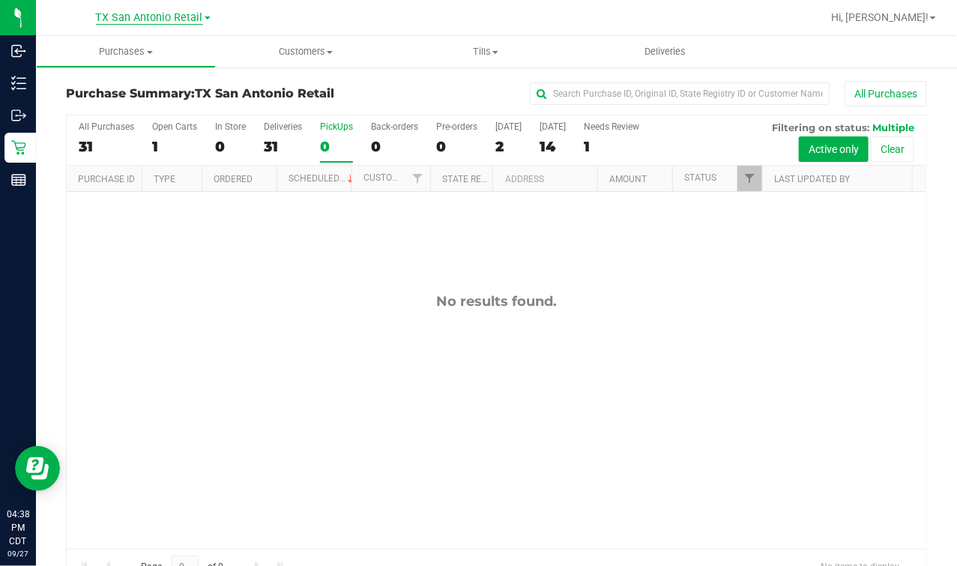
click at [185, 13] on span "TX San Antonio Retail" at bounding box center [149, 17] width 107 height 13
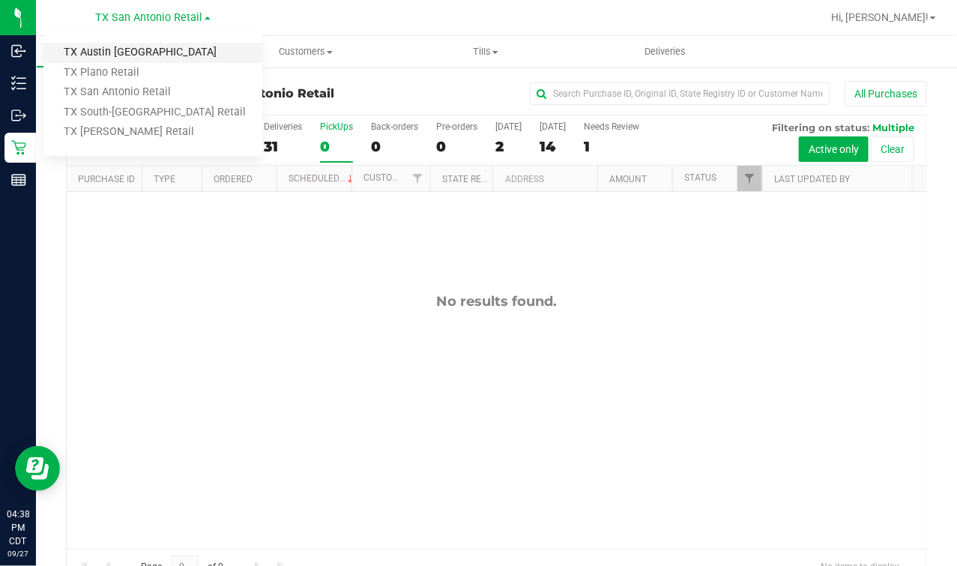
click at [94, 49] on link "TX Austin [GEOGRAPHIC_DATA]" at bounding box center [152, 53] width 219 height 20
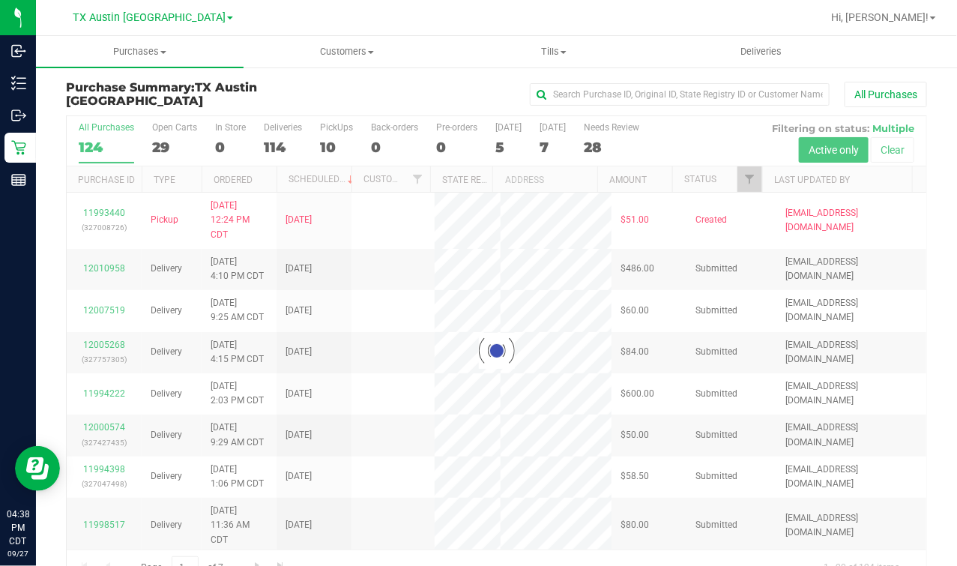
click at [329, 135] on div at bounding box center [497, 350] width 860 height 469
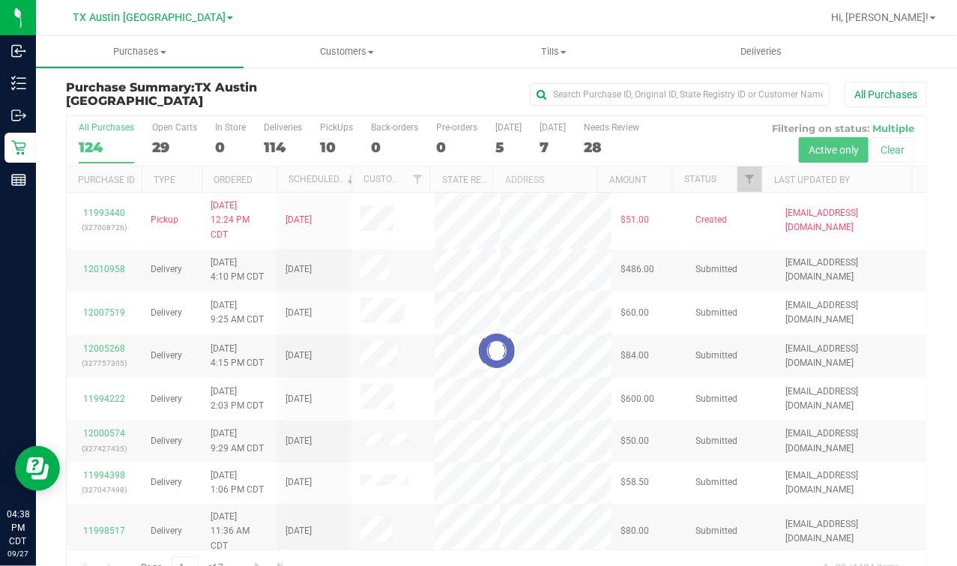
click at [329, 135] on div at bounding box center [497, 350] width 860 height 469
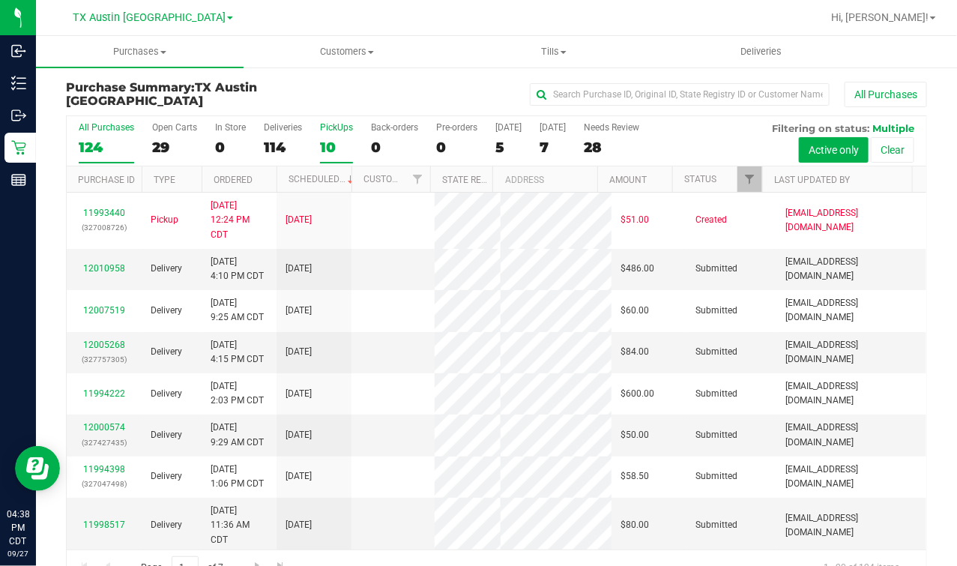
click at [327, 139] on div "10" at bounding box center [336, 147] width 33 height 17
click at [0, 0] on input "PickUps 10" at bounding box center [0, 0] width 0 height 0
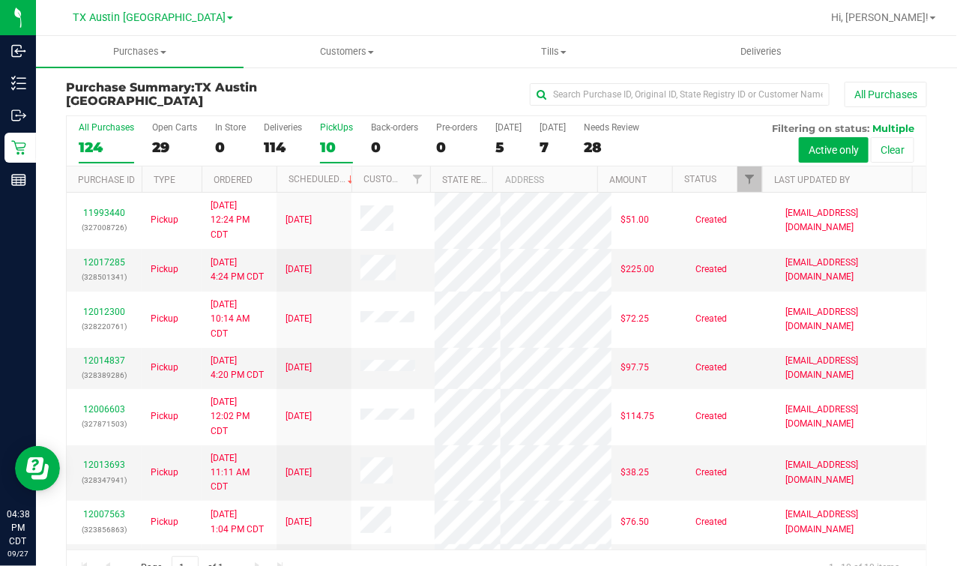
click at [108, 145] on div "124" at bounding box center [106, 147] width 55 height 17
click at [0, 0] on input "All Purchases 124" at bounding box center [0, 0] width 0 height 0
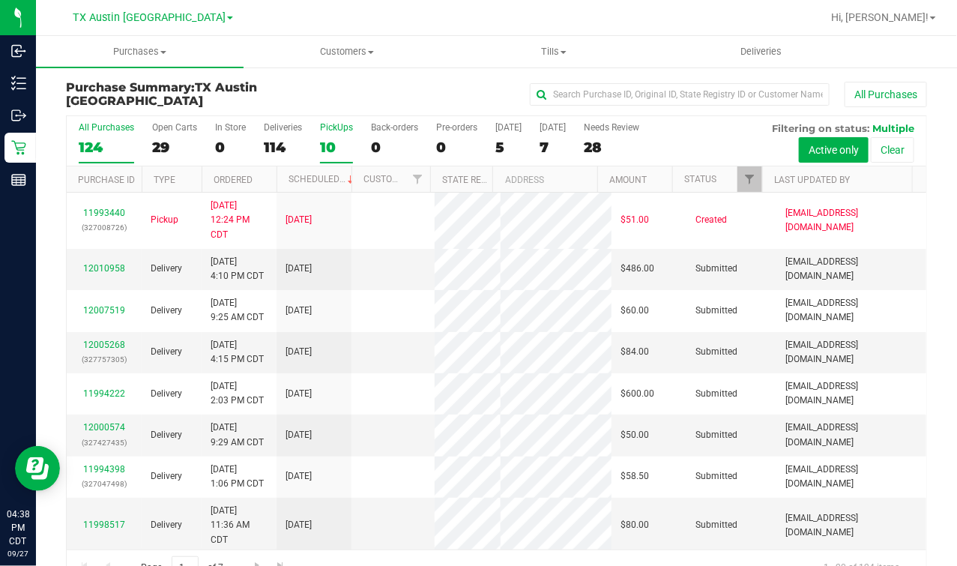
click at [330, 145] on div "10" at bounding box center [336, 147] width 33 height 17
click at [0, 0] on input "PickUps 10" at bounding box center [0, 0] width 0 height 0
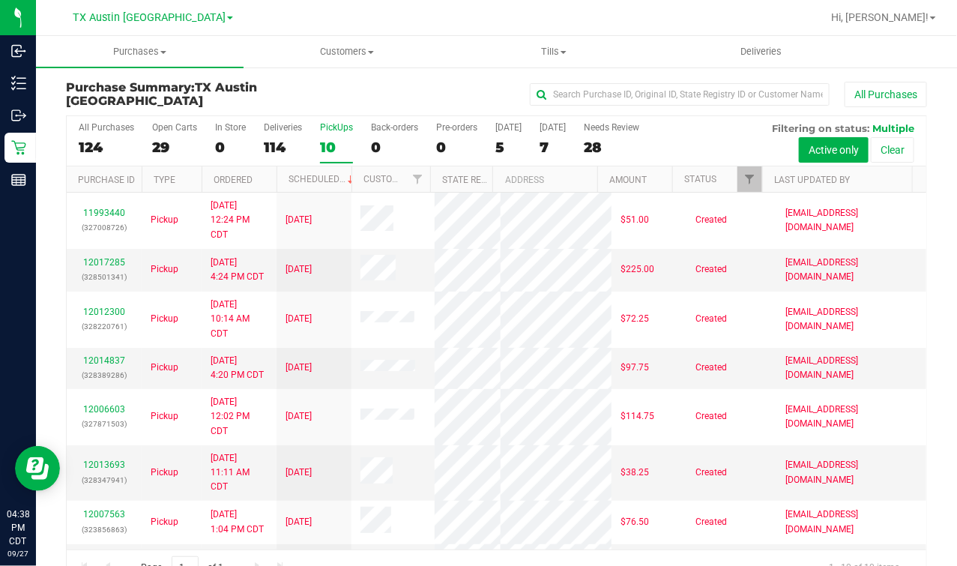
scroll to position [244, 0]
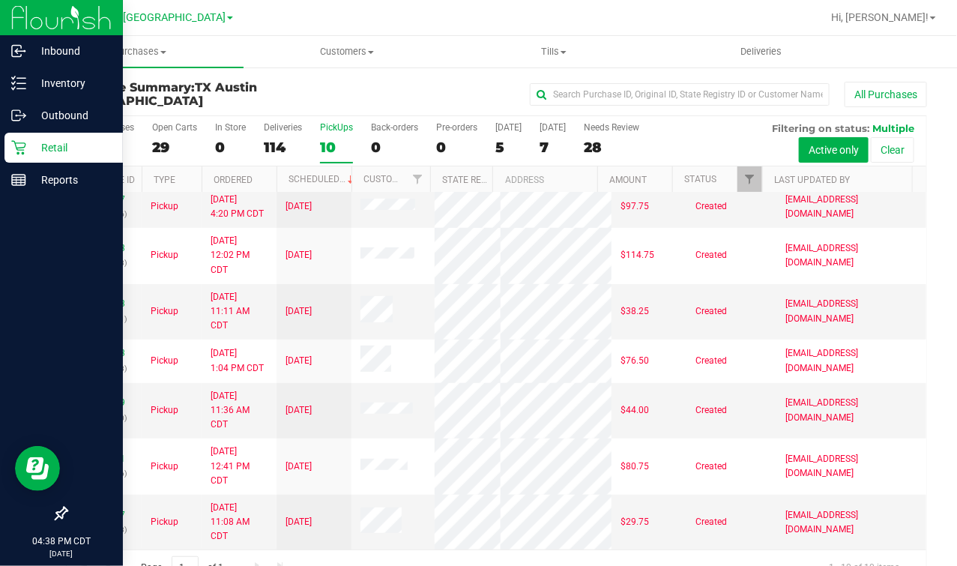
click at [28, 139] on p "Retail" at bounding box center [71, 148] width 90 height 18
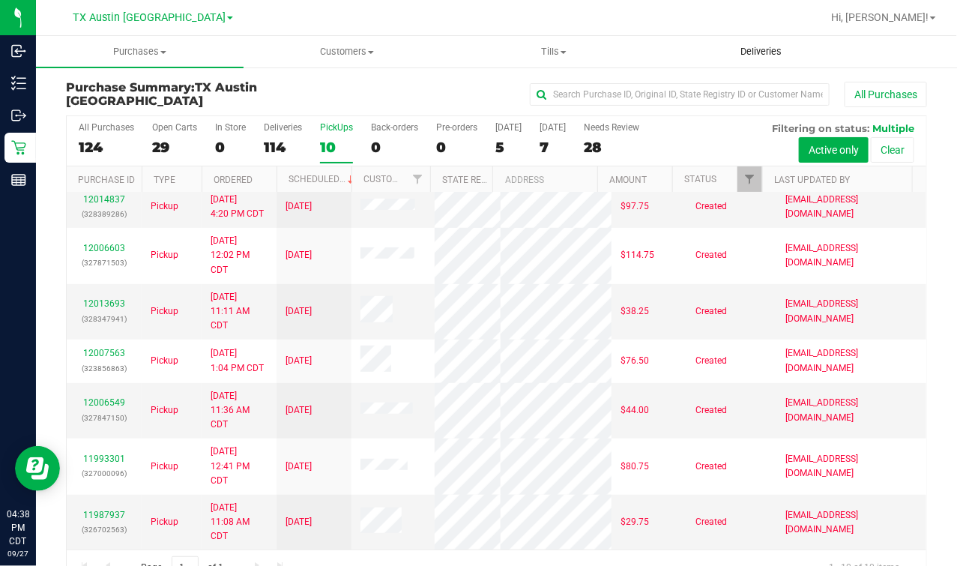
click at [746, 49] on span "Deliveries" at bounding box center [761, 51] width 82 height 13
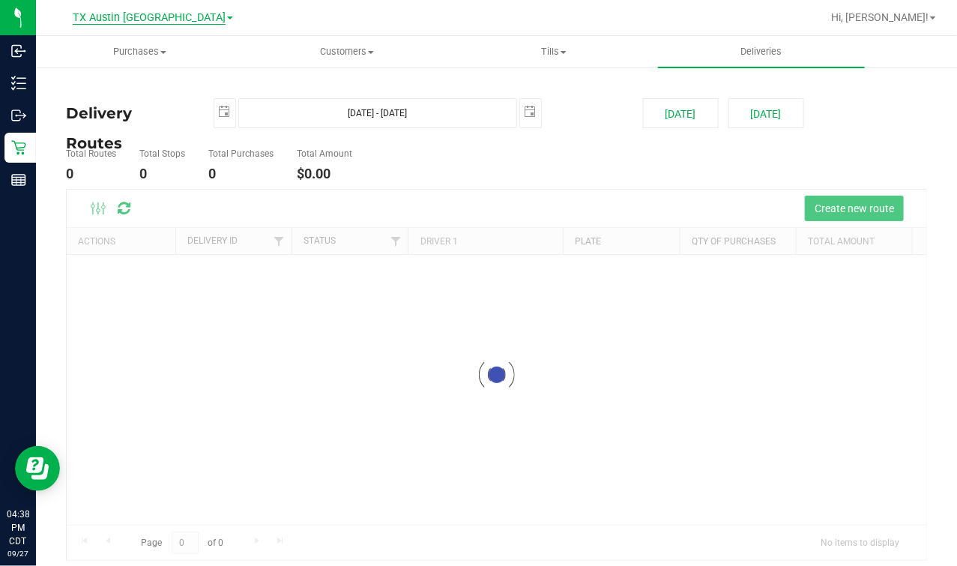
click at [154, 15] on span "TX Austin [GEOGRAPHIC_DATA]" at bounding box center [149, 17] width 153 height 13
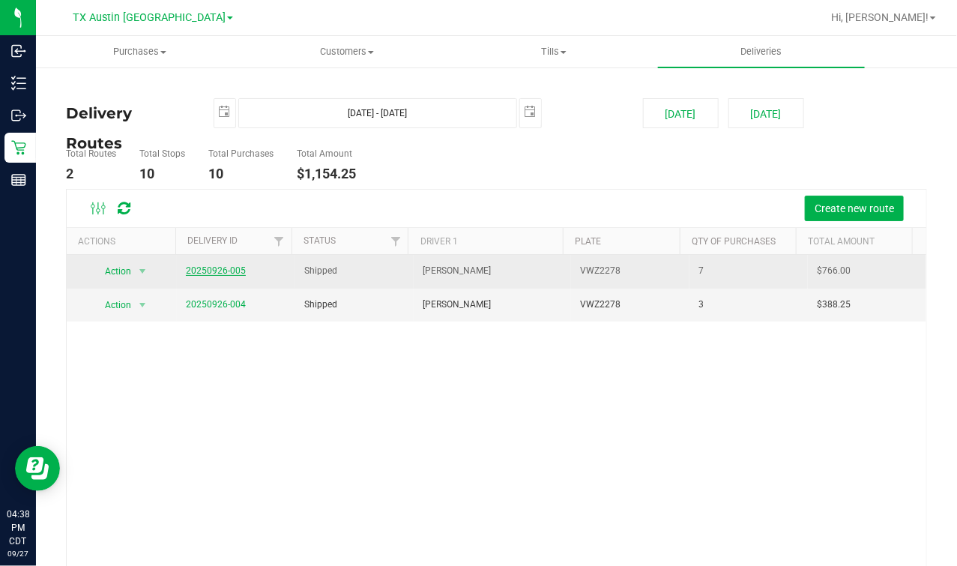
click at [199, 265] on link "20250926-005" at bounding box center [216, 270] width 60 height 10
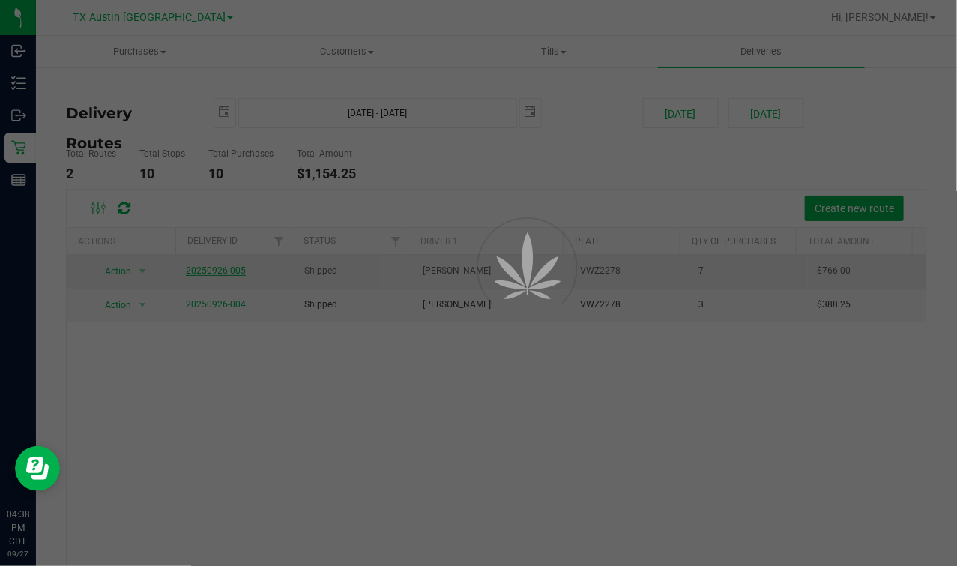
click at [497, 157] on div at bounding box center [478, 283] width 957 height 566
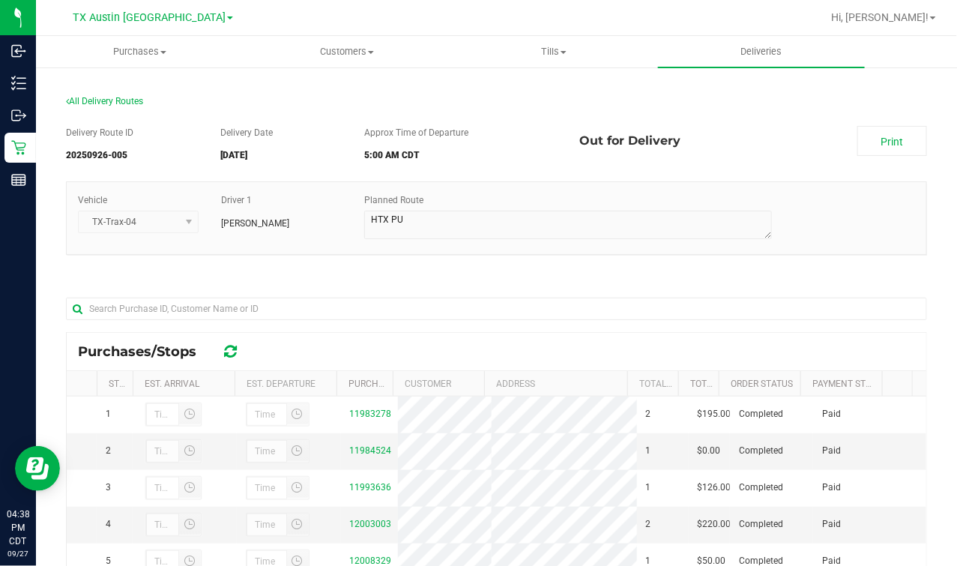
click at [142, 4] on div "[GEOGRAPHIC_DATA] [GEOGRAPHIC_DATA] [GEOGRAPHIC_DATA] [GEOGRAPHIC_DATA] [GEOGRA…" at bounding box center [155, 17] width 225 height 29
click at [142, 10] on link "TX Austin [GEOGRAPHIC_DATA]" at bounding box center [153, 17] width 160 height 14
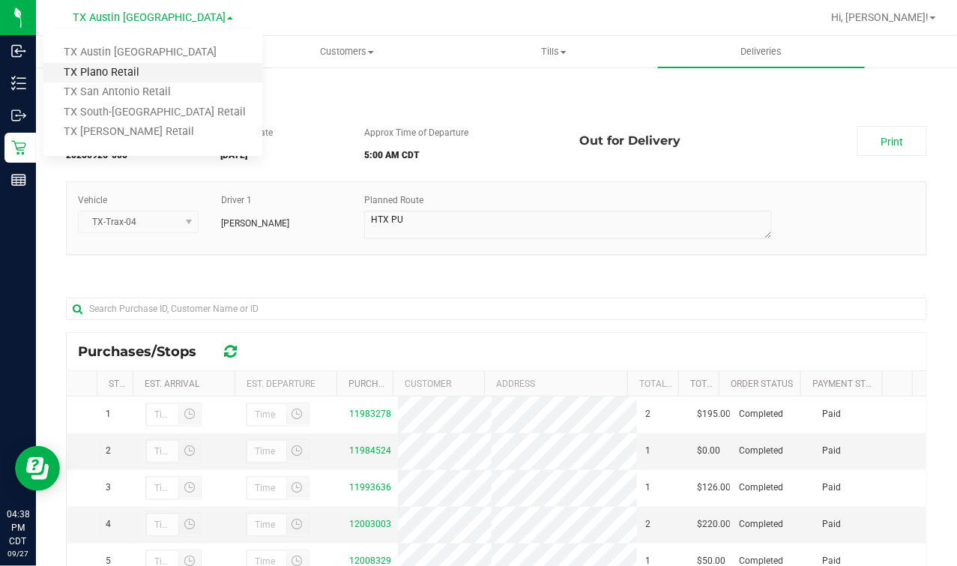
click at [117, 77] on link "TX Plano Retail" at bounding box center [152, 73] width 219 height 20
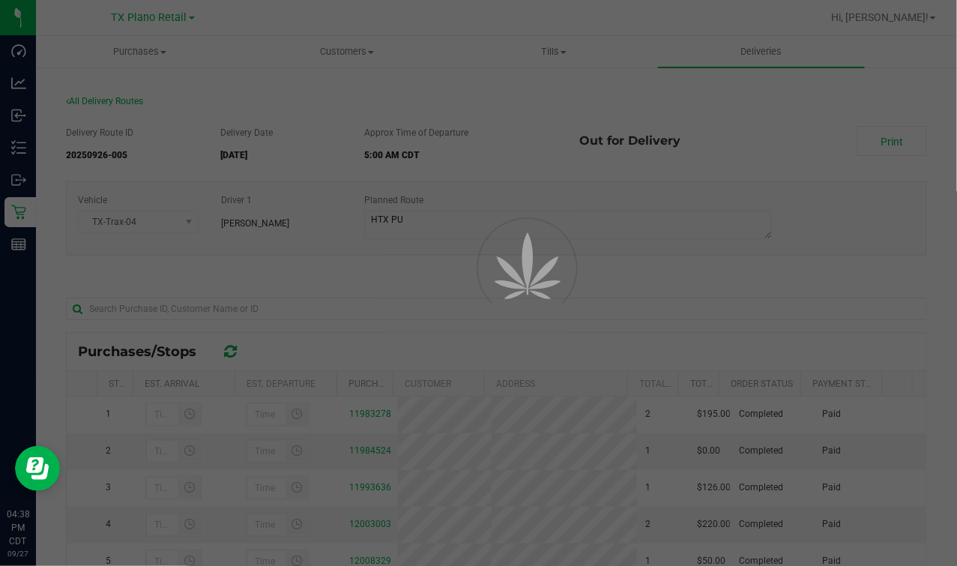
click at [148, 22] on div at bounding box center [478, 283] width 957 height 566
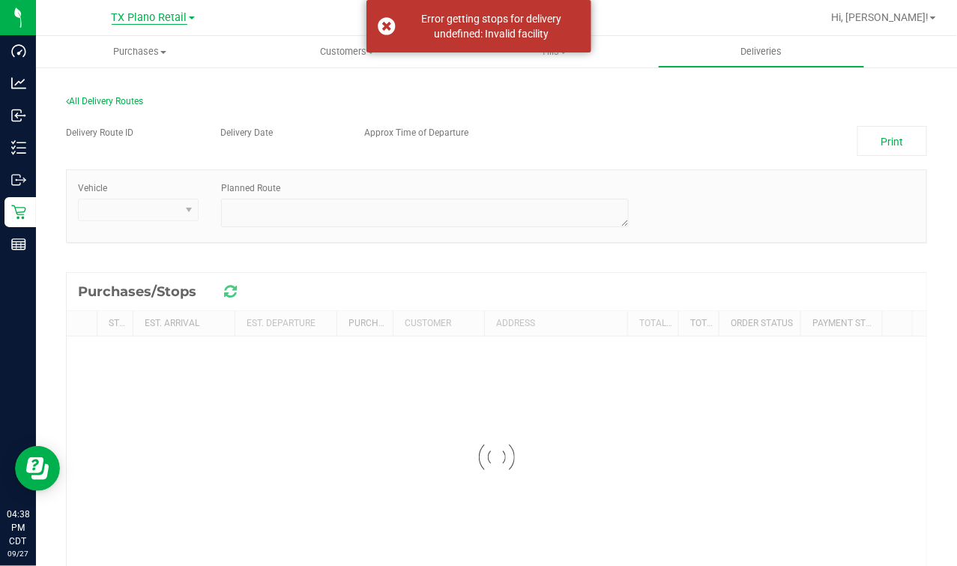
click at [148, 20] on span "TX Plano Retail" at bounding box center [150, 17] width 76 height 13
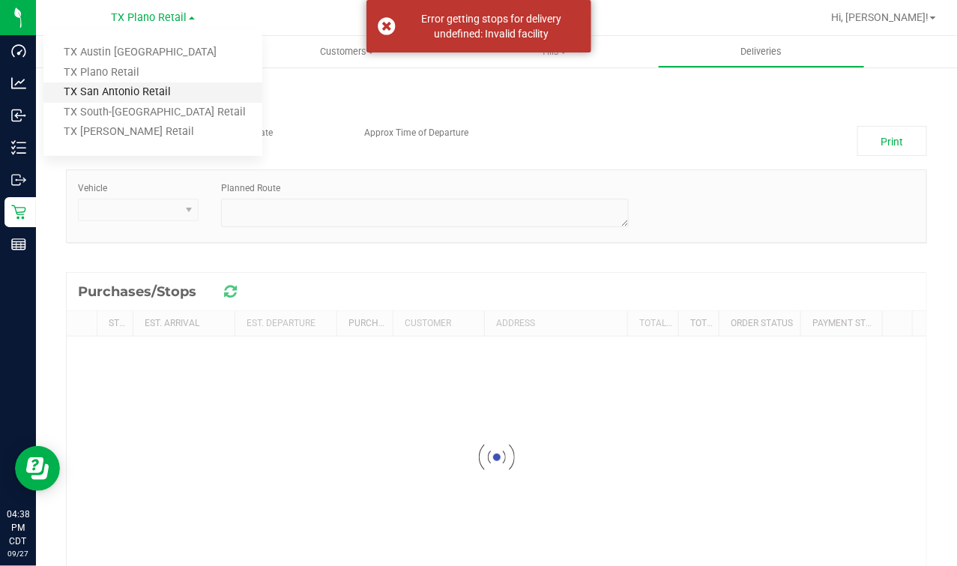
click at [130, 90] on link "TX San Antonio Retail" at bounding box center [152, 92] width 219 height 20
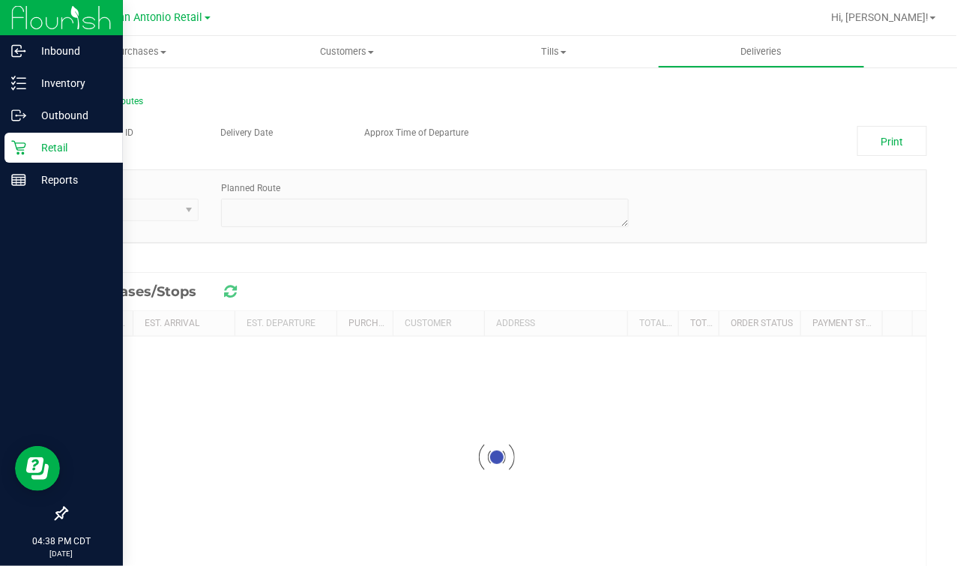
click at [17, 148] on icon at bounding box center [18, 147] width 15 height 15
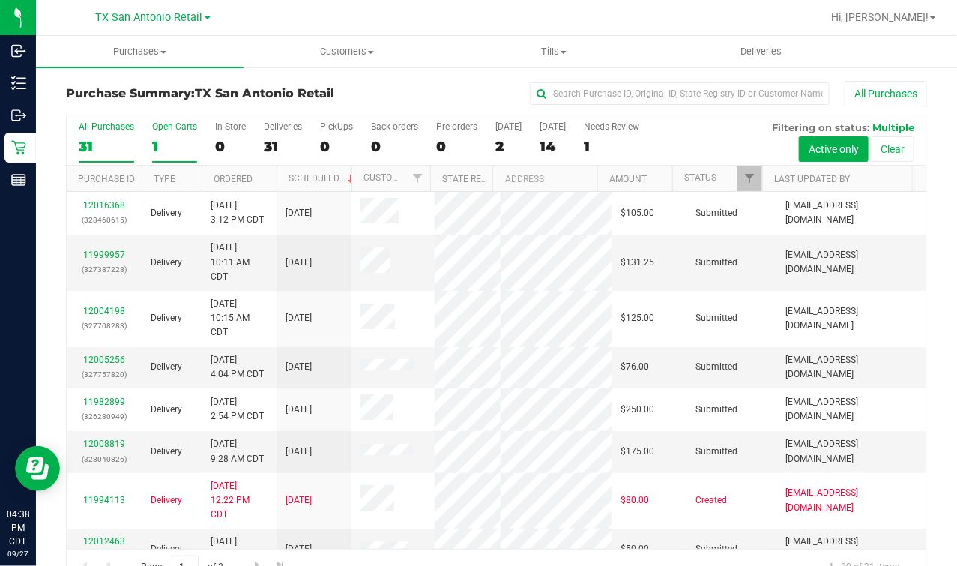
click at [175, 130] on div "Open Carts" at bounding box center [174, 126] width 45 height 10
click at [0, 0] on input "Open Carts 1" at bounding box center [0, 0] width 0 height 0
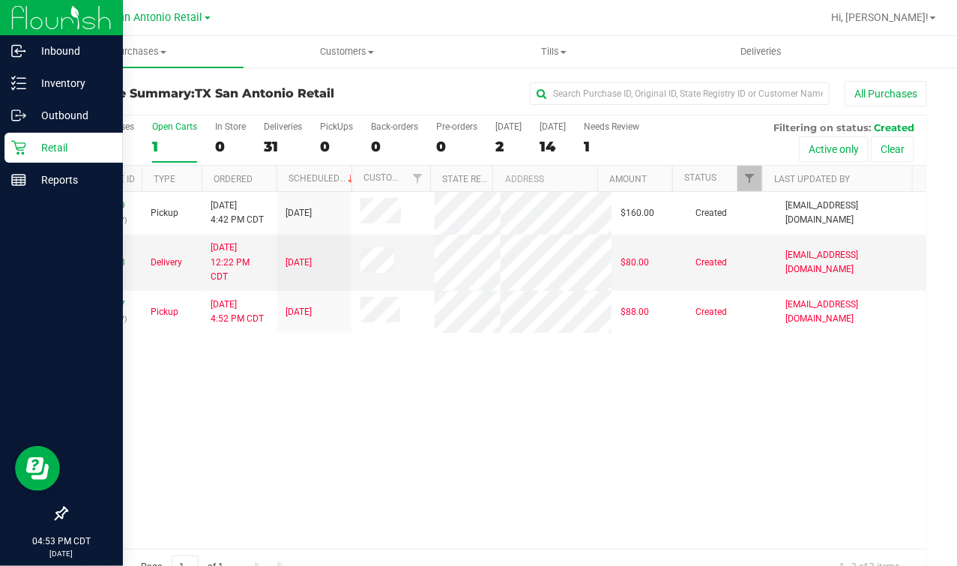
drag, startPoint x: 21, startPoint y: 145, endPoint x: 100, endPoint y: 153, distance: 79.9
click at [21, 145] on icon at bounding box center [18, 147] width 15 height 15
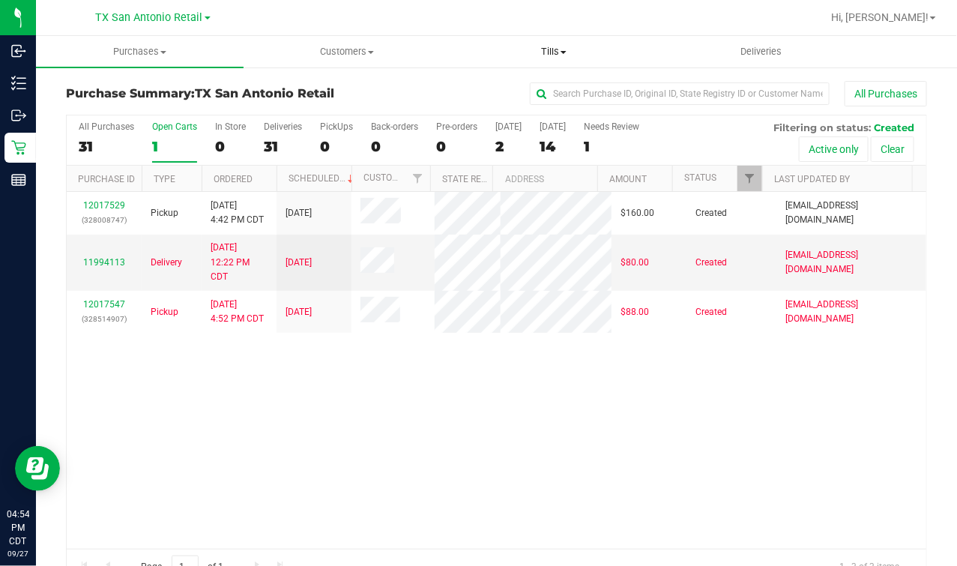
click at [543, 53] on span "Tills" at bounding box center [554, 51] width 206 height 13
click at [511, 92] on span "Manage tills" at bounding box center [500, 90] width 101 height 13
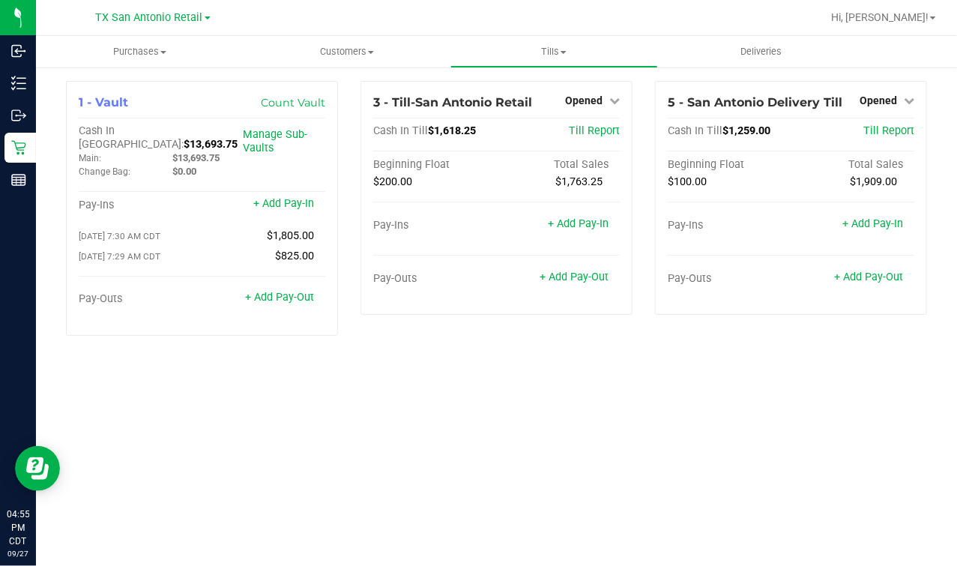
click at [504, 457] on div "Purchases Summary of purchases Fulfillment All purchases Customers All customer…" at bounding box center [496, 301] width 921 height 530
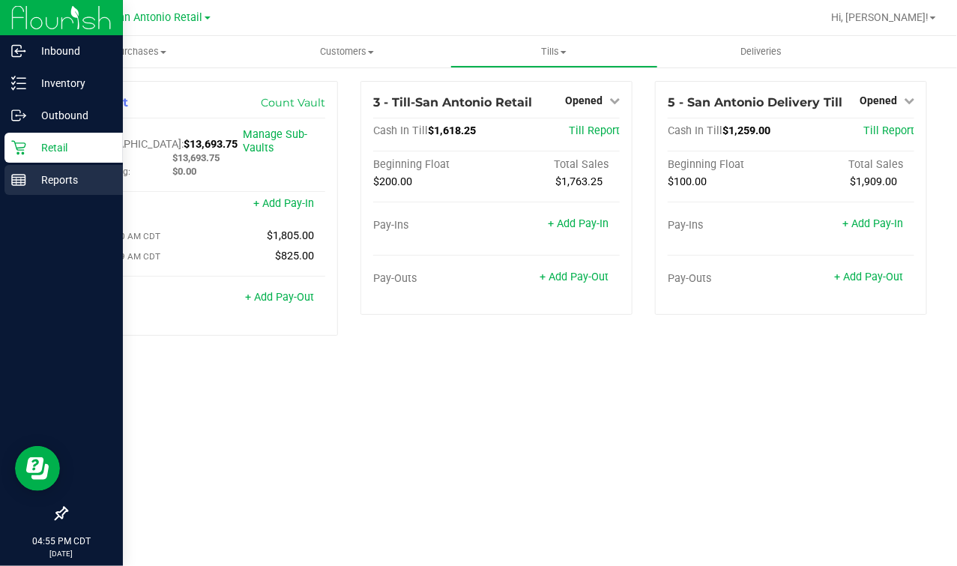
click at [31, 176] on p "Reports" at bounding box center [71, 180] width 90 height 18
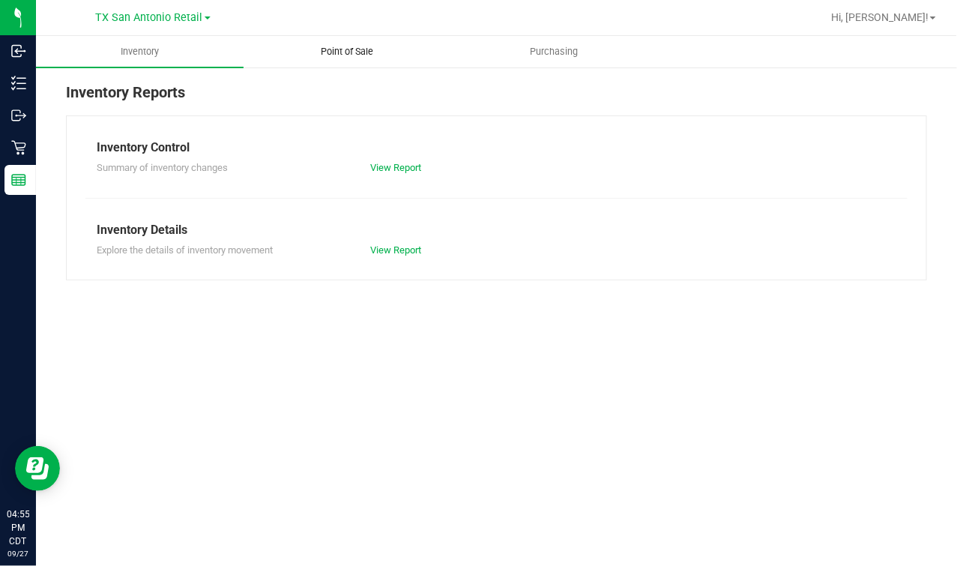
click at [328, 52] on span "Point of Sale" at bounding box center [347, 51] width 93 height 13
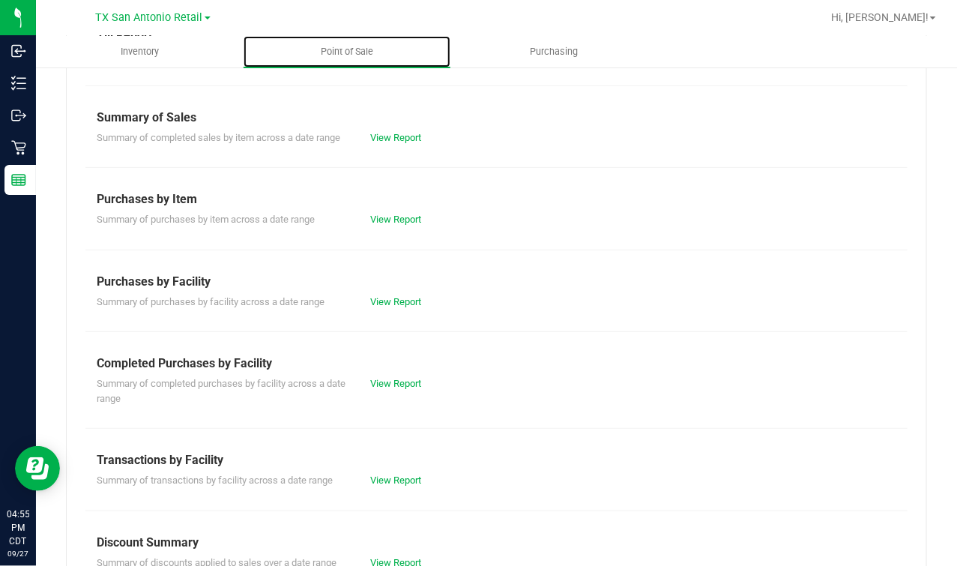
scroll to position [251, 0]
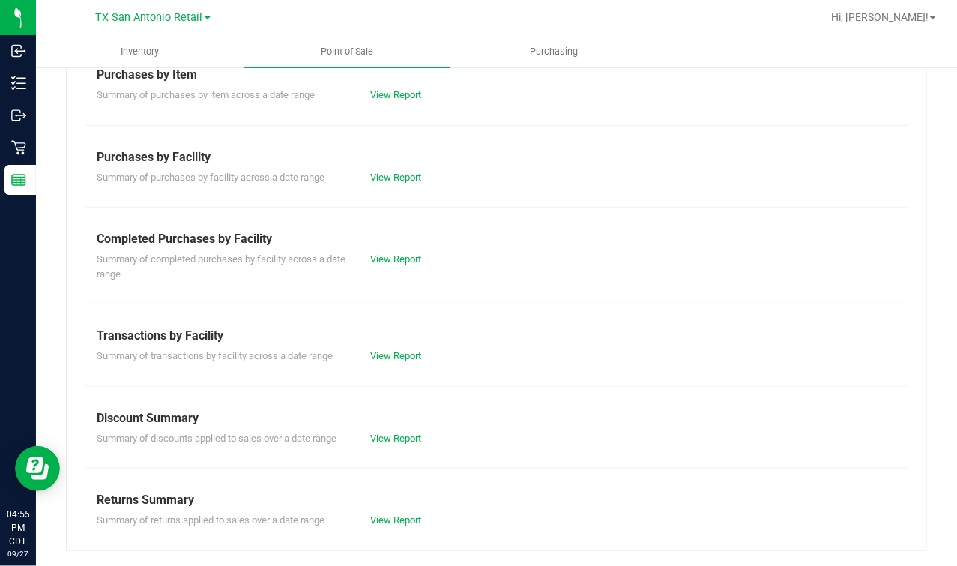
click at [395, 274] on div "Summary of completed purchases by facility across a date range View Report" at bounding box center [496, 264] width 822 height 33
click at [396, 269] on div "Summary of completed purchases by facility across a date range View Report" at bounding box center [496, 264] width 822 height 33
click at [397, 265] on div "View Report" at bounding box center [428, 259] width 137 height 15
click at [397, 257] on link "View Report" at bounding box center [396, 258] width 51 height 11
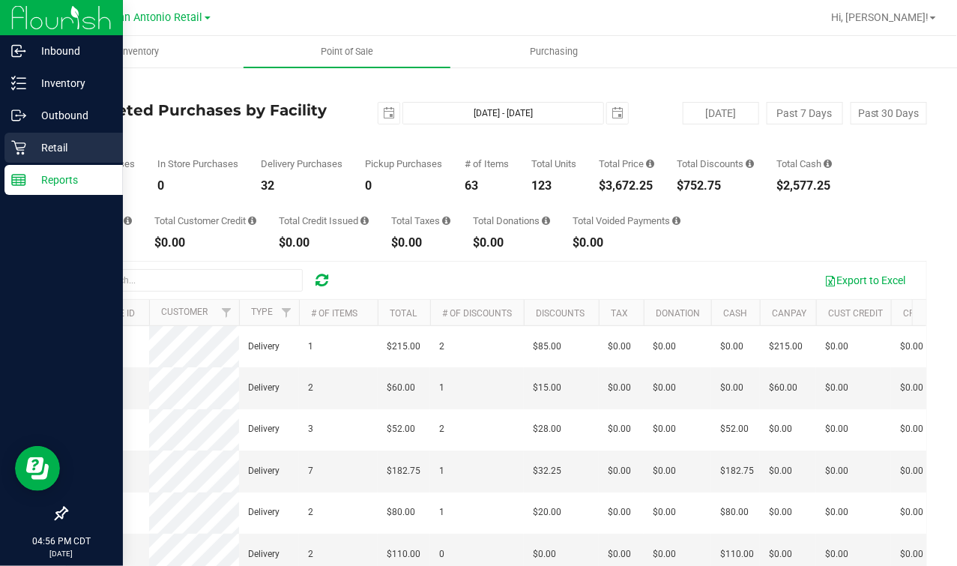
click at [31, 133] on div "Retail" at bounding box center [63, 148] width 118 height 30
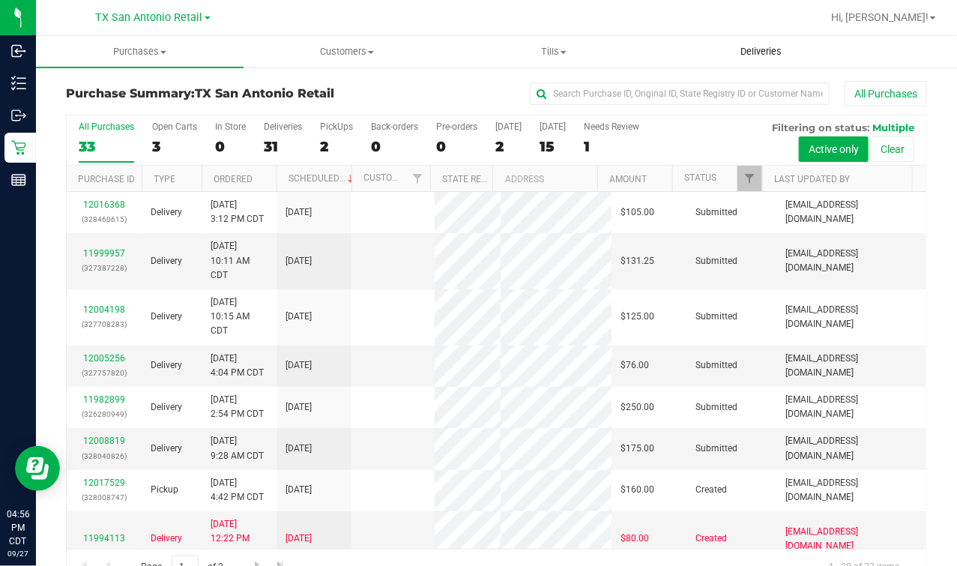
click at [806, 45] on uib-tab-heading "Deliveries" at bounding box center [762, 52] width 206 height 30
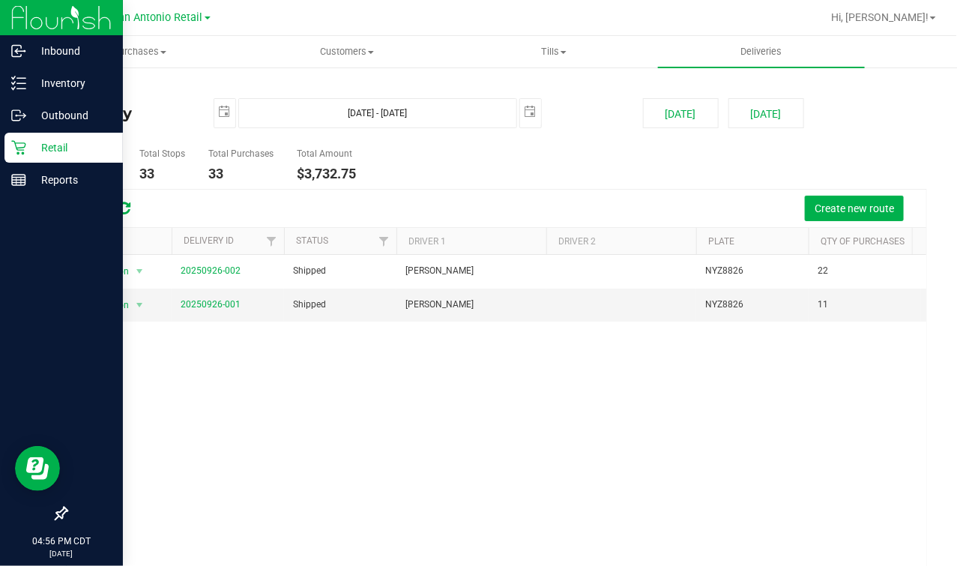
click at [17, 140] on icon at bounding box center [18, 147] width 15 height 15
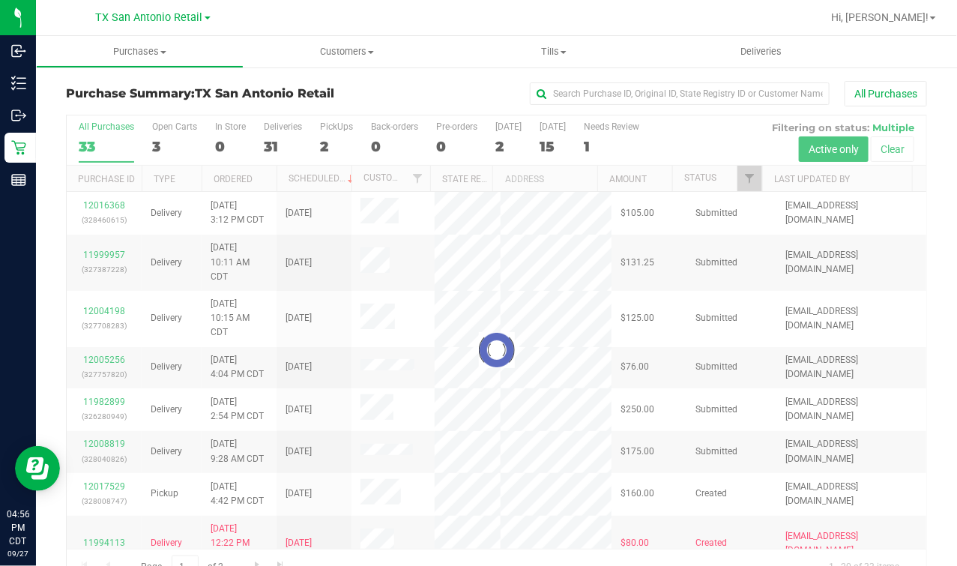
click at [312, 133] on div "All Purchases 33 Open Carts 3 In Store 0 Deliveries 31 PickUps 2 Back-orders 0 …" at bounding box center [497, 140] width 860 height 50
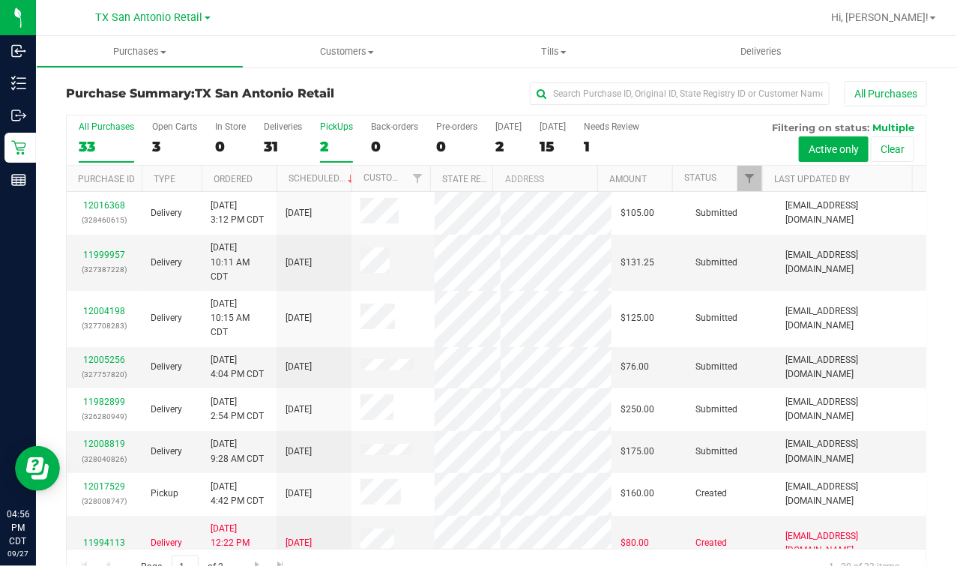
click at [324, 139] on div "2" at bounding box center [336, 146] width 33 height 17
click at [0, 0] on input "PickUps 2" at bounding box center [0, 0] width 0 height 0
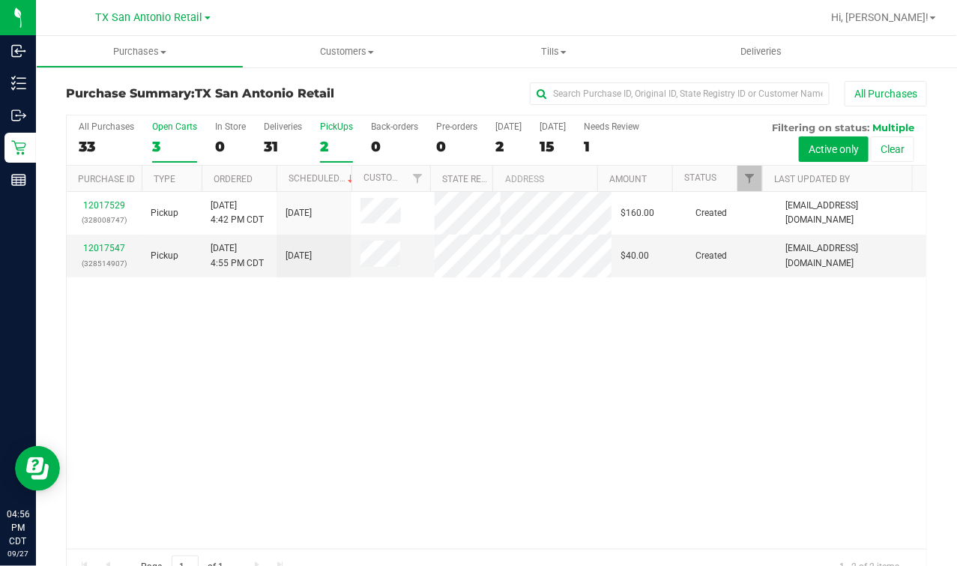
click at [169, 150] on div "3" at bounding box center [174, 146] width 45 height 17
click at [0, 0] on input "Open Carts 3" at bounding box center [0, 0] width 0 height 0
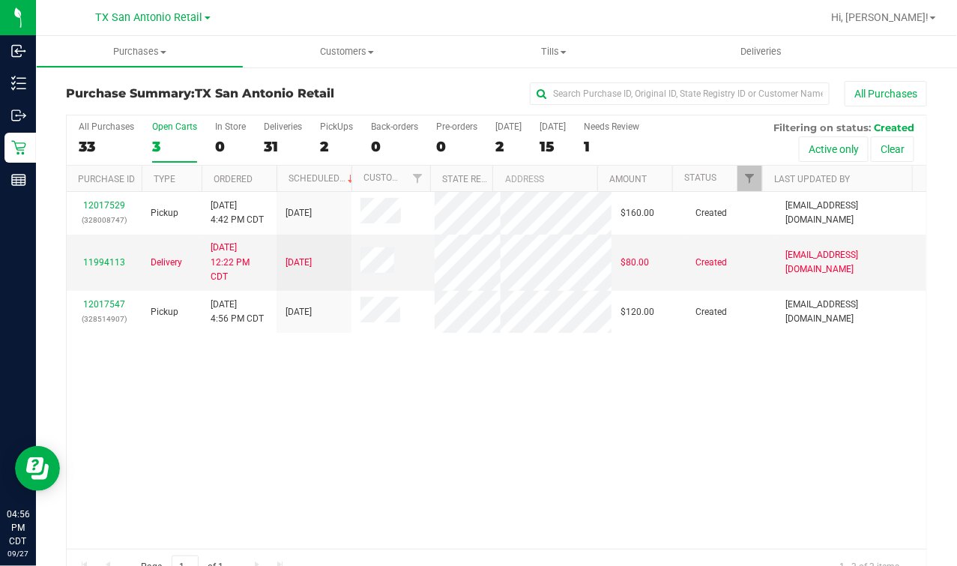
click at [396, 478] on div "12017529 (328008747) Pickup [DATE] 4:42 PM CDT 9/30/2025 $160.00 Created [EMAIL…" at bounding box center [497, 370] width 860 height 357
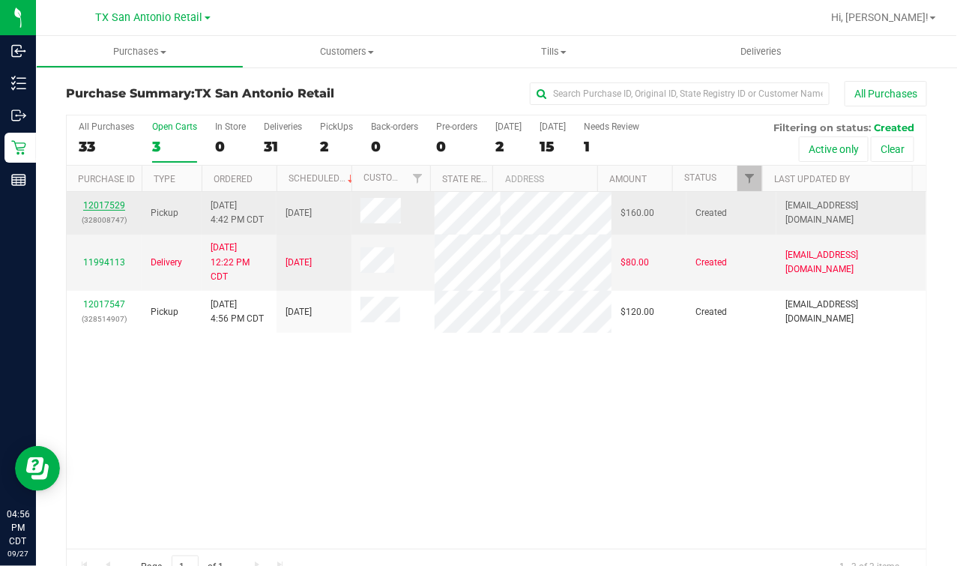
click at [109, 202] on link "12017529" at bounding box center [104, 205] width 42 height 10
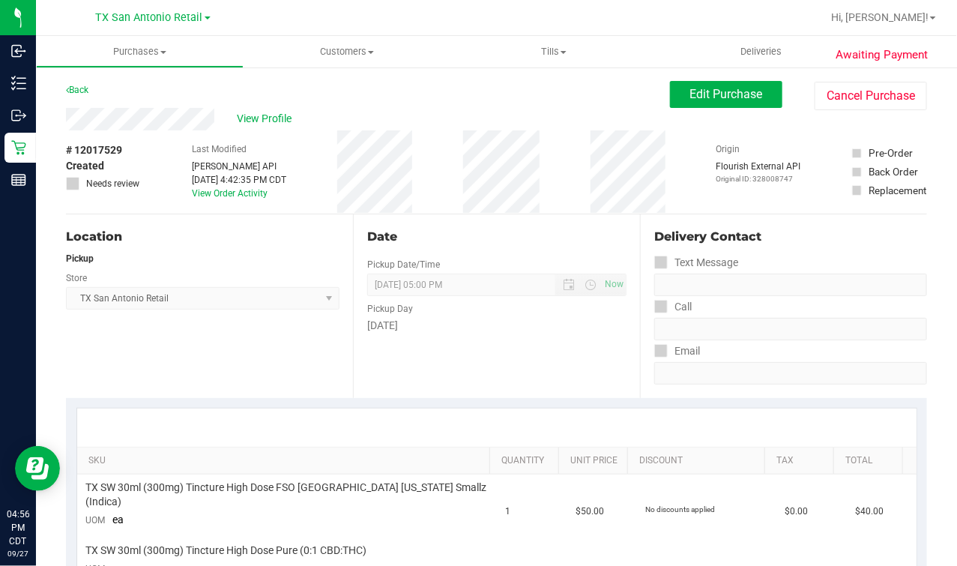
click at [770, 30] on div at bounding box center [544, 17] width 553 height 29
click at [772, 37] on uib-tab-heading "Deliveries" at bounding box center [762, 51] width 208 height 31
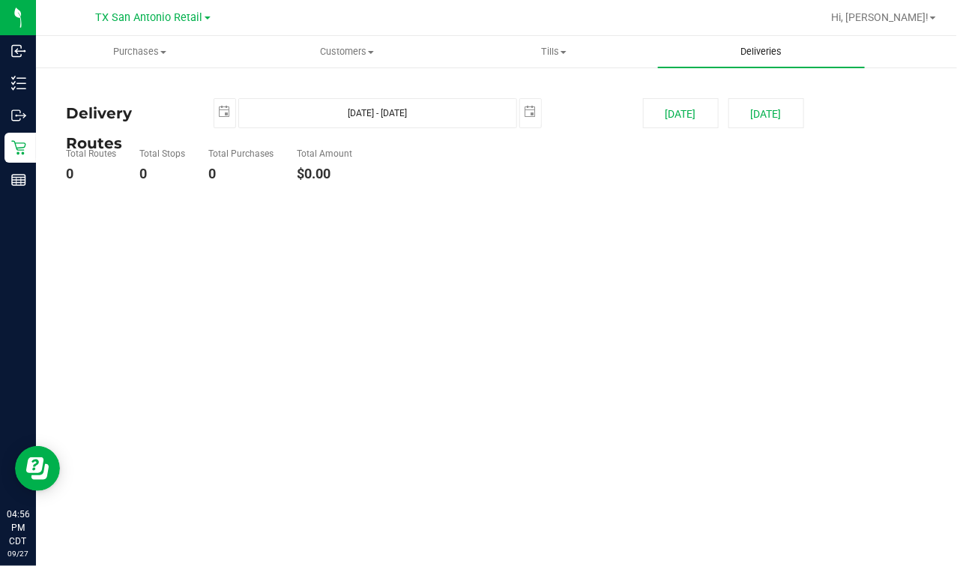
click at [761, 50] on span "Deliveries" at bounding box center [761, 51] width 82 height 13
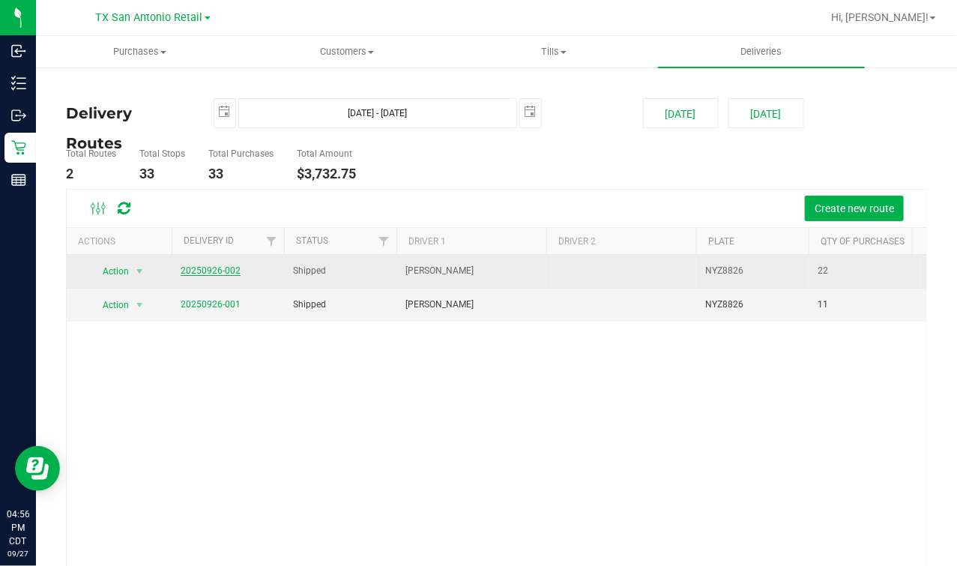
click at [226, 266] on link "20250926-002" at bounding box center [211, 270] width 60 height 10
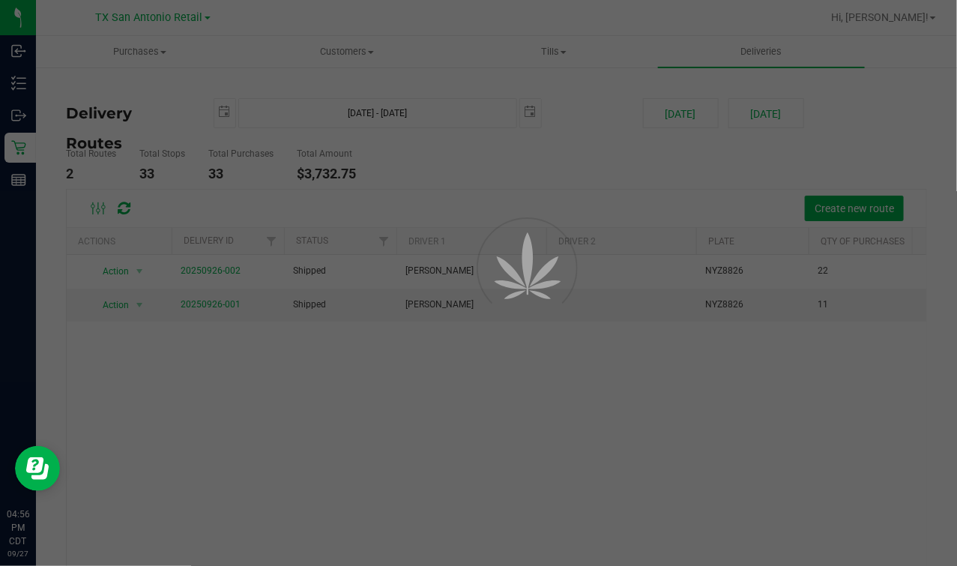
click at [426, 191] on div at bounding box center [478, 283] width 957 height 566
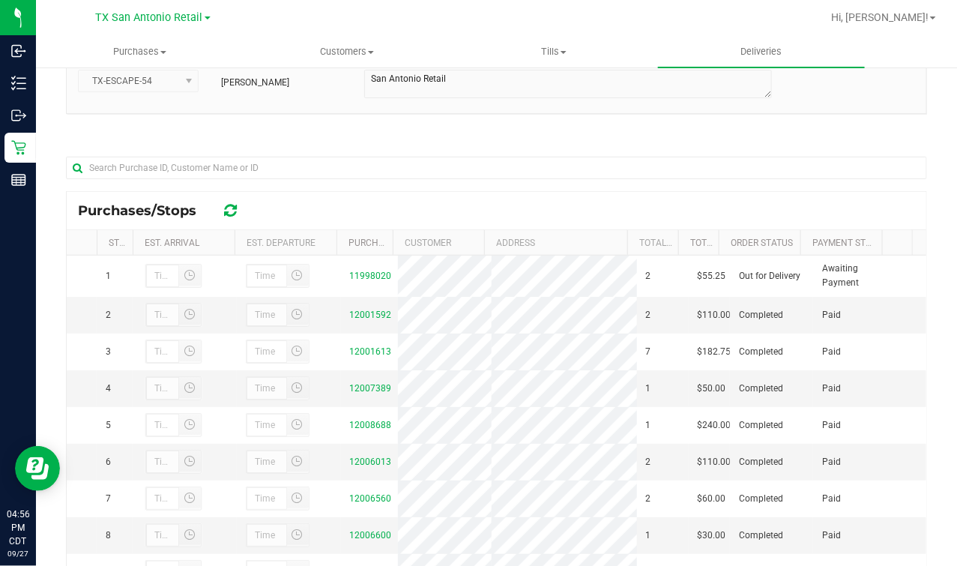
scroll to position [178, 0]
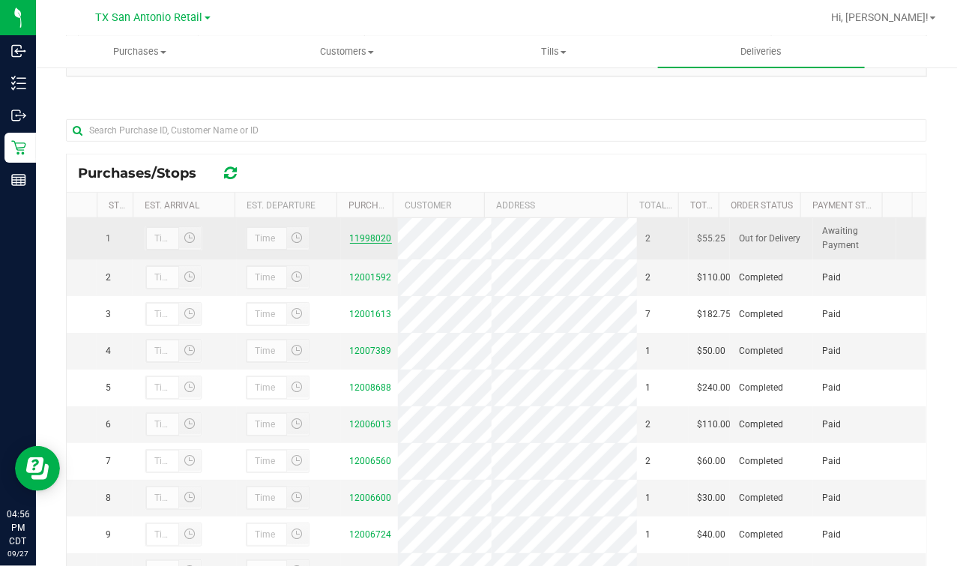
click at [366, 242] on link "11998020" at bounding box center [371, 238] width 42 height 10
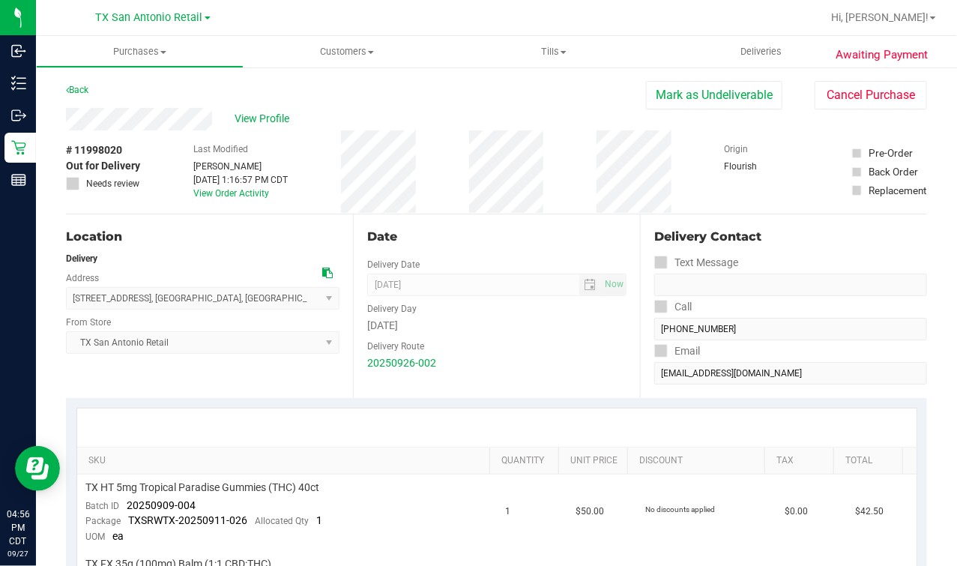
drag, startPoint x: 215, startPoint y: 126, endPoint x: 42, endPoint y: 128, distance: 173.1
click at [363, 115] on div "View Profile" at bounding box center [356, 119] width 580 height 22
click at [716, 53] on uib-tab-heading "Deliveries" at bounding box center [762, 51] width 208 height 31
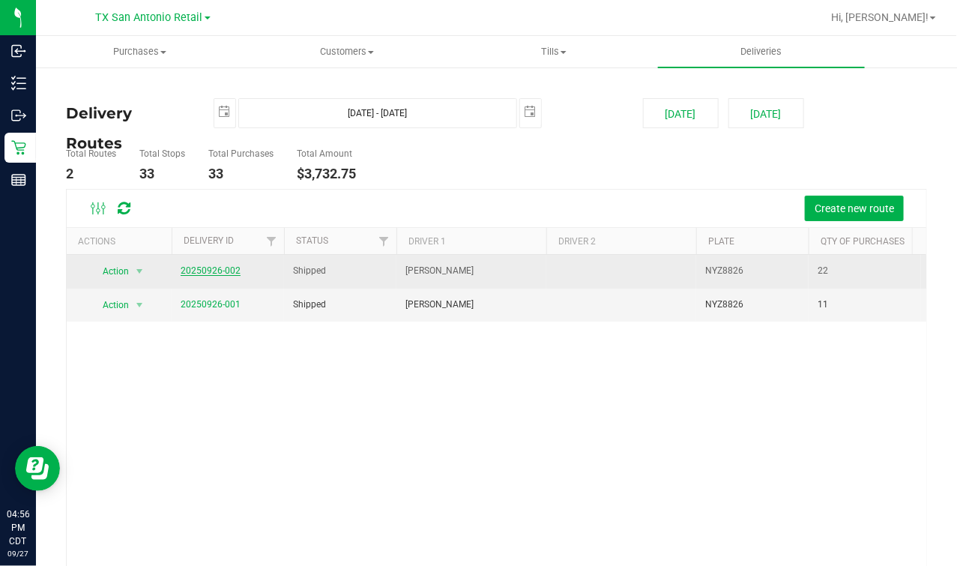
click at [224, 272] on link "20250926-002" at bounding box center [211, 270] width 60 height 10
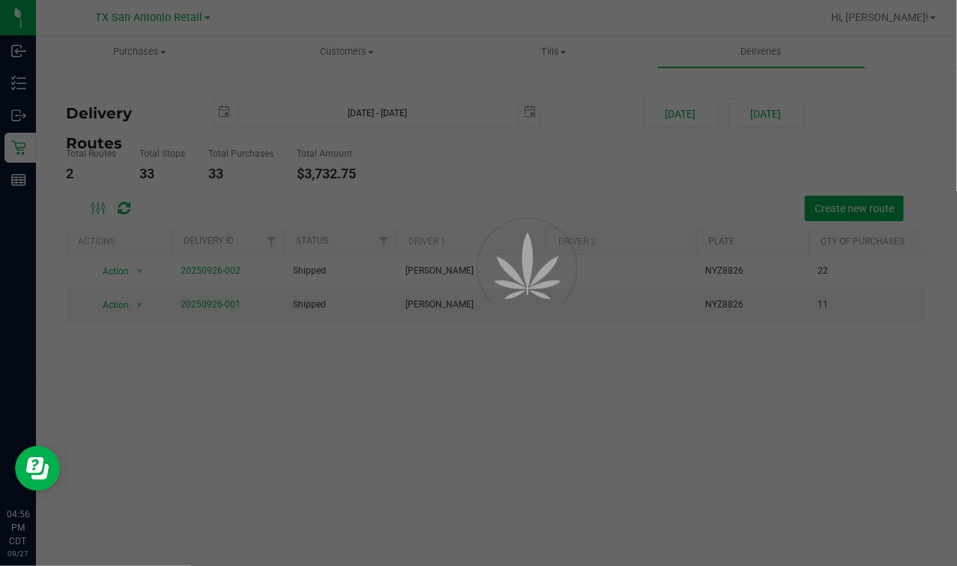
click at [452, 222] on div at bounding box center [478, 283] width 957 height 566
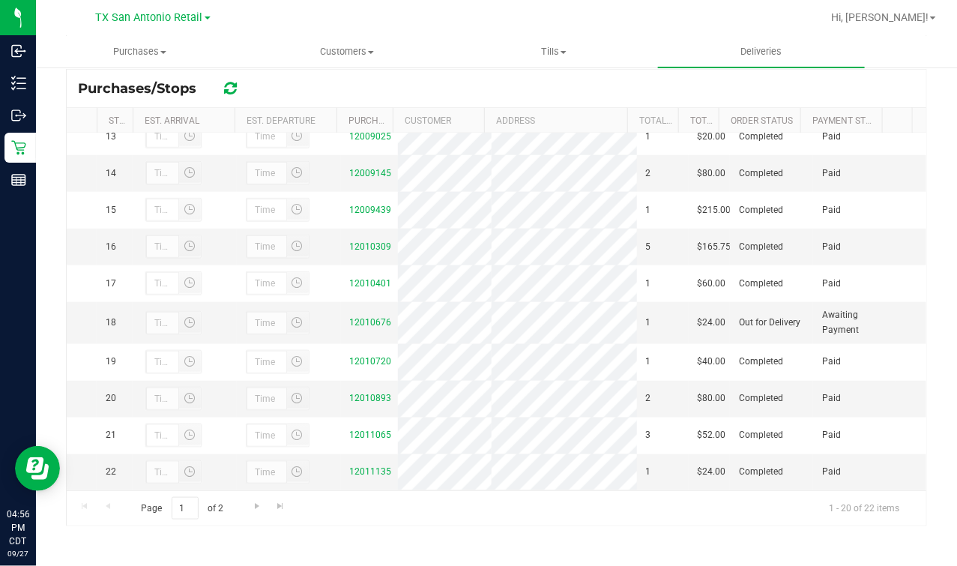
scroll to position [639, 0]
click at [365, 317] on link "12010676" at bounding box center [371, 322] width 42 height 10
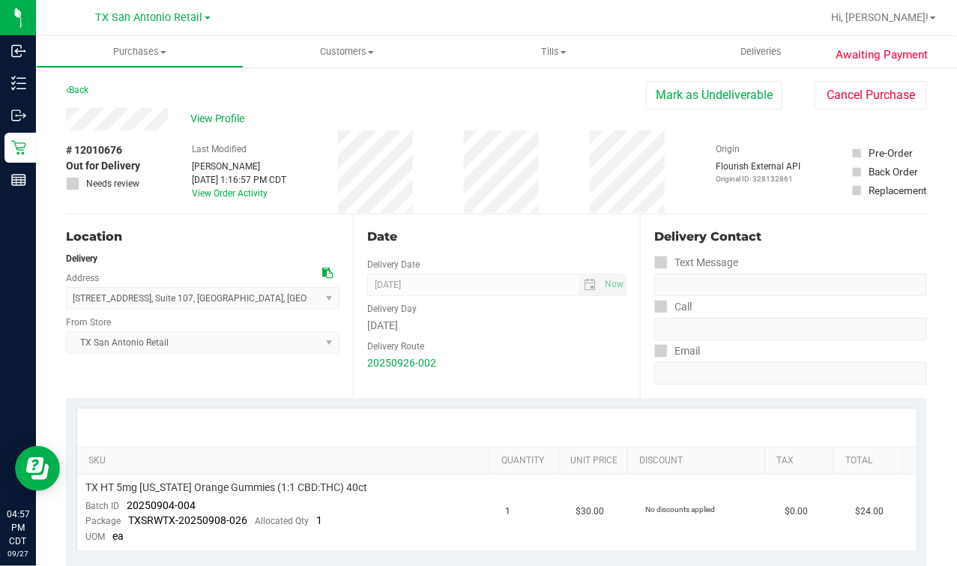
click at [285, 372] on div "Location Delivery Address [STREET_ADDRESS] , Suite 107 , [GEOGRAPHIC_DATA] , [G…" at bounding box center [209, 306] width 287 height 184
click at [269, 215] on div "Location Delivery Address [STREET_ADDRESS] , Suite 107 , [GEOGRAPHIC_DATA] , [G…" at bounding box center [209, 306] width 287 height 184
